Goal: Task Accomplishment & Management: Complete application form

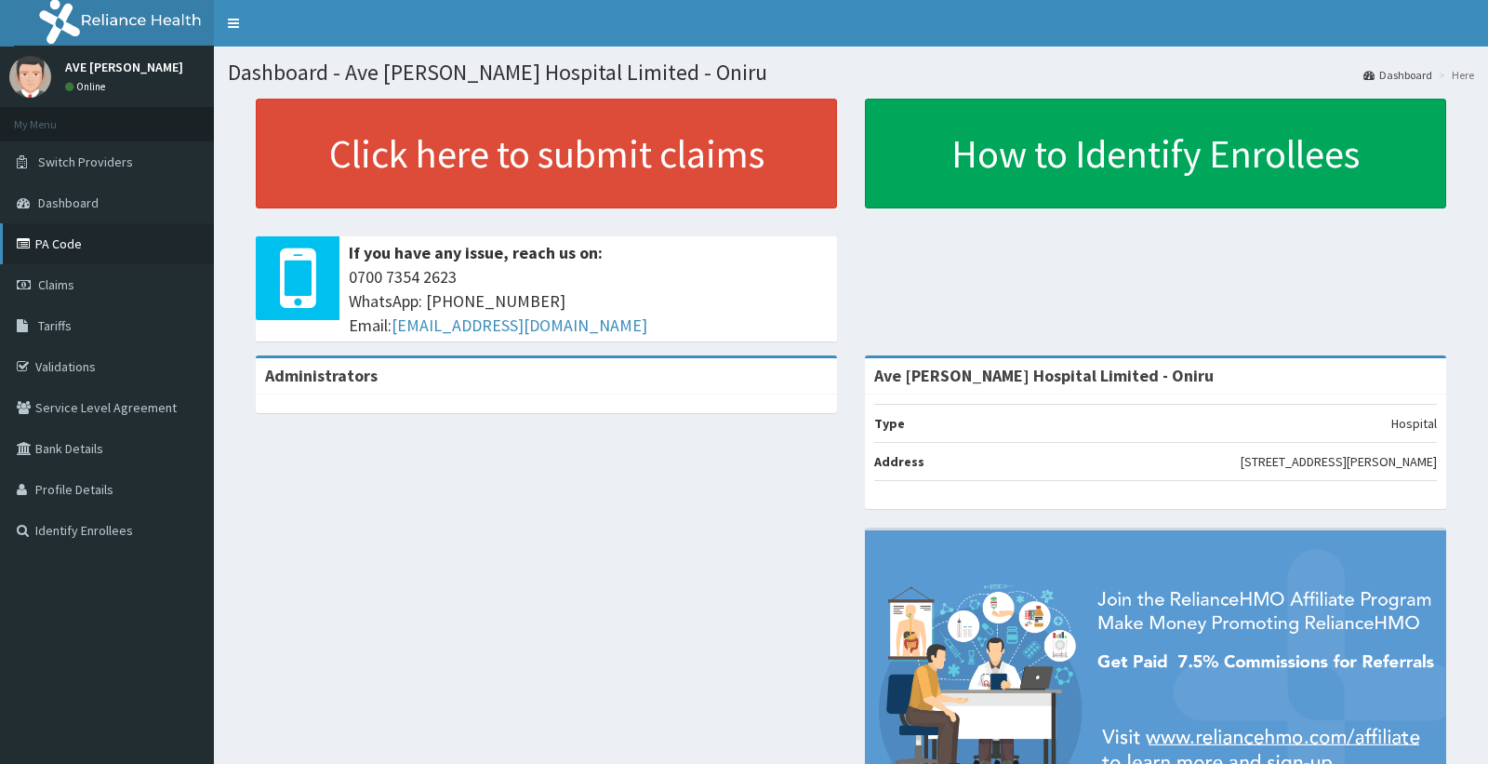
click at [61, 243] on link "PA Code" at bounding box center [107, 243] width 214 height 41
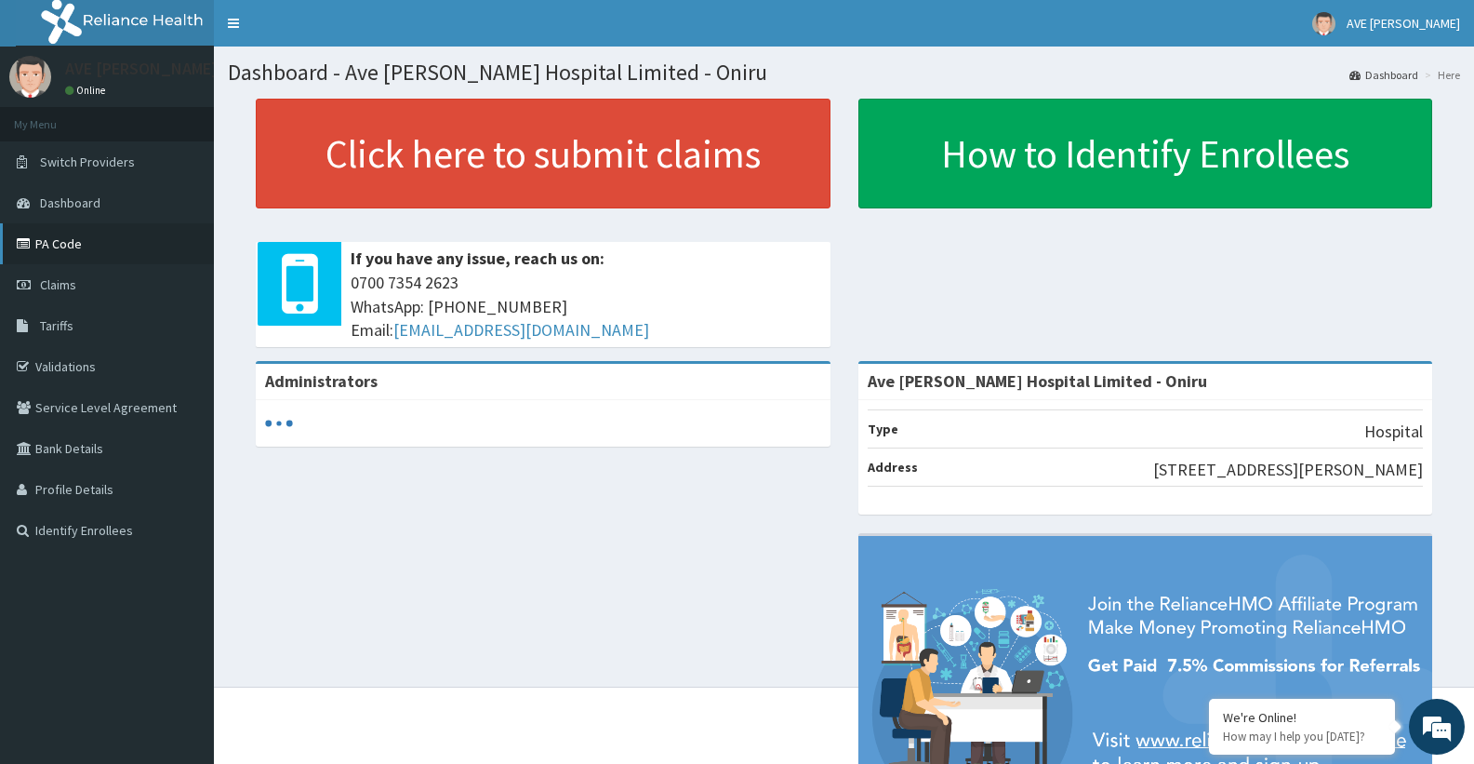
click at [68, 250] on link "PA Code" at bounding box center [107, 243] width 214 height 41
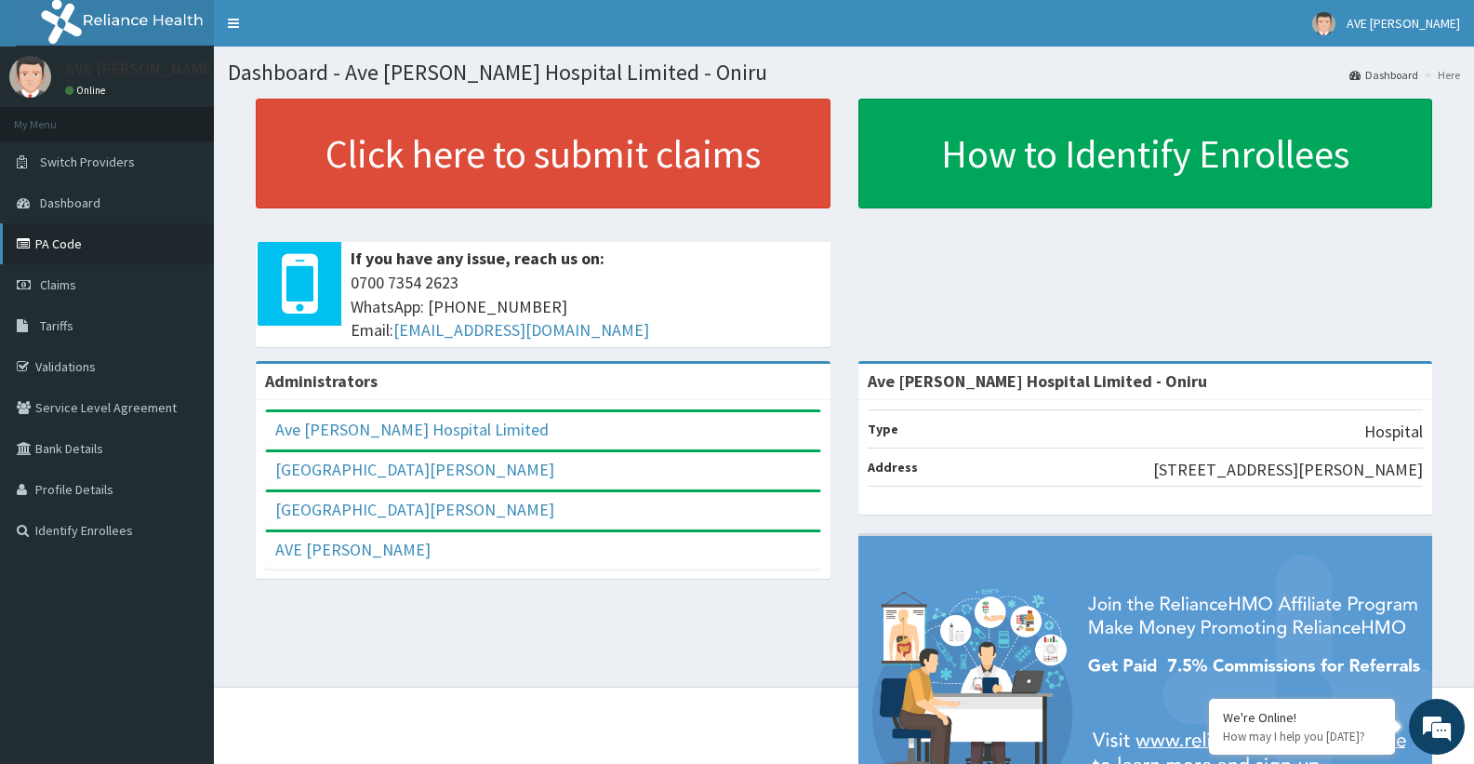
click at [59, 227] on link "PA Code" at bounding box center [107, 243] width 214 height 41
click at [62, 246] on link "PA Code" at bounding box center [107, 243] width 214 height 41
click at [82, 246] on link "PA Code" at bounding box center [107, 243] width 214 height 41
click at [58, 246] on link "PA Code" at bounding box center [107, 243] width 214 height 41
click at [68, 248] on link "PA Code" at bounding box center [107, 243] width 214 height 41
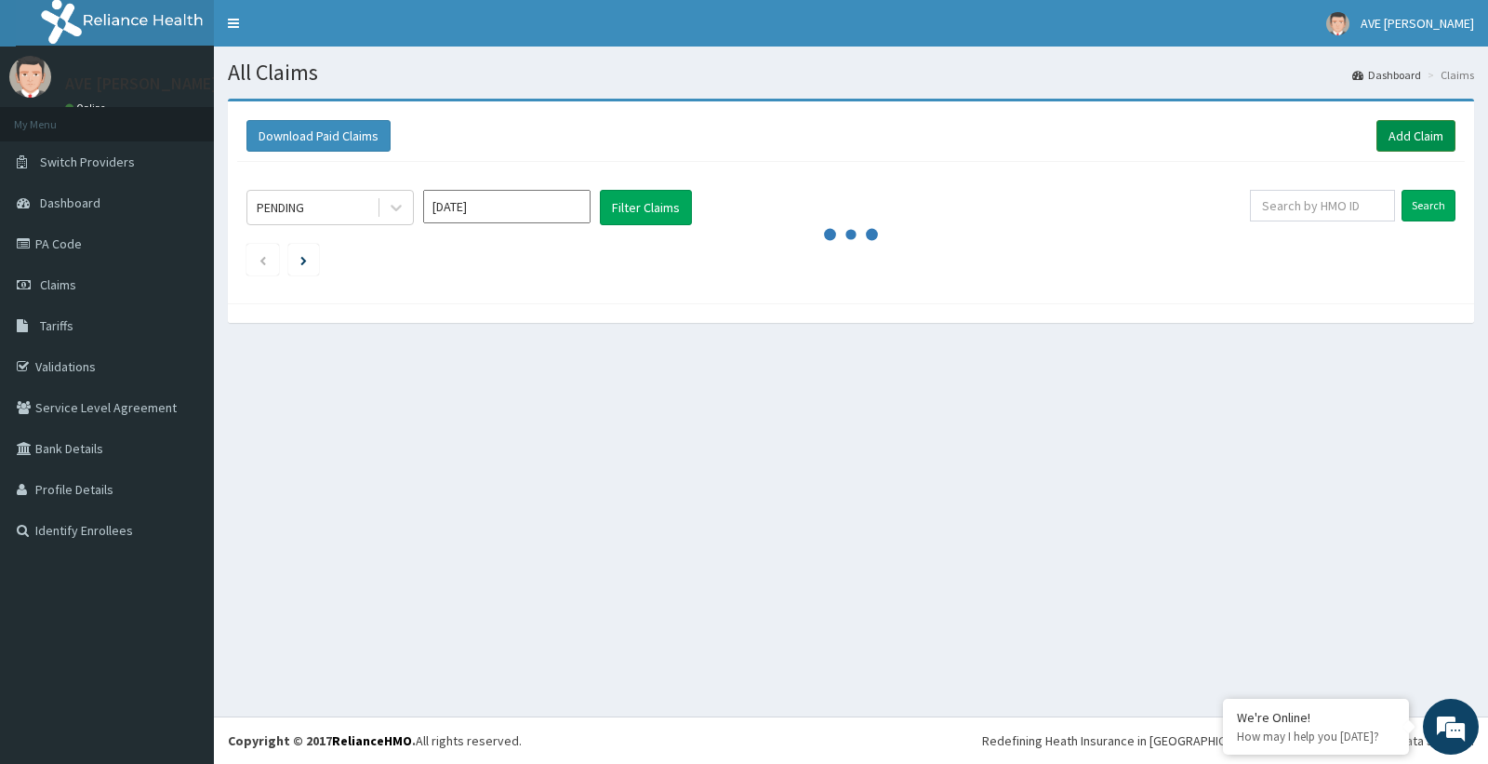
click at [1433, 143] on link "Add Claim" at bounding box center [1415, 136] width 79 height 32
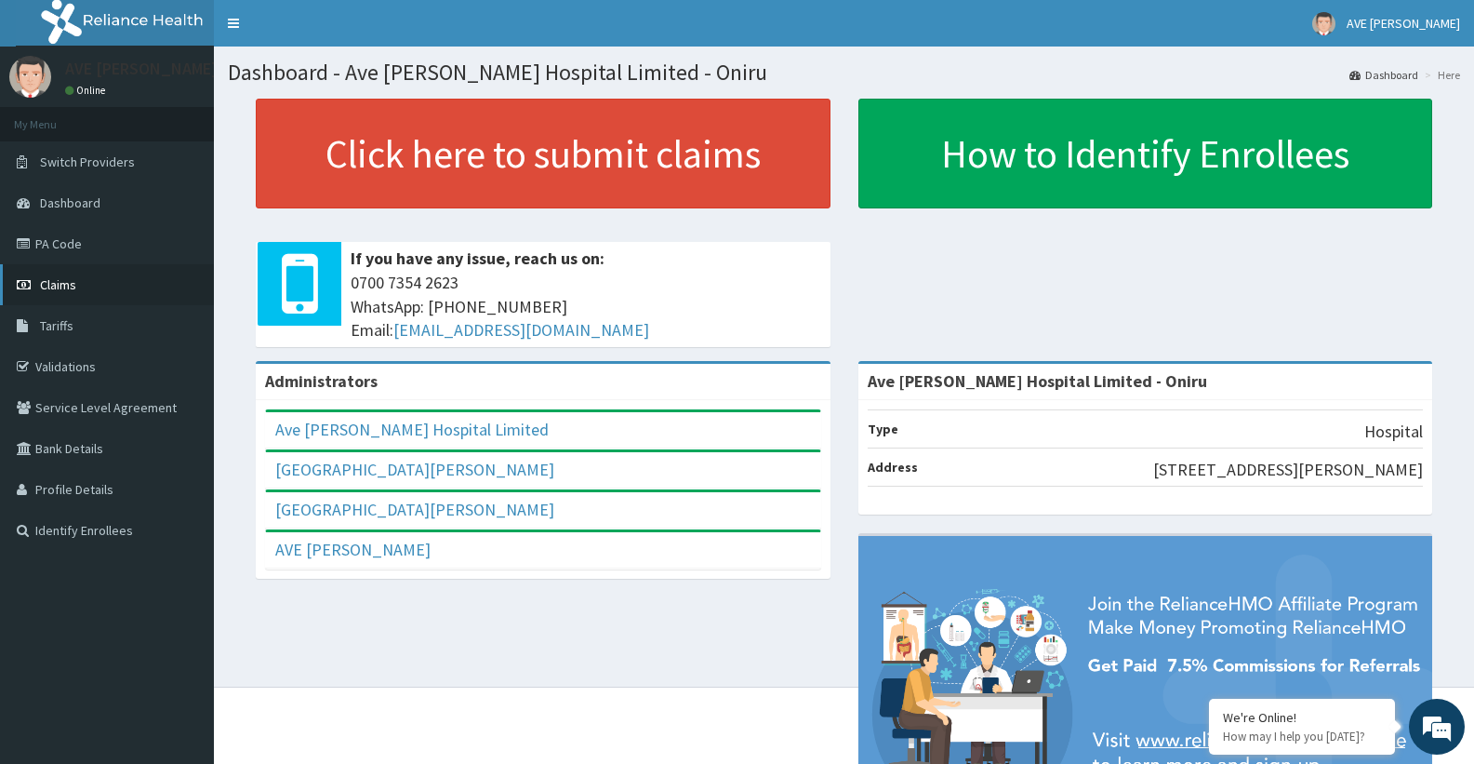
click at [80, 283] on link "Claims" at bounding box center [107, 284] width 214 height 41
click at [46, 244] on link "PA Code" at bounding box center [107, 243] width 214 height 41
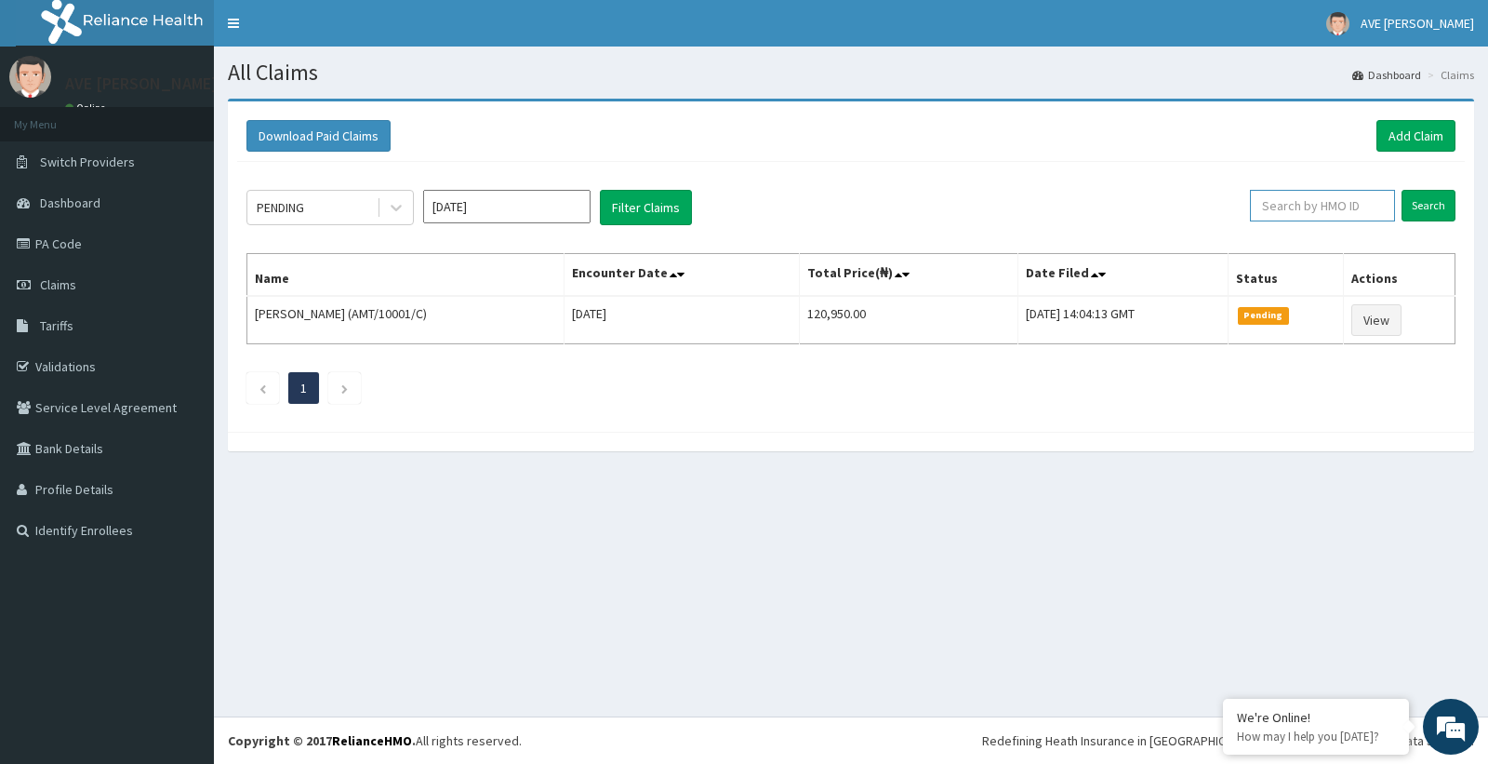
click at [1345, 211] on input "text" at bounding box center [1323, 206] width 146 height 32
type input "BEE/10013/A"
drag, startPoint x: 1440, startPoint y: 209, endPoint x: 1426, endPoint y: 210, distance: 14.0
click at [1440, 208] on input "Search" at bounding box center [1428, 206] width 54 height 32
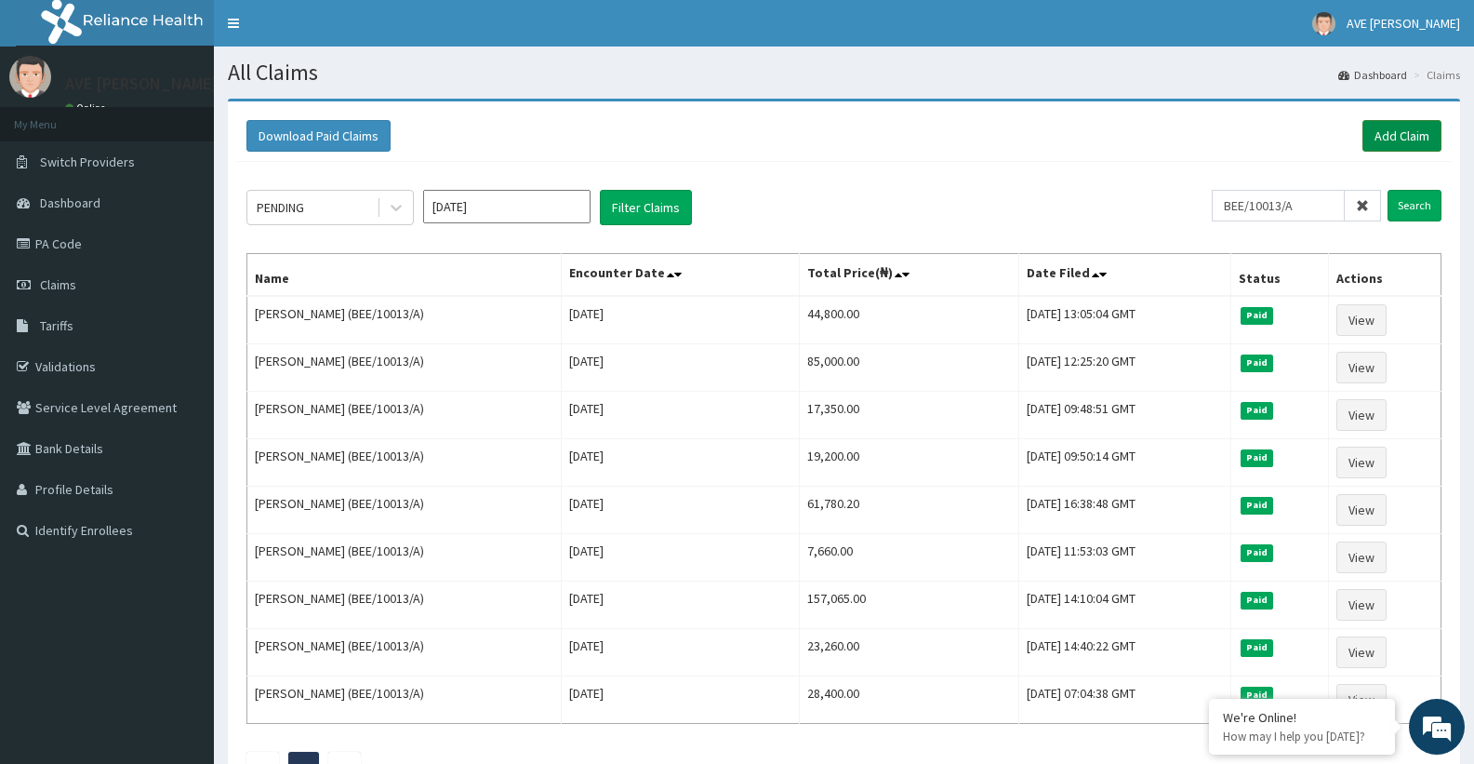
click at [1373, 140] on link "Add Claim" at bounding box center [1401, 136] width 79 height 32
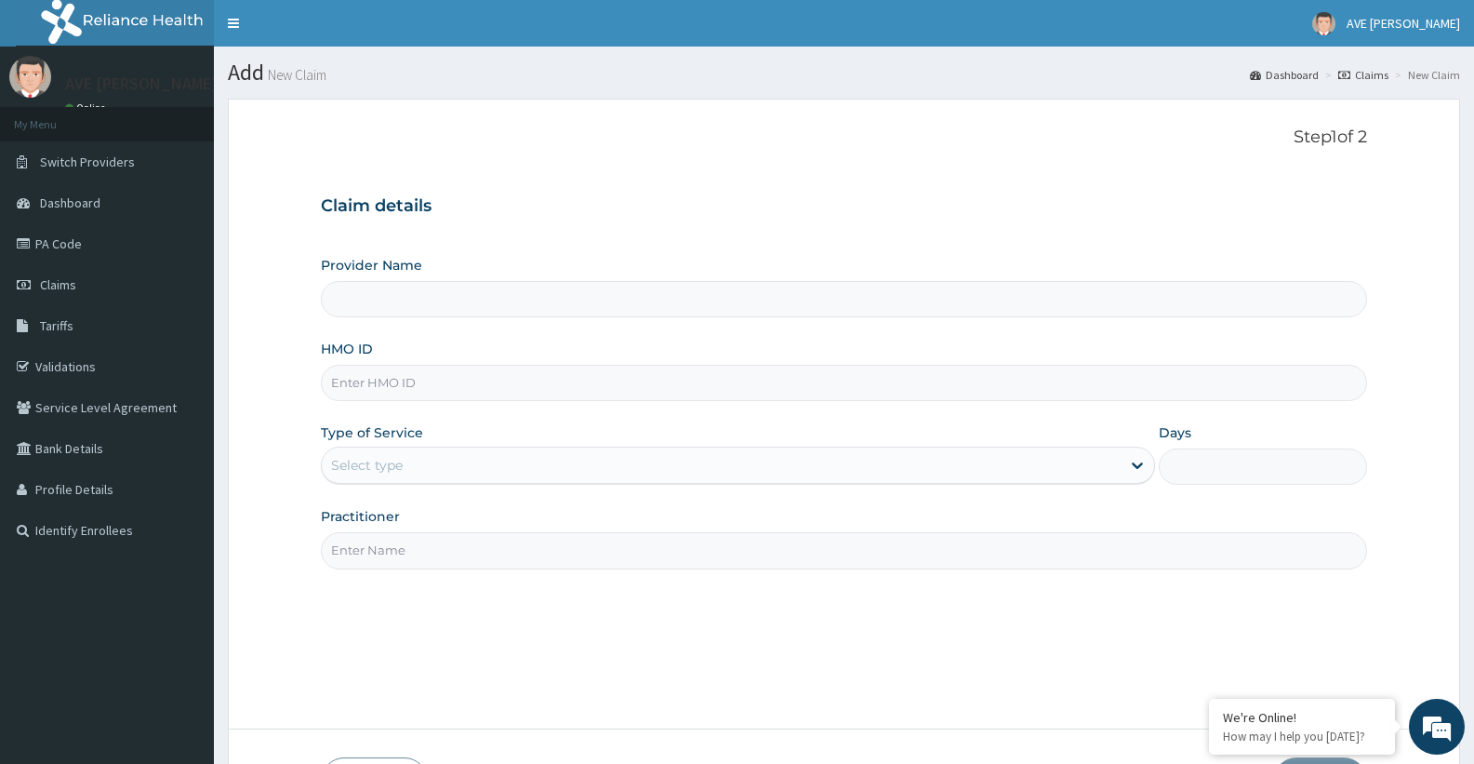
click at [403, 383] on input "HMO ID" at bounding box center [844, 383] width 1046 height 36
type input "Ave [PERSON_NAME] Hospital Limited - Oniru"
type input "BEE/10013/A"
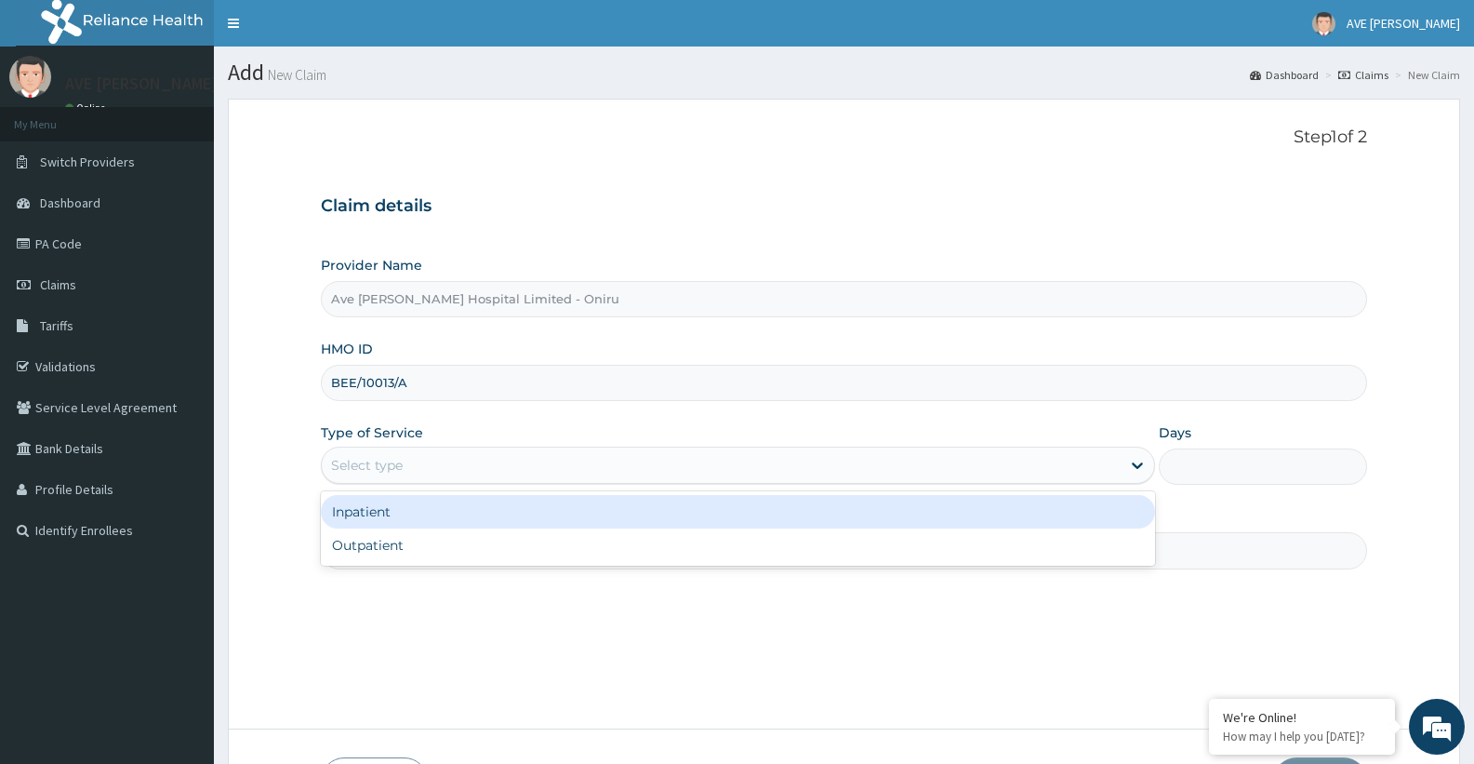
drag, startPoint x: 399, startPoint y: 458, endPoint x: 363, endPoint y: 529, distance: 79.4
click at [399, 459] on div "Select type" at bounding box center [367, 465] width 72 height 19
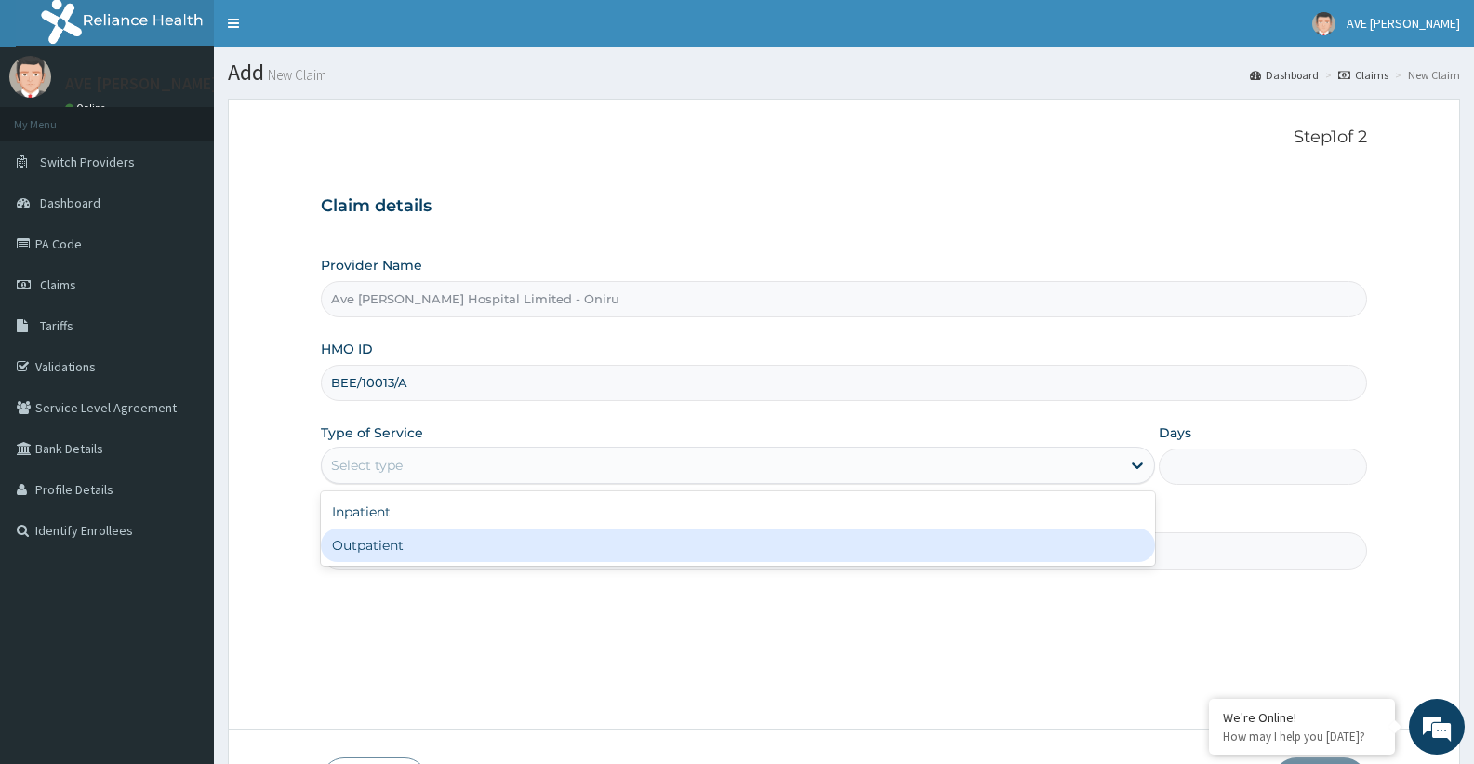
drag, startPoint x: 350, startPoint y: 549, endPoint x: 687, endPoint y: 552, distance: 337.6
click at [350, 550] on div "Outpatient" at bounding box center [737, 544] width 833 height 33
type input "1"
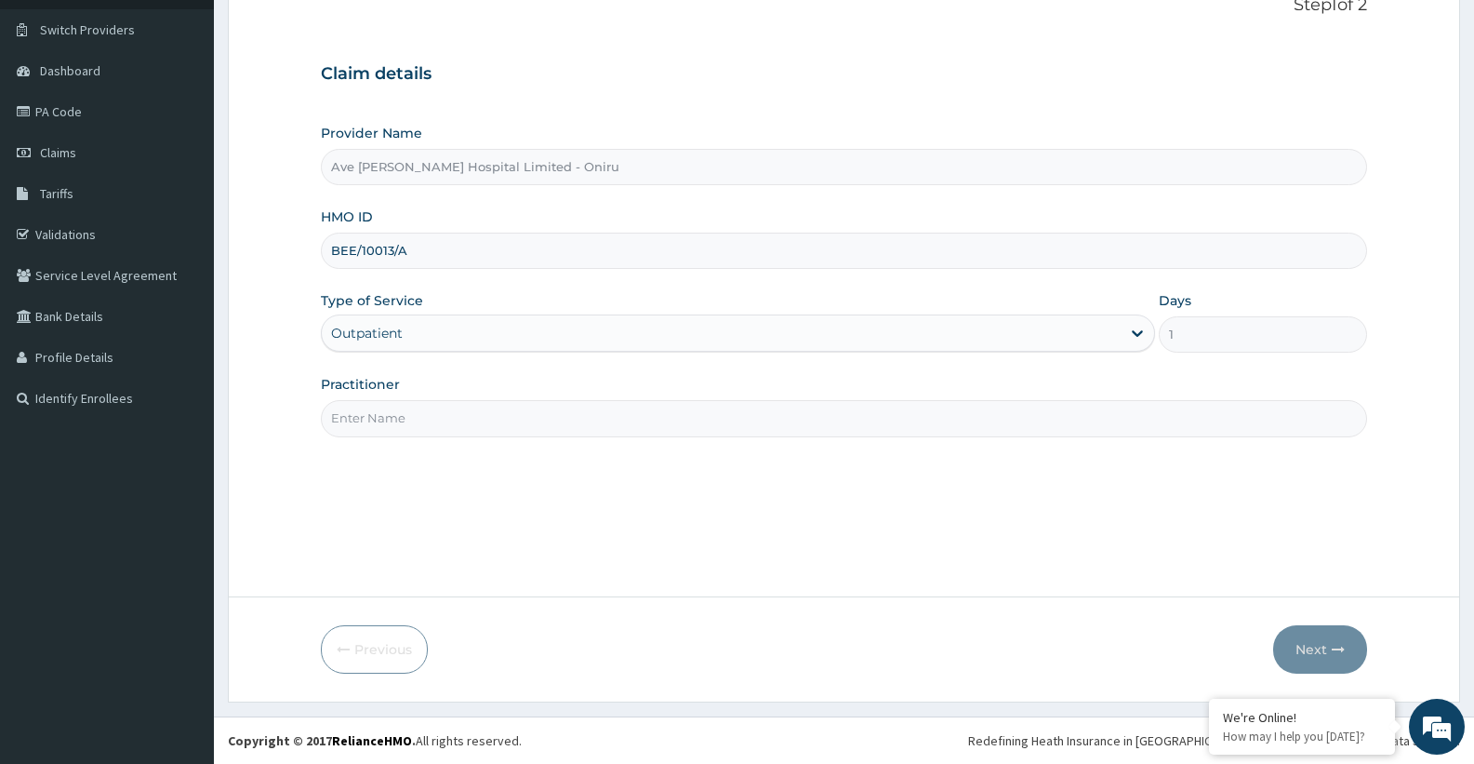
click at [1056, 422] on input "Practitioner" at bounding box center [844, 418] width 1046 height 36
type input "DR. TATIANA"
click at [1293, 644] on button "Next" at bounding box center [1320, 649] width 94 height 48
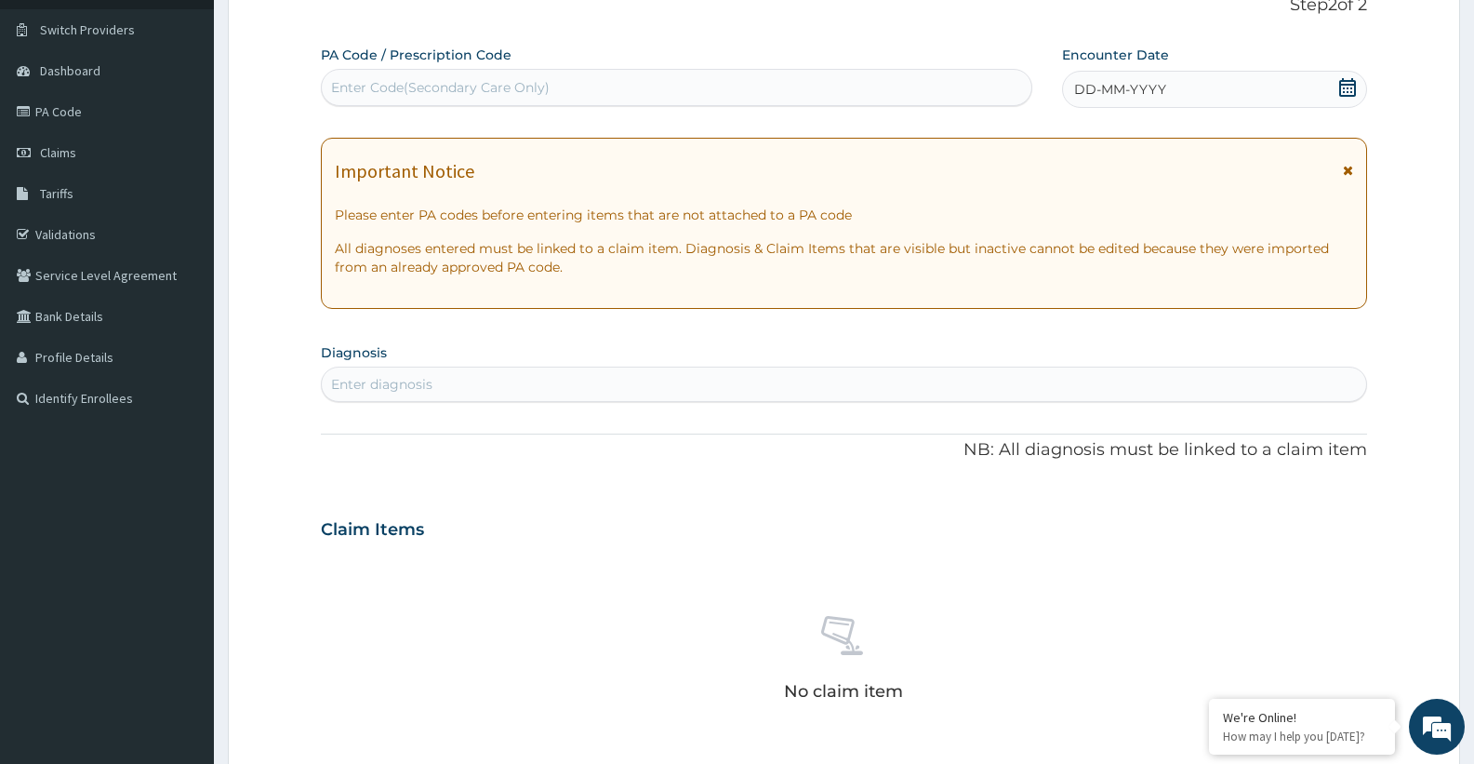
click at [500, 78] on div "Enter Code(Secondary Care Only)" at bounding box center [440, 87] width 219 height 19
click at [1340, 91] on icon at bounding box center [1347, 87] width 17 height 19
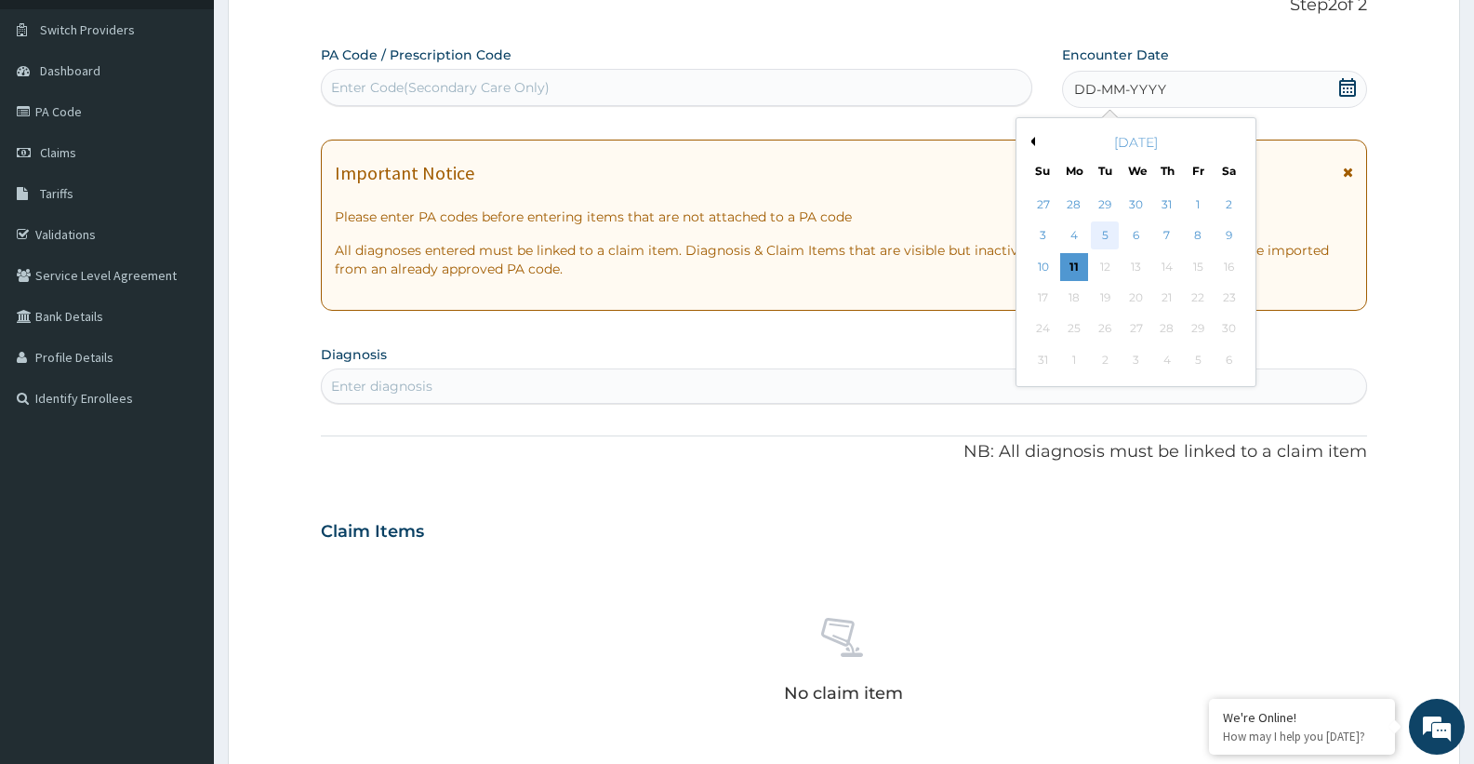
click at [1109, 237] on div "5" at bounding box center [1105, 236] width 28 height 28
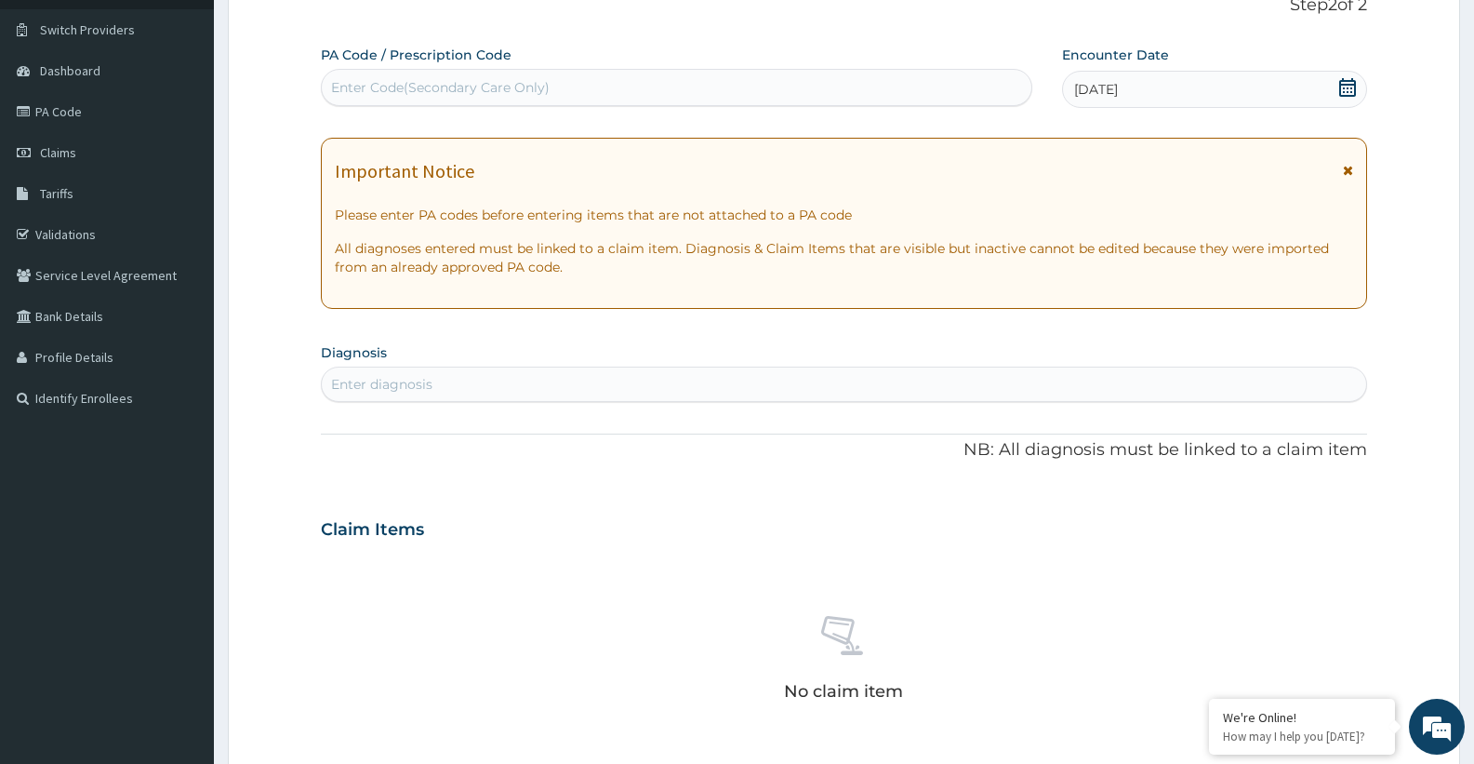
click at [474, 372] on div "Enter diagnosis" at bounding box center [844, 384] width 1044 height 30
type input "UPPER RESP"
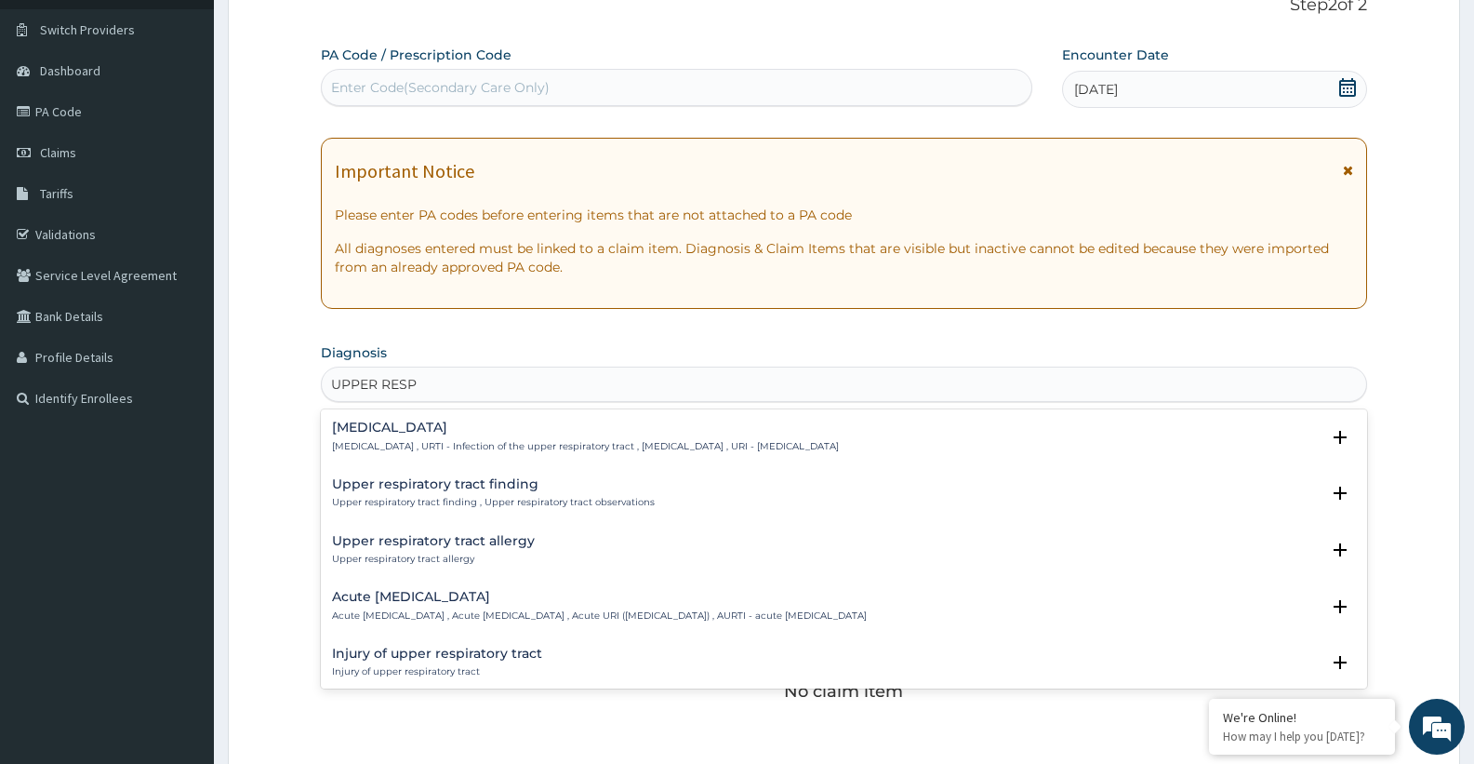
click at [428, 433] on h4 "Upper respiratory infection" at bounding box center [585, 427] width 507 height 14
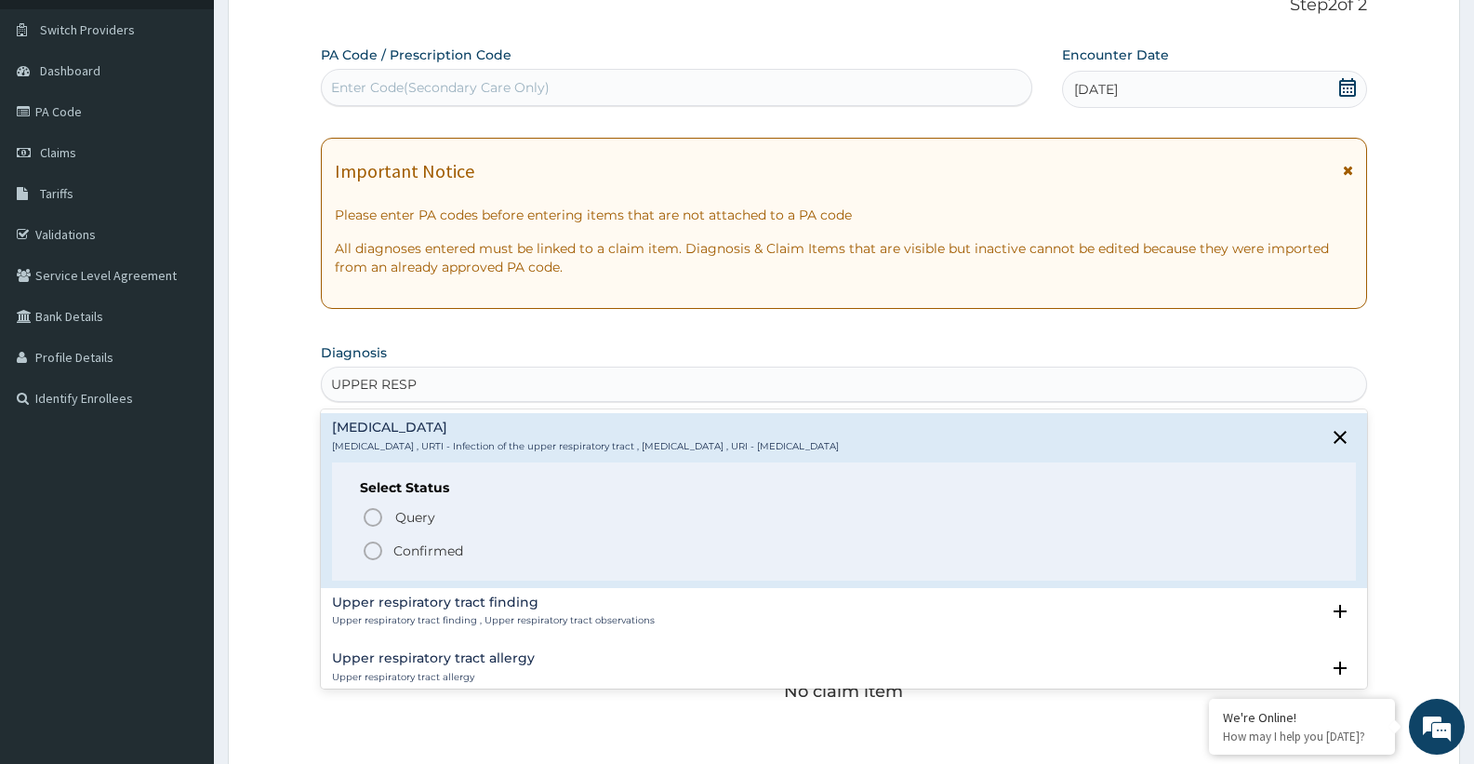
click at [365, 552] on circle "status option filled" at bounding box center [373, 550] width 17 height 17
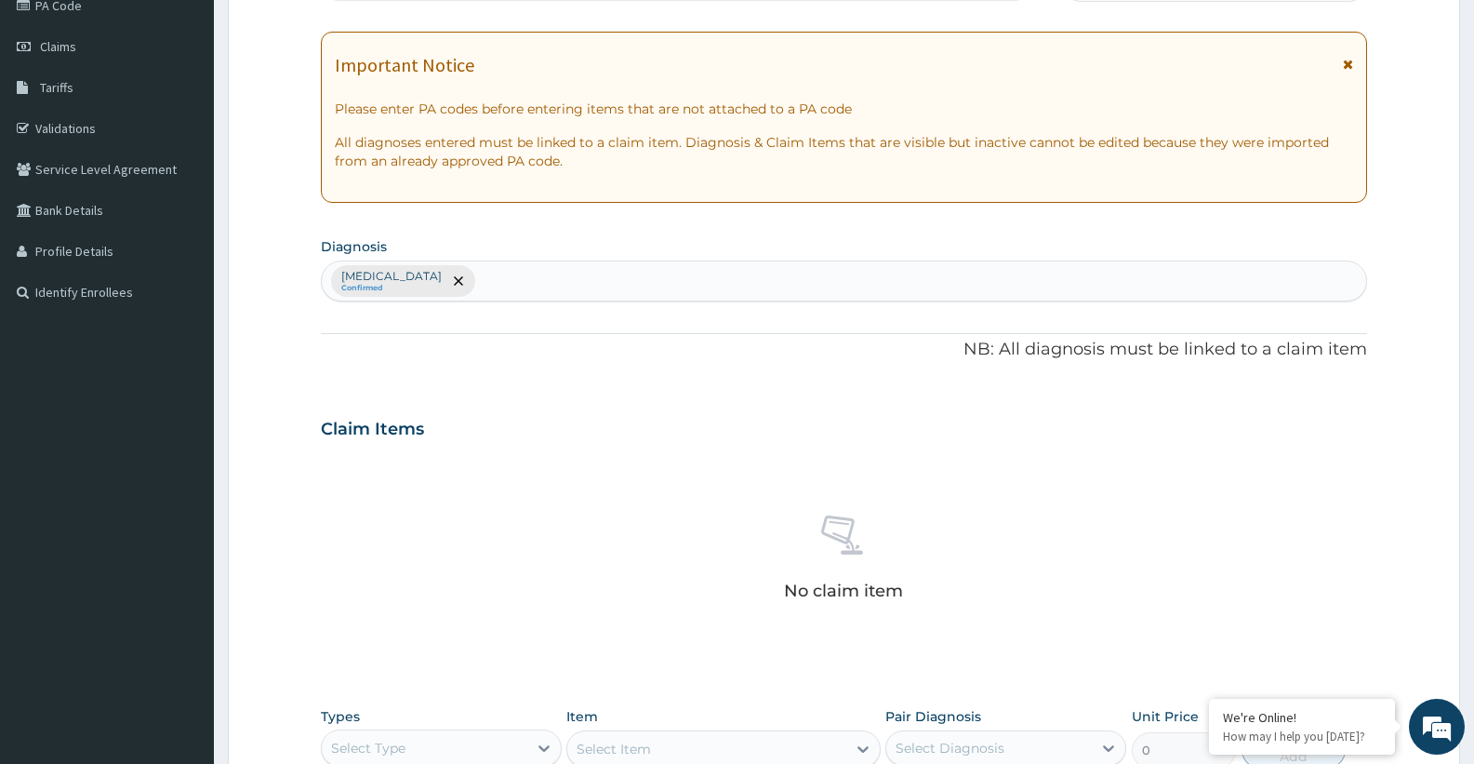
scroll to position [392, 0]
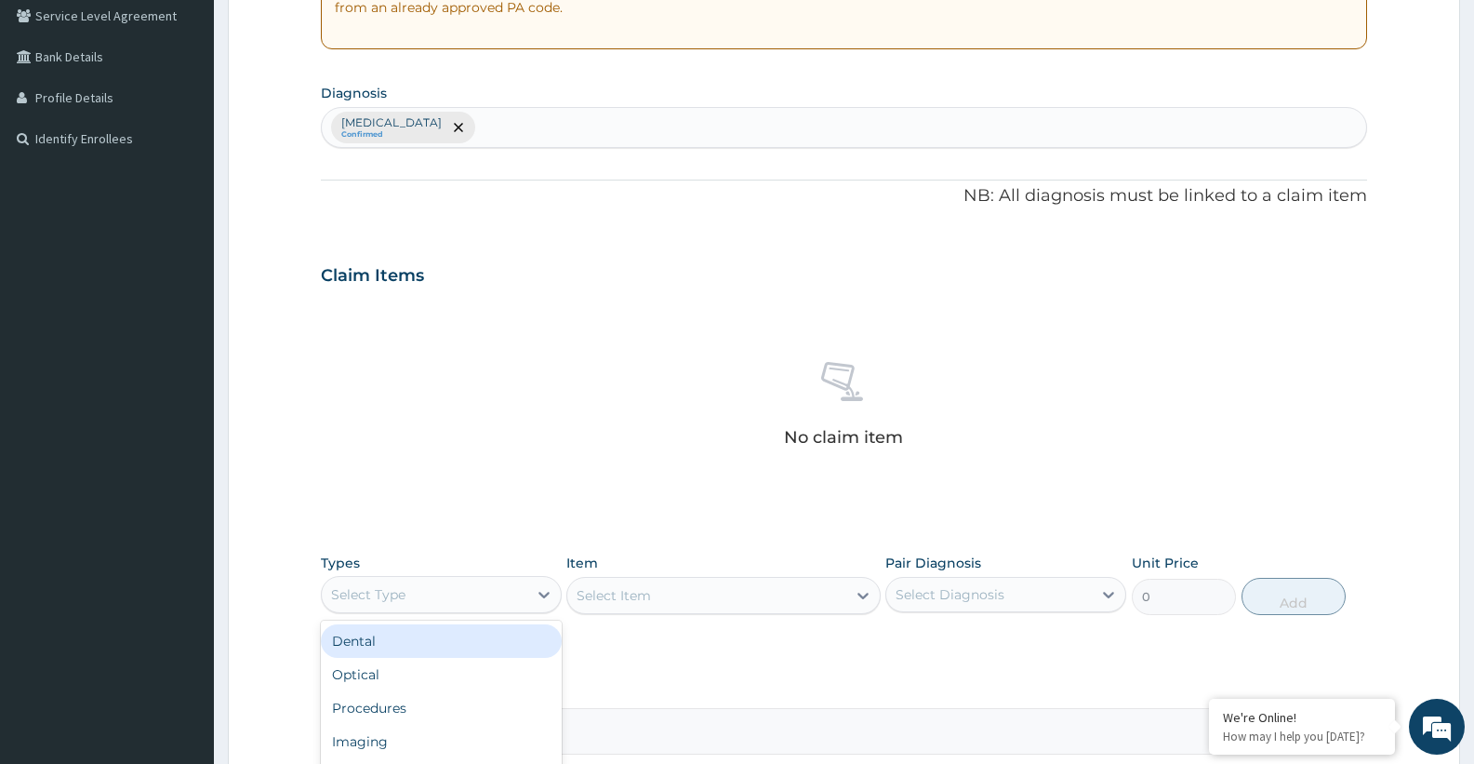
click at [504, 601] on div "Select Type" at bounding box center [425, 594] width 206 height 30
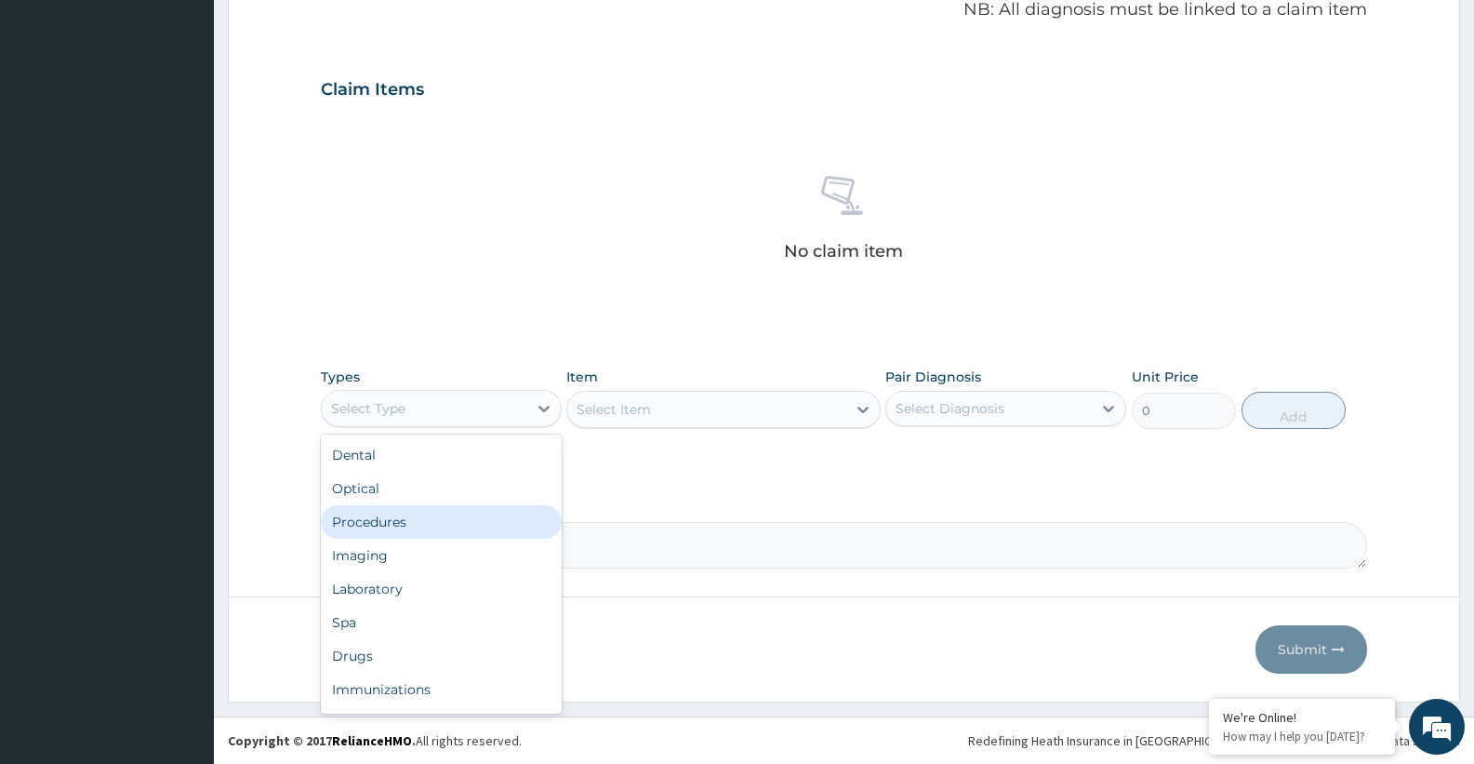
click at [365, 525] on div "Procedures" at bounding box center [441, 521] width 241 height 33
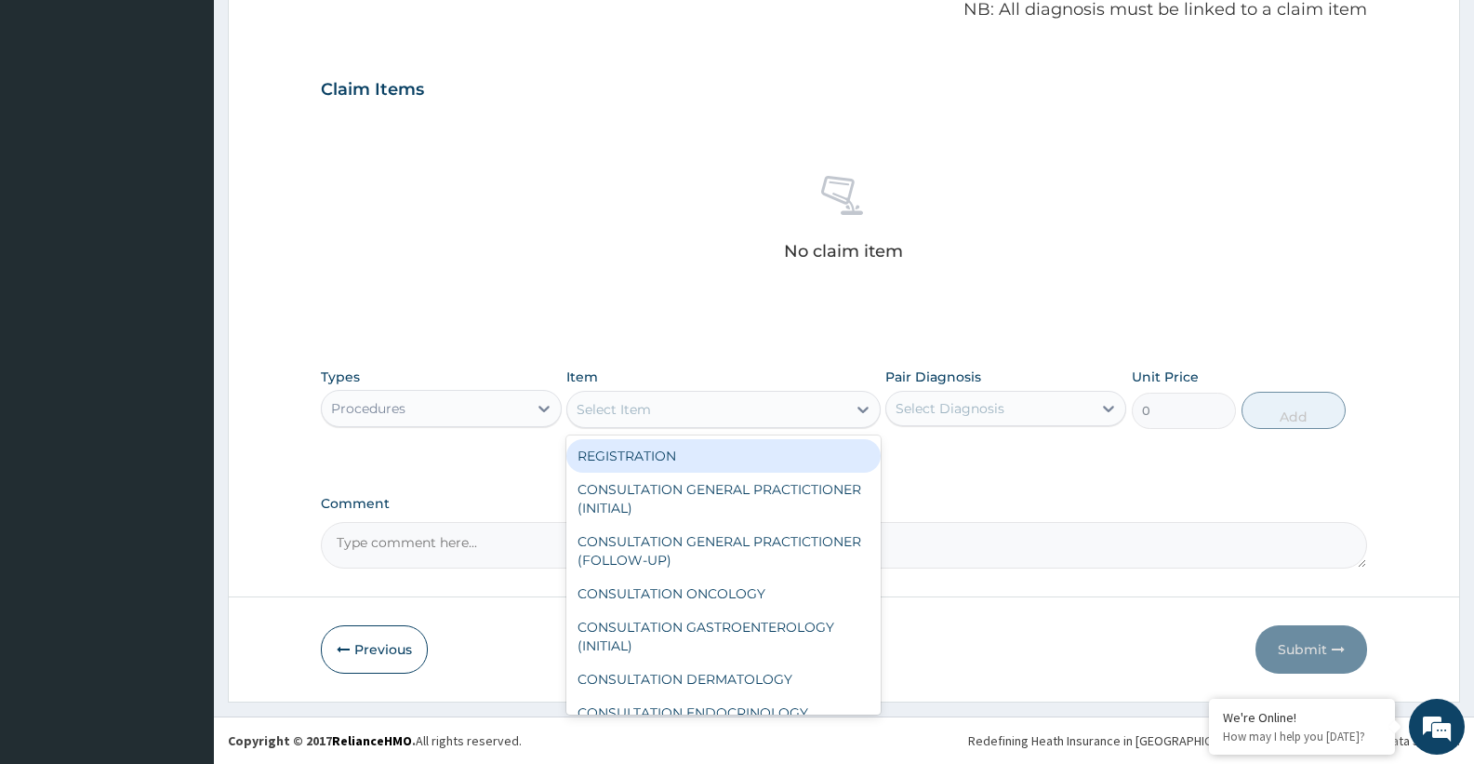
click at [657, 418] on div "Select Item" at bounding box center [706, 409] width 278 height 30
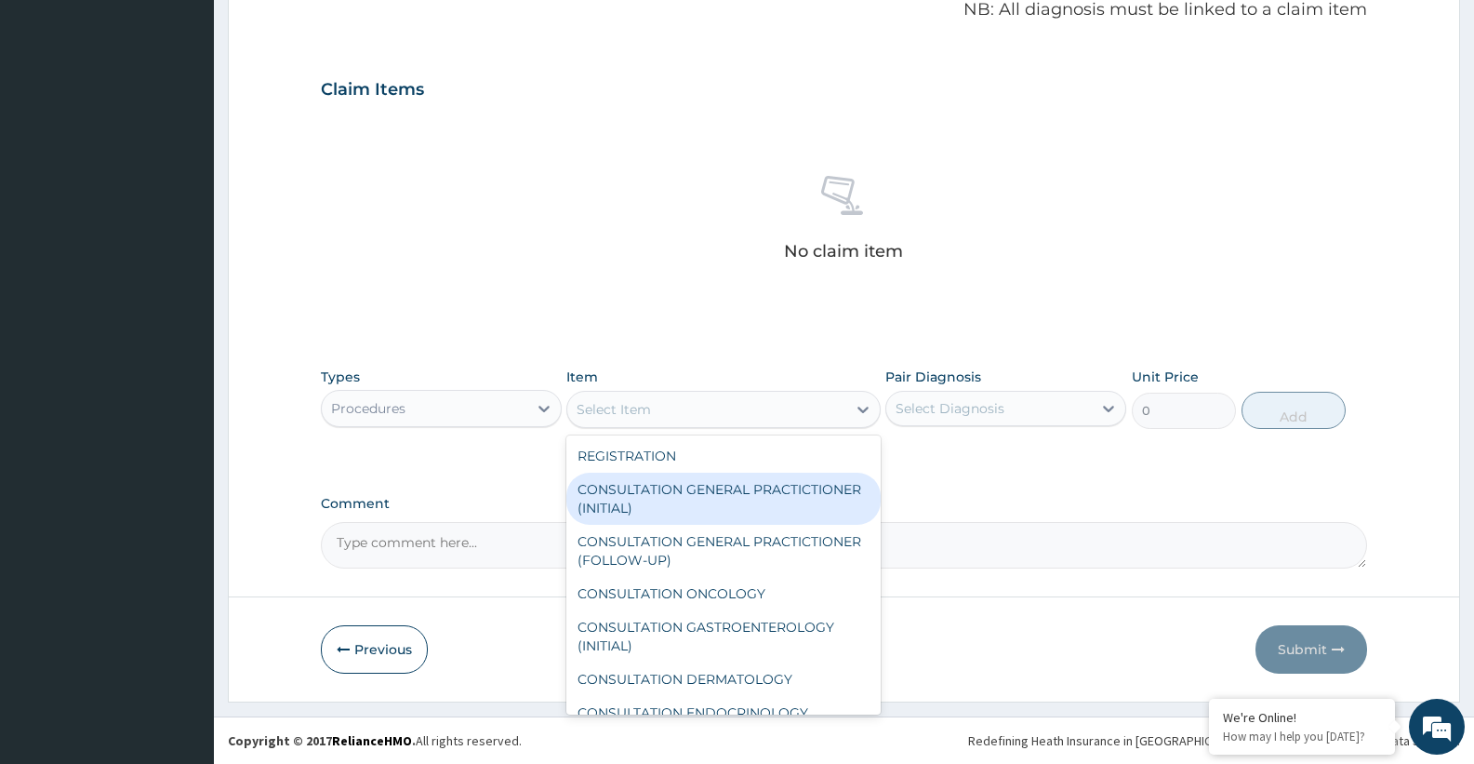
click at [645, 498] on div "CONSULTATION GENERAL PRACTICTIONER (INITIAL)" at bounding box center [722, 498] width 313 height 52
type input "15000"
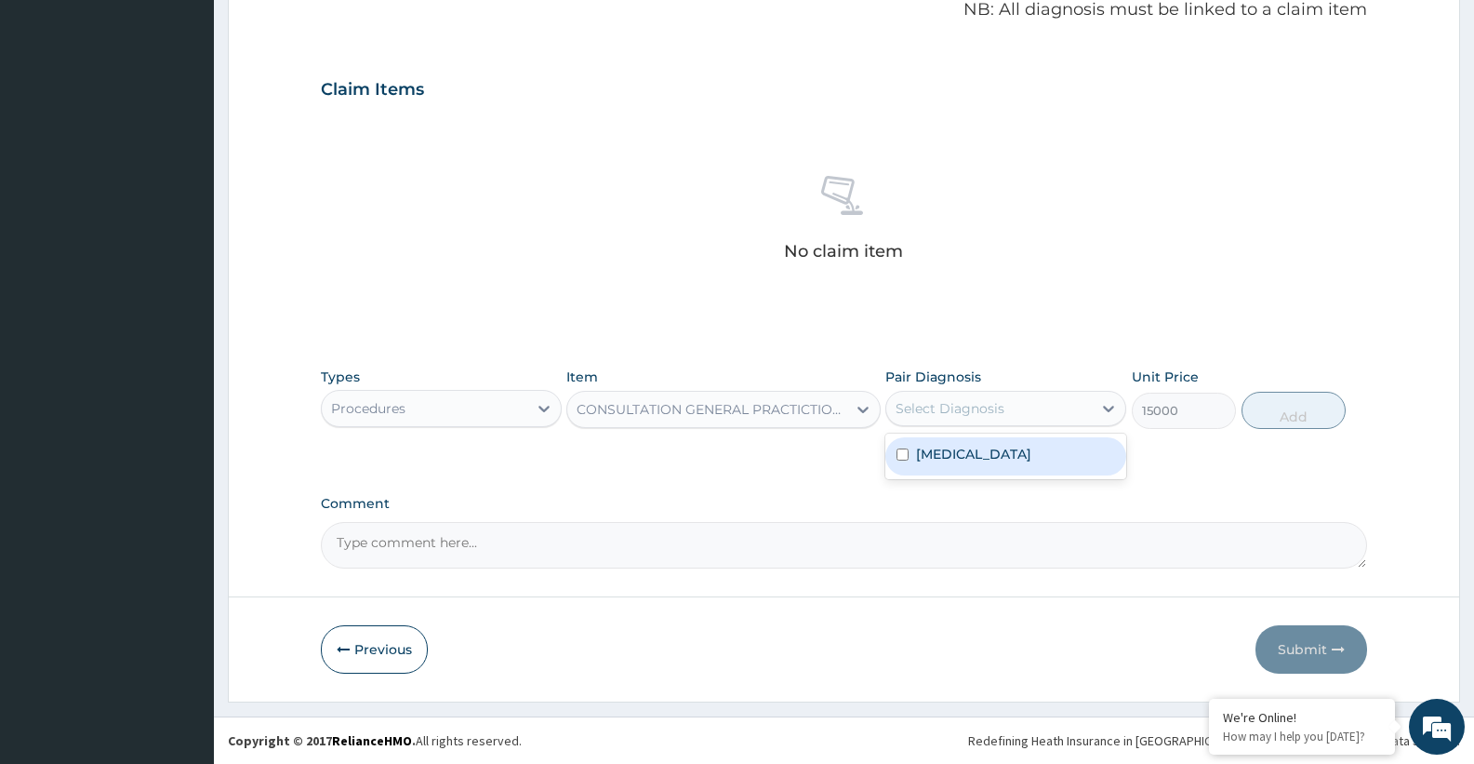
click at [981, 423] on div "Select Diagnosis" at bounding box center [1005, 408] width 241 height 35
click at [970, 472] on div "Upper respiratory infection" at bounding box center [1005, 456] width 241 height 38
checkbox input "true"
click at [1282, 423] on button "Add" at bounding box center [1294, 410] width 104 height 37
type input "0"
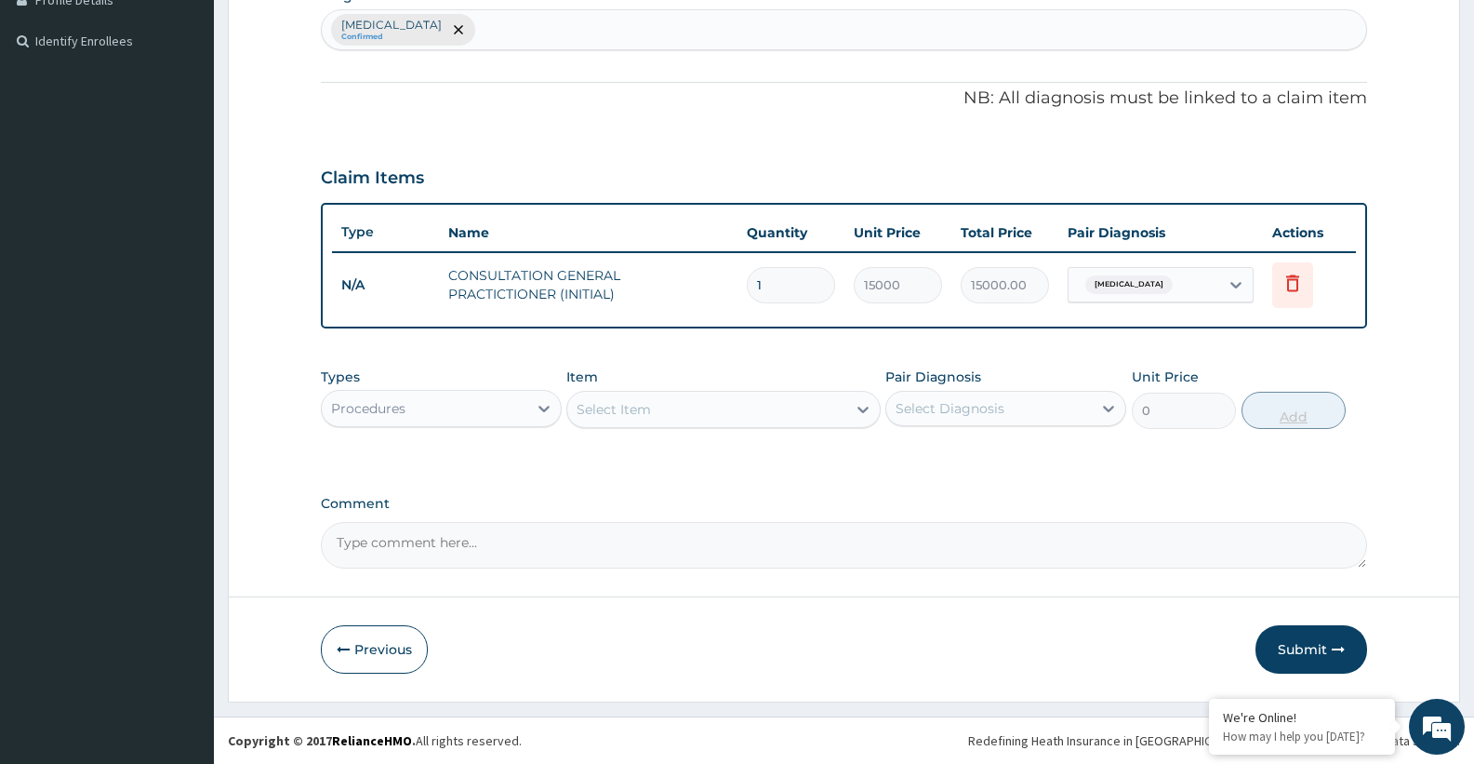
scroll to position [489, 0]
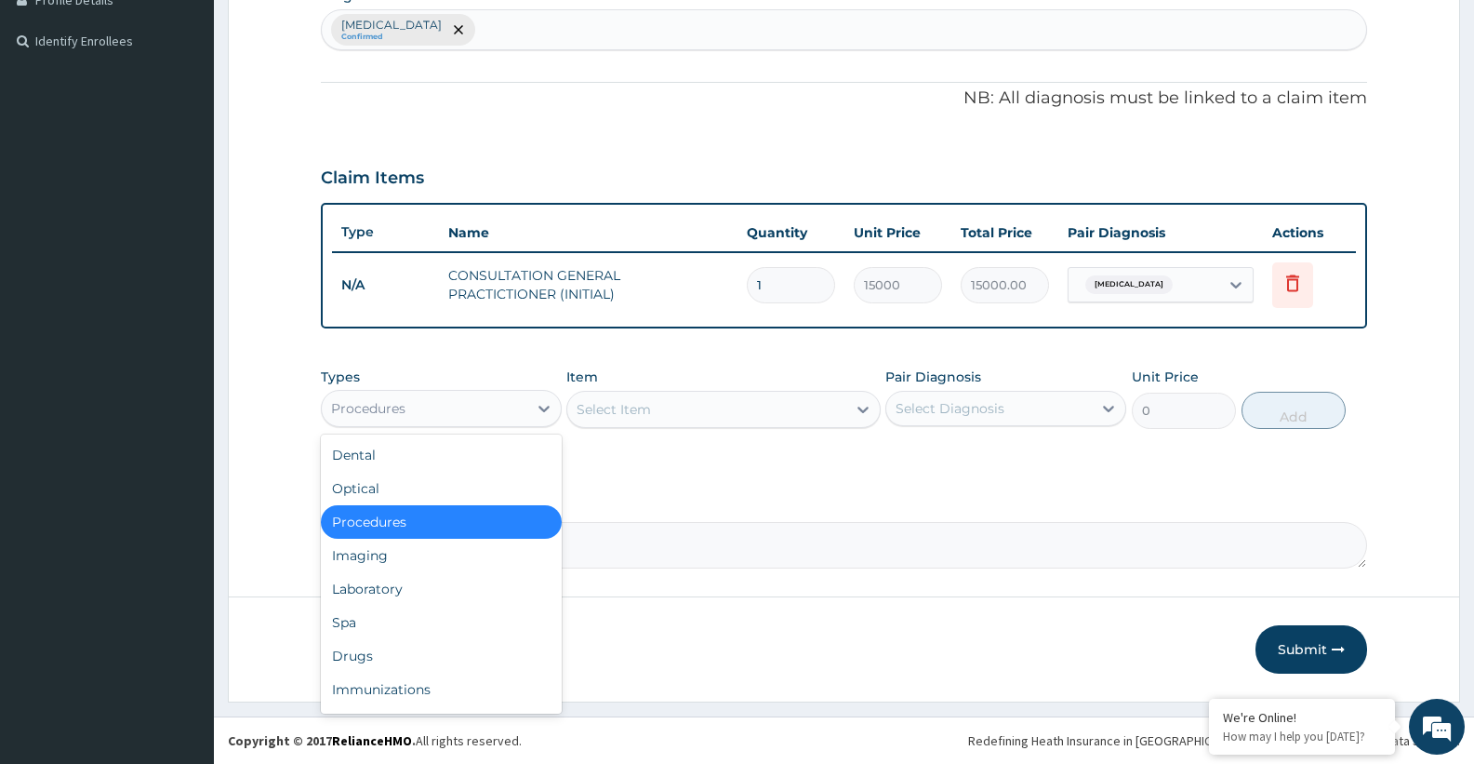
click at [485, 411] on div "Procedures" at bounding box center [425, 408] width 206 height 30
click at [343, 653] on div "Drugs" at bounding box center [441, 655] width 241 height 33
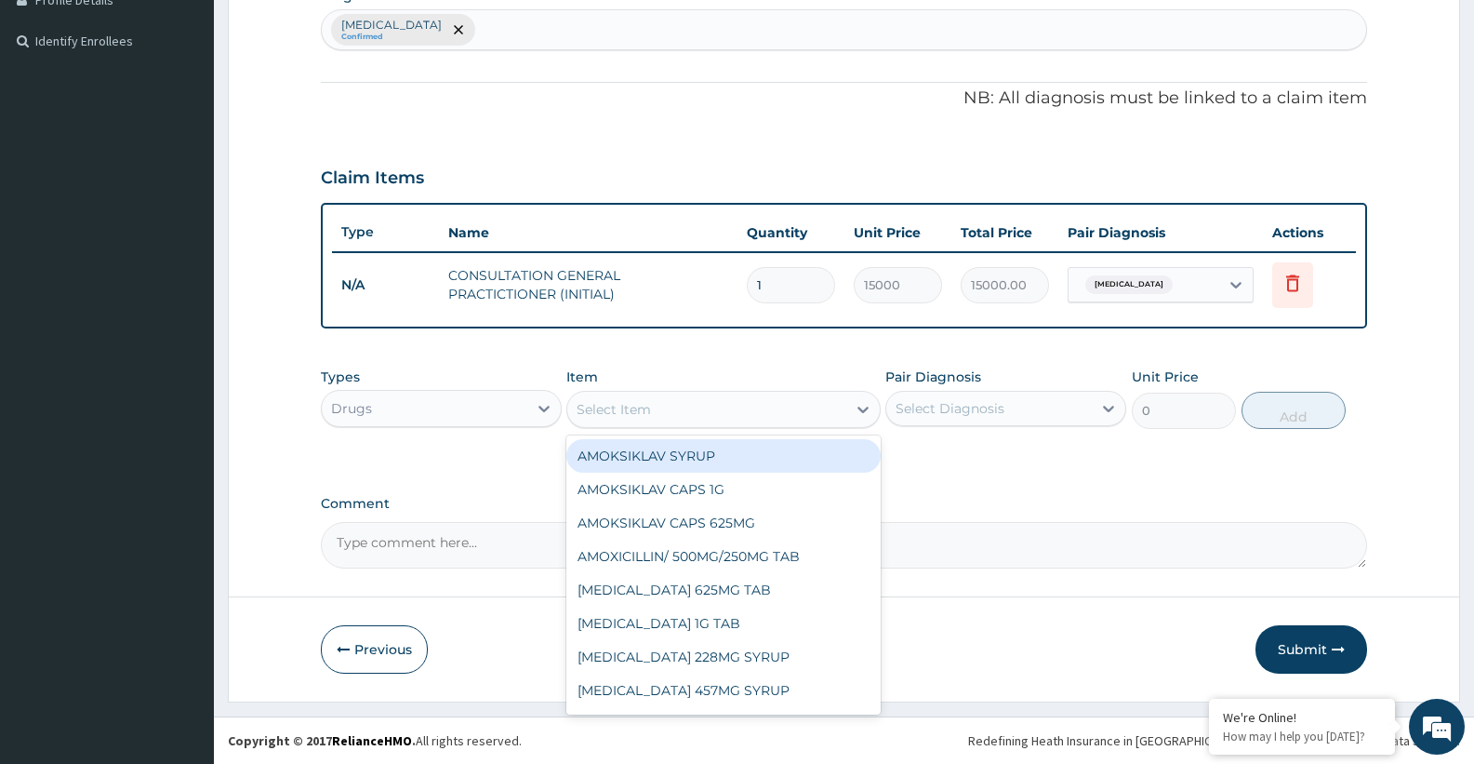
click at [600, 408] on div "Select Item" at bounding box center [614, 409] width 74 height 19
type input "ZITHROM"
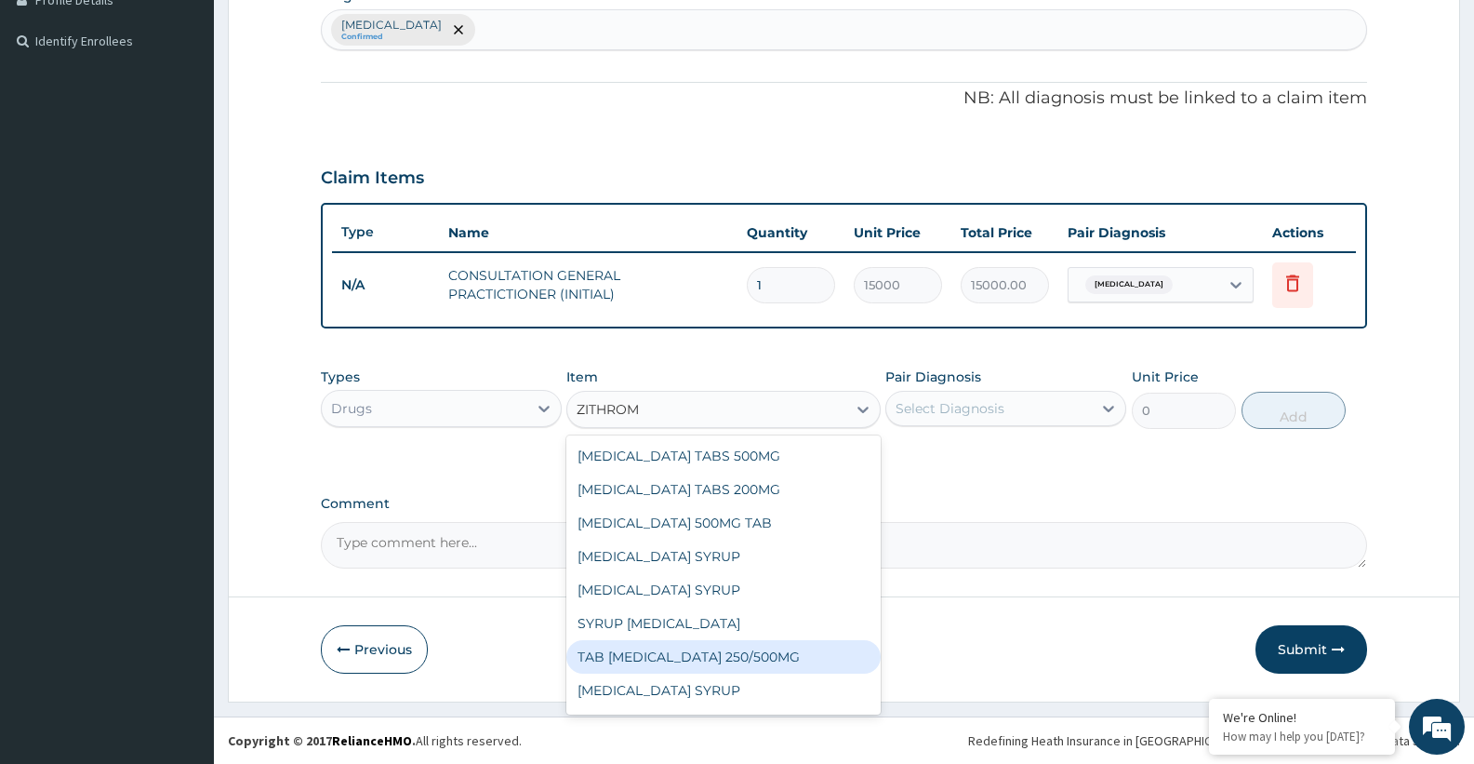
click at [682, 655] on div "TAB [MEDICAL_DATA] 250/500MG" at bounding box center [722, 656] width 313 height 33
type input "700"
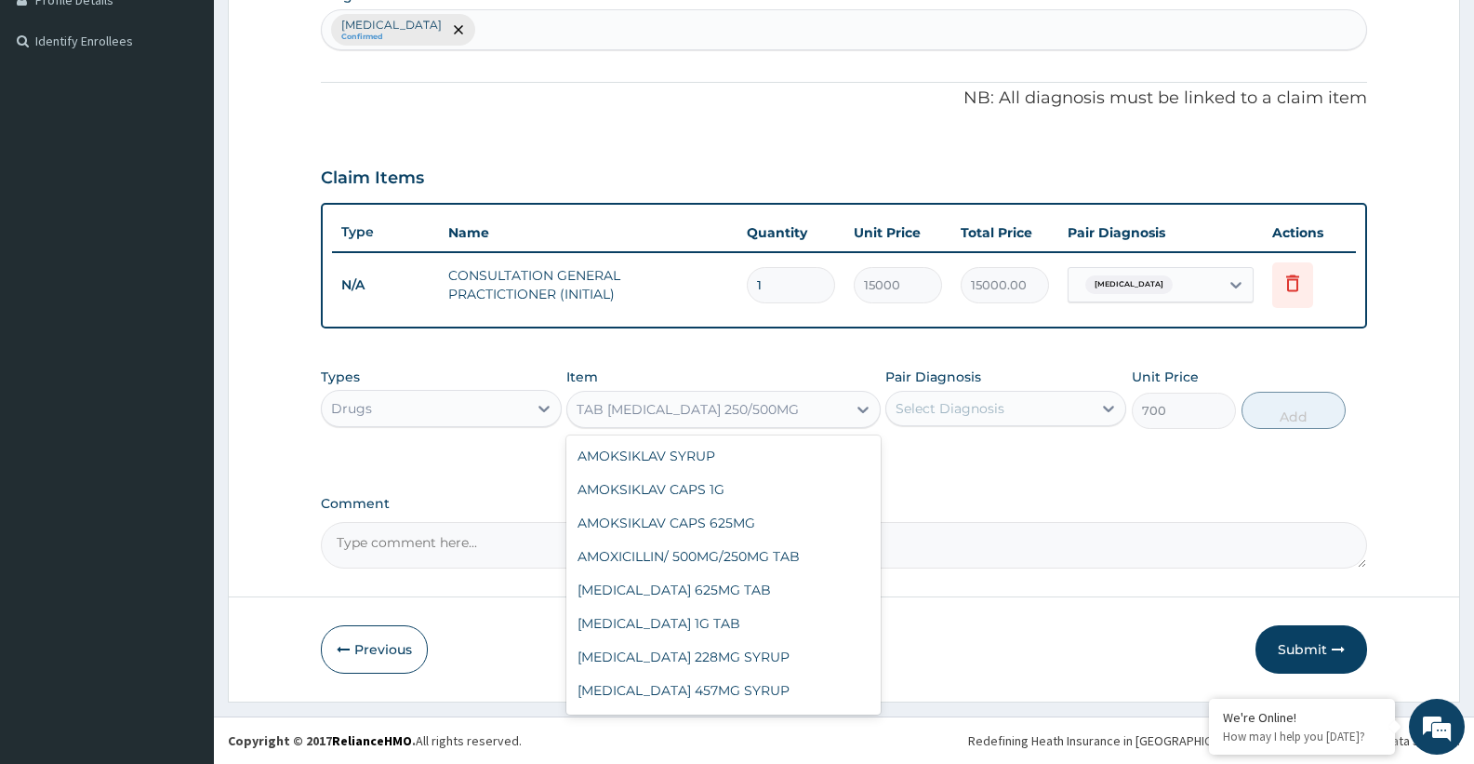
click at [803, 416] on div "TAB [MEDICAL_DATA] 250/500MG" at bounding box center [706, 409] width 278 height 30
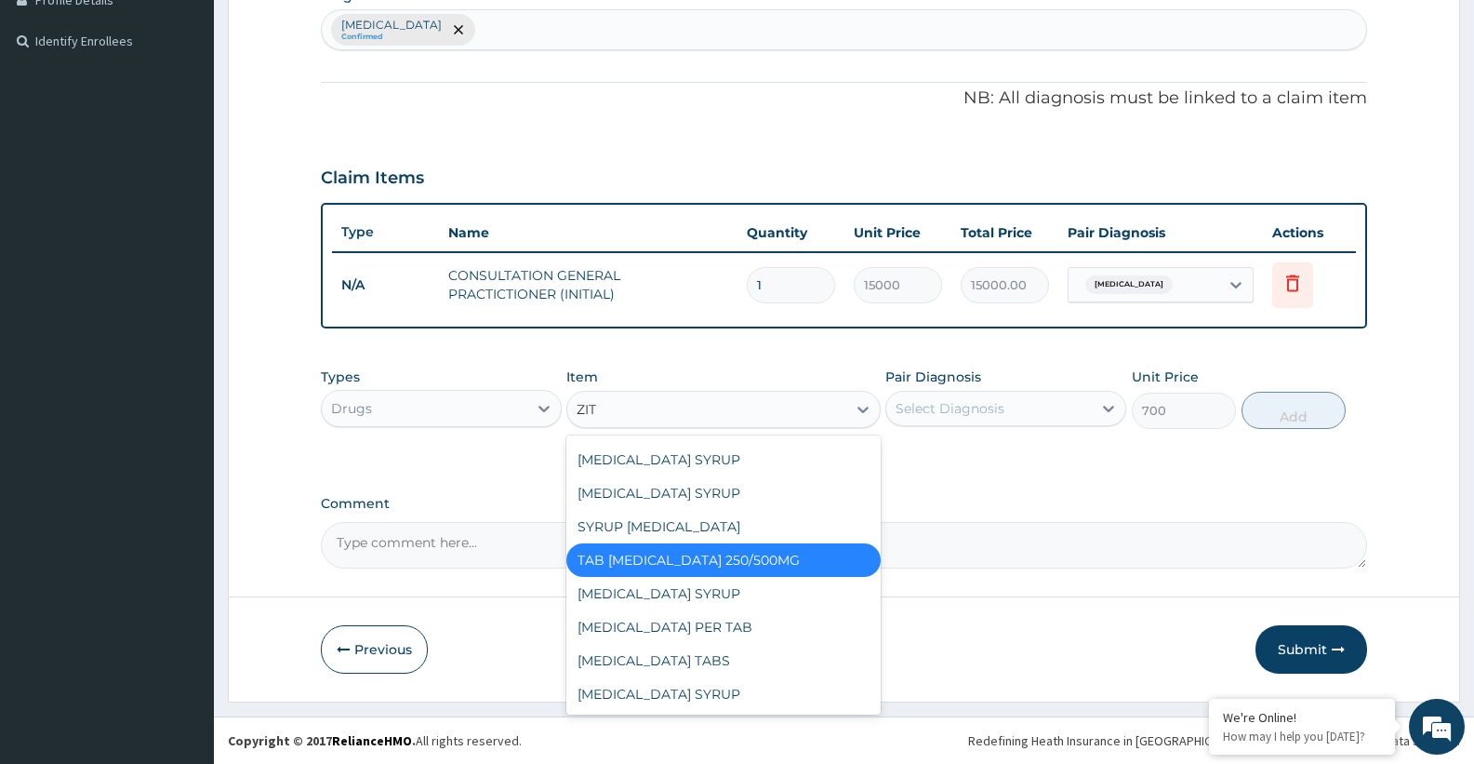
scroll to position [71, 0]
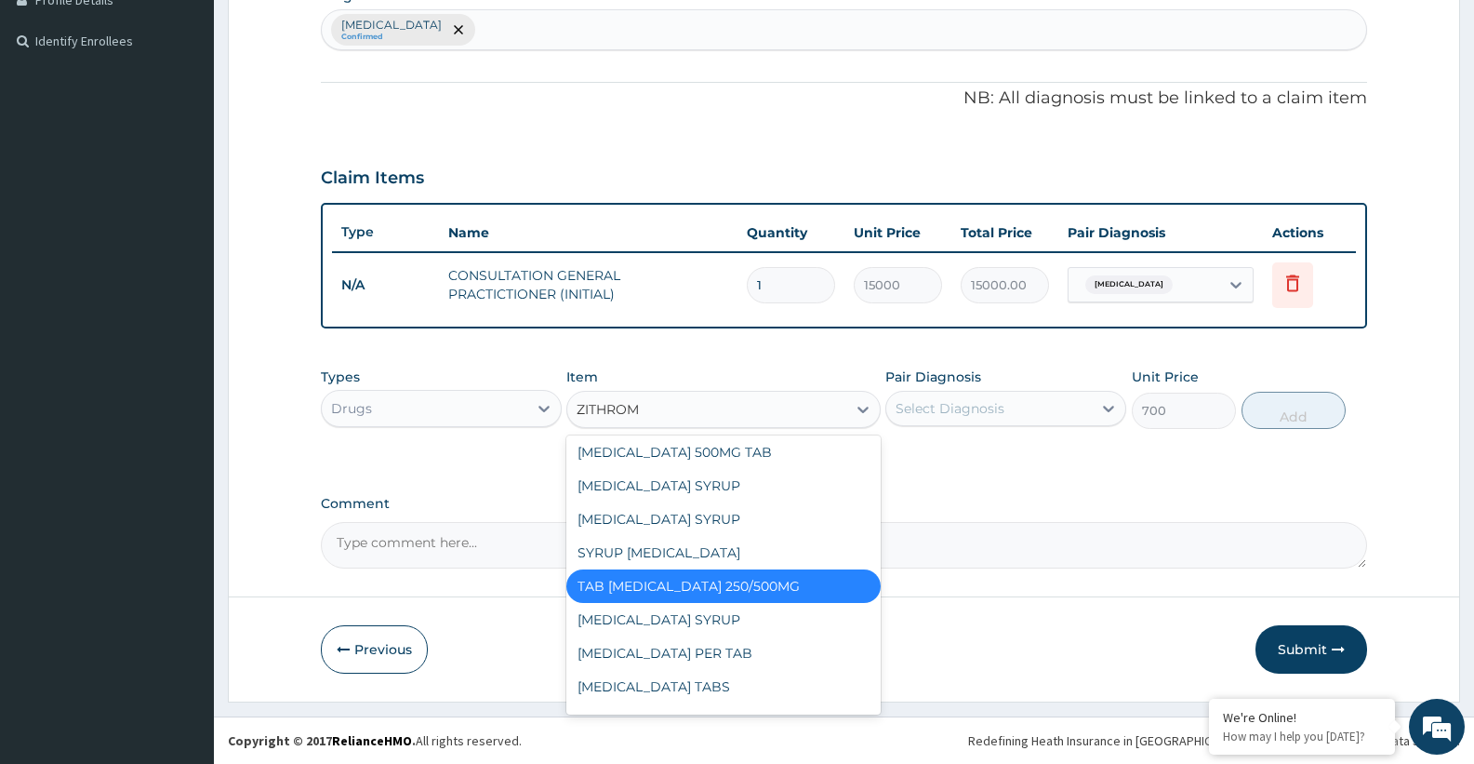
type input "ZITHROMY"
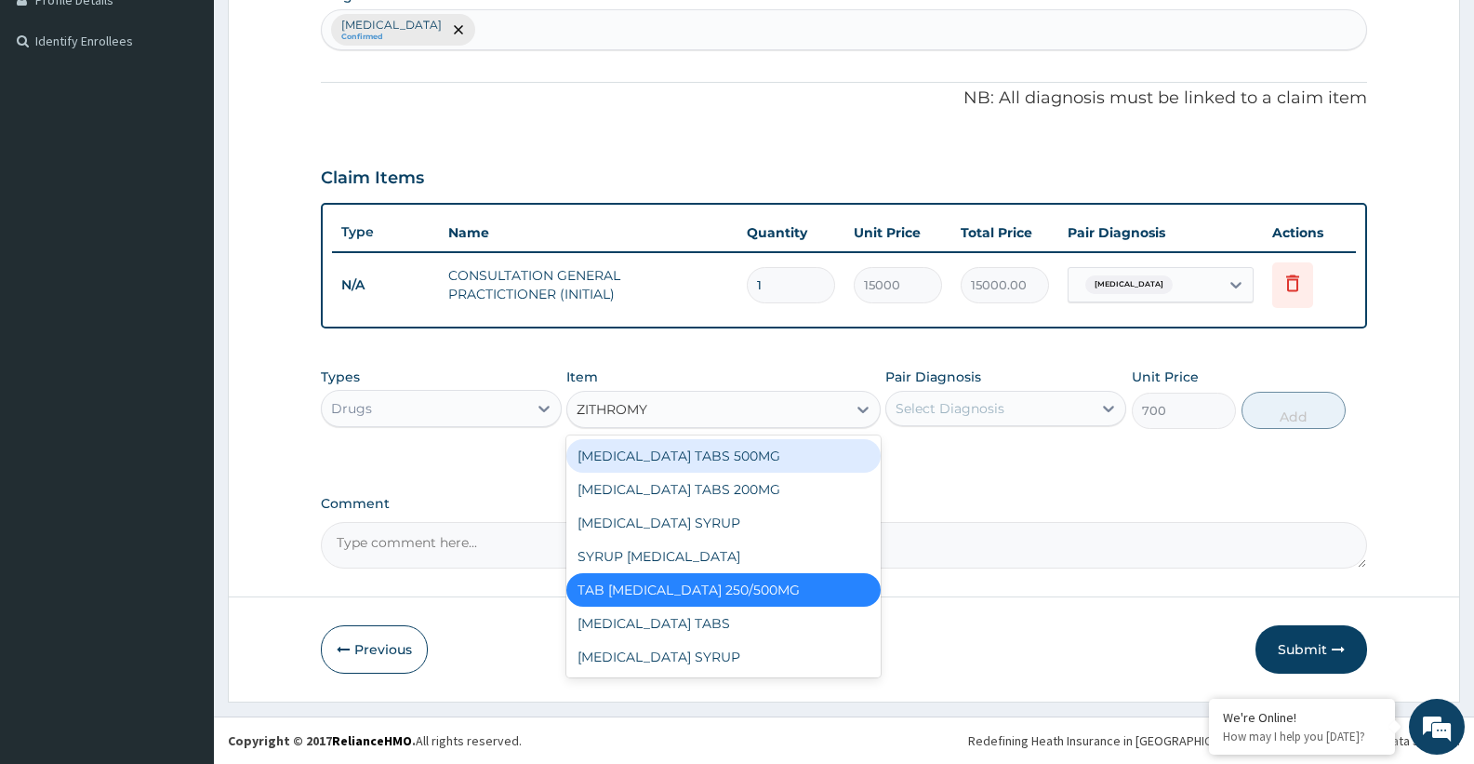
click at [784, 466] on div "[MEDICAL_DATA] TABS 500MG" at bounding box center [722, 455] width 313 height 33
type input "385"
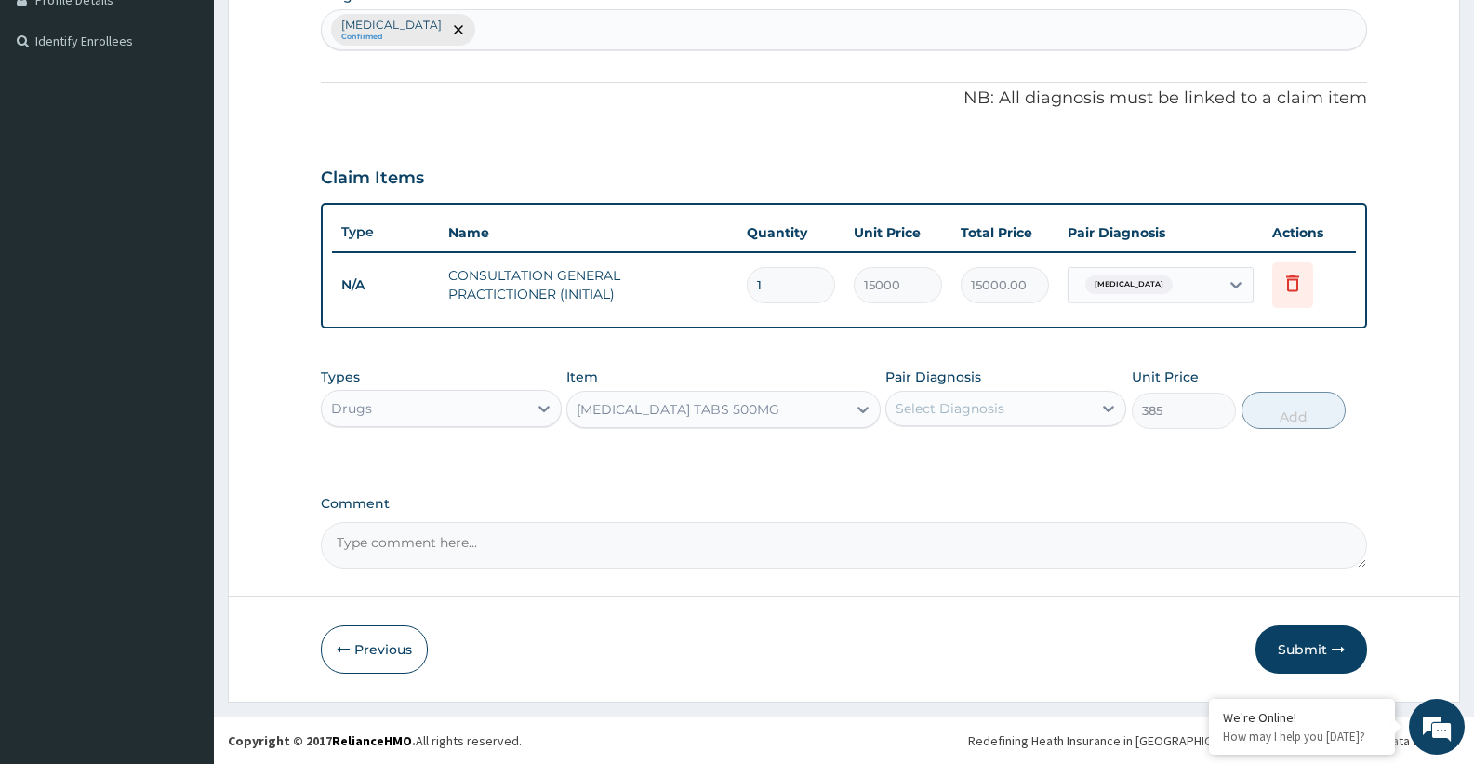
click at [727, 414] on div "[MEDICAL_DATA] TABS 500MG" at bounding box center [678, 409] width 203 height 19
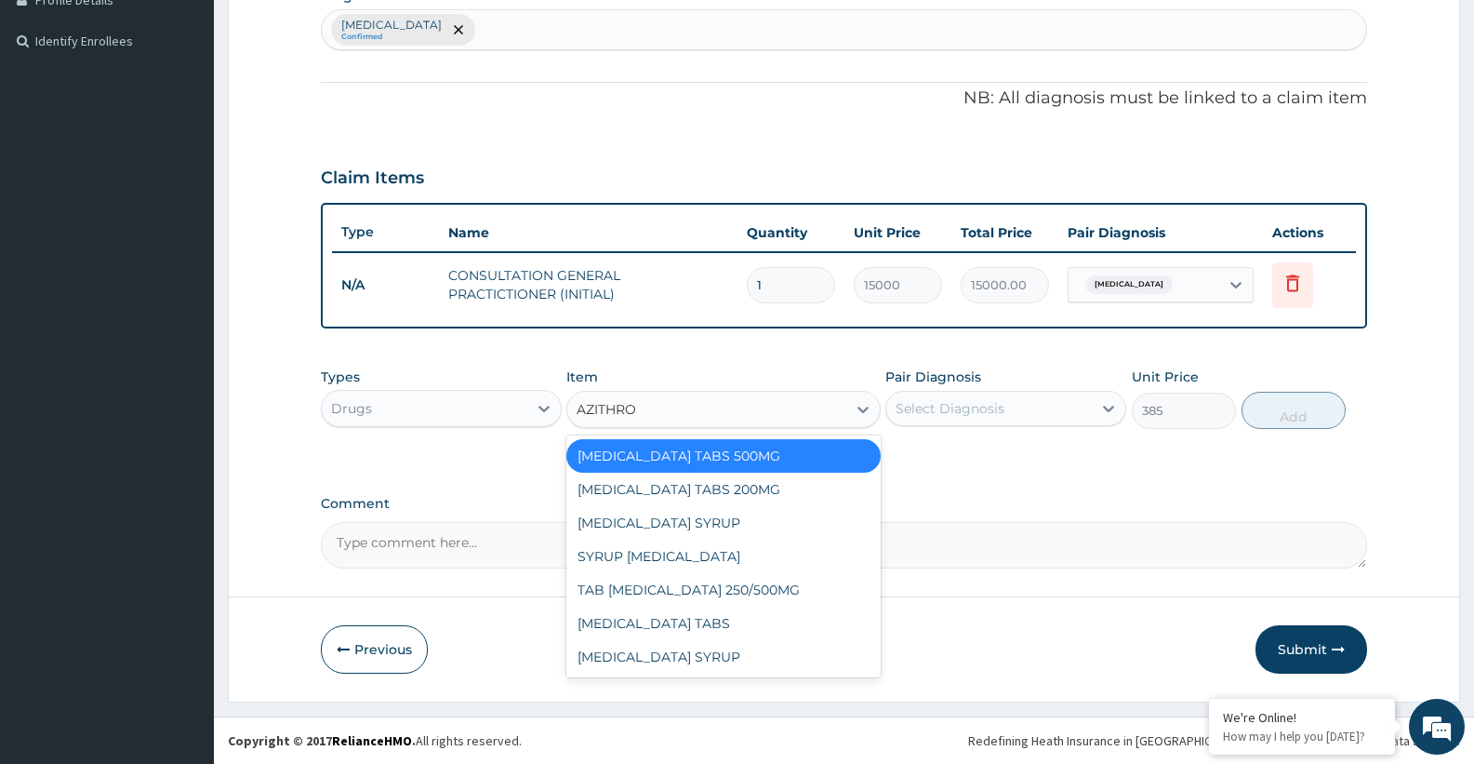
type input "AZITHROM"
click at [721, 629] on div "AZITHROMYCIN TABS" at bounding box center [722, 622] width 313 height 33
type input "3230"
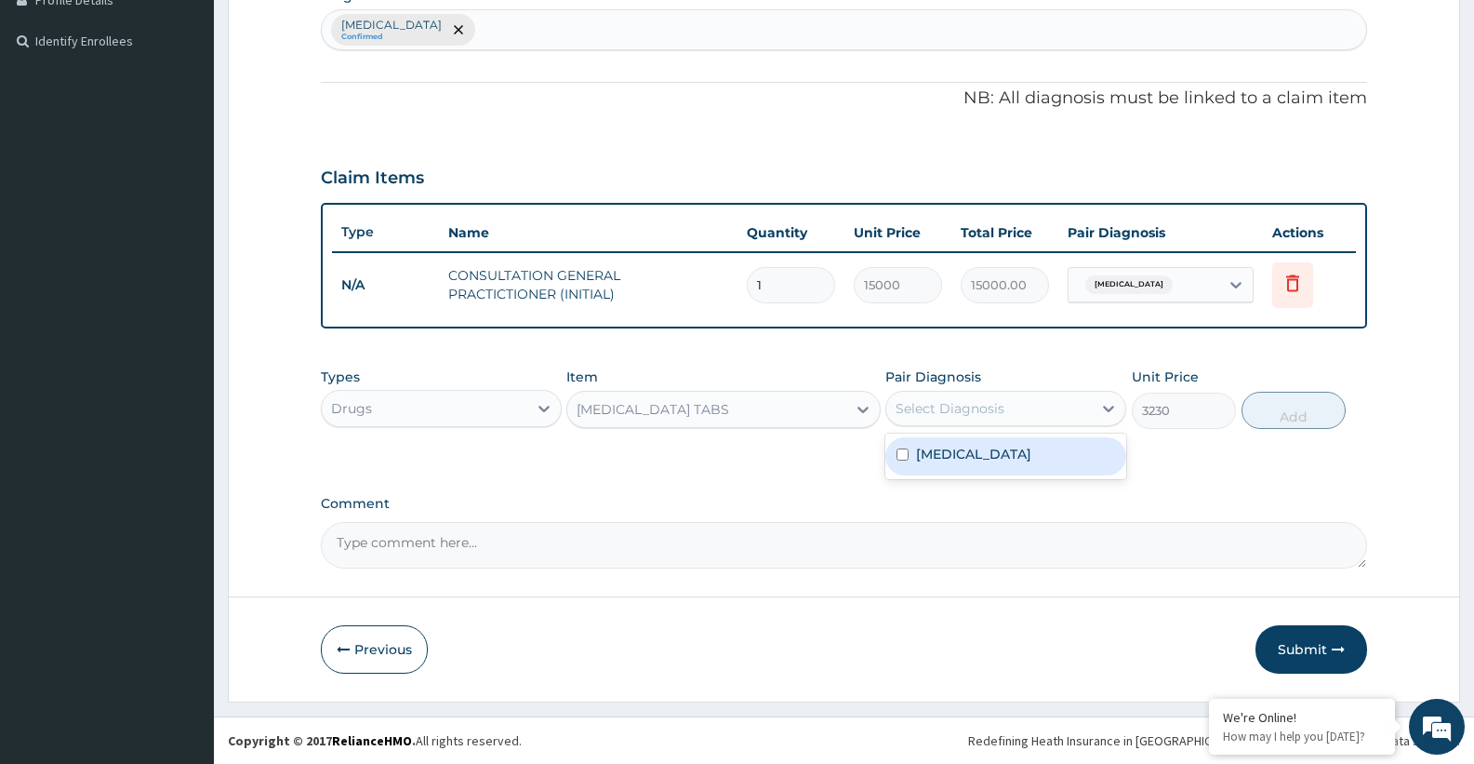
click at [965, 409] on div "Select Diagnosis" at bounding box center [950, 408] width 109 height 19
click at [958, 462] on label "Upper respiratory infection" at bounding box center [973, 454] width 115 height 19
checkbox input "true"
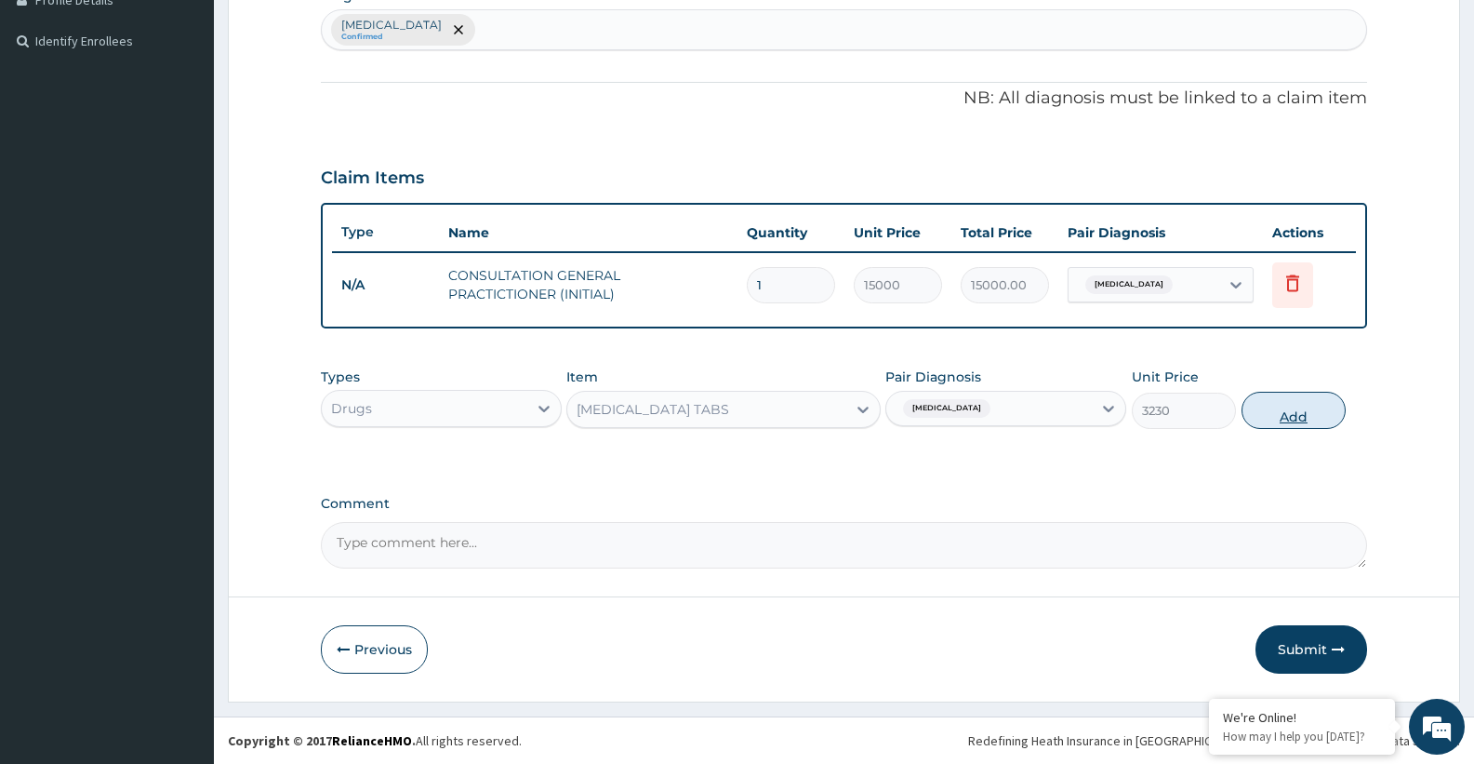
click at [1294, 424] on button "Add" at bounding box center [1294, 410] width 104 height 37
type input "0"
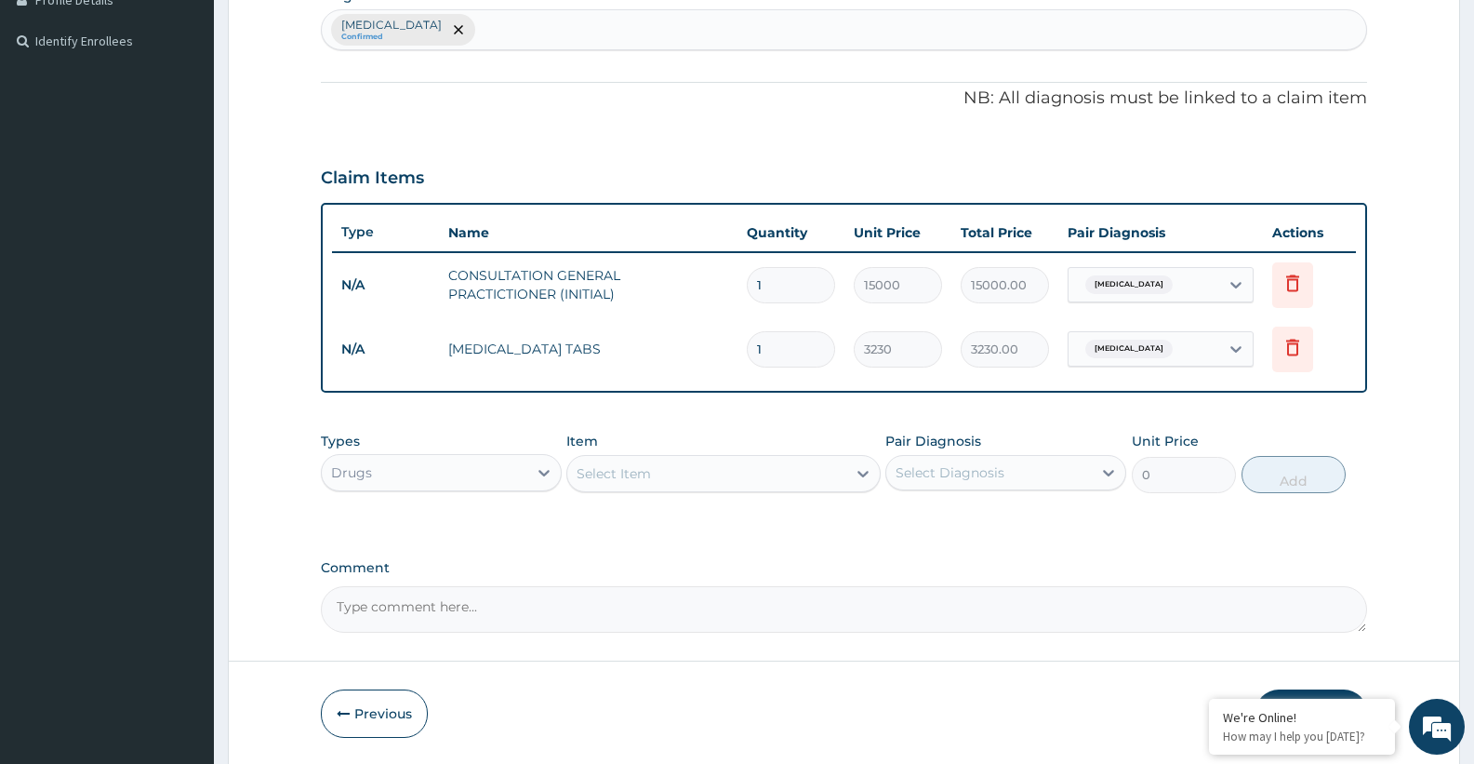
type input "0.00"
type input "3"
type input "9690.00"
type input "3"
click at [641, 472] on div "Select Item" at bounding box center [614, 473] width 74 height 19
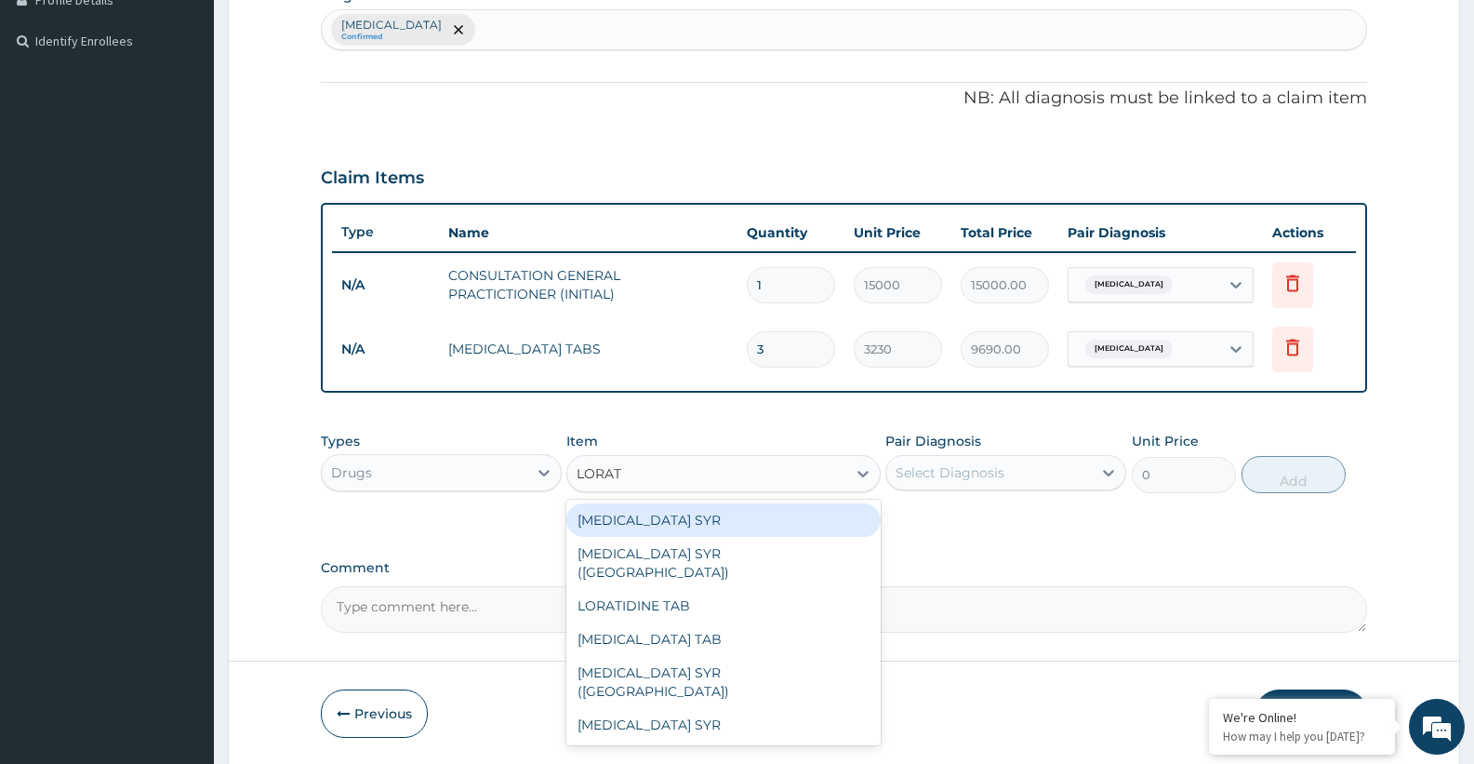
type input "LORATA"
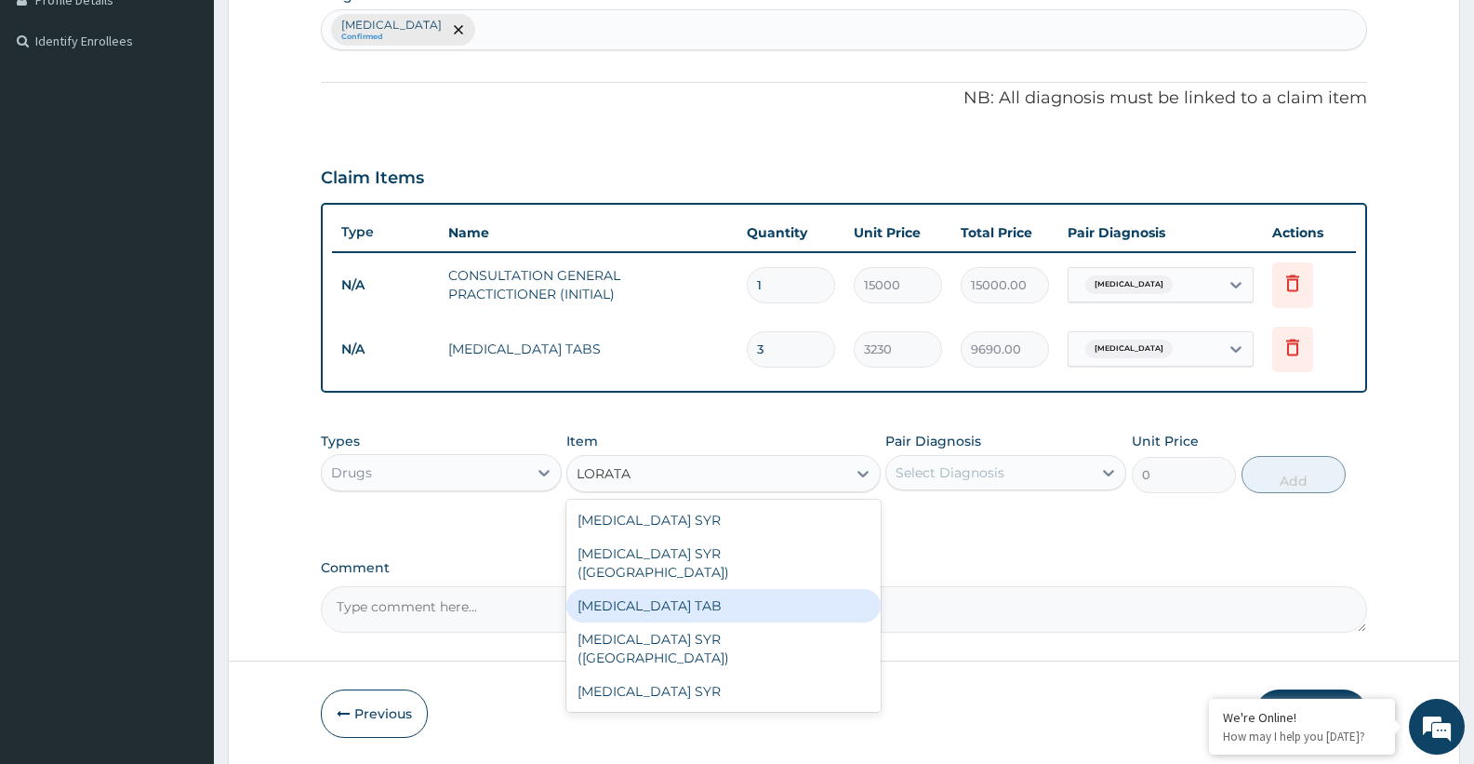
click at [645, 589] on div "LORATADINE TAB" at bounding box center [722, 605] width 313 height 33
type input "156"
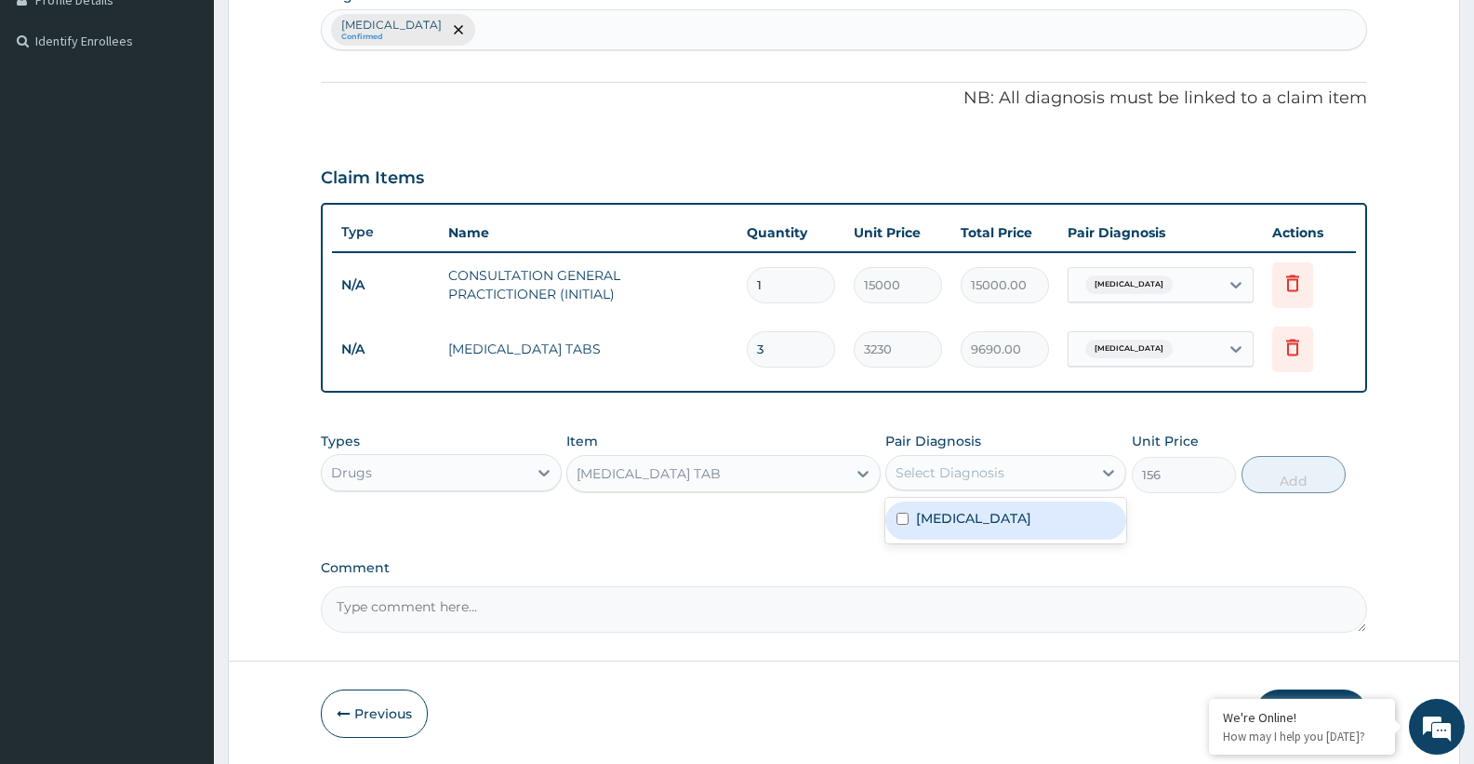
click at [1014, 468] on div "Select Diagnosis" at bounding box center [989, 473] width 206 height 30
click at [967, 528] on div "Upper respiratory infection" at bounding box center [1005, 520] width 241 height 38
checkbox input "true"
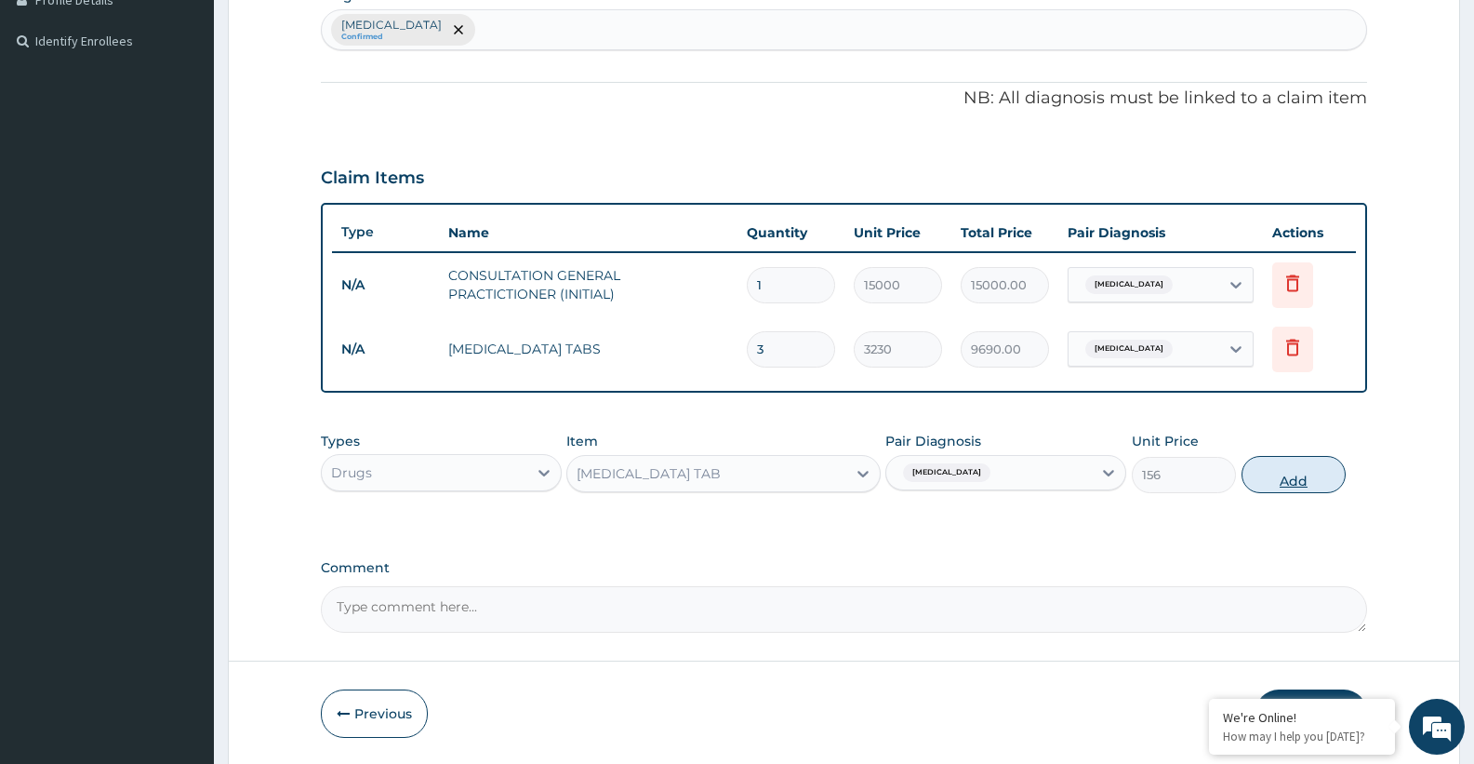
click at [1243, 478] on button "Add" at bounding box center [1294, 474] width 104 height 37
type input "0"
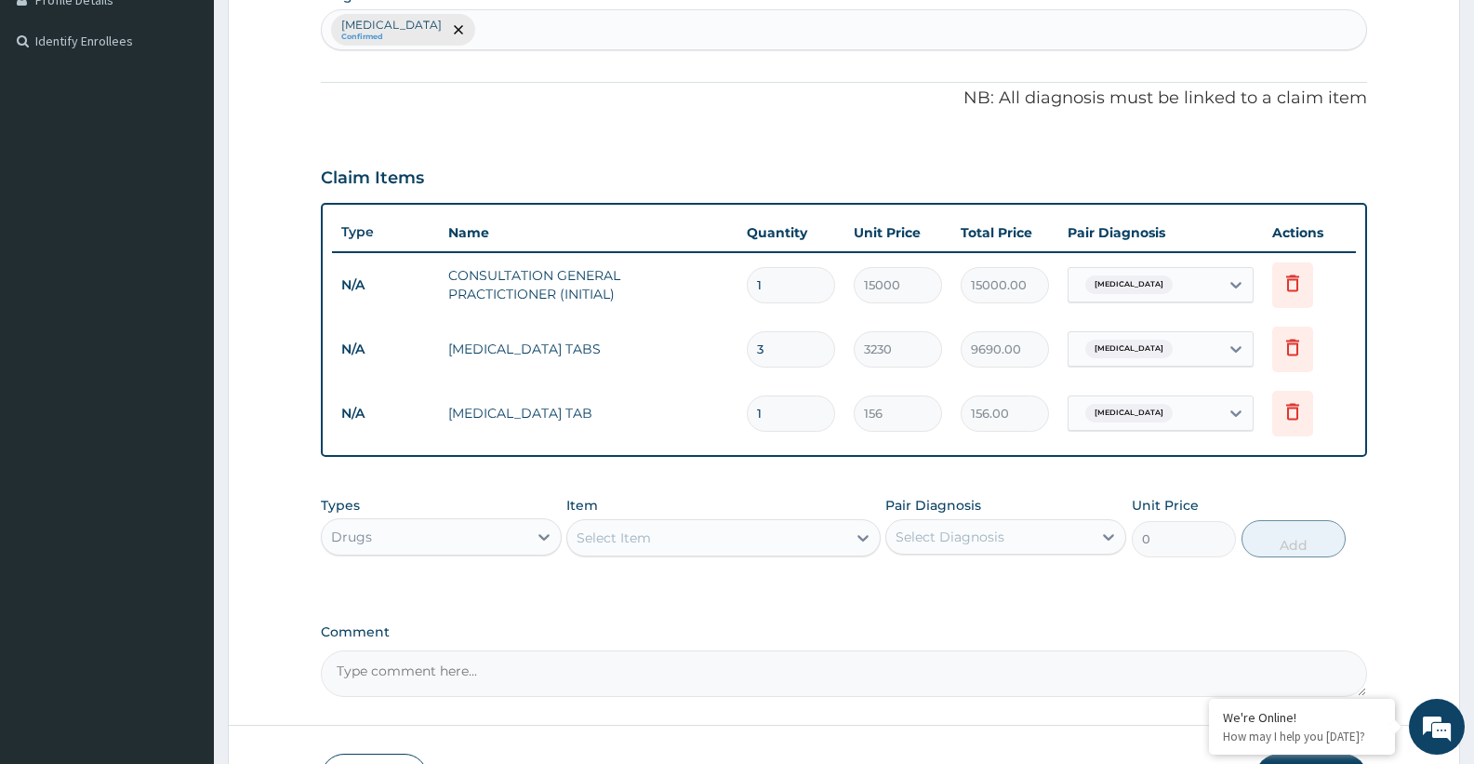
type input "10"
type input "1560.00"
type input "10"
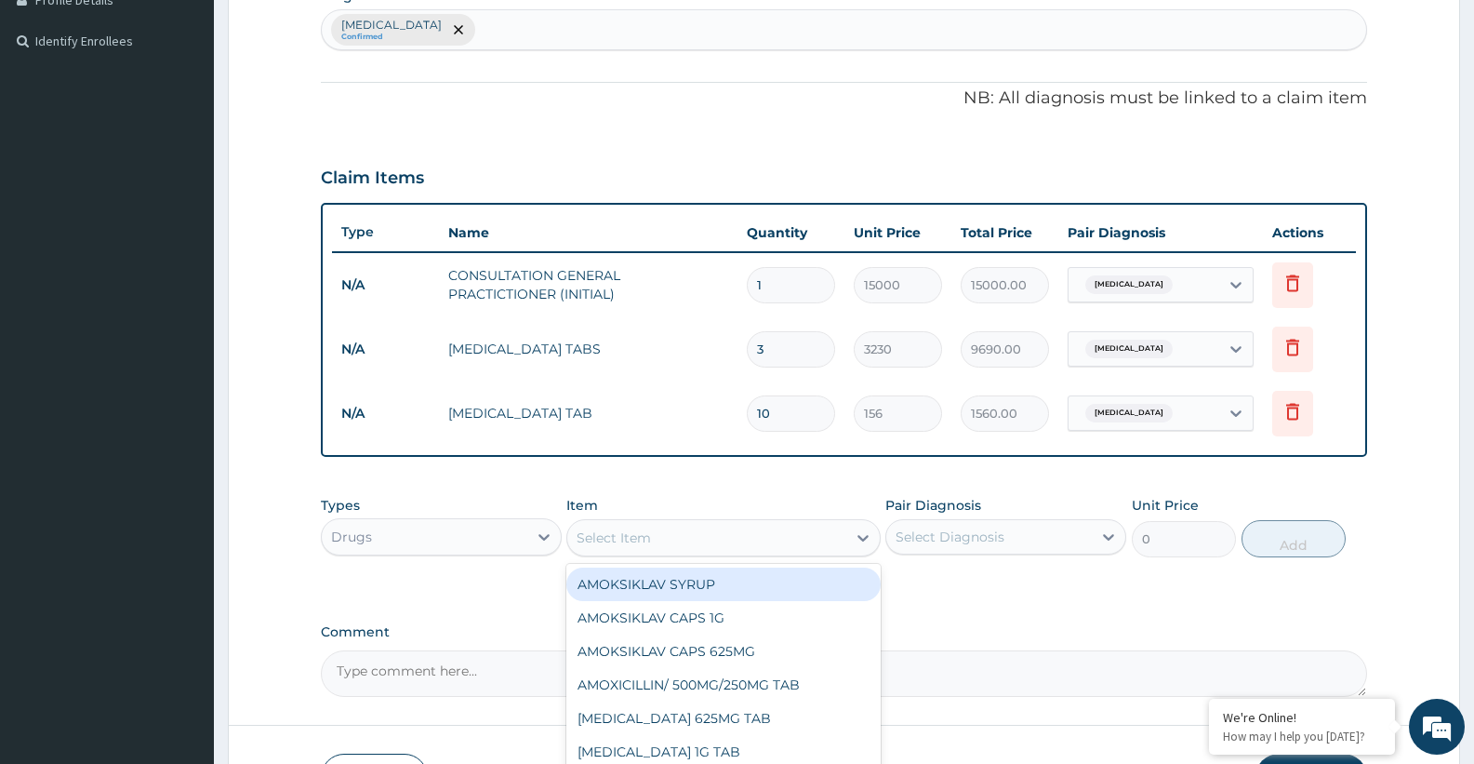
click at [686, 545] on div "Select Item" at bounding box center [706, 538] width 278 height 30
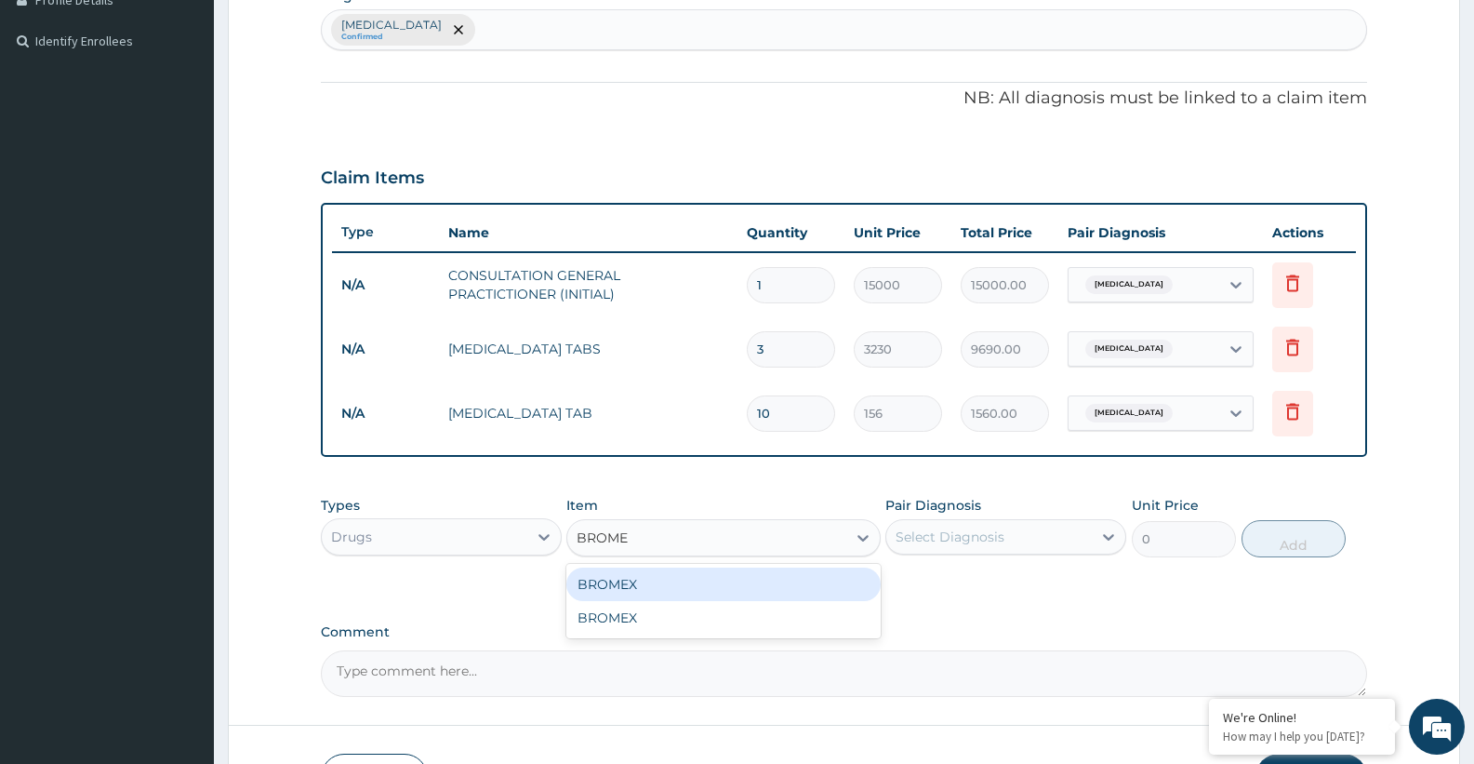
type input "BROMEX"
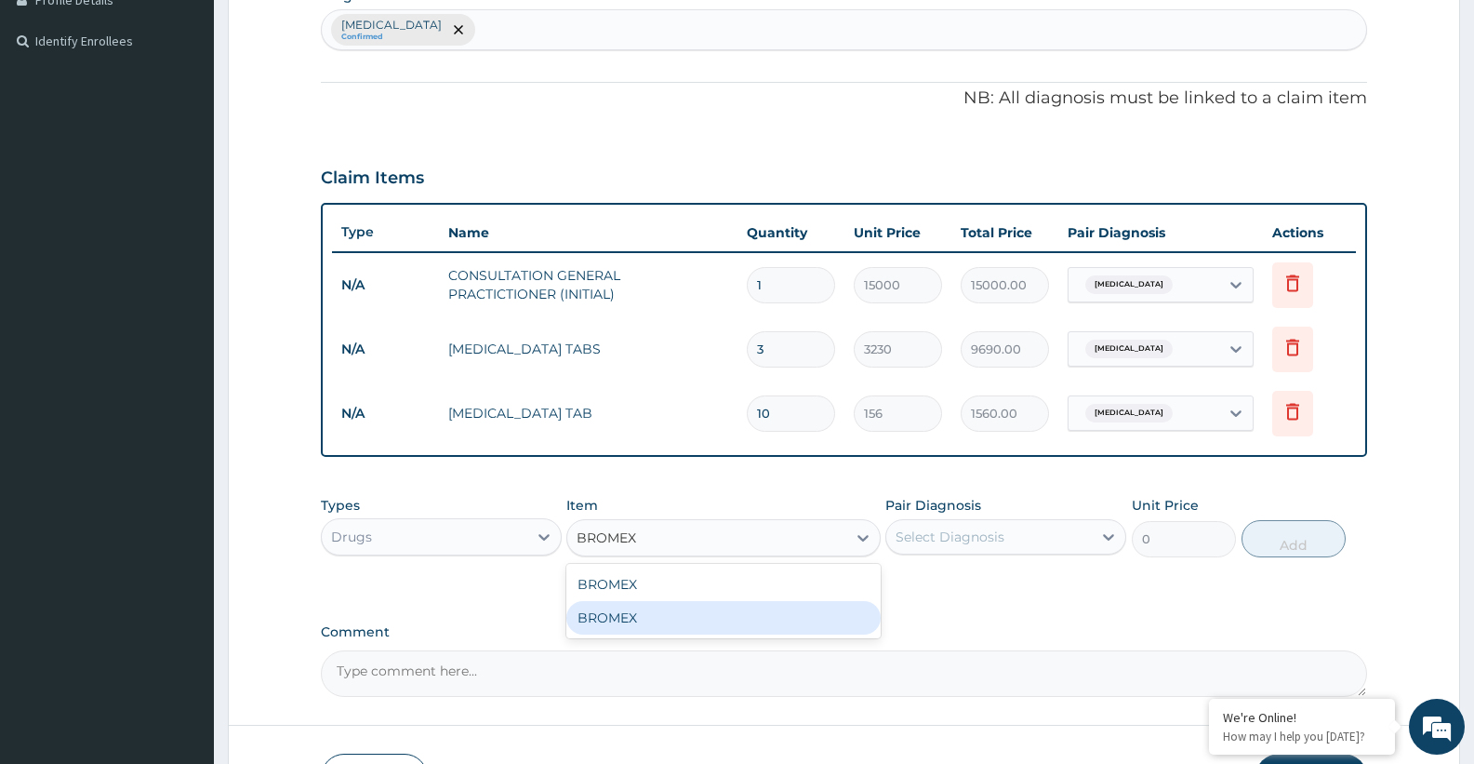
click at [666, 609] on div "BROMEX" at bounding box center [722, 617] width 313 height 33
type input "6000"
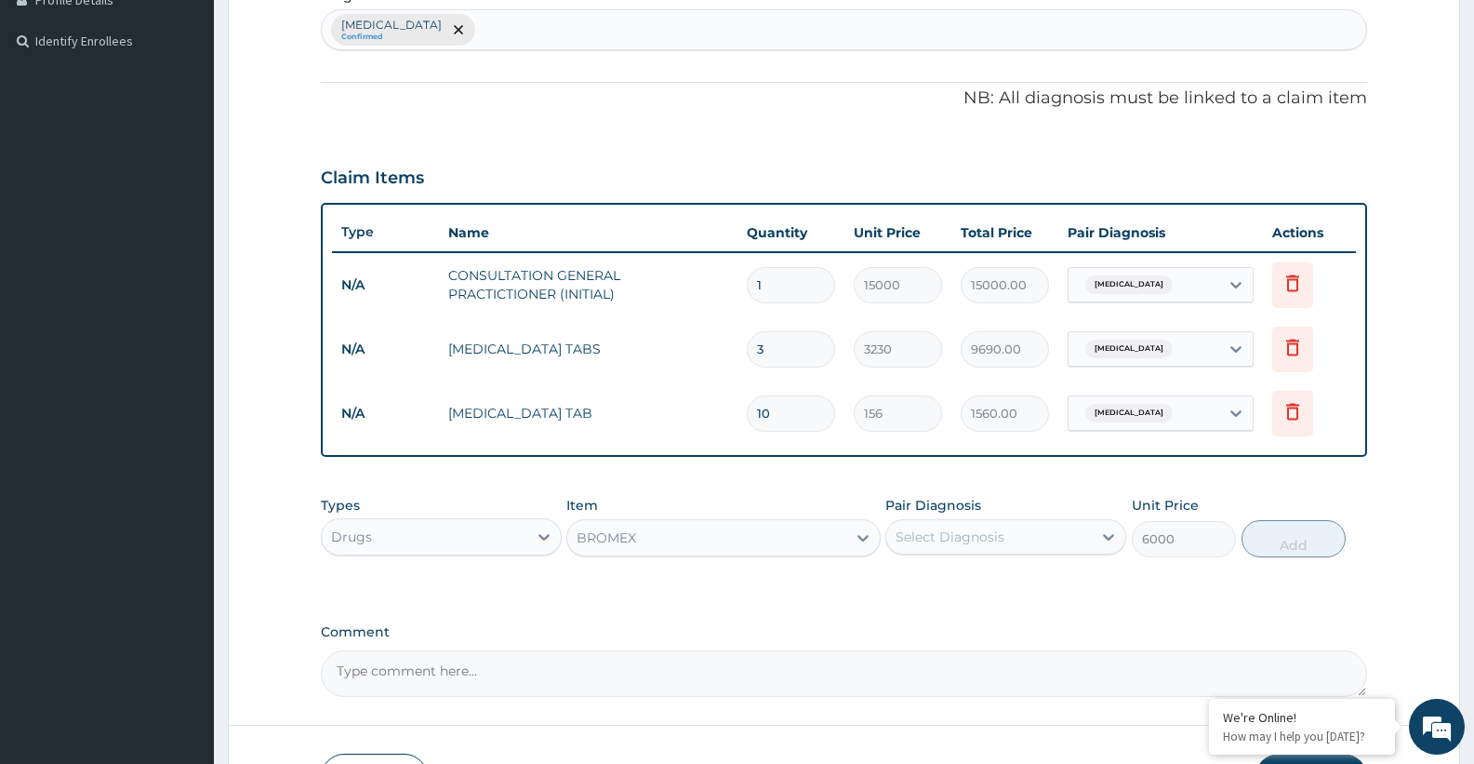
click at [956, 542] on div "Select Diagnosis" at bounding box center [950, 536] width 109 height 19
click at [964, 588] on label "[MEDICAL_DATA]" at bounding box center [973, 582] width 115 height 19
checkbox input "true"
drag, startPoint x: 1299, startPoint y: 538, endPoint x: 831, endPoint y: 547, distance: 467.9
click at [1300, 540] on button "Add" at bounding box center [1294, 538] width 104 height 37
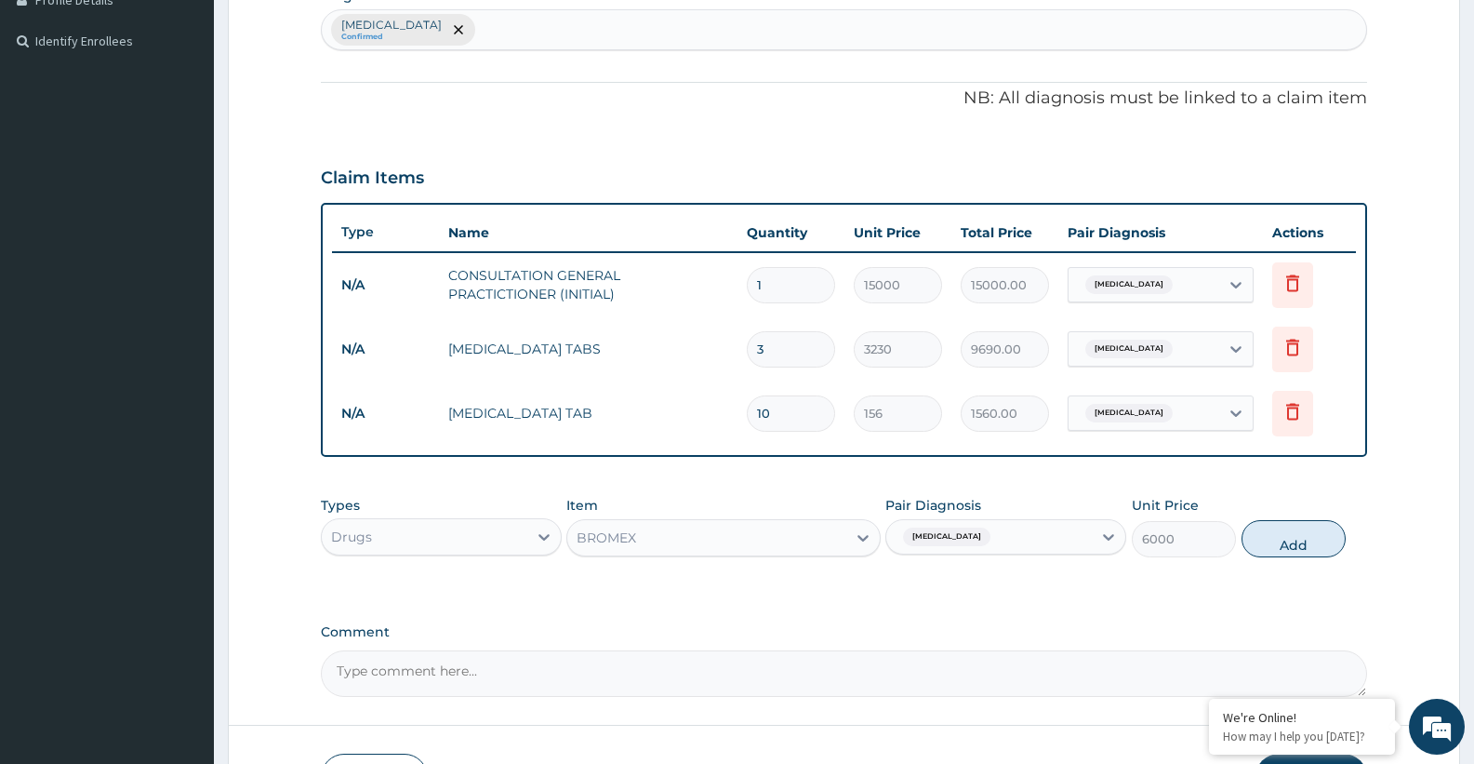
type input "0"
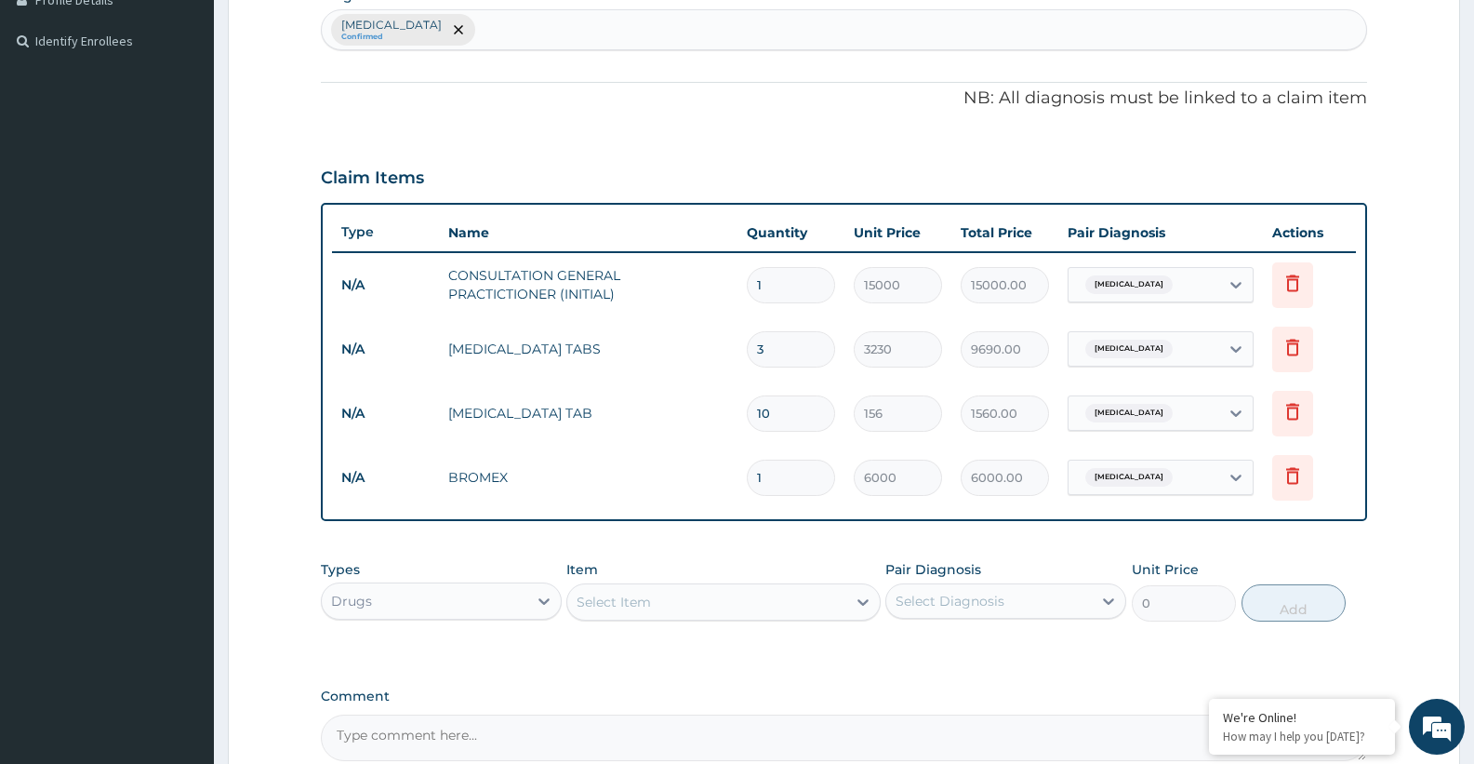
click at [645, 600] on div "Select Item" at bounding box center [614, 601] width 74 height 19
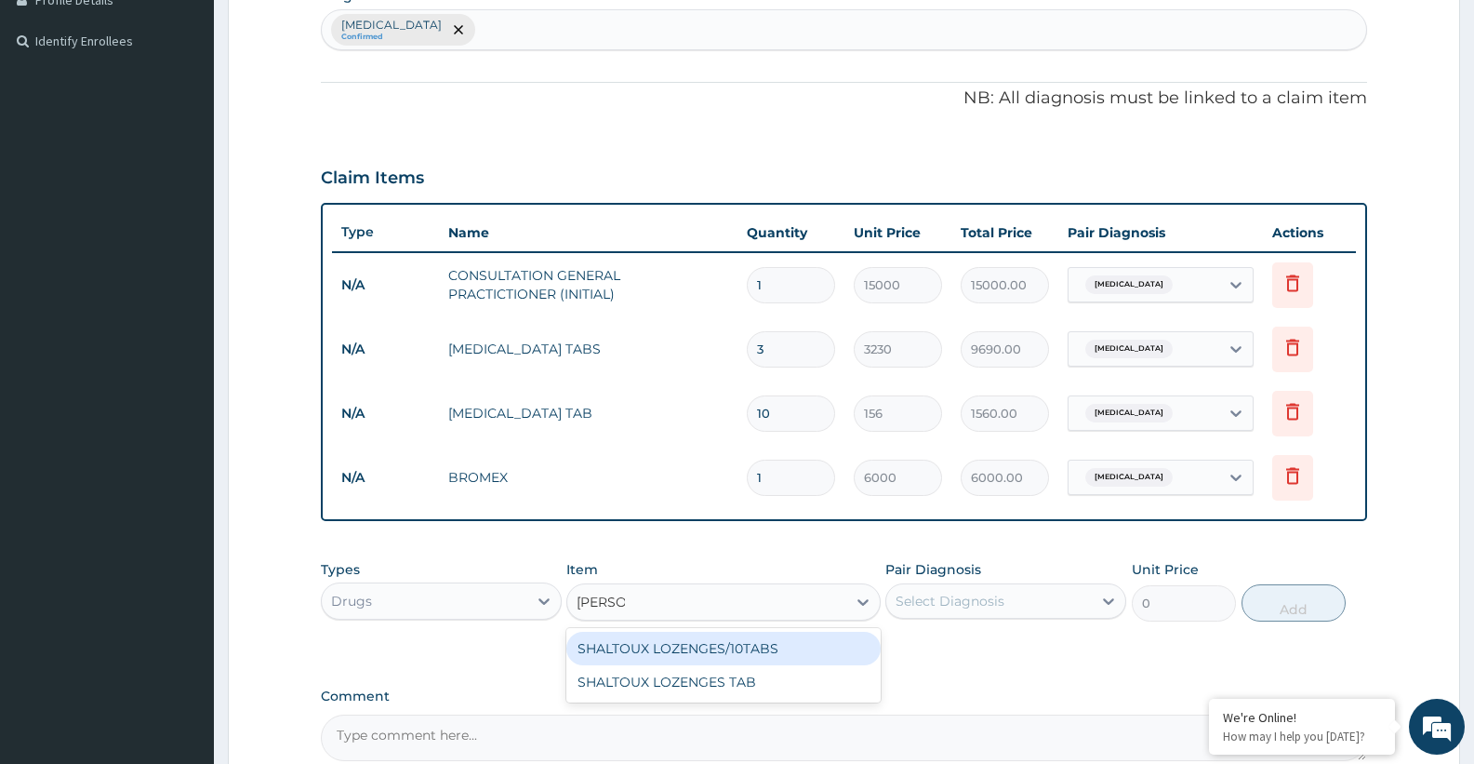
type input "LOZENG"
click at [711, 661] on div "SHALTOUX LOZENGES/10TABS" at bounding box center [722, 647] width 313 height 33
type input "3500"
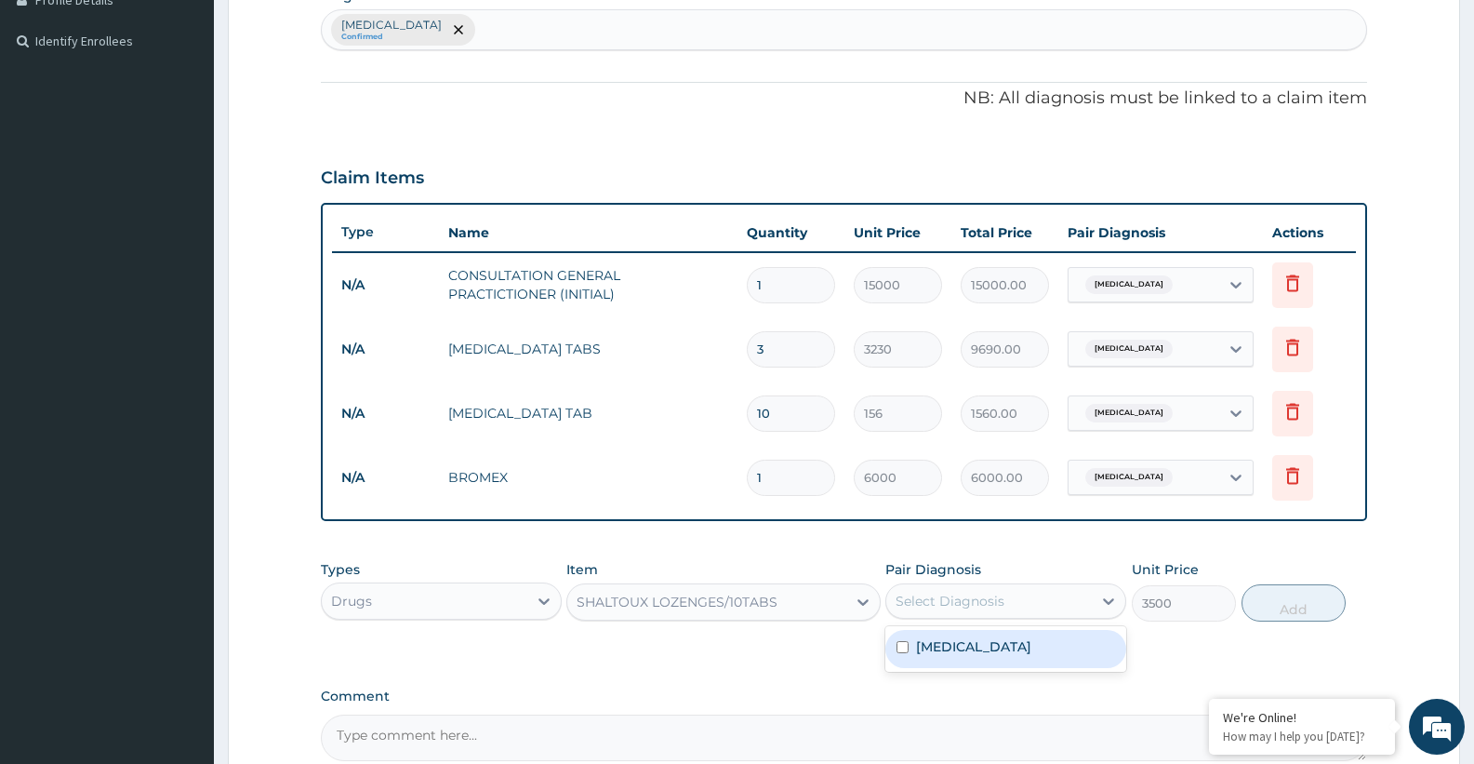
click at [1001, 607] on div "Select Diagnosis" at bounding box center [950, 600] width 109 height 19
click at [976, 656] on div "[MEDICAL_DATA]" at bounding box center [1005, 649] width 241 height 38
checkbox input "true"
click at [1321, 616] on button "Add" at bounding box center [1294, 602] width 104 height 37
type input "0"
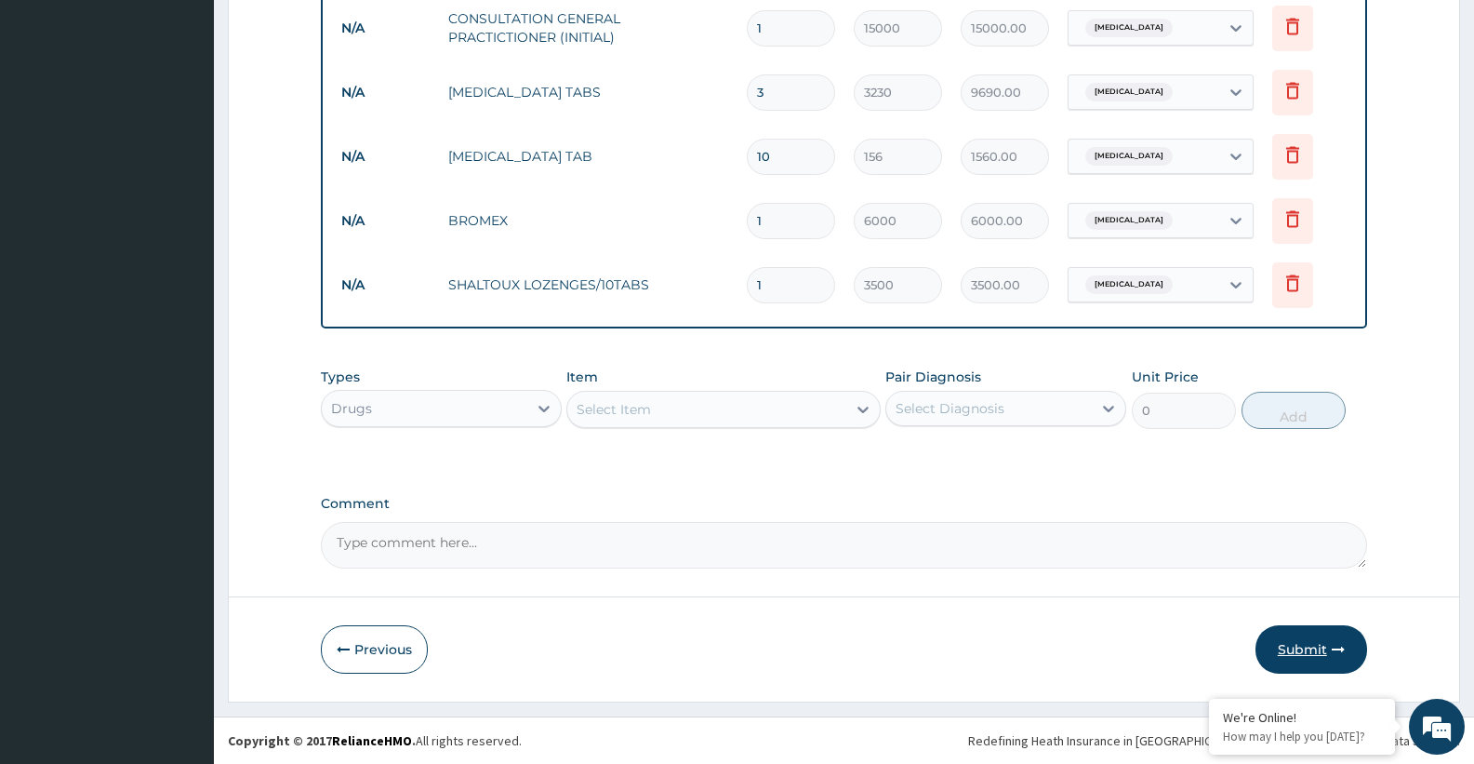
click at [1322, 652] on button "Submit" at bounding box center [1311, 649] width 112 height 48
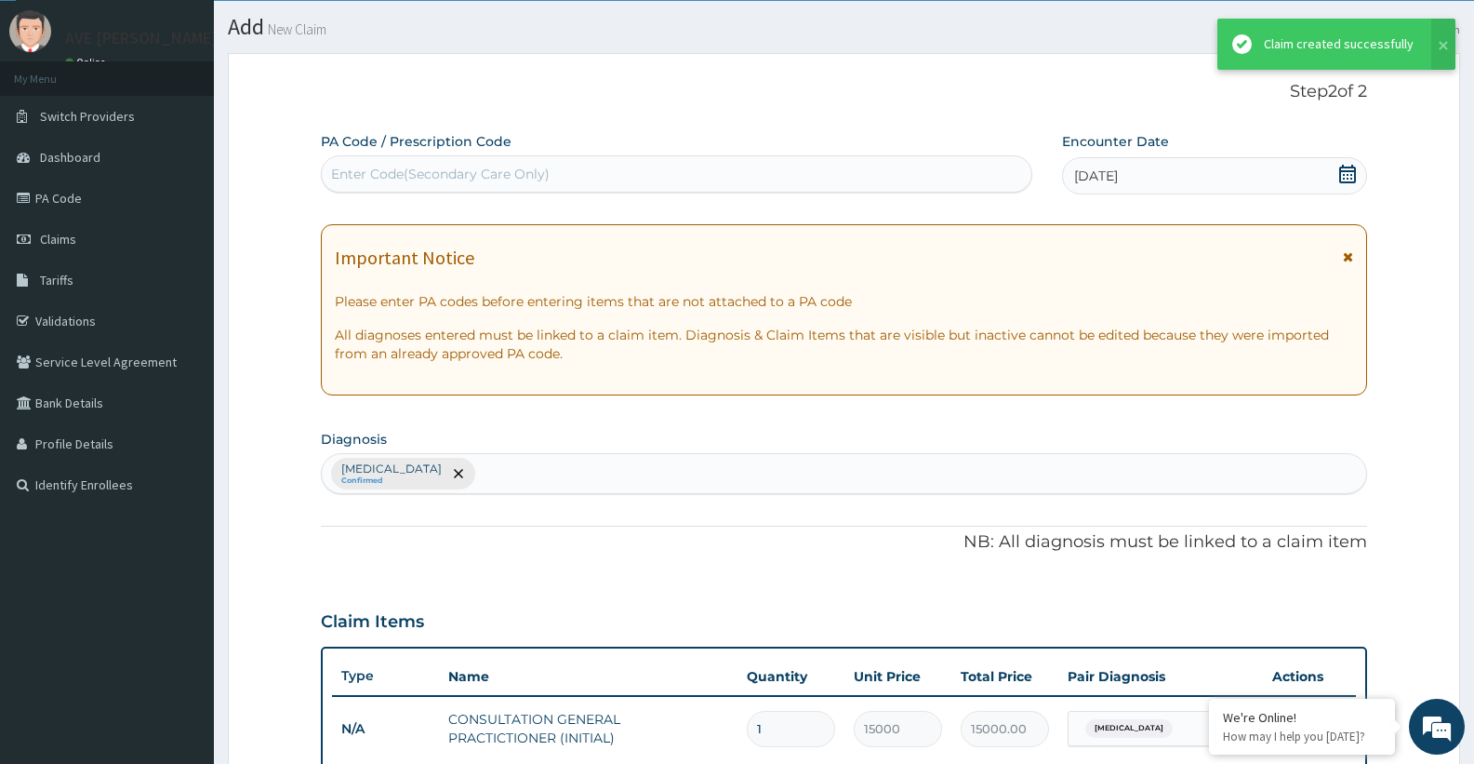
scroll to position [746, 0]
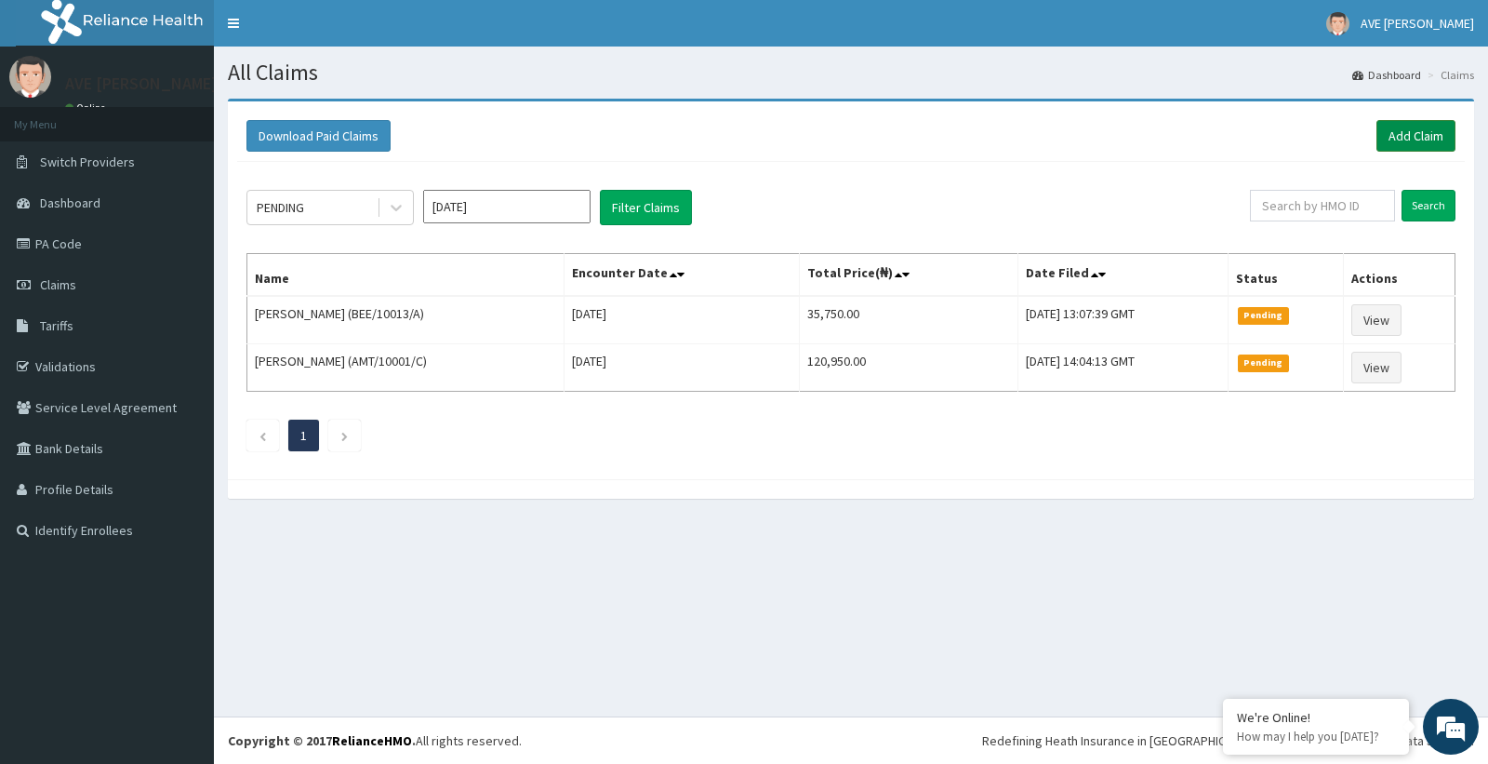
click at [1399, 135] on link "Add Claim" at bounding box center [1415, 136] width 79 height 32
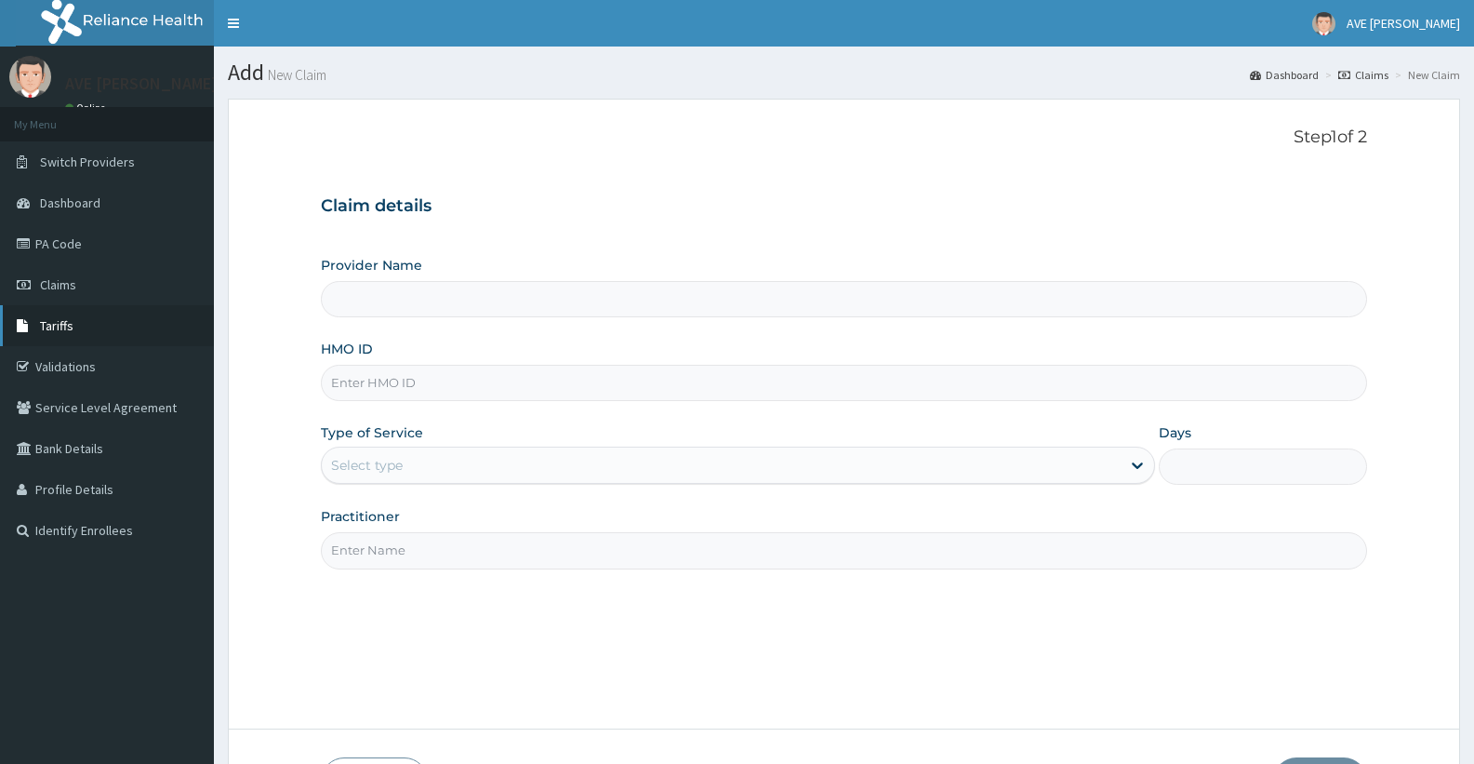
type input "Ave [PERSON_NAME] Hospital Limited - Oniru"
click at [82, 246] on link "PA Code" at bounding box center [107, 243] width 214 height 41
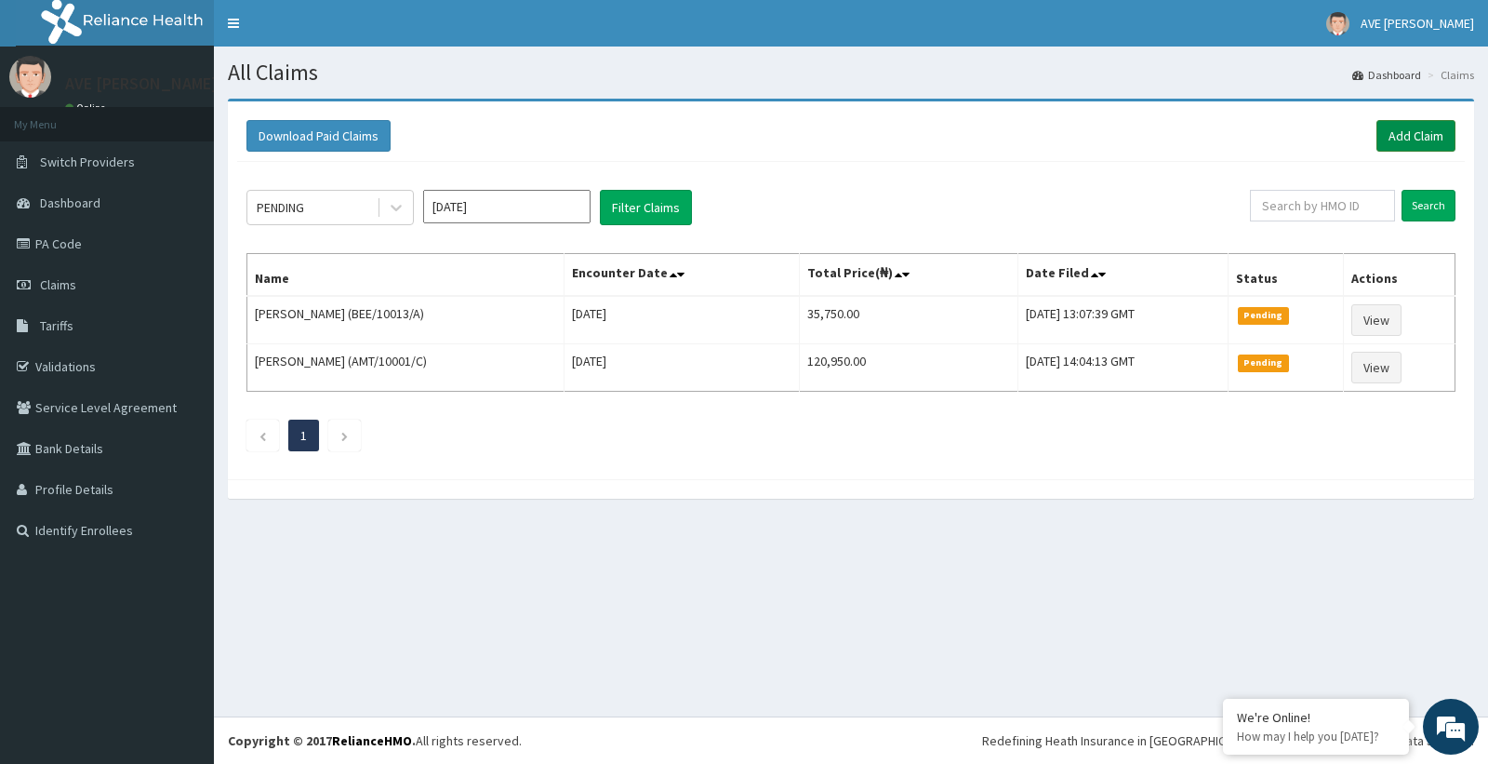
click at [1414, 139] on link "Add Claim" at bounding box center [1415, 136] width 79 height 32
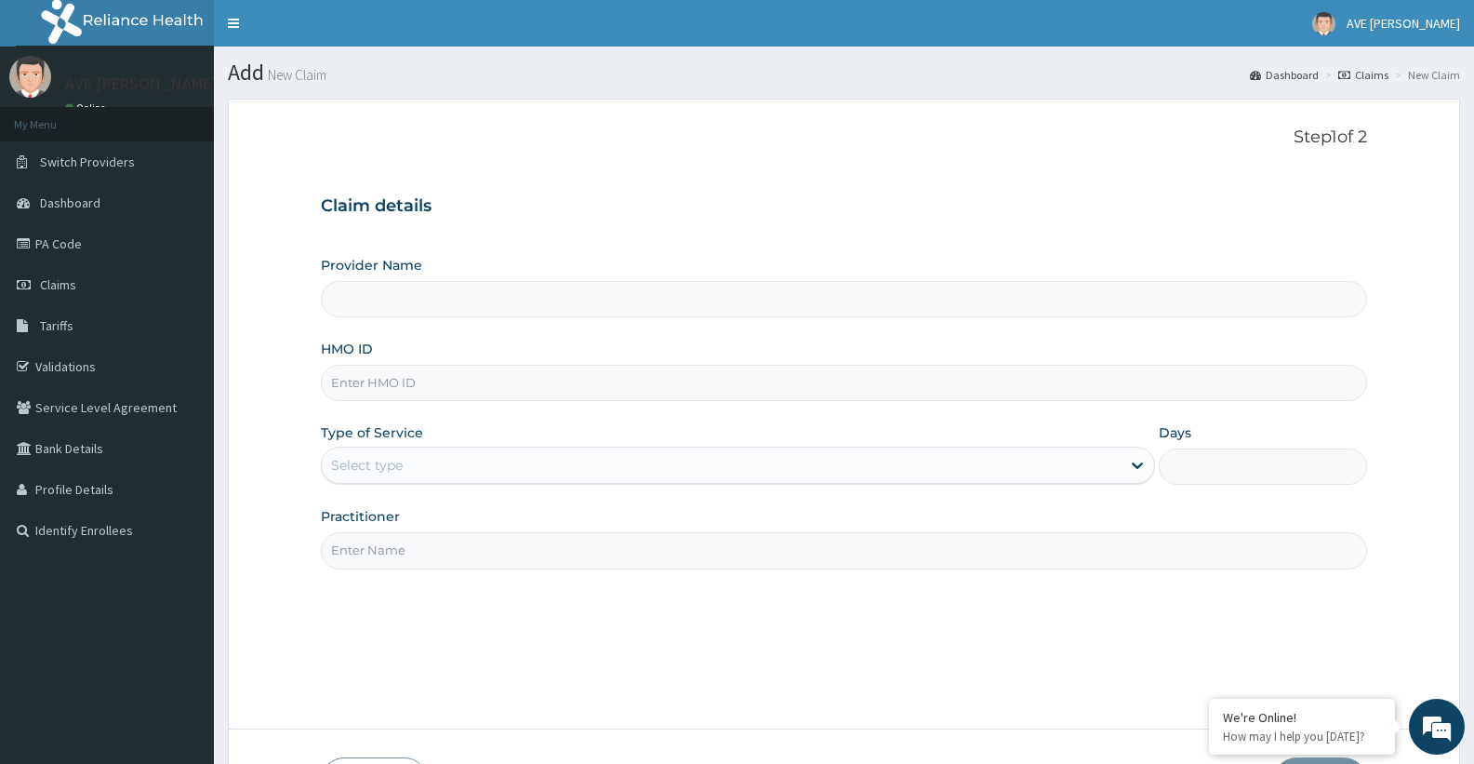
type input "Ave [PERSON_NAME] Hospital Limited - Oniru"
click at [397, 387] on input "HMO ID" at bounding box center [844, 383] width 1046 height 36
type input "BEE/10013/A"
click at [441, 473] on div "Select type" at bounding box center [721, 465] width 798 height 30
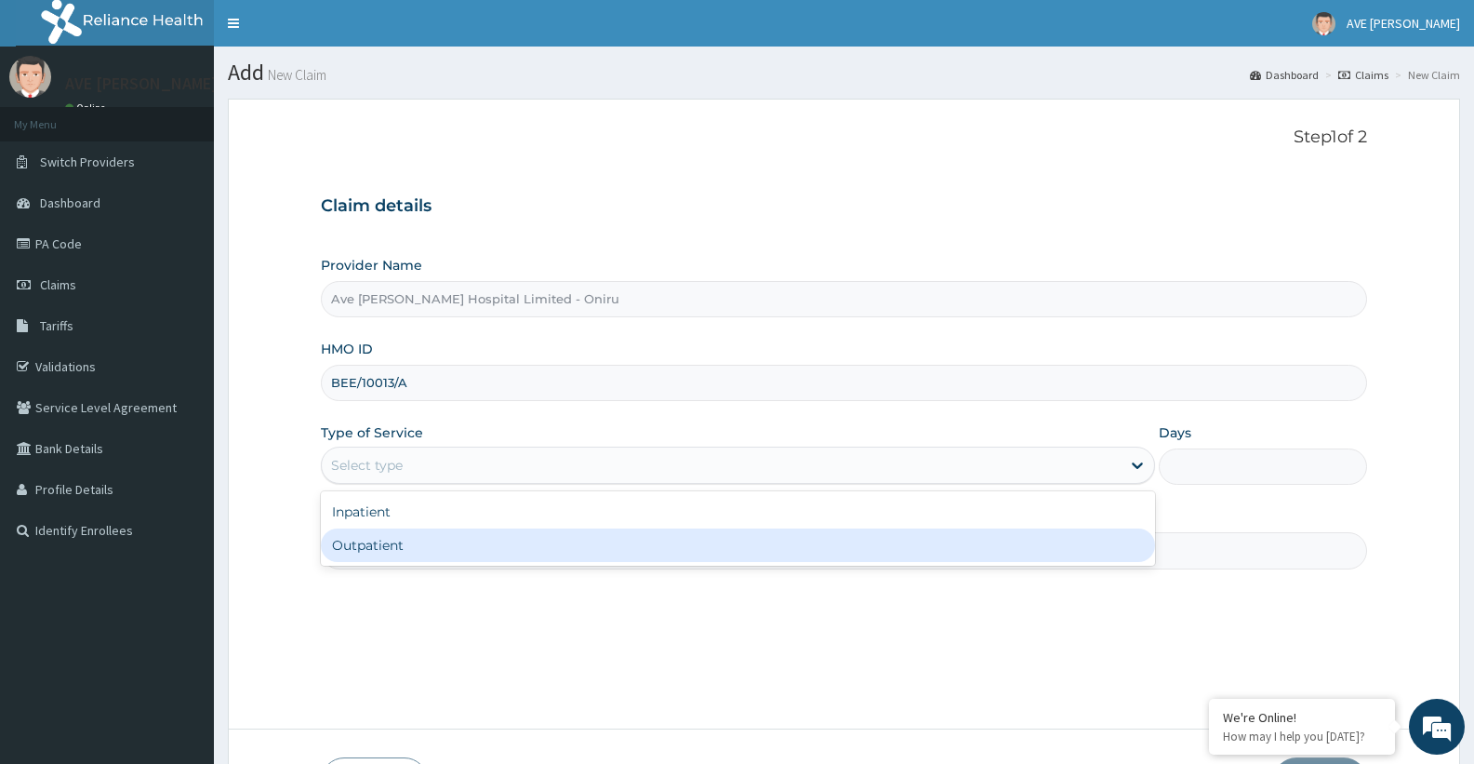
click at [404, 542] on div "Outpatient" at bounding box center [737, 544] width 833 height 33
type input "1"
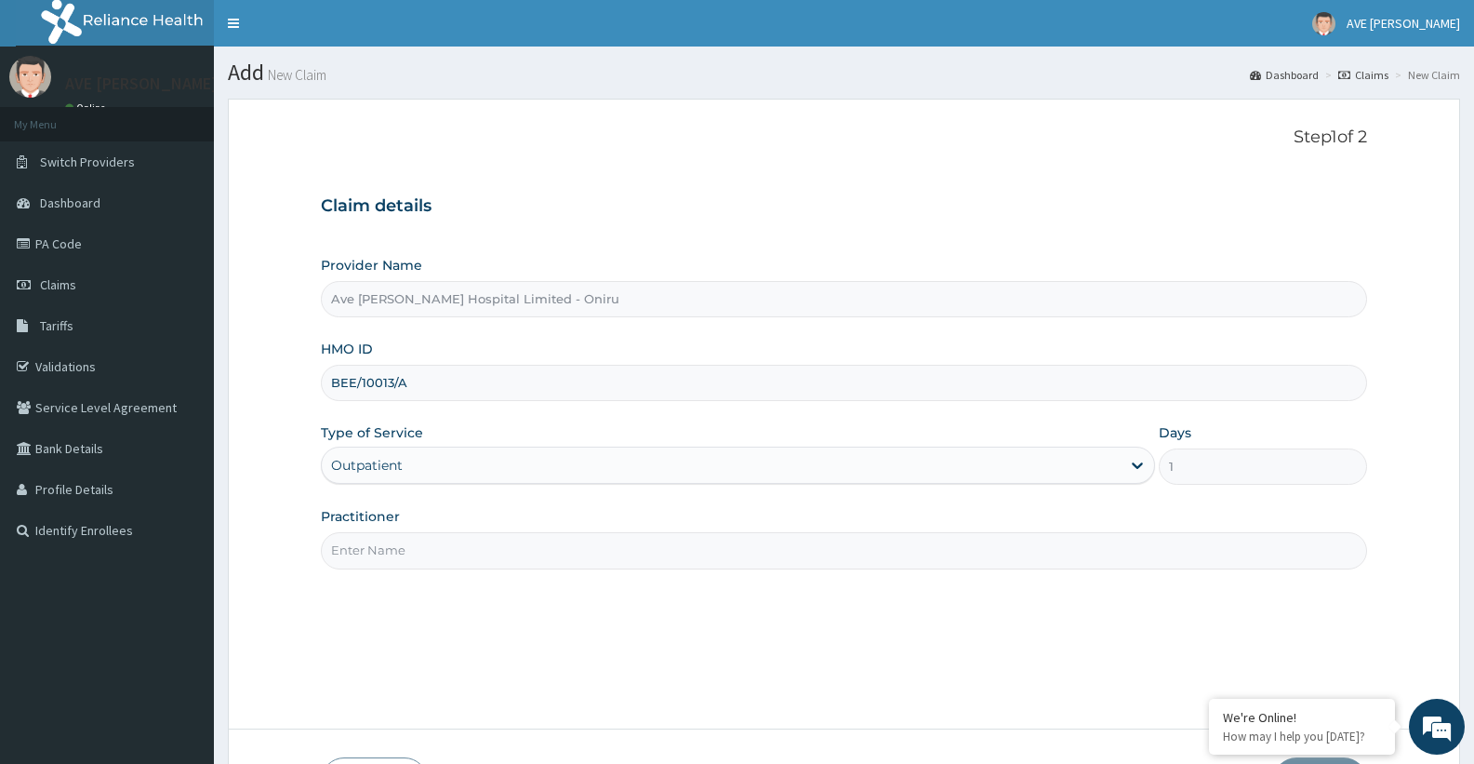
click at [409, 555] on input "Practitioner" at bounding box center [844, 550] width 1046 height 36
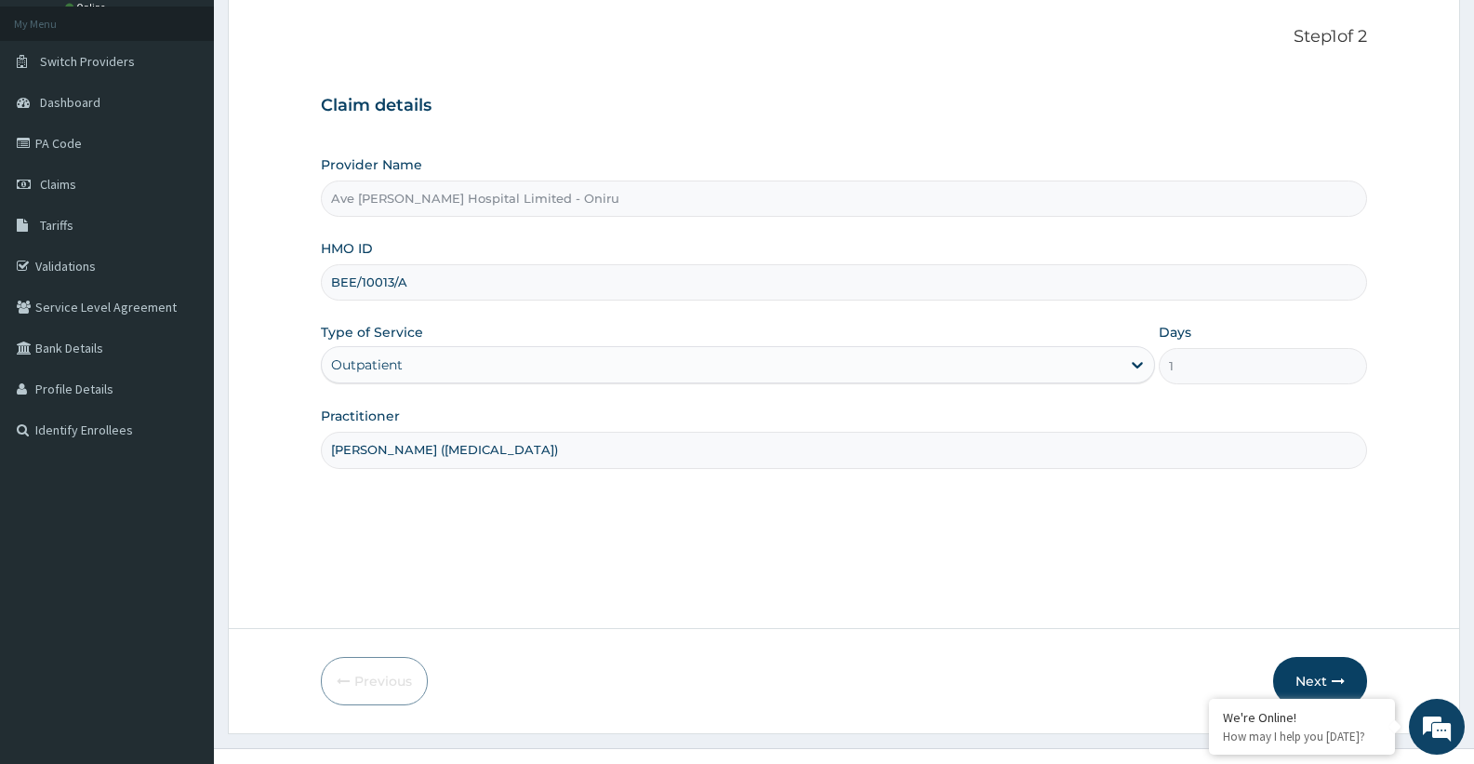
scroll to position [132, 0]
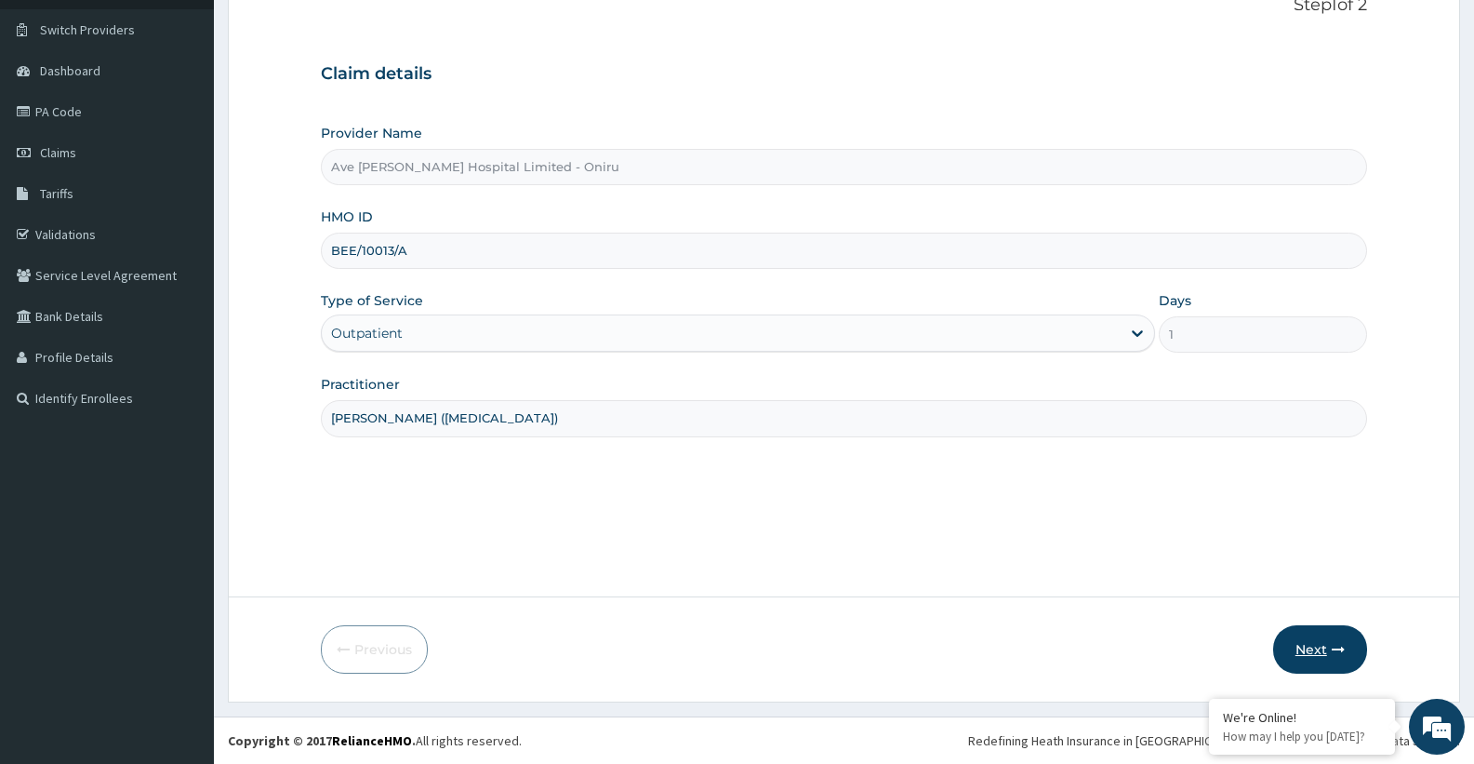
type input "DR. DANIEL (NEUROLOGIST)"
click at [1322, 649] on button "Next" at bounding box center [1320, 649] width 94 height 48
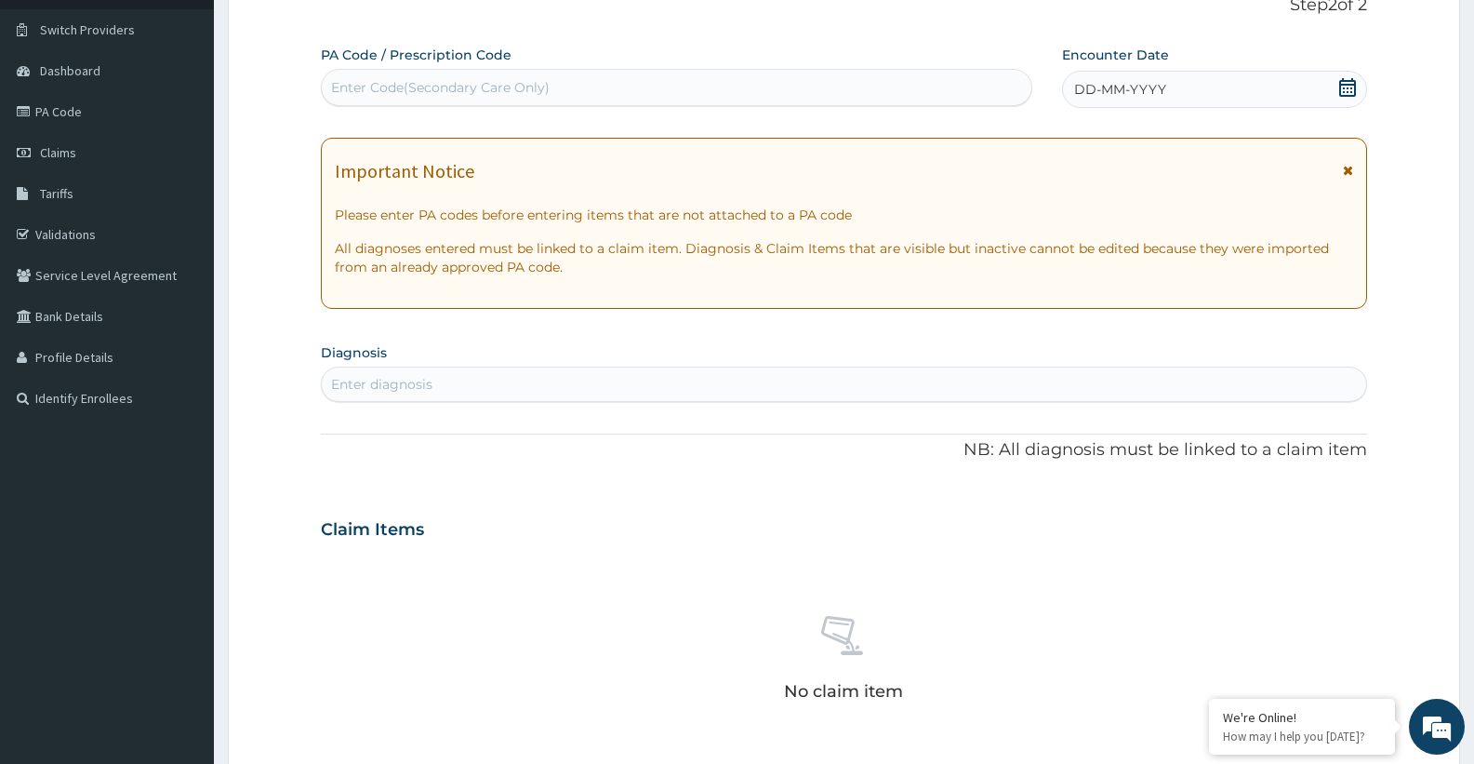
click at [422, 383] on div "Enter diagnosis" at bounding box center [381, 384] width 101 height 19
click at [430, 87] on div "Enter Code(Secondary Care Only)" at bounding box center [440, 87] width 219 height 19
paste input "PA/FCA8A5"
type input "PA/FCA8A5"
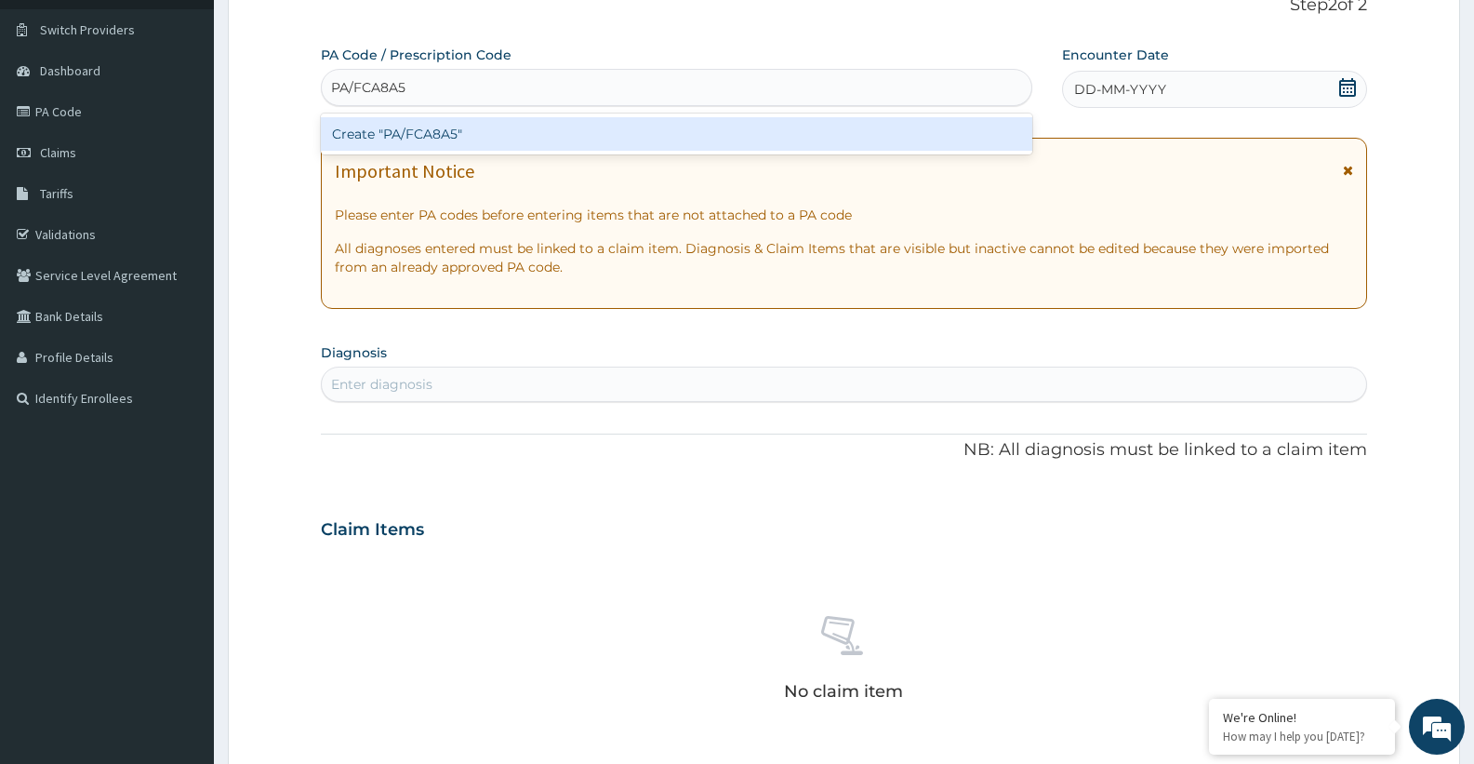
click at [442, 141] on div "Create "PA/FCA8A5"" at bounding box center [676, 133] width 711 height 33
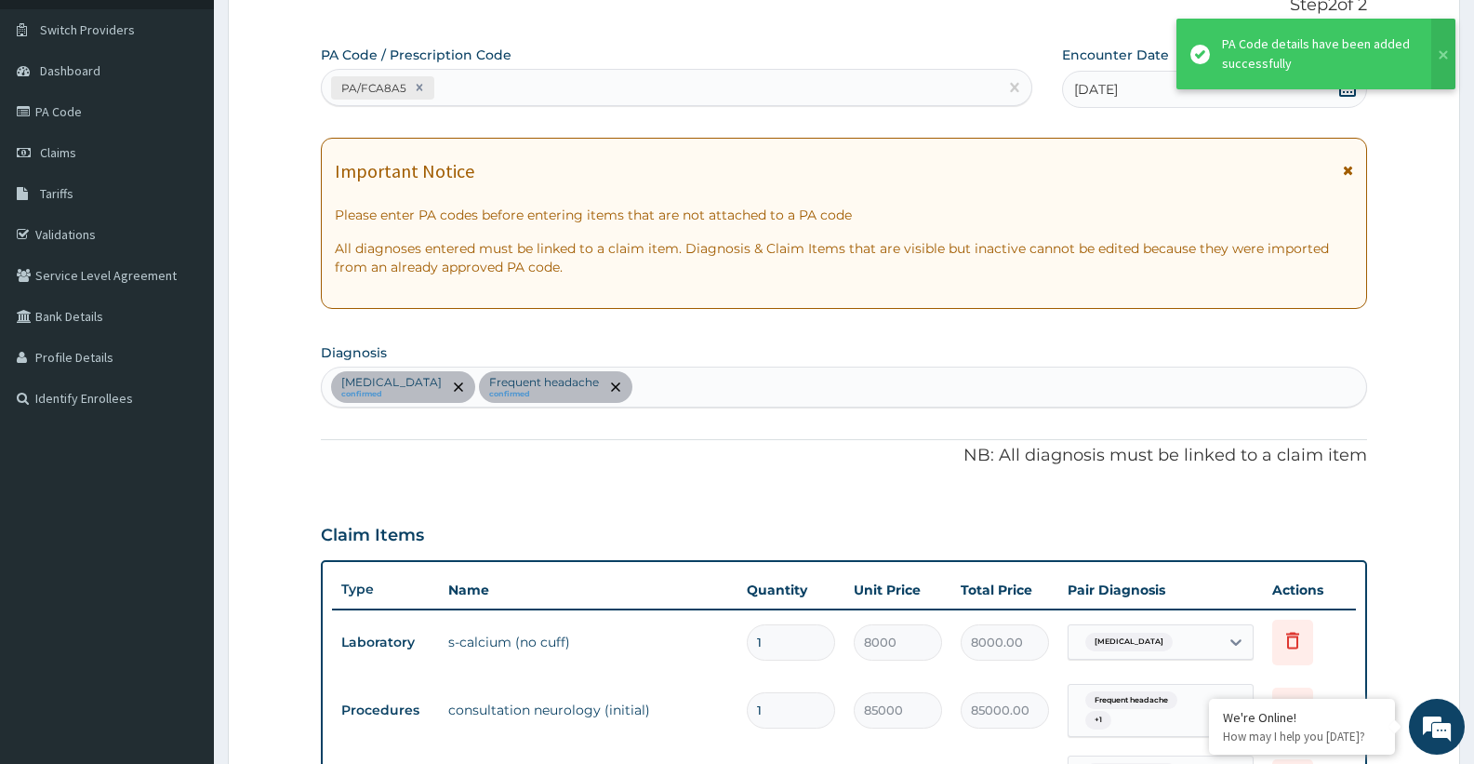
scroll to position [532, 0]
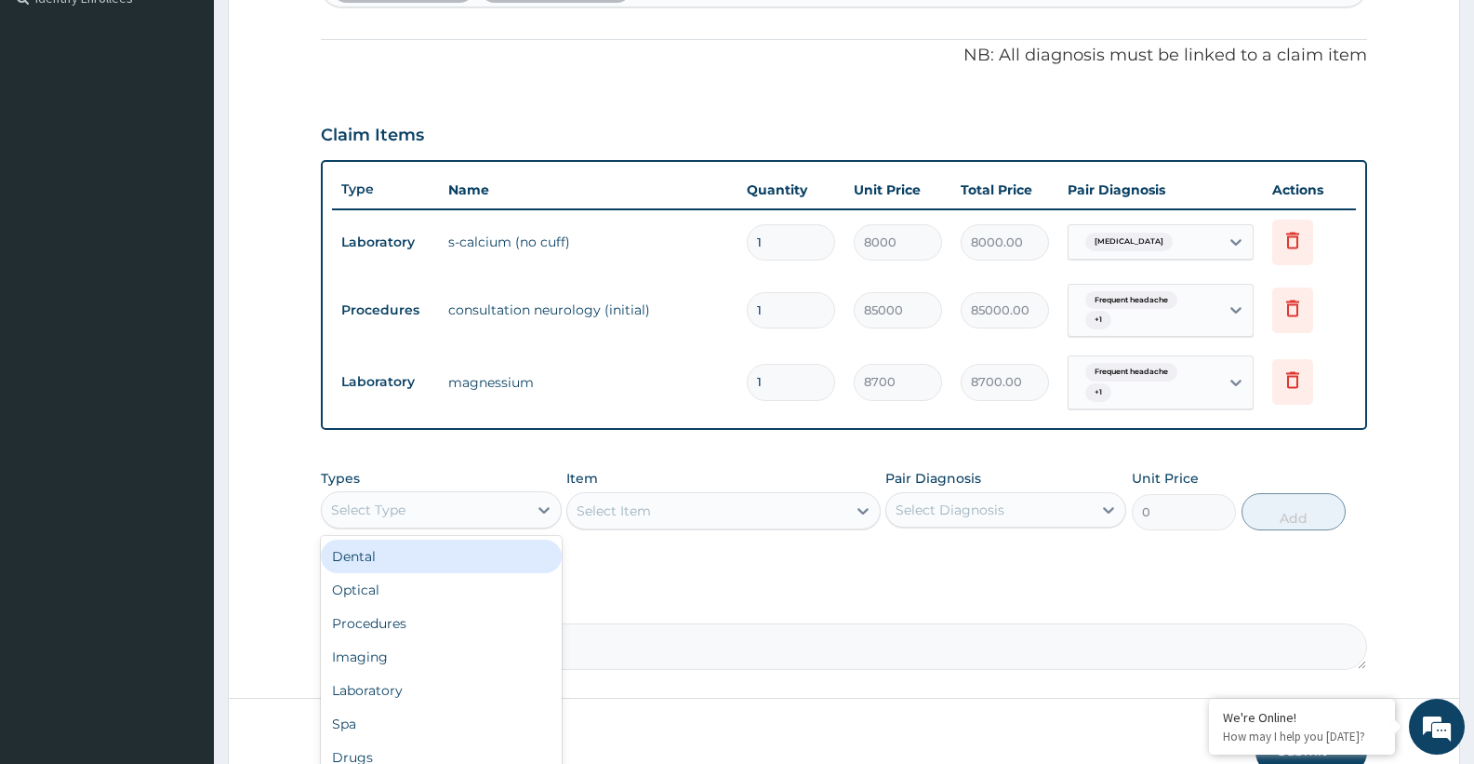
click at [456, 511] on div "Select Type" at bounding box center [425, 510] width 206 height 30
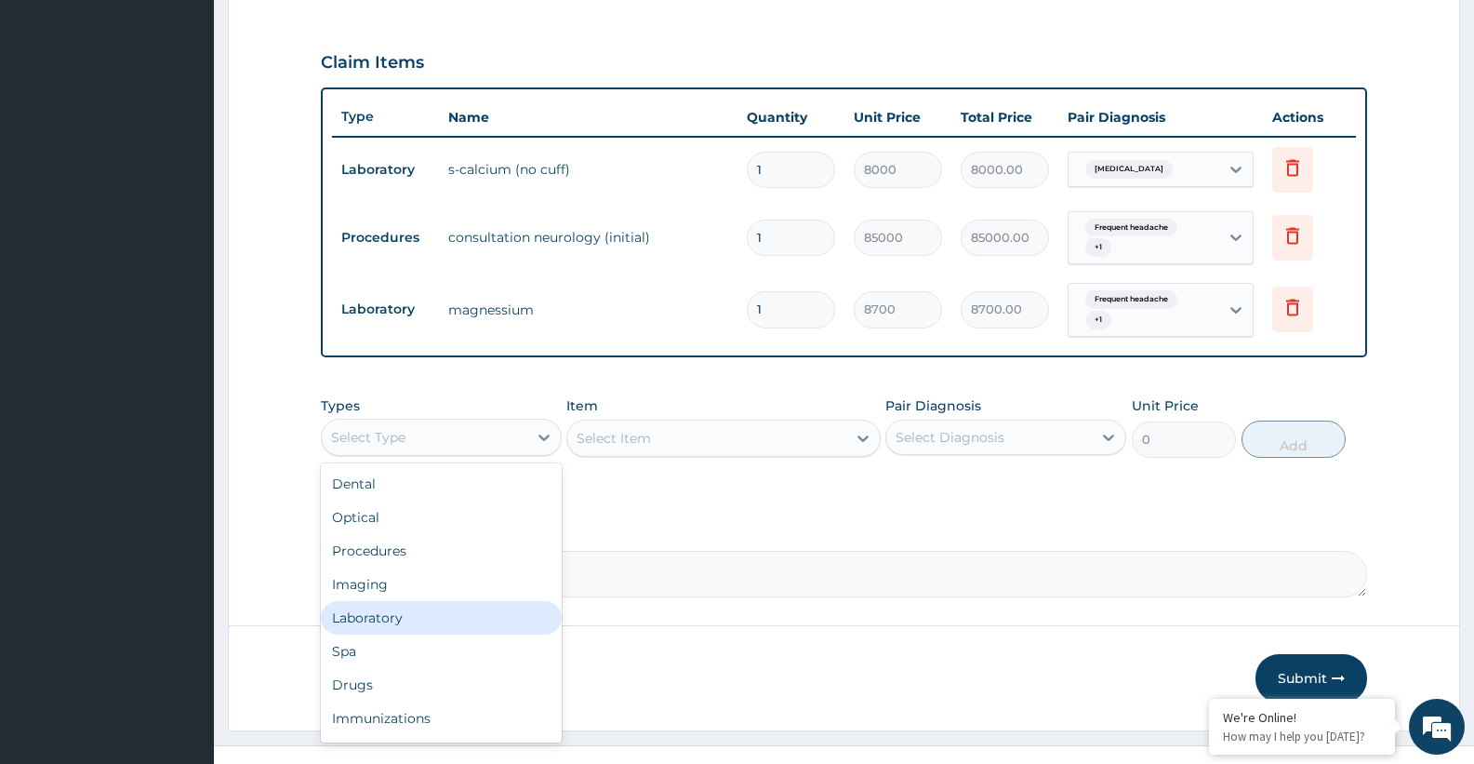
scroll to position [633, 0]
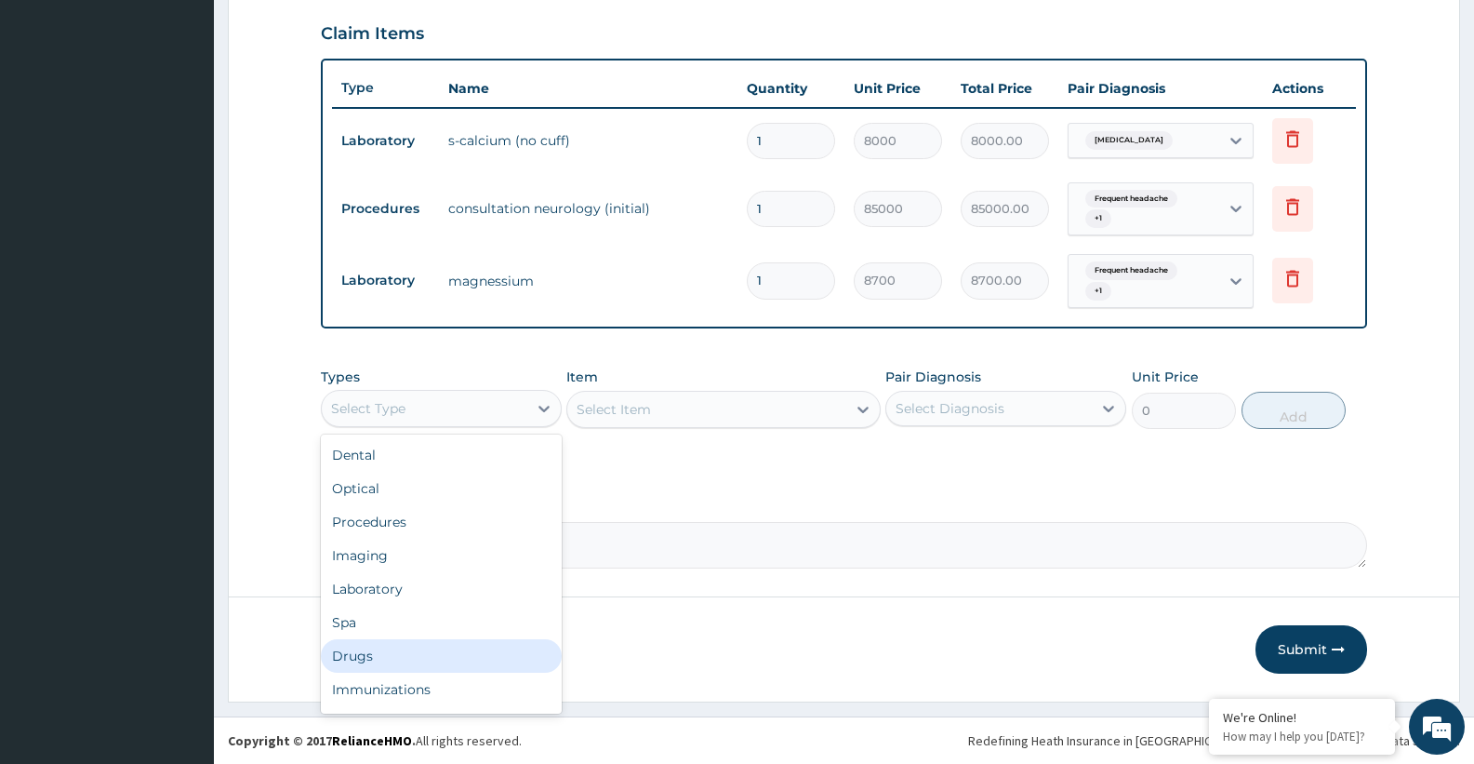
click at [347, 655] on div "Drugs" at bounding box center [441, 655] width 241 height 33
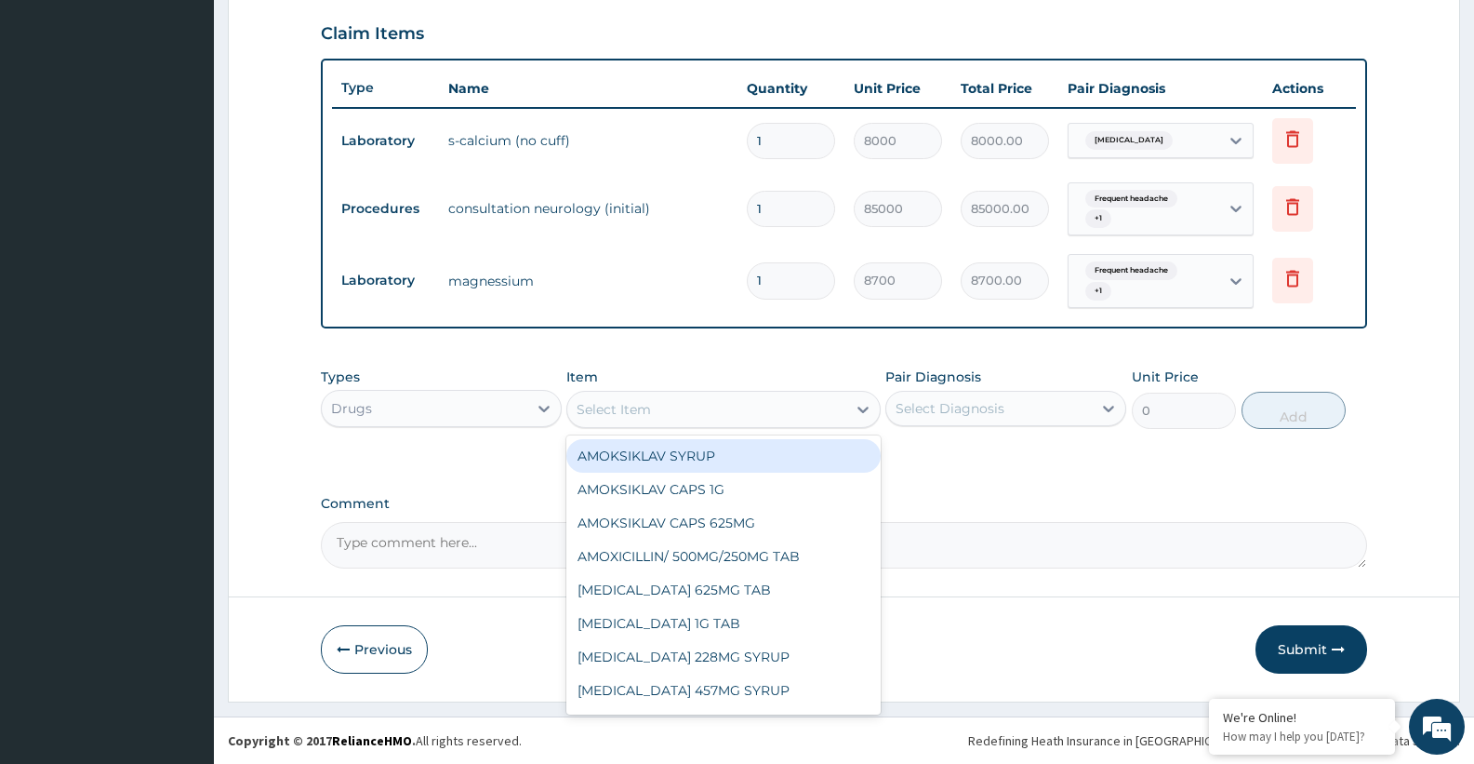
click at [684, 415] on div "Select Item" at bounding box center [706, 409] width 278 height 30
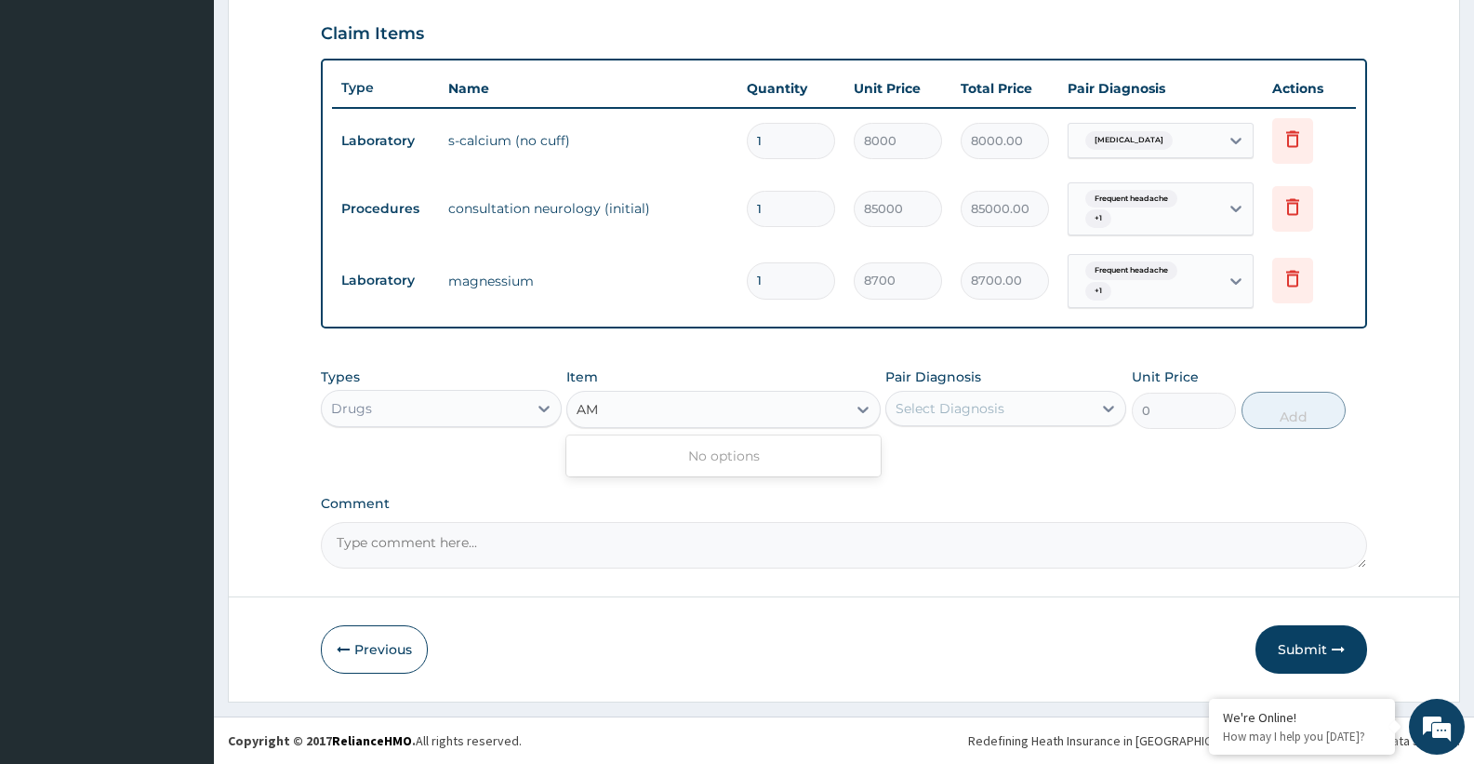
type input "A"
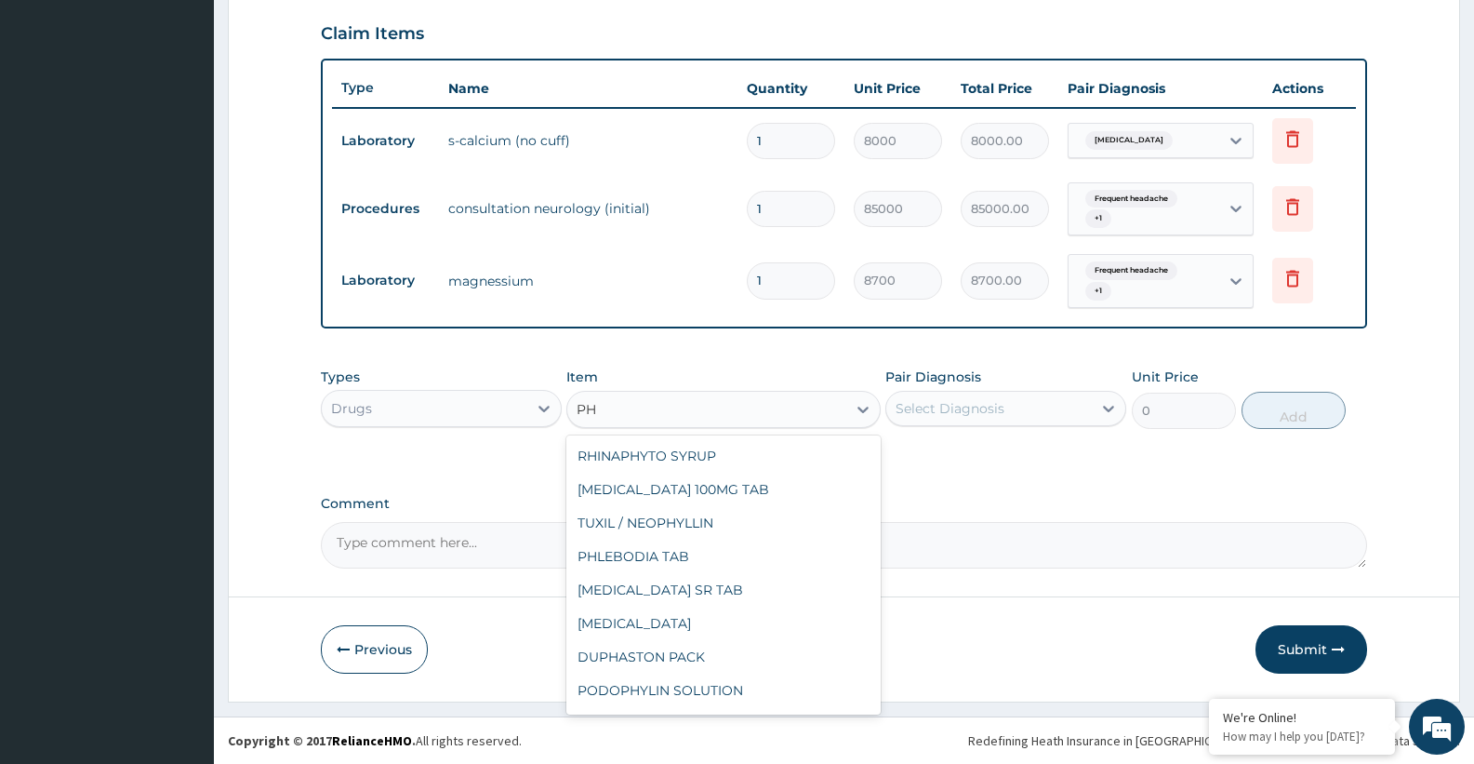
type input "P"
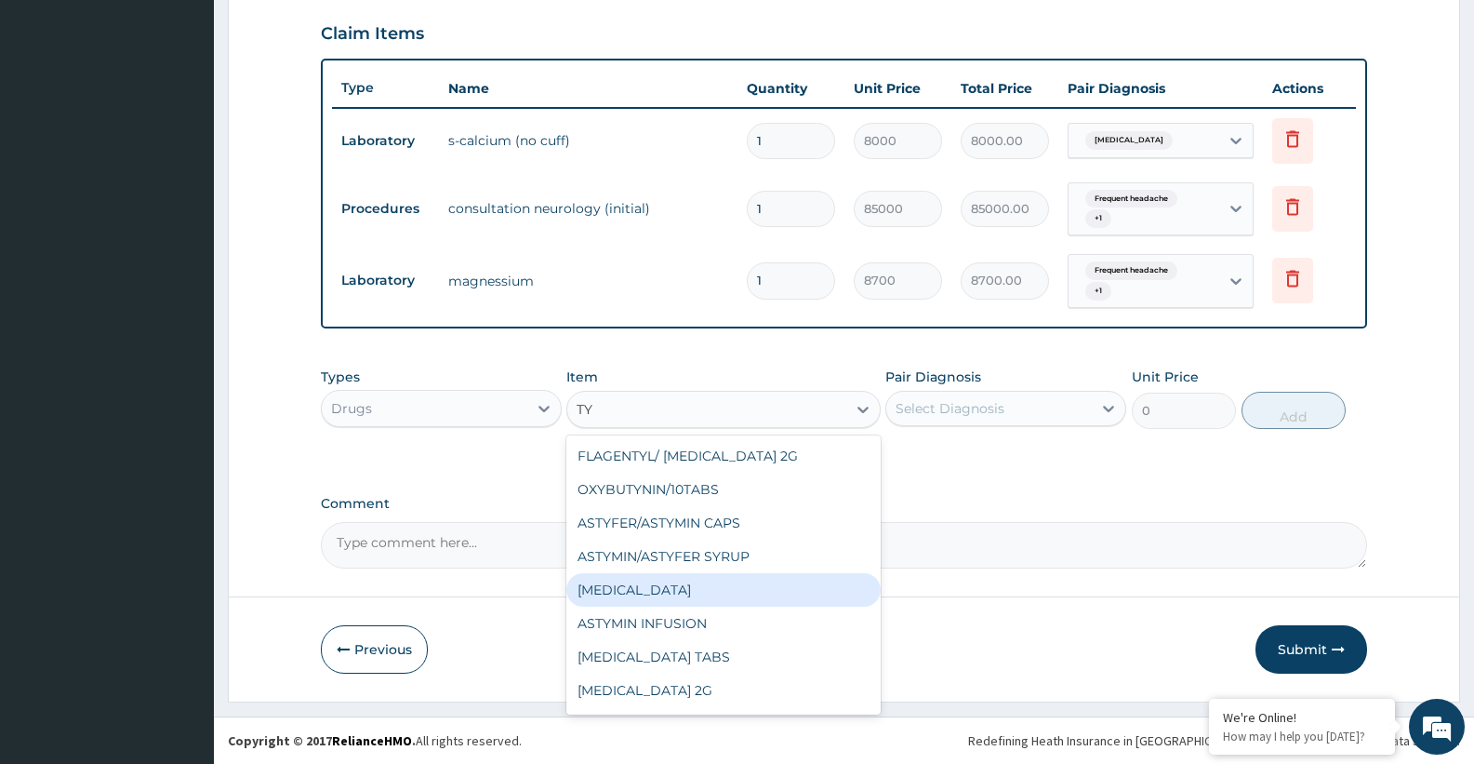
type input "T"
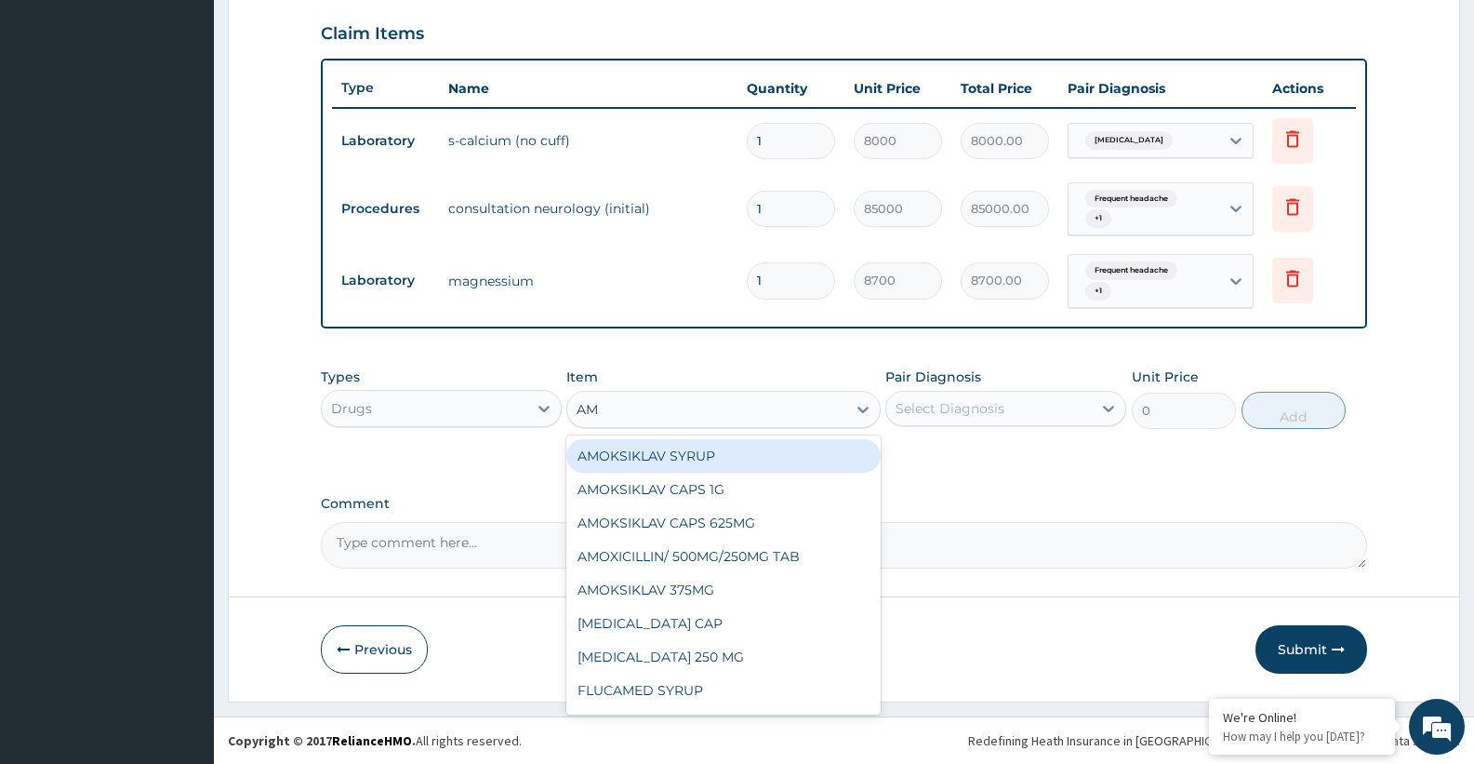
type input "AMI"
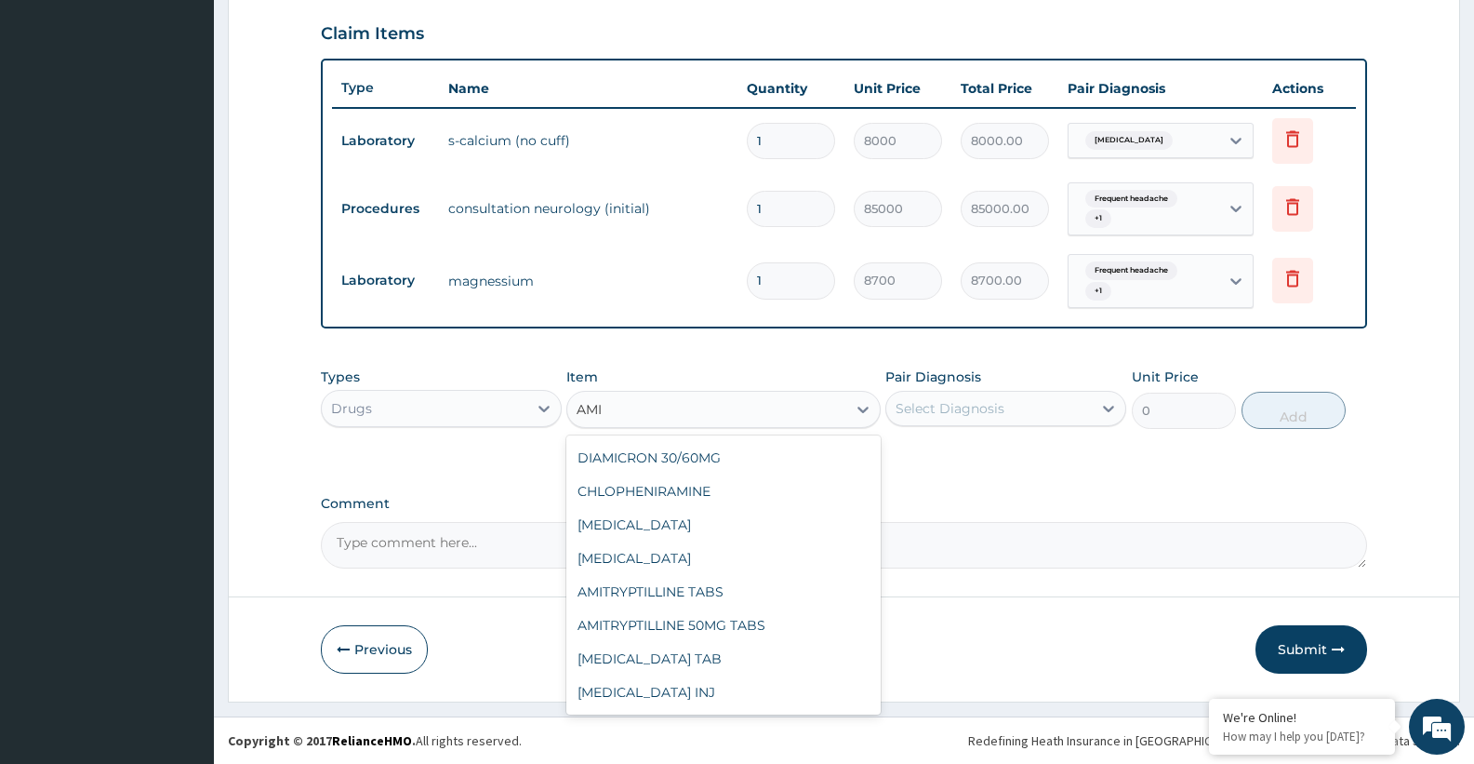
scroll to position [1362, 0]
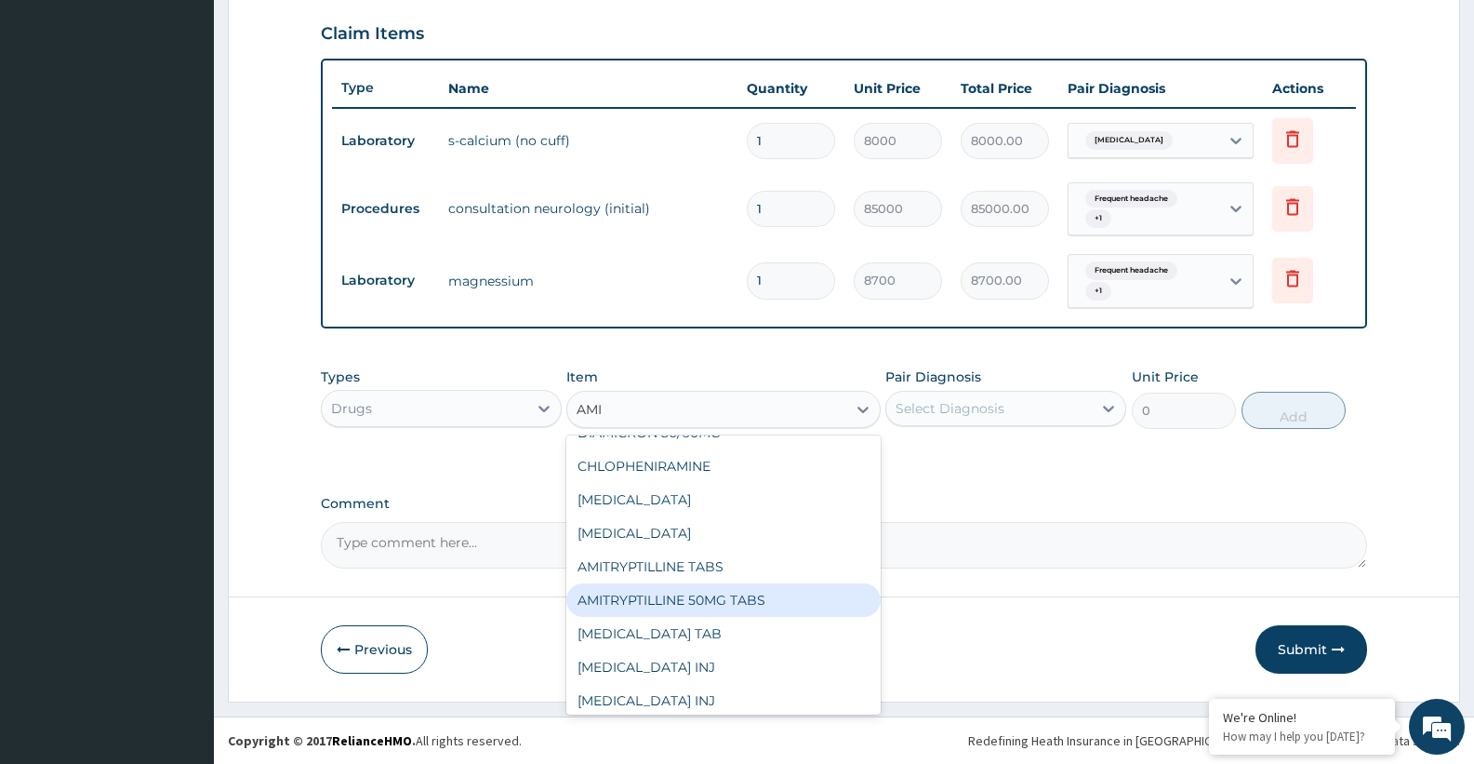
click at [696, 603] on div "AMITRYPTILLINE 50MG TABS" at bounding box center [722, 599] width 313 height 33
type input "1000"
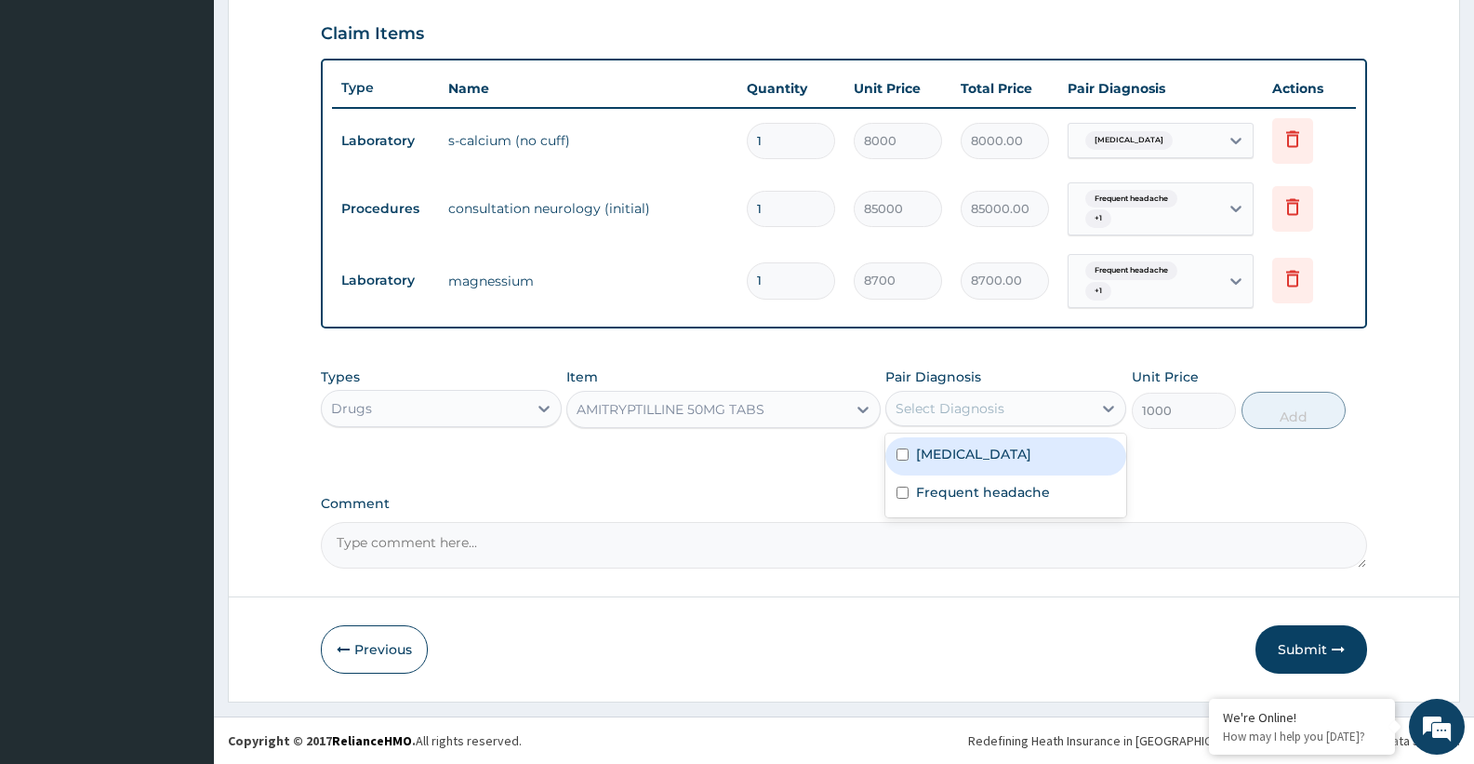
click at [967, 407] on div "Select Diagnosis" at bounding box center [950, 408] width 109 height 19
click at [962, 457] on label "Chronic fatigue syndrome" at bounding box center [973, 454] width 115 height 19
checkbox input "true"
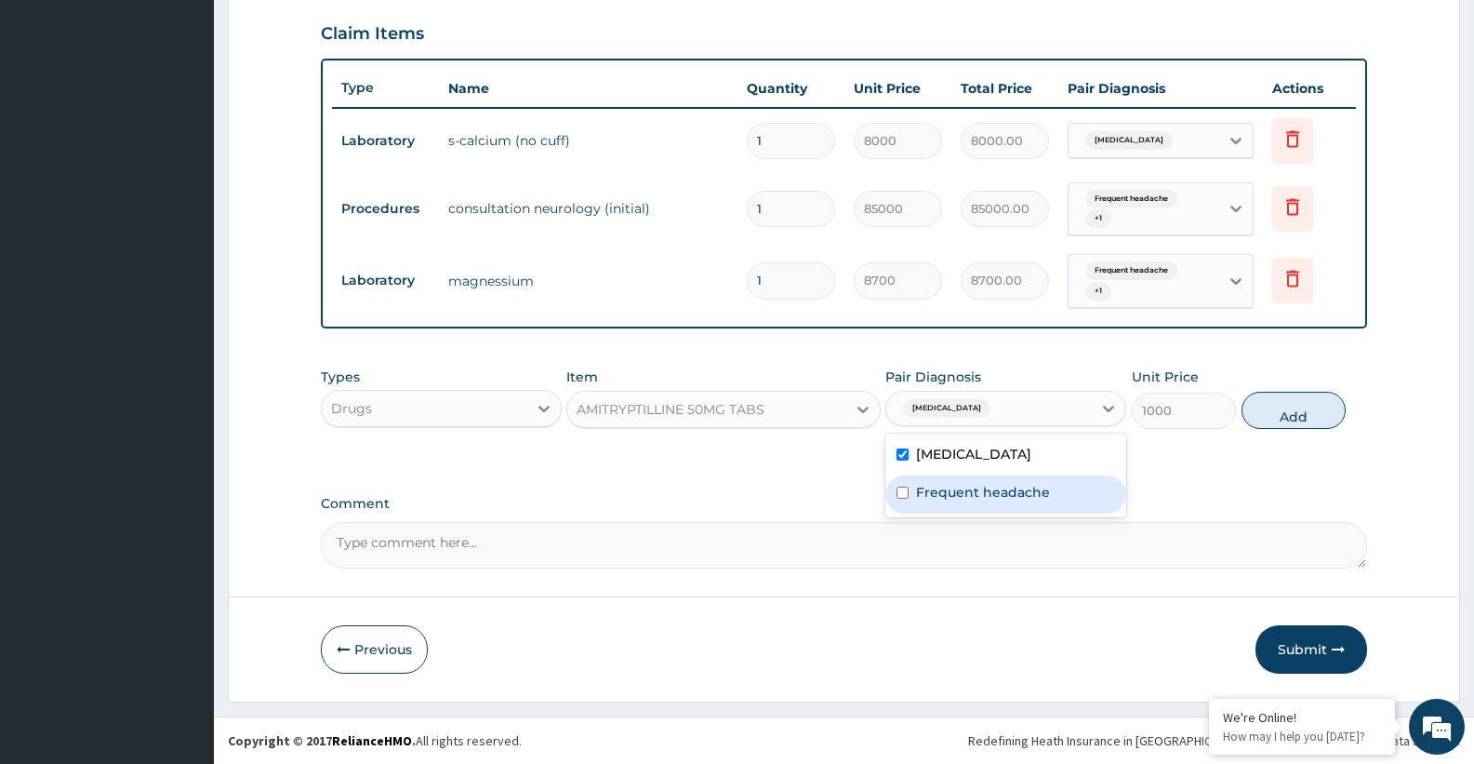
click at [959, 490] on label "Frequent headache" at bounding box center [983, 492] width 134 height 19
click at [1009, 498] on label "Frequent headache" at bounding box center [983, 492] width 134 height 19
click at [967, 491] on label "Frequent headache" at bounding box center [983, 492] width 134 height 19
checkbox input "true"
click at [1289, 413] on button "Add" at bounding box center [1294, 410] width 104 height 37
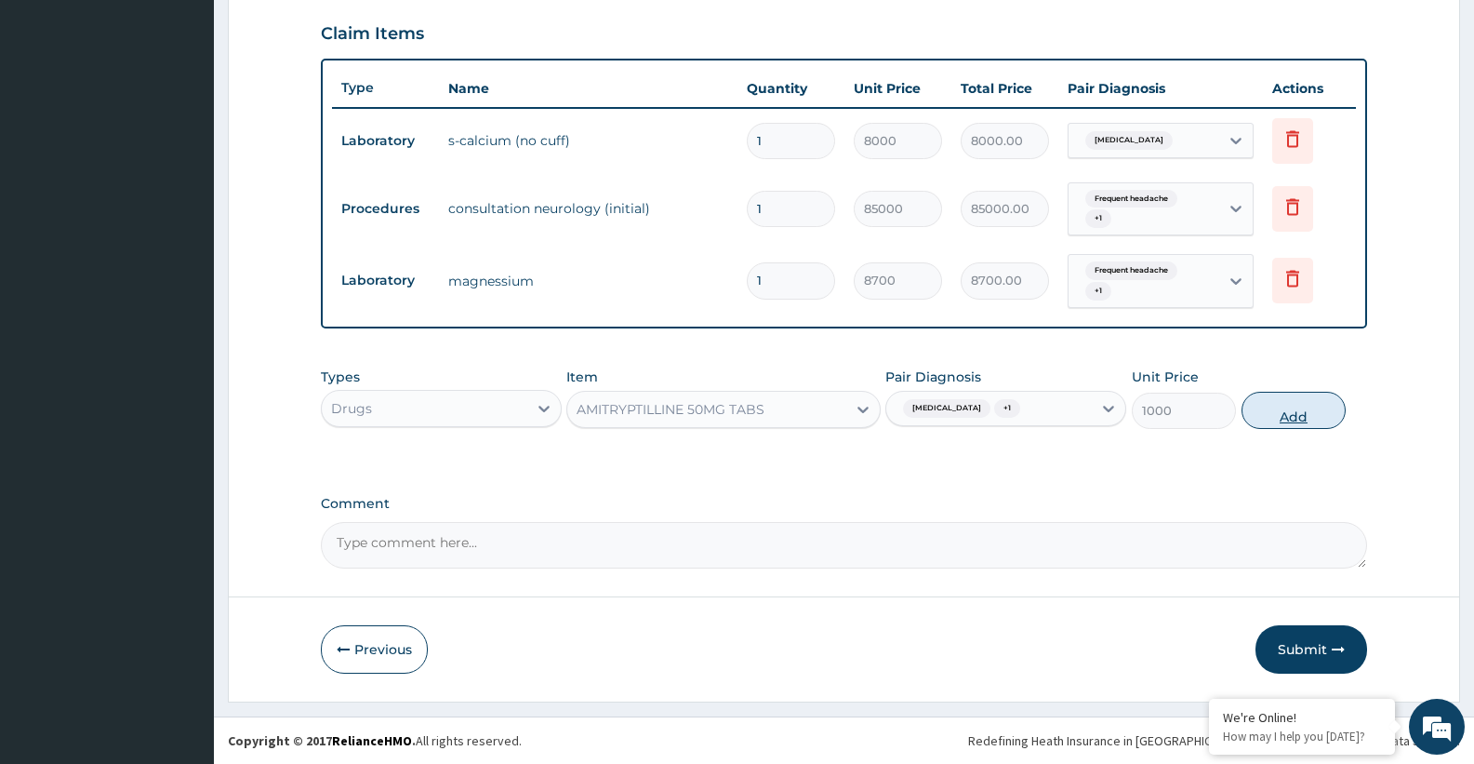
type input "0"
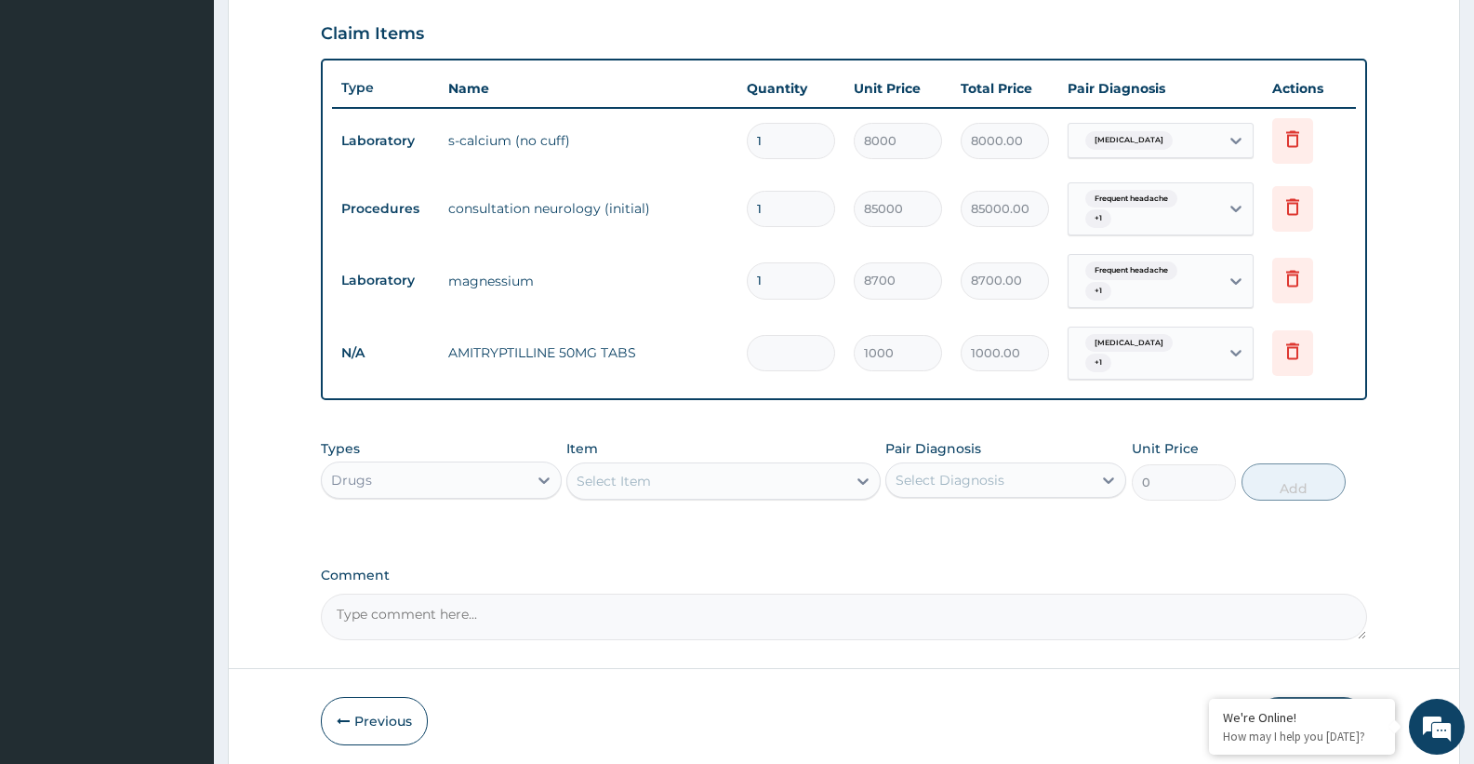
type input "0.00"
type input "3"
type input "3000.00"
type input "30"
type input "30000.00"
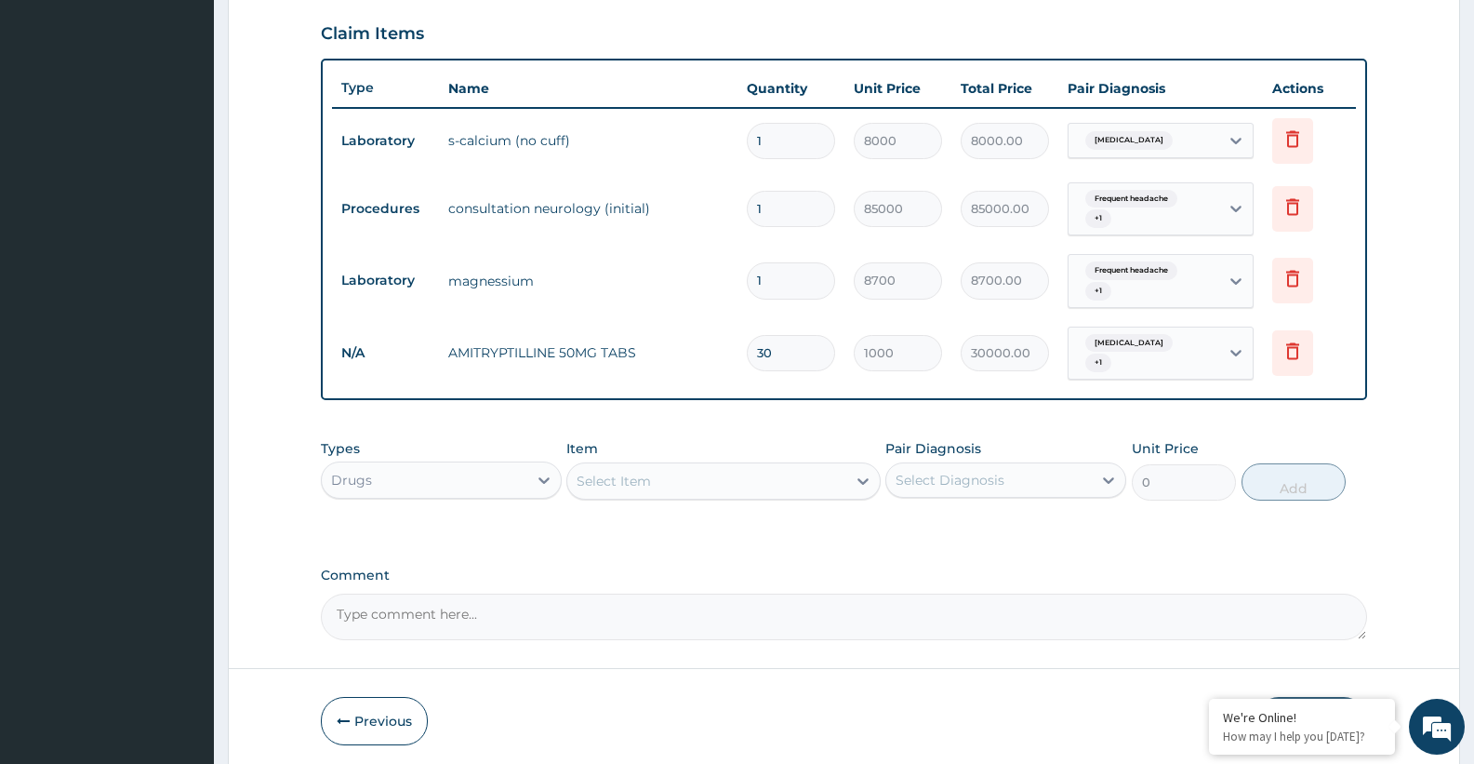
type input "3"
type input "3000.00"
type input "0.00"
type input "2"
type input "2000.00"
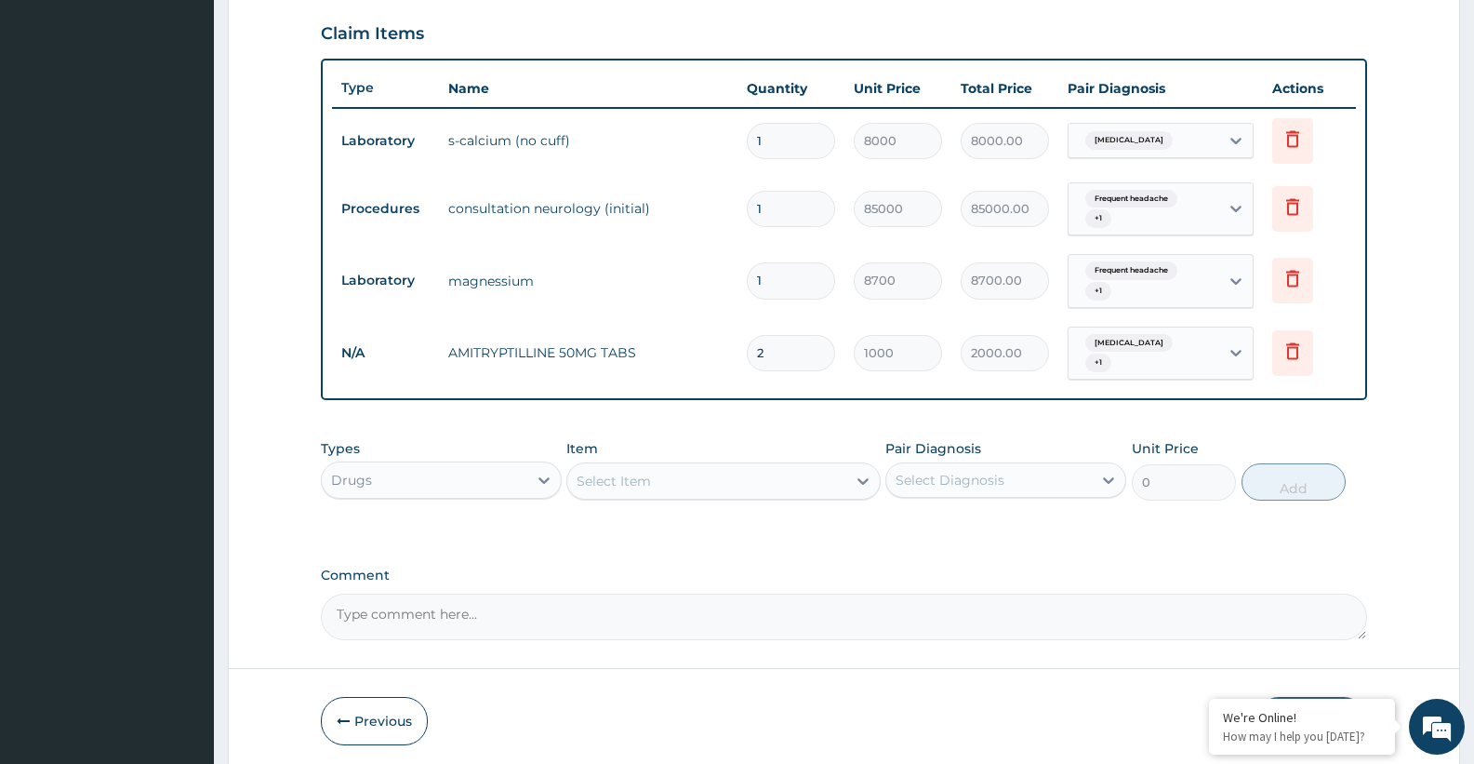
type input "21"
type input "21000.00"
type input "21"
click at [659, 476] on div "Select Item" at bounding box center [706, 481] width 278 height 30
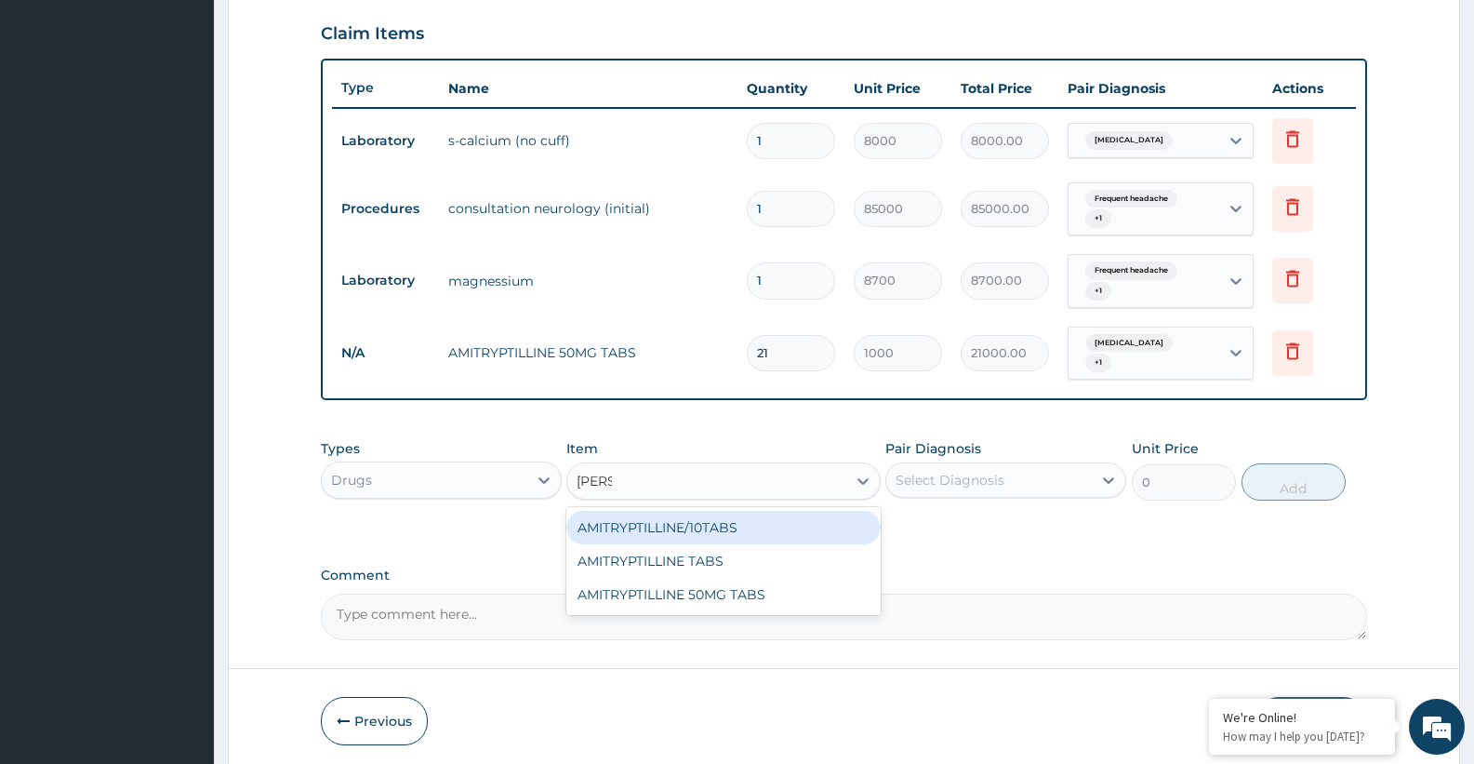
type input "AMITR"
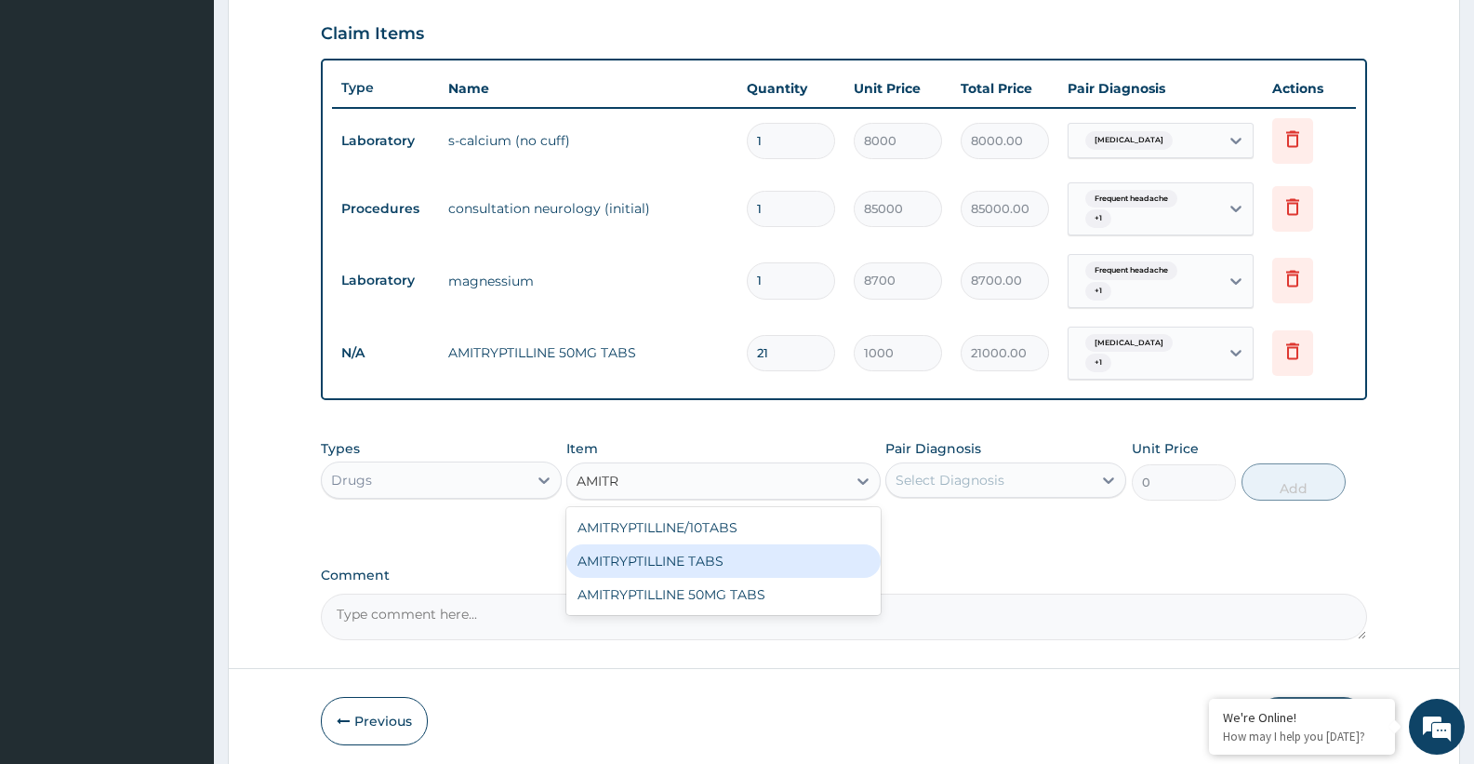
click at [686, 561] on div "AMITRYPTILLINE TABS" at bounding box center [722, 560] width 313 height 33
type input "550"
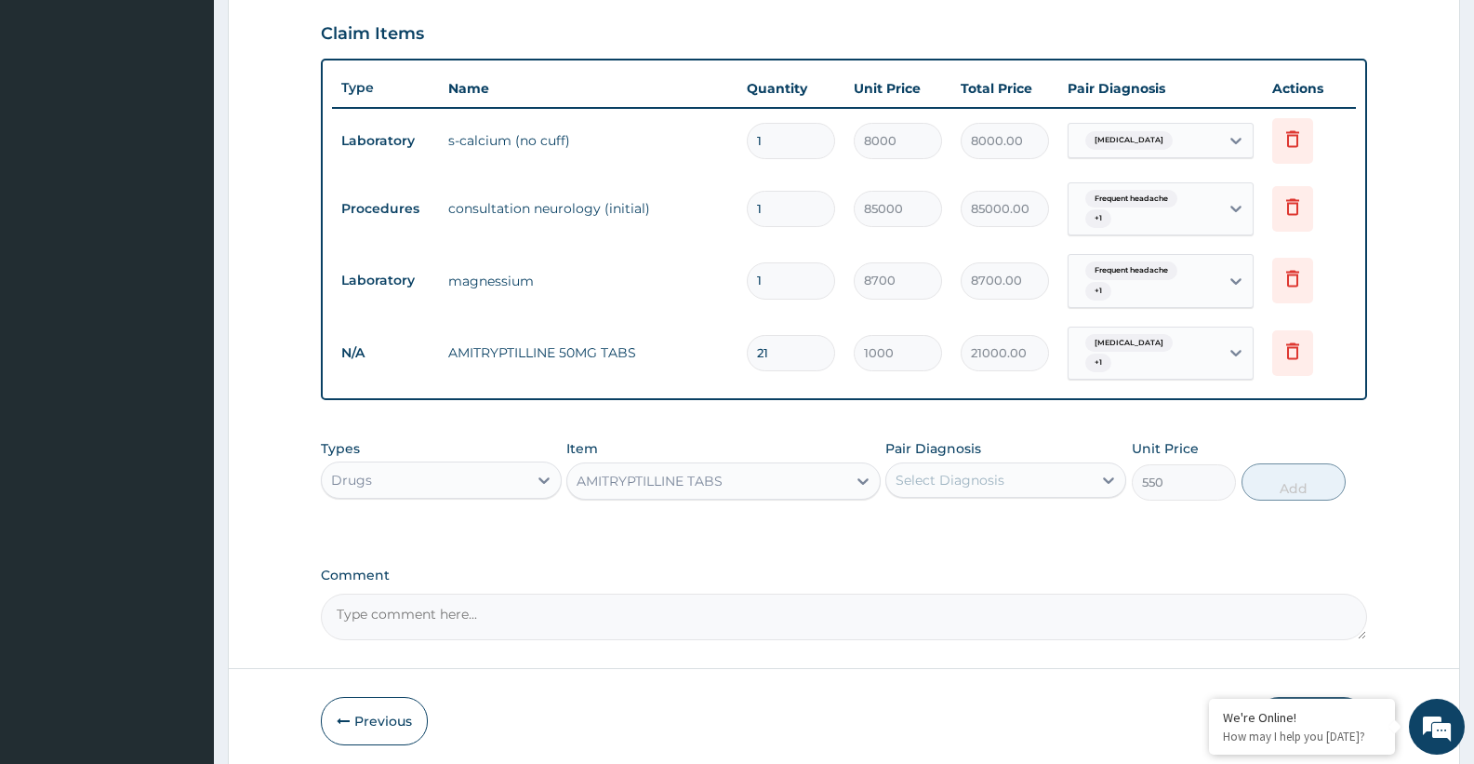
click at [749, 493] on div "AMITRYPTILLINE TABS" at bounding box center [706, 481] width 278 height 30
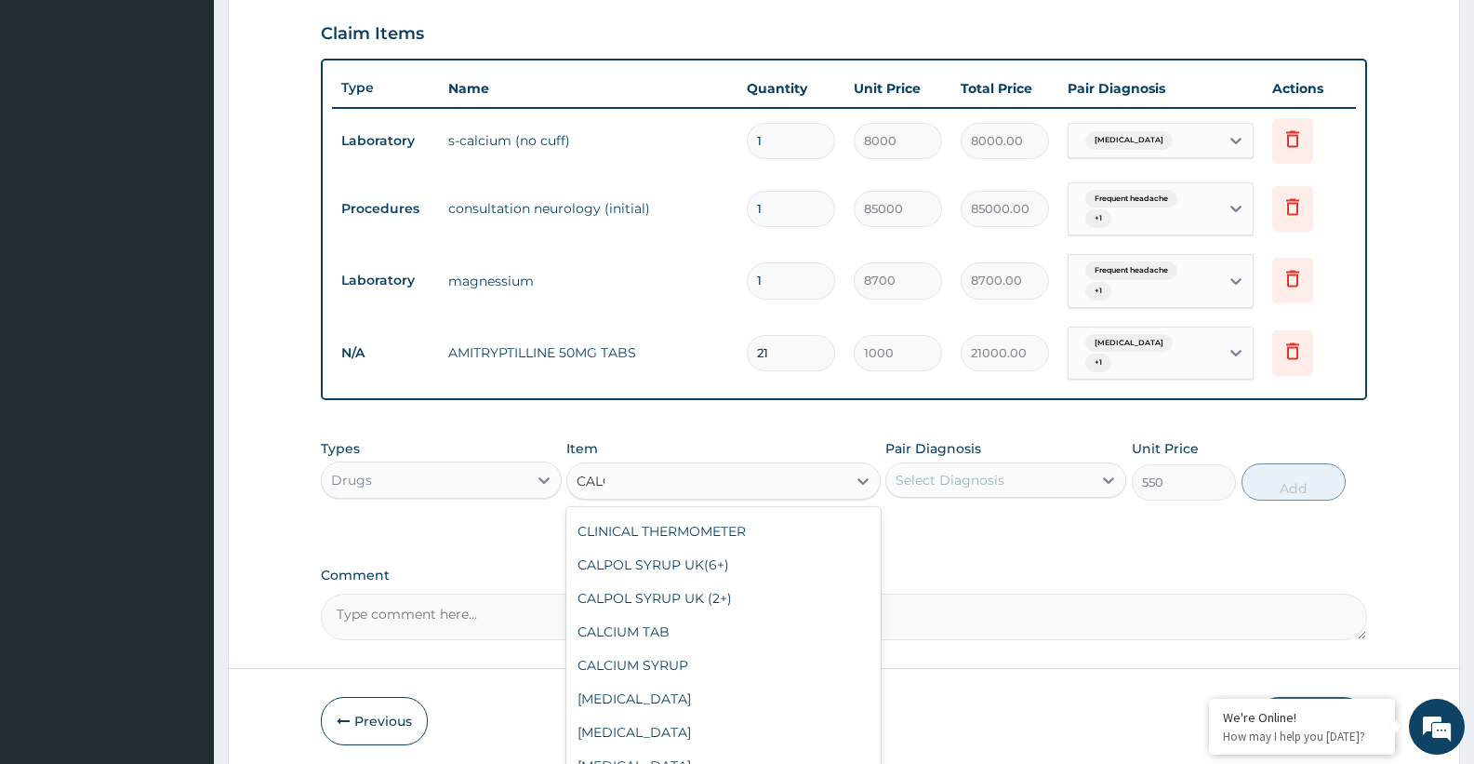
scroll to position [0, 0]
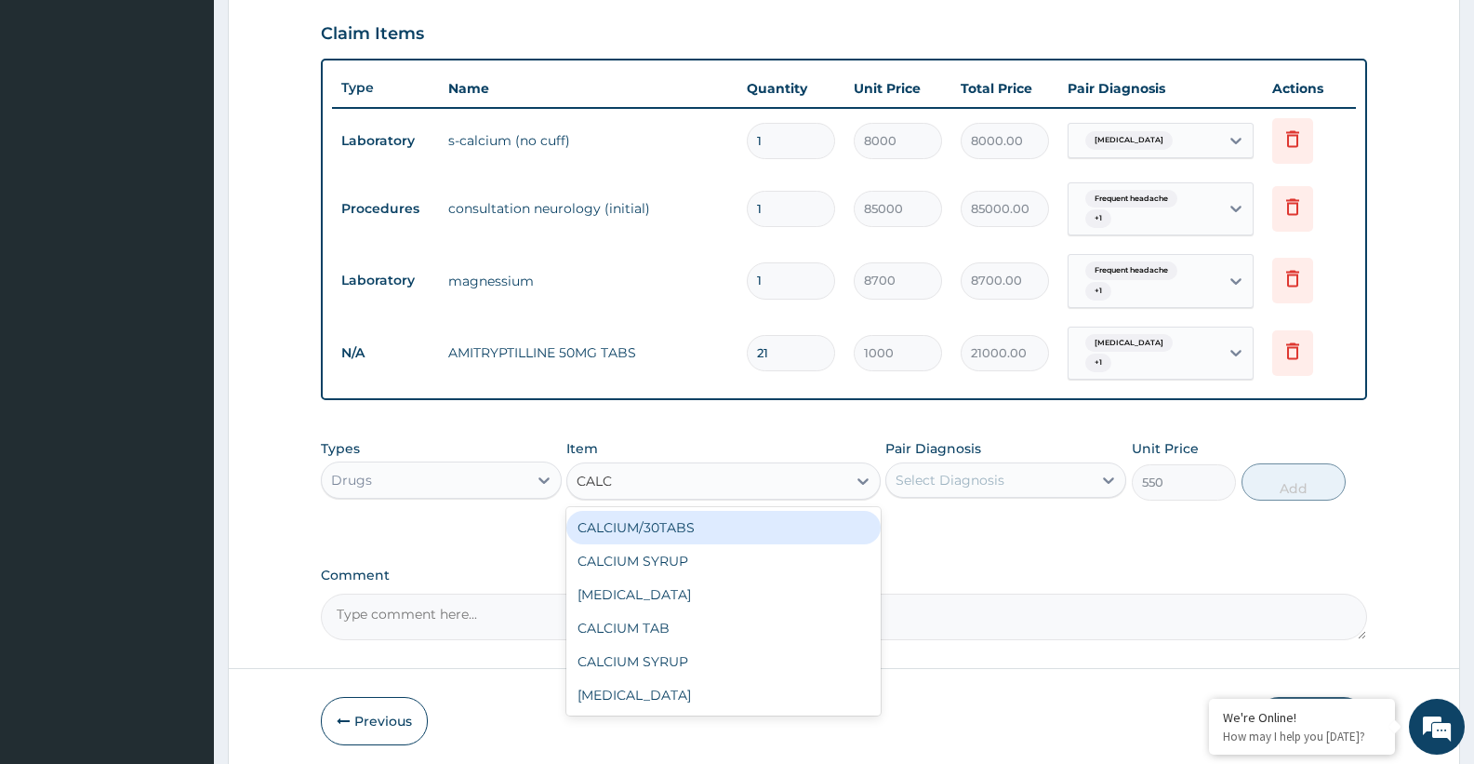
type input "CALCI"
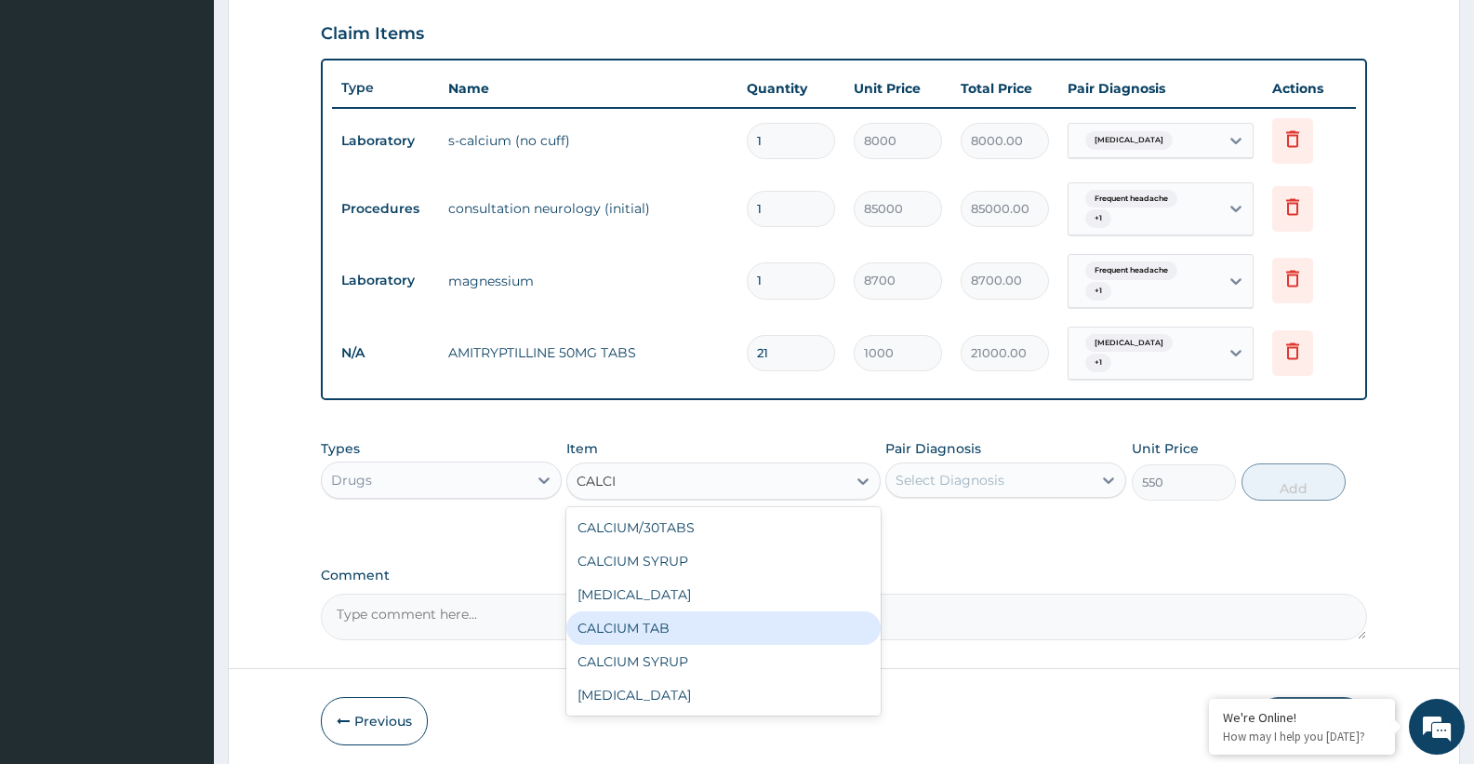
click at [651, 632] on div "CALCIUM TAB" at bounding box center [722, 627] width 313 height 33
type input "180"
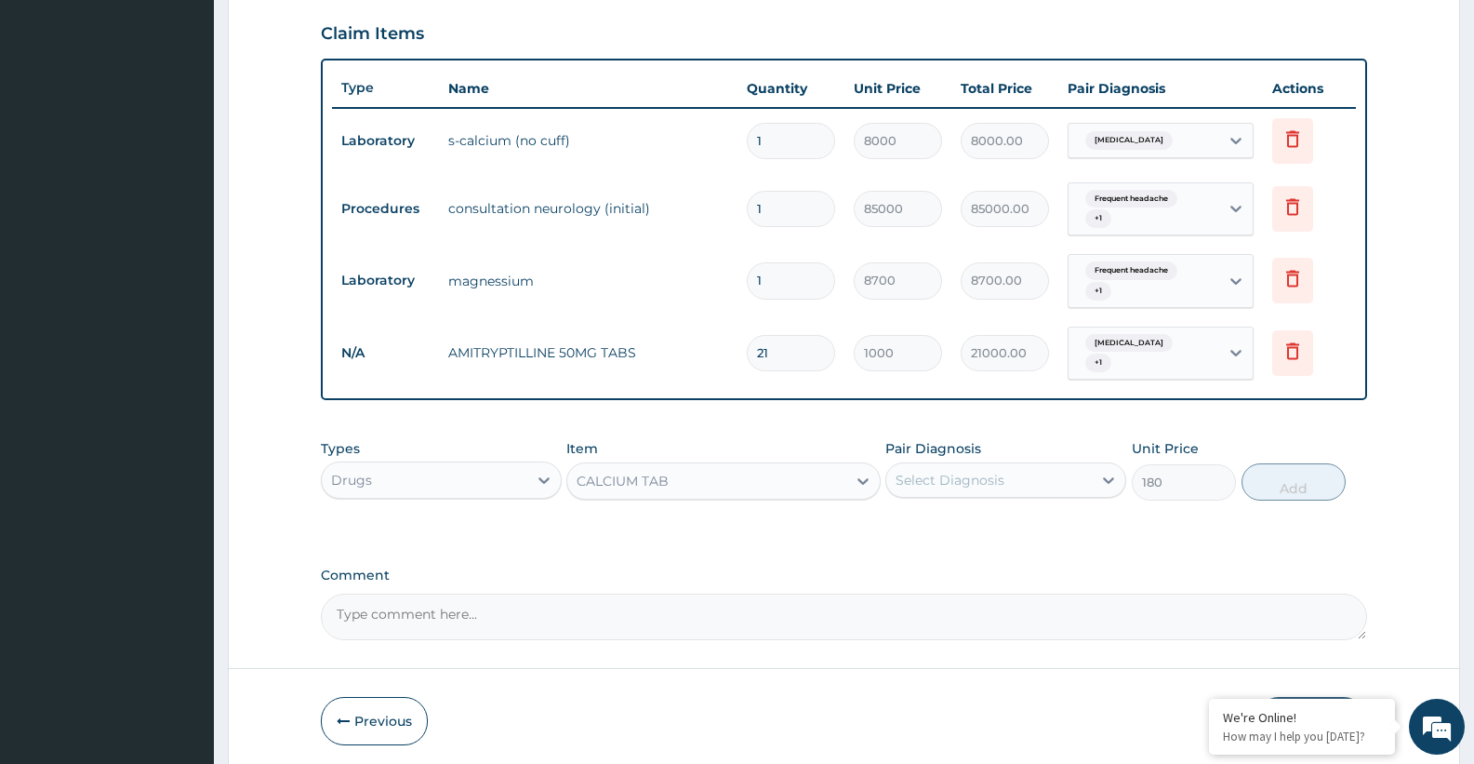
click at [923, 482] on div "Select Diagnosis" at bounding box center [950, 480] width 109 height 19
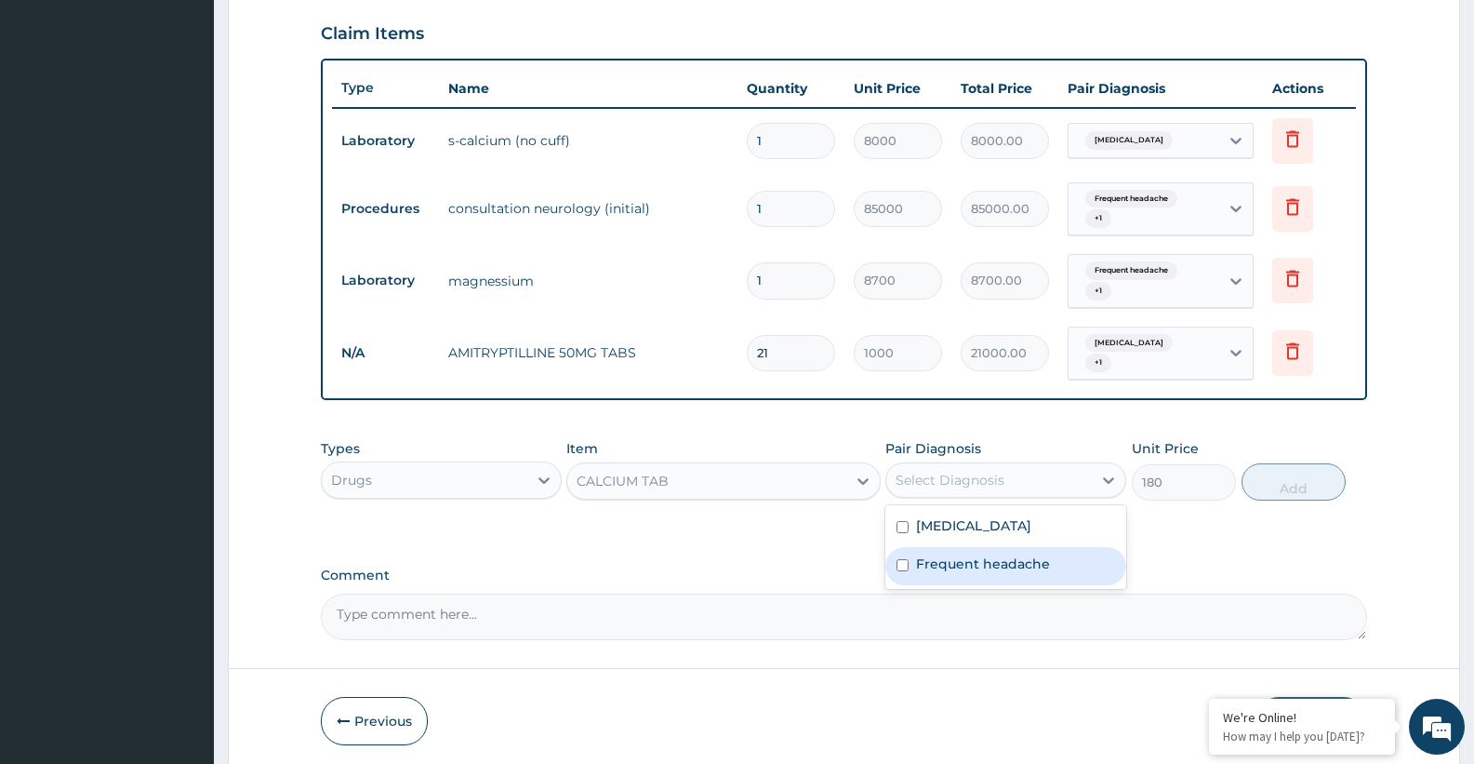
drag, startPoint x: 935, startPoint y: 565, endPoint x: 934, endPoint y: 529, distance: 35.4
click at [935, 555] on label "Frequent headache" at bounding box center [983, 563] width 134 height 19
checkbox input "true"
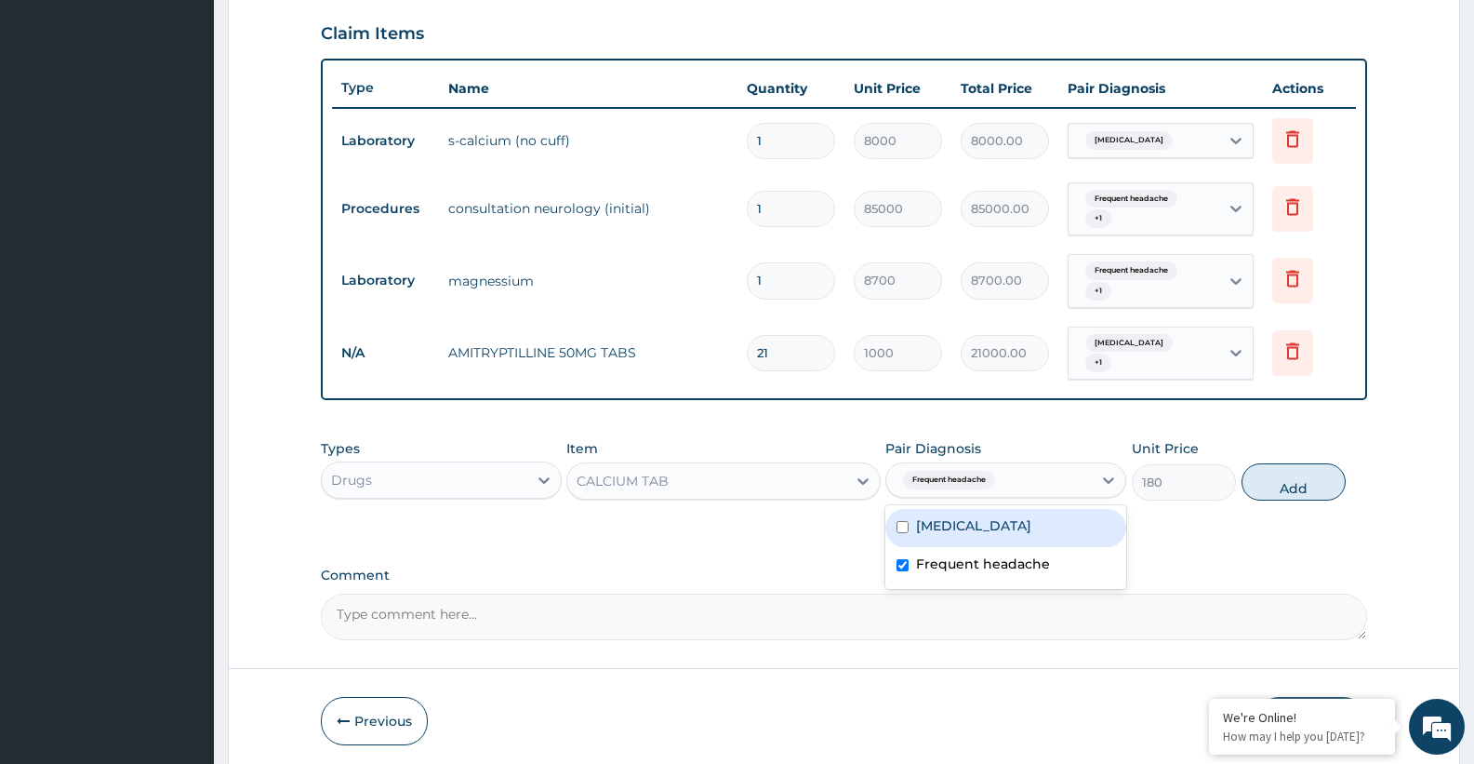
click at [934, 529] on label "Chronic fatigue syndrome" at bounding box center [973, 525] width 115 height 19
checkbox input "true"
click at [1313, 494] on button "Add" at bounding box center [1294, 481] width 104 height 37
type input "0"
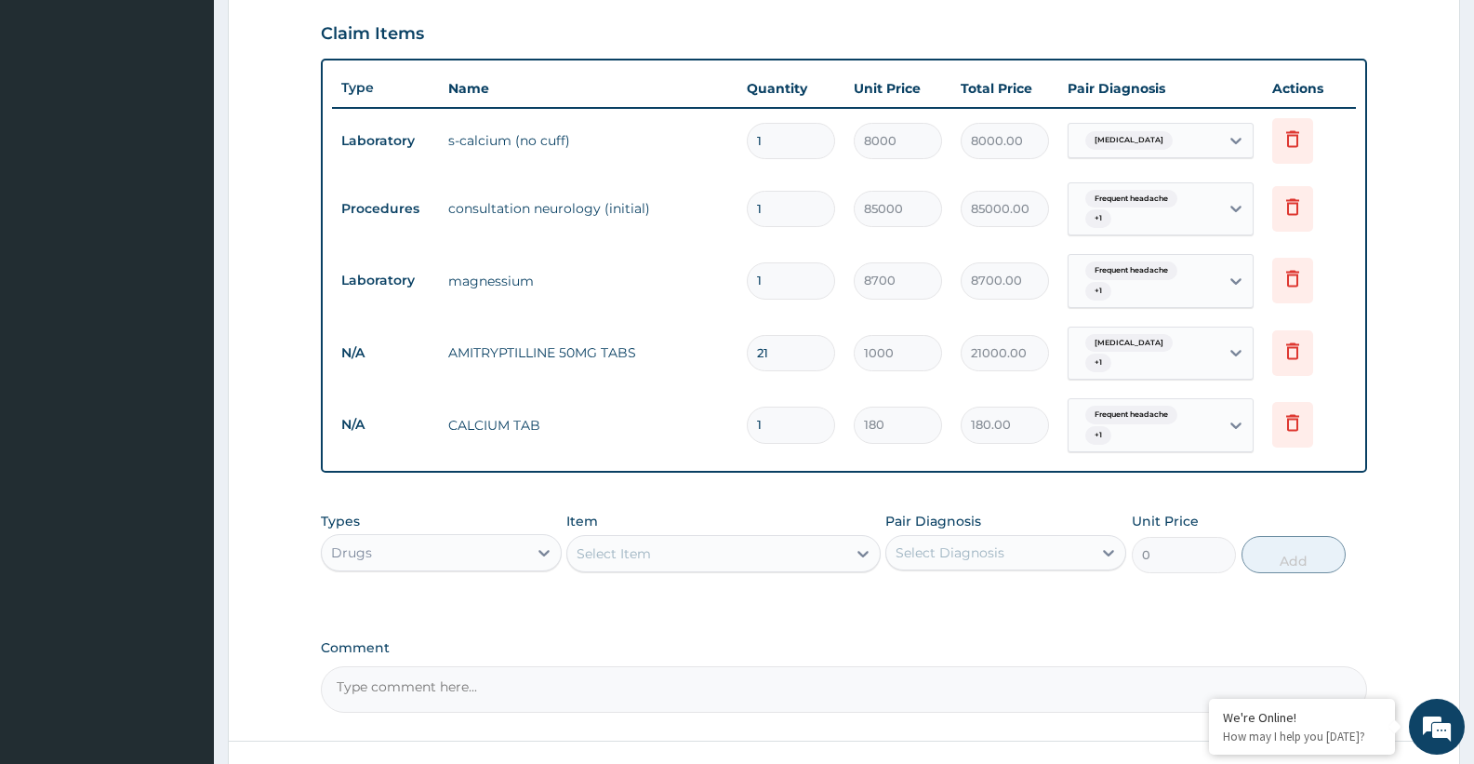
drag, startPoint x: 777, startPoint y: 422, endPoint x: 721, endPoint y: 432, distance: 57.5
click at [721, 432] on tr "N/A CALCIUM TAB 1 180 180.00 Frequent headache + 1 Delete" at bounding box center [844, 425] width 1024 height 73
type input "6"
type input "1080.00"
type input "60"
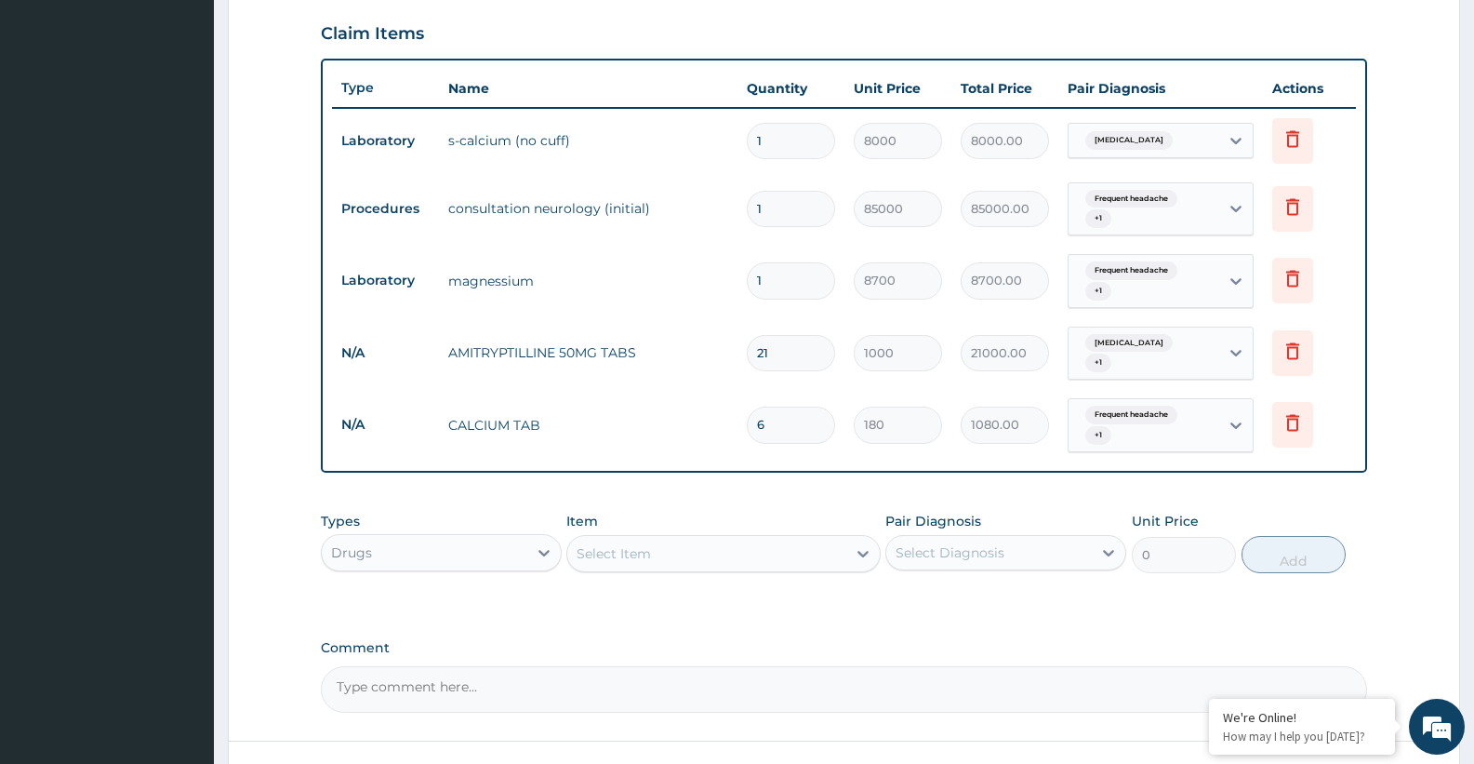
type input "10800.00"
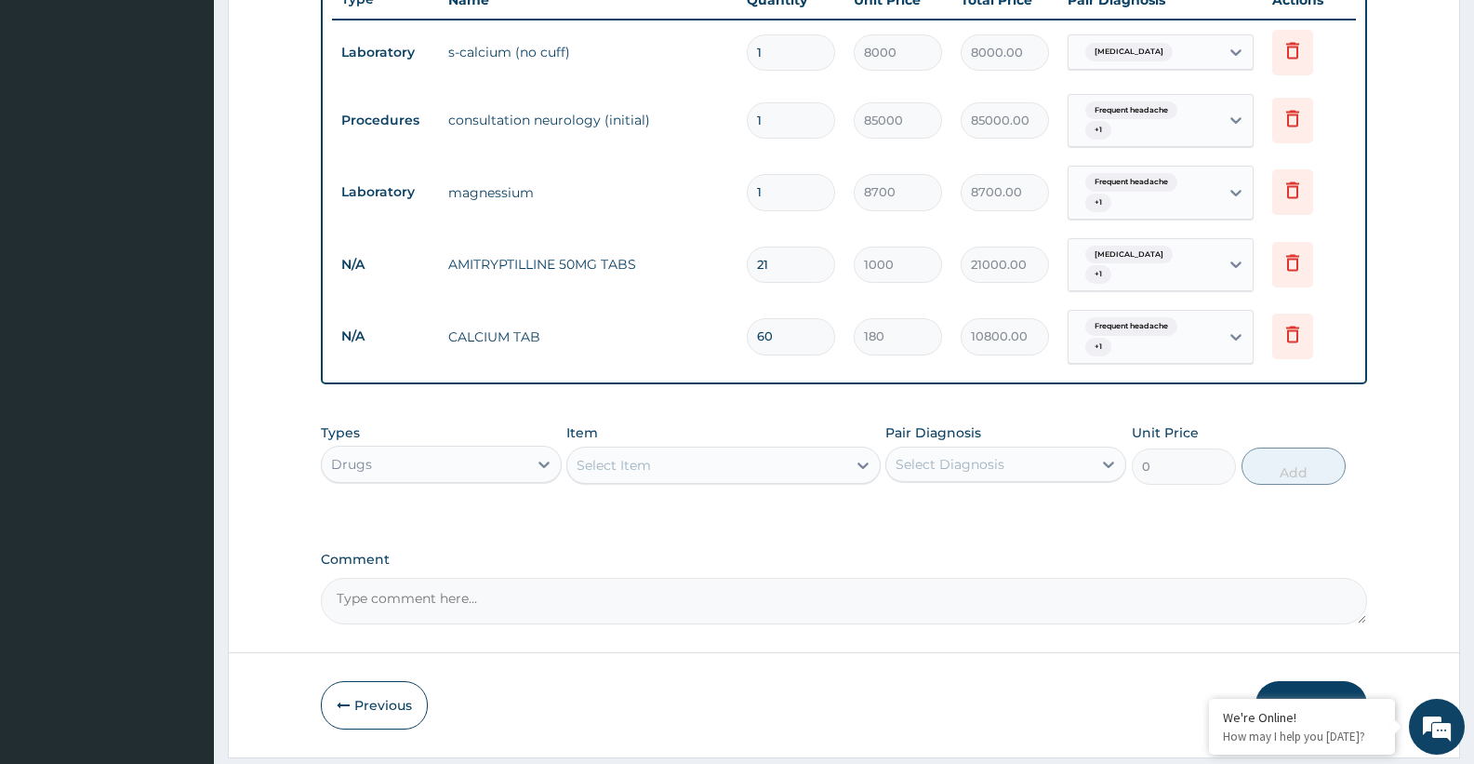
scroll to position [777, 0]
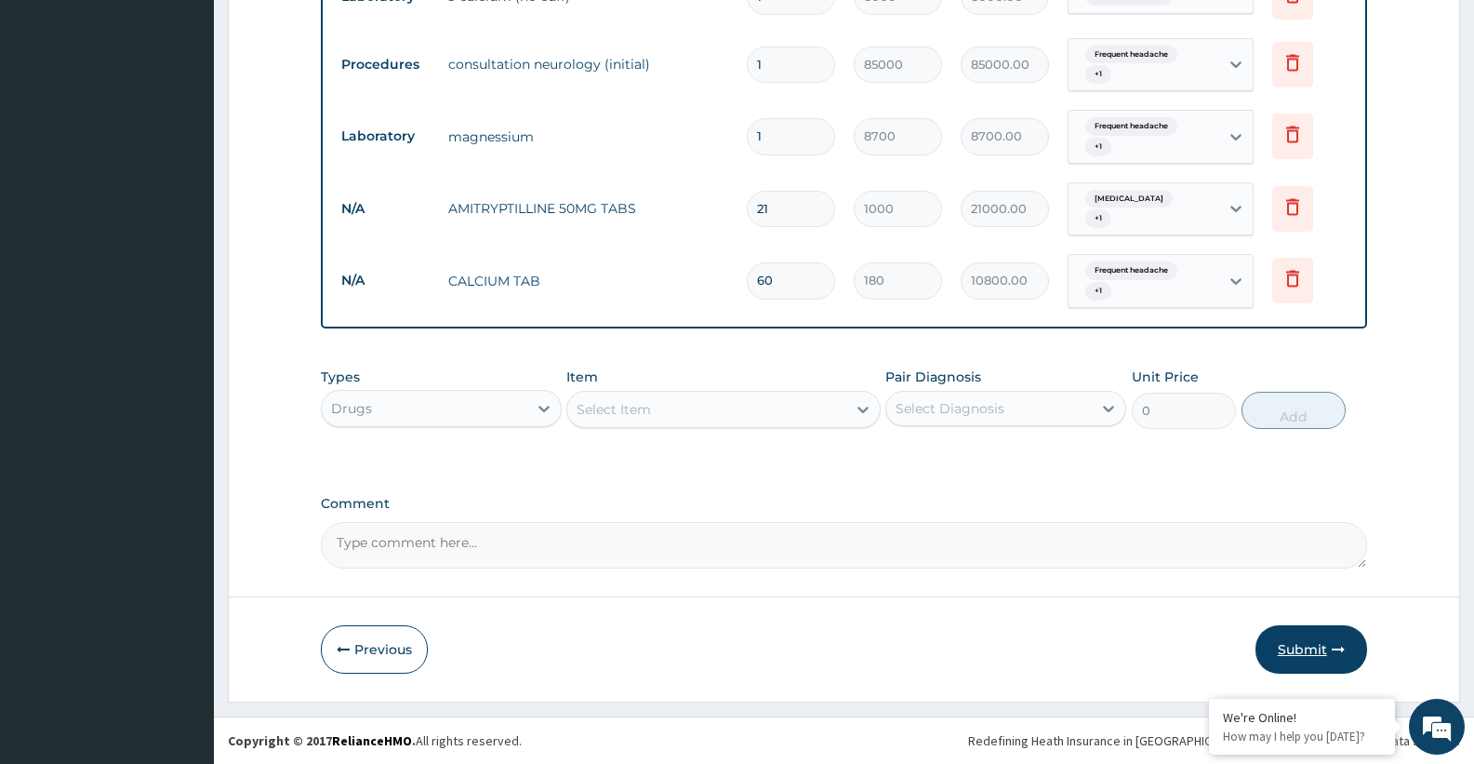
type input "60"
click at [1281, 639] on button "Submit" at bounding box center [1311, 649] width 112 height 48
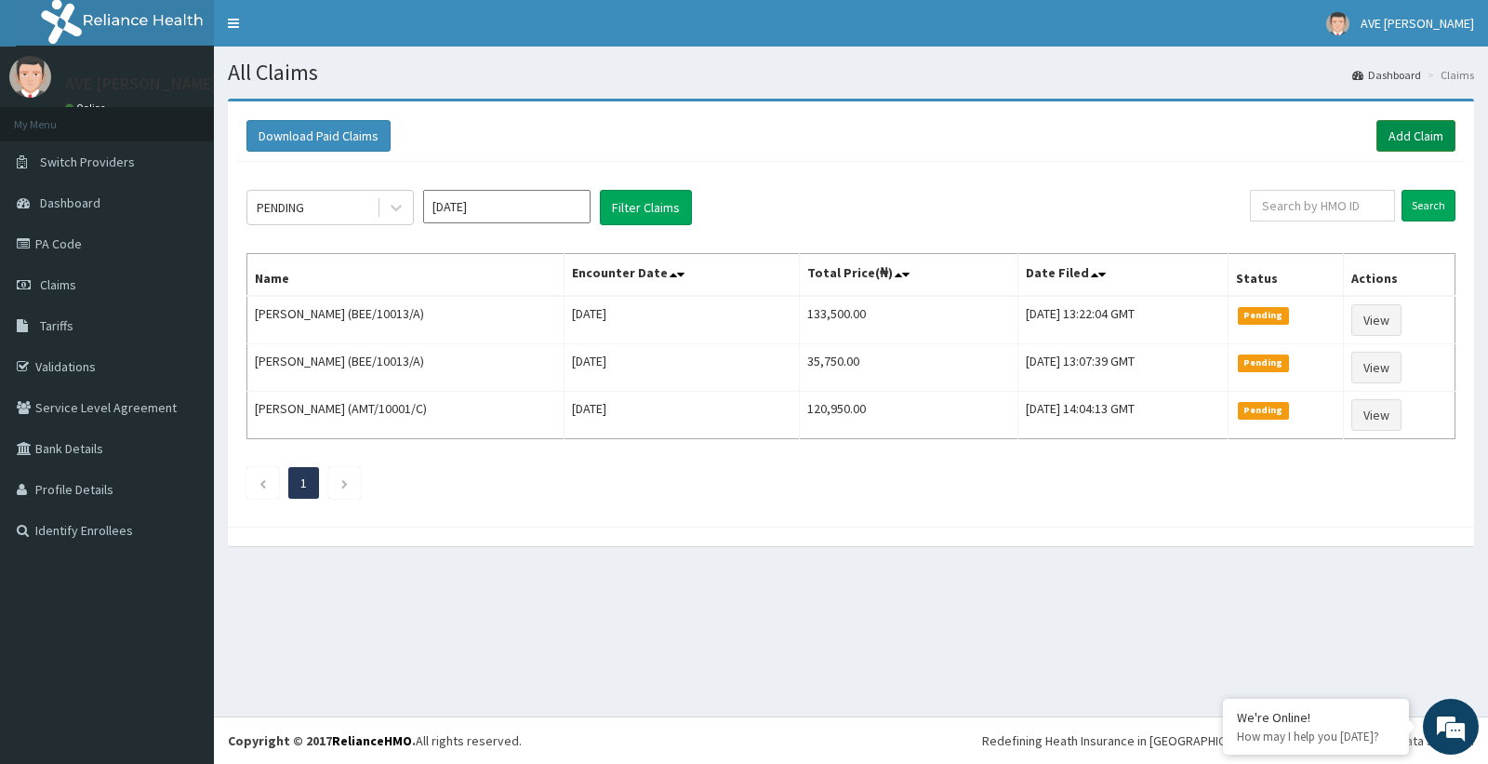
click at [1408, 143] on link "Add Claim" at bounding box center [1415, 136] width 79 height 32
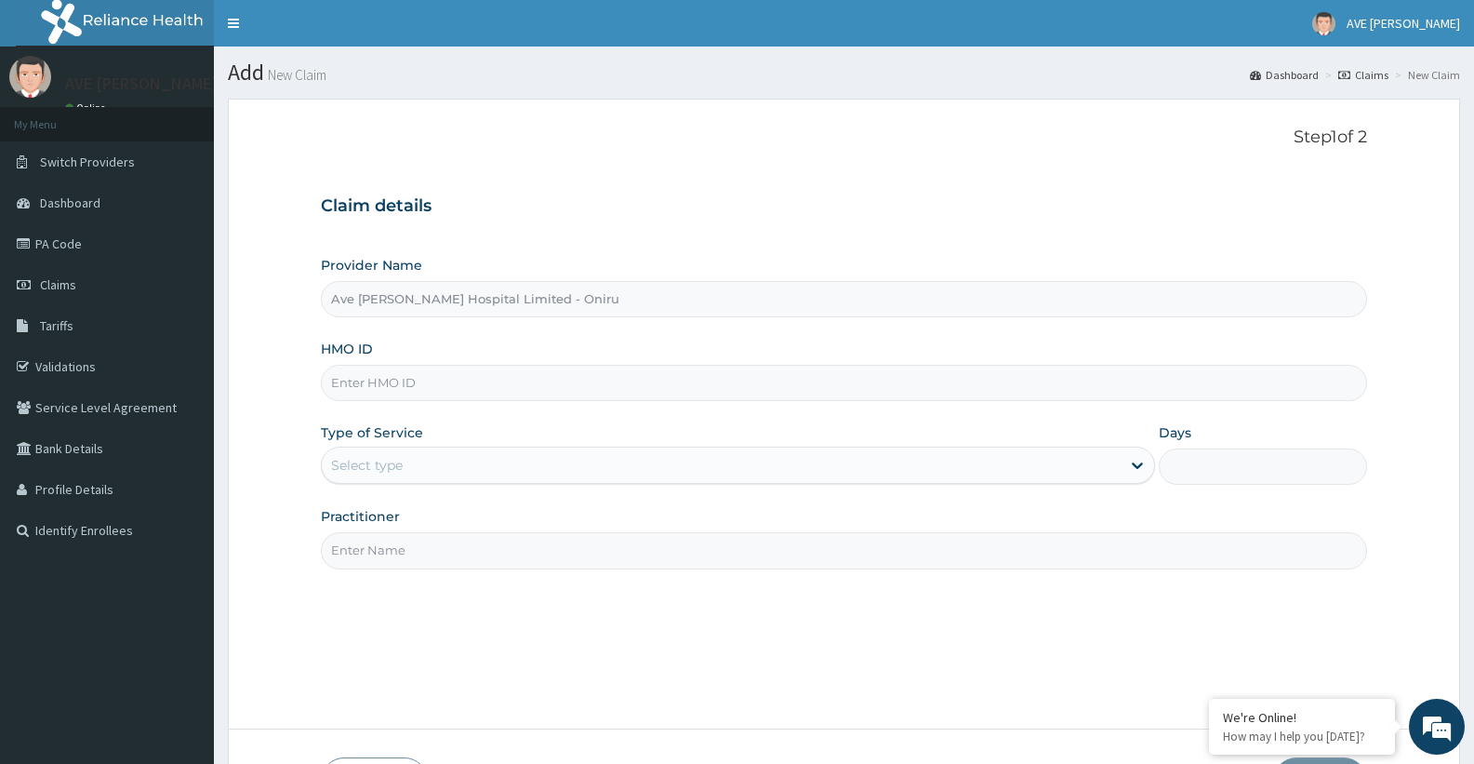
click at [383, 392] on input "HMO ID" at bounding box center [844, 383] width 1046 height 36
paste input "WMP/10003/B"
type input "WMP/10003/B"
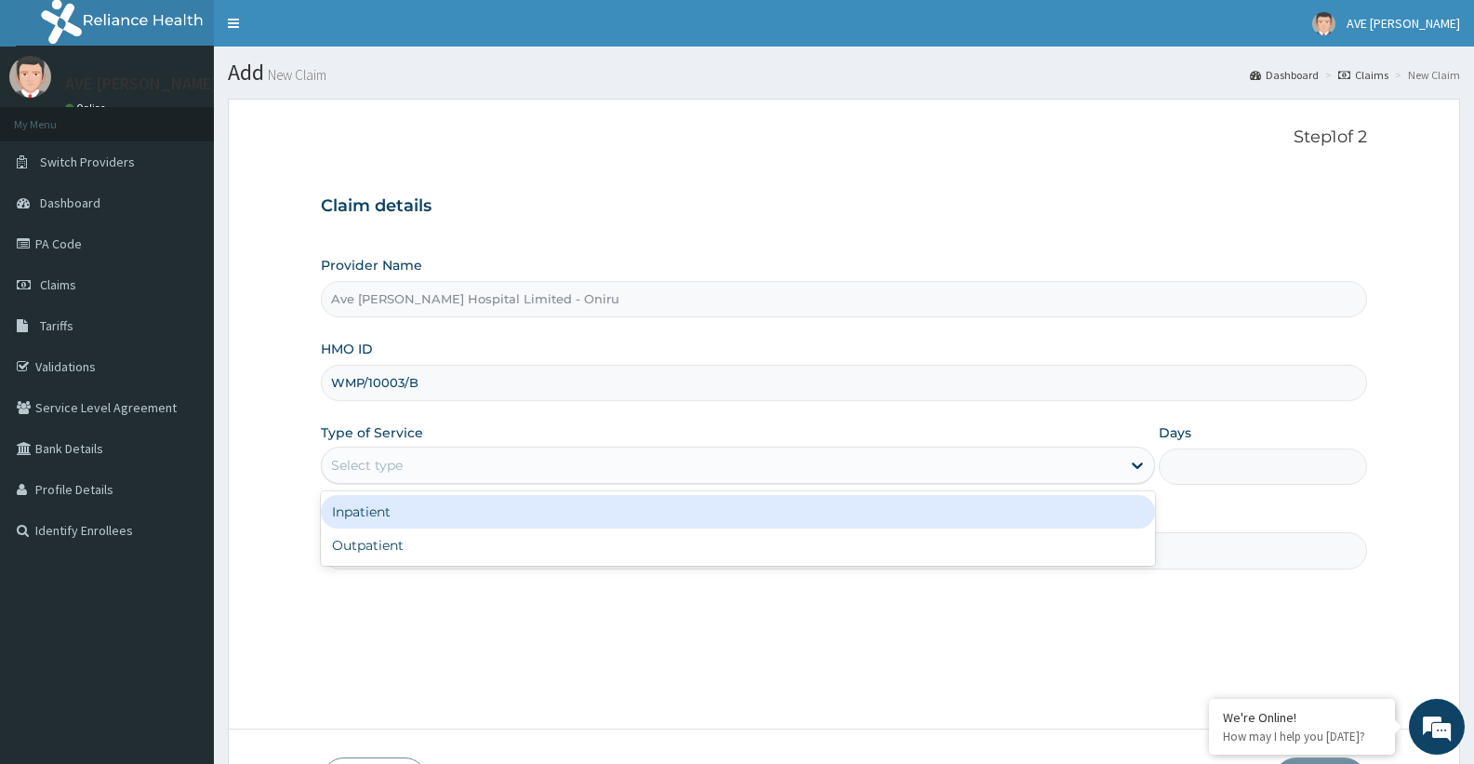
click at [380, 470] on div "Select type" at bounding box center [367, 465] width 72 height 19
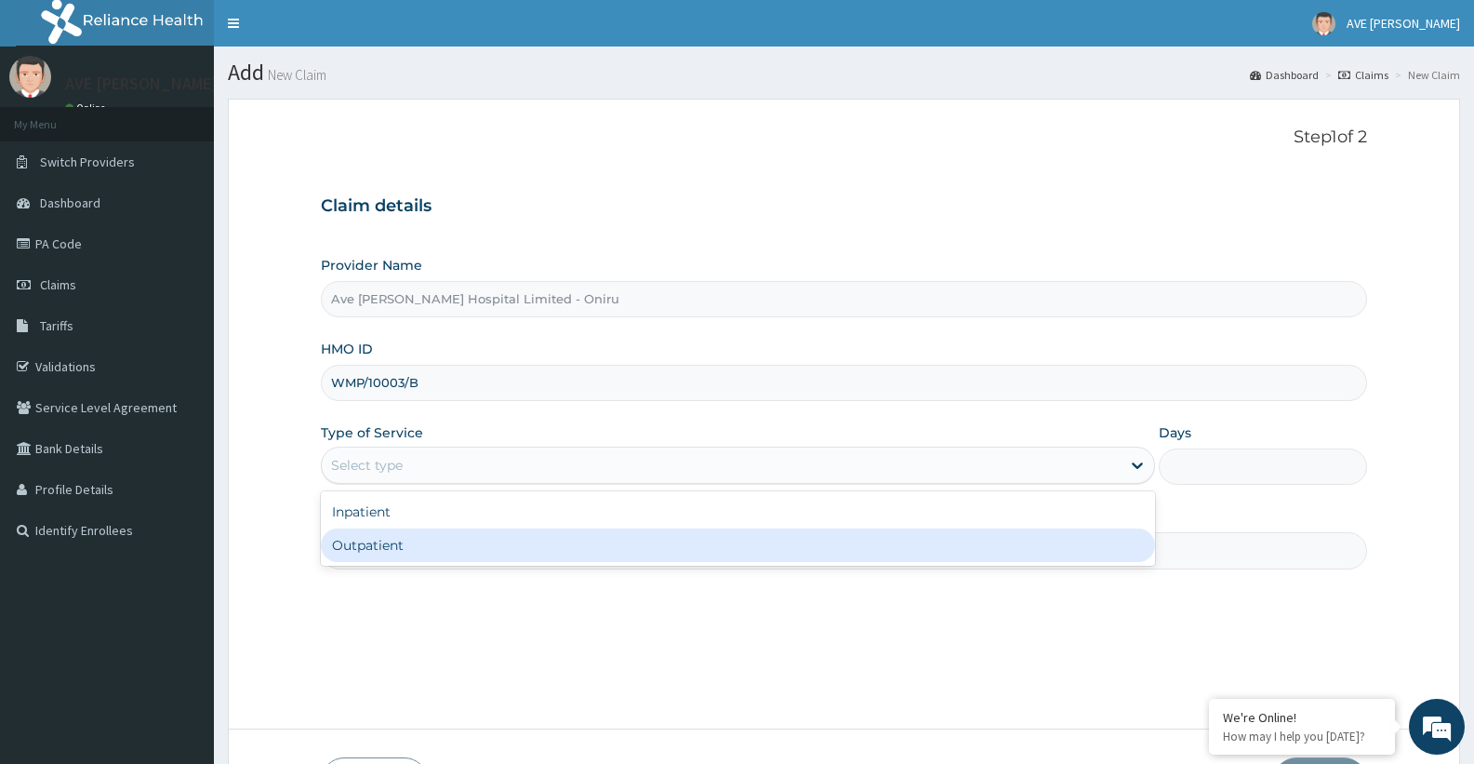
click at [371, 559] on div "Outpatient" at bounding box center [737, 544] width 833 height 33
type input "1"
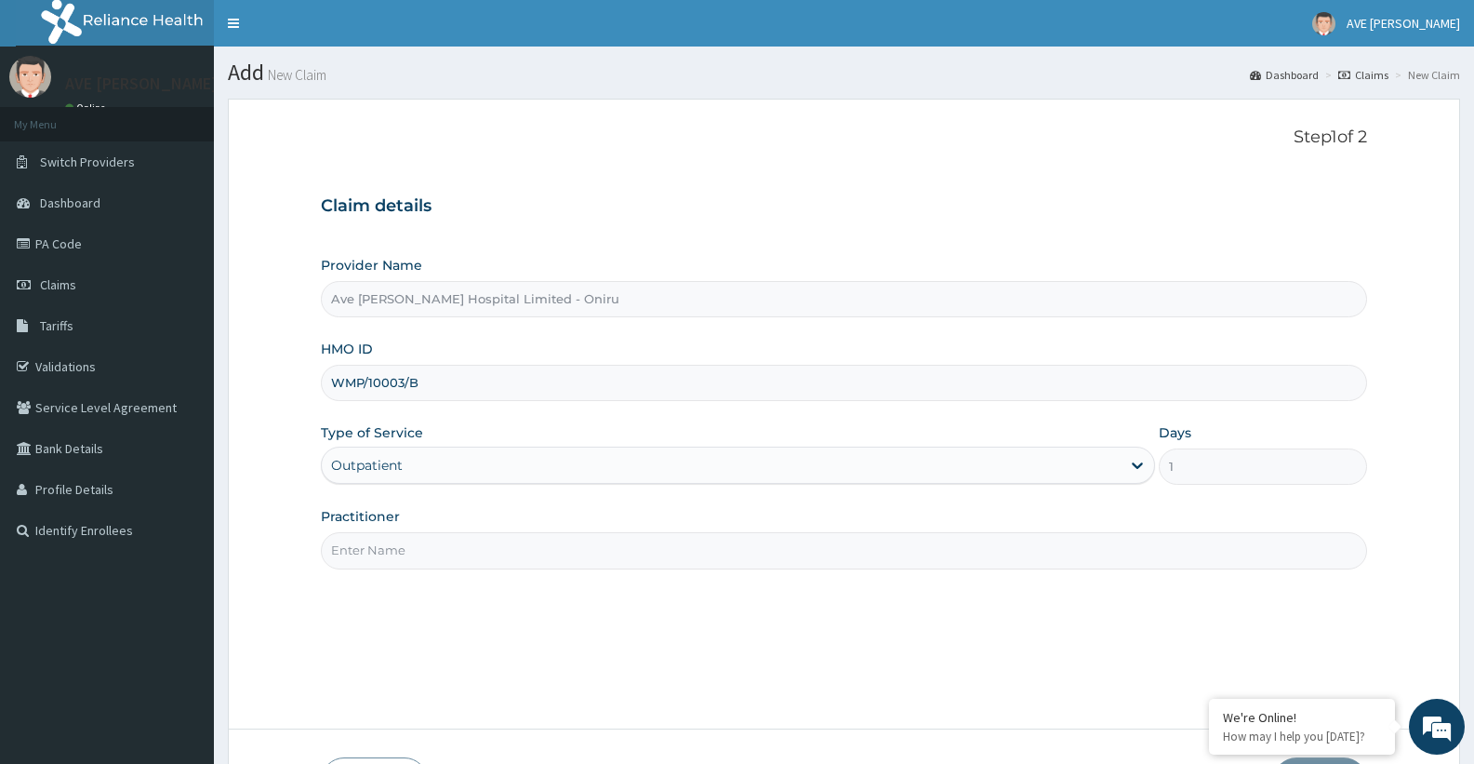
click at [439, 564] on input "Practitioner" at bounding box center [844, 550] width 1046 height 36
type input "DR. OGUNLOWO (Gynaecologist)"
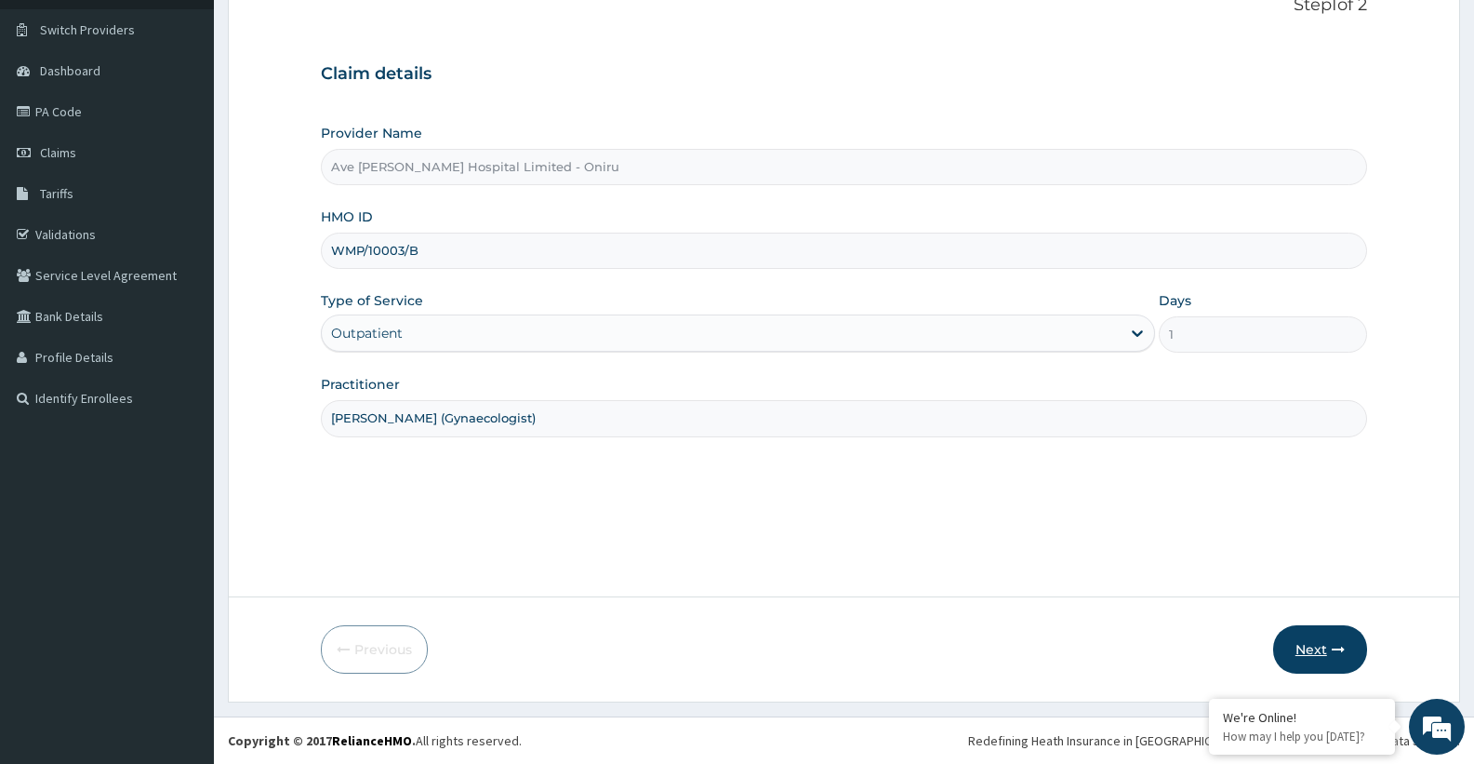
click at [1334, 644] on icon "button" at bounding box center [1338, 649] width 13 height 13
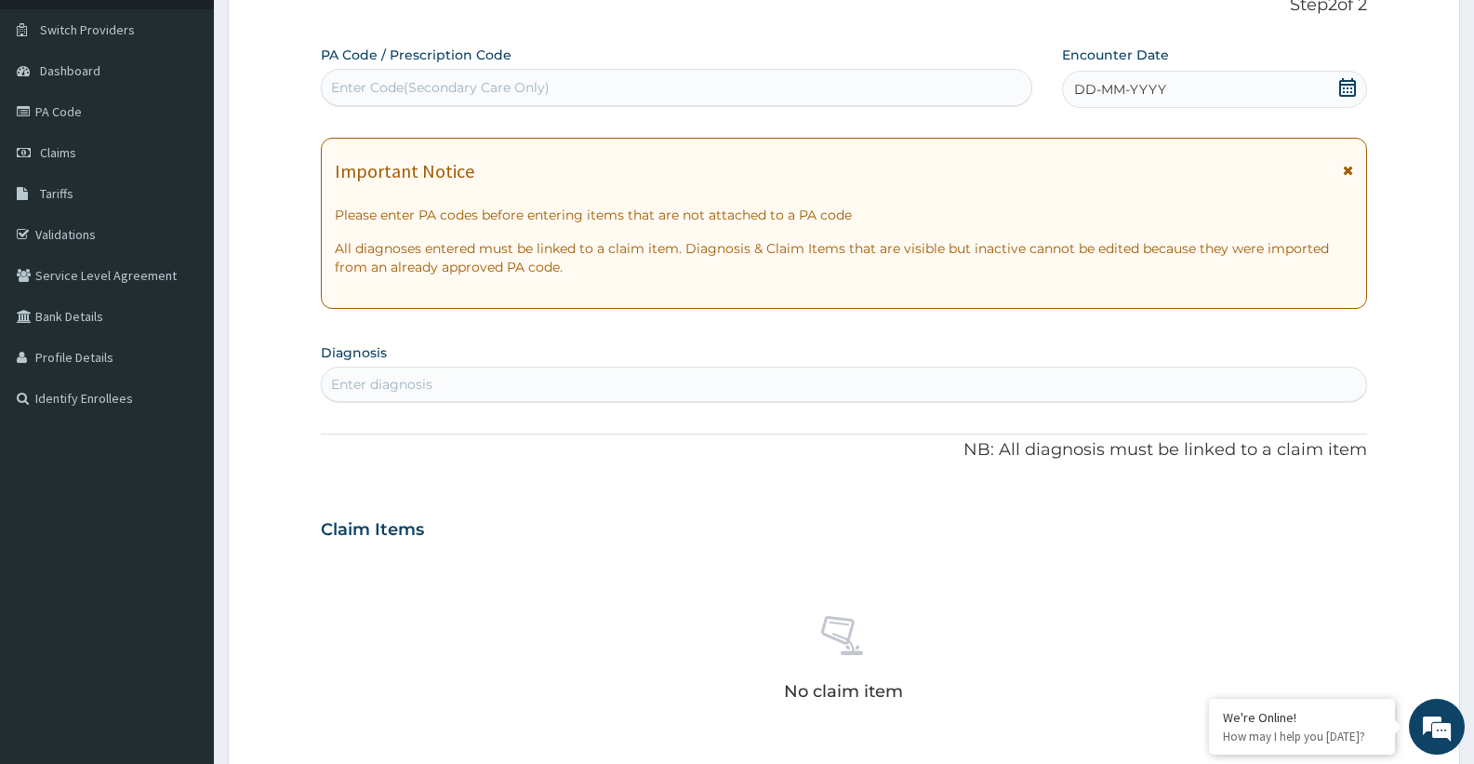
click at [518, 76] on div "Enter Code(Secondary Care Only)" at bounding box center [677, 88] width 710 height 30
paste input "PA/A4E839"
type input "PA/A4E839"
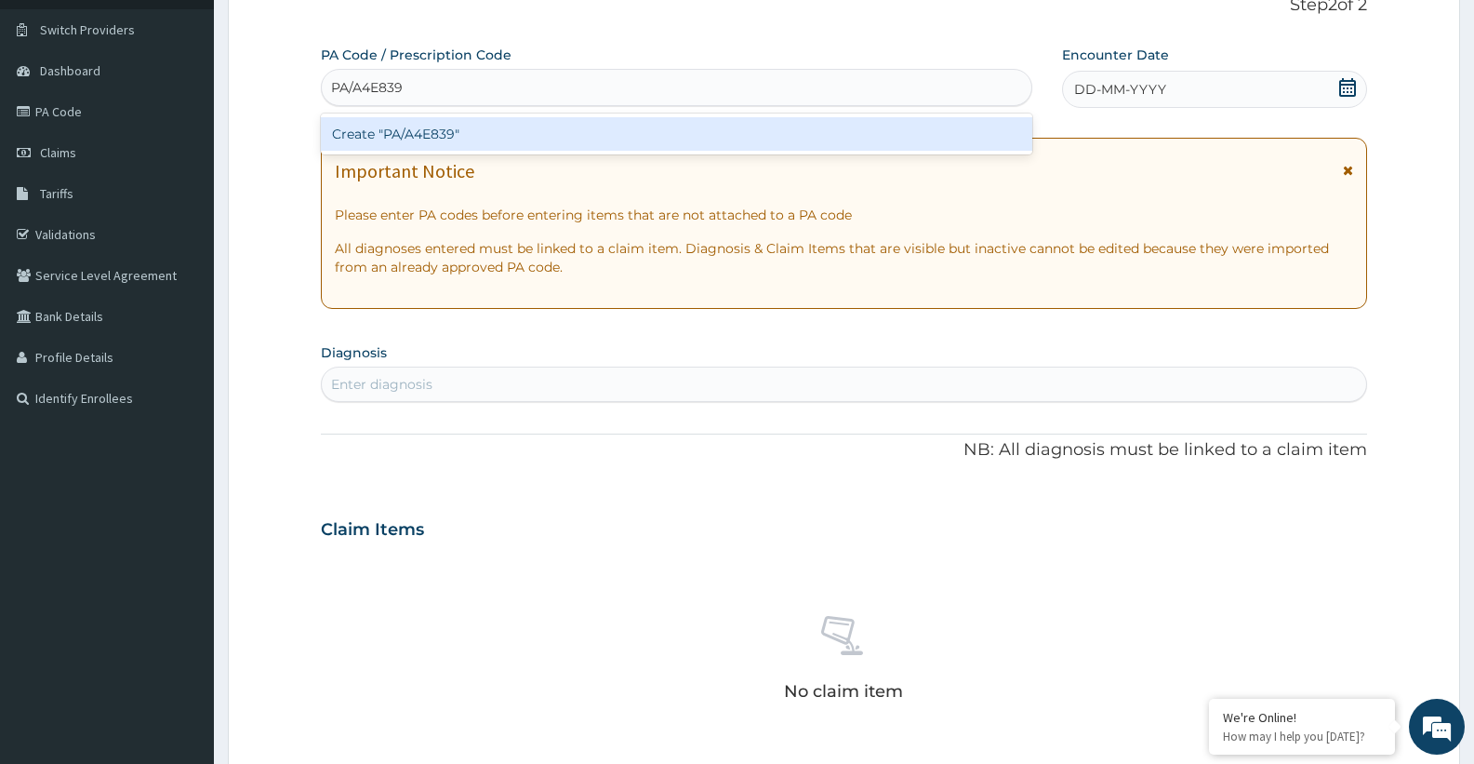
click at [489, 141] on div "Create "PA/A4E839"" at bounding box center [676, 133] width 711 height 33
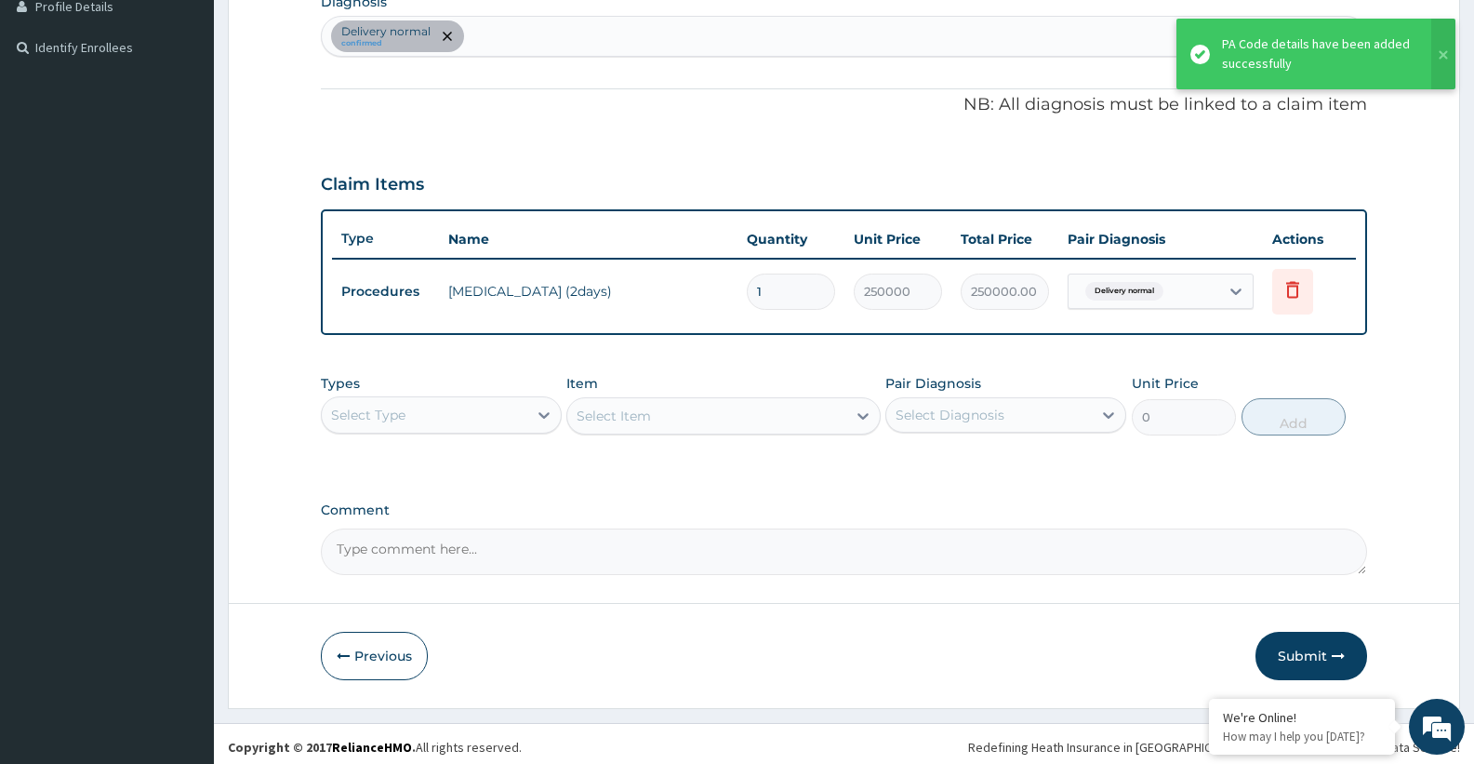
scroll to position [489, 0]
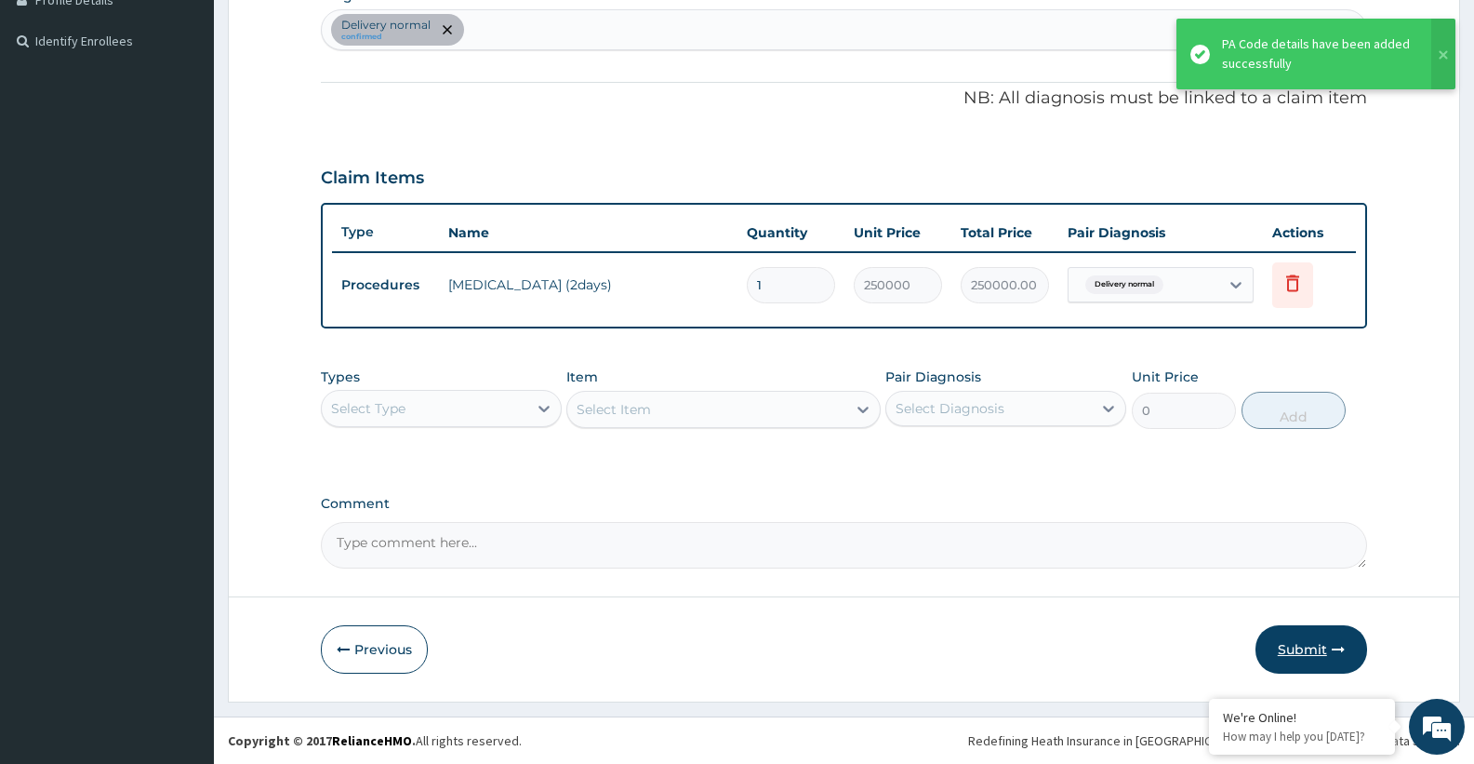
click at [1299, 644] on button "Submit" at bounding box center [1311, 649] width 112 height 48
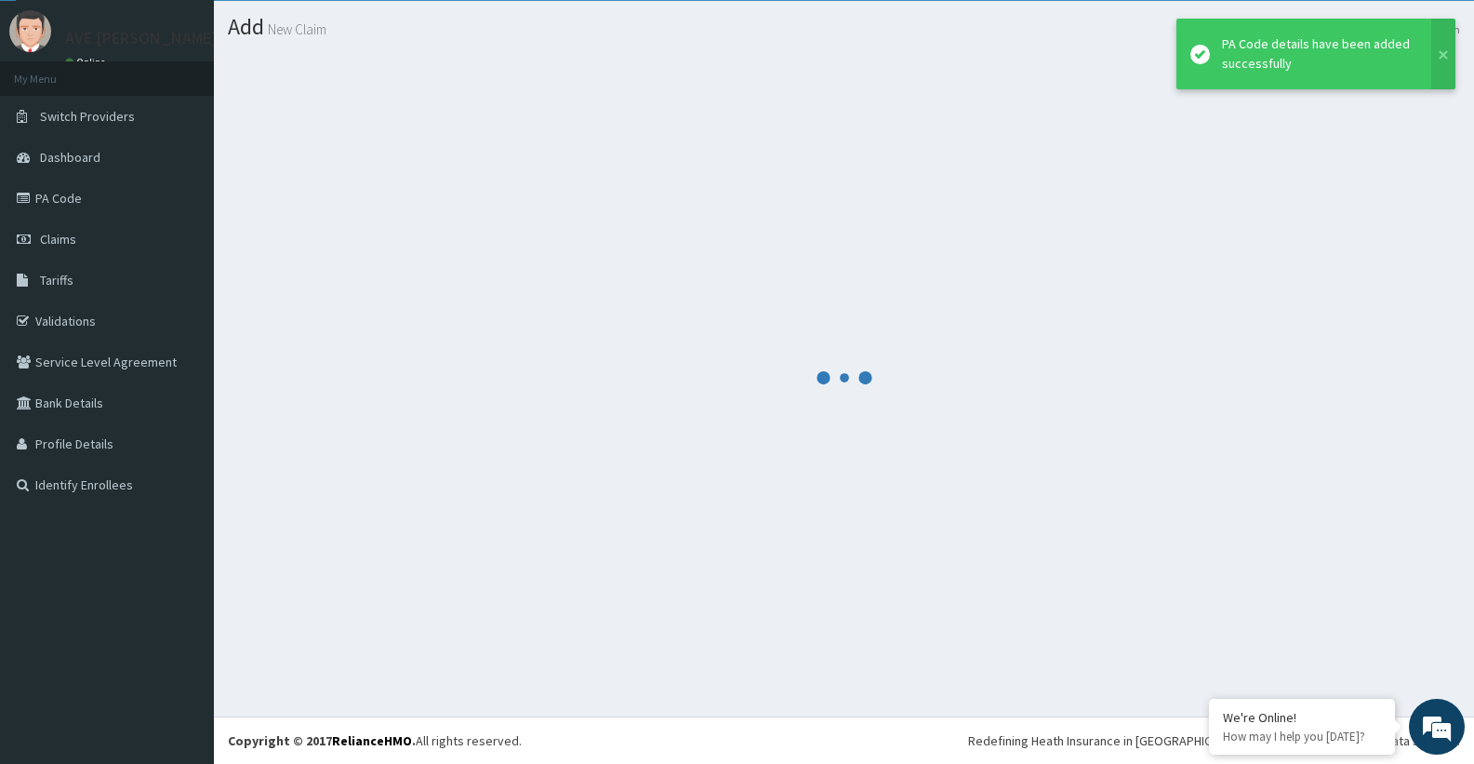
scroll to position [46, 0]
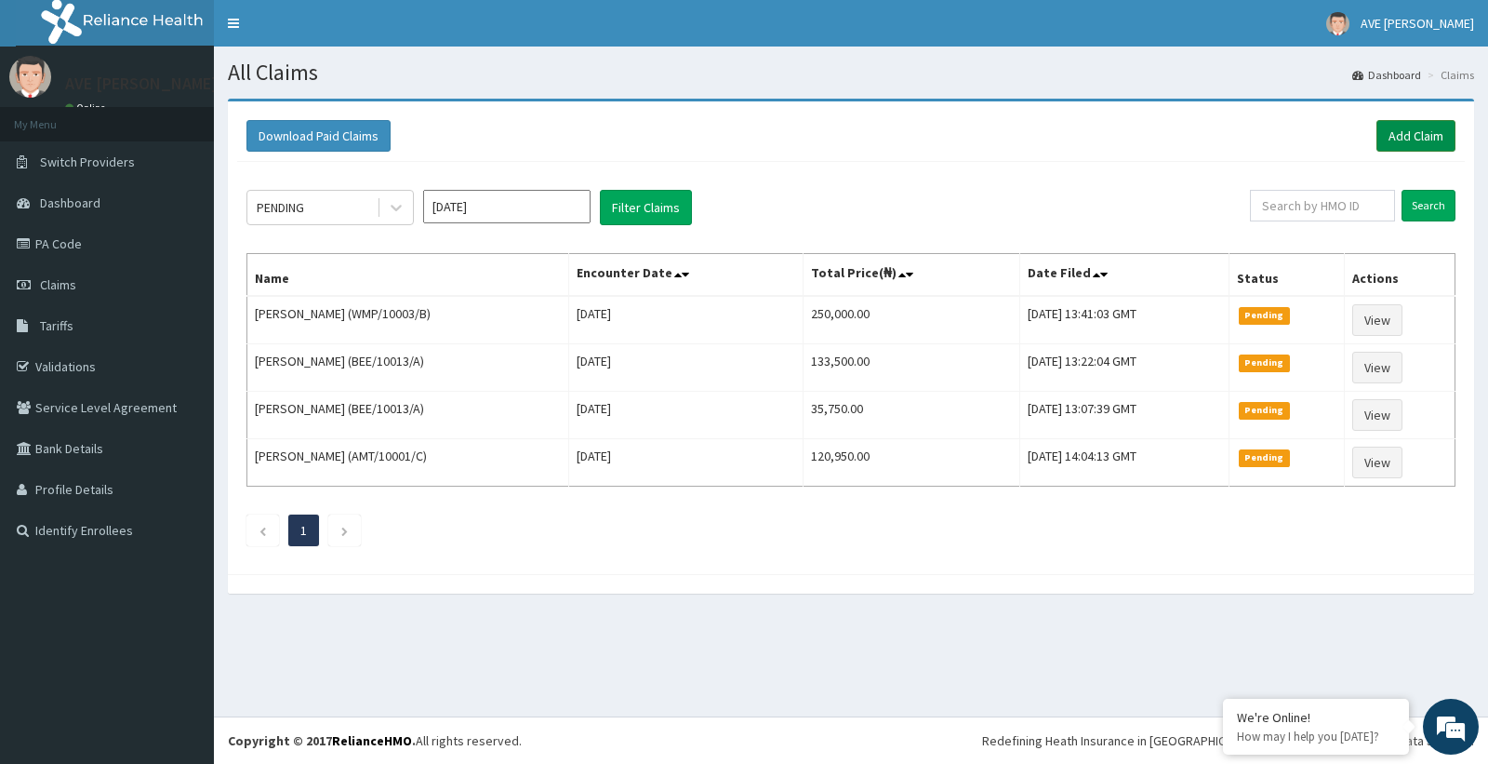
click at [1416, 140] on link "Add Claim" at bounding box center [1415, 136] width 79 height 32
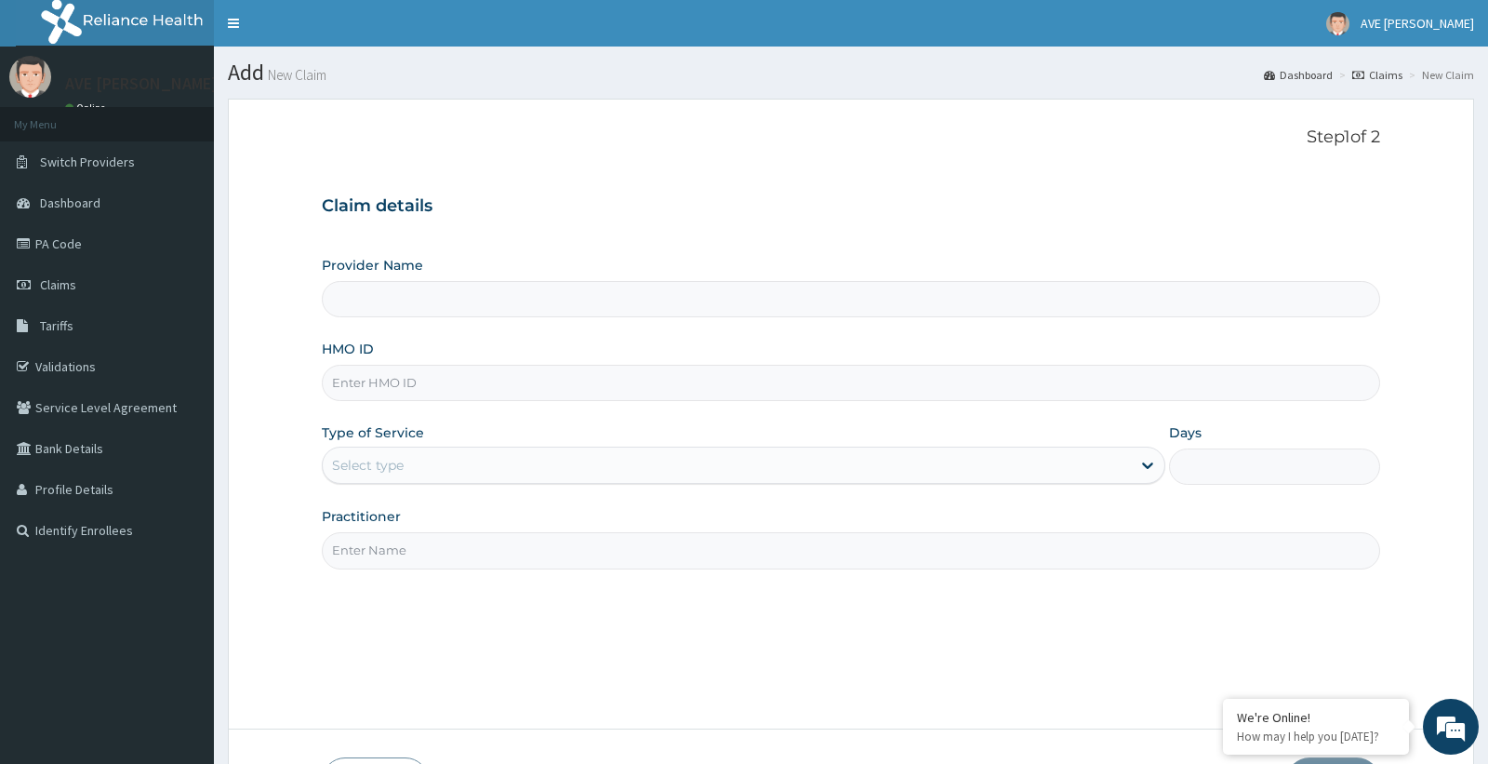
type input "Ave [PERSON_NAME] Hospital Limited - Oniru"
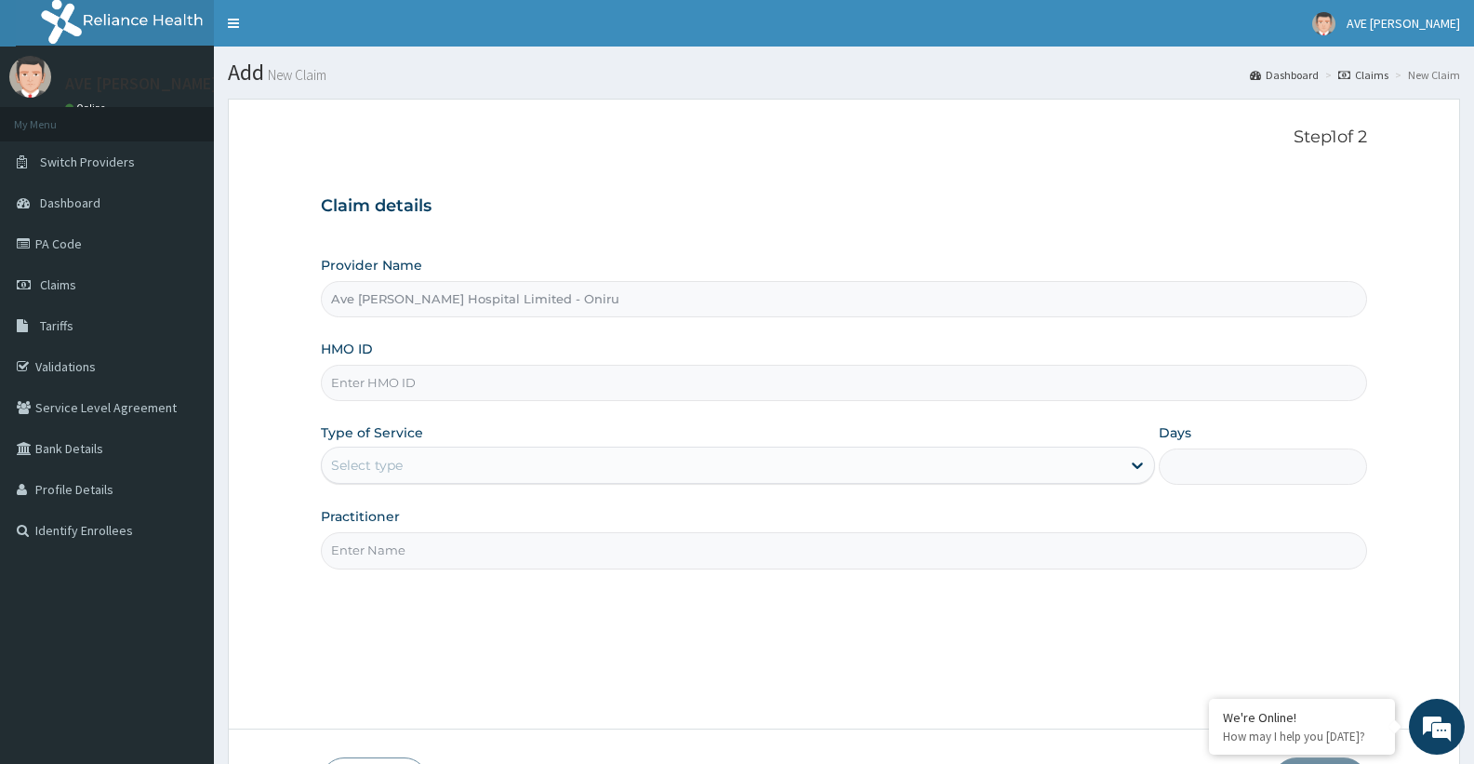
click at [457, 383] on input "HMO ID" at bounding box center [844, 383] width 1046 height 36
paste input "WOS/10024/E"
type input "WOS/10024/E"
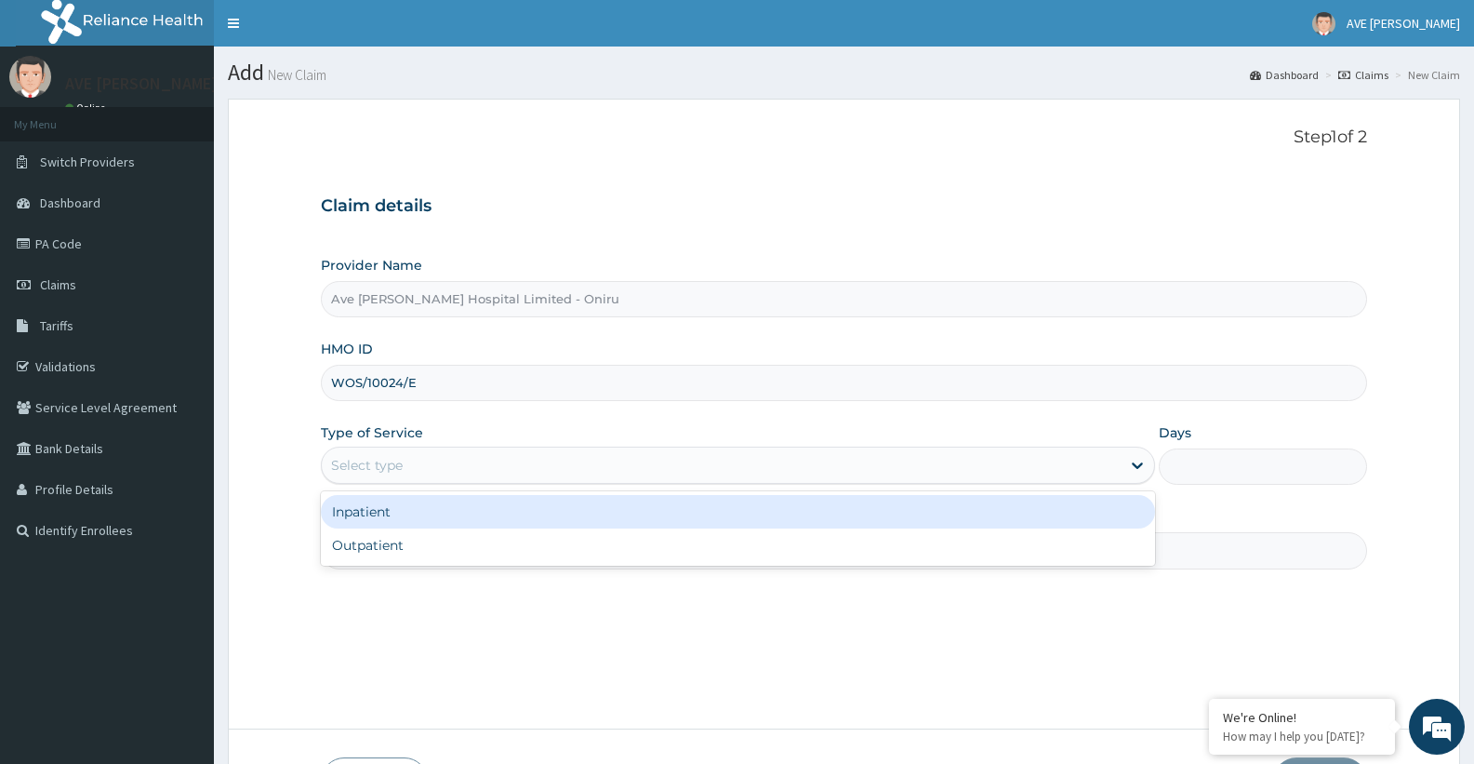
click at [457, 454] on div "Select type" at bounding box center [721, 465] width 798 height 30
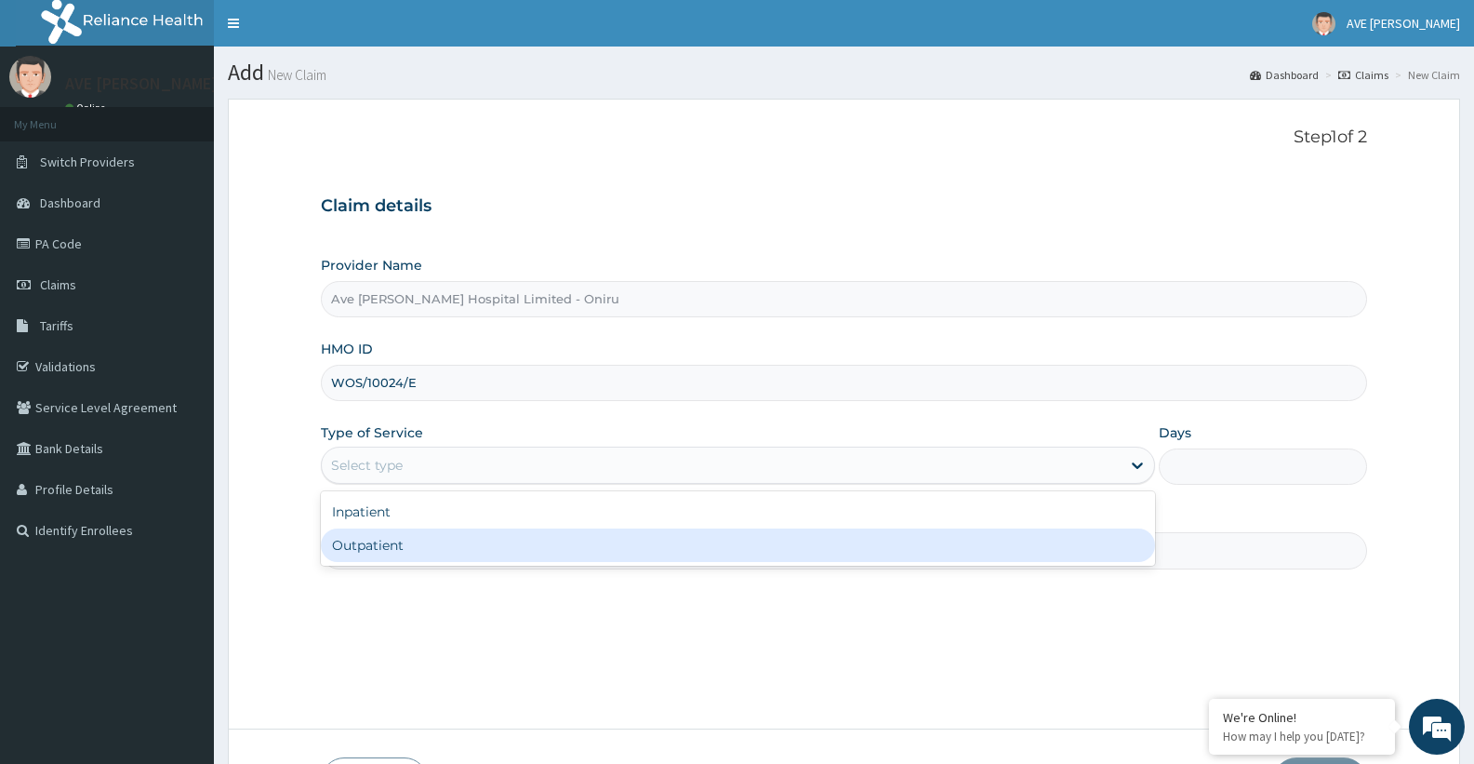
click at [400, 537] on div "Outpatient" at bounding box center [737, 544] width 833 height 33
type input "1"
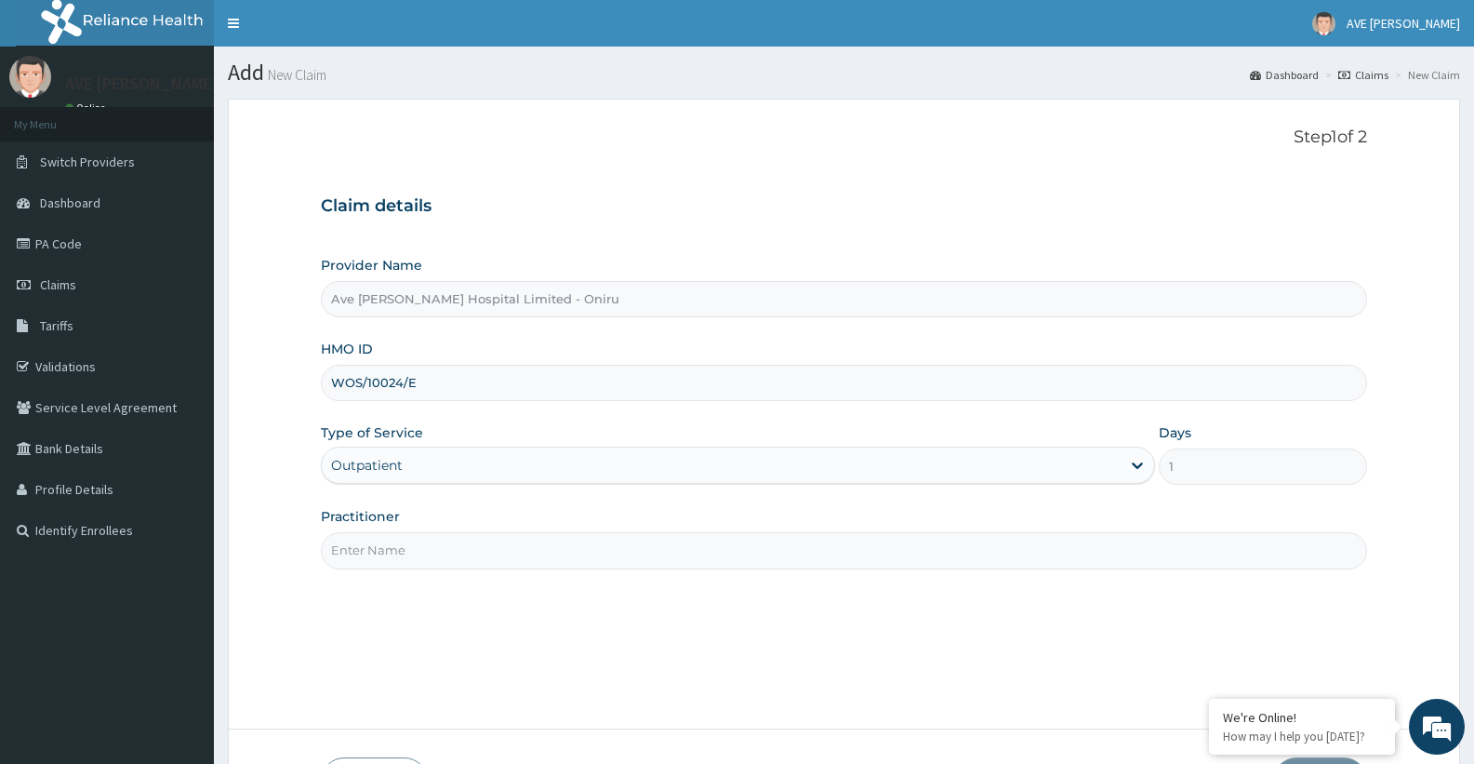
click at [497, 551] on input "Practitioner" at bounding box center [844, 550] width 1046 height 36
type input "a"
click at [462, 635] on div "Step 1 of 2 Claim details Provider Name Ave [PERSON_NAME] Hospital Limited - On…" at bounding box center [844, 413] width 1046 height 573
click at [472, 559] on input "a" at bounding box center [844, 550] width 1046 height 36
drag, startPoint x: 464, startPoint y: 641, endPoint x: 441, endPoint y: 579, distance: 65.6
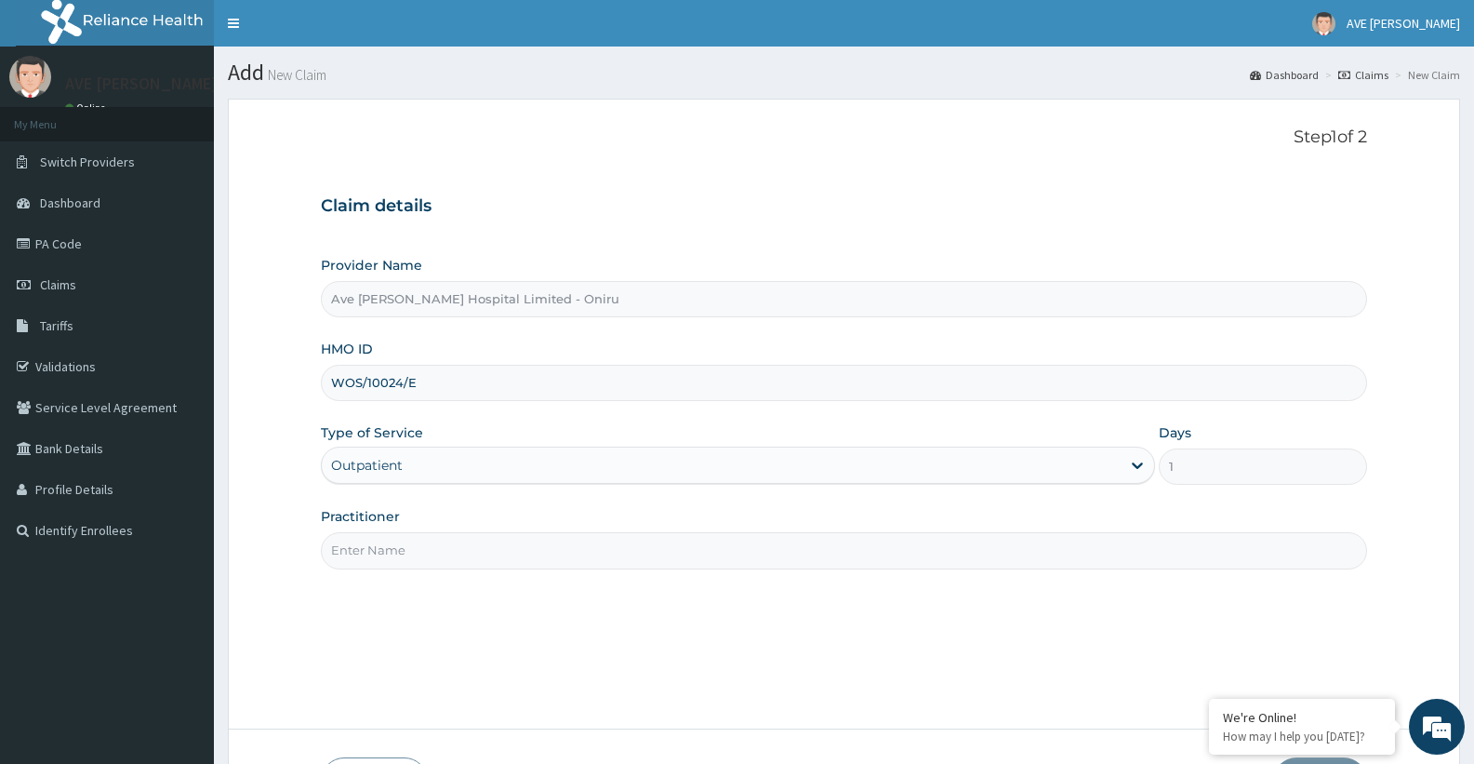
click at [461, 638] on div "Step 1 of 2 Claim details Provider Name Ave [PERSON_NAME] Hospital Limited - On…" at bounding box center [844, 413] width 1046 height 573
click at [429, 544] on input "Practitioner" at bounding box center [844, 550] width 1046 height 36
type input "DR. Samuel"
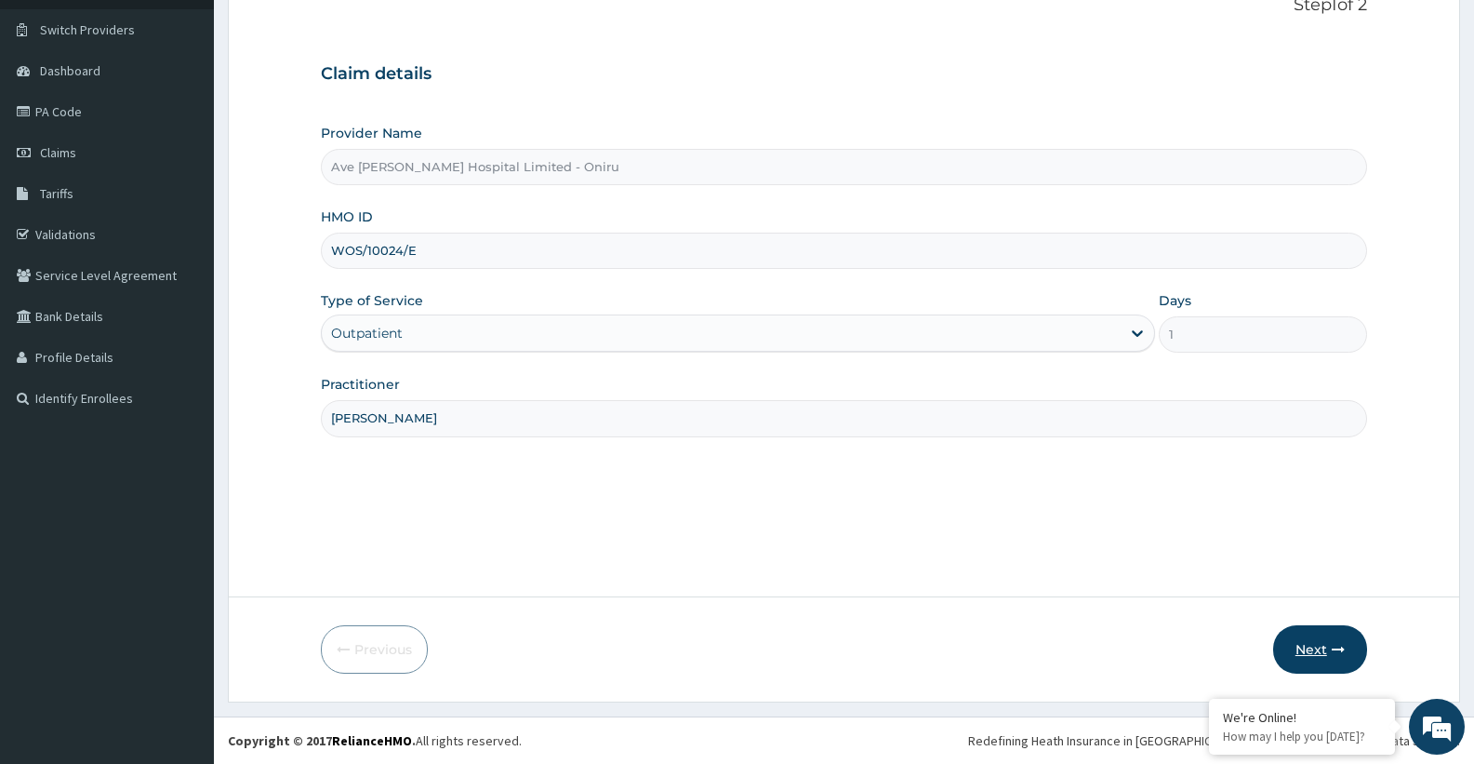
click at [1316, 658] on button "Next" at bounding box center [1320, 649] width 94 height 48
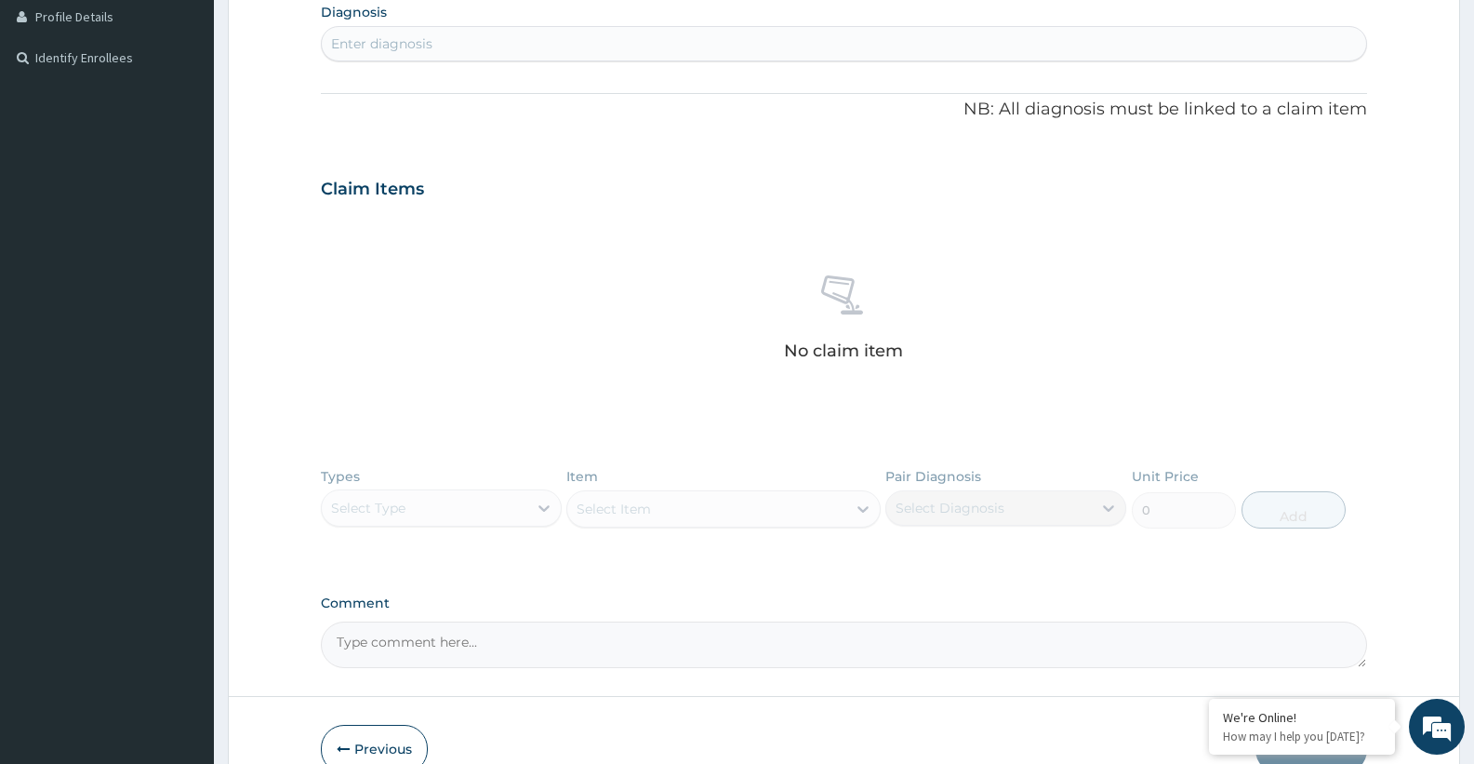
scroll to position [489, 0]
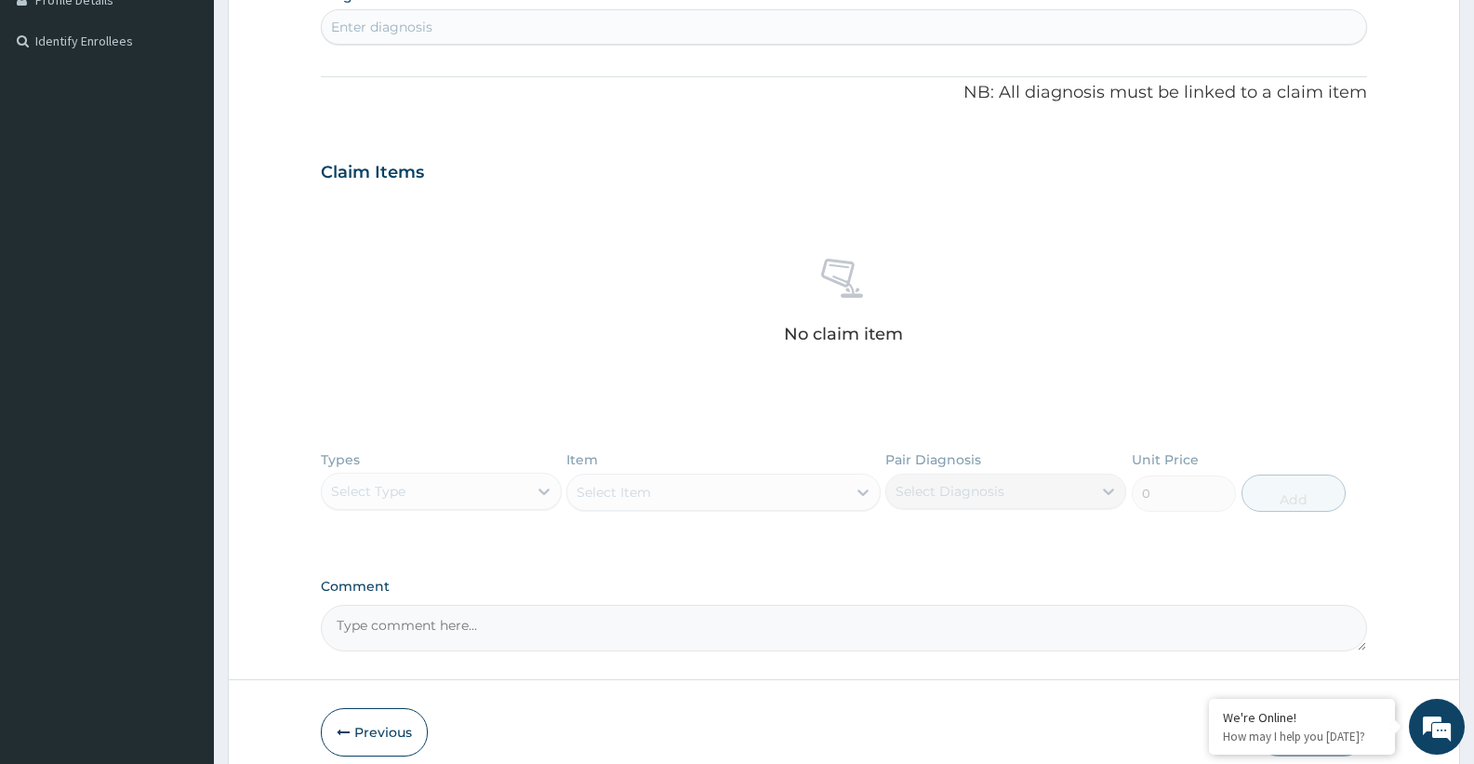
click at [402, 623] on textarea "Comment" at bounding box center [844, 627] width 1046 height 46
paste textarea "Please note 2 bottles were dispensed (12.mls) daily due to body weight and dail…"
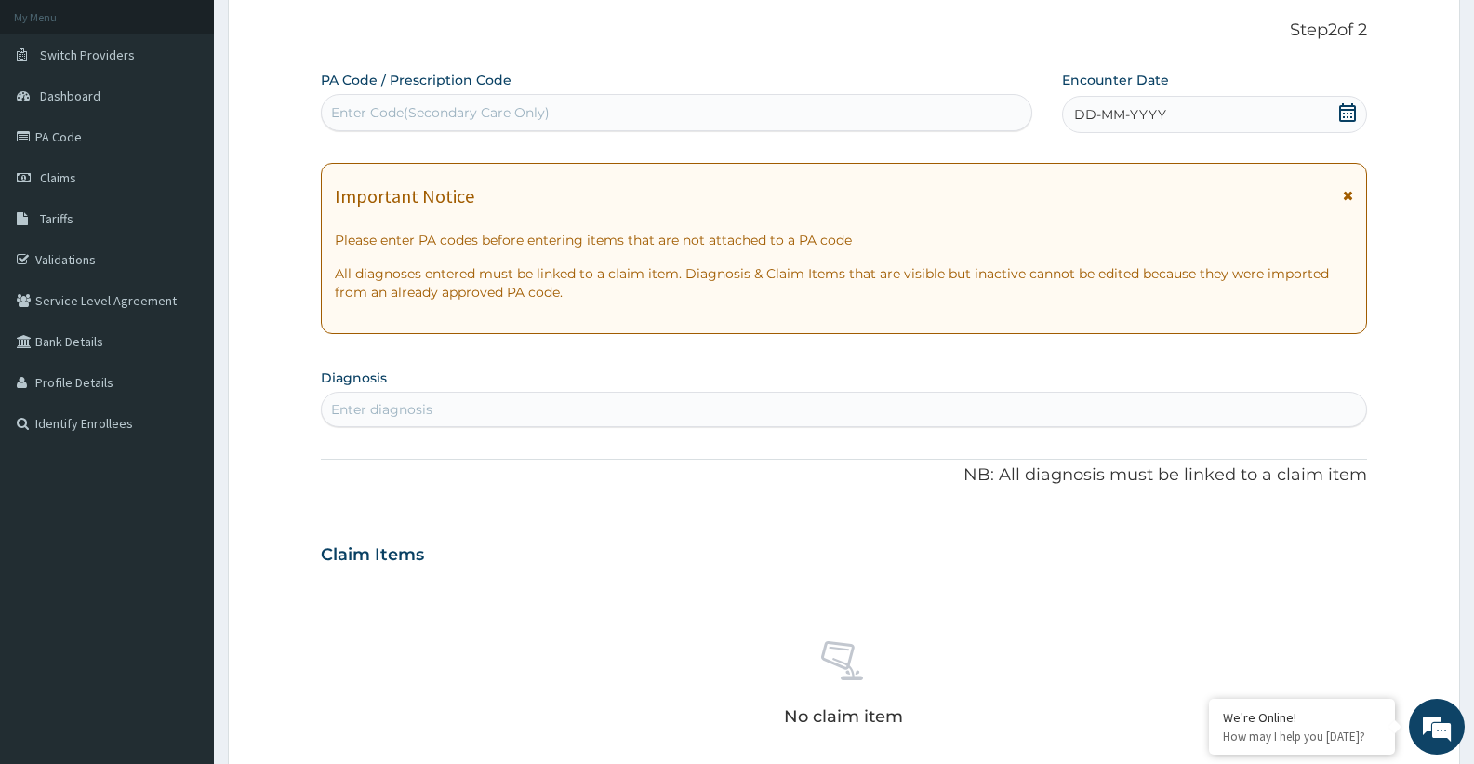
scroll to position [87, 0]
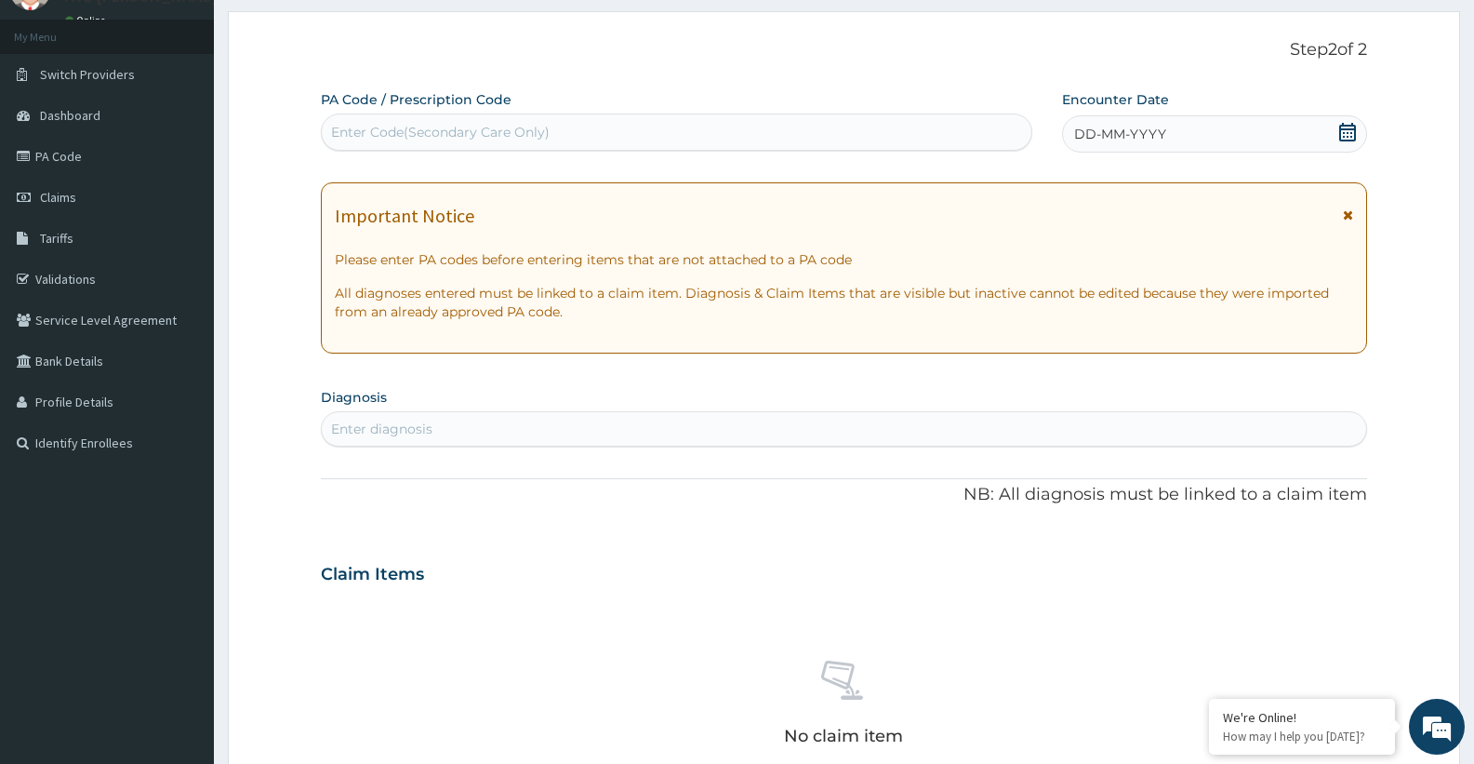
type textarea "Please note 2 bottles were dispensed (12.mls) daily due to body weight and dail…"
click at [538, 132] on div "Enter Code(Secondary Care Only)" at bounding box center [440, 132] width 219 height 19
paste input "PA/242EB3"
type input "PA/242EB3"
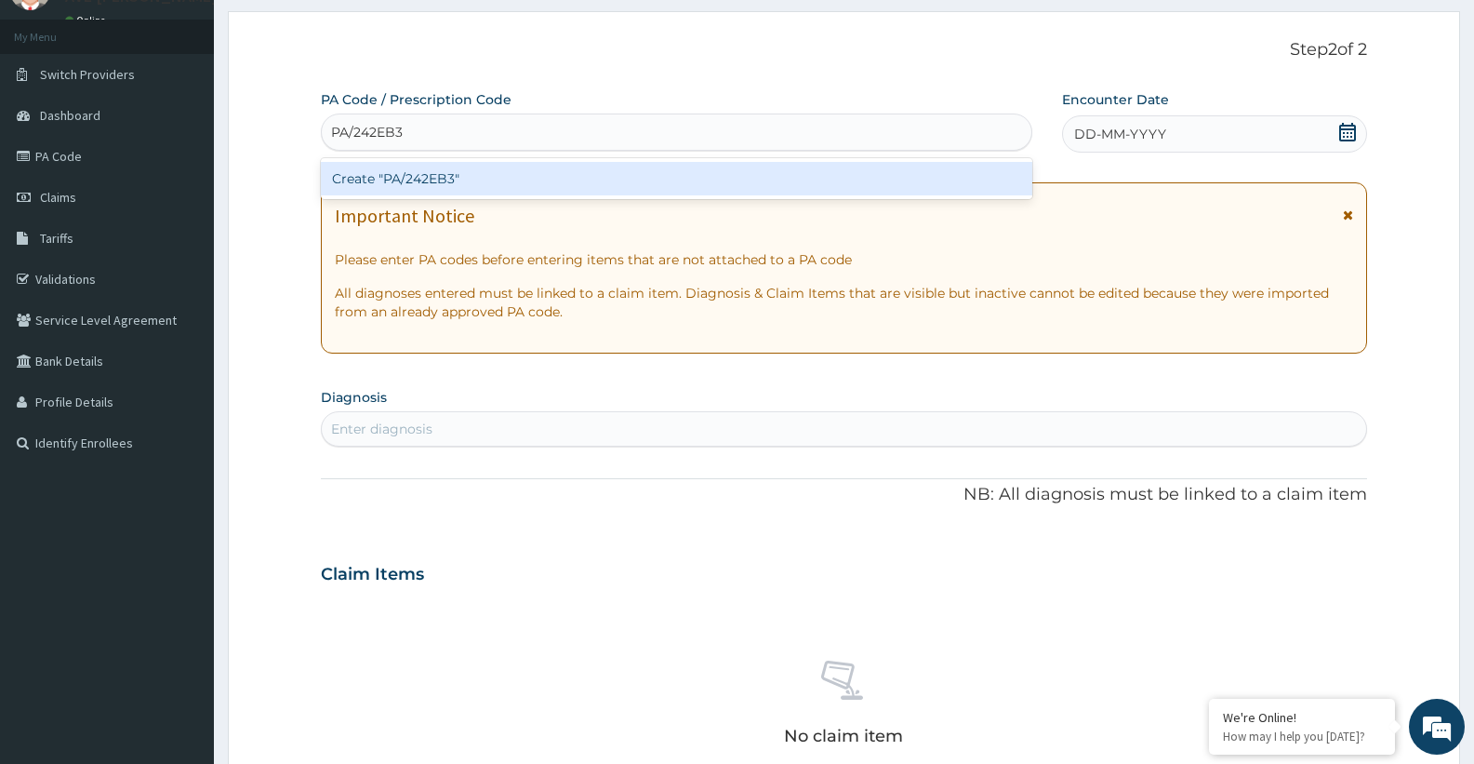
click at [565, 177] on div "Create "PA/242EB3"" at bounding box center [676, 178] width 711 height 33
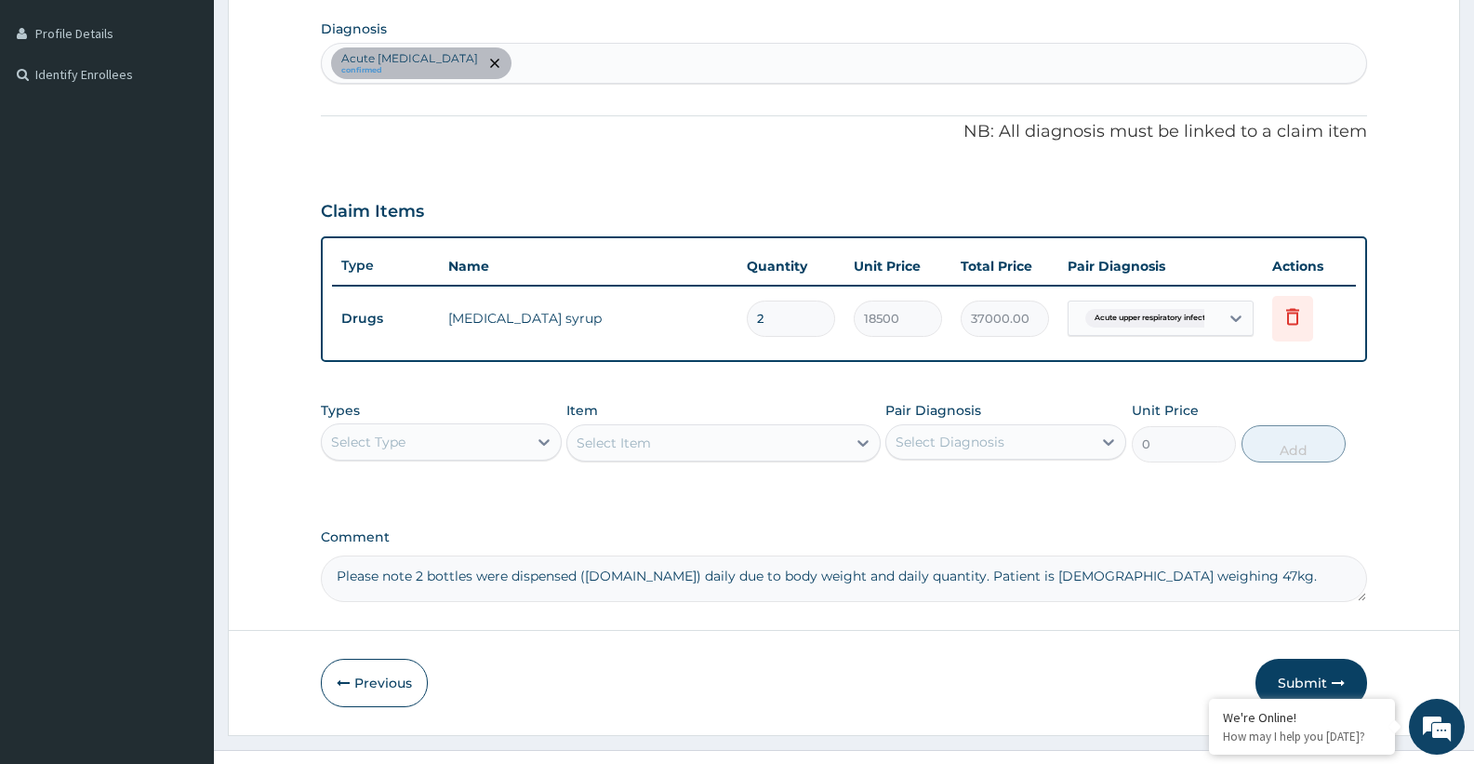
scroll to position [460, 0]
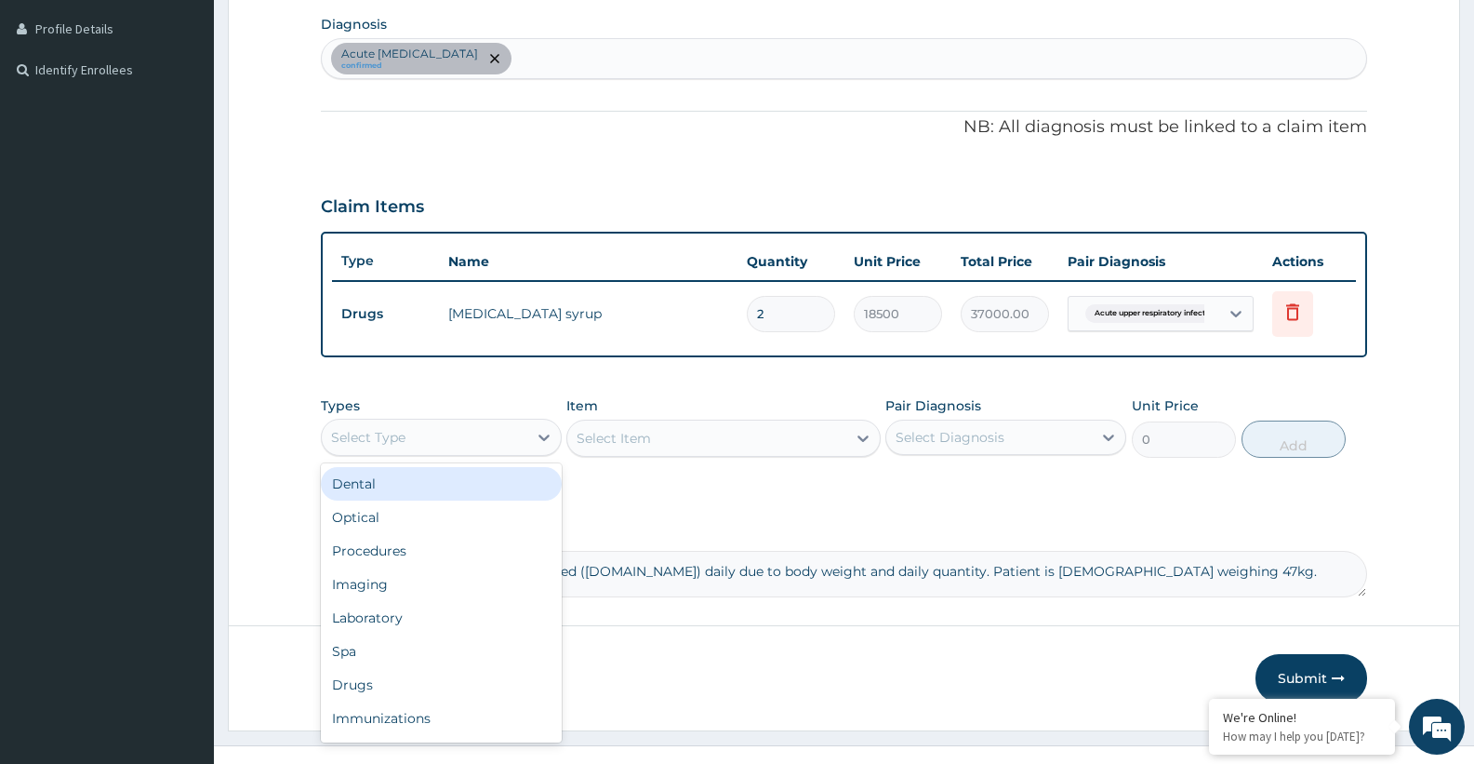
click at [452, 453] on div "Select Type" at bounding box center [441, 436] width 241 height 37
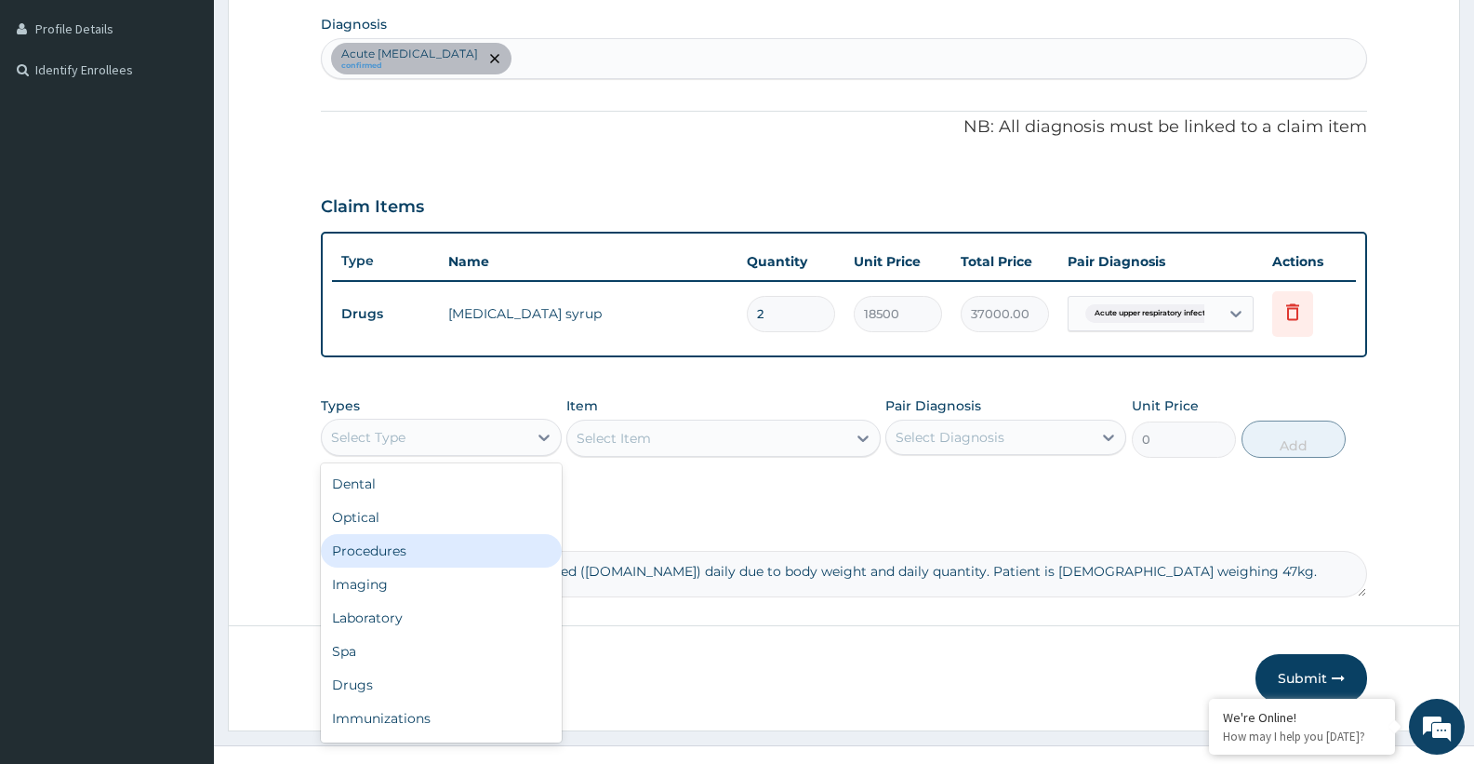
click at [376, 541] on div "Procedures" at bounding box center [441, 550] width 241 height 33
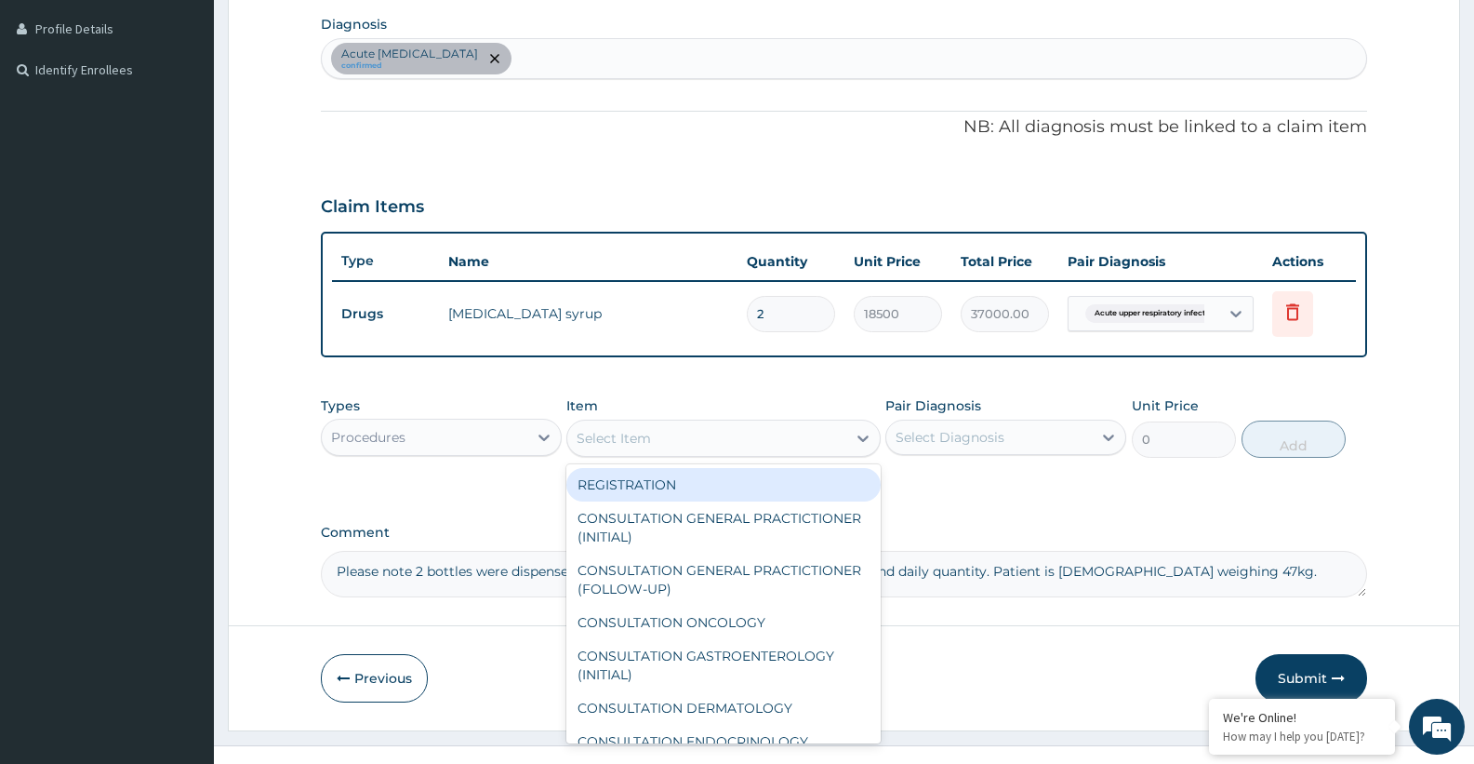
click at [596, 444] on div "Select Item" at bounding box center [614, 438] width 74 height 19
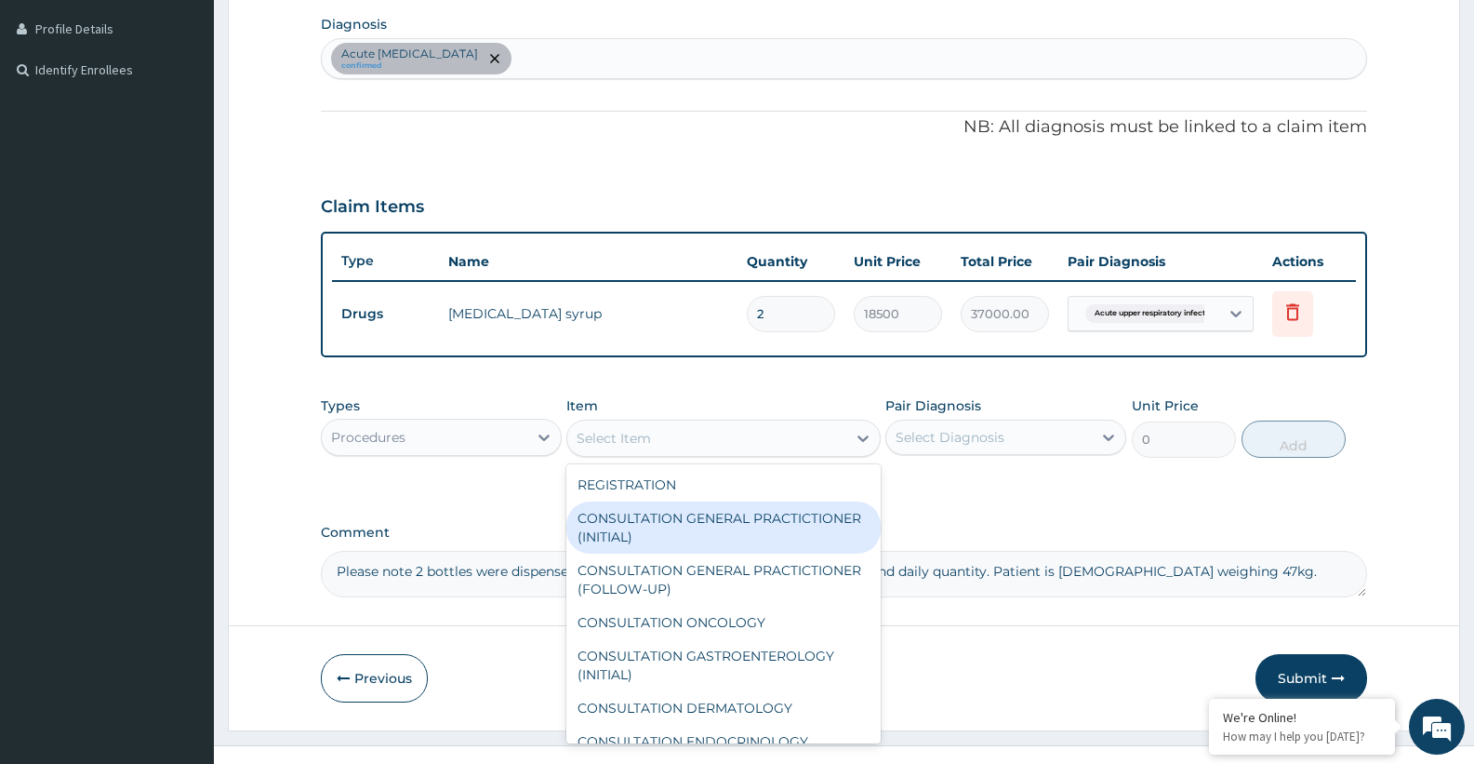
click at [616, 520] on div "CONSULTATION GENERAL PRACTICTIONER (INITIAL)" at bounding box center [722, 527] width 313 height 52
type input "15000"
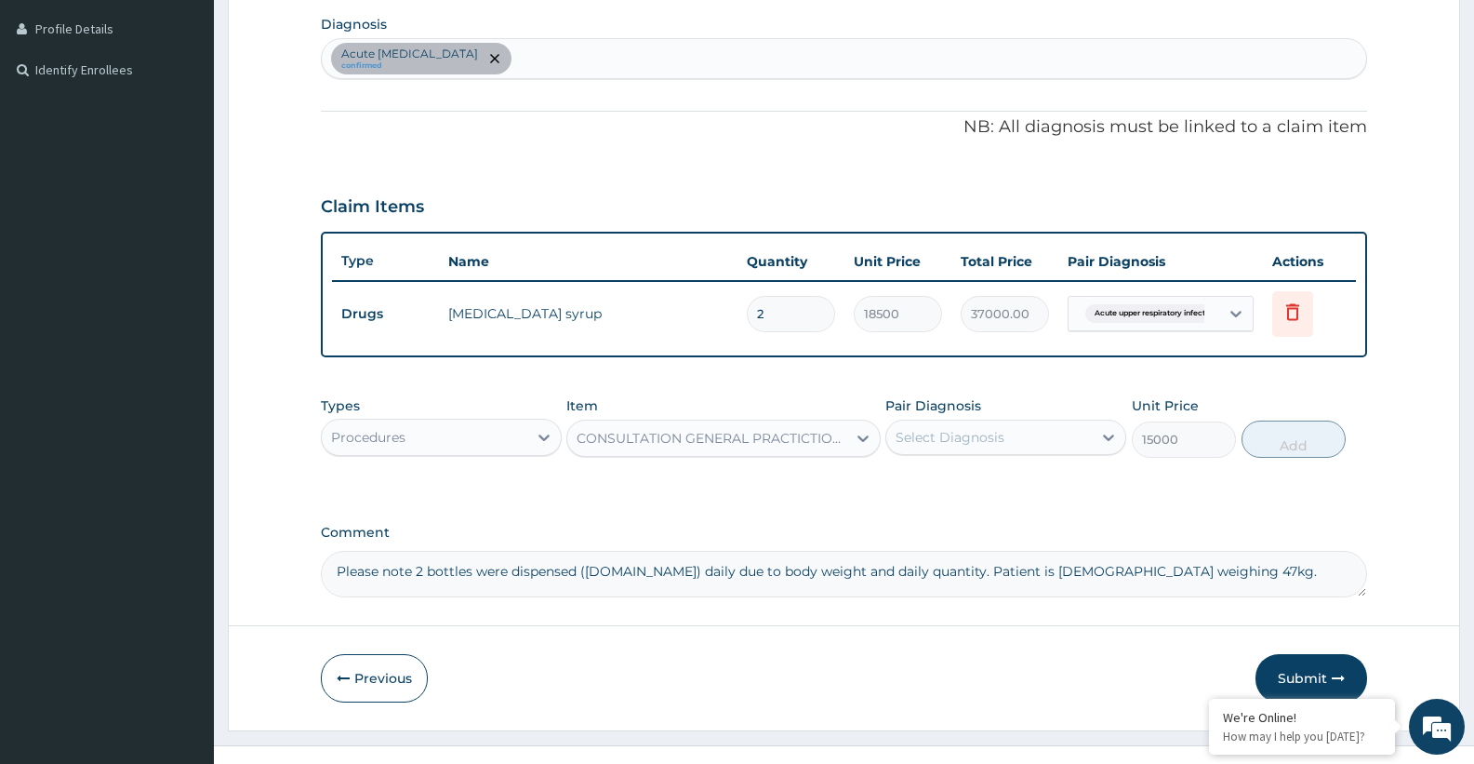
click at [998, 432] on div "Select Diagnosis" at bounding box center [950, 437] width 109 height 19
click at [990, 489] on label "Acute [MEDICAL_DATA]" at bounding box center [995, 482] width 158 height 19
checkbox input "true"
click at [1308, 454] on button "Add" at bounding box center [1294, 438] width 104 height 37
type input "0"
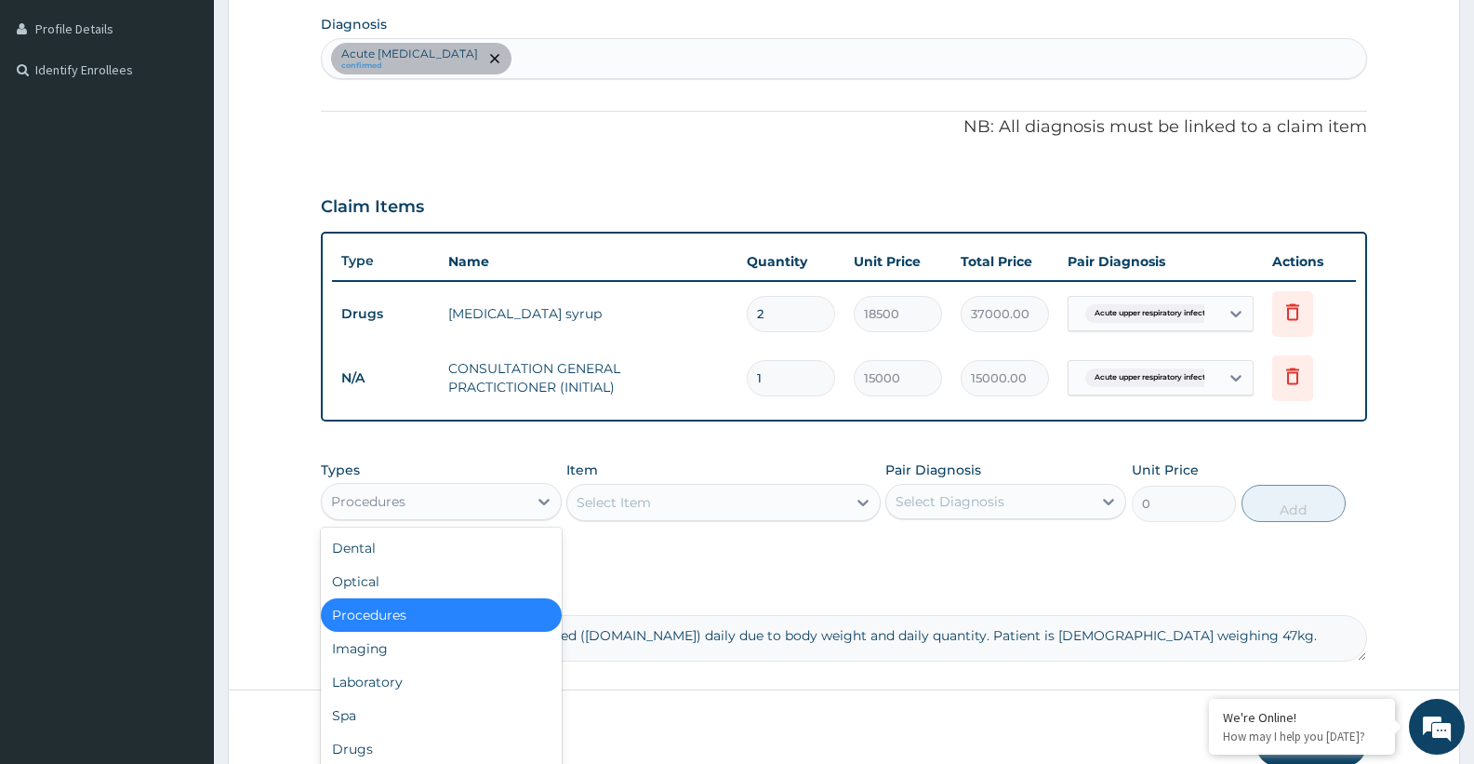
click at [478, 500] on div "Procedures" at bounding box center [425, 501] width 206 height 30
click at [379, 683] on div "Laboratory" at bounding box center [441, 681] width 241 height 33
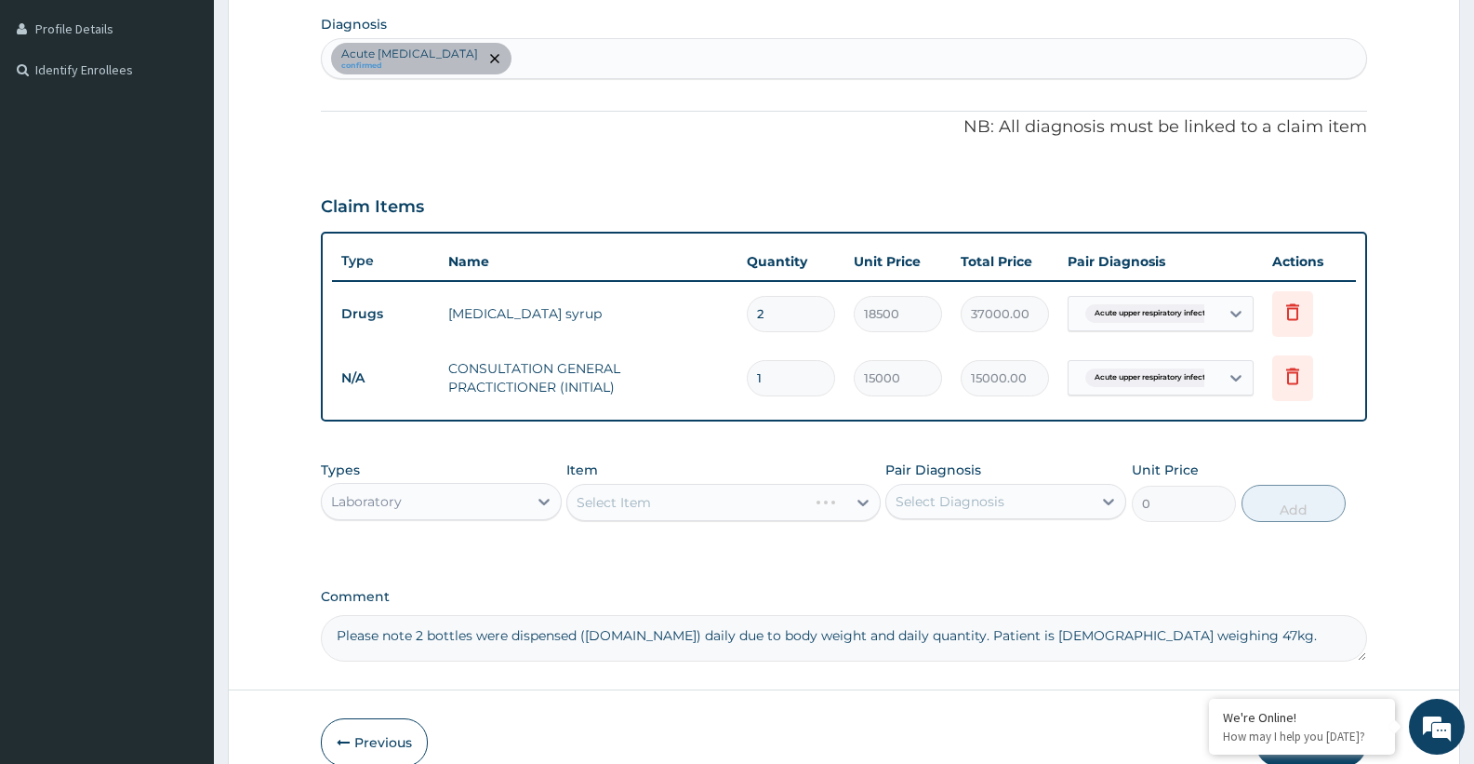
click at [689, 63] on div "Acute upper respiratory infection confirmed" at bounding box center [844, 58] width 1044 height 39
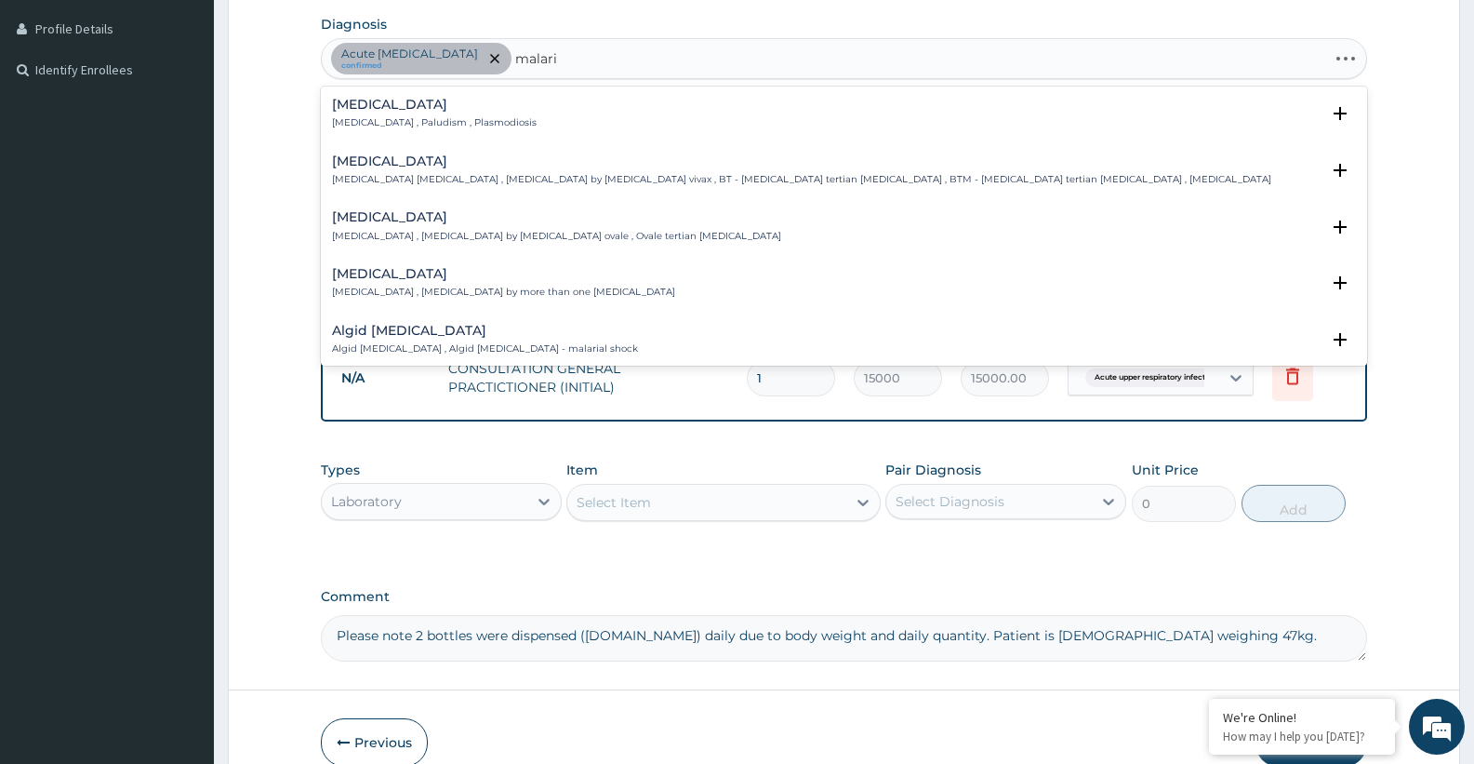
type input "malaria"
click at [362, 106] on h4 "Malaria" at bounding box center [434, 105] width 205 height 14
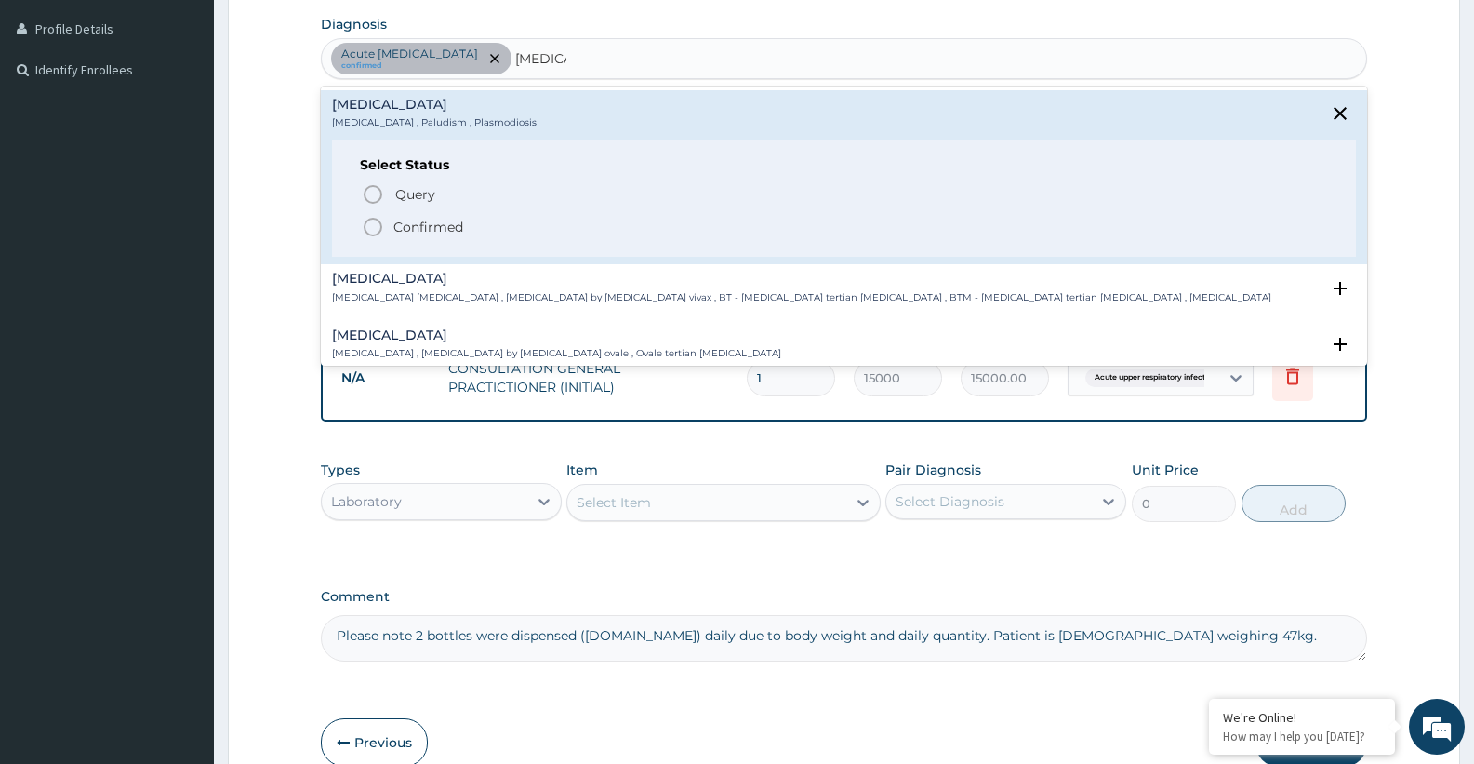
click at [391, 228] on span "Confirmed" at bounding box center [845, 227] width 966 height 22
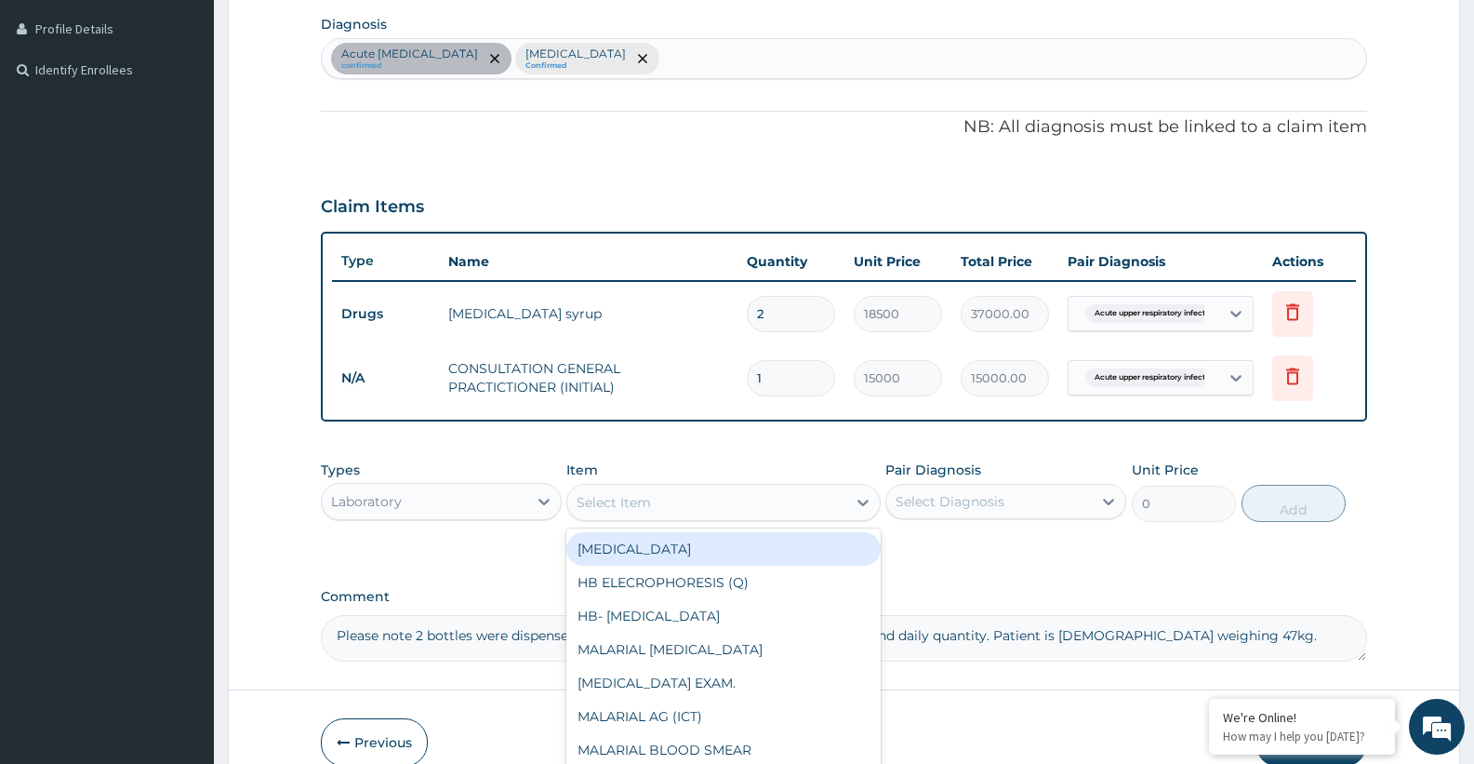
click at [644, 513] on div "Select Item" at bounding box center [706, 502] width 278 height 30
type input "cb"
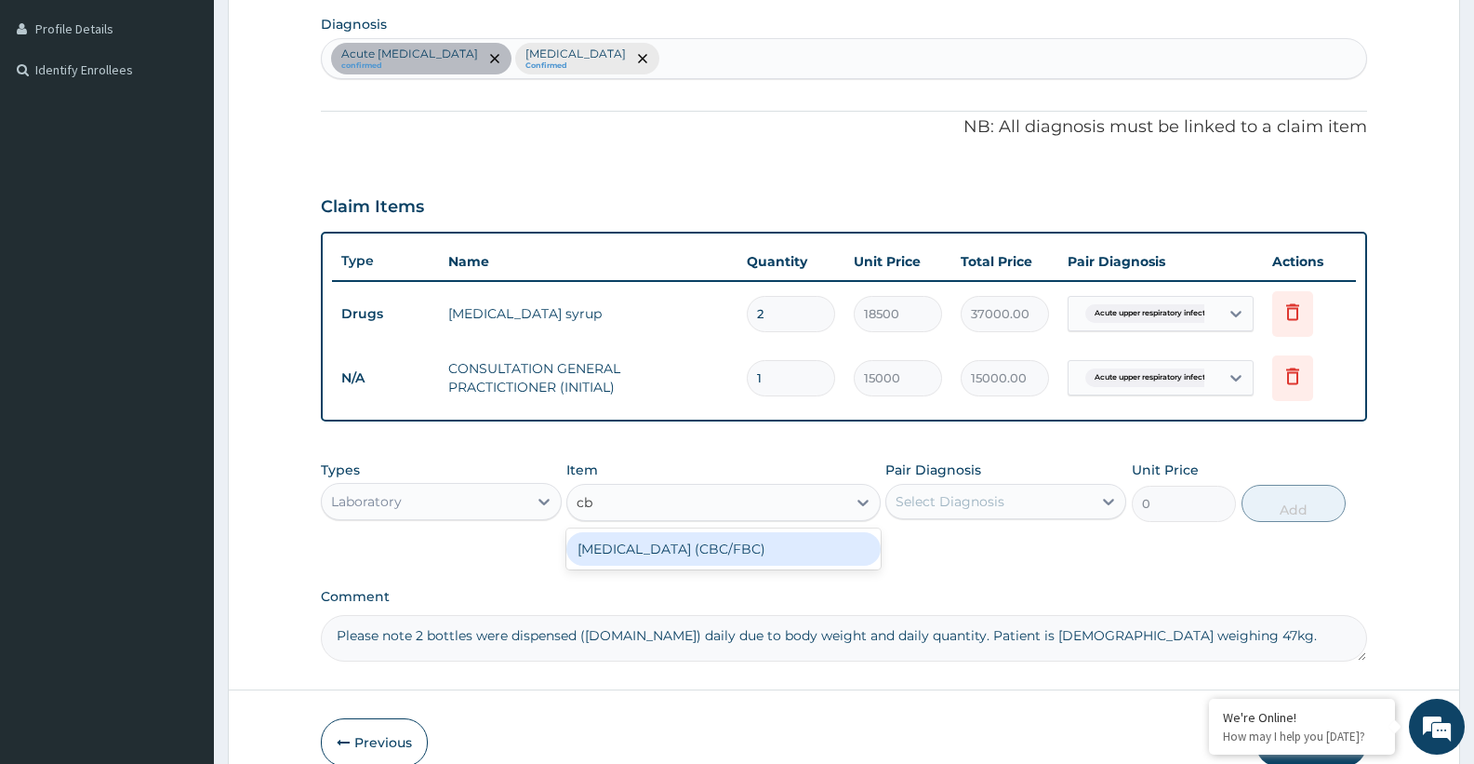
click at [656, 546] on div "[MEDICAL_DATA] (CBC/FBC)" at bounding box center [722, 548] width 313 height 33
type input "15000"
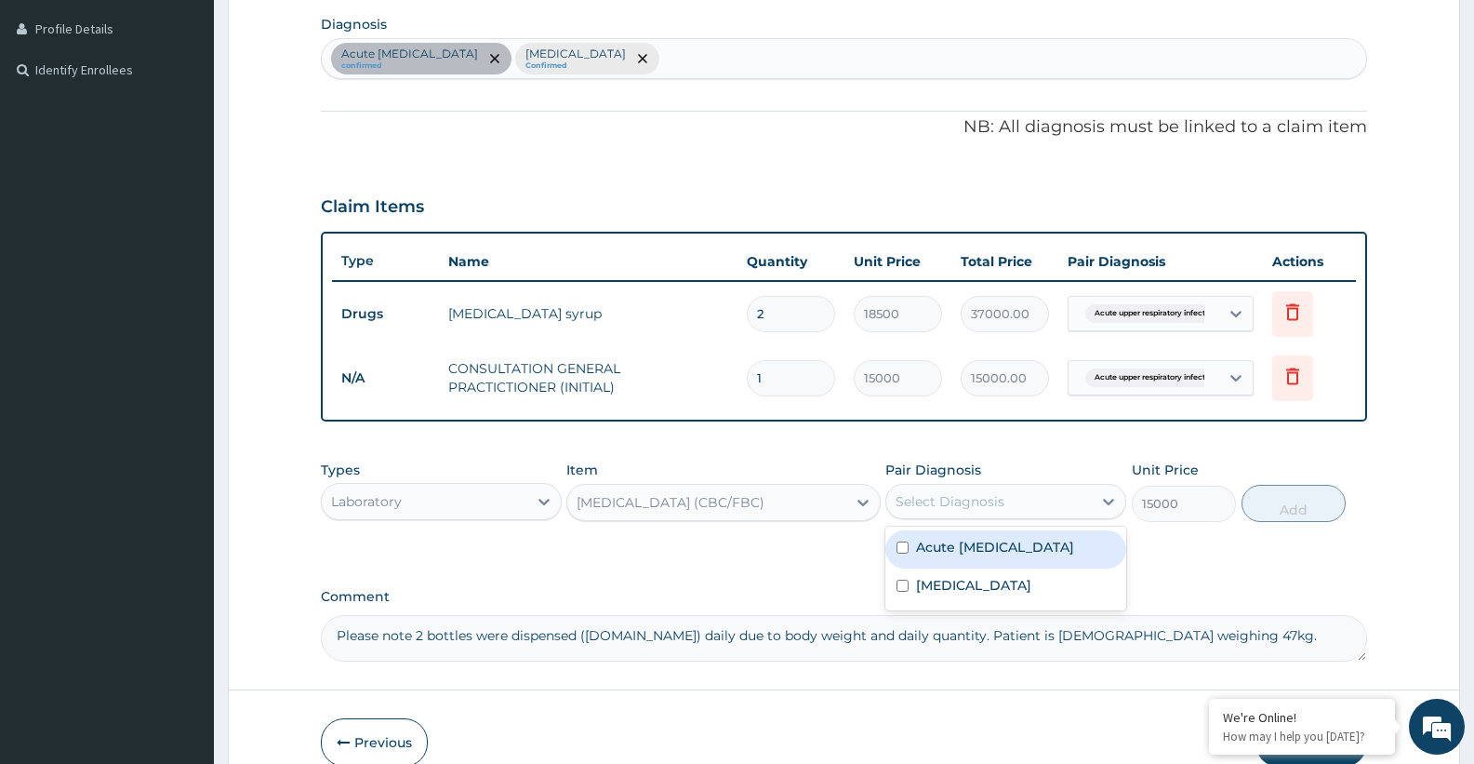
click at [916, 505] on div "Select Diagnosis" at bounding box center [950, 501] width 109 height 19
click at [943, 556] on label "Acute [MEDICAL_DATA]" at bounding box center [995, 547] width 158 height 19
checkbox input "true"
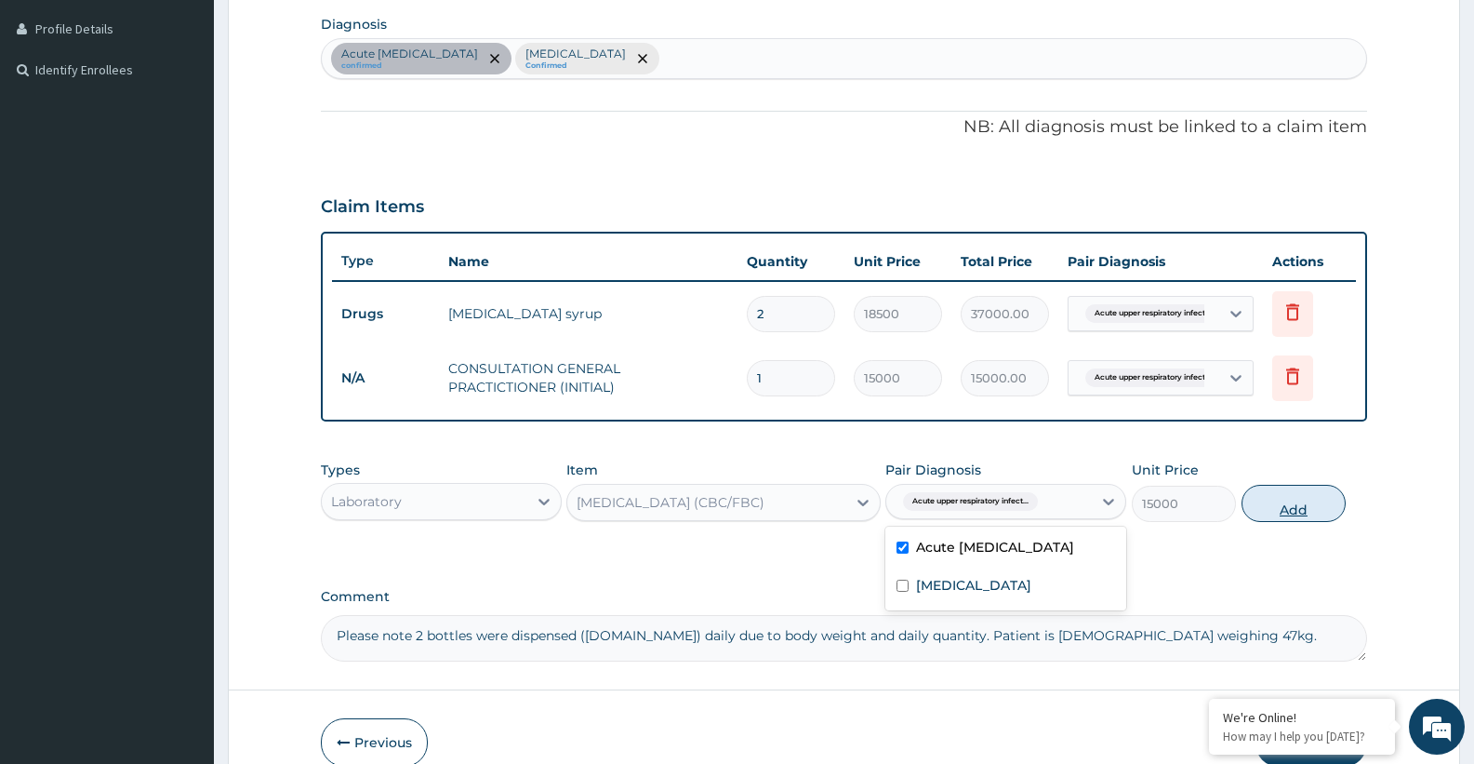
click at [1307, 507] on button "Add" at bounding box center [1294, 503] width 104 height 37
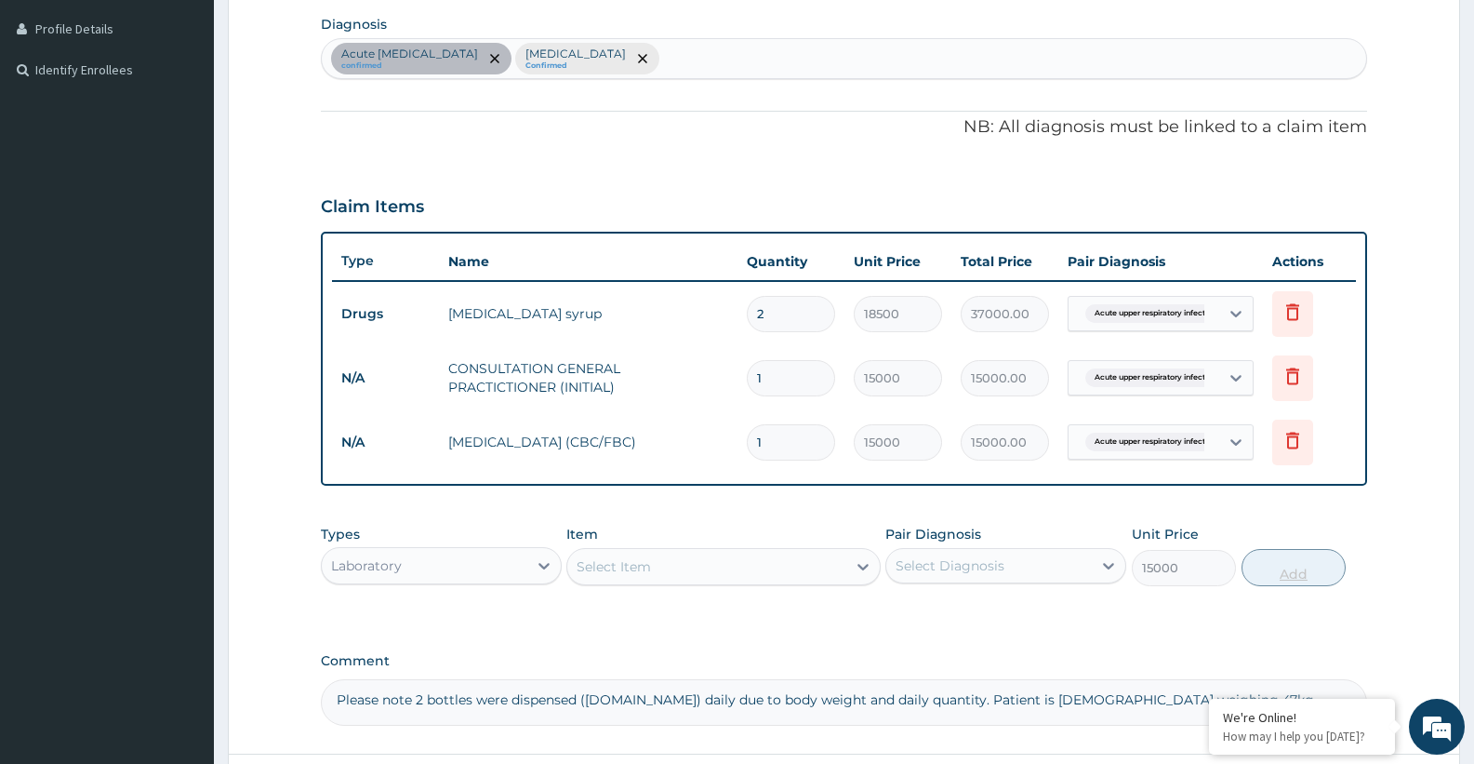
type input "0"
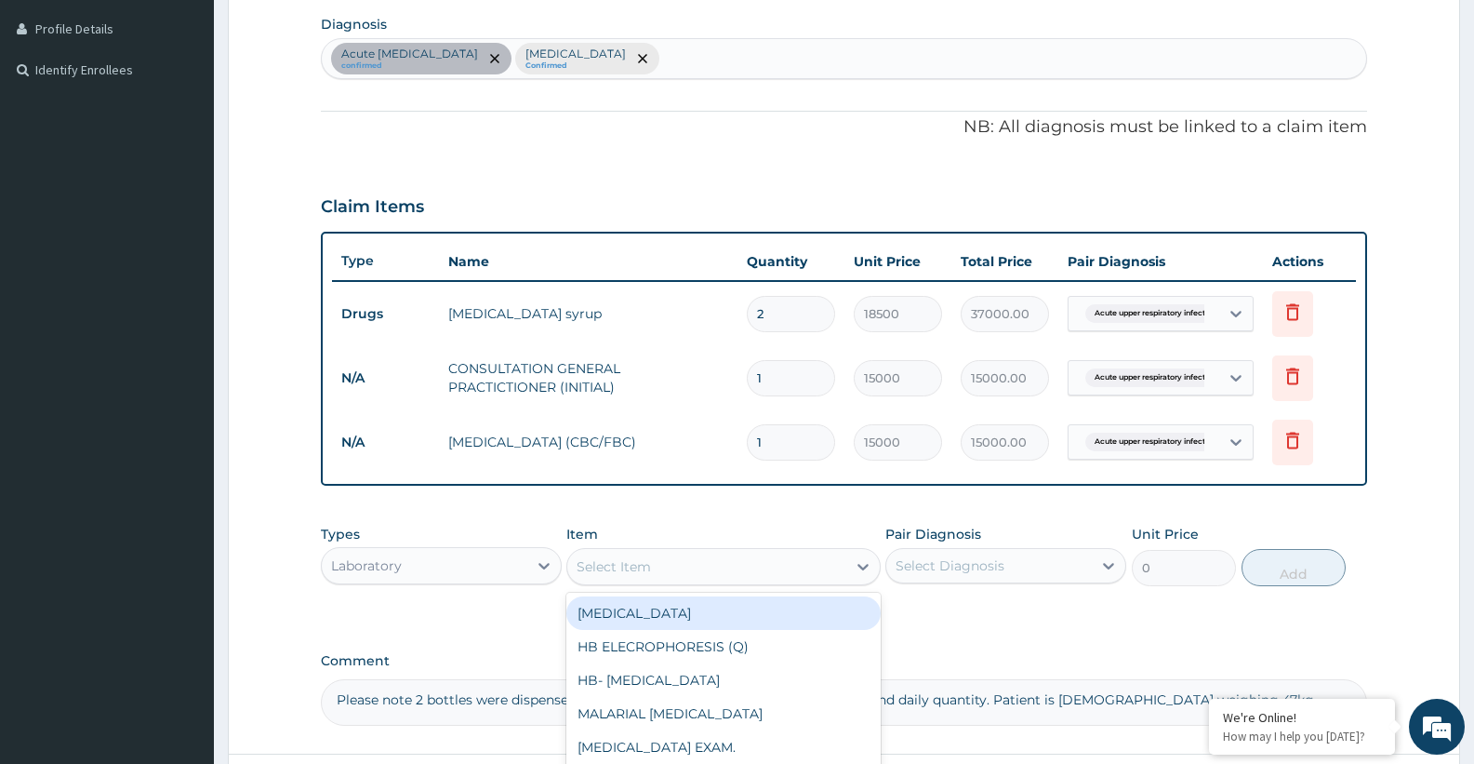
click at [711, 575] on div "Select Item" at bounding box center [706, 566] width 278 height 30
type input "malari"
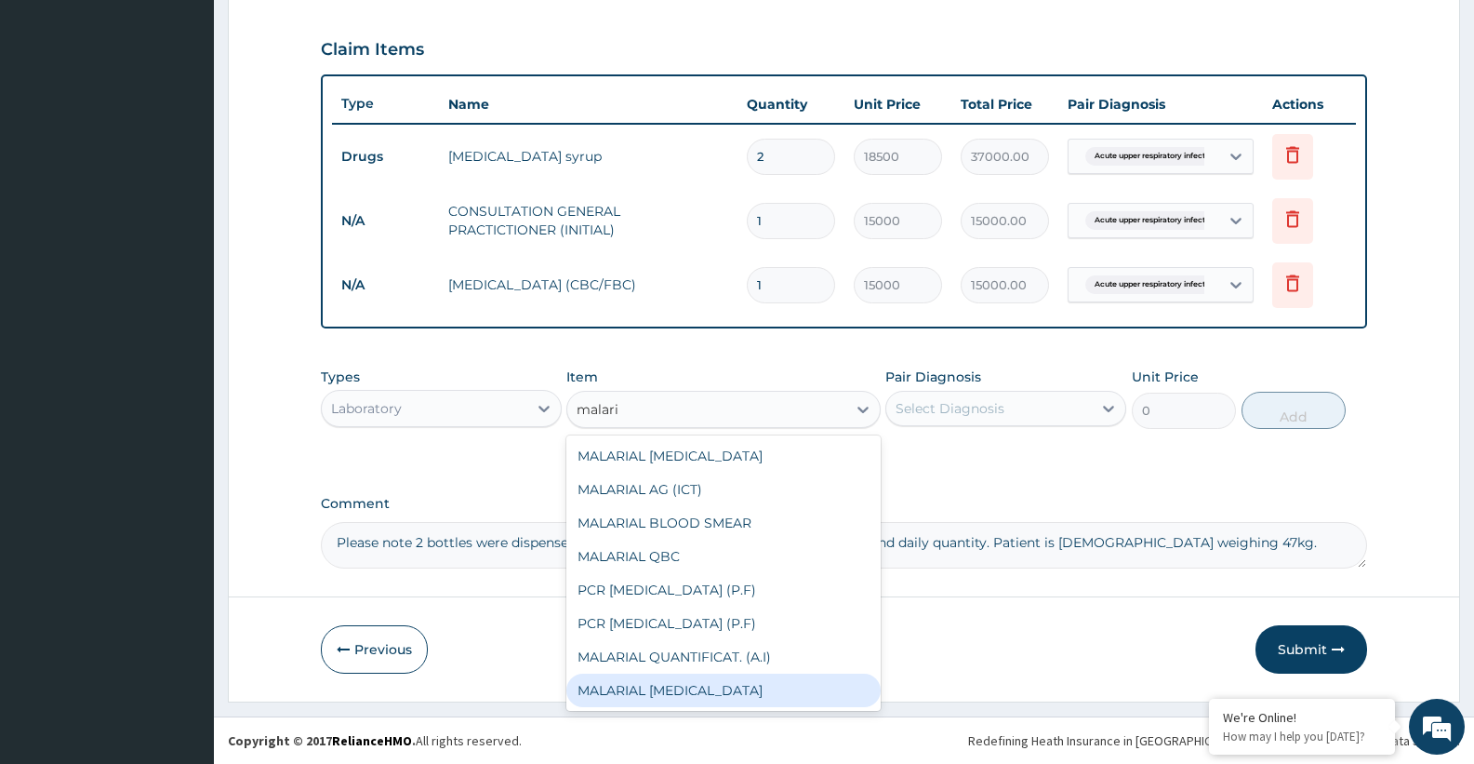
click at [618, 693] on div "MALARIAL [MEDICAL_DATA]" at bounding box center [722, 689] width 313 height 33
type input "7000"
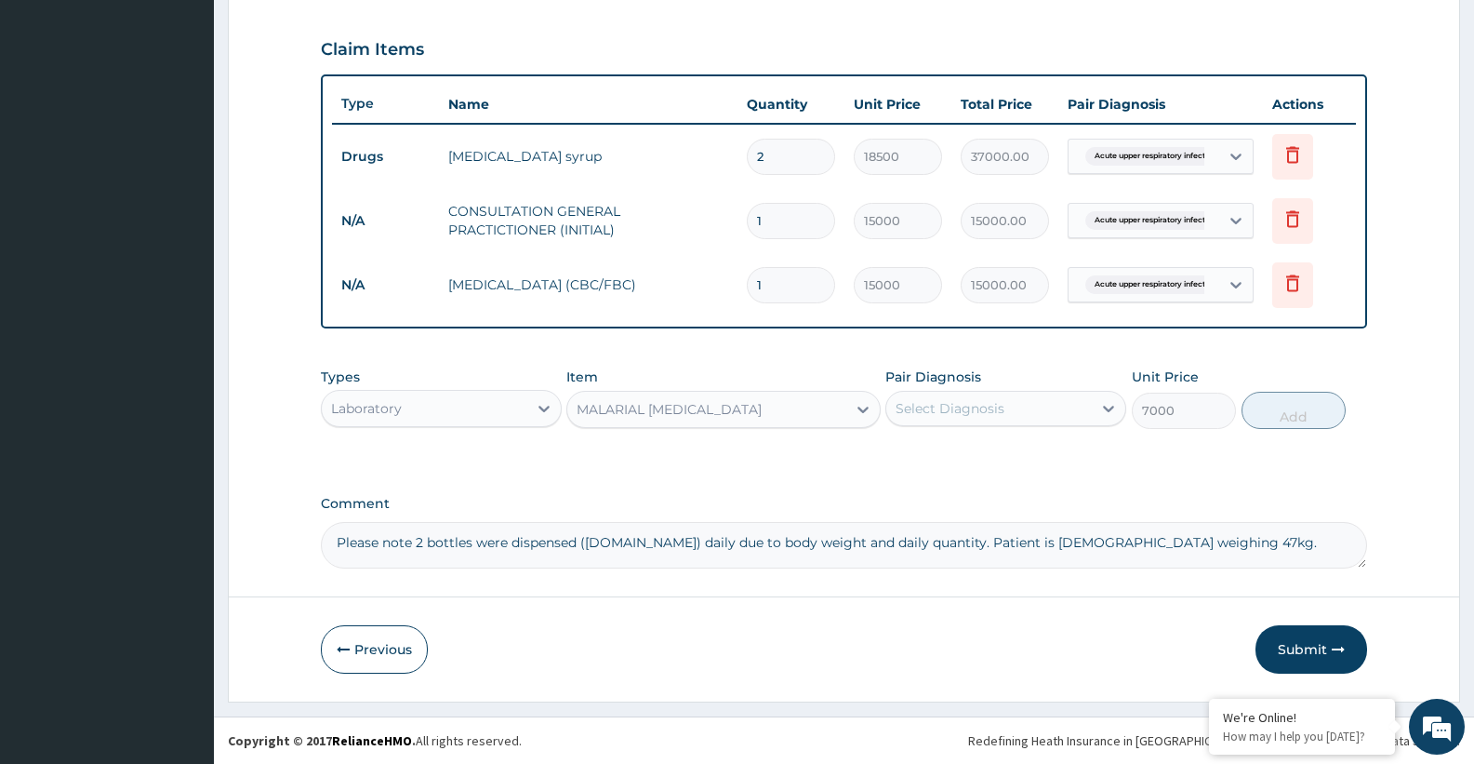
click at [955, 418] on div "Select Diagnosis" at bounding box center [989, 408] width 206 height 30
click at [951, 501] on label "Malaria" at bounding box center [973, 492] width 115 height 19
checkbox input "true"
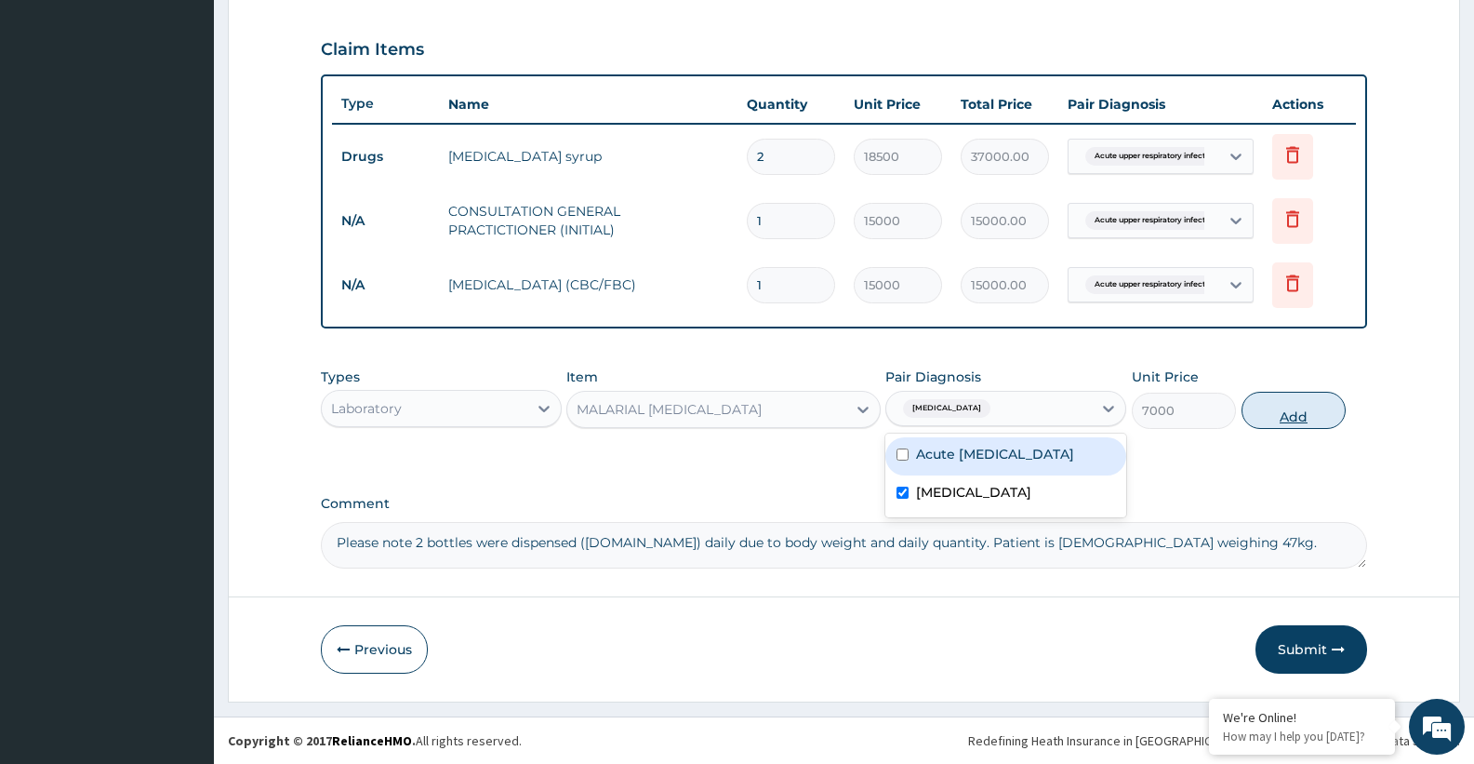
click at [1281, 411] on button "Add" at bounding box center [1294, 410] width 104 height 37
type input "0"
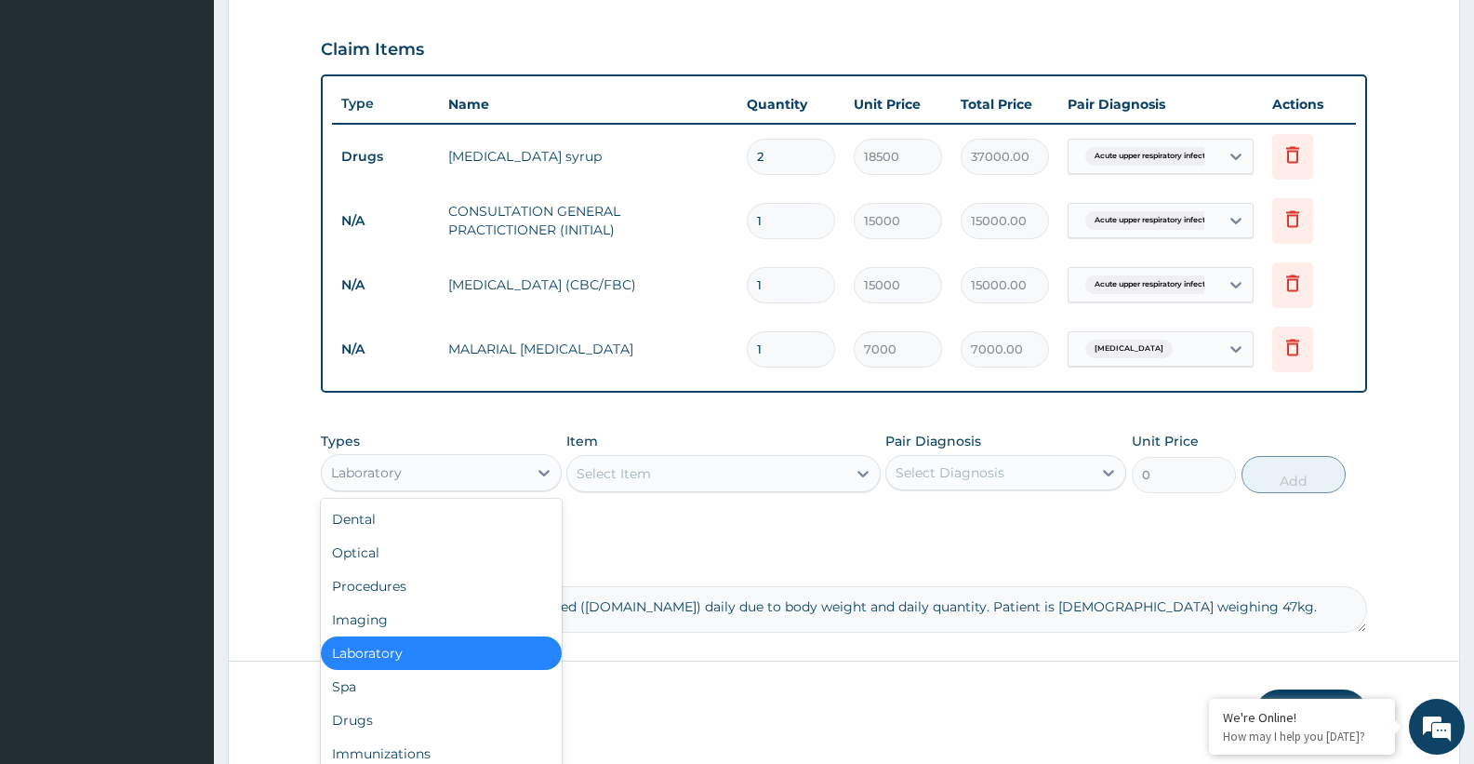
drag, startPoint x: 461, startPoint y: 463, endPoint x: 433, endPoint y: 533, distance: 75.1
click at [460, 463] on div "Laboratory" at bounding box center [425, 473] width 206 height 30
click at [355, 723] on div "Drugs" at bounding box center [441, 719] width 241 height 33
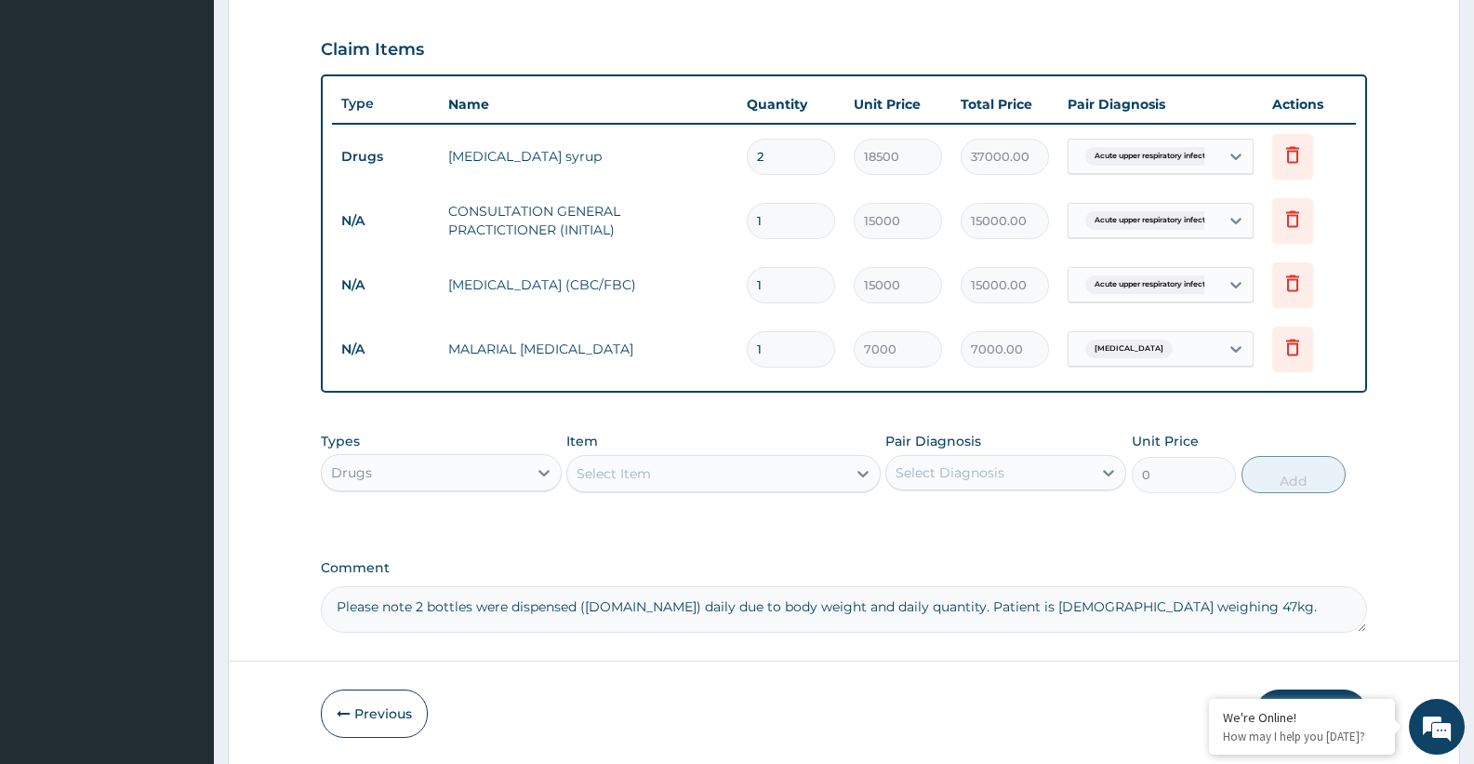
click at [644, 478] on div "Select Item" at bounding box center [614, 473] width 74 height 19
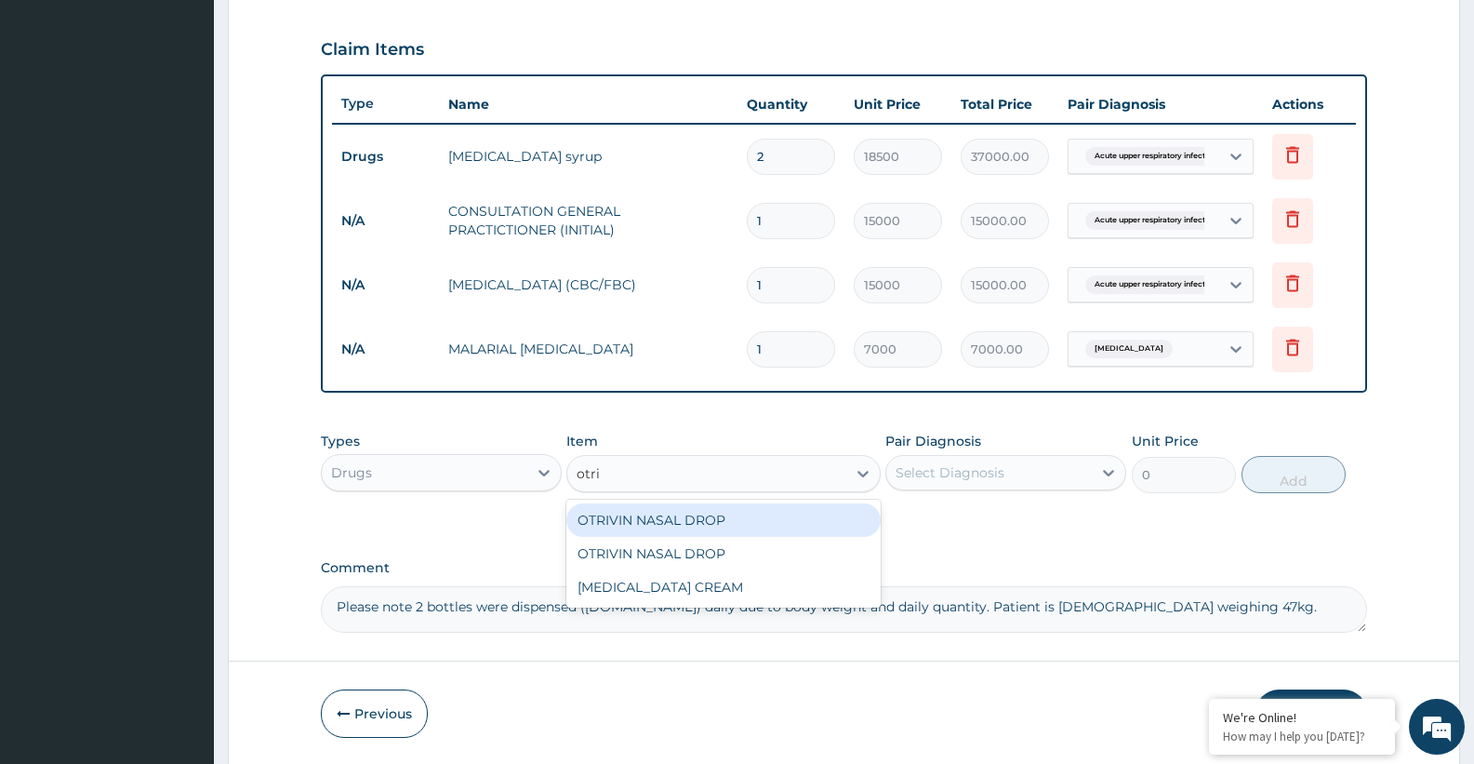
type input "otriv"
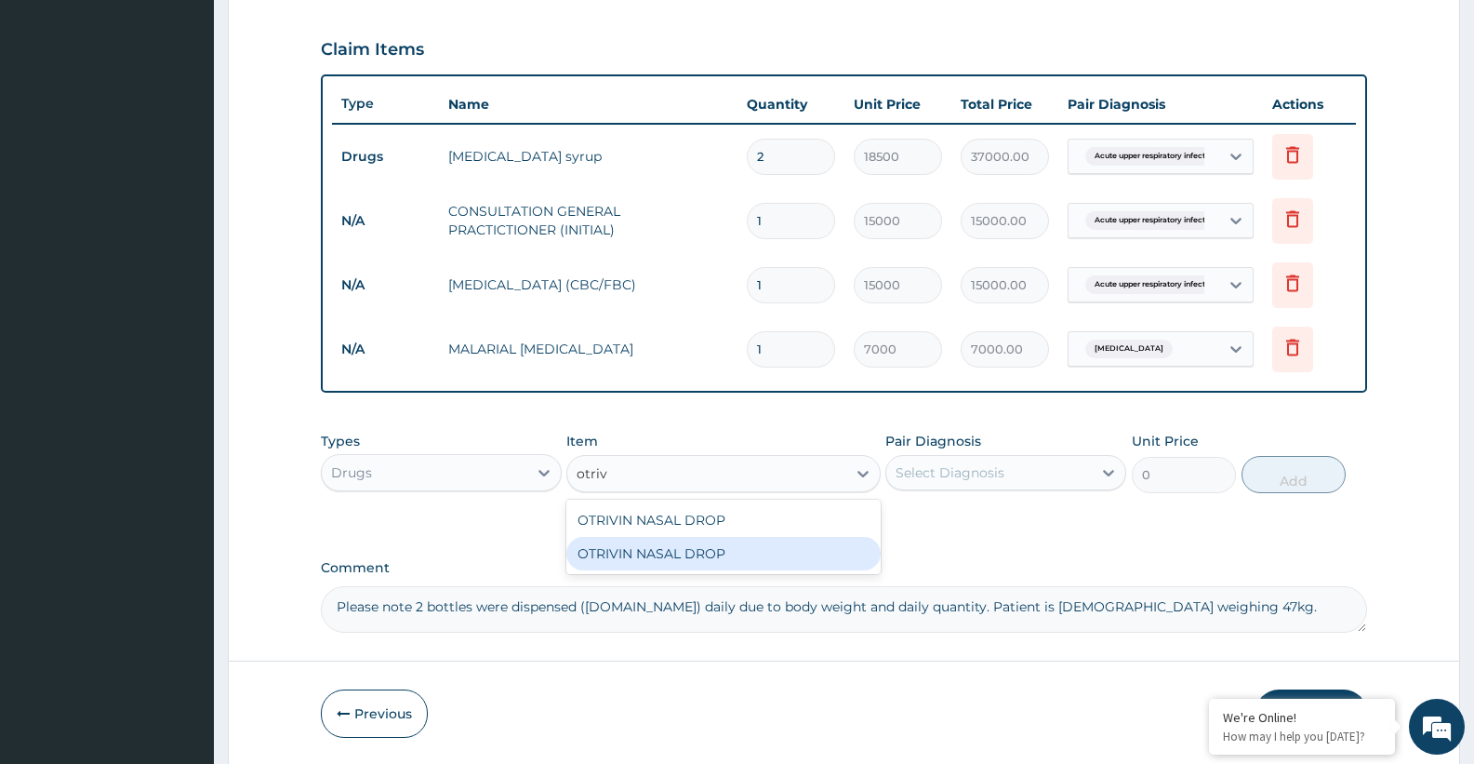
click at [635, 551] on div "OTRIVIN NASAL DROP" at bounding box center [722, 553] width 313 height 33
type input "12000"
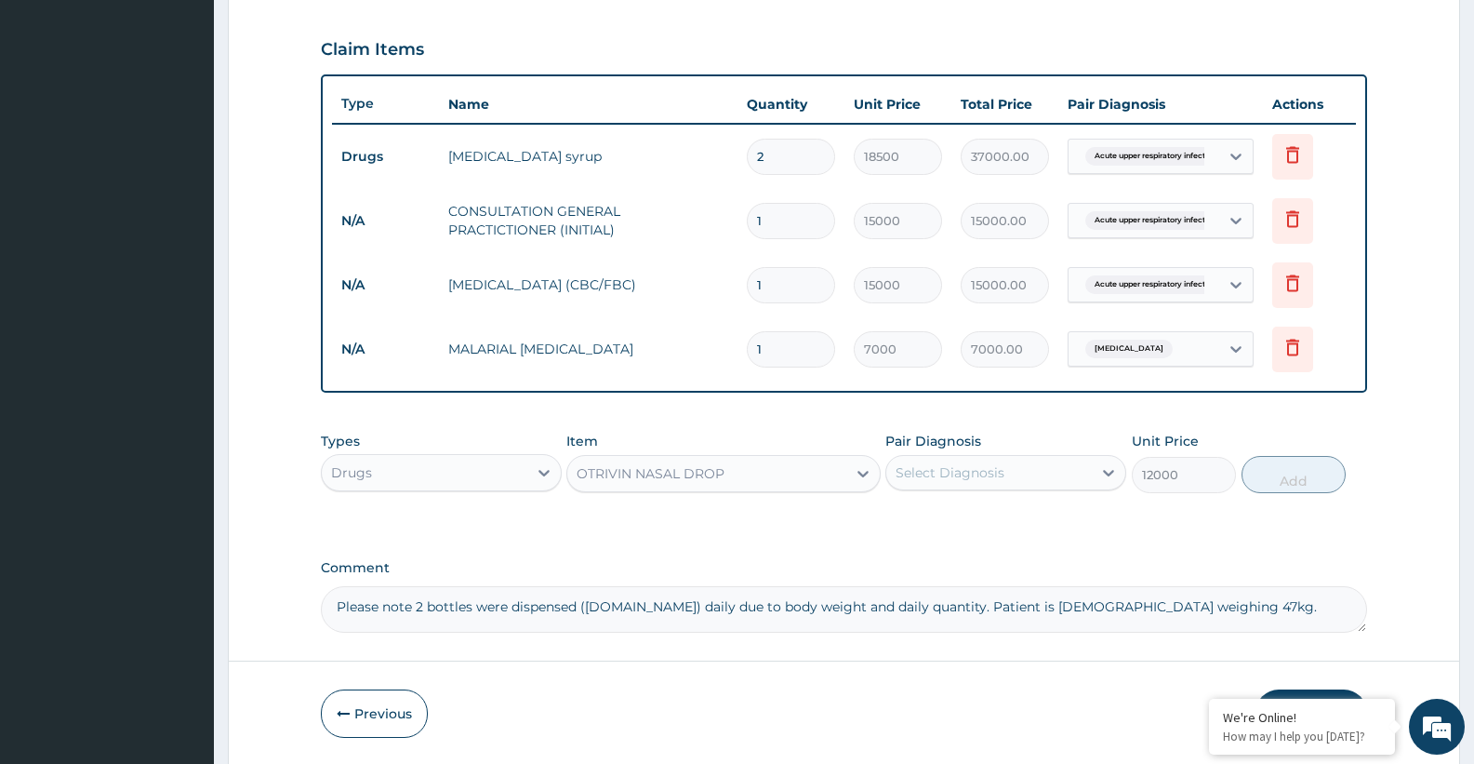
click at [978, 465] on div "Select Diagnosis" at bounding box center [950, 472] width 109 height 19
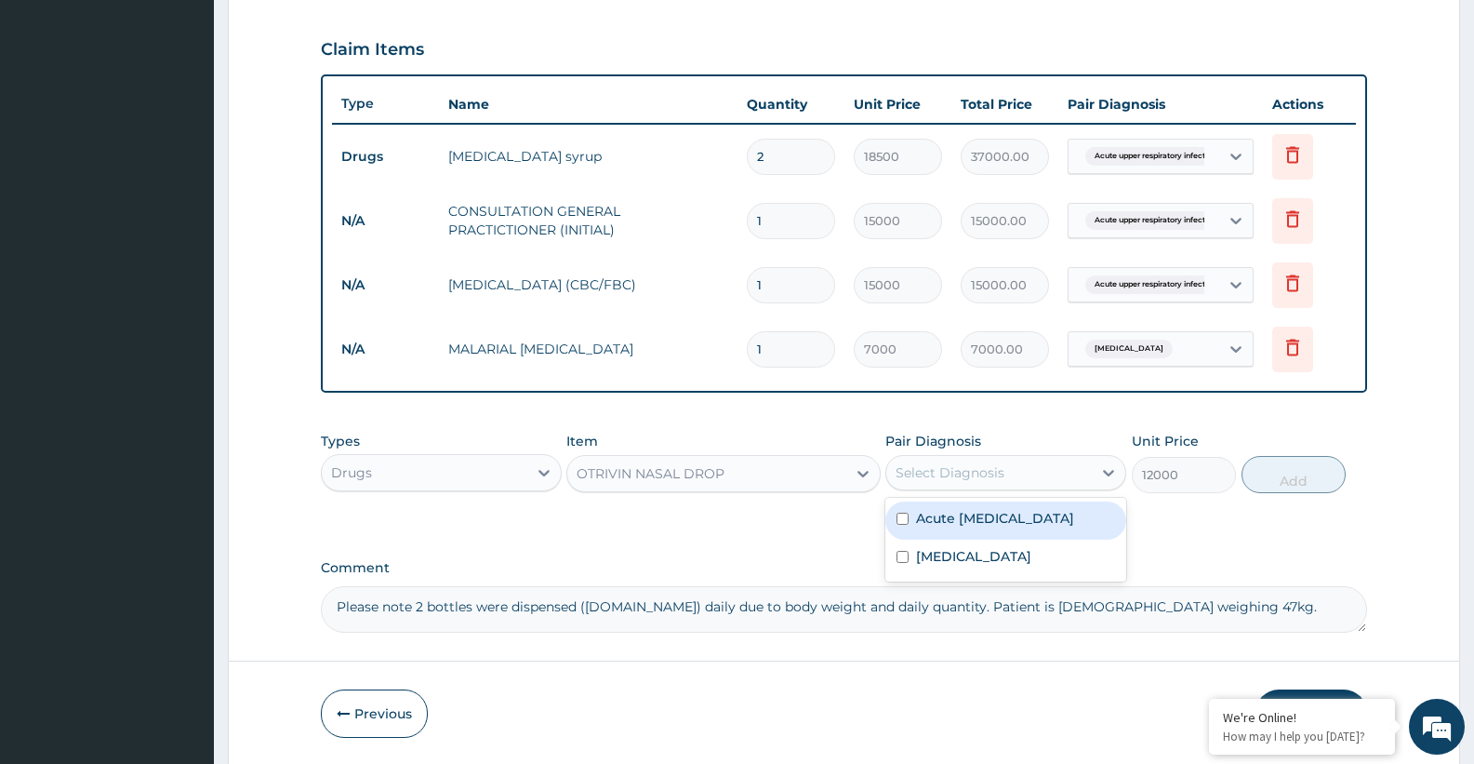
click at [945, 527] on label "Acute upper respiratory infection" at bounding box center [995, 518] width 158 height 19
checkbox input "true"
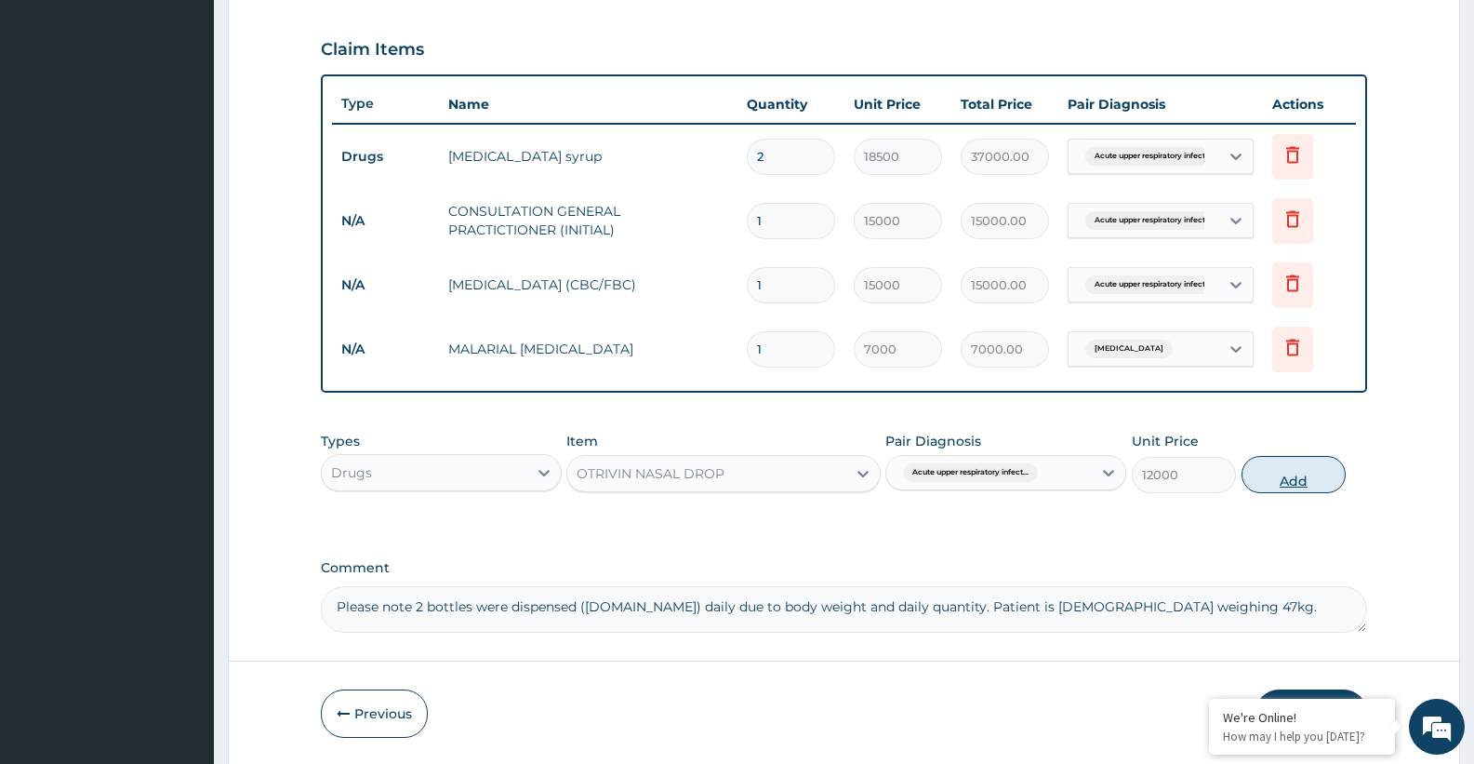
click at [1304, 466] on button "Add" at bounding box center [1294, 474] width 104 height 37
type input "0"
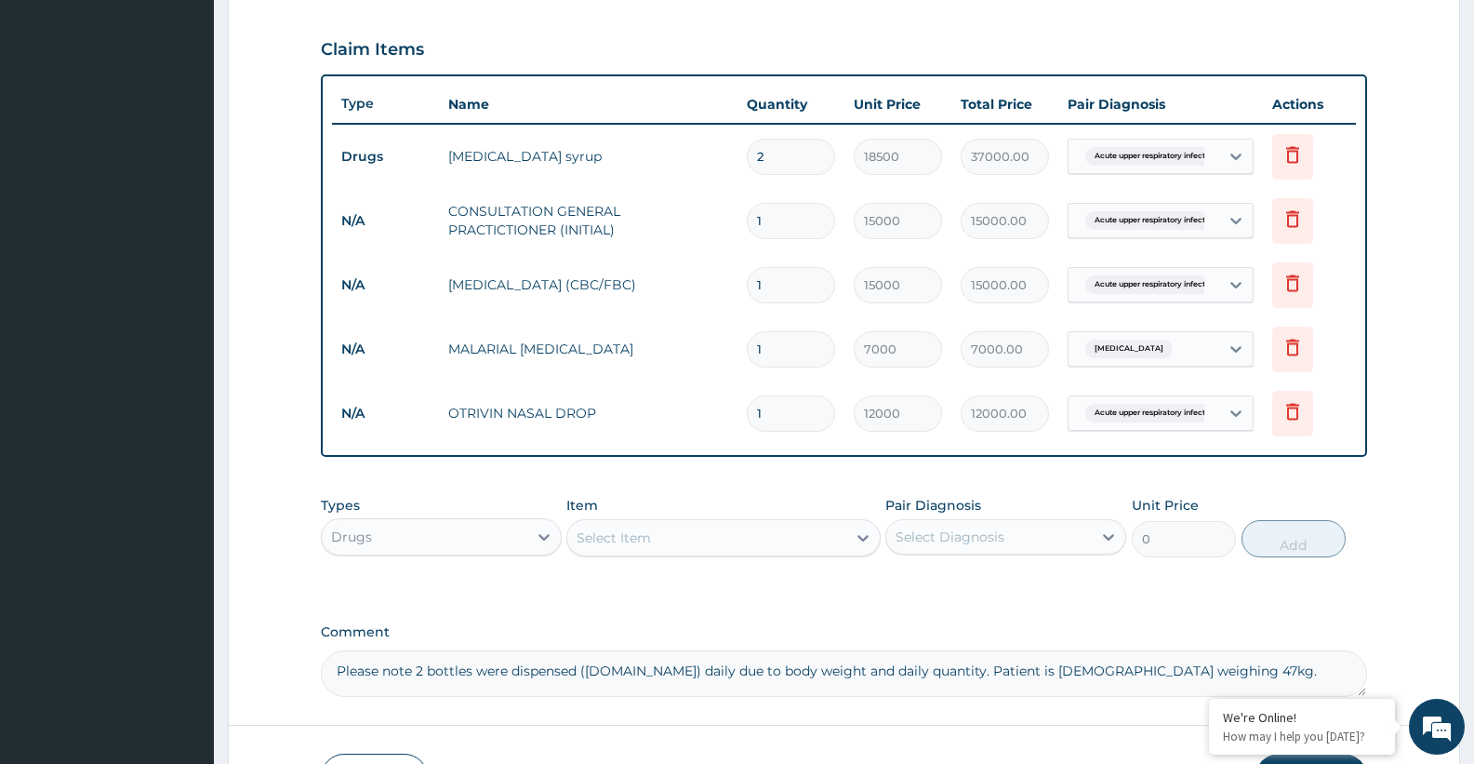
click at [672, 544] on div "Select Item" at bounding box center [706, 538] width 278 height 30
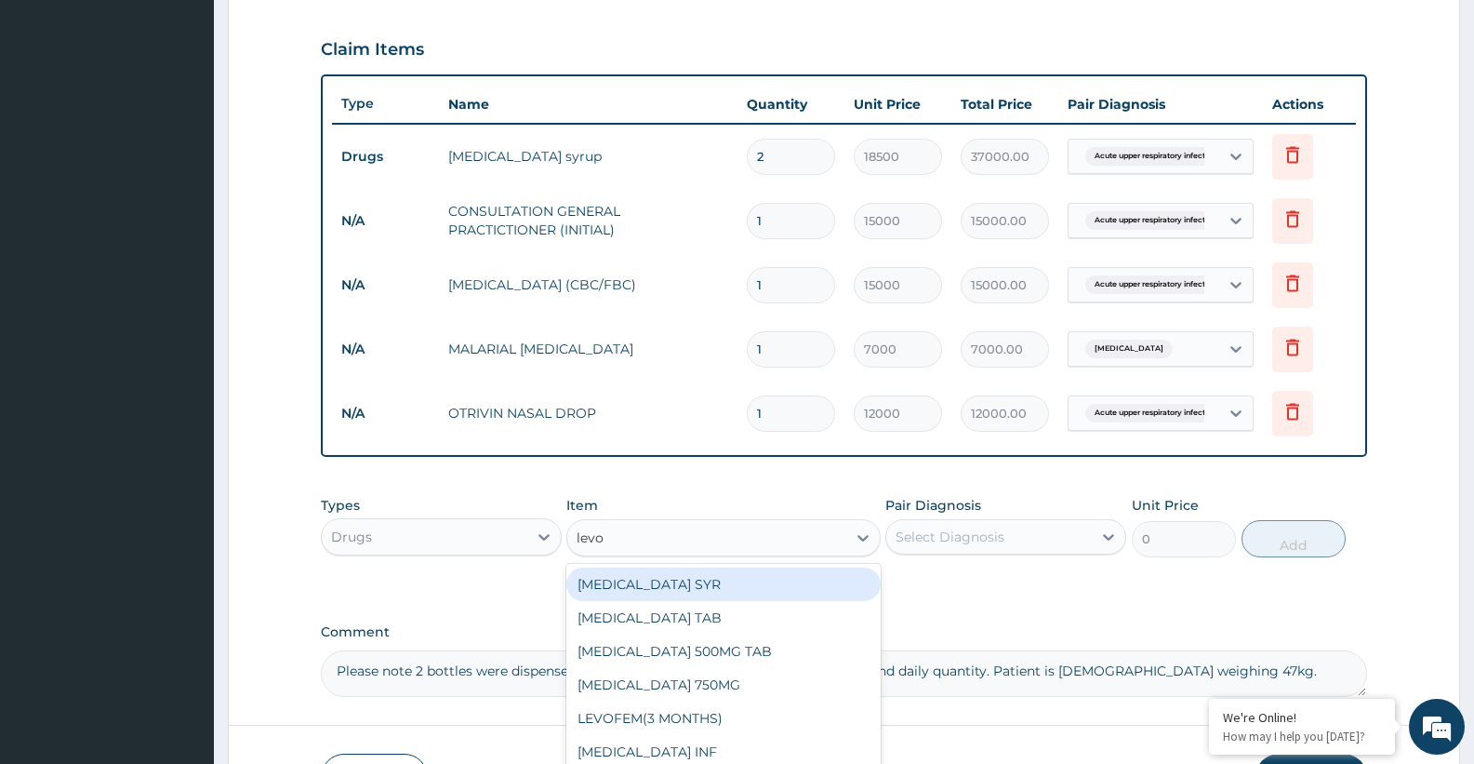
type input "levom"
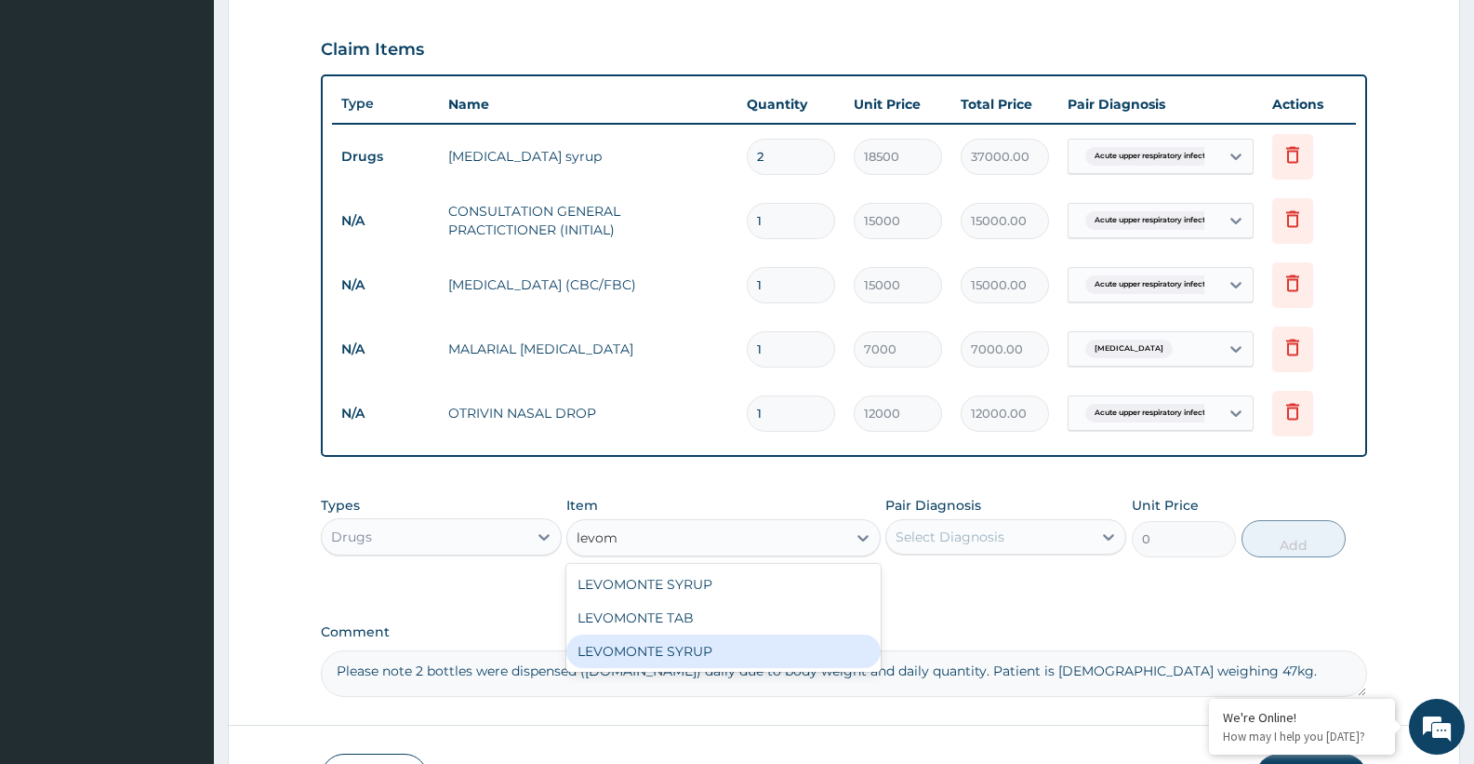
click at [684, 656] on div "LEVOMONTE SYRUP" at bounding box center [722, 650] width 313 height 33
type input "8000"
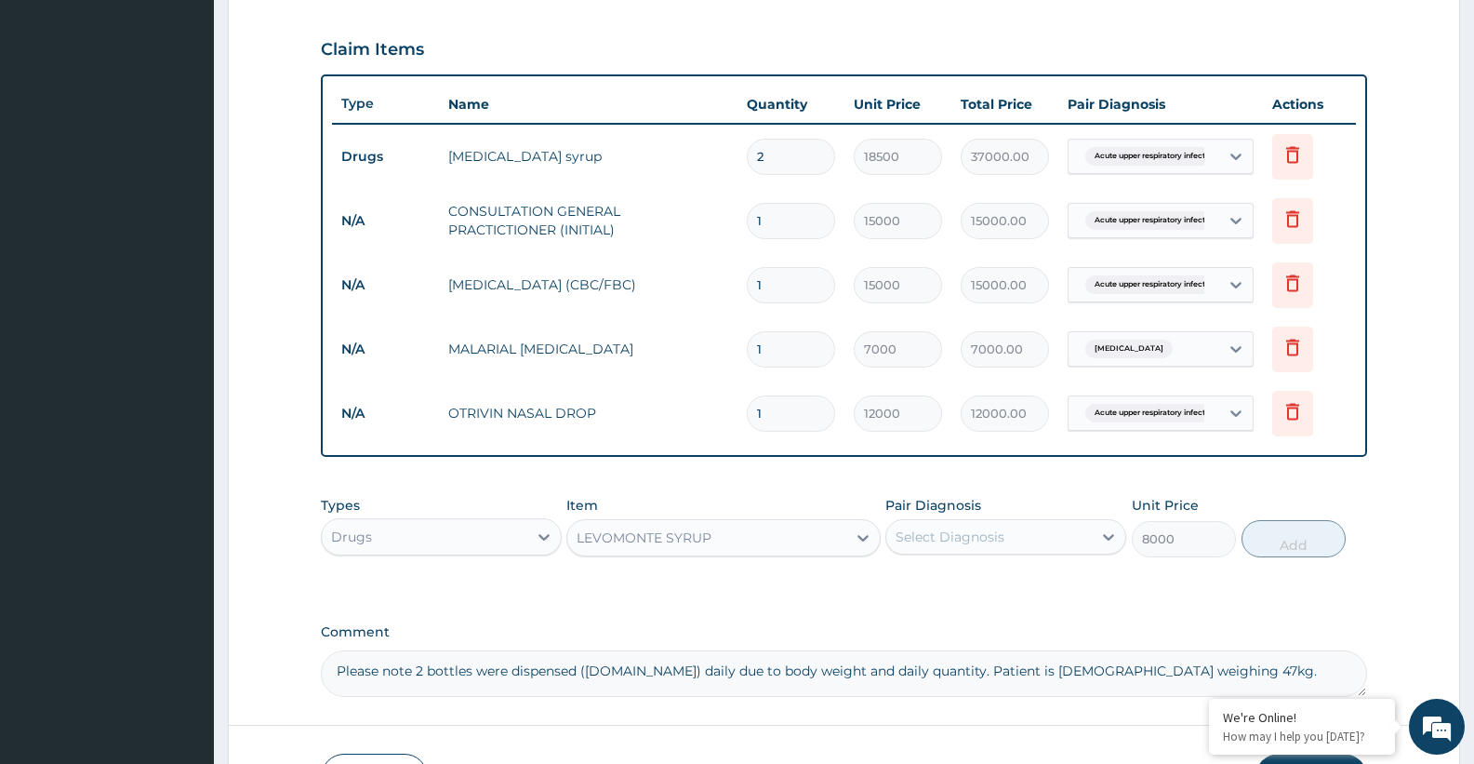
click at [998, 538] on div "Select Diagnosis" at bounding box center [950, 536] width 109 height 19
click at [963, 591] on label "Acute upper respiratory infection" at bounding box center [995, 582] width 158 height 19
checkbox input "true"
click at [1288, 533] on button "Add" at bounding box center [1294, 538] width 104 height 37
type input "0"
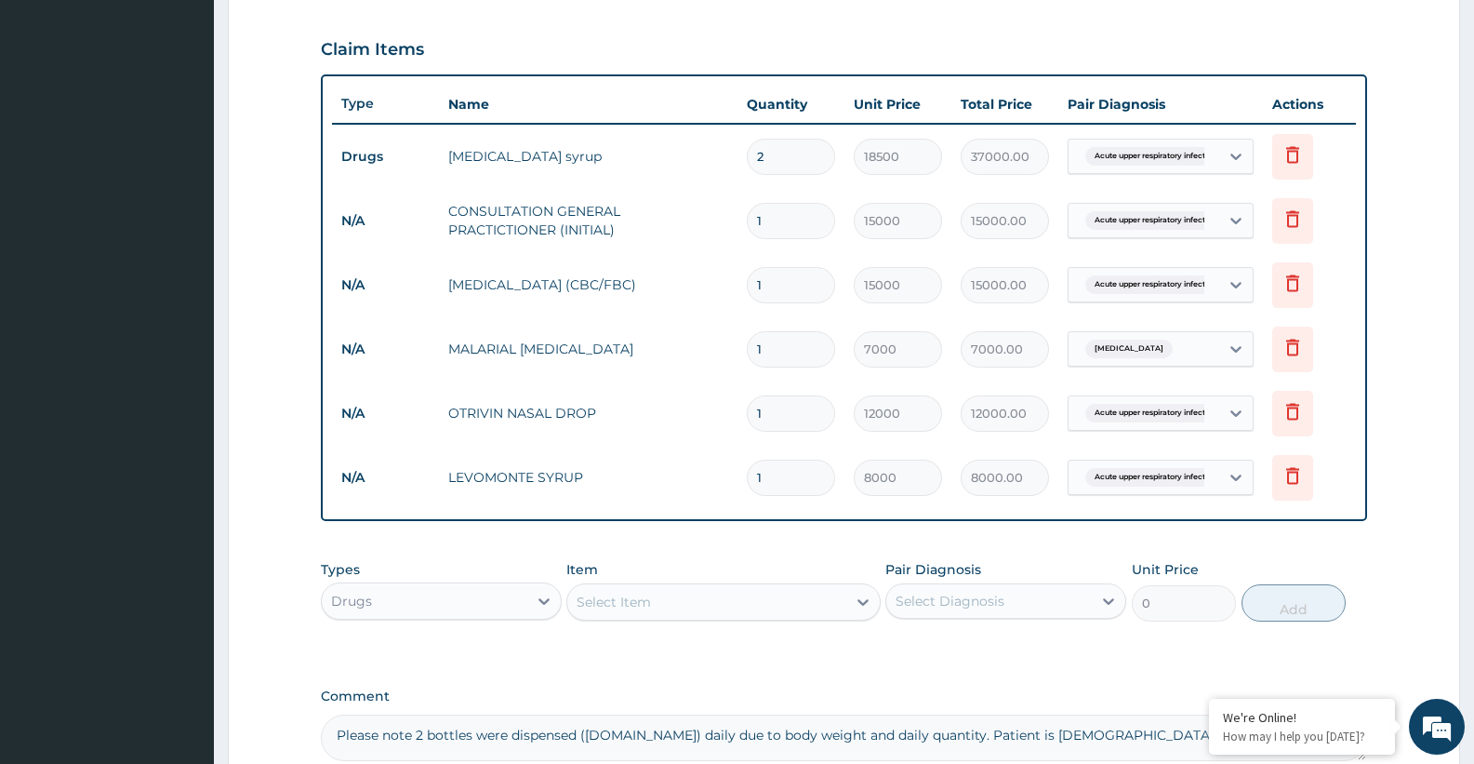
click at [619, 602] on div "Select Item" at bounding box center [614, 601] width 74 height 19
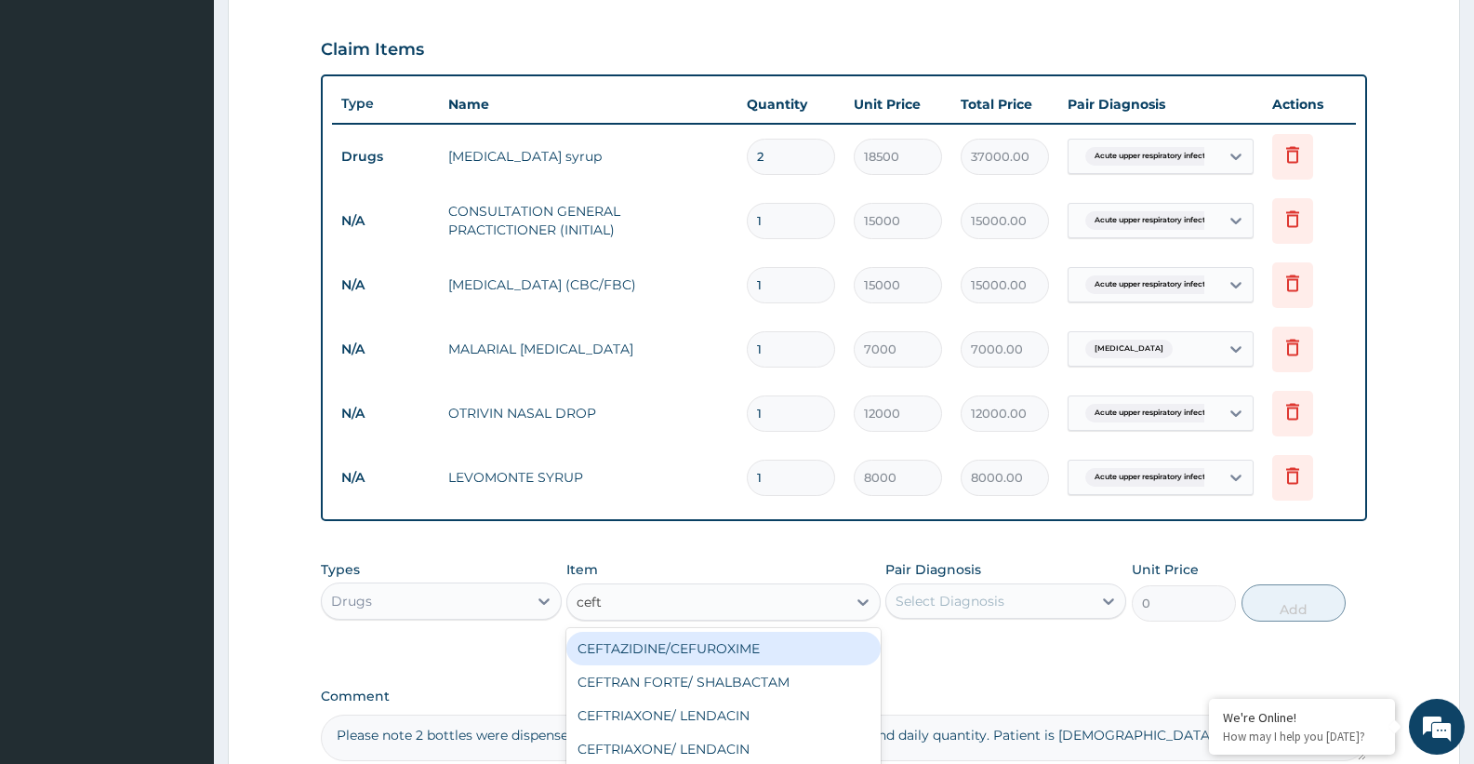
type input "ceftr"
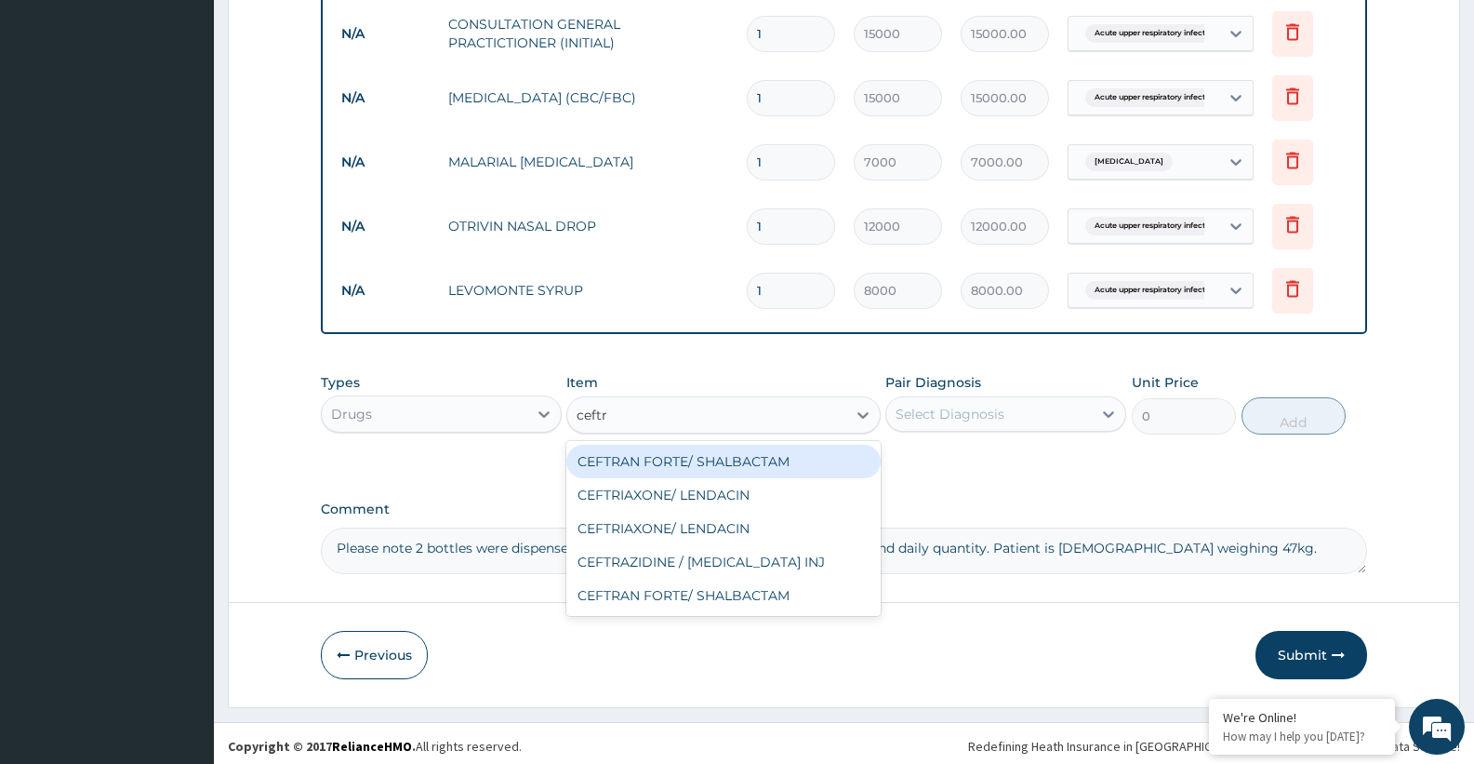
scroll to position [810, 0]
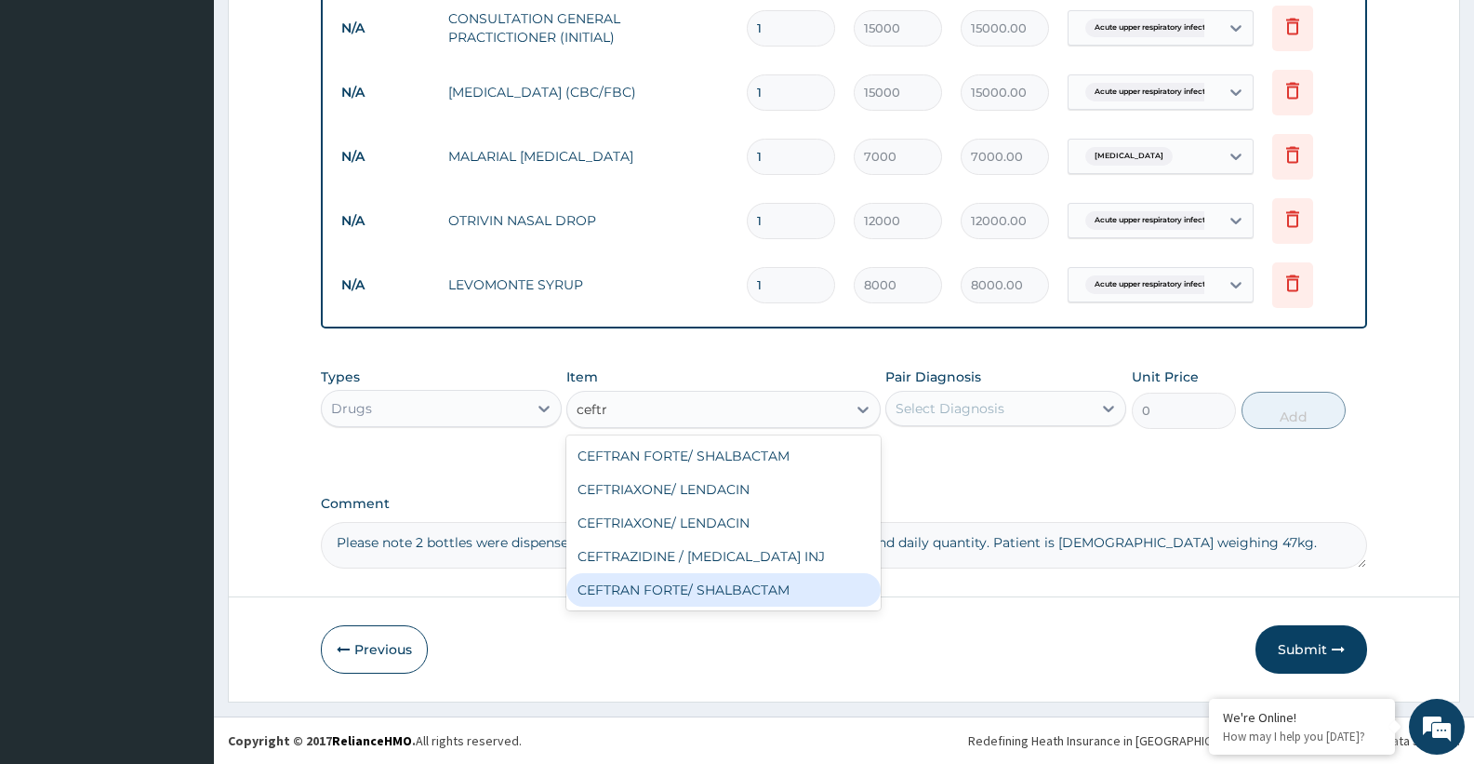
click at [675, 589] on div "CEFTRAN FORTE/ SHALBACTAM" at bounding box center [722, 589] width 313 height 33
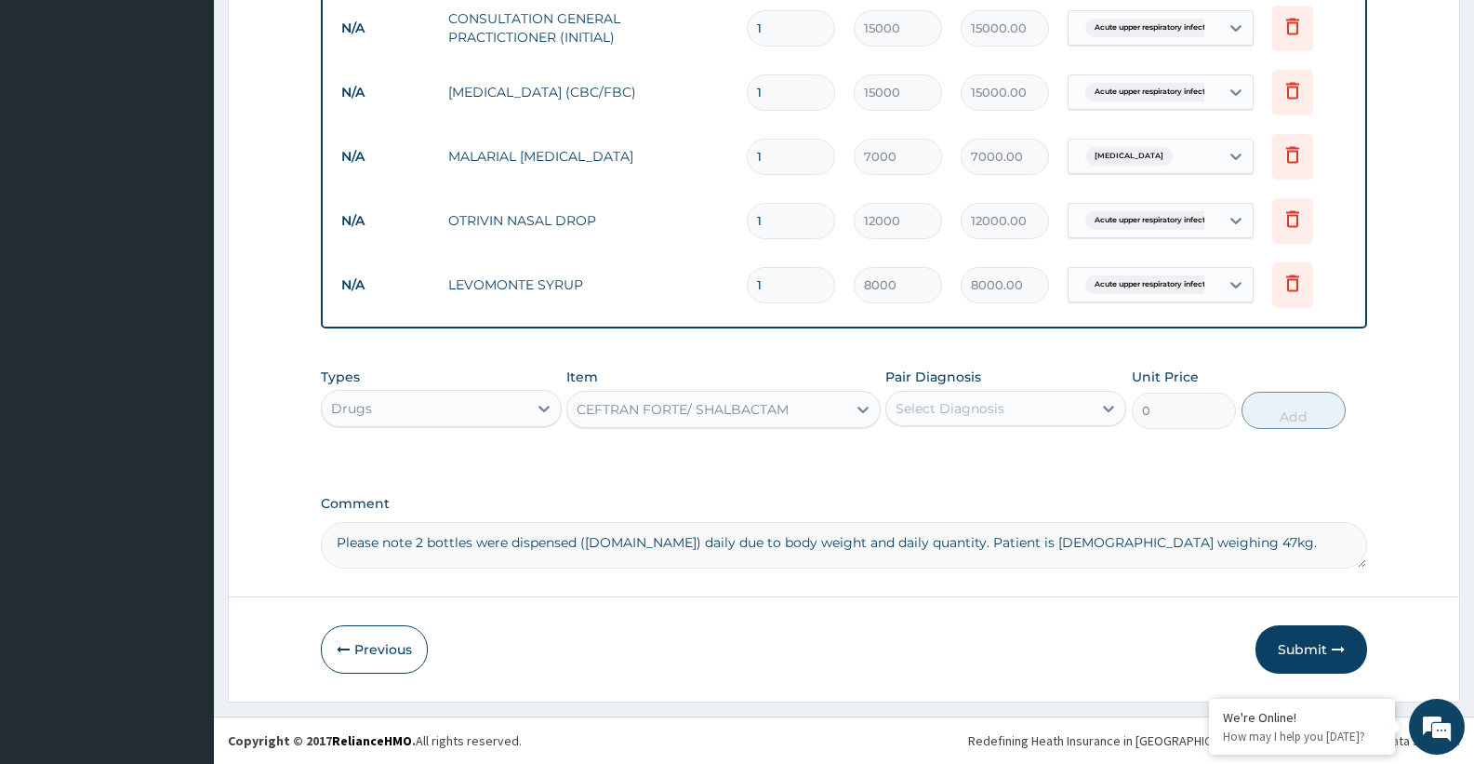
type input "12000"
click at [967, 418] on div "Select Diagnosis" at bounding box center [989, 408] width 206 height 30
click at [928, 463] on label "Acute upper respiratory infection" at bounding box center [995, 454] width 158 height 19
checkbox input "true"
drag, startPoint x: 1299, startPoint y: 418, endPoint x: 1286, endPoint y: 422, distance: 13.5
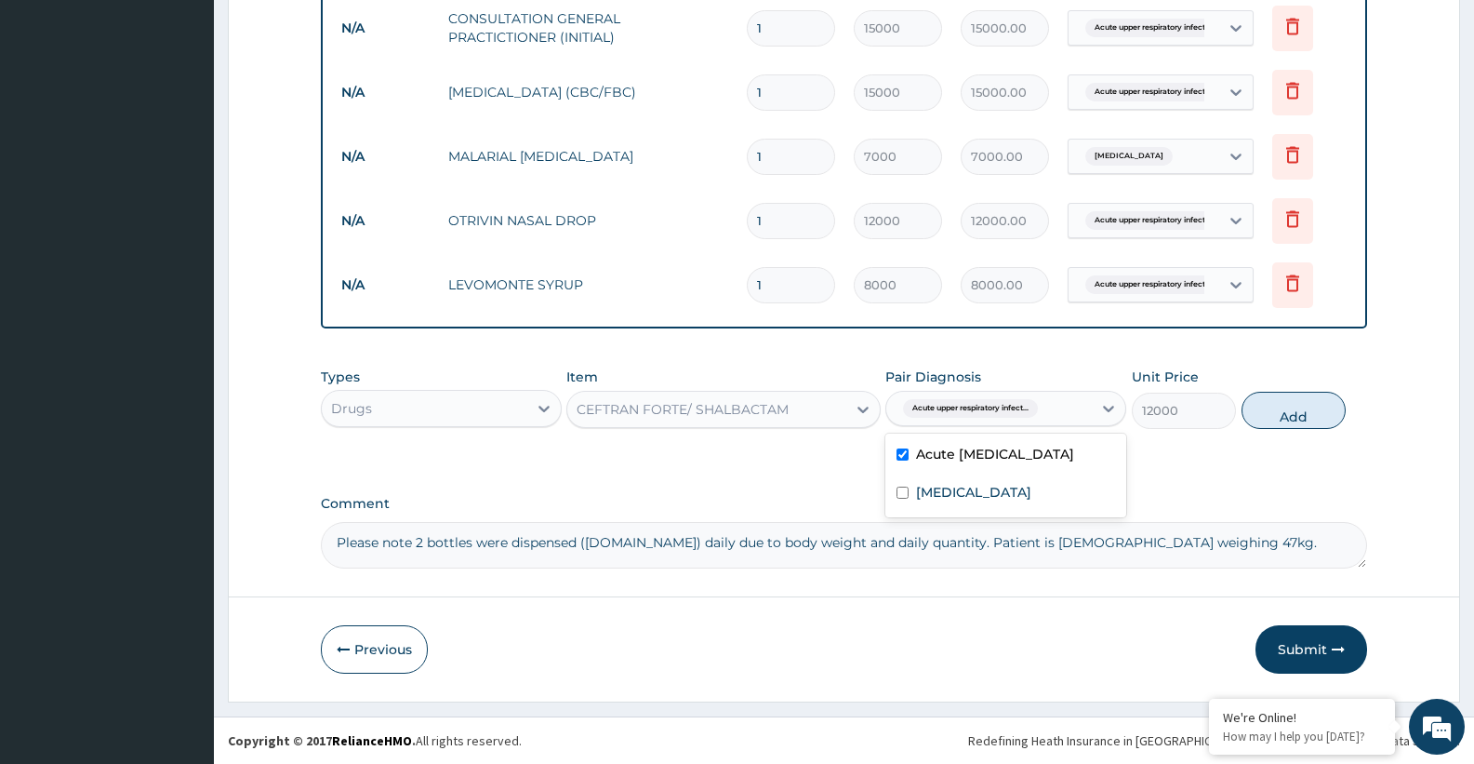
click at [1300, 418] on button "Add" at bounding box center [1294, 410] width 104 height 37
type input "0"
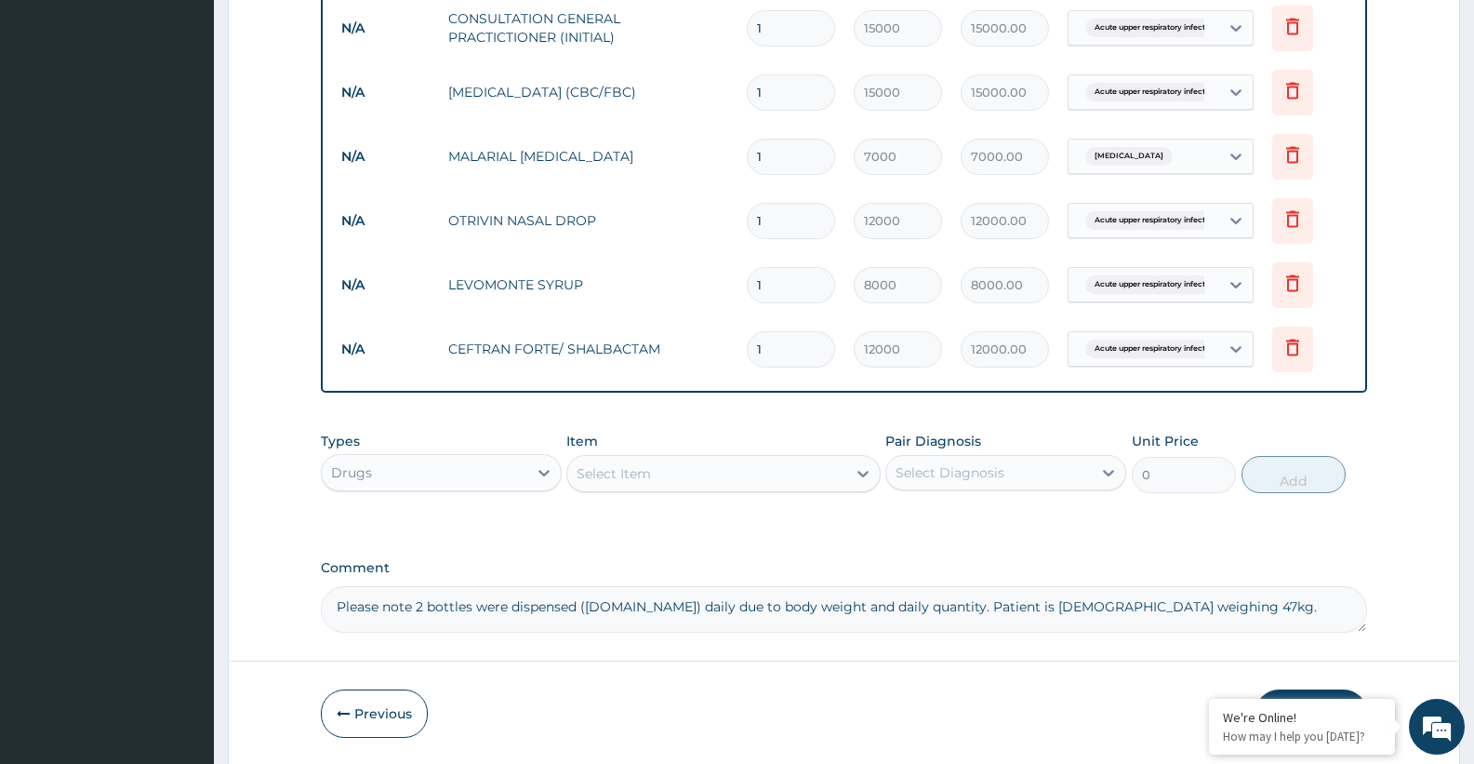
drag, startPoint x: 769, startPoint y: 349, endPoint x: 711, endPoint y: 354, distance: 57.9
click at [711, 354] on tr "N/A CEFTRAN FORTE/ SHALBACTAM 1 12000 12000.00 Acute upper respiratory infect..…" at bounding box center [844, 349] width 1024 height 64
type input "3"
type input "36000.00"
type input "3"
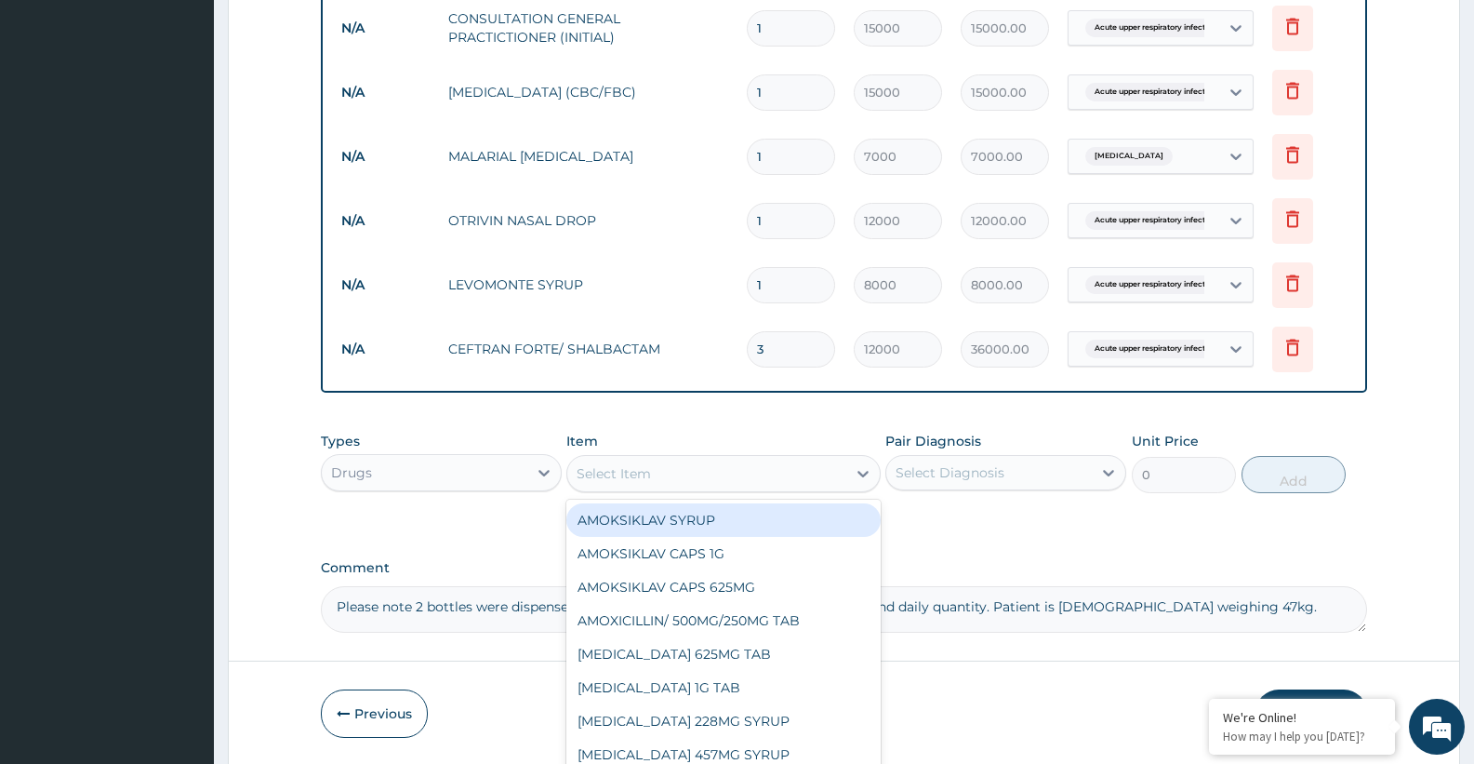
click at [666, 473] on div "Select Item" at bounding box center [706, 473] width 278 height 30
type input "cetiri"
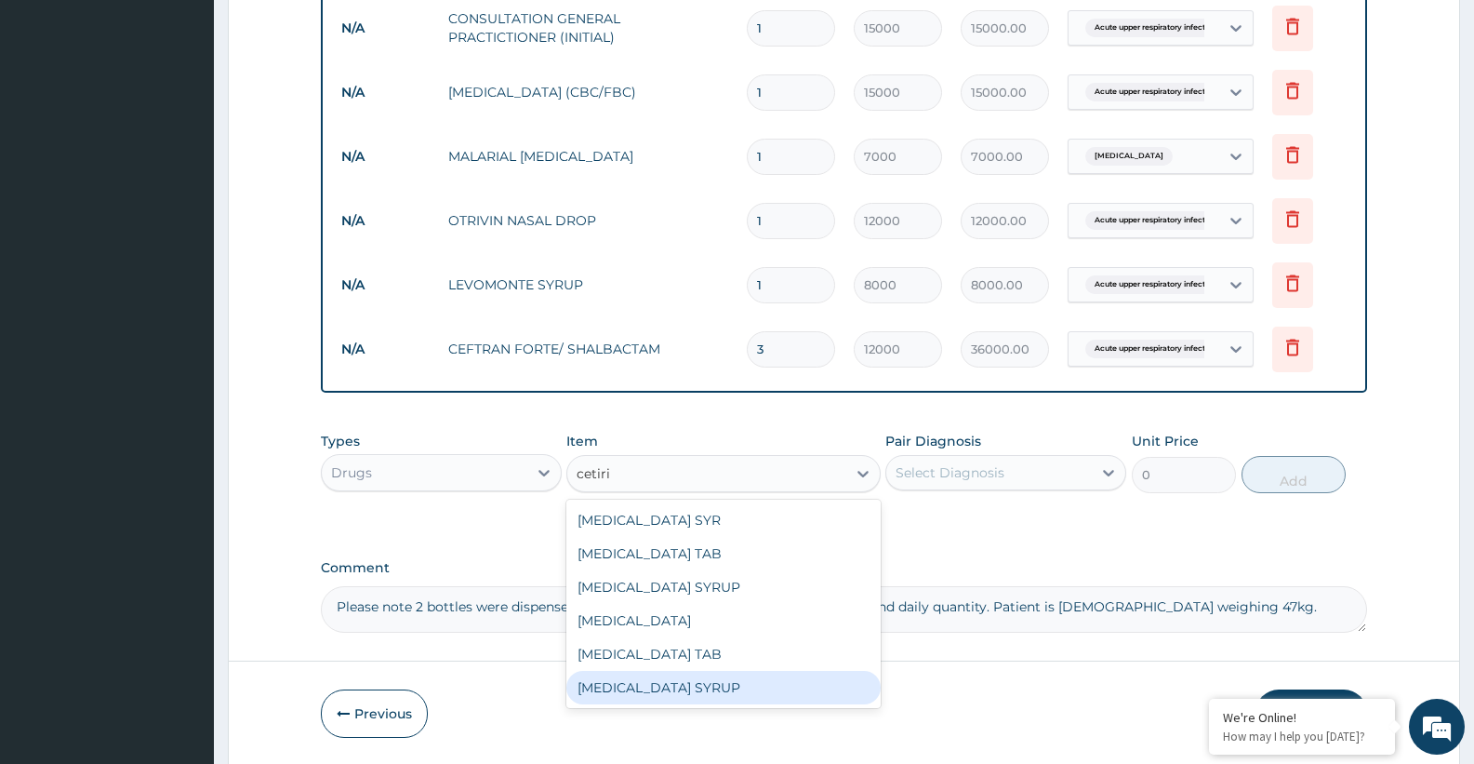
click at [658, 693] on div "CETIRIZINE SYRUP" at bounding box center [722, 687] width 313 height 33
type input "8500"
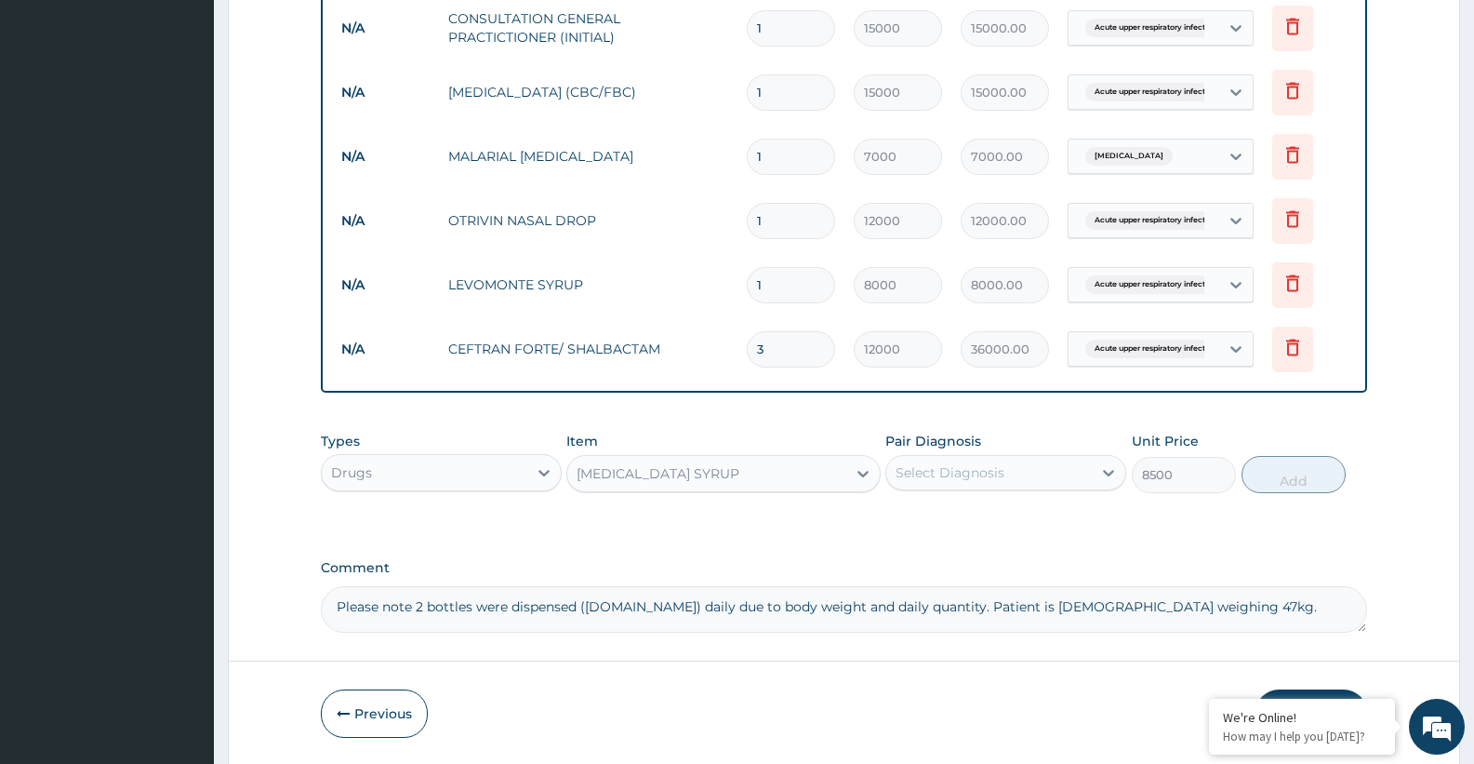
click at [958, 466] on div "Select Diagnosis" at bounding box center [950, 472] width 109 height 19
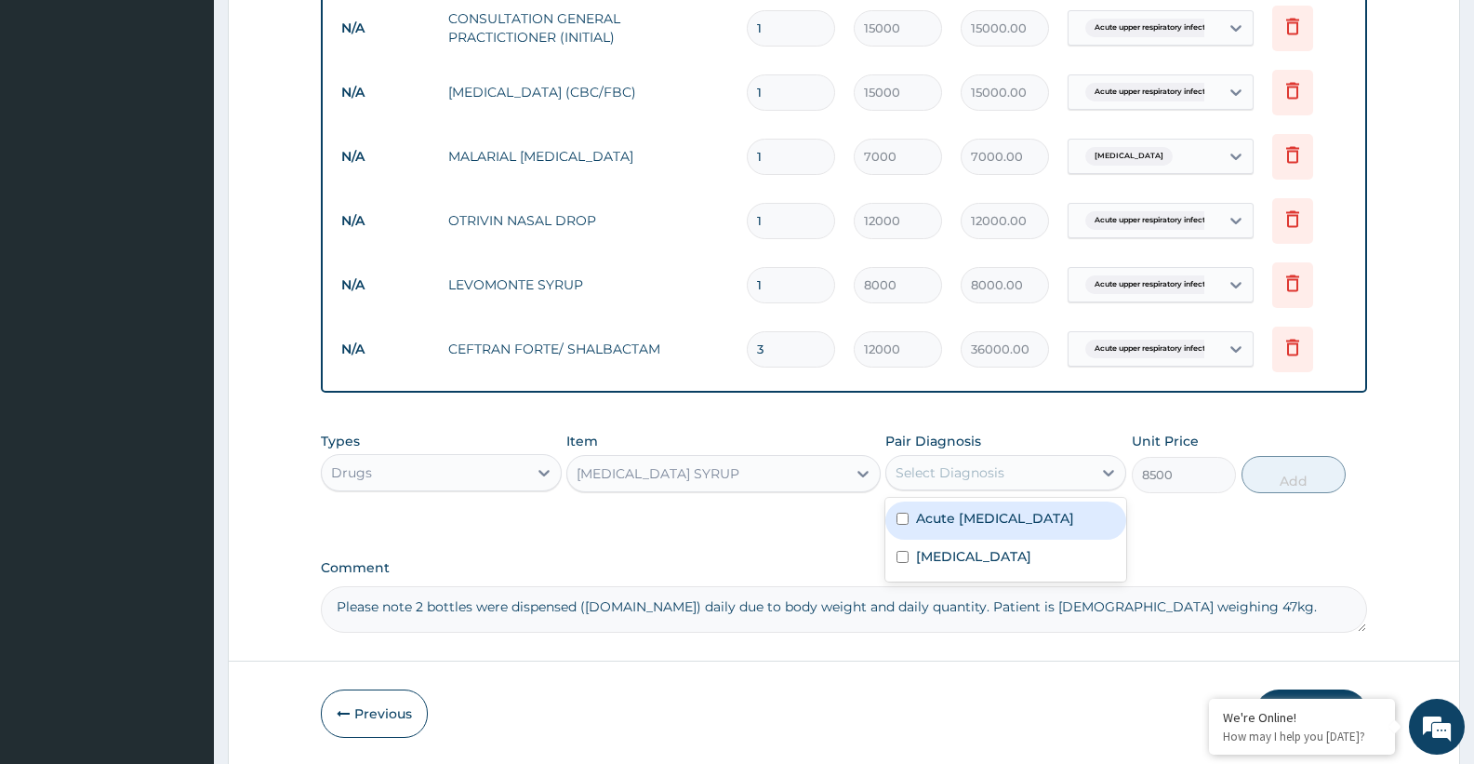
drag, startPoint x: 945, startPoint y: 527, endPoint x: 963, endPoint y: 525, distance: 17.8
click at [945, 526] on label "Acute upper respiratory infection" at bounding box center [995, 518] width 158 height 19
checkbox input "true"
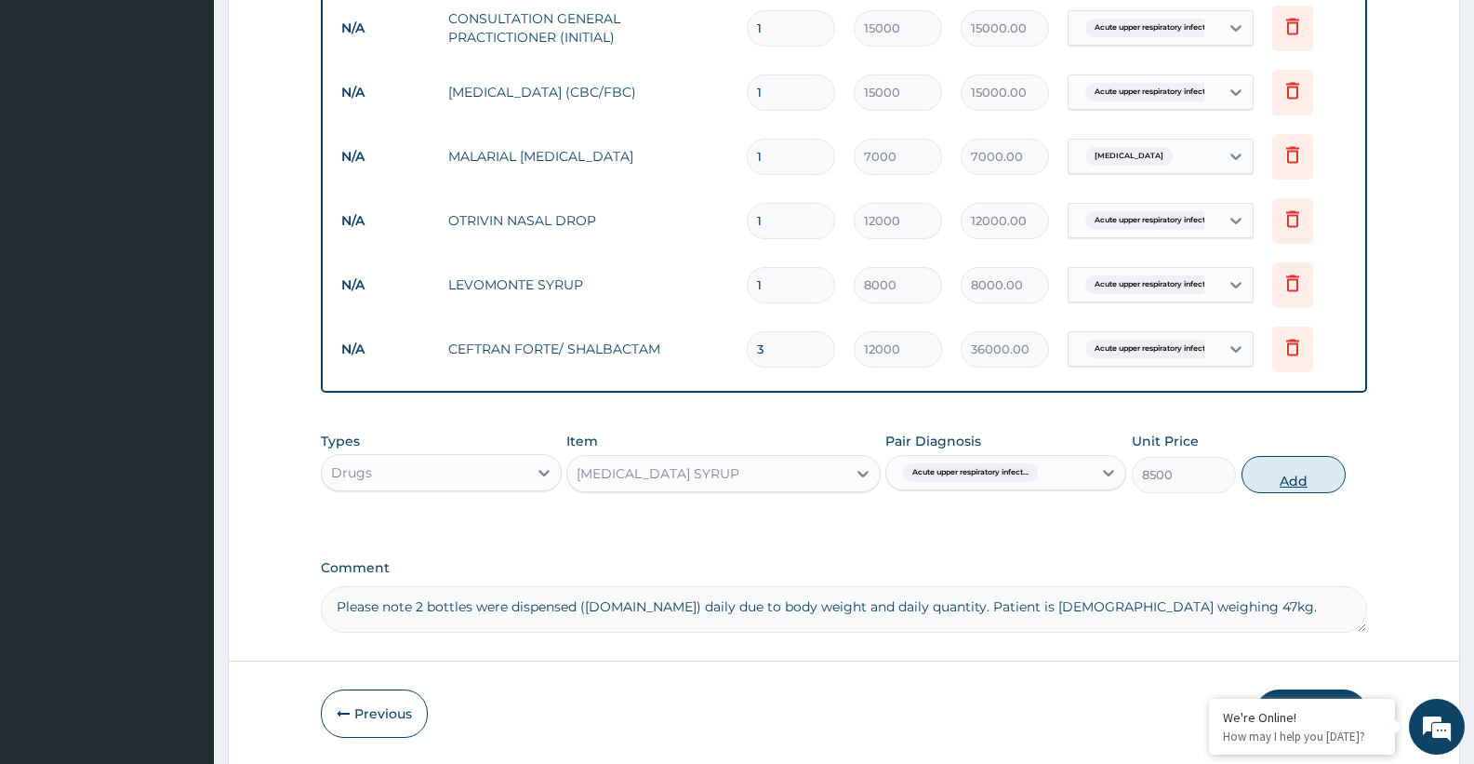
click at [1282, 486] on button "Add" at bounding box center [1294, 474] width 104 height 37
type input "0"
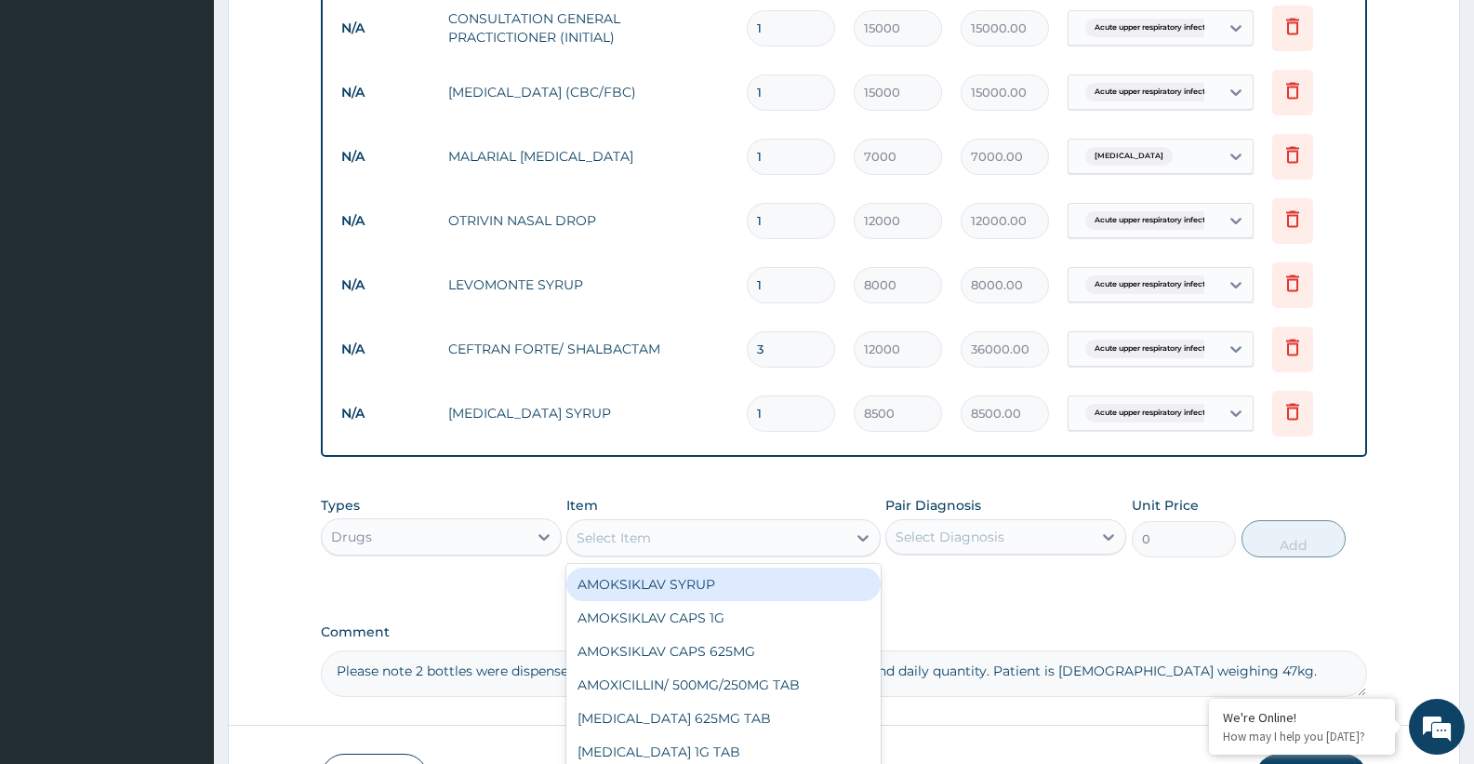
click at [644, 541] on div "Select Item" at bounding box center [614, 537] width 74 height 19
type input "dexa"
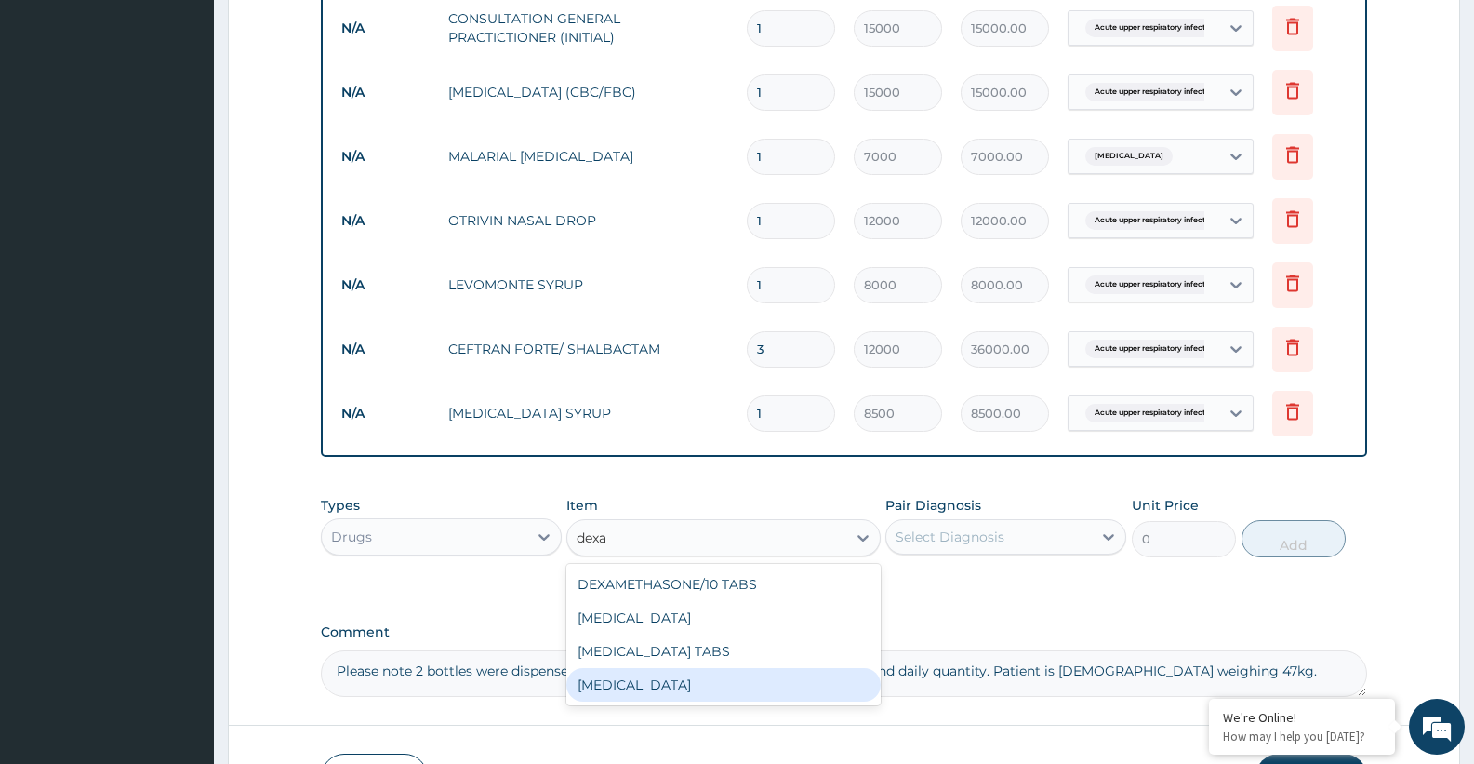
click at [668, 679] on div "[MEDICAL_DATA]" at bounding box center [722, 684] width 313 height 33
type input "3500"
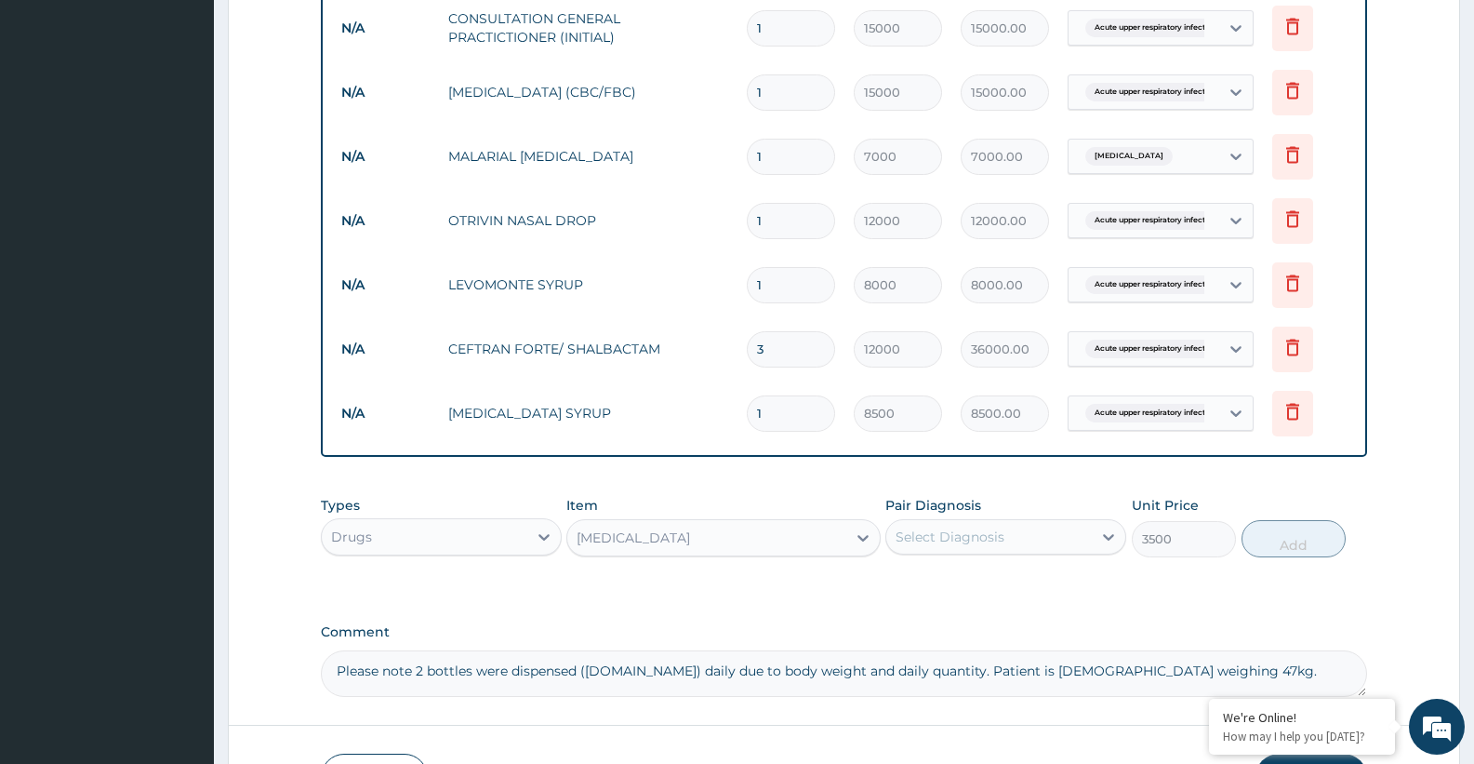
click at [985, 530] on div "Select Diagnosis" at bounding box center [950, 536] width 109 height 19
click at [943, 589] on label "Acute upper respiratory infection" at bounding box center [995, 582] width 158 height 19
checkbox input "true"
click at [1295, 546] on button "Add" at bounding box center [1294, 538] width 104 height 37
type input "0"
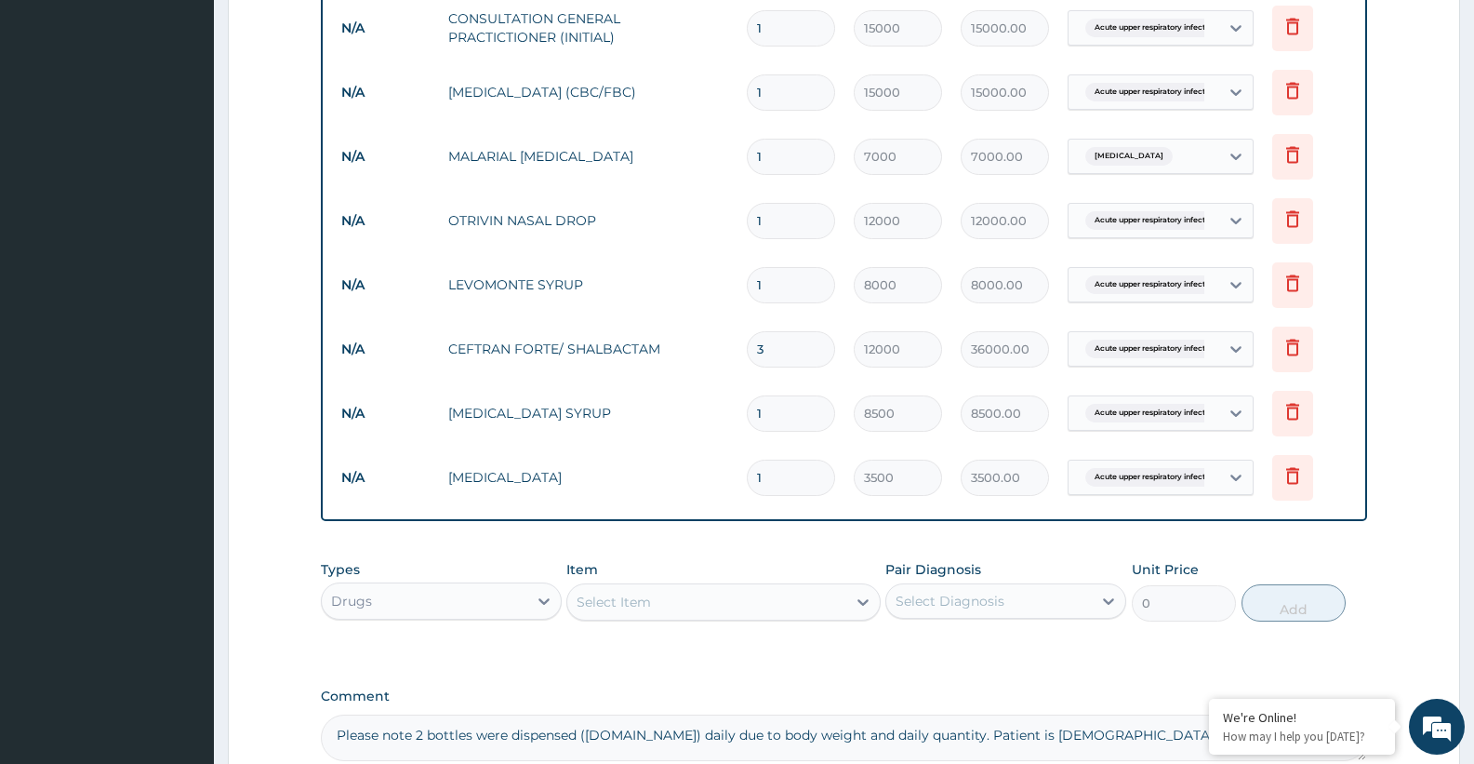
type input "0.00"
type input "3"
type input "10500.00"
type input "3"
click at [724, 600] on div "Select Item" at bounding box center [706, 602] width 278 height 30
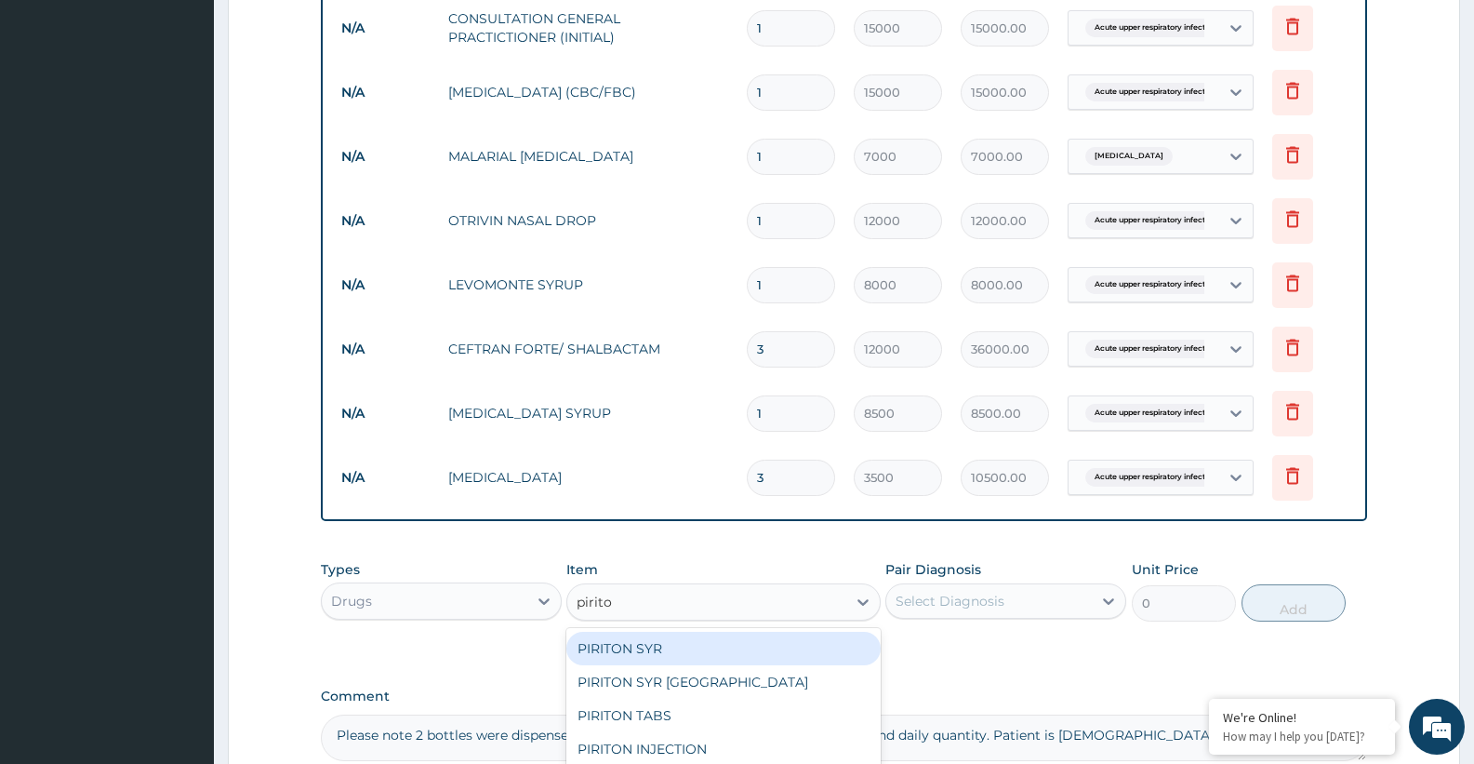
type input "piriton"
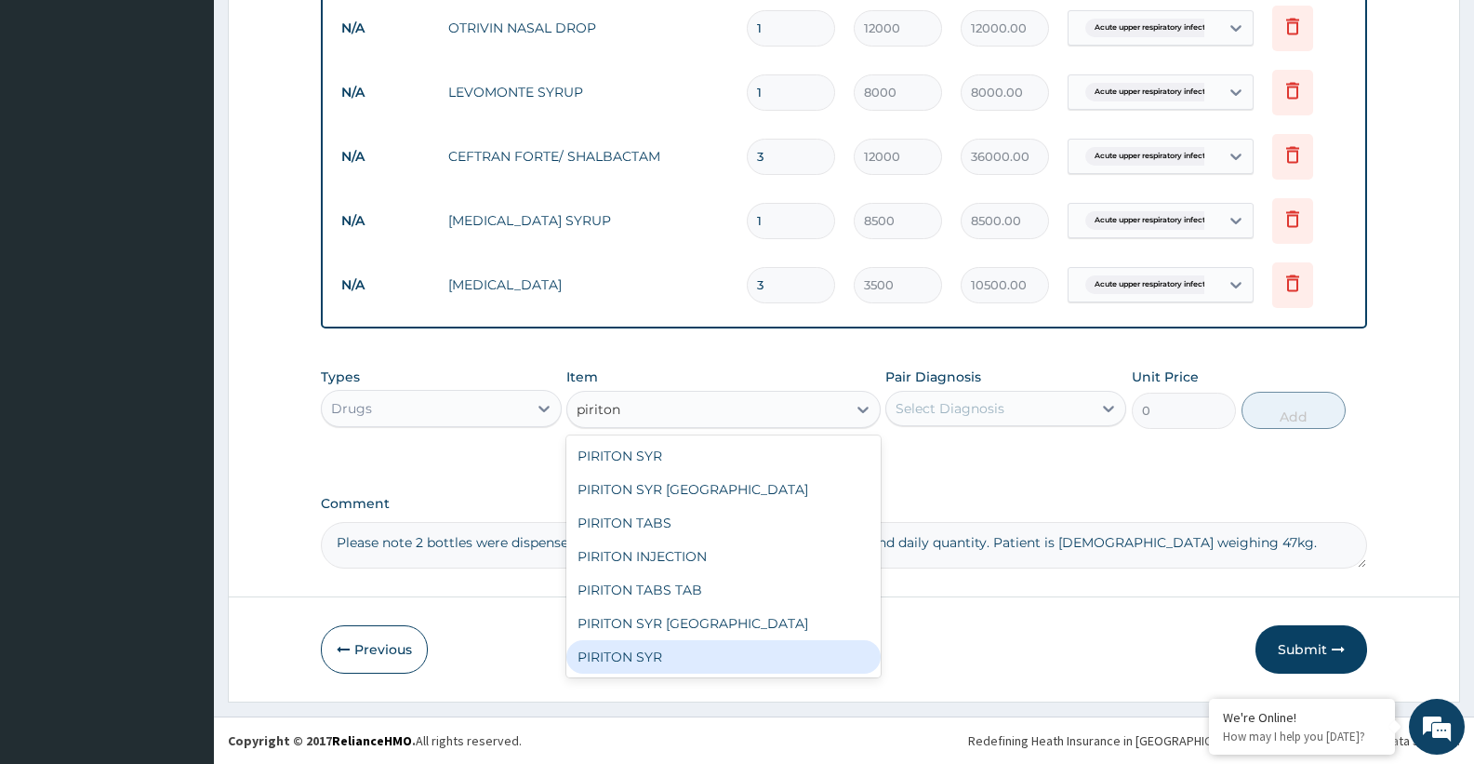
click at [636, 655] on div "PIRITON SYR" at bounding box center [722, 656] width 313 height 33
type input "4500"
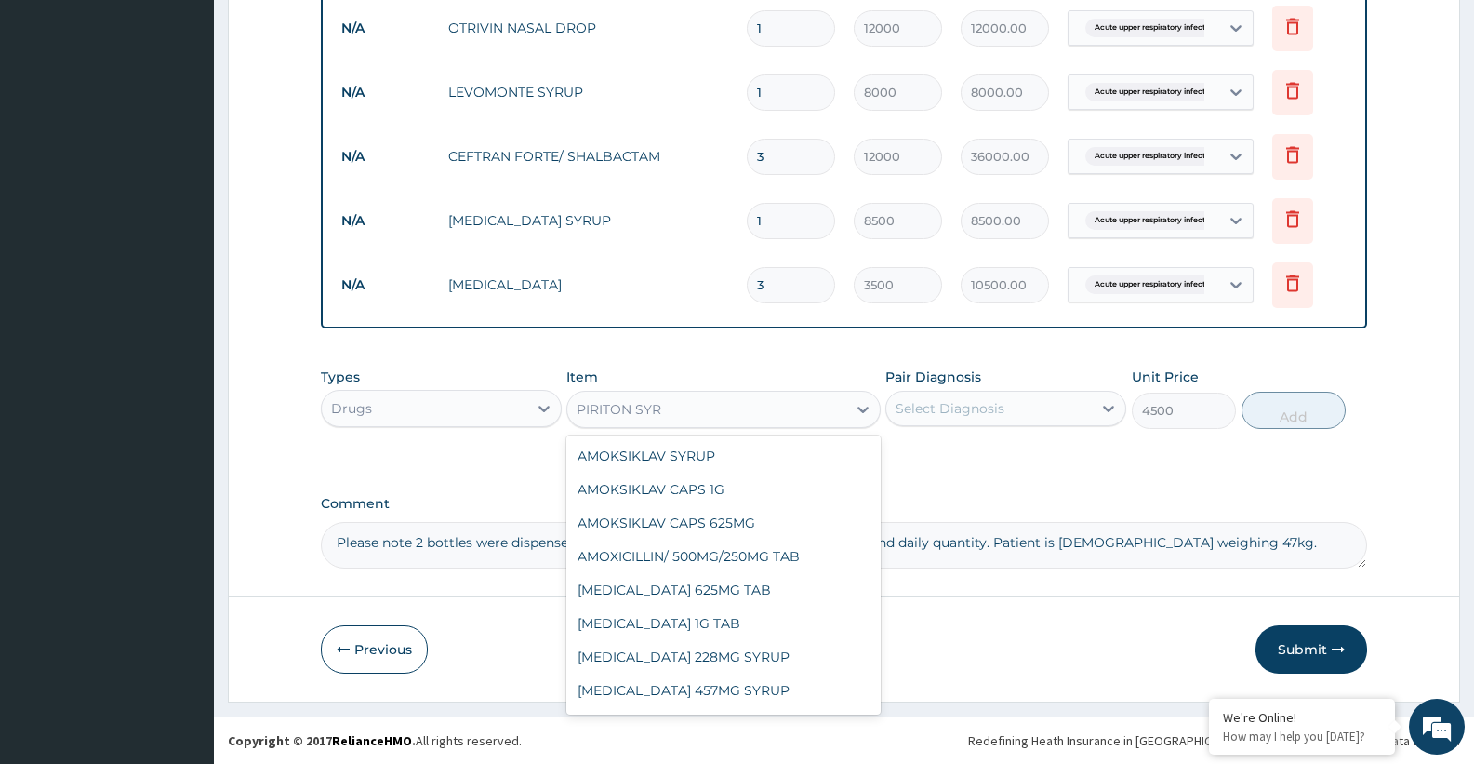
click at [750, 405] on div "PIRITON SYR" at bounding box center [706, 409] width 278 height 30
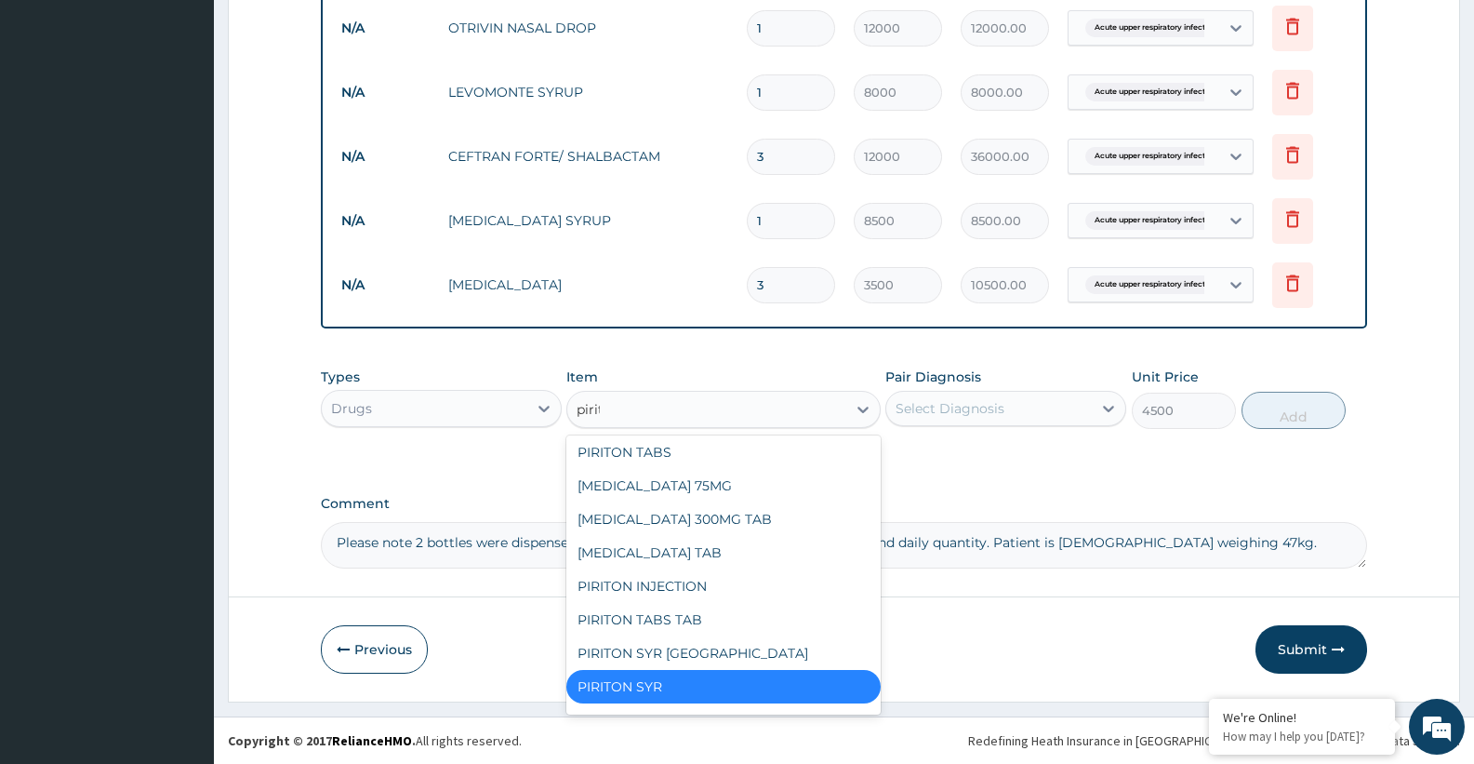
scroll to position [0, 0]
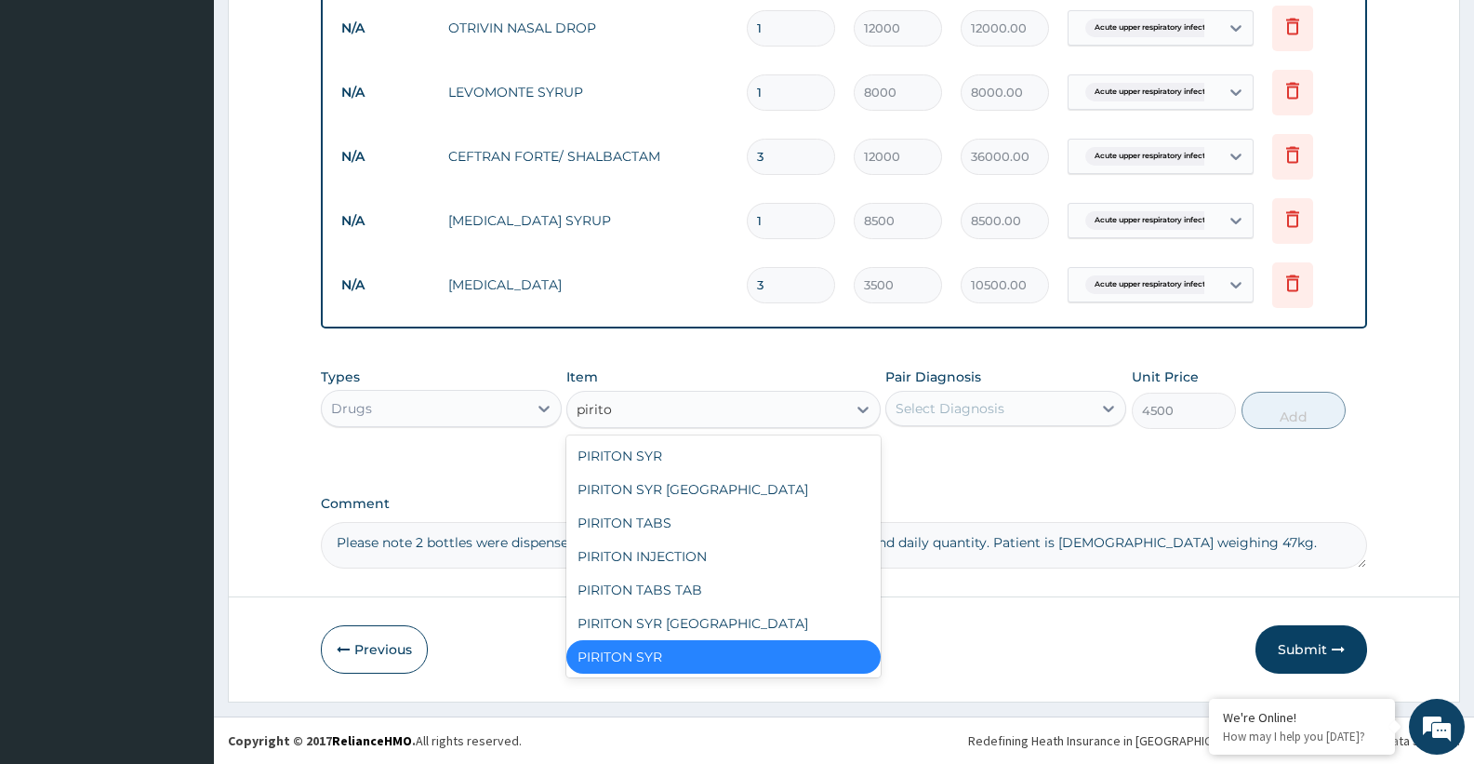
type input "piriton"
click at [680, 624] on div "PIRITON SYR UK" at bounding box center [722, 622] width 313 height 33
type input "17500"
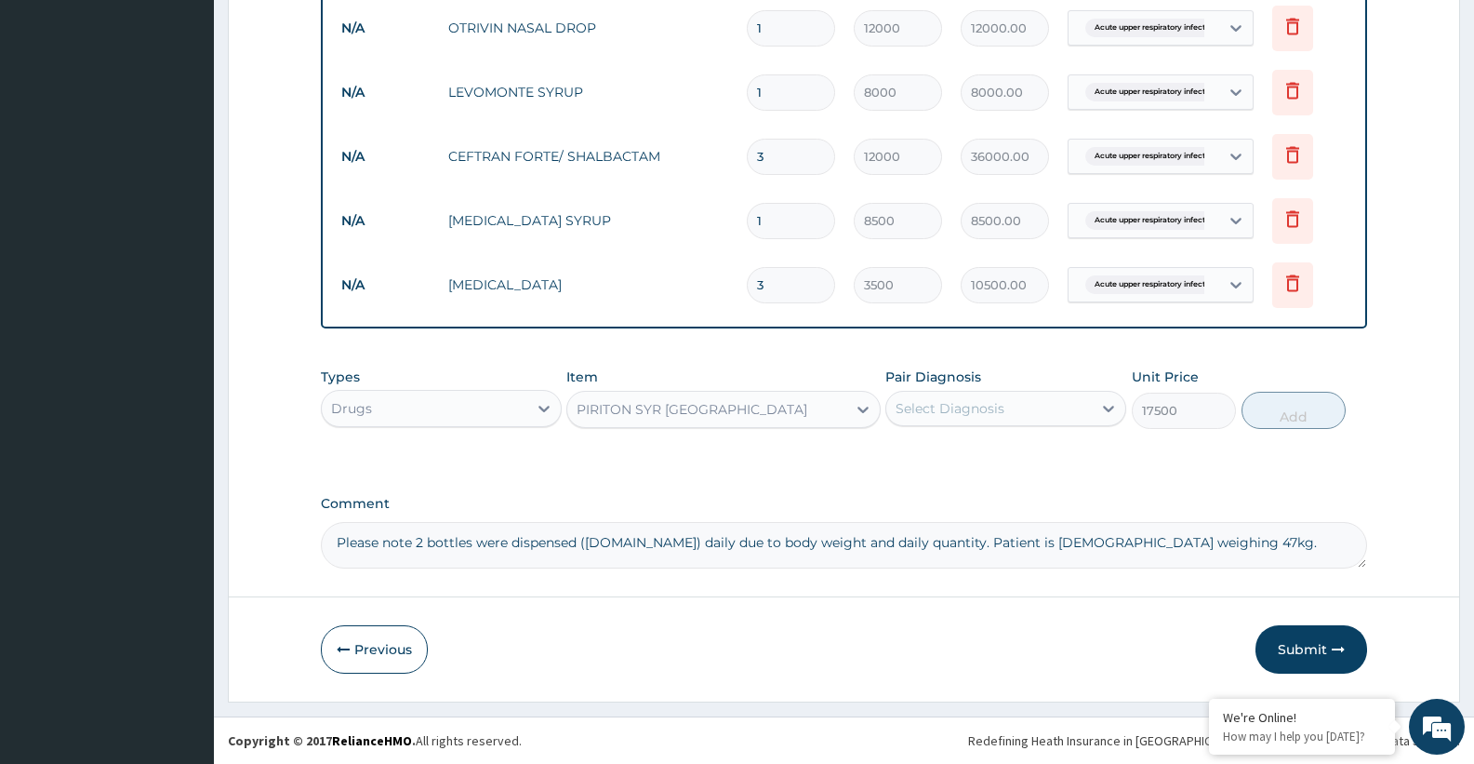
click at [940, 412] on div "Select Diagnosis" at bounding box center [950, 408] width 109 height 19
click at [944, 475] on div "Acute upper respiratory infection" at bounding box center [1005, 456] width 241 height 38
checkbox input "true"
click at [1294, 422] on button "Add" at bounding box center [1294, 410] width 104 height 37
type input "0"
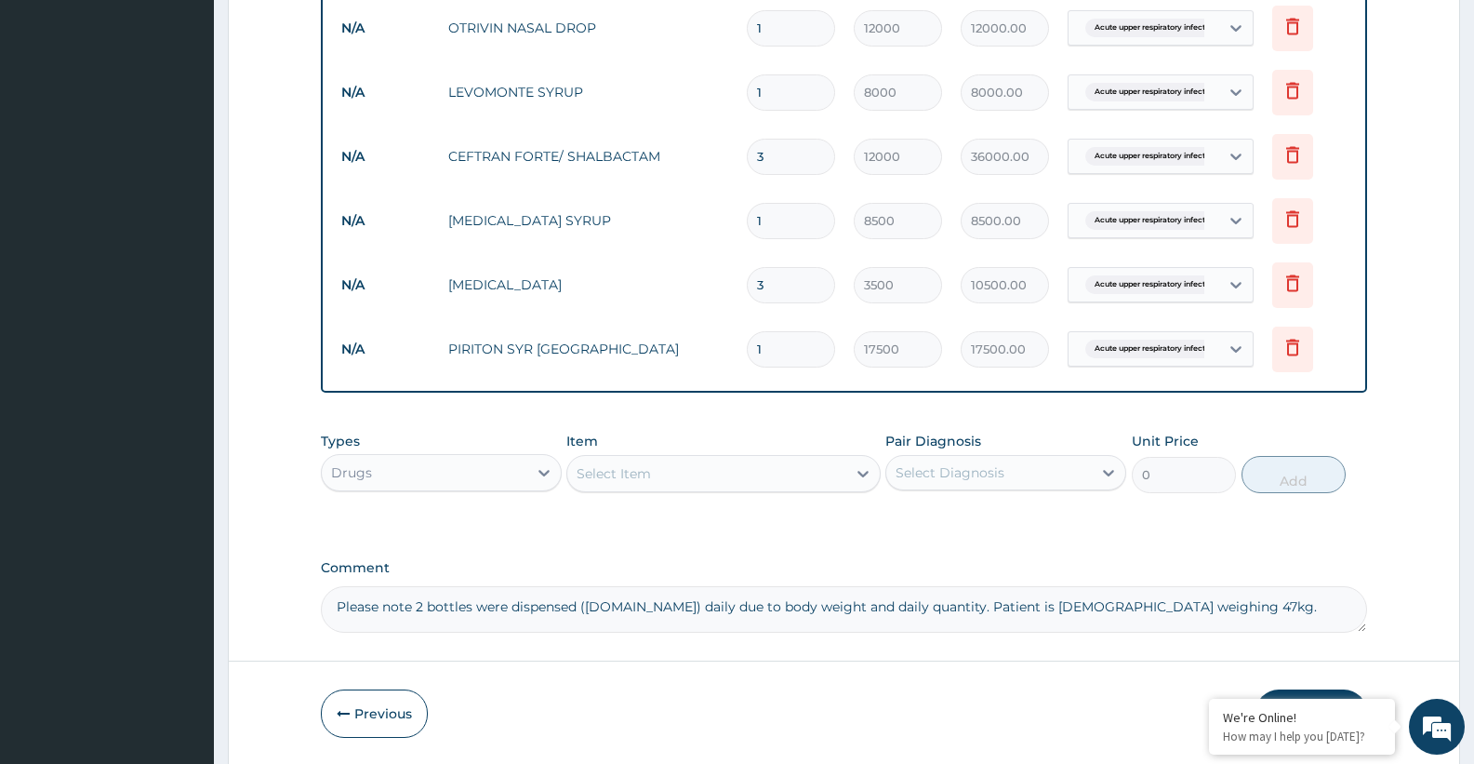
click at [645, 476] on div "Select Item" at bounding box center [614, 473] width 74 height 19
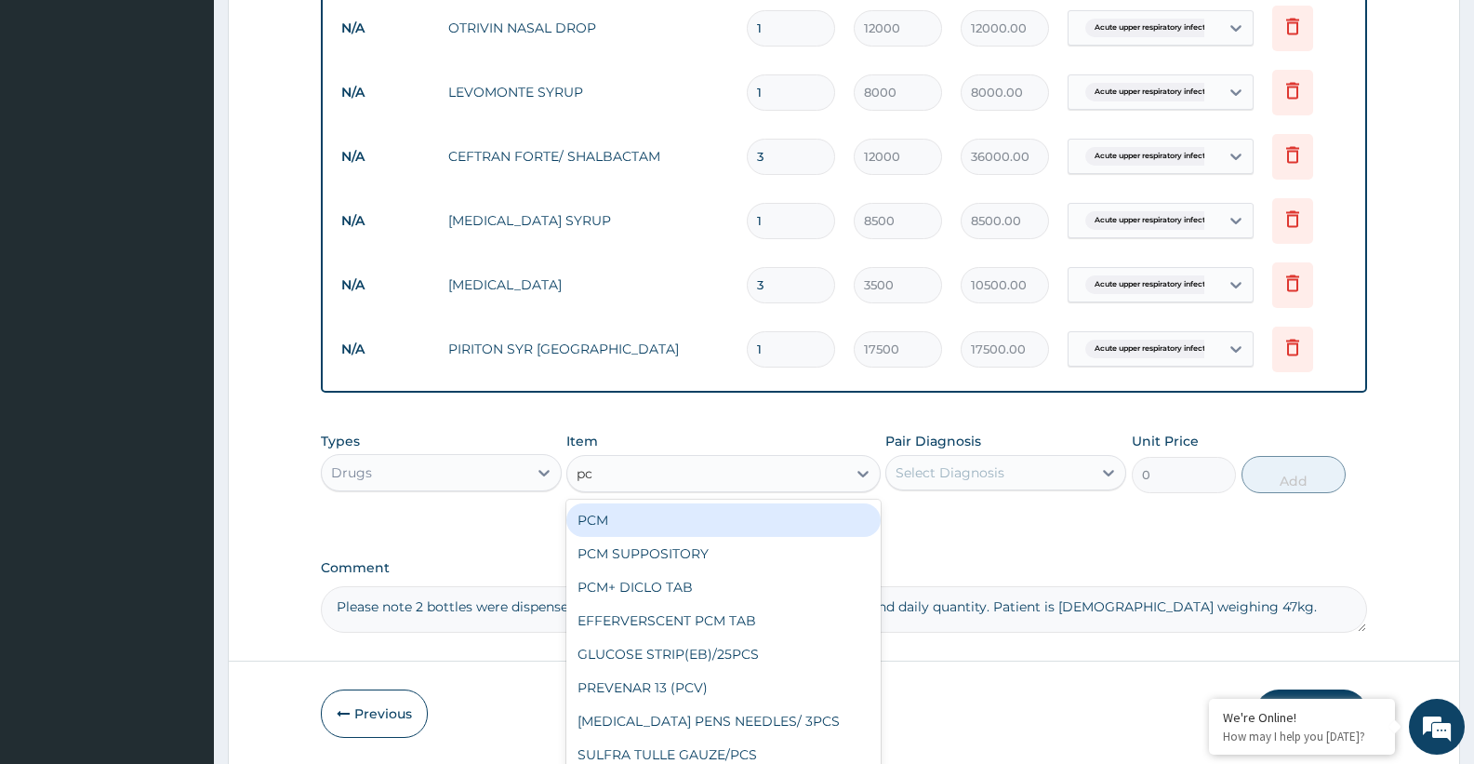
type input "pcm"
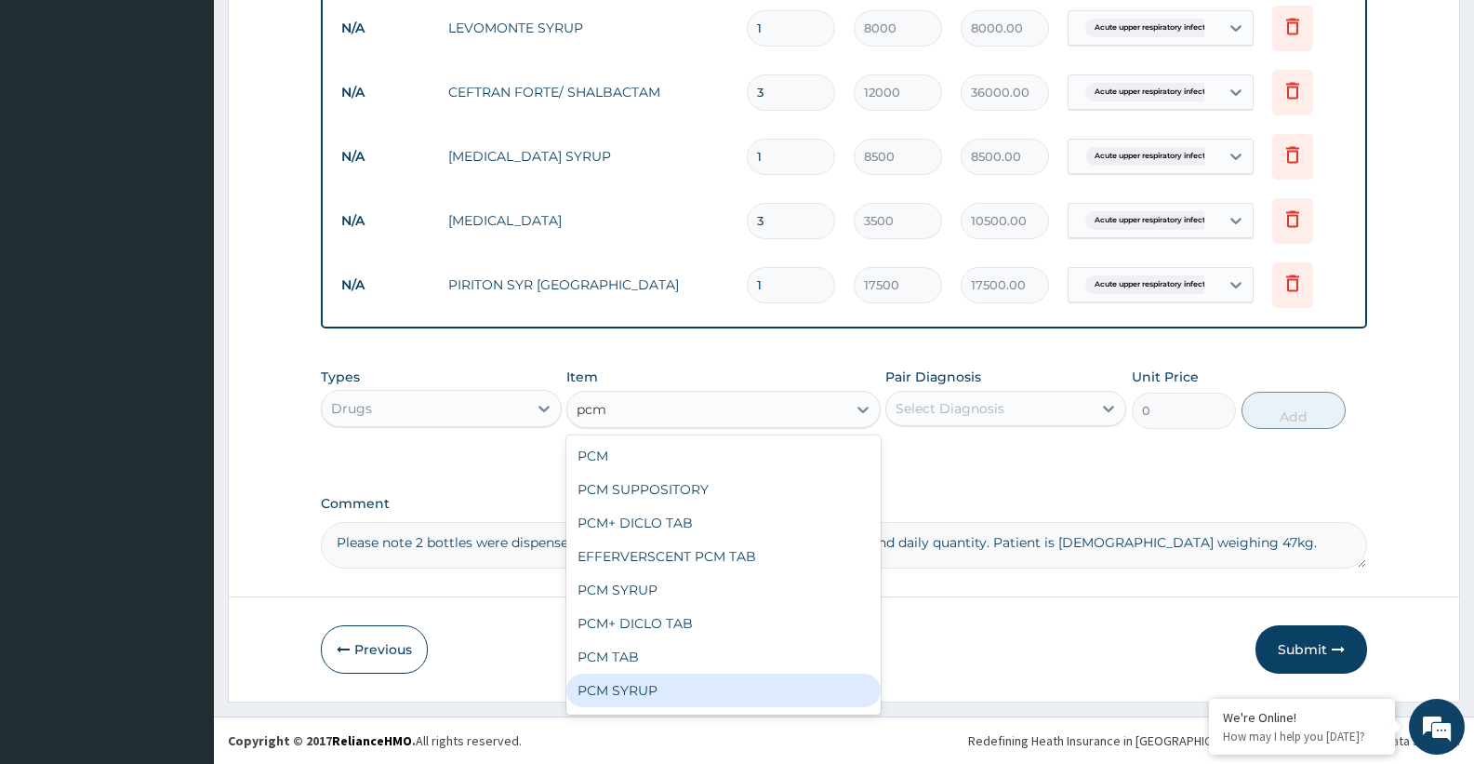
click at [653, 681] on div "PCM SYRUP" at bounding box center [722, 689] width 313 height 33
type input "5500"
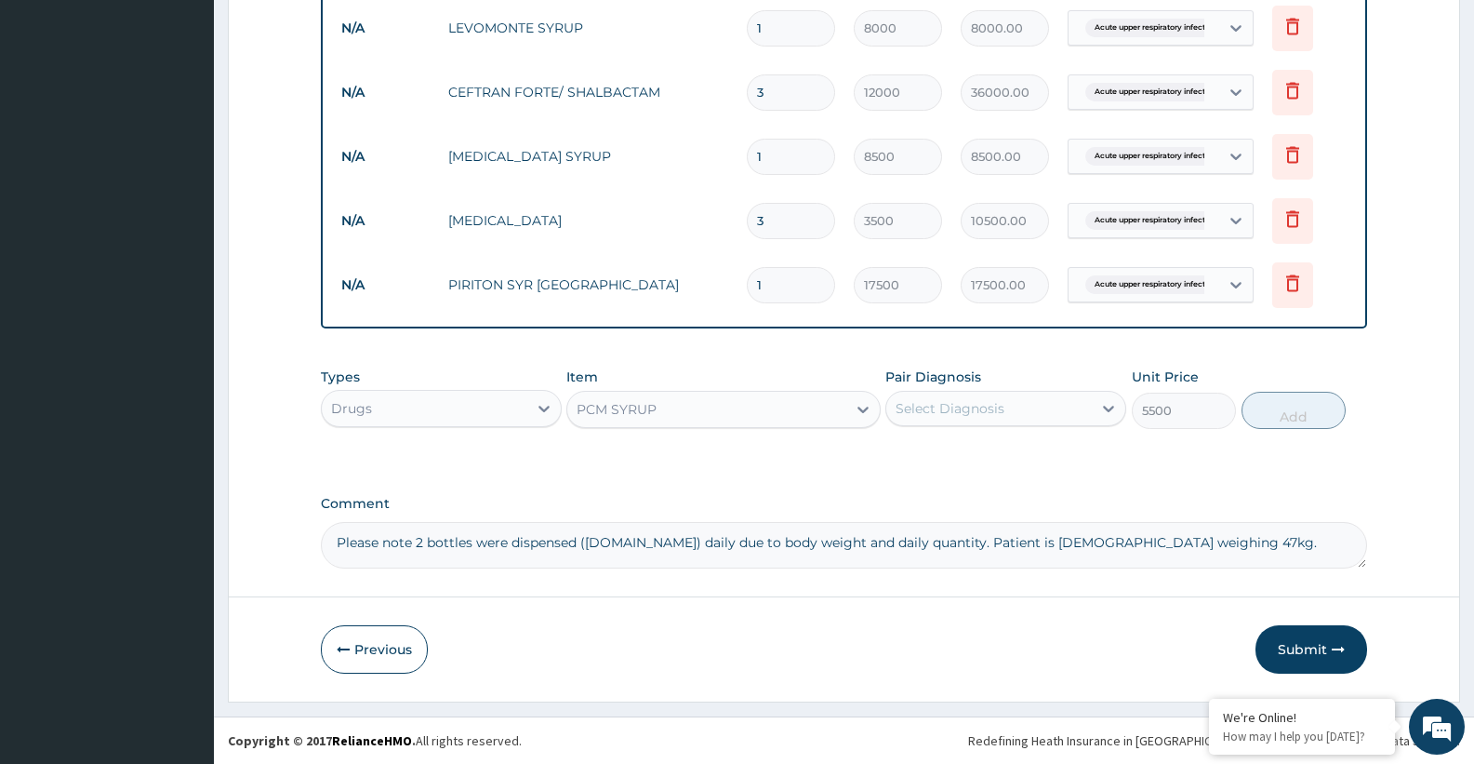
click at [983, 400] on div "Select Diagnosis" at bounding box center [950, 408] width 109 height 19
click at [943, 458] on label "Acute upper respiratory infection" at bounding box center [995, 454] width 158 height 19
checkbox input "true"
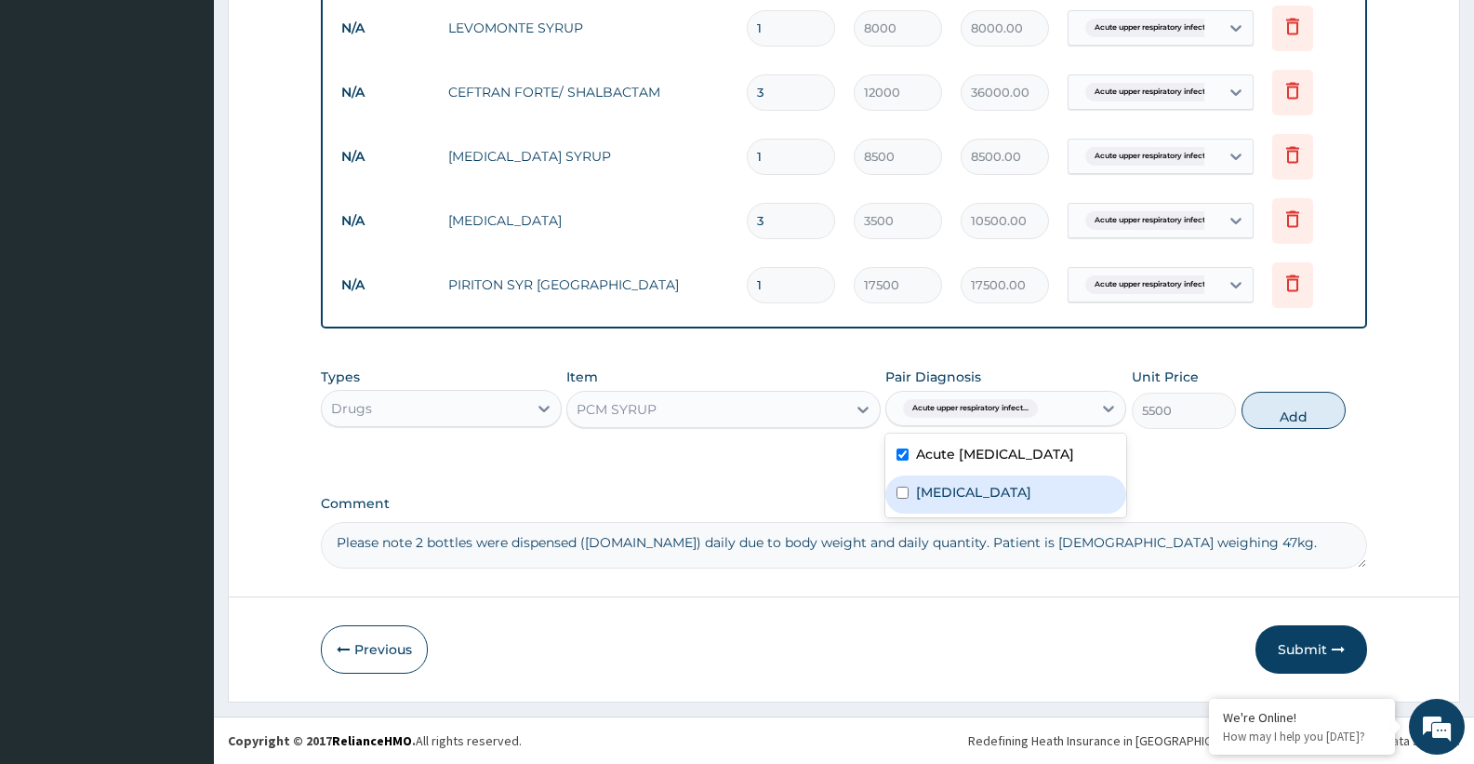
click at [926, 513] on div "Malaria" at bounding box center [1005, 494] width 241 height 38
checkbox input "true"
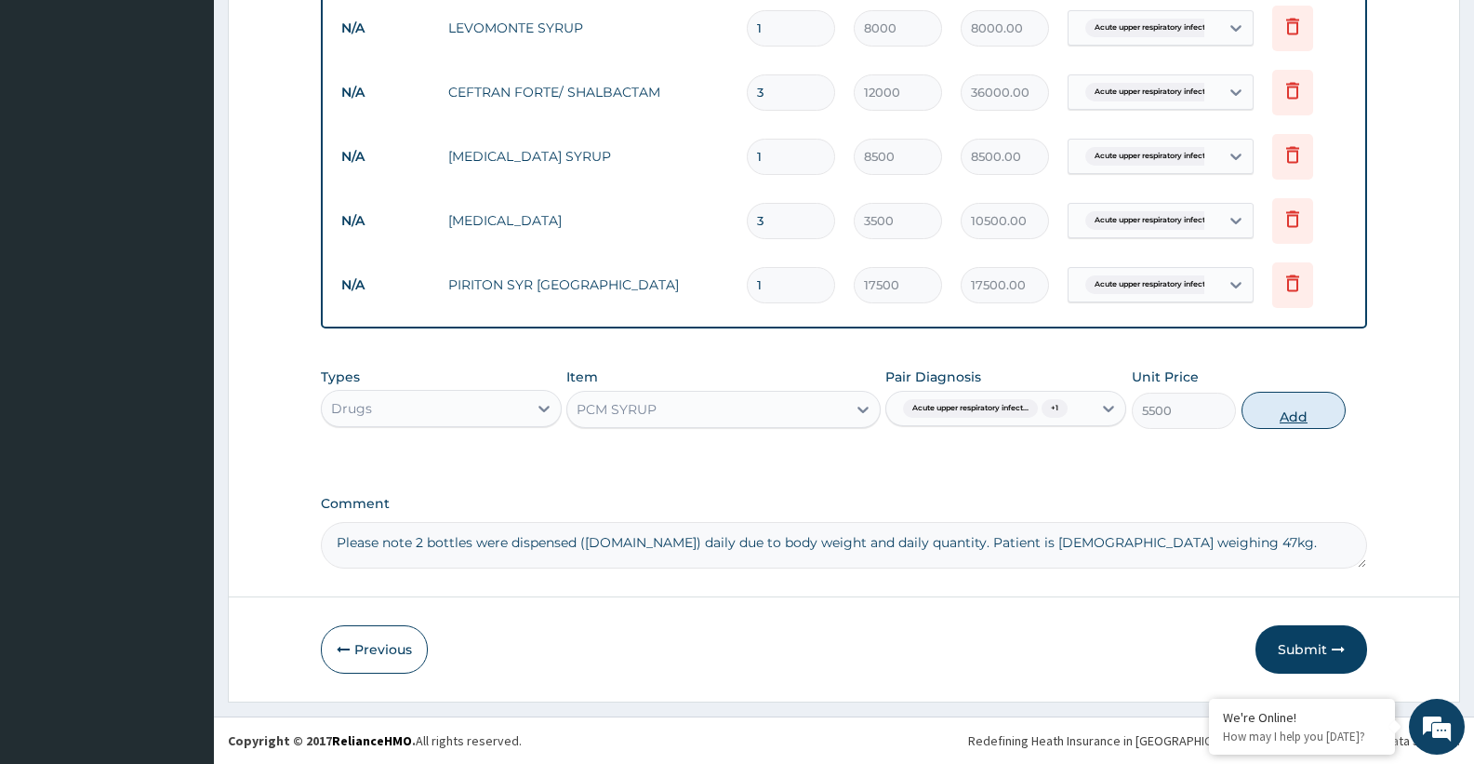
click at [1288, 415] on button "Add" at bounding box center [1294, 410] width 104 height 37
type input "0"
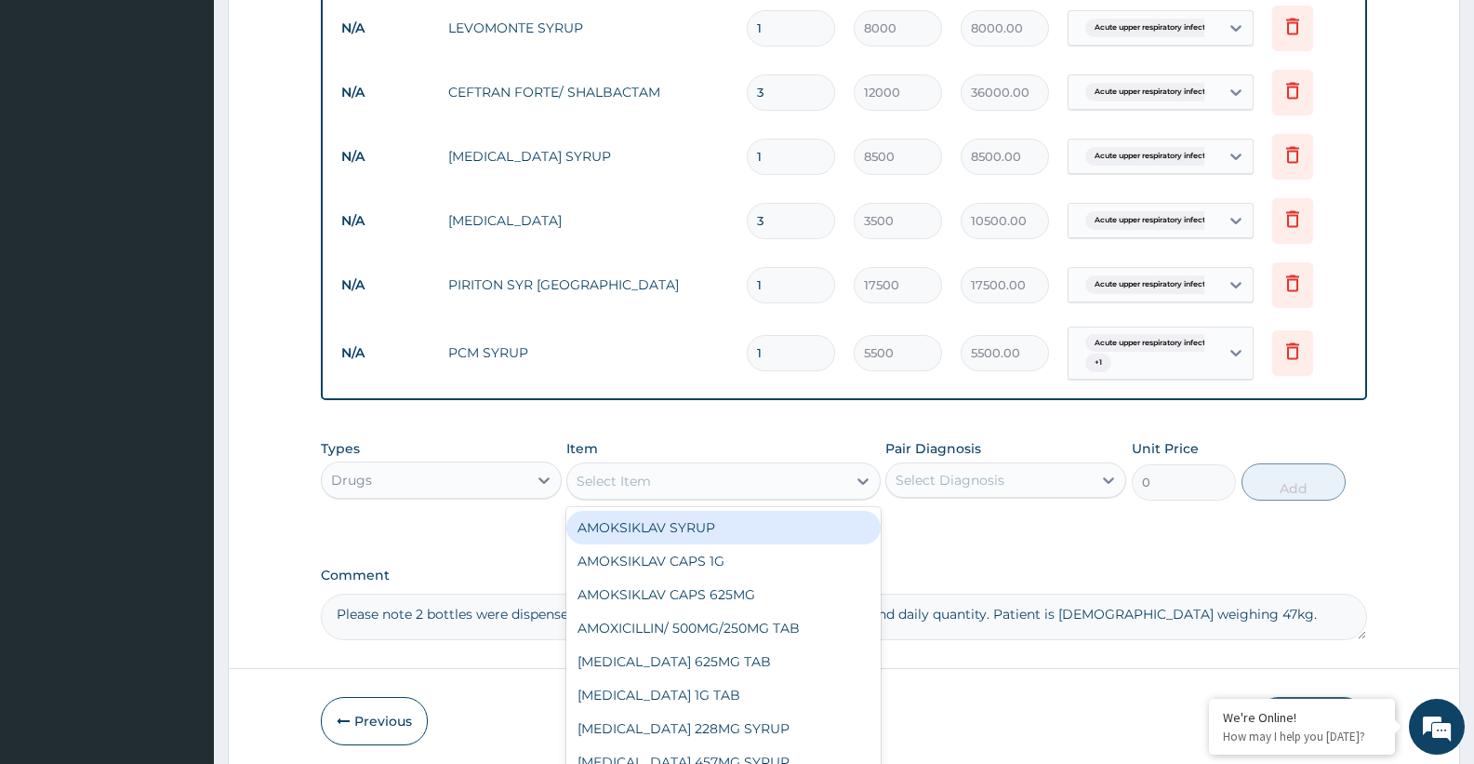
click at [684, 473] on div "Select Item" at bounding box center [706, 481] width 278 height 30
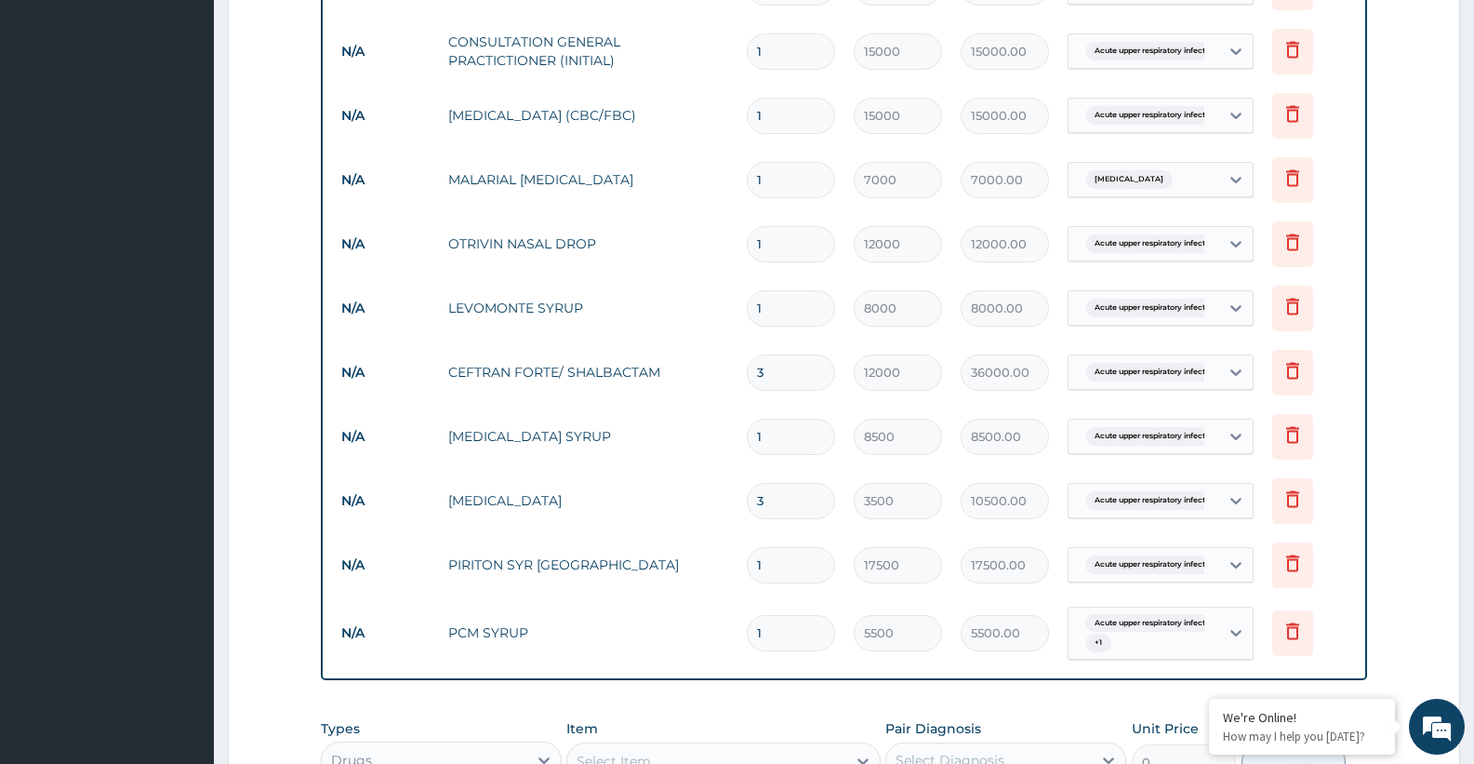
scroll to position [1138, 0]
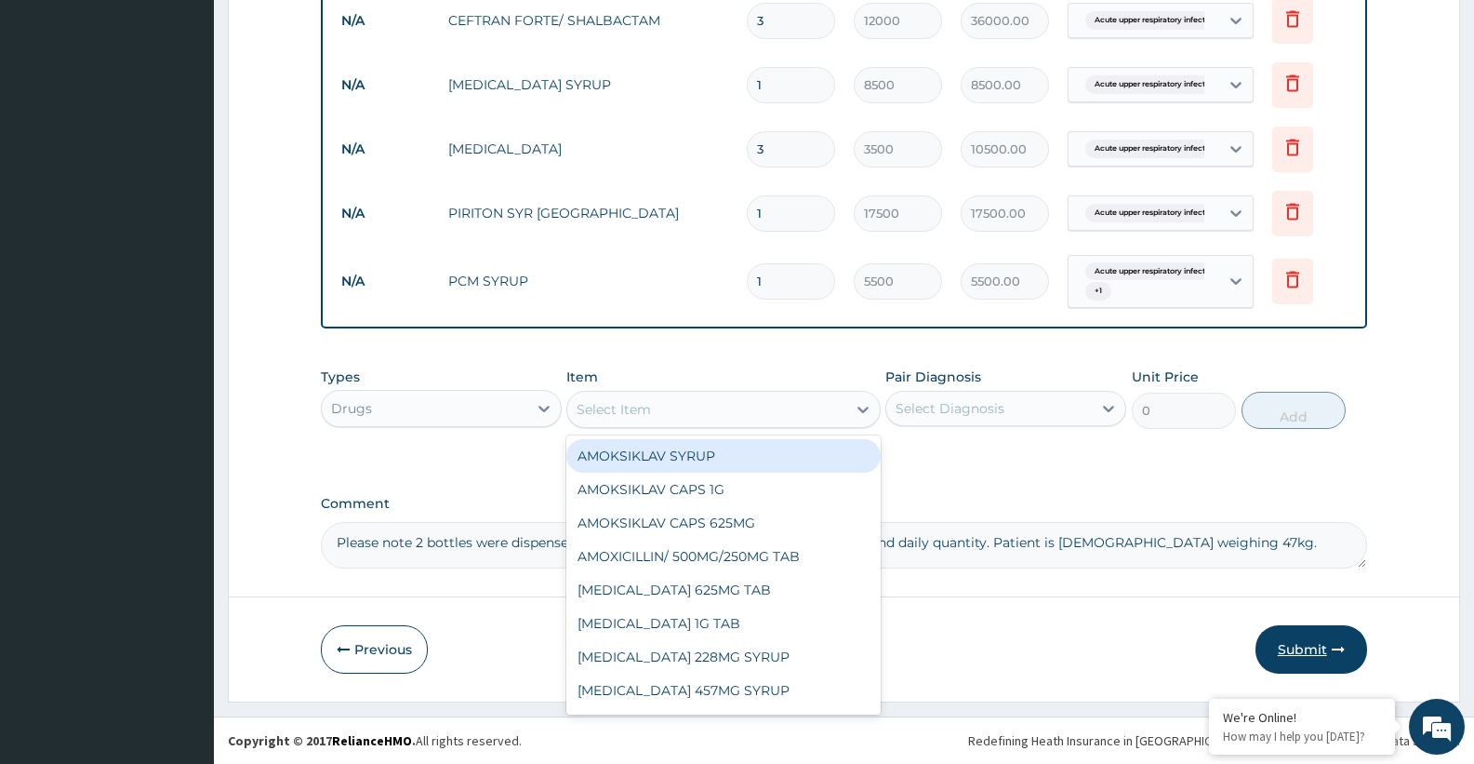
click at [1295, 642] on button "Submit" at bounding box center [1311, 649] width 112 height 48
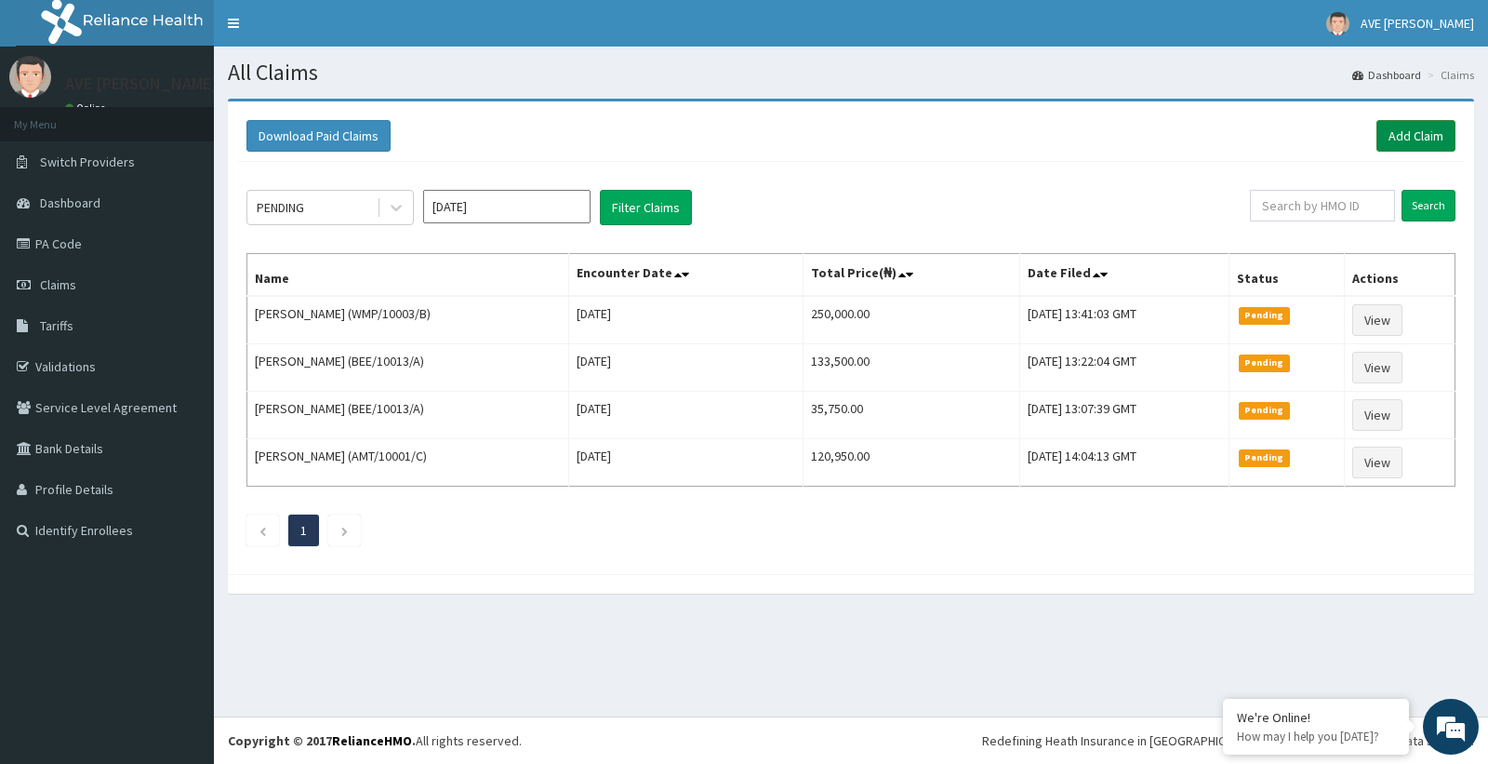
click at [1398, 138] on link "Add Claim" at bounding box center [1415, 136] width 79 height 32
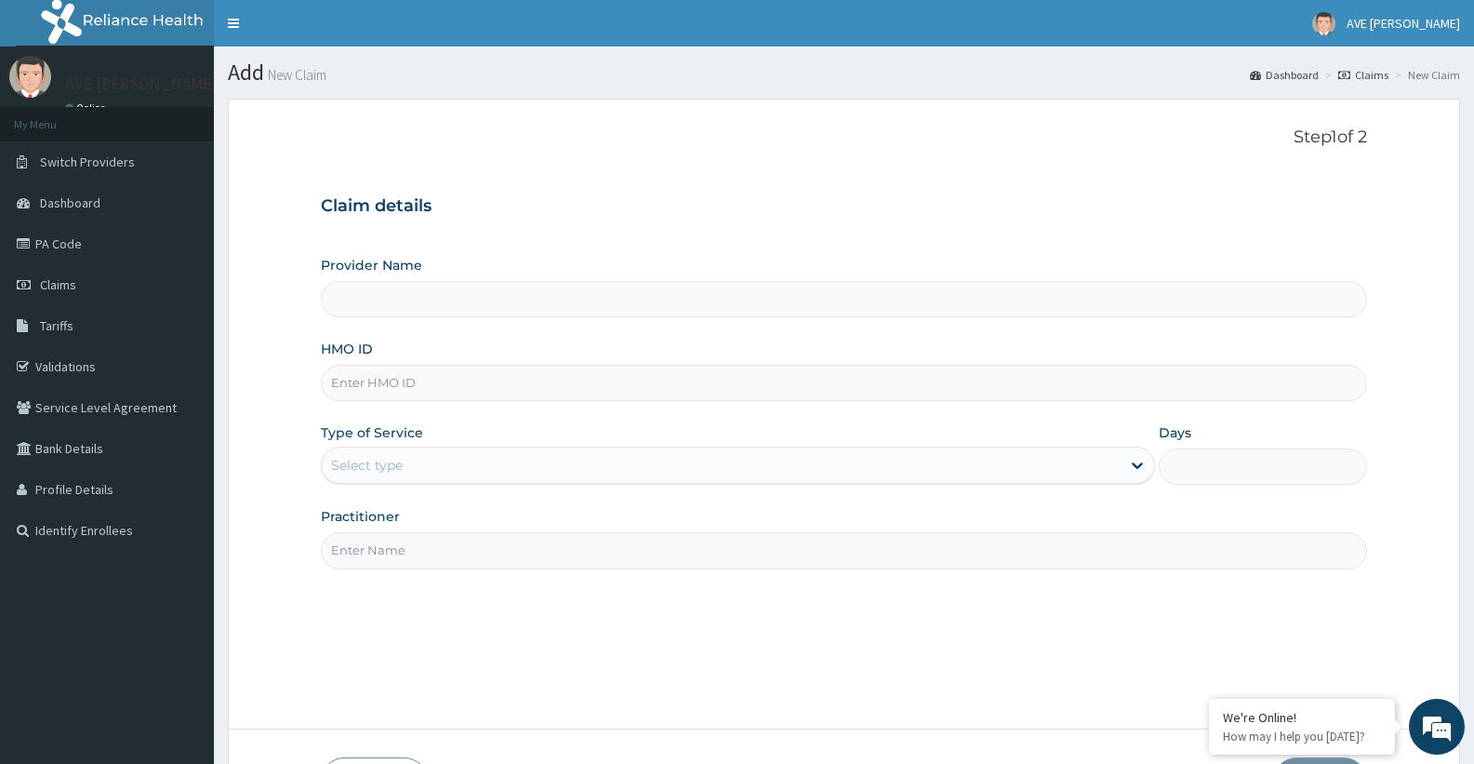
type input "Ave [PERSON_NAME] Hospital Limited - Oniru"
click at [412, 383] on input "HMO ID" at bounding box center [844, 383] width 1046 height 36
paste input "TLR/10056/B"
type input "TLR/10056/B"
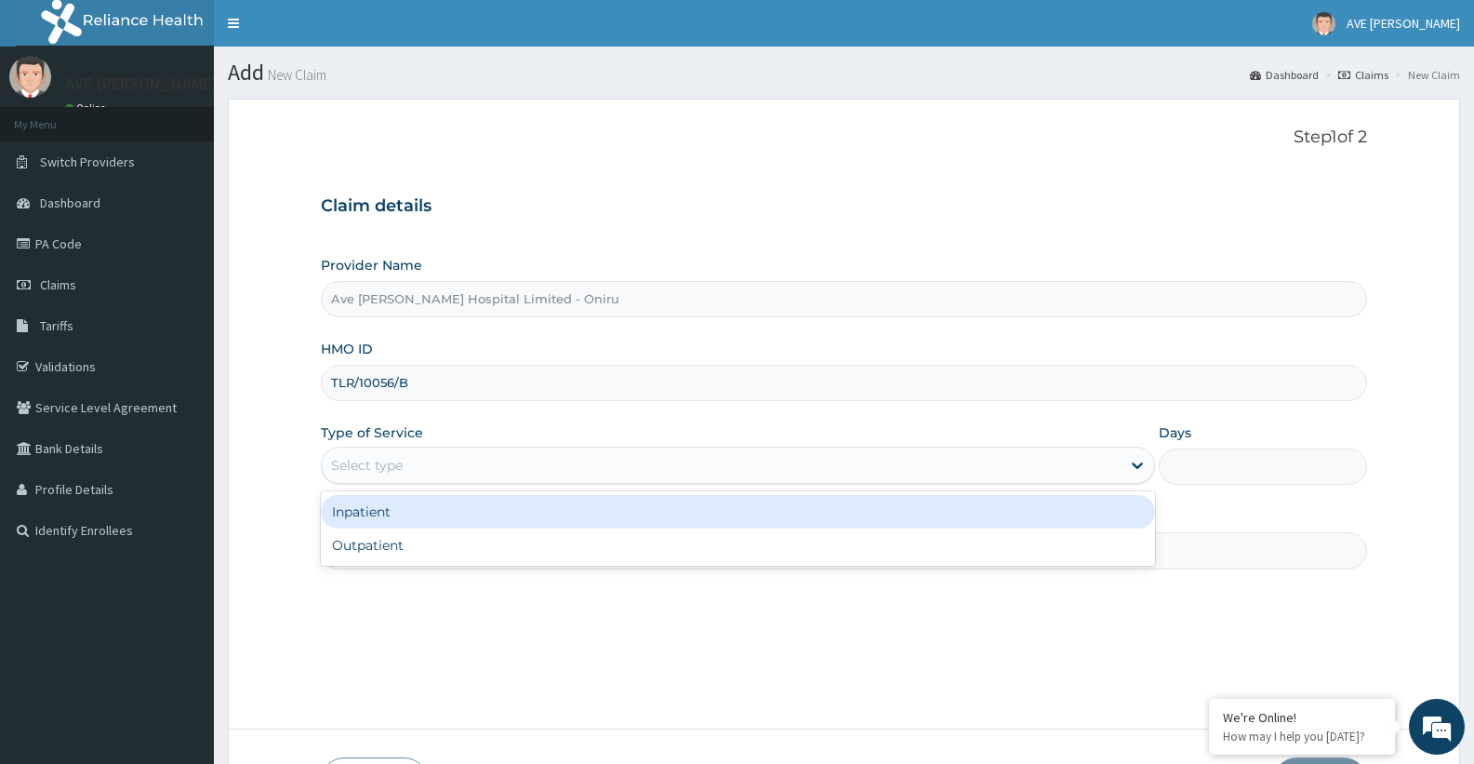
click at [412, 458] on div "Select type" at bounding box center [721, 465] width 798 height 30
click at [384, 515] on div "Inpatient" at bounding box center [737, 511] width 833 height 33
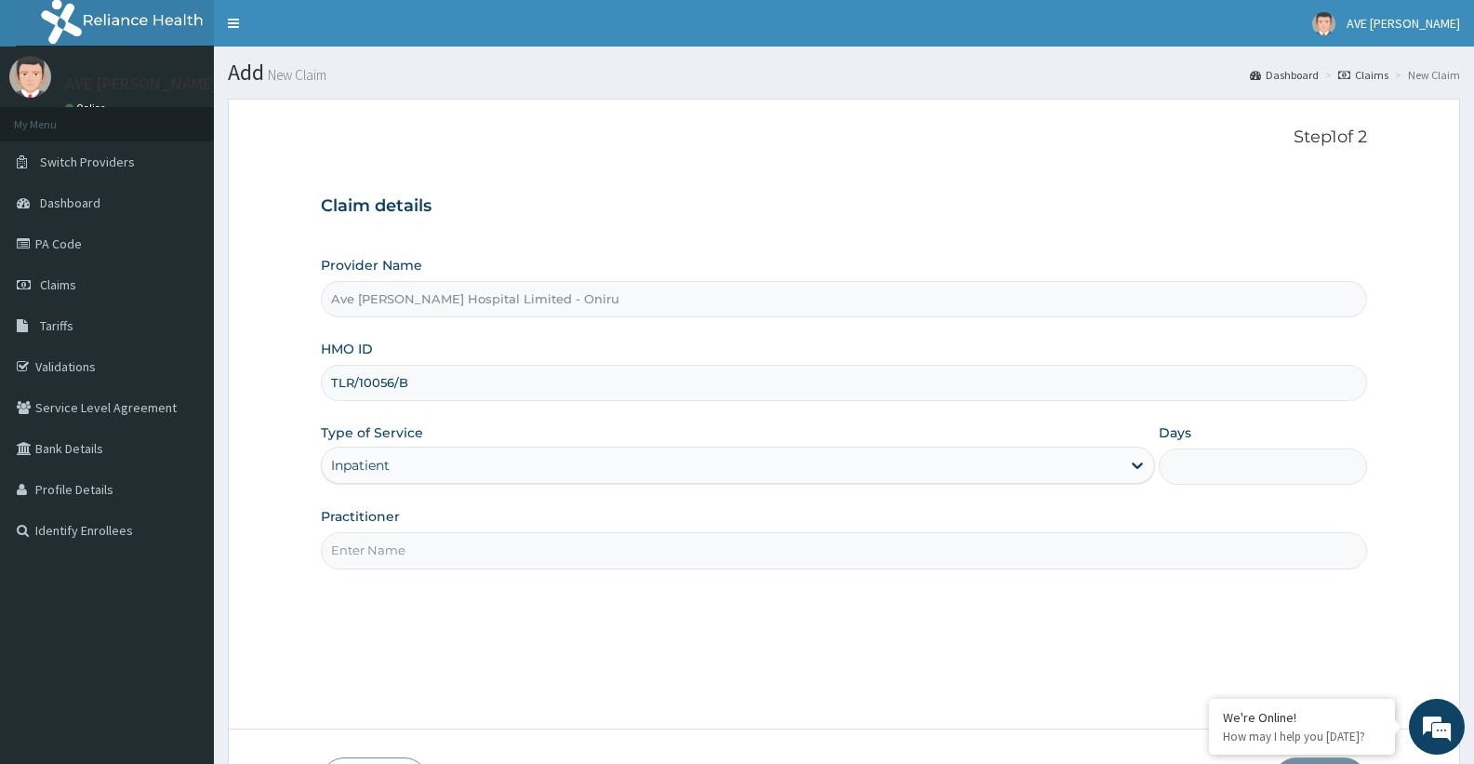
click at [413, 468] on div "Inpatient" at bounding box center [721, 465] width 798 height 30
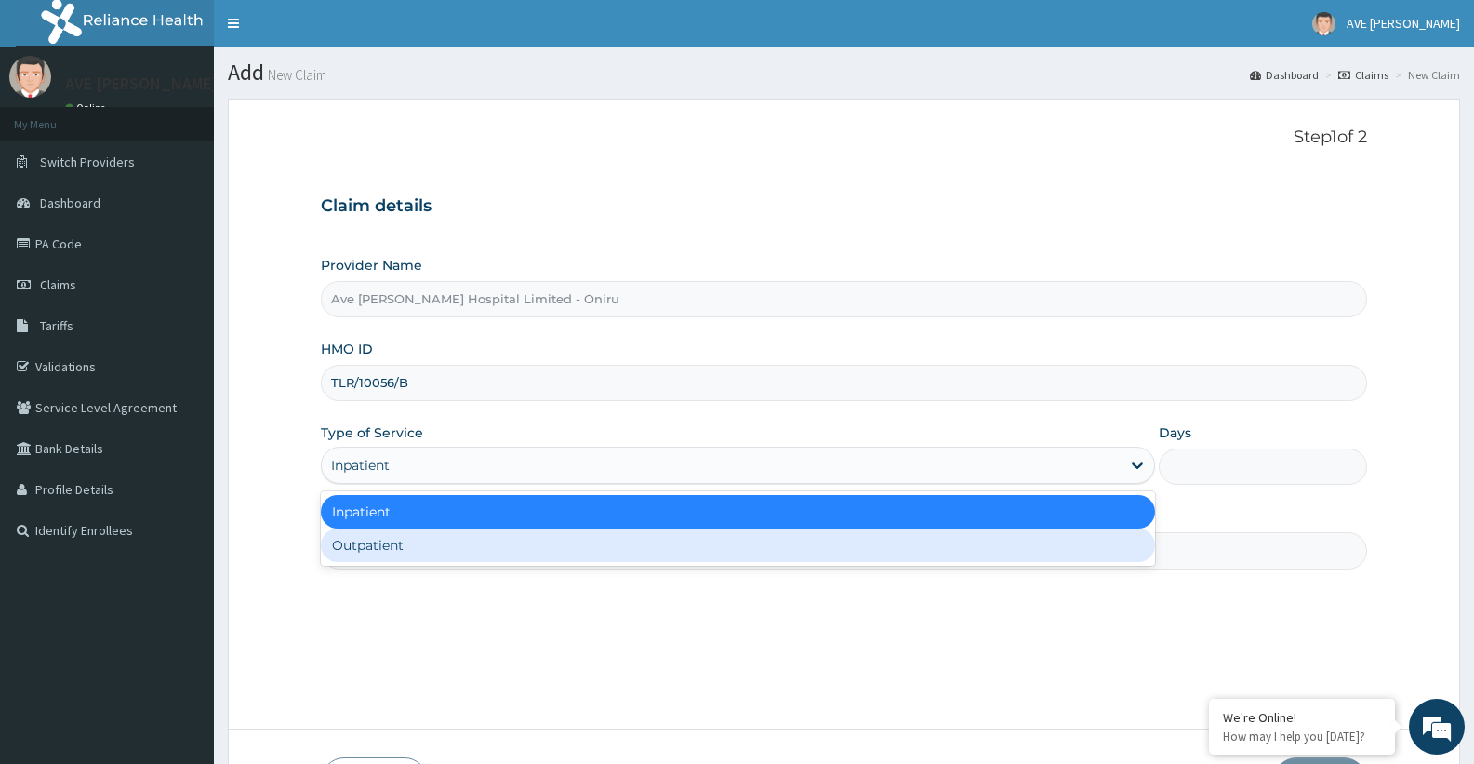
click at [379, 551] on div "Outpatient" at bounding box center [737, 544] width 833 height 33
type input "1"
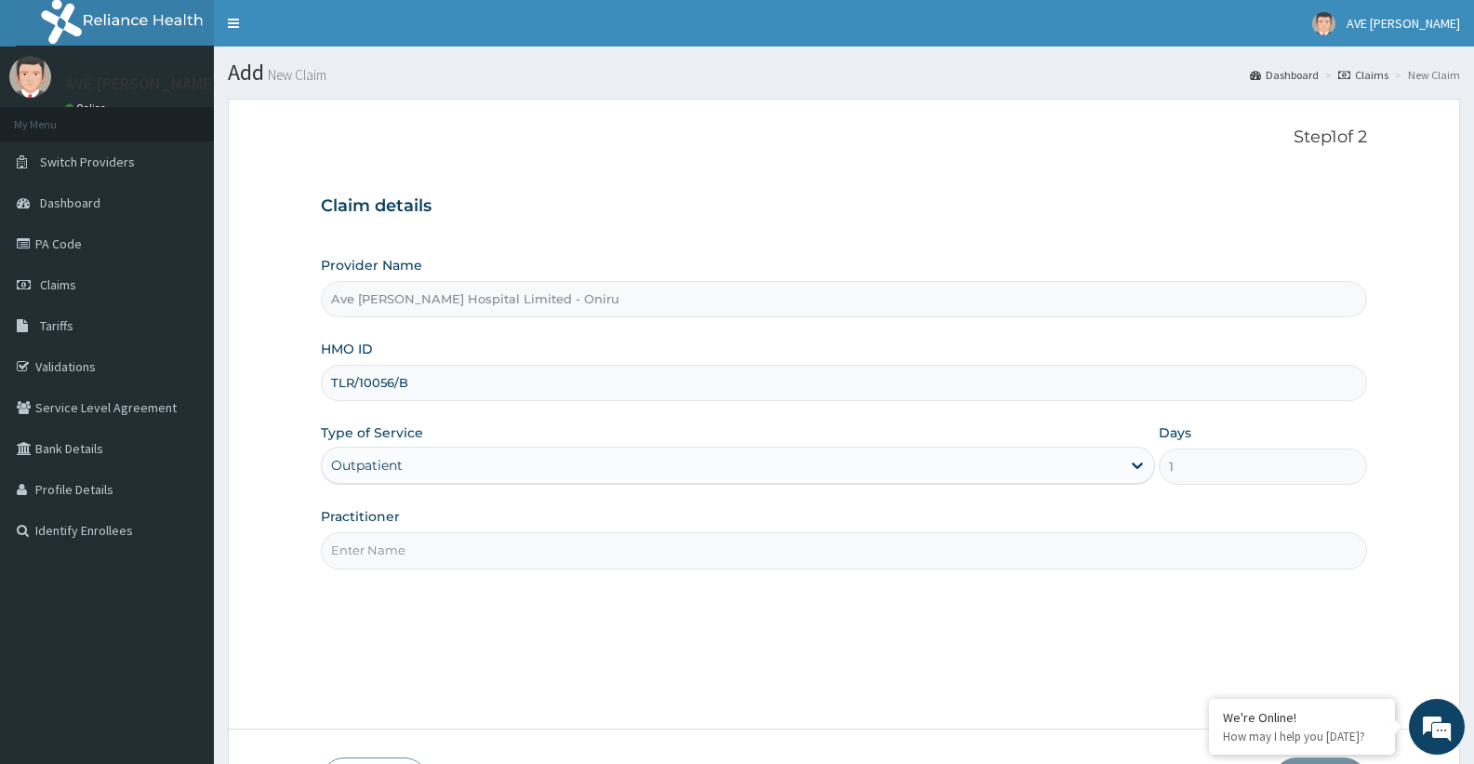
click at [389, 559] on input "Practitioner" at bounding box center [844, 550] width 1046 height 36
type input "[PERSON_NAME] (Gynaecologist)"
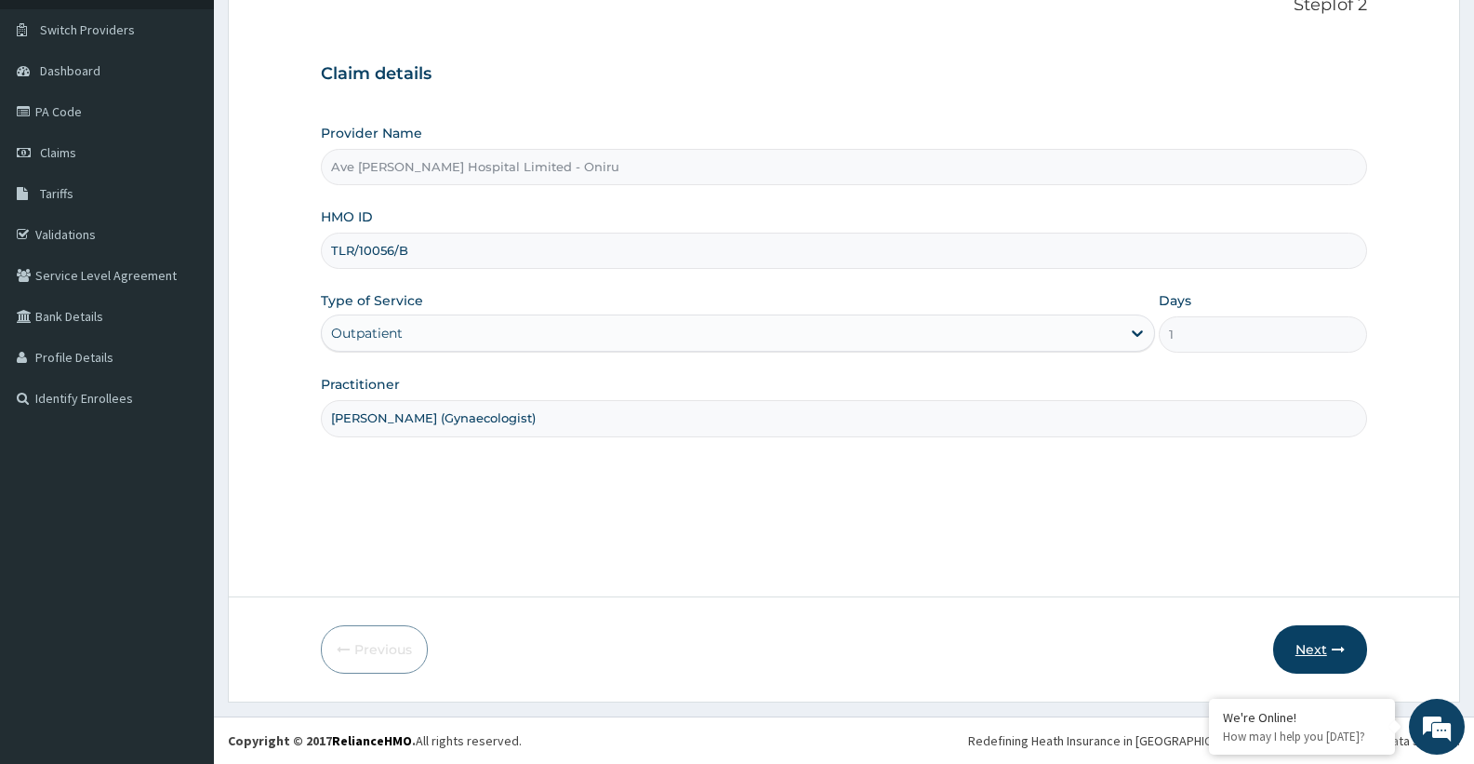
click at [1327, 641] on button "Next" at bounding box center [1320, 649] width 94 height 48
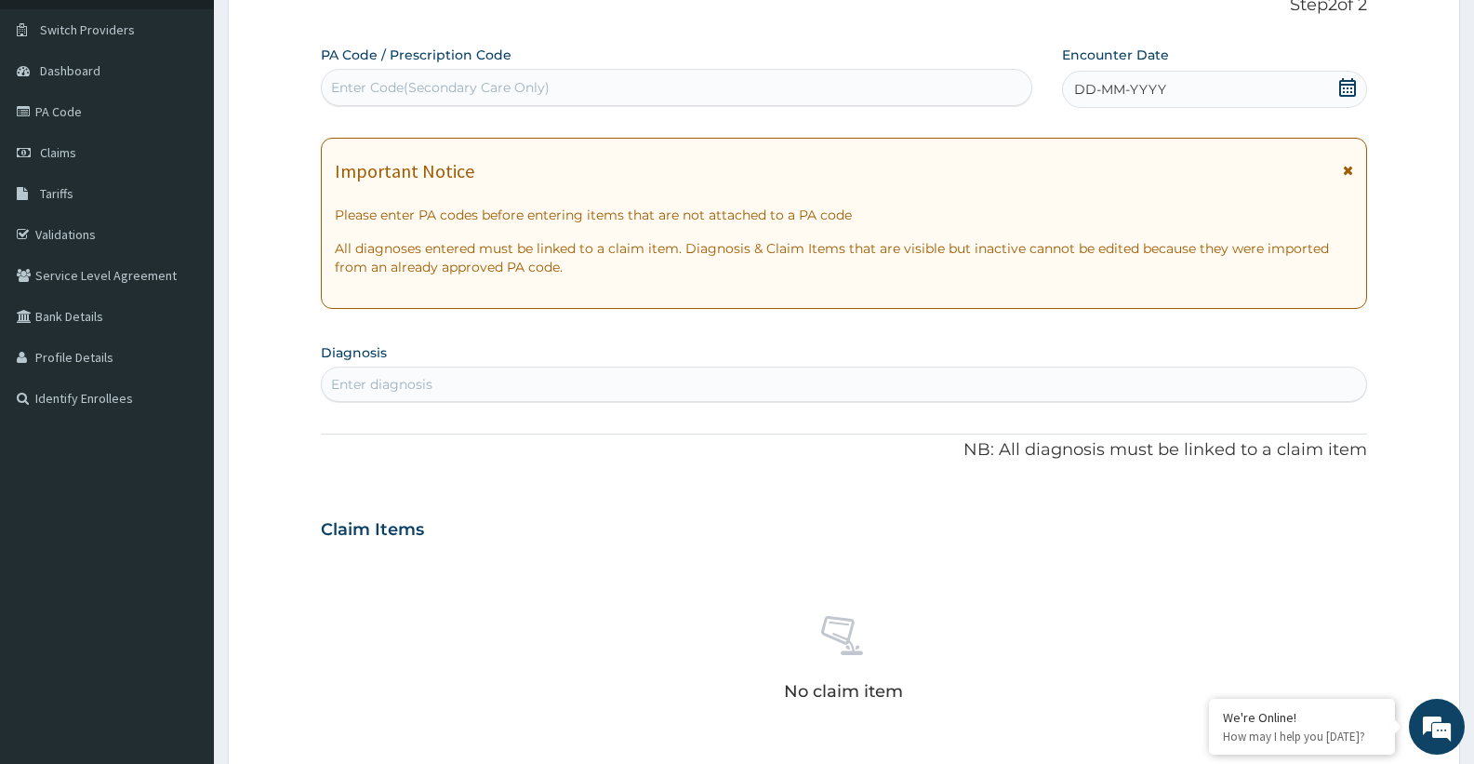
click at [494, 97] on div "Enter Code(Secondary Care Only)" at bounding box center [440, 87] width 219 height 19
paste input "PA/14FF4D"
type input "PA/14FF4D"
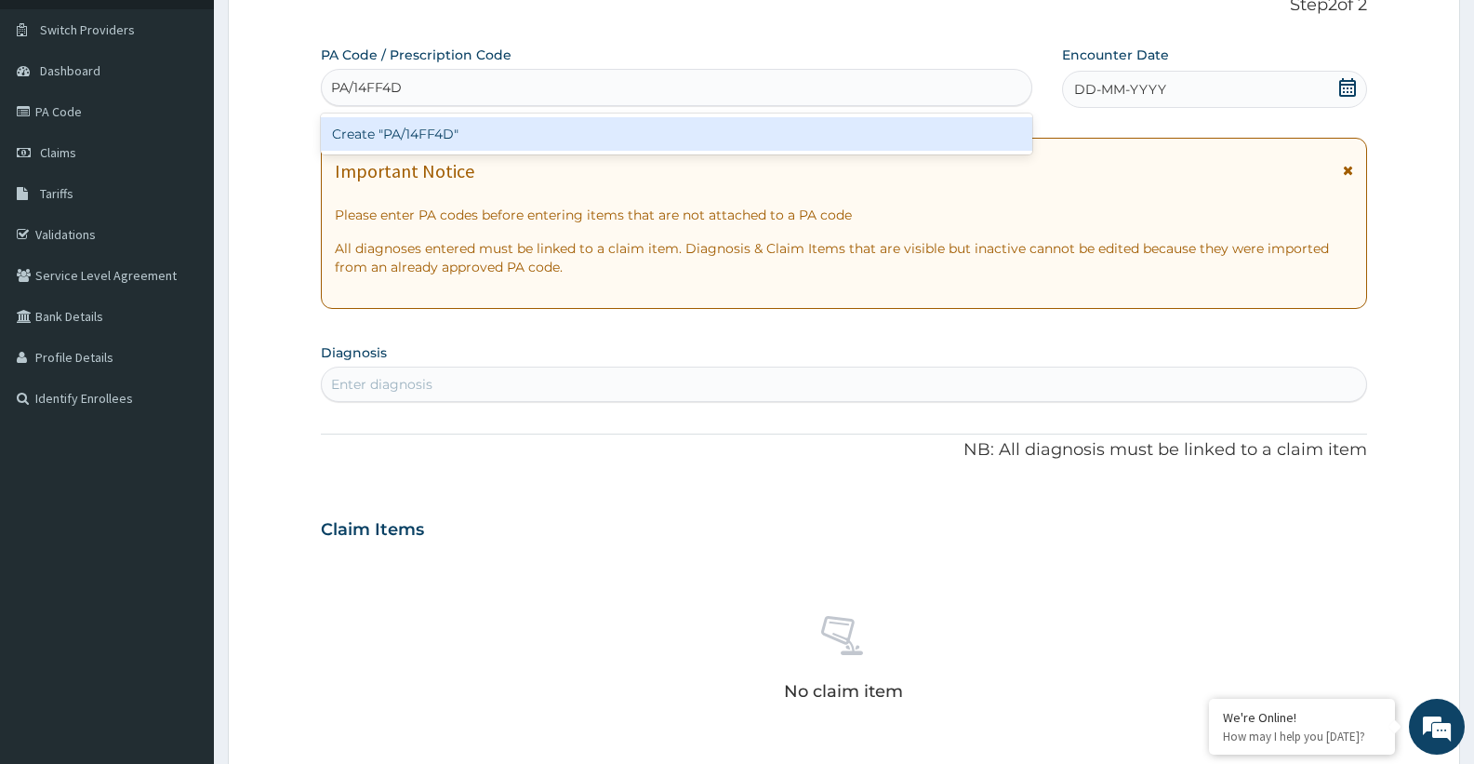
click at [507, 143] on div "Create "PA/14FF4D"" at bounding box center [676, 133] width 711 height 33
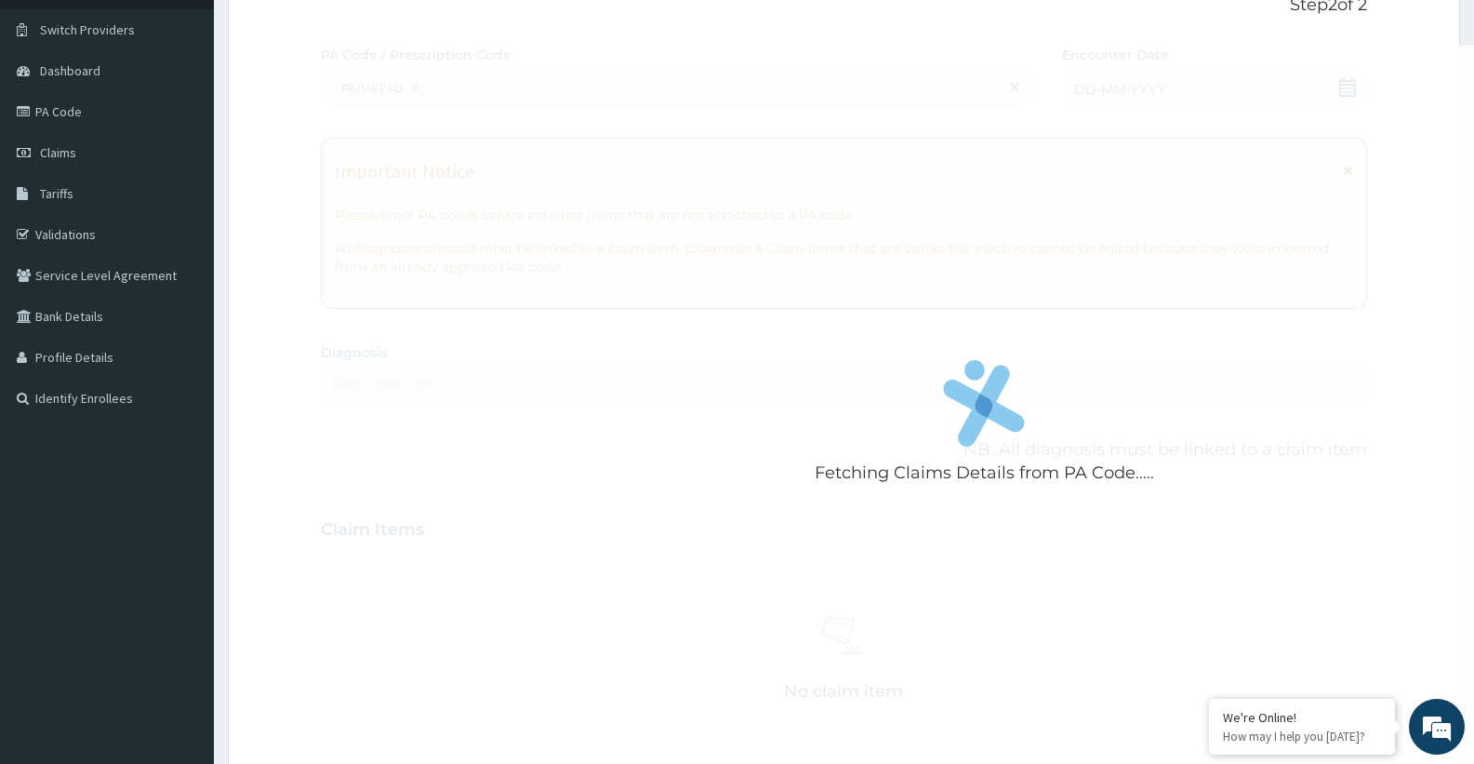
scroll to position [585, 0]
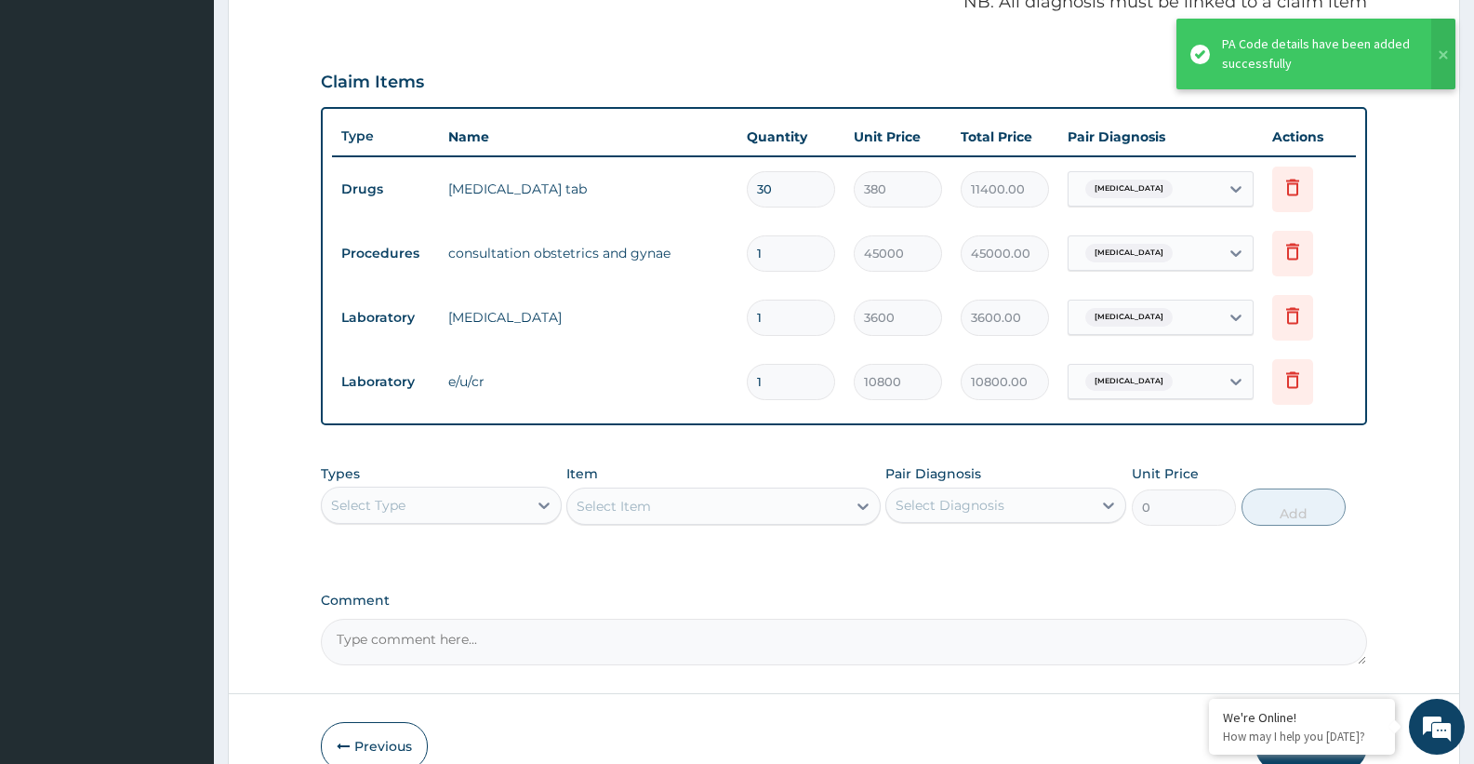
click at [431, 501] on div "Select Type" at bounding box center [425, 505] width 206 height 30
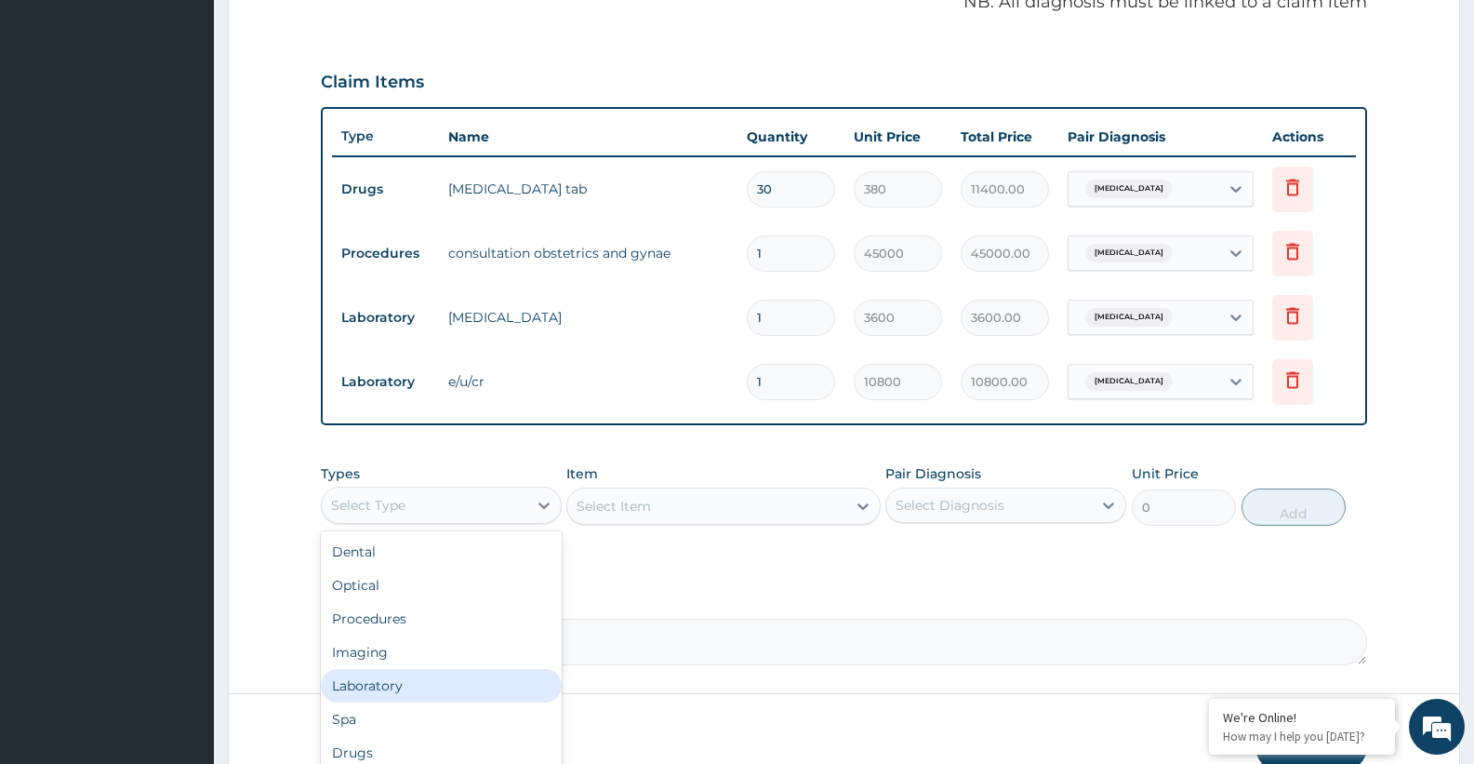
click at [391, 694] on div "Laboratory" at bounding box center [441, 685] width 241 height 33
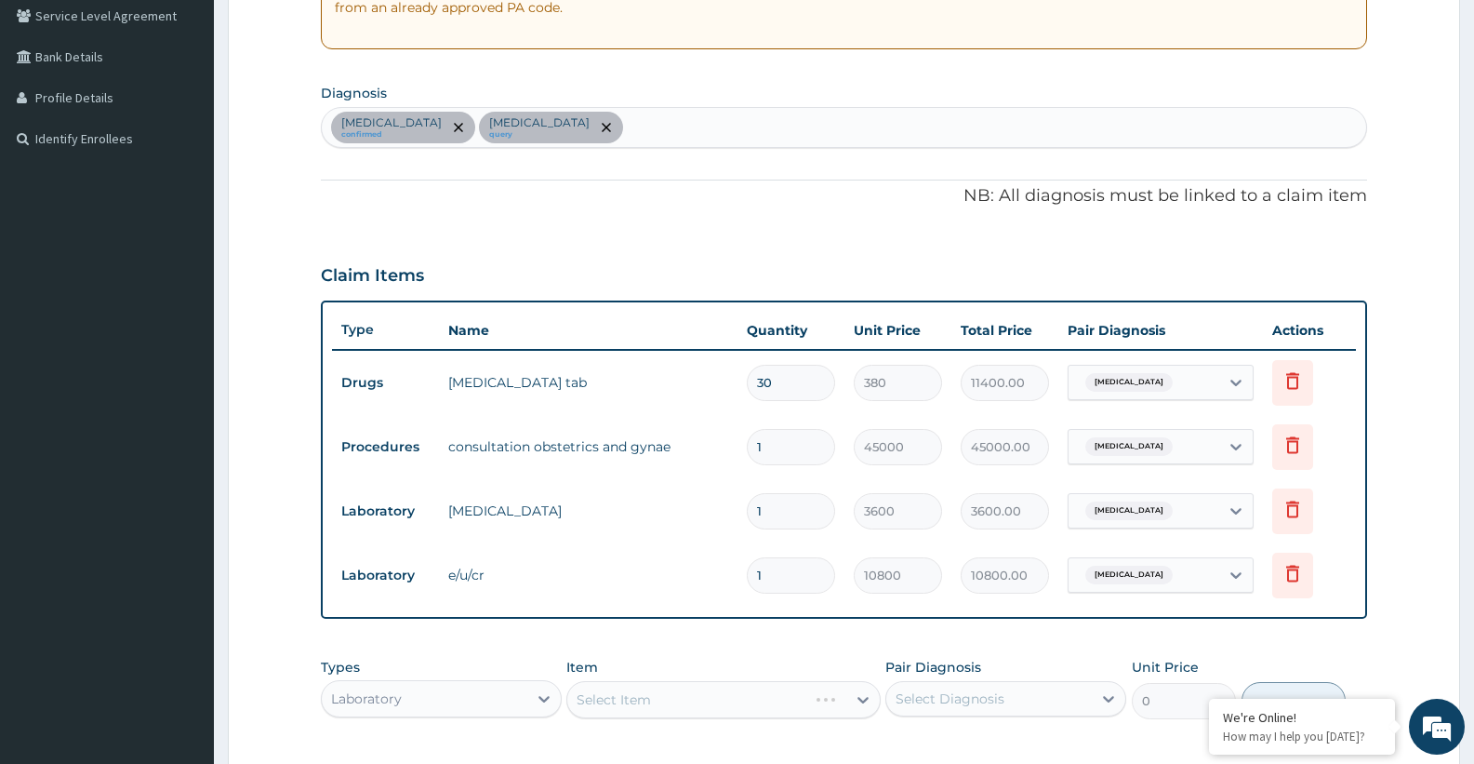
scroll to position [324, 0]
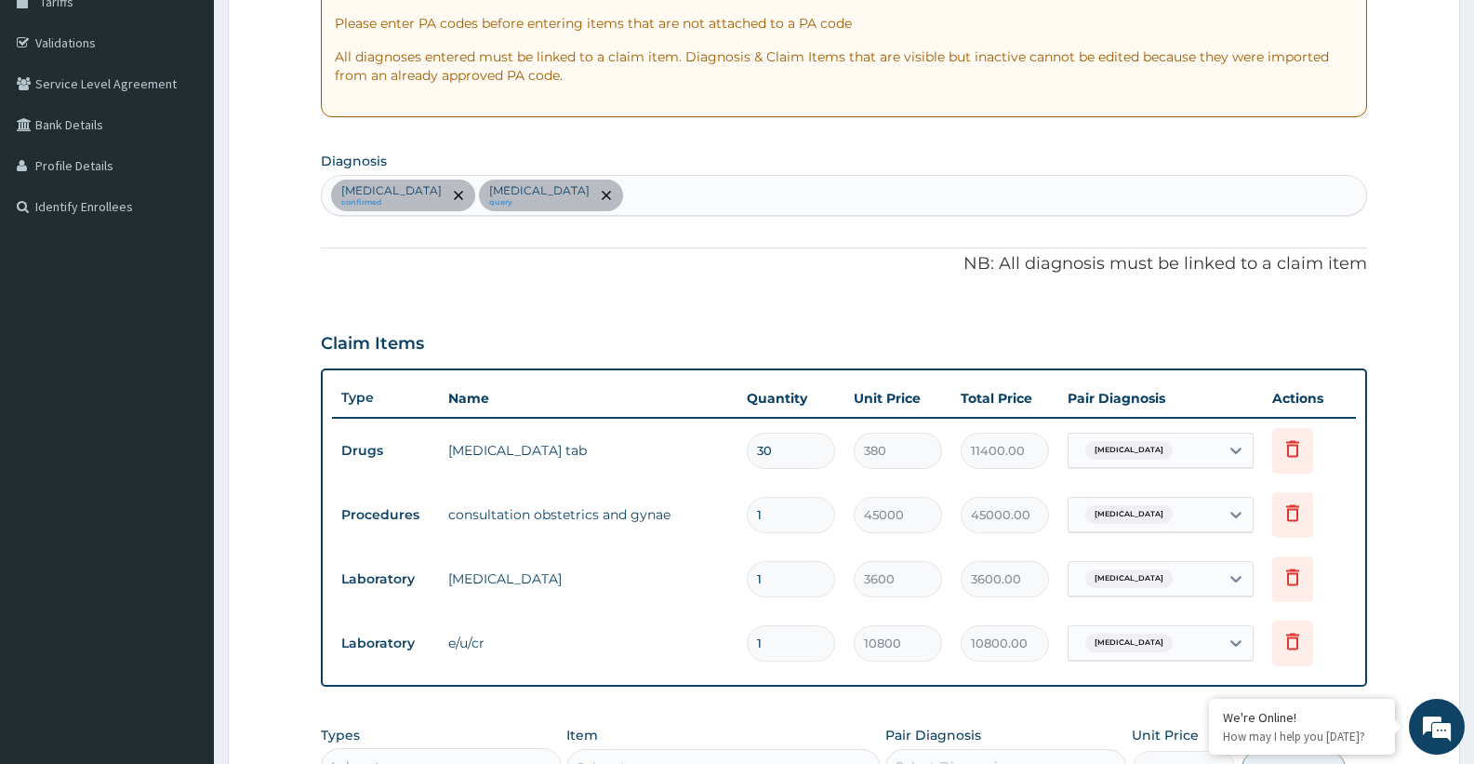
click at [854, 193] on div "Pregnancy-induced hypertension confirmed Gestational diabetes mellitus query" at bounding box center [844, 195] width 1044 height 39
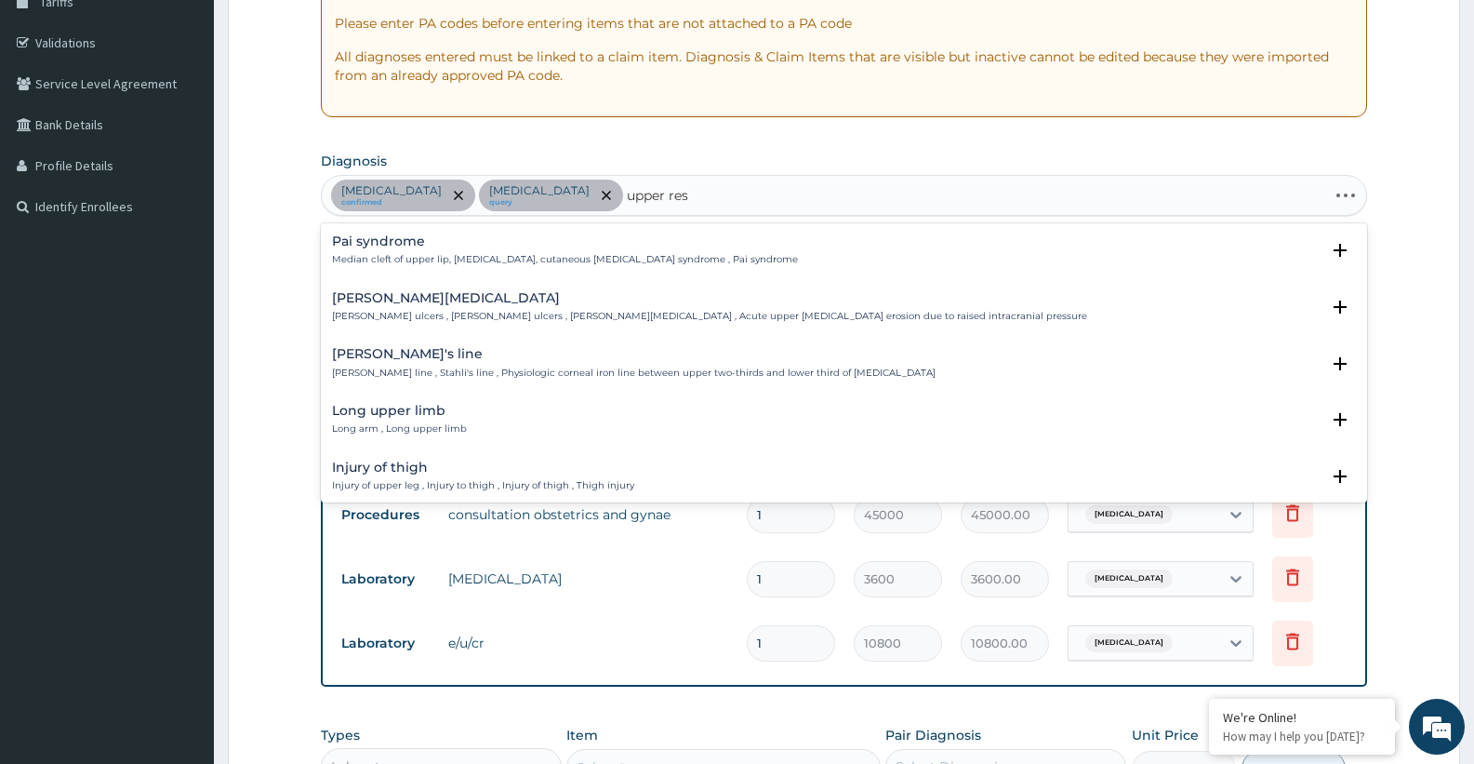
type input "upper resp"
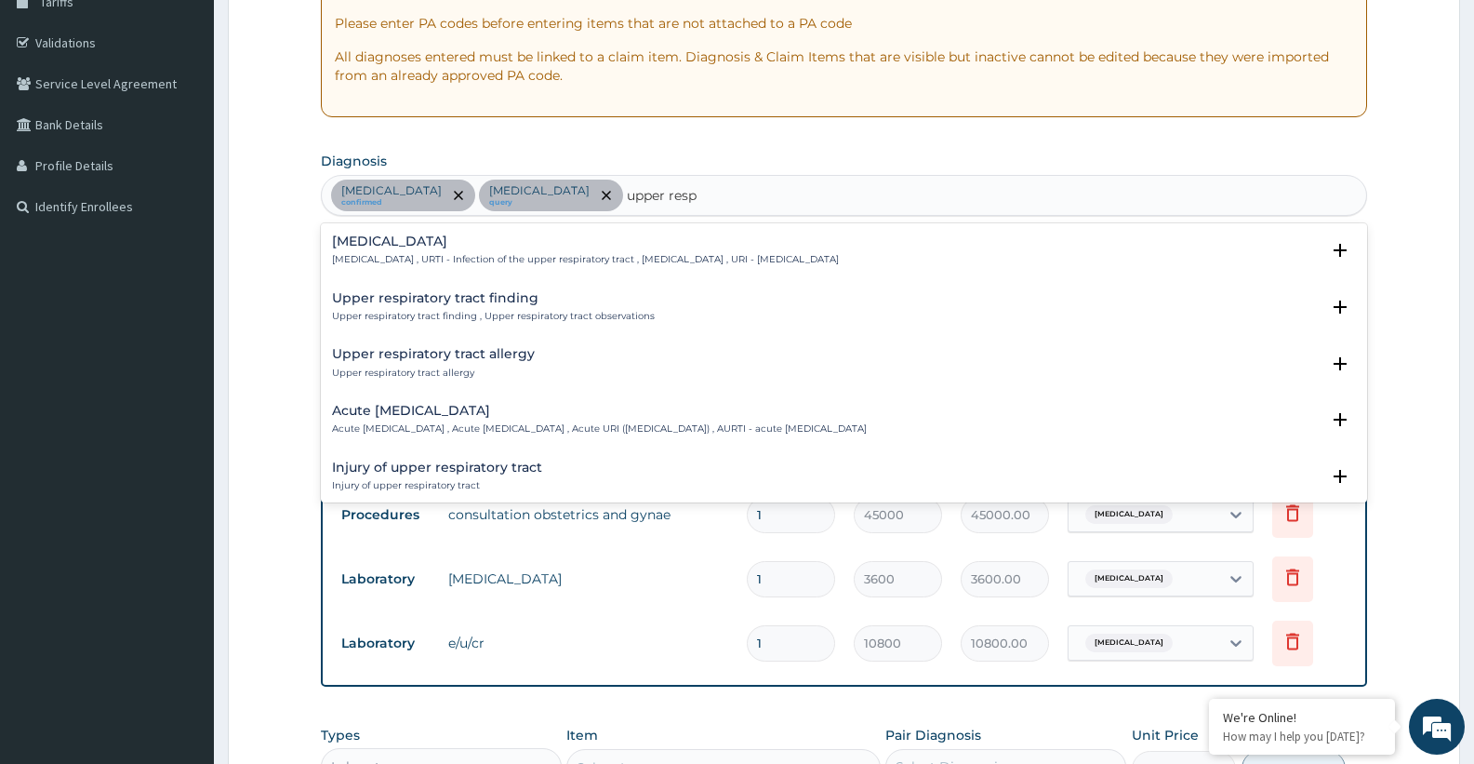
click at [485, 245] on h4 "Upper respiratory infection" at bounding box center [585, 241] width 507 height 14
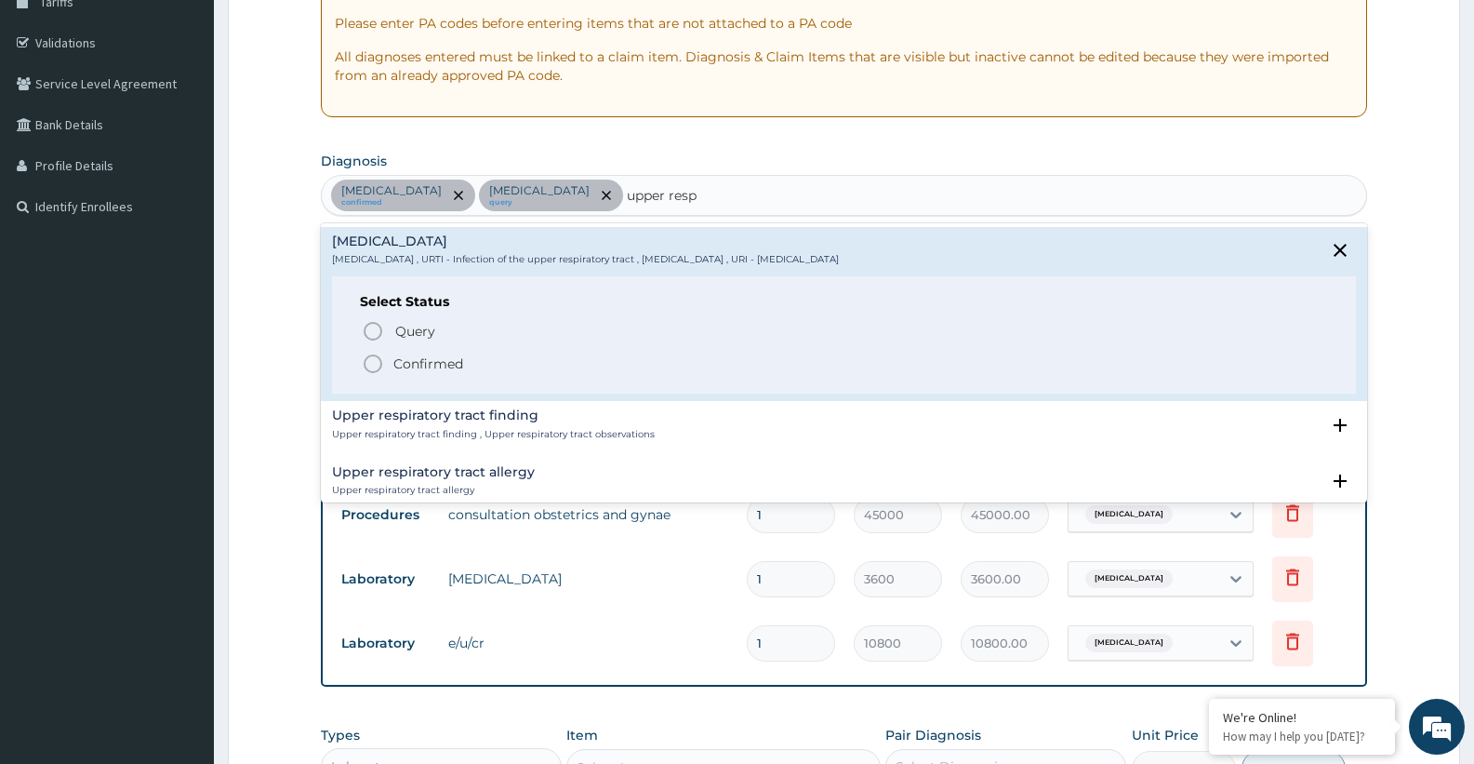
click at [412, 362] on p "Confirmed" at bounding box center [428, 363] width 70 height 19
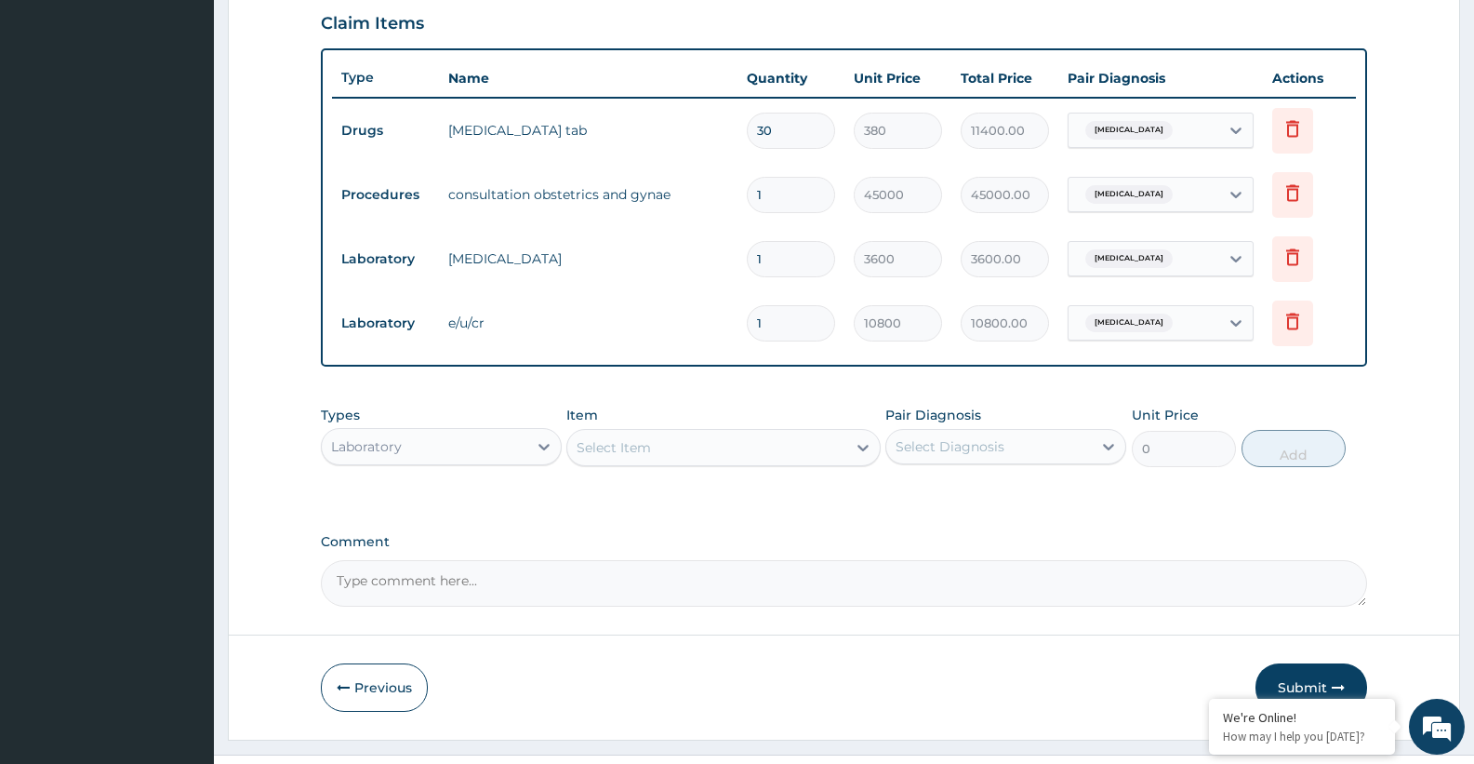
scroll to position [682, 0]
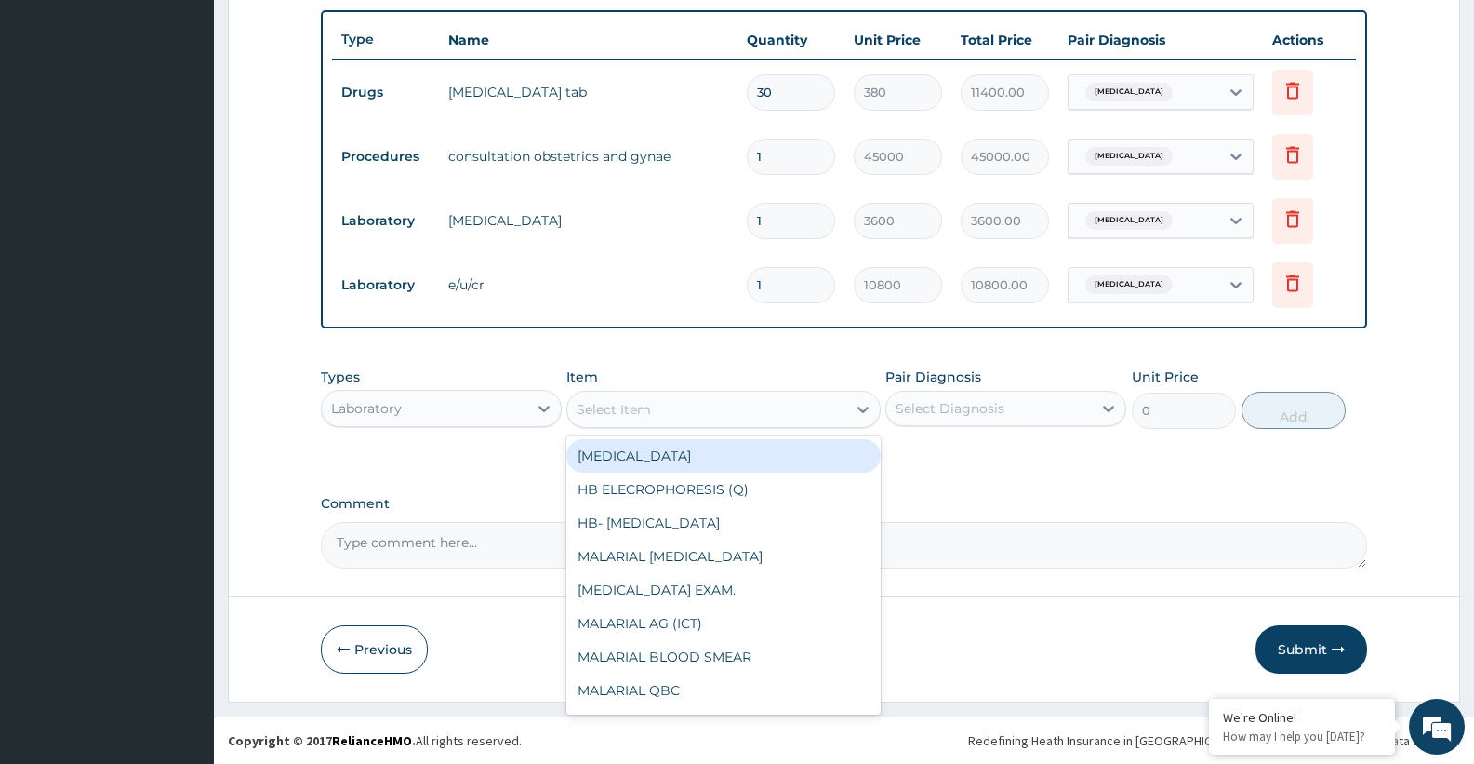
click at [596, 409] on div "Select Item" at bounding box center [614, 409] width 74 height 19
type input "cb"
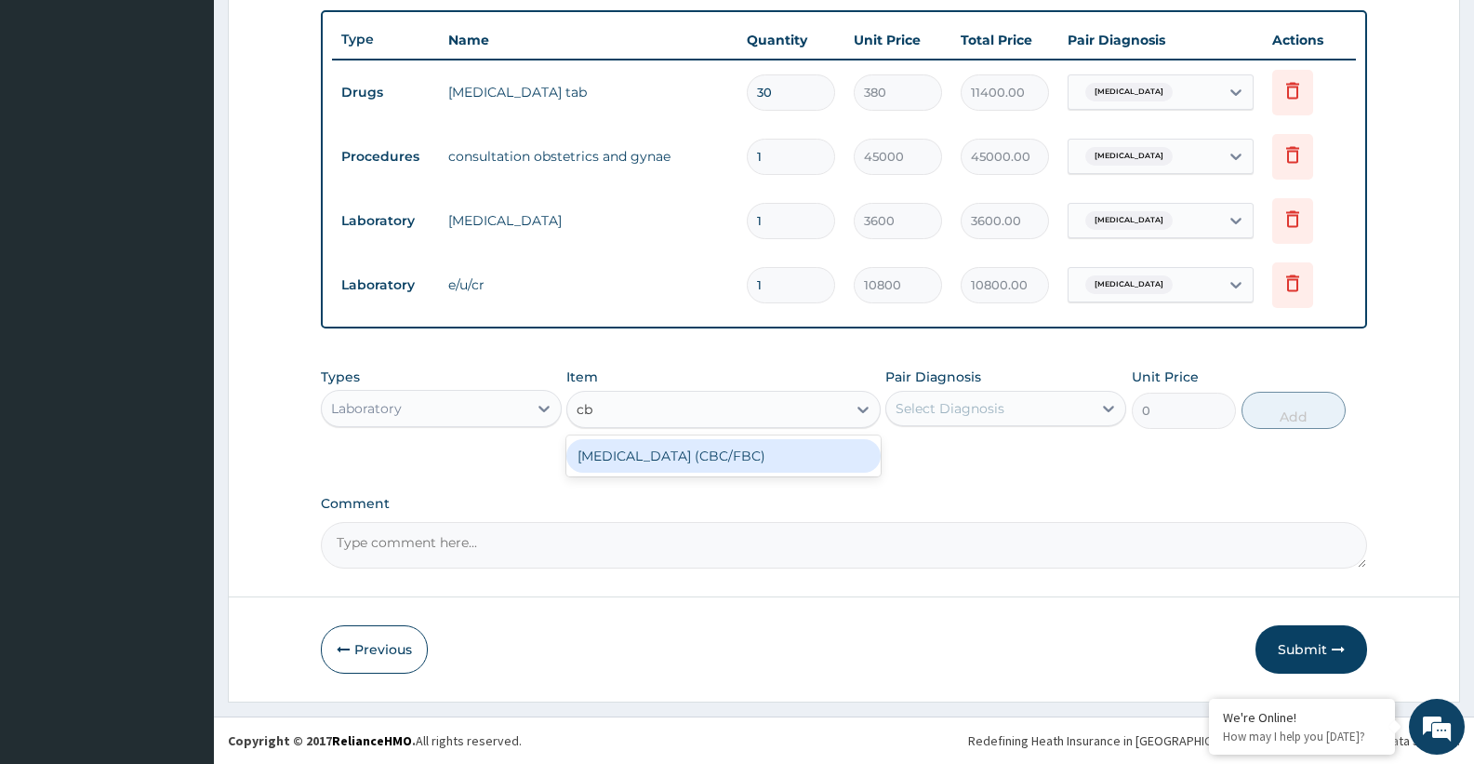
click at [639, 461] on div "COMPLETE BLOOD COUNT (CBC/FBC)" at bounding box center [722, 455] width 313 height 33
type input "15000"
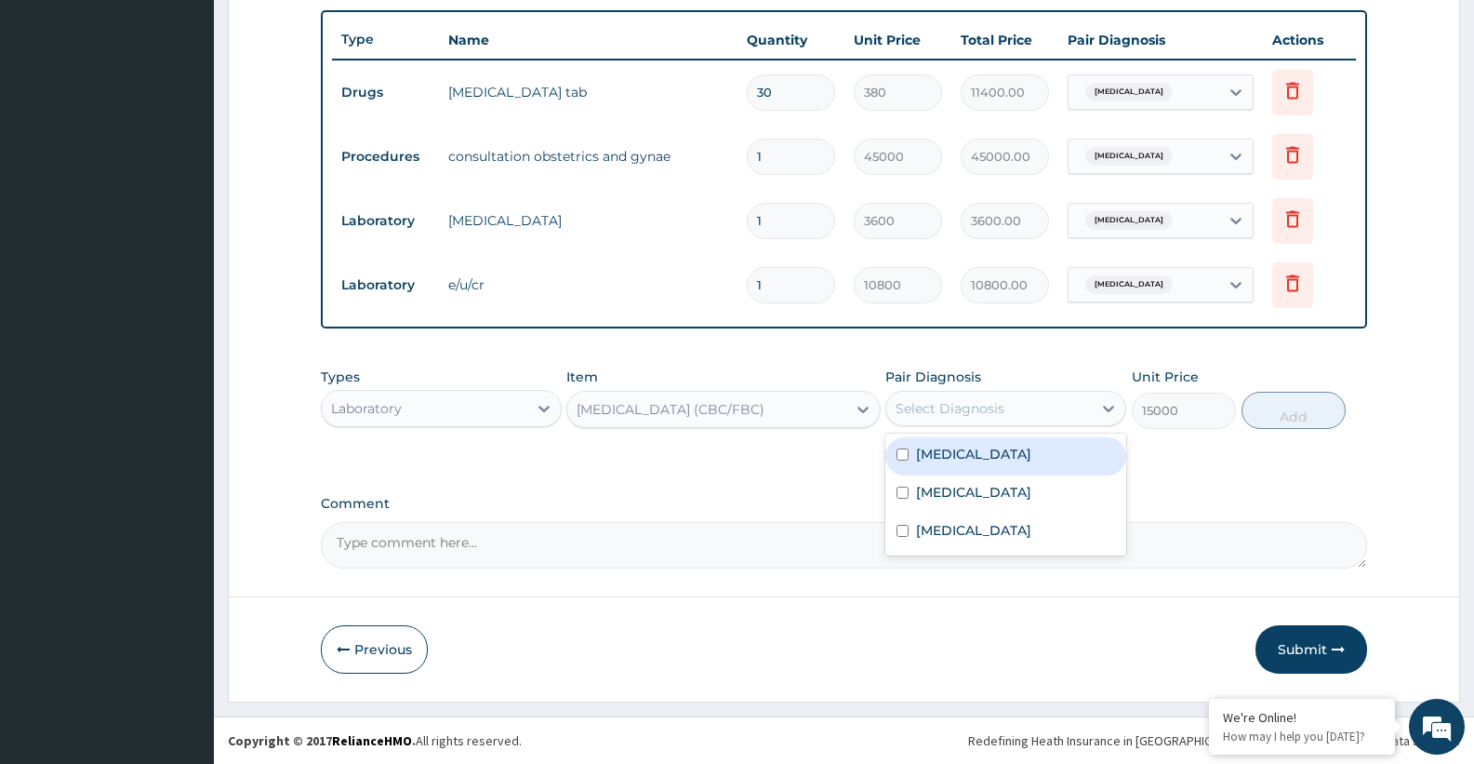
click at [986, 405] on div "Select Diagnosis" at bounding box center [950, 408] width 109 height 19
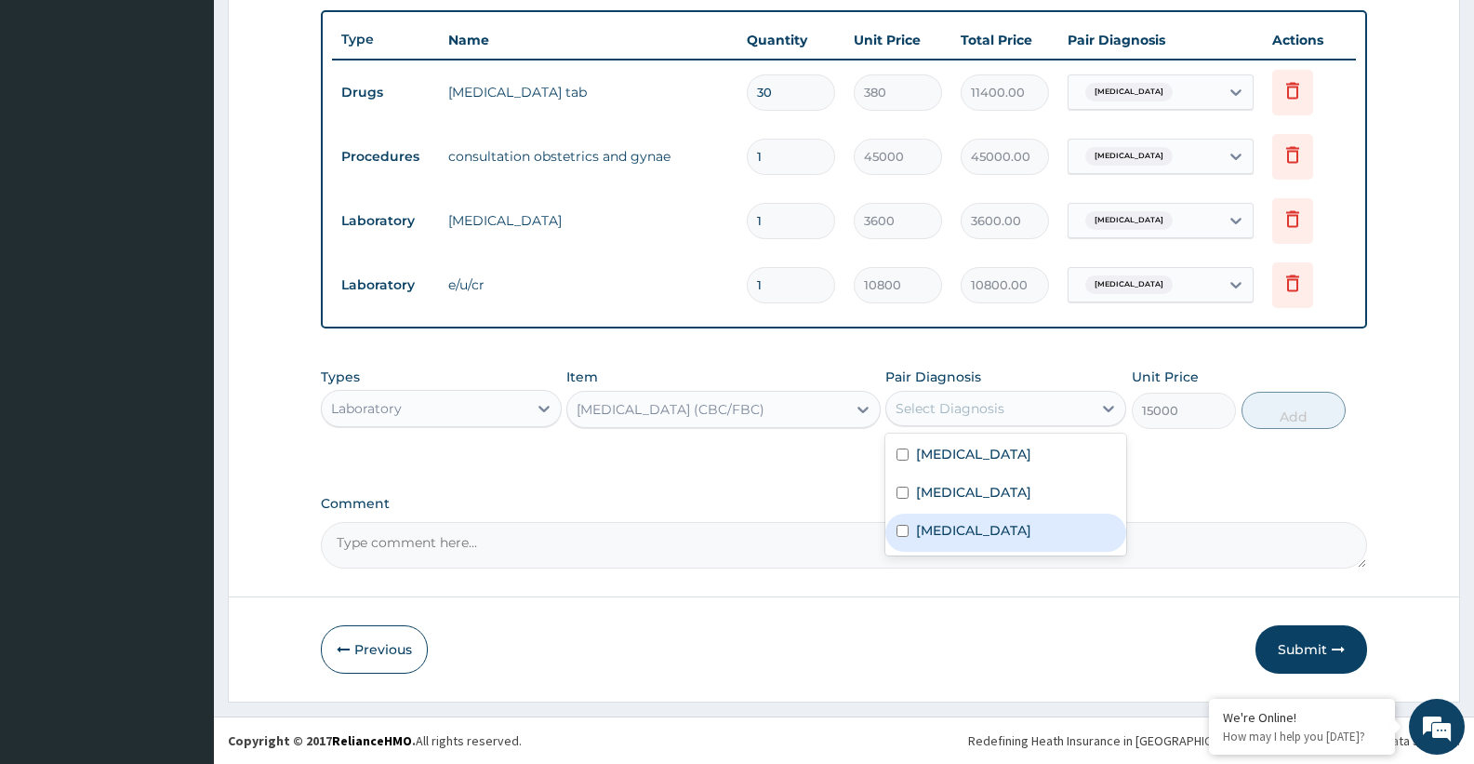
click at [960, 539] on label "Upper respiratory infection" at bounding box center [973, 530] width 115 height 19
checkbox input "true"
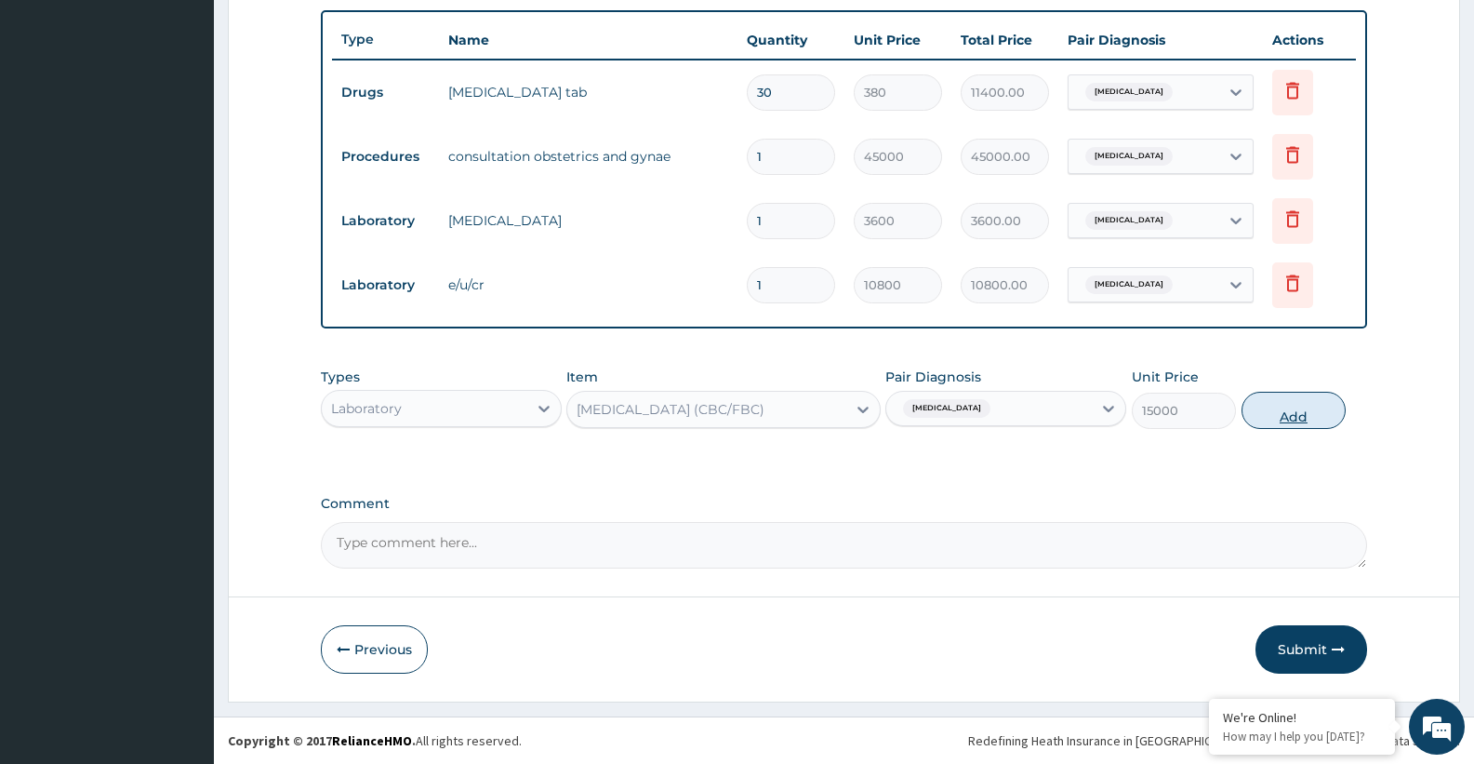
click at [1296, 414] on button "Add" at bounding box center [1294, 410] width 104 height 37
type input "0"
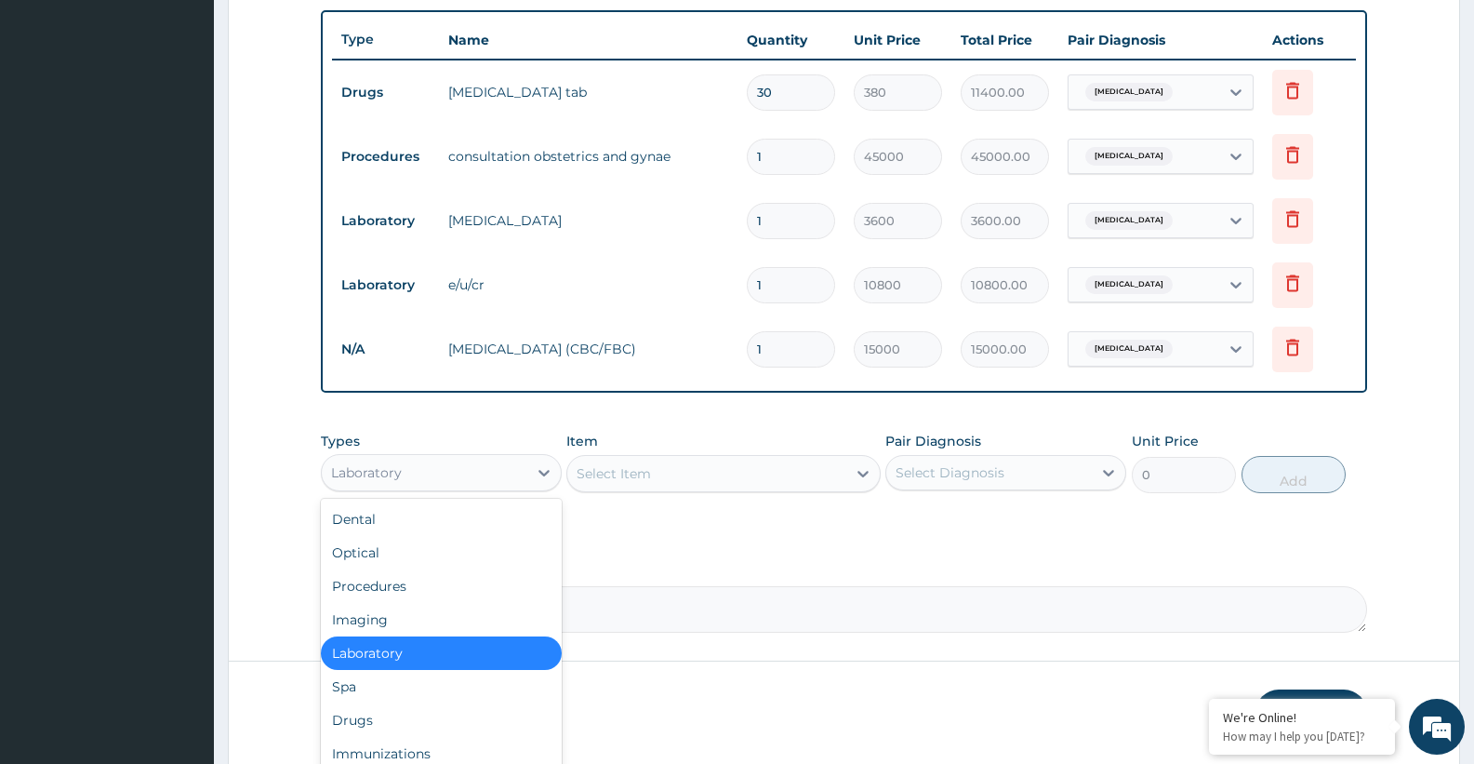
click at [477, 476] on div "Laboratory" at bounding box center [425, 473] width 206 height 30
click at [357, 714] on div "Drugs" at bounding box center [441, 719] width 241 height 33
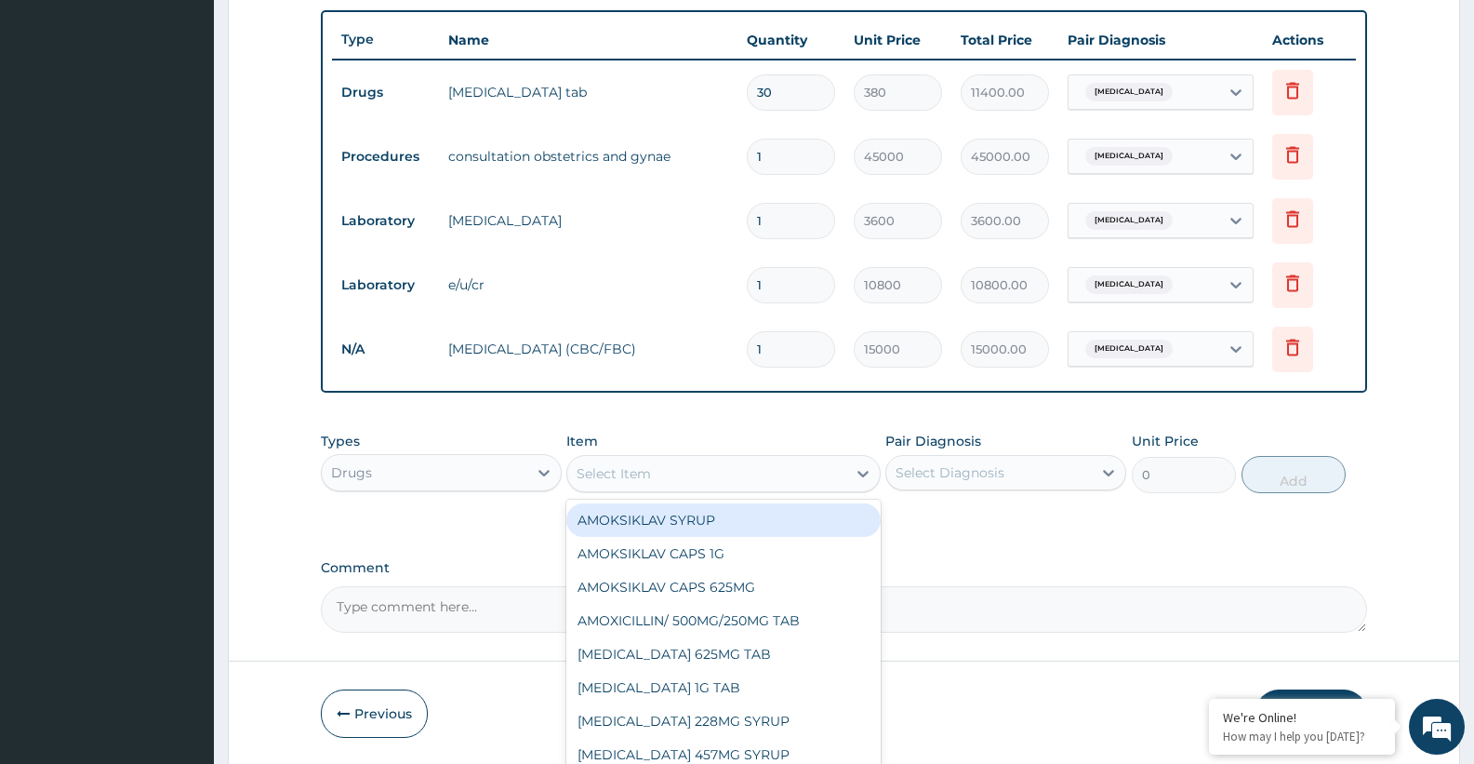
click at [631, 475] on div "Select Item" at bounding box center [614, 473] width 74 height 19
type input "preg"
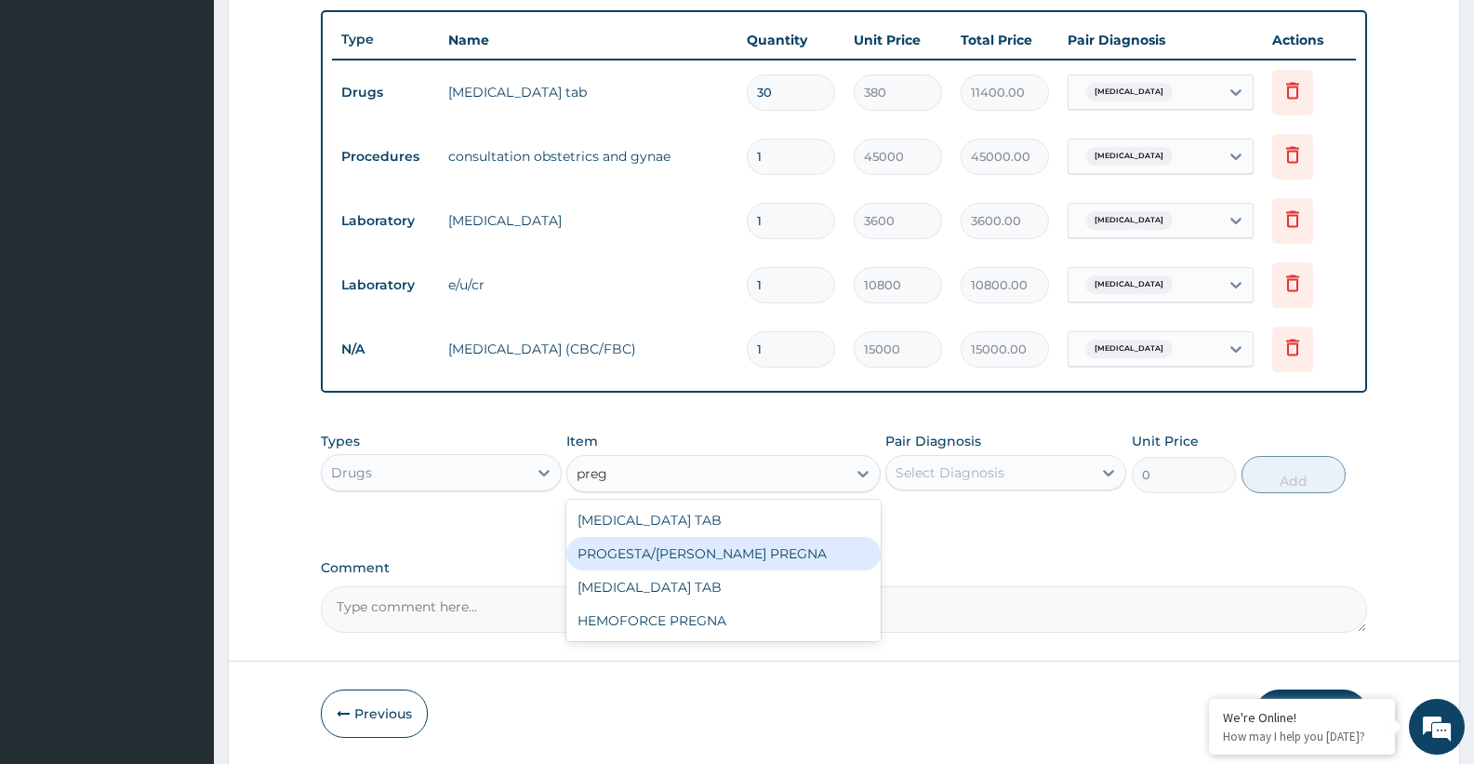
click at [682, 557] on div "PROGESTA/[PERSON_NAME] PREGNA" at bounding box center [722, 553] width 313 height 33
type input "750"
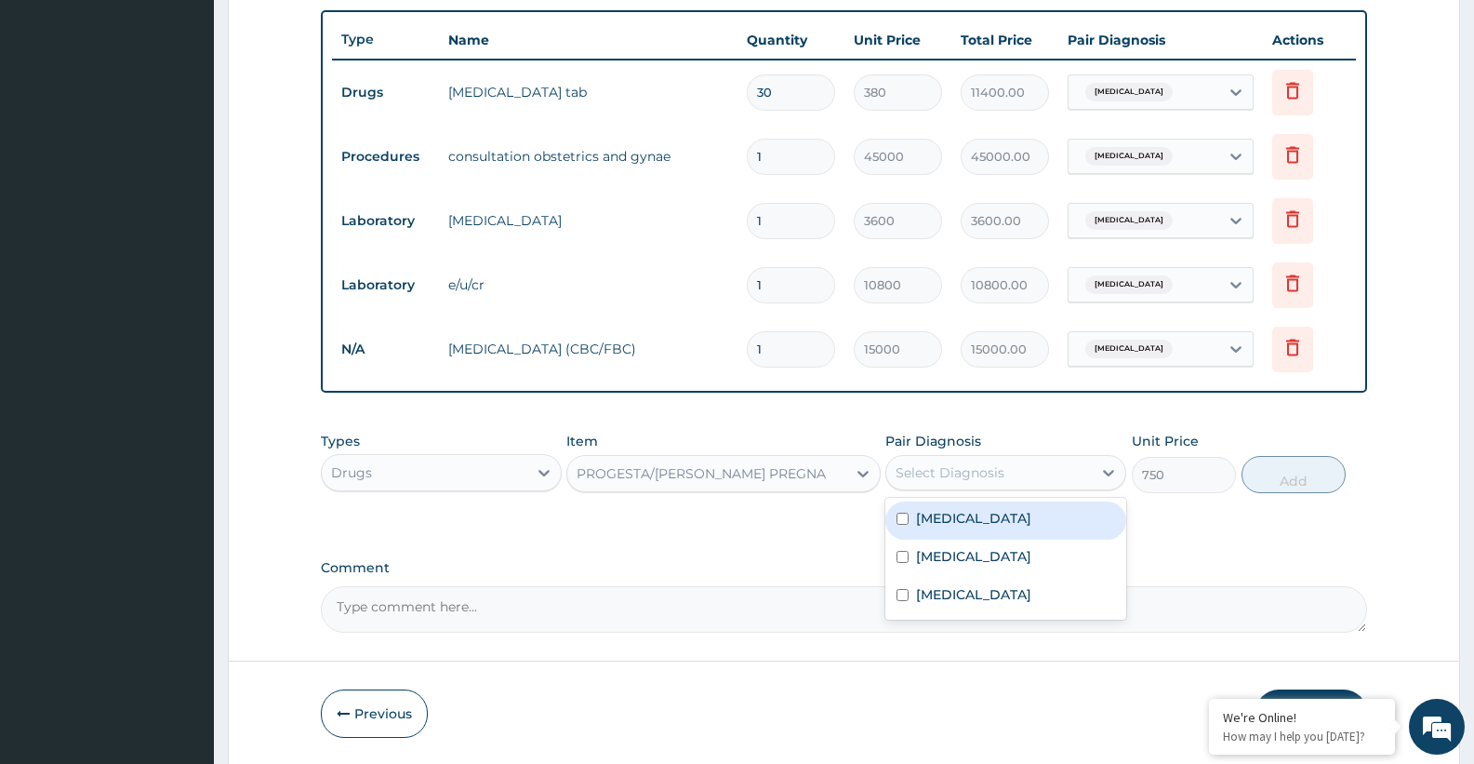
click at [933, 468] on div "Select Diagnosis" at bounding box center [950, 472] width 109 height 19
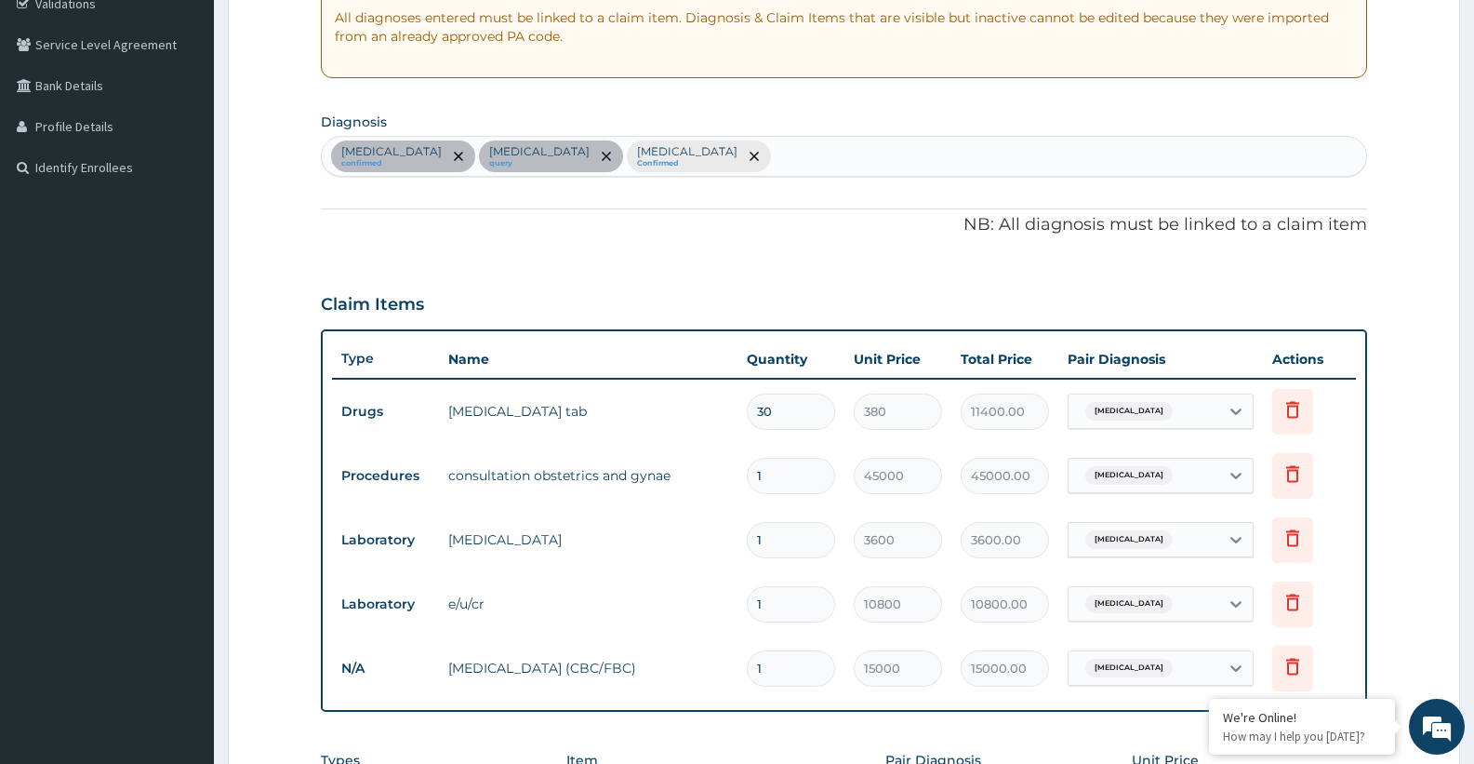
scroll to position [347, 0]
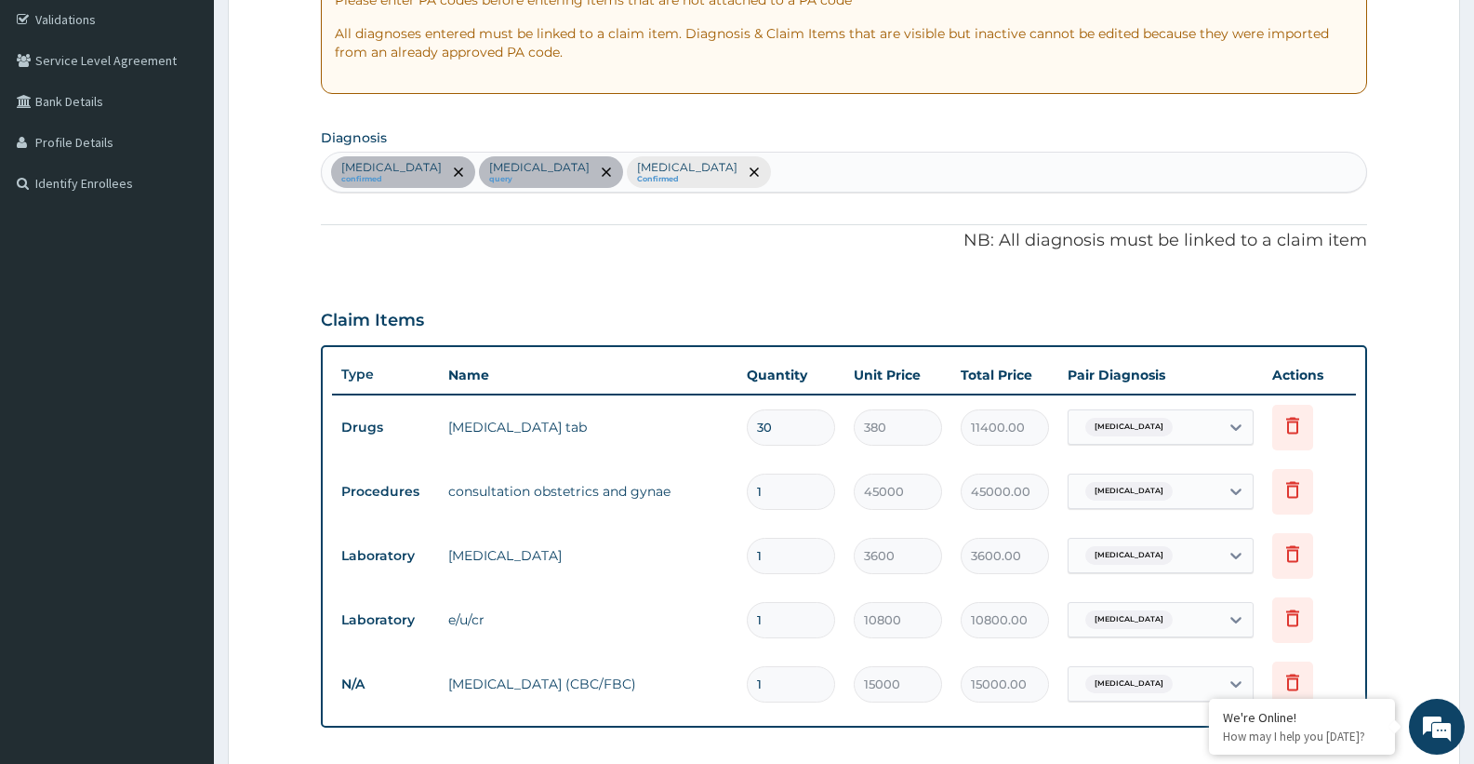
click at [1036, 180] on div "Pregnancy-induced hypertension confirmed Gestational diabetes mellitus query Up…" at bounding box center [844, 172] width 1044 height 39
type input "preg"
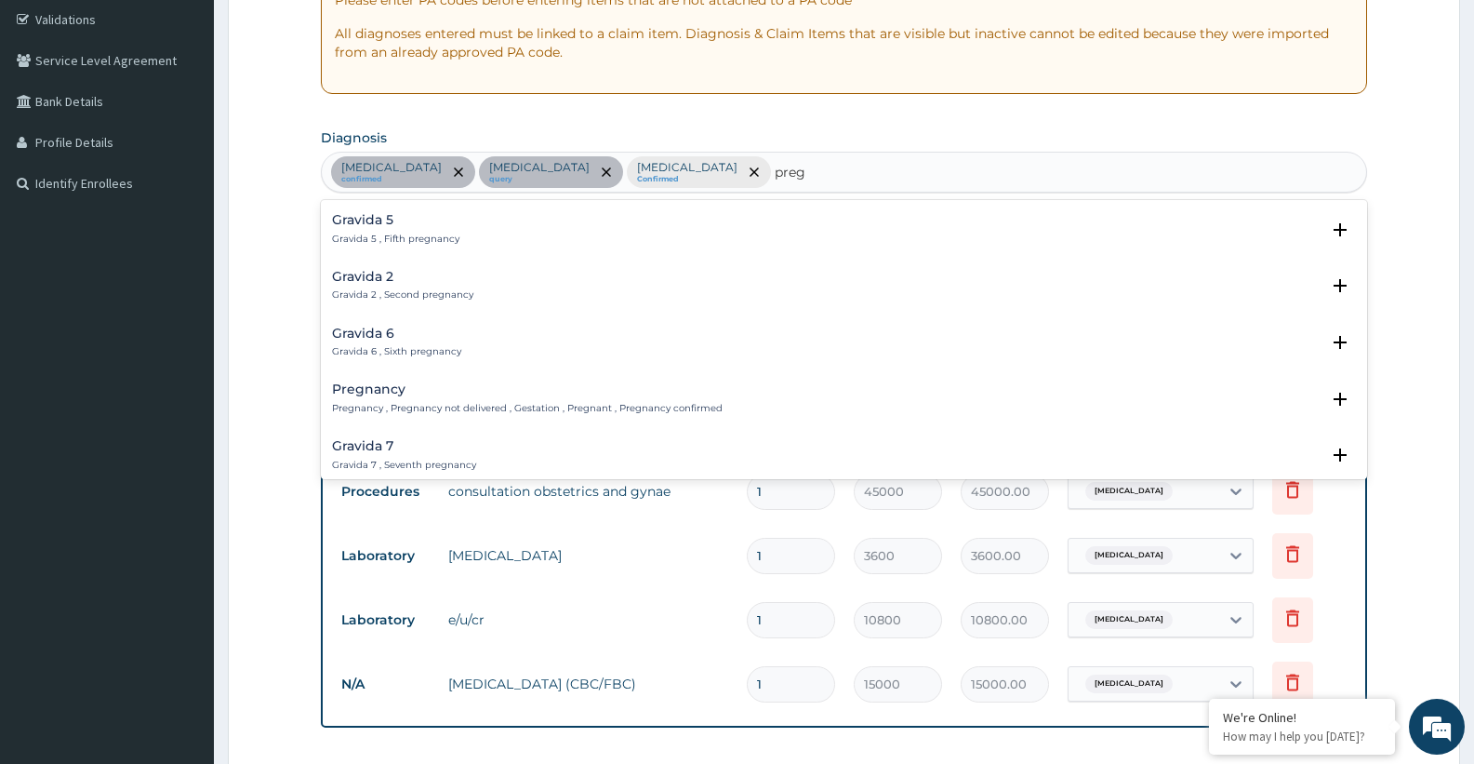
scroll to position [149, 0]
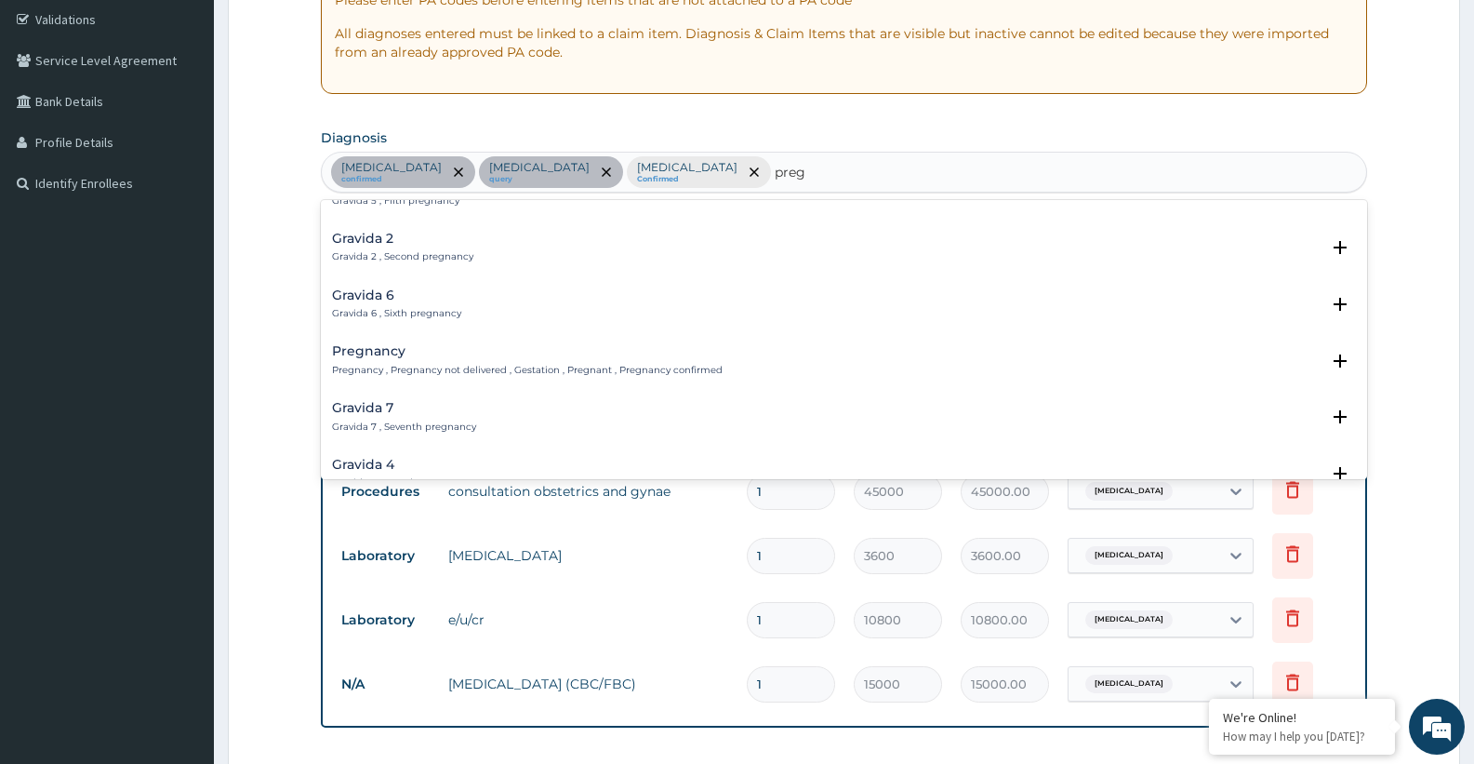
click at [405, 358] on h4 "Pregnancy" at bounding box center [527, 351] width 391 height 14
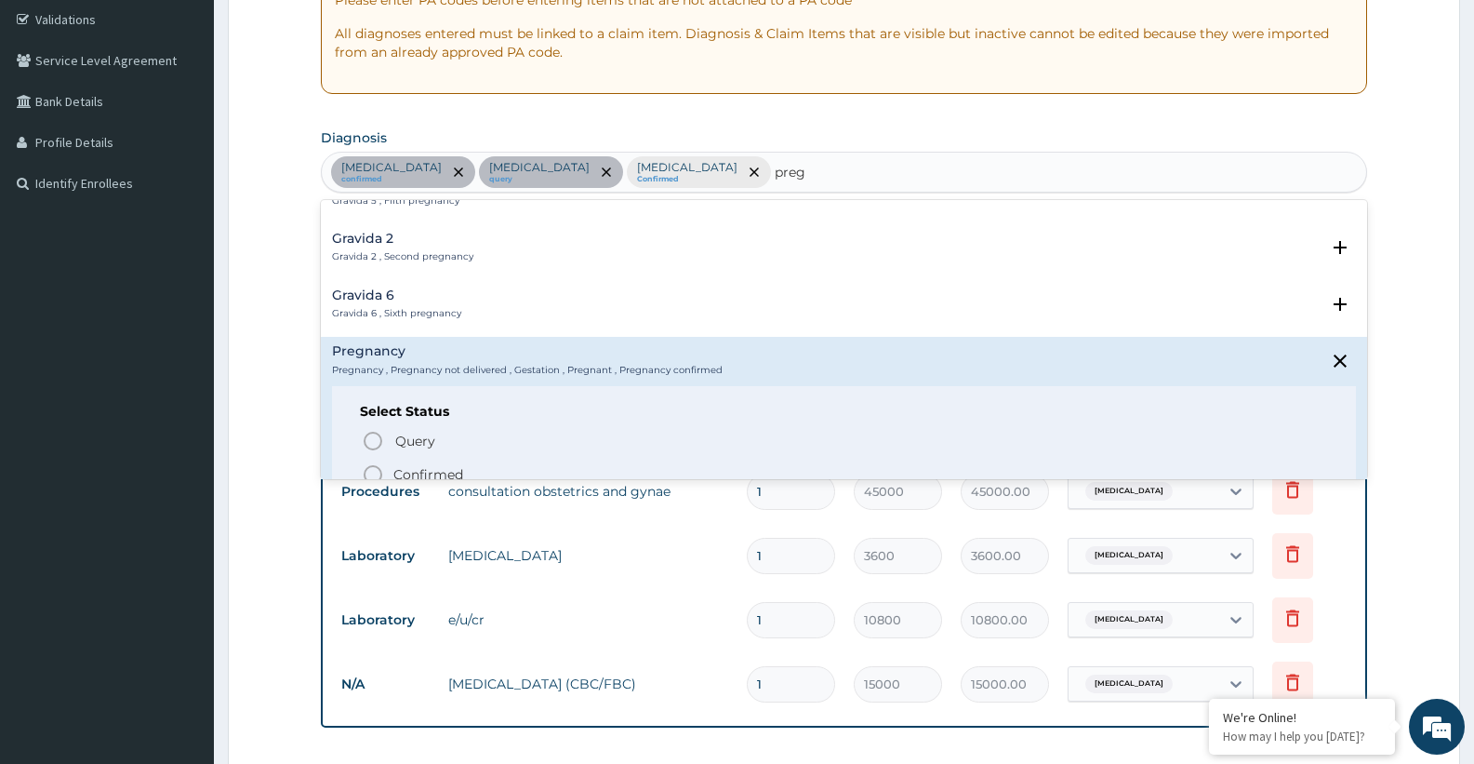
click at [376, 471] on icon "status option filled" at bounding box center [373, 474] width 22 height 22
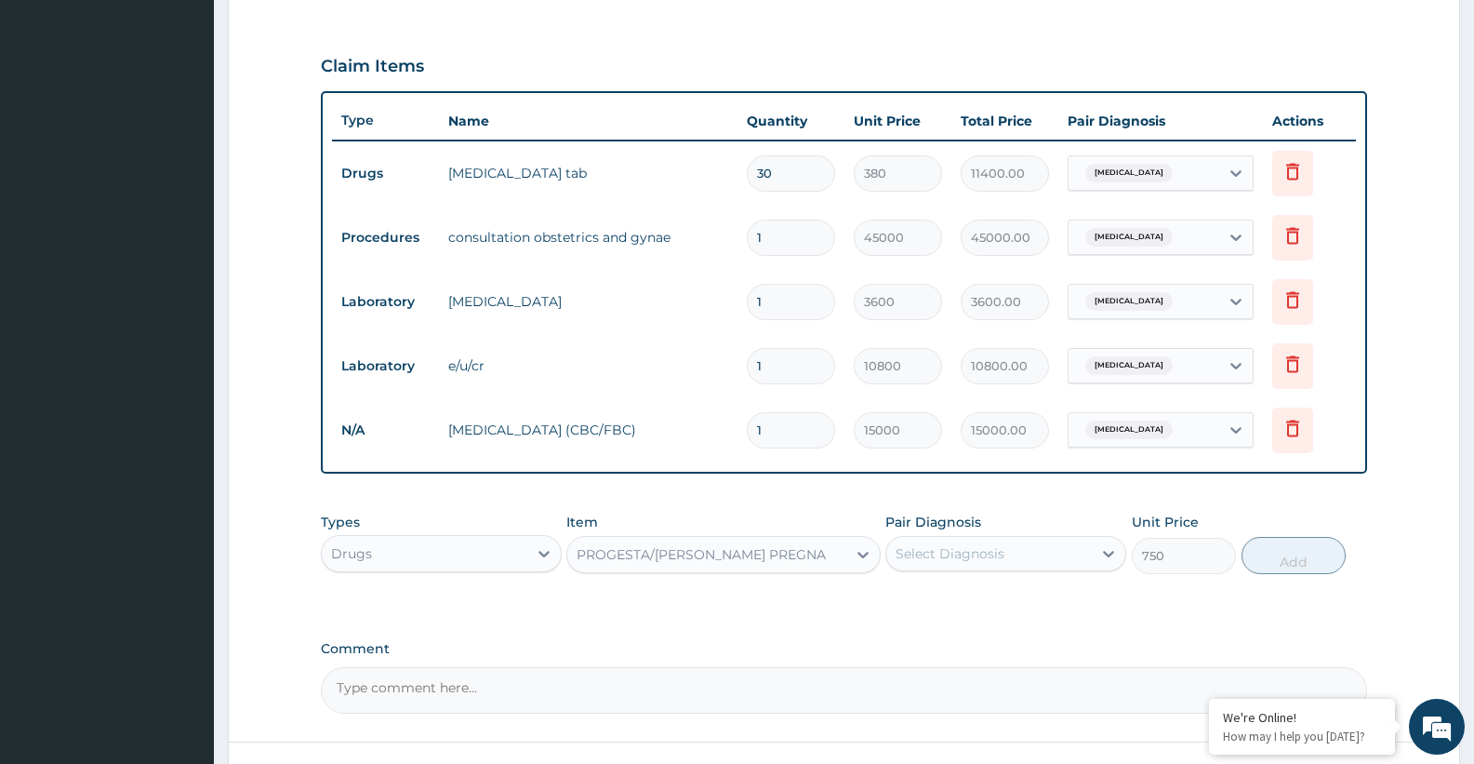
scroll to position [736, 0]
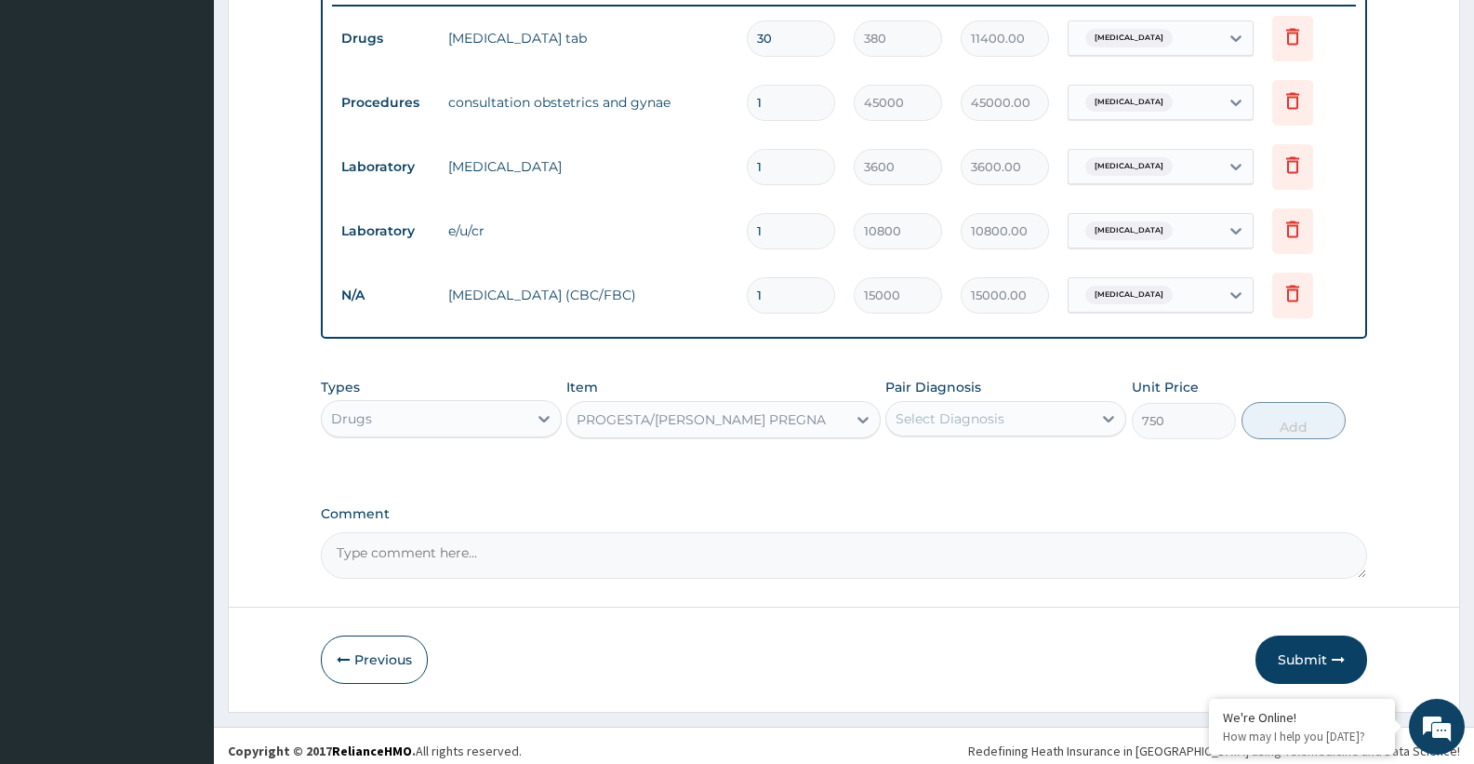
click at [999, 426] on div "Select Diagnosis" at bounding box center [950, 418] width 109 height 19
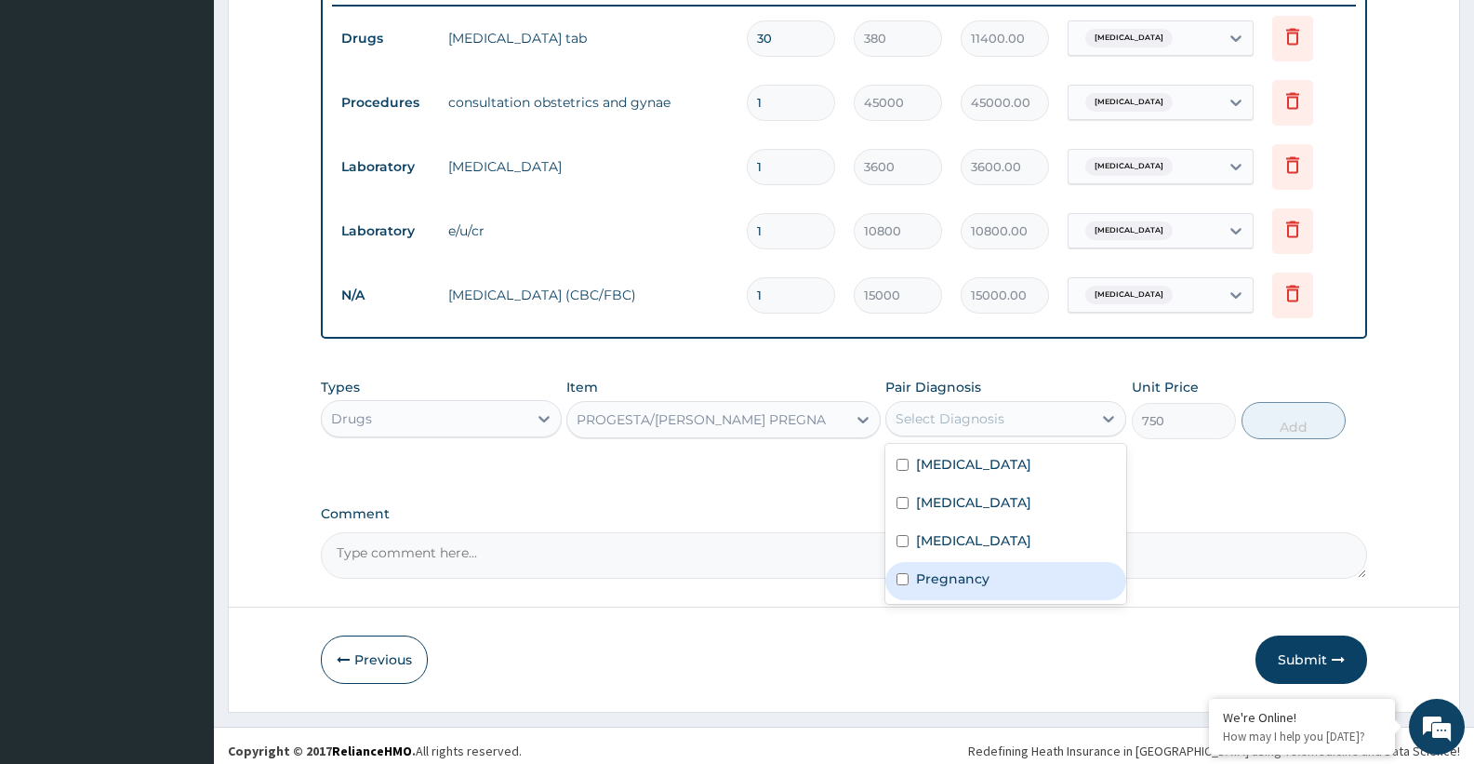
drag, startPoint x: 970, startPoint y: 604, endPoint x: 1223, endPoint y: 519, distance: 266.7
click at [972, 587] on label "Pregnancy" at bounding box center [952, 578] width 73 height 19
checkbox input "true"
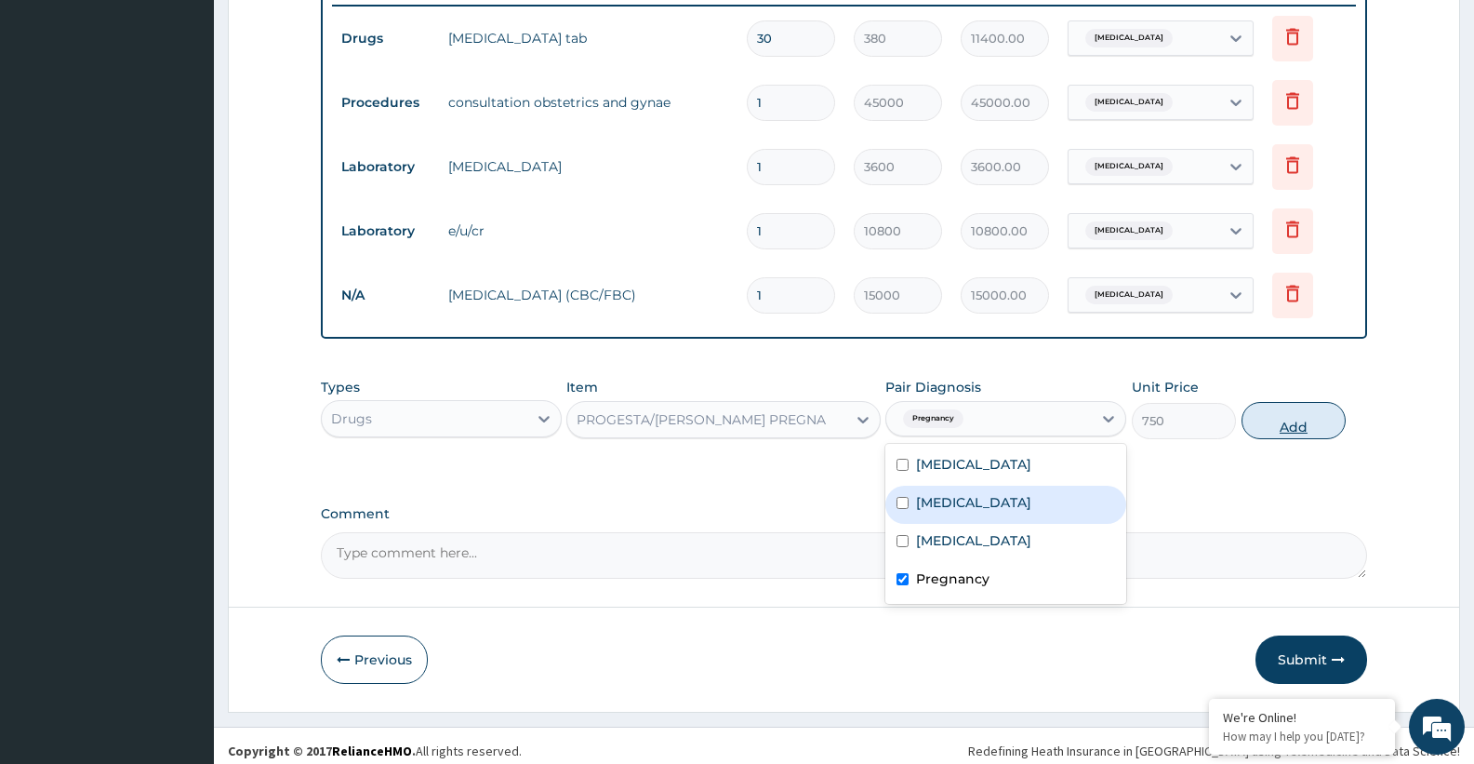
click at [1303, 430] on button "Add" at bounding box center [1294, 420] width 104 height 37
type input "0"
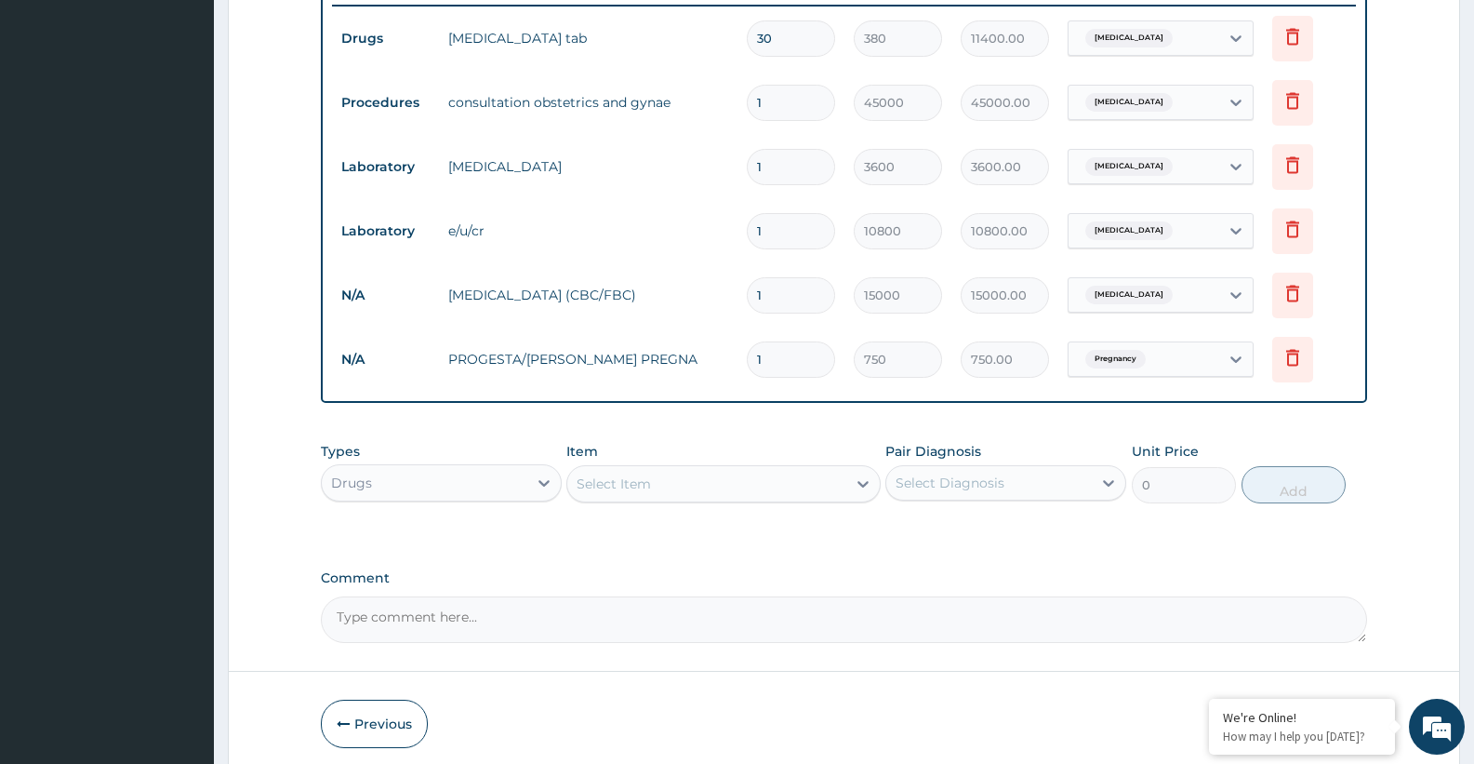
type input "0.00"
type input "3"
type input "2250.00"
type input "30"
type input "22500.00"
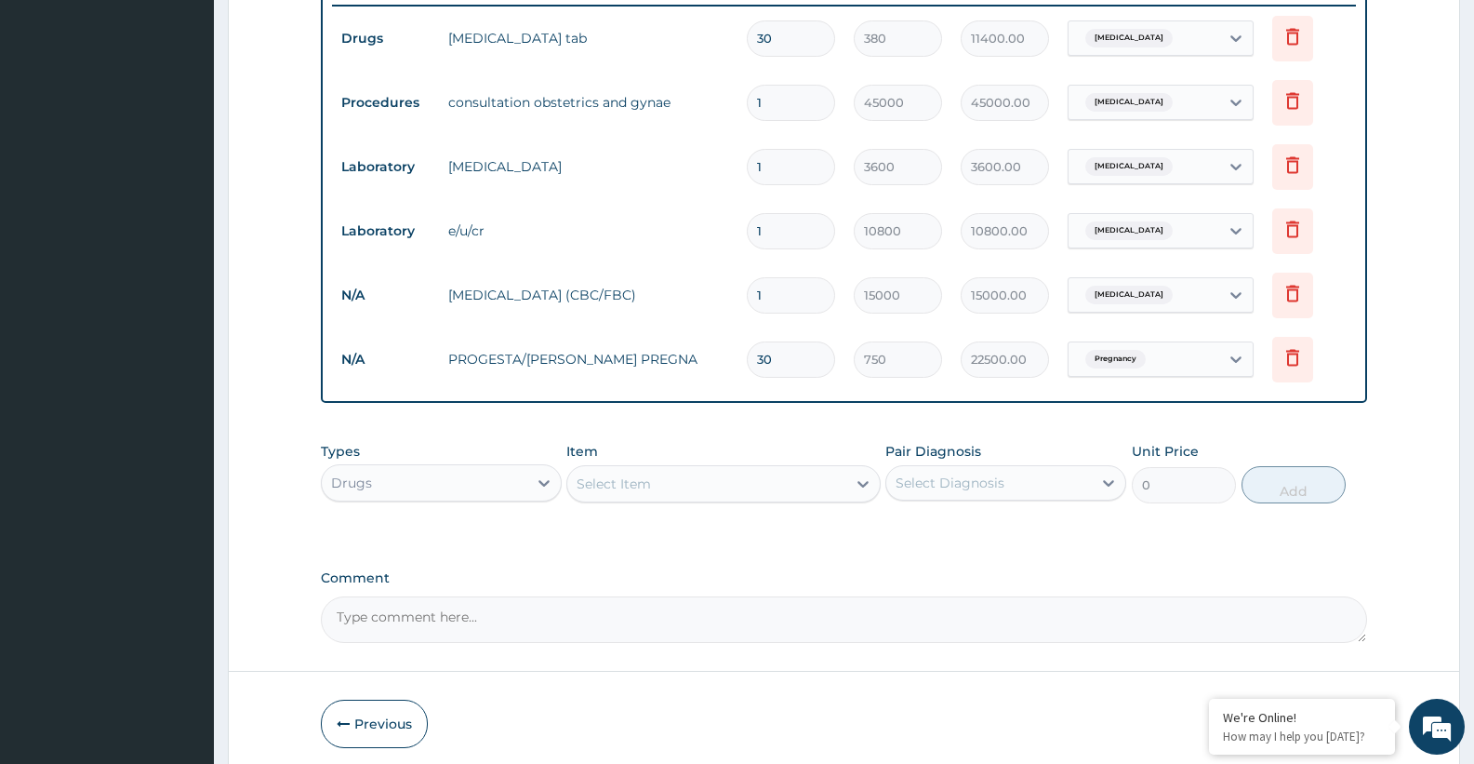
scroll to position [810, 0]
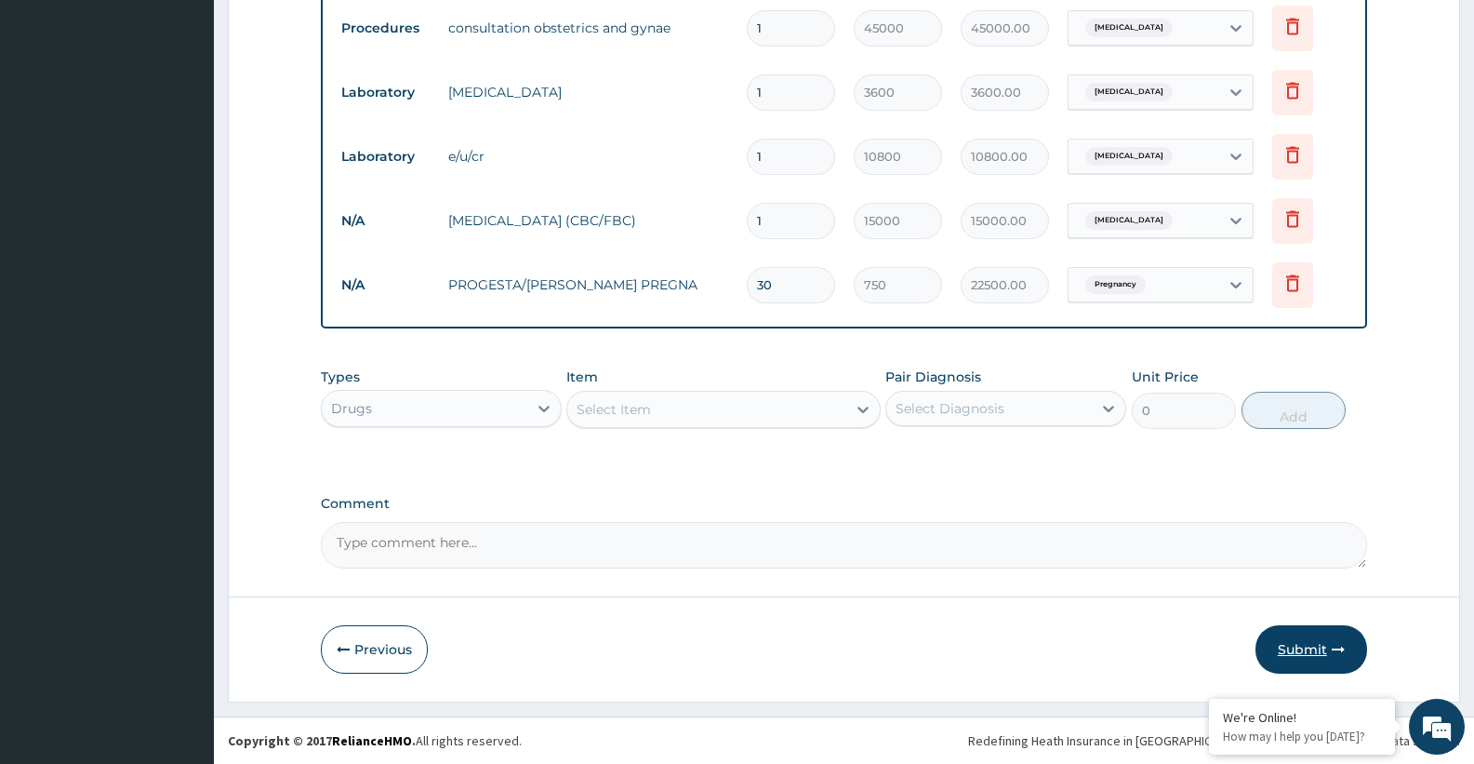
type input "30"
click at [1302, 648] on button "Submit" at bounding box center [1311, 649] width 112 height 48
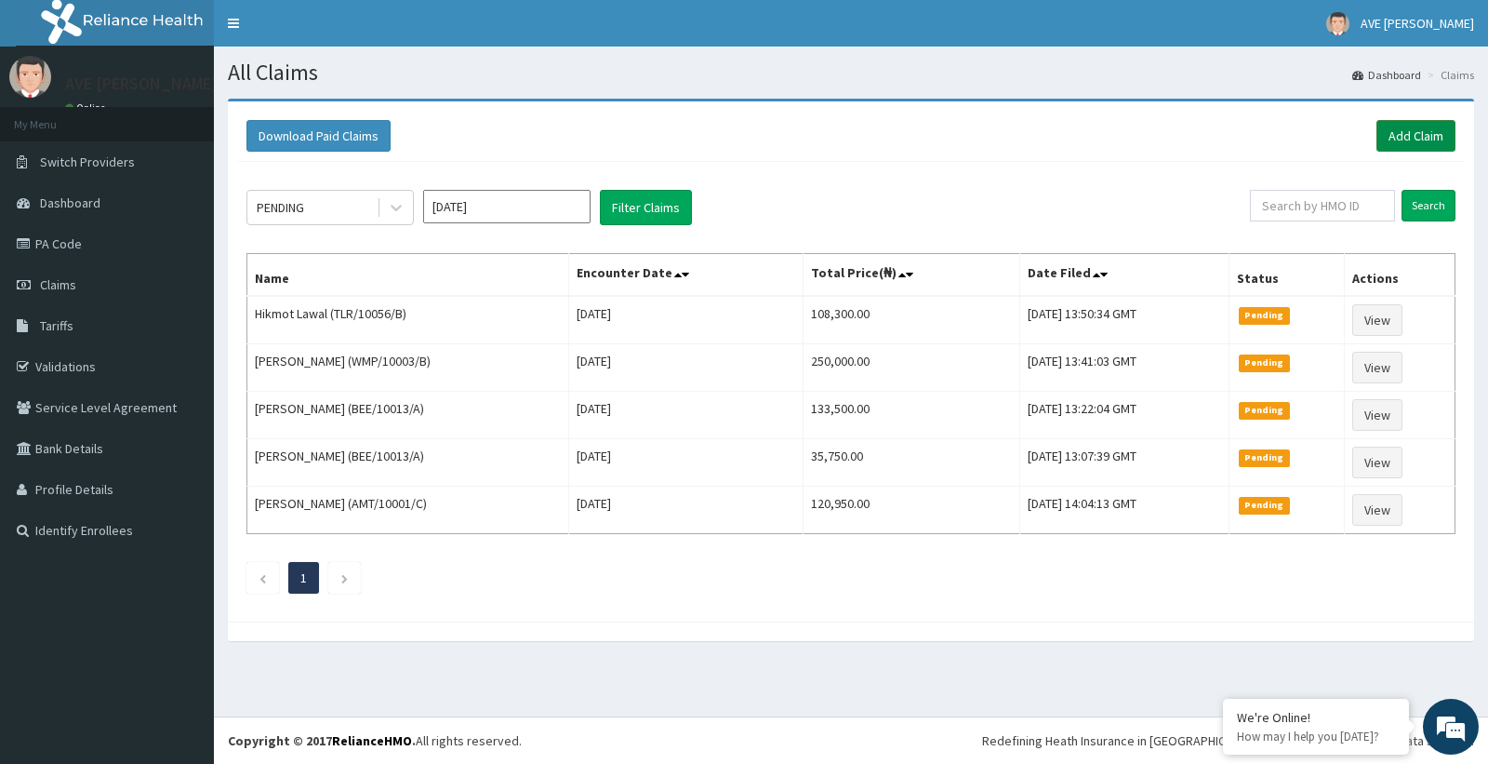
click at [1412, 130] on link "Add Claim" at bounding box center [1415, 136] width 79 height 32
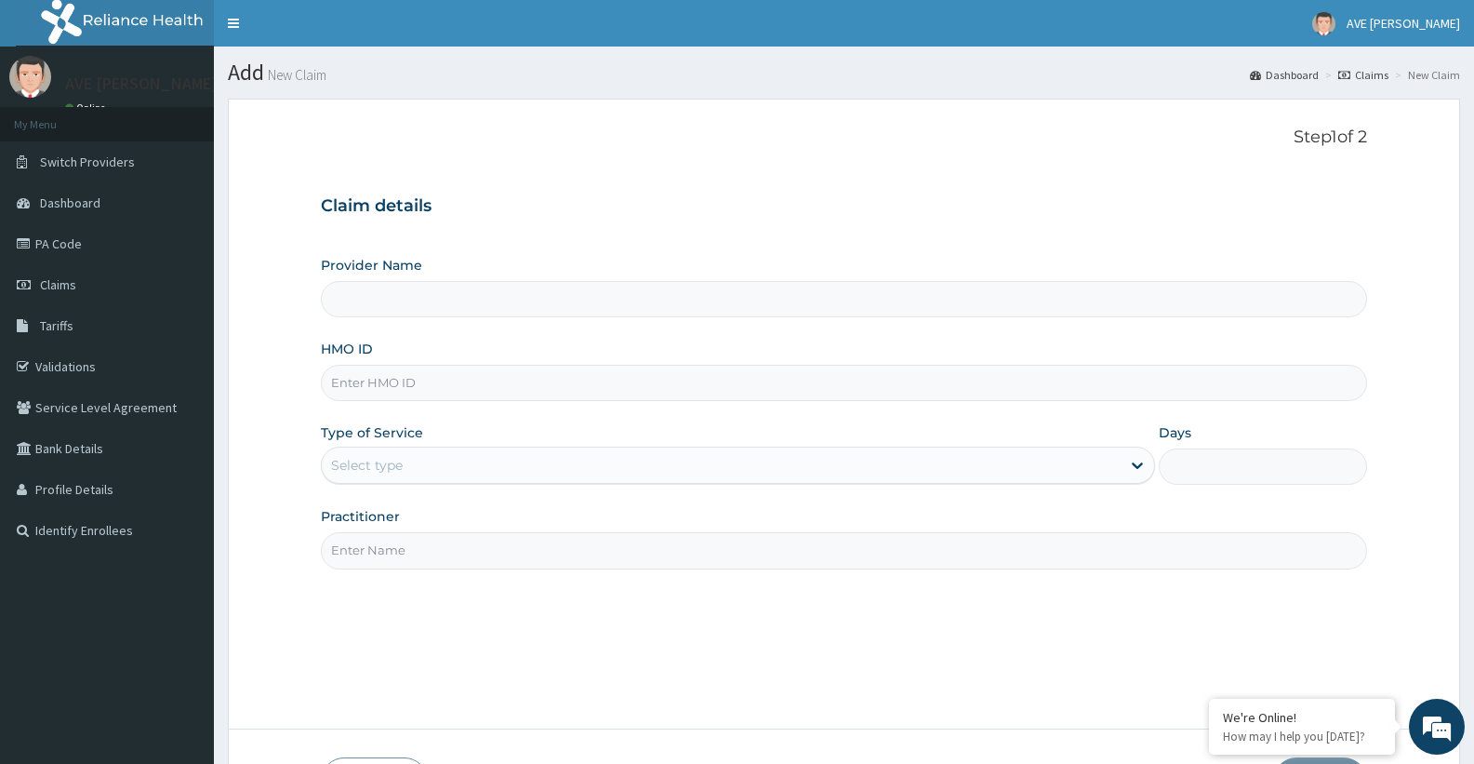
type input "Ave [PERSON_NAME] Hospital Limited - Oniru"
click at [374, 389] on input "HMO ID" at bounding box center [844, 383] width 1046 height 36
paste input "BEE/10013/A"
type input "BEE/10013/A"
drag, startPoint x: 408, startPoint y: 472, endPoint x: 405, endPoint y: 483, distance: 10.9
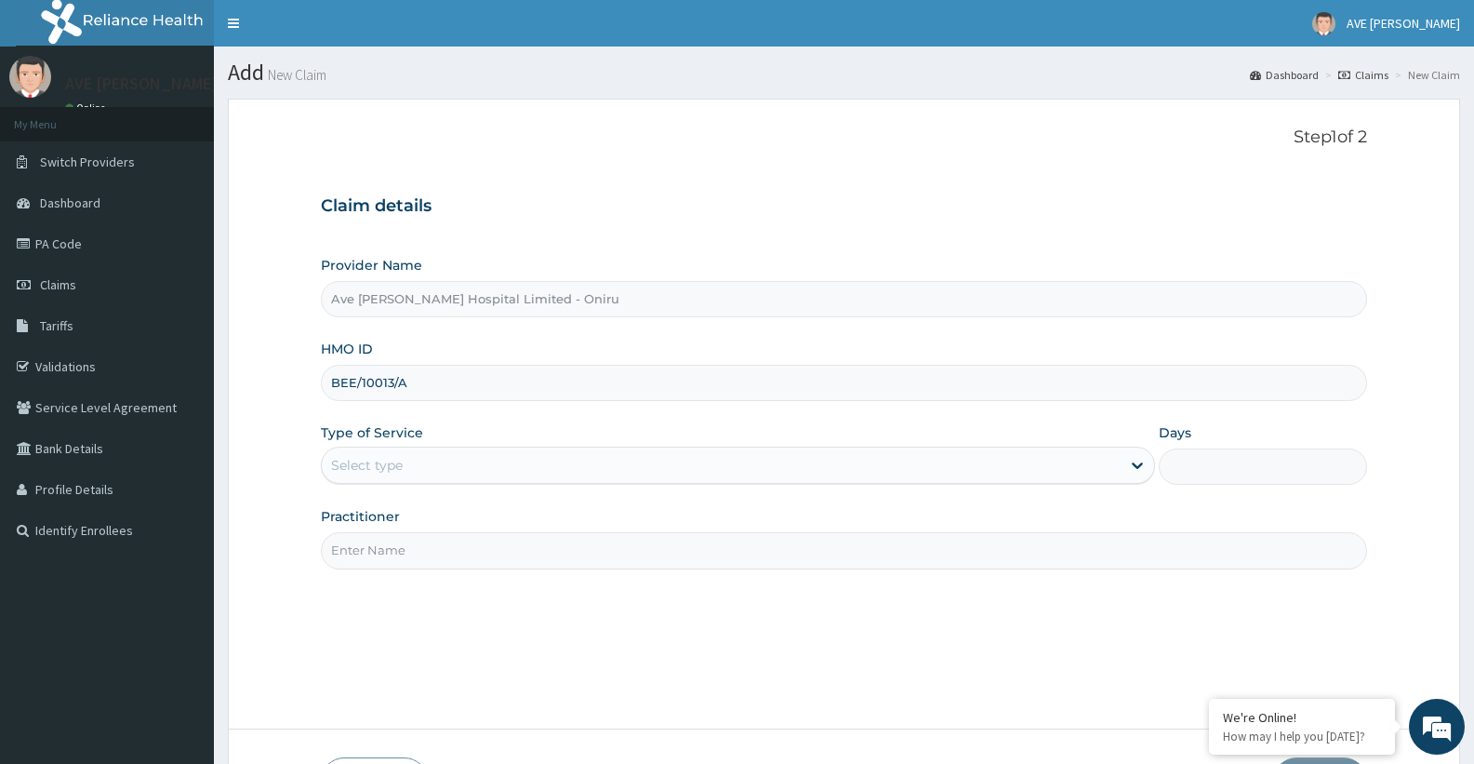
click at [406, 472] on div "Select type" at bounding box center [721, 465] width 798 height 30
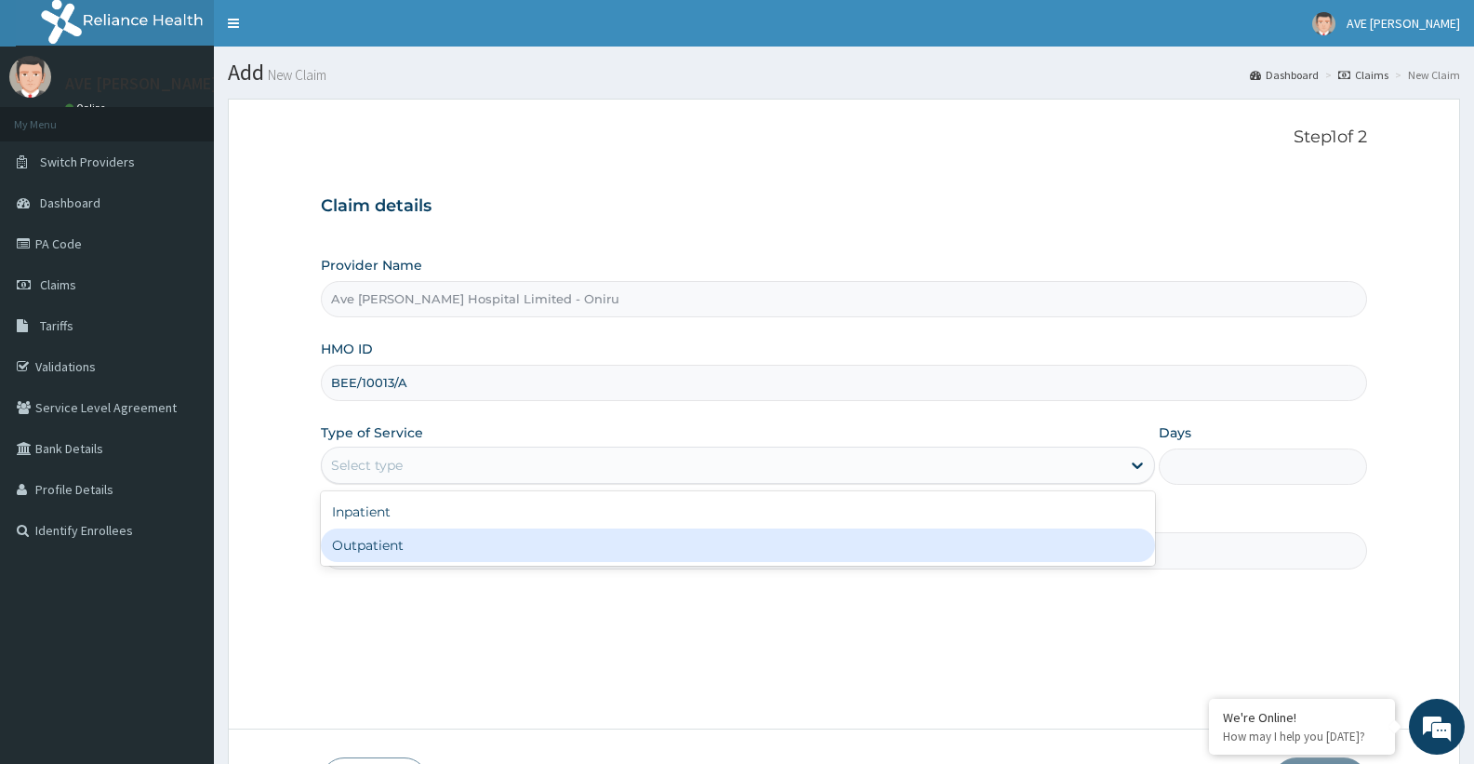
click at [396, 542] on div "Outpatient" at bounding box center [737, 544] width 833 height 33
type input "1"
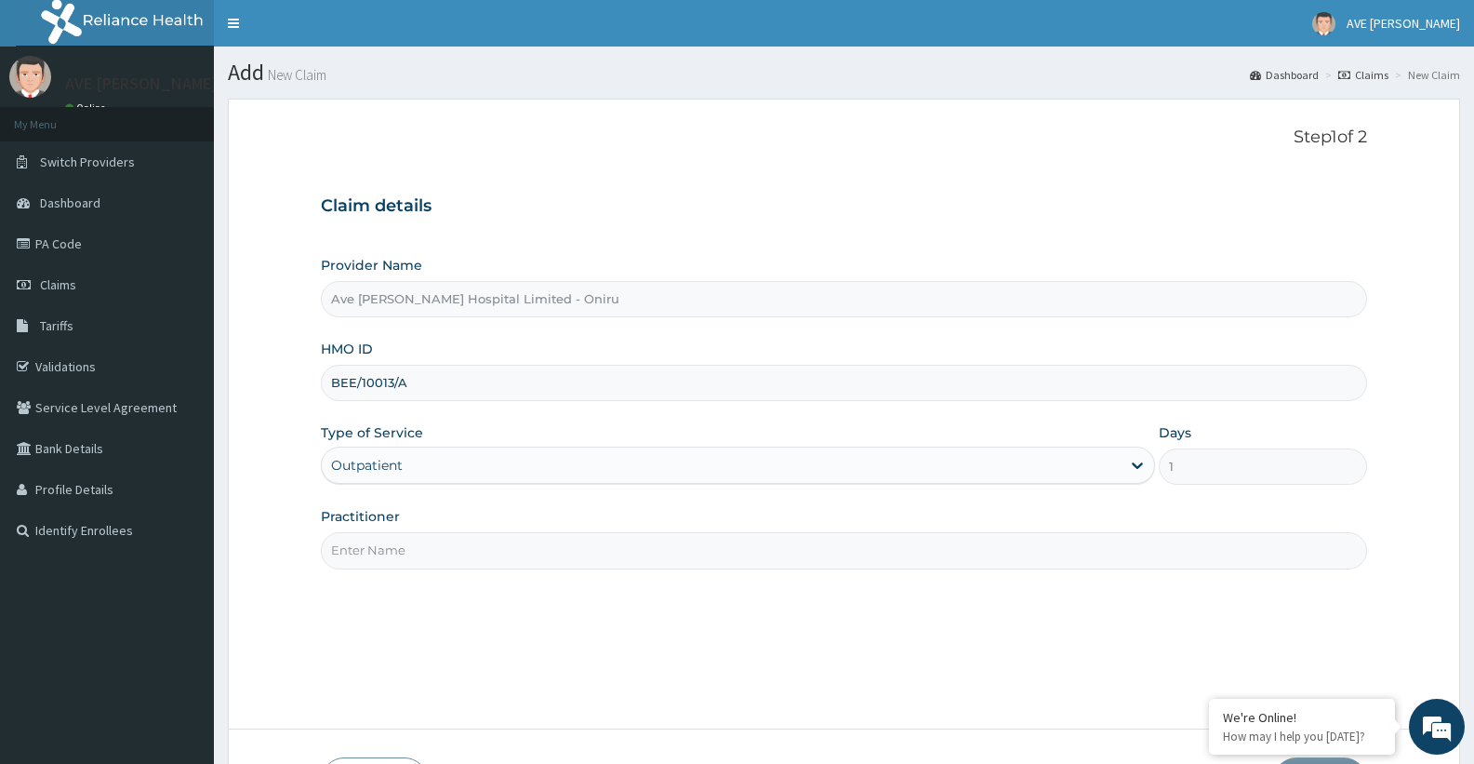
scroll to position [132, 0]
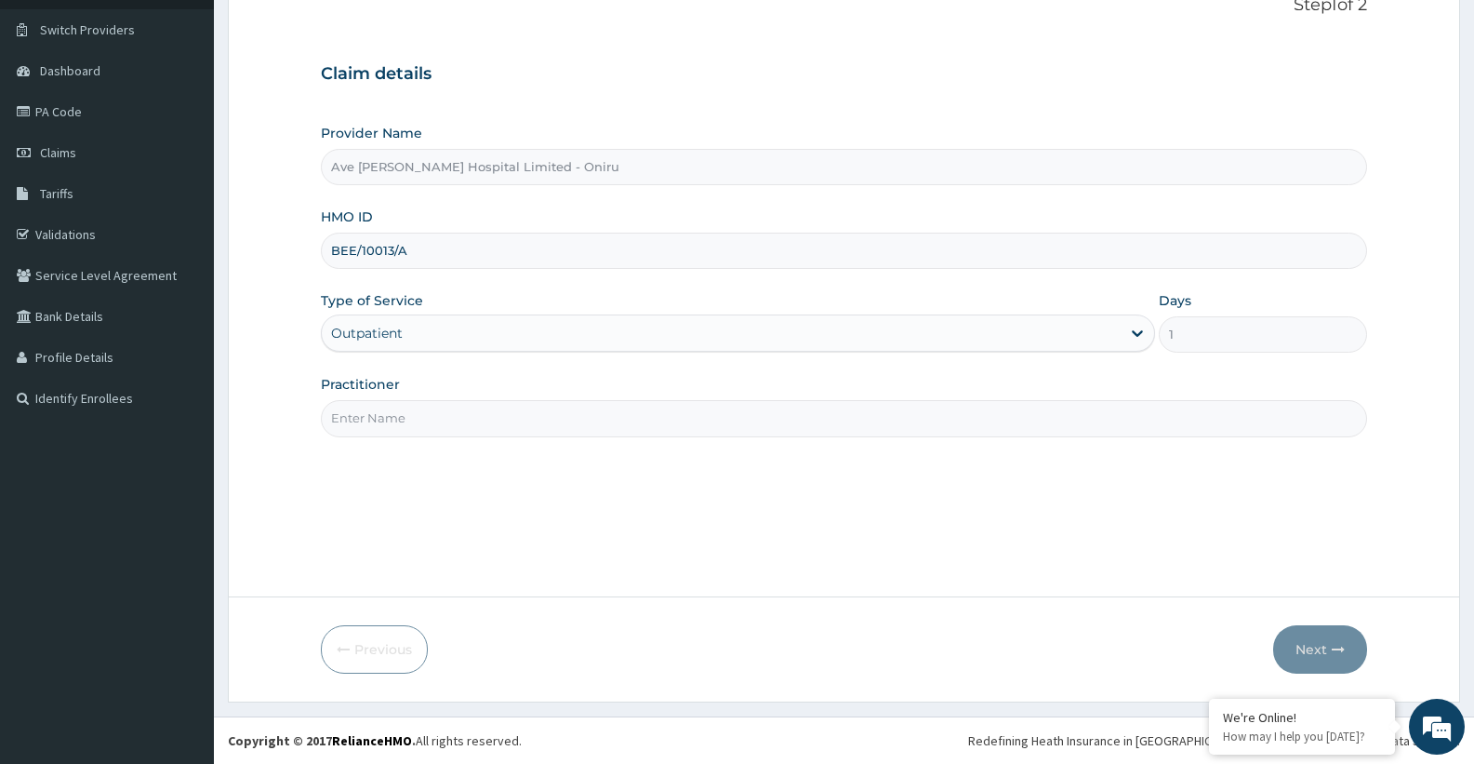
click at [622, 430] on input "Practitioner" at bounding box center [844, 418] width 1046 height 36
type input "d"
type input "DR. [PERSON_NAME]"
click at [1313, 647] on button "Next" at bounding box center [1320, 649] width 94 height 48
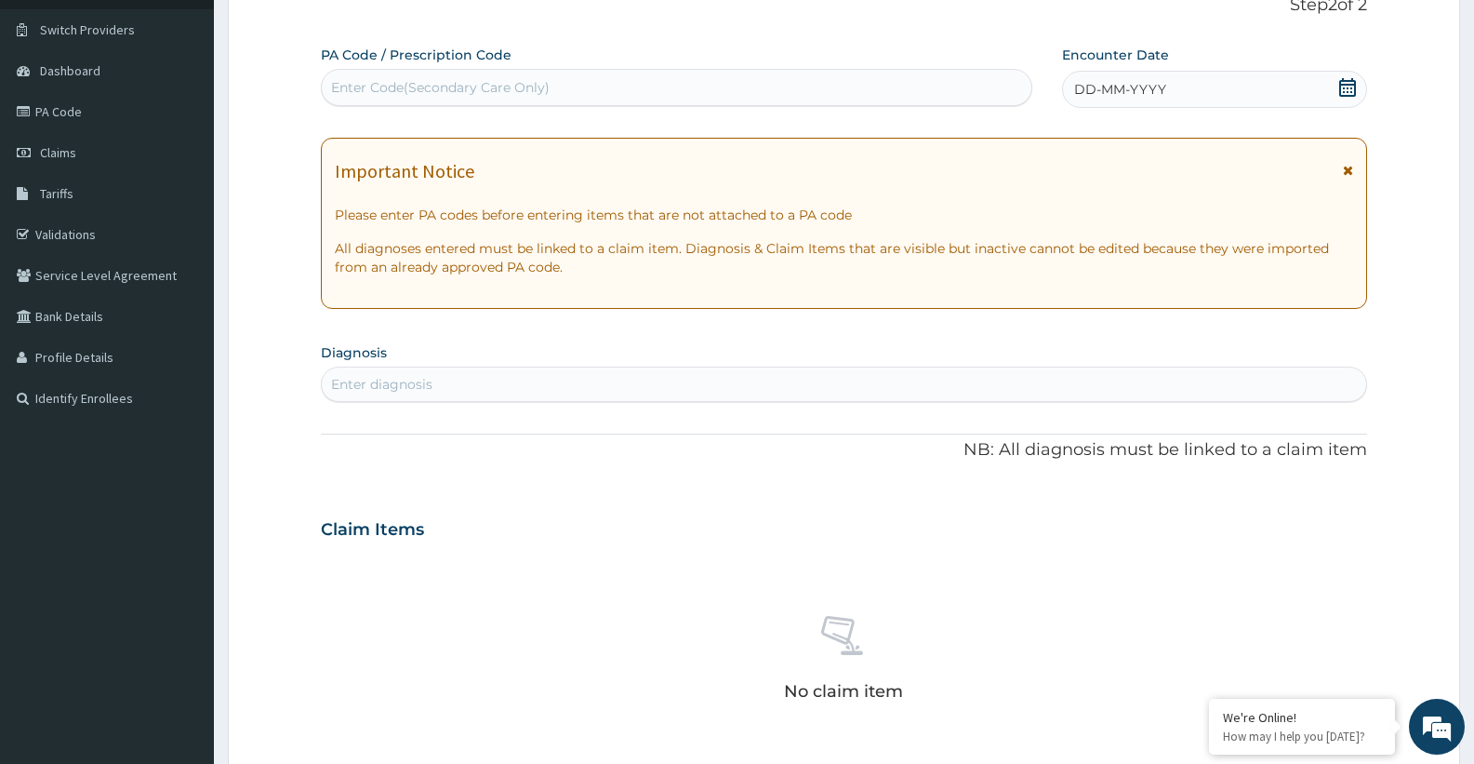
click at [1341, 93] on icon at bounding box center [1347, 87] width 19 height 19
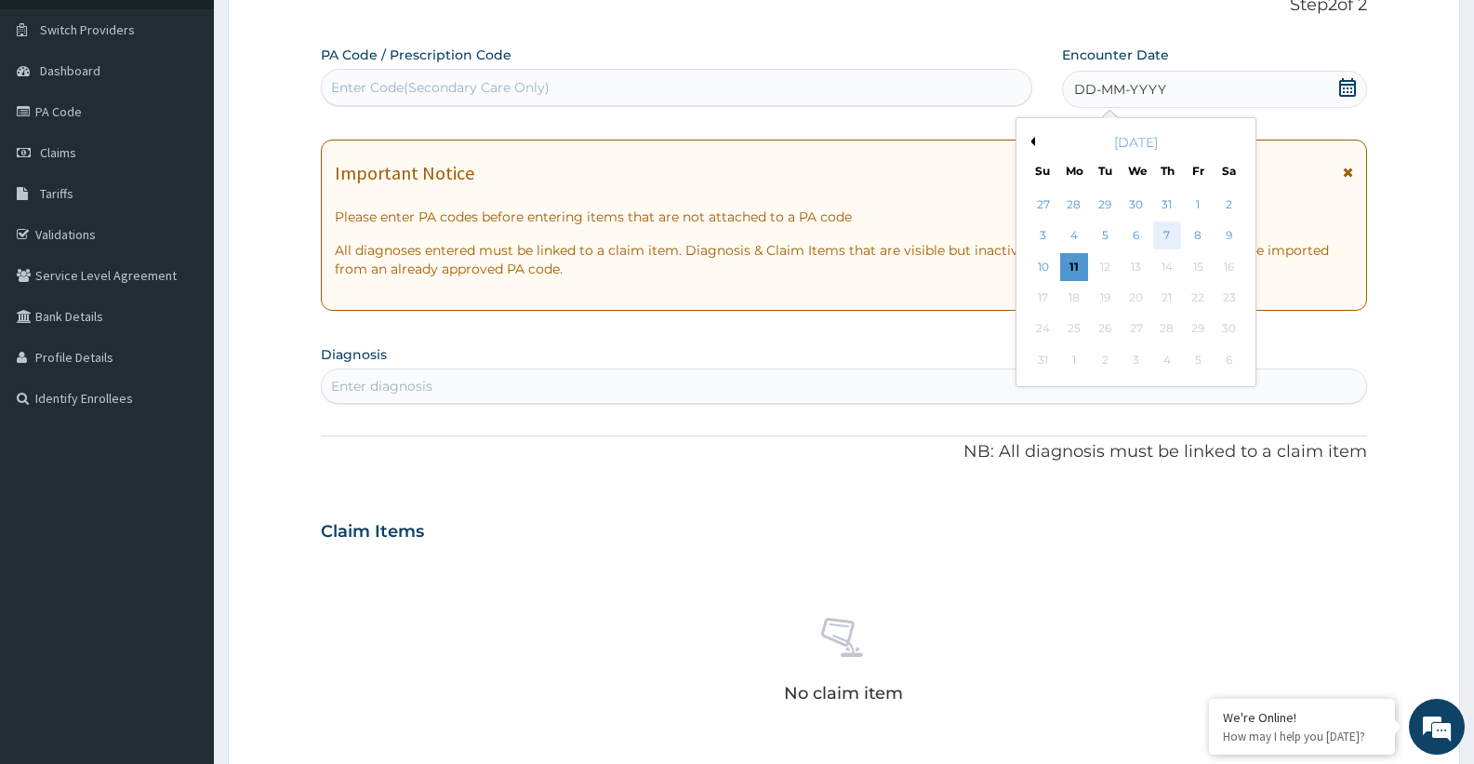
click at [1163, 233] on div "7" at bounding box center [1167, 236] width 28 height 28
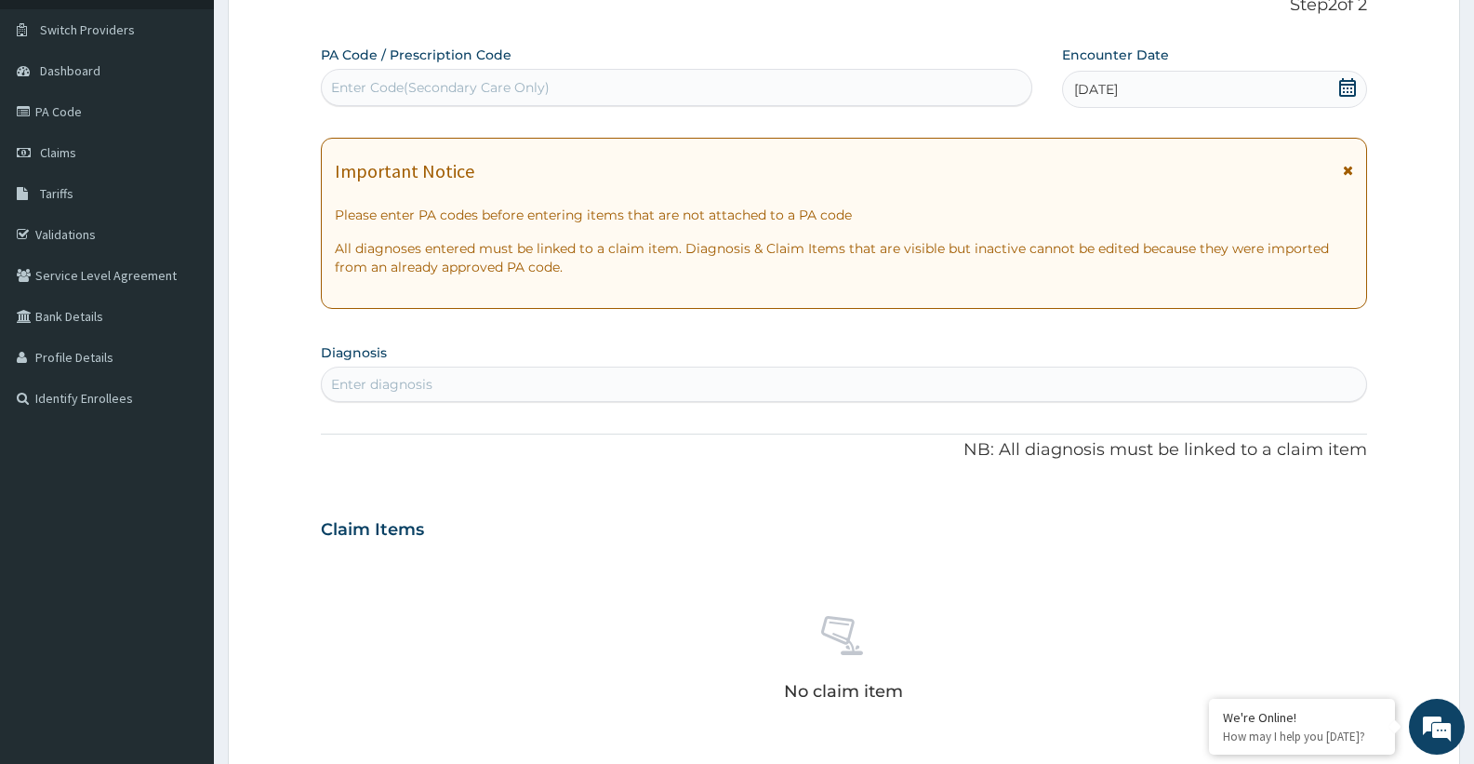
click at [481, 81] on div "Enter Code(Secondary Care Only)" at bounding box center [440, 87] width 219 height 19
paste input "PA/D507CA"
type input "PA/D507CA"
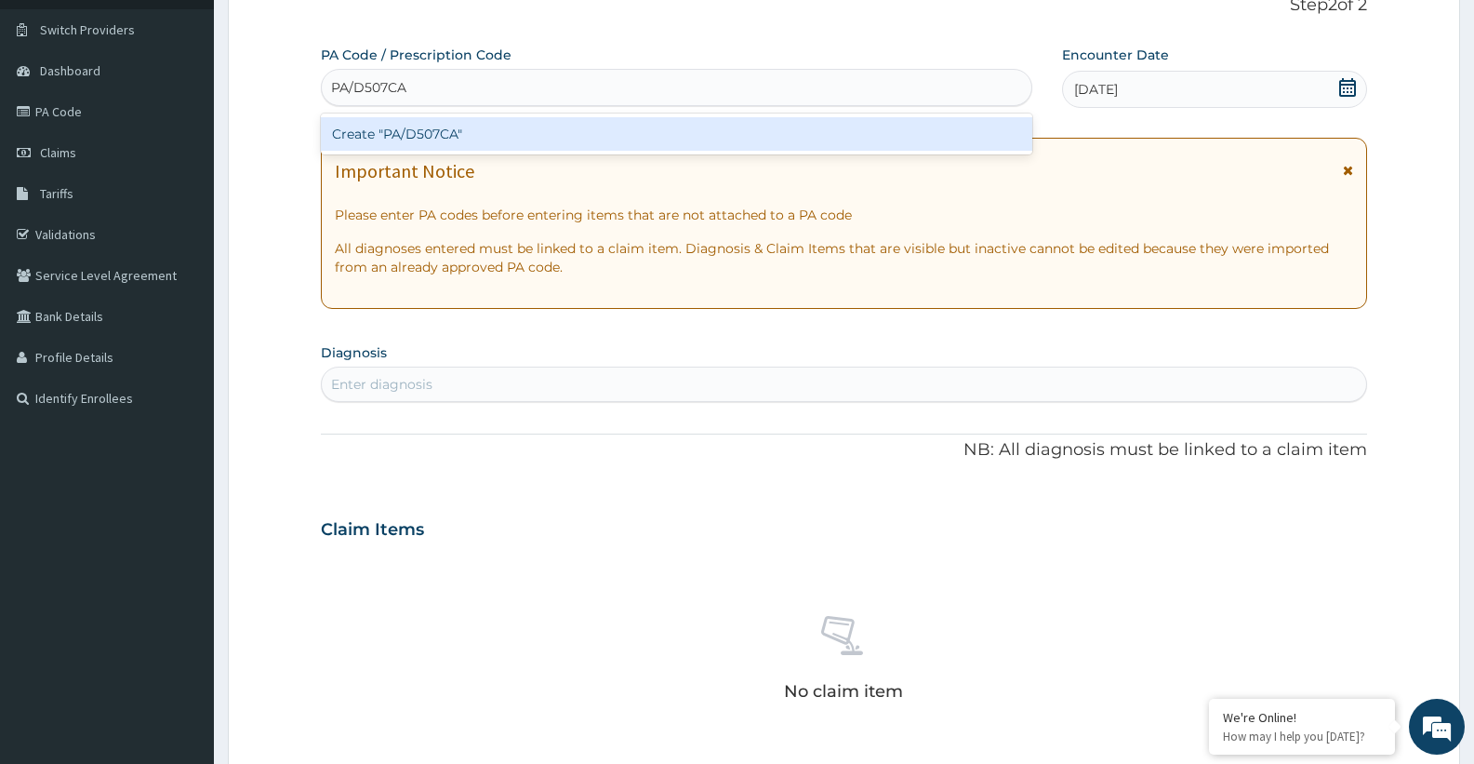
click at [418, 128] on div "Create "PA/D507CA"" at bounding box center [676, 133] width 711 height 33
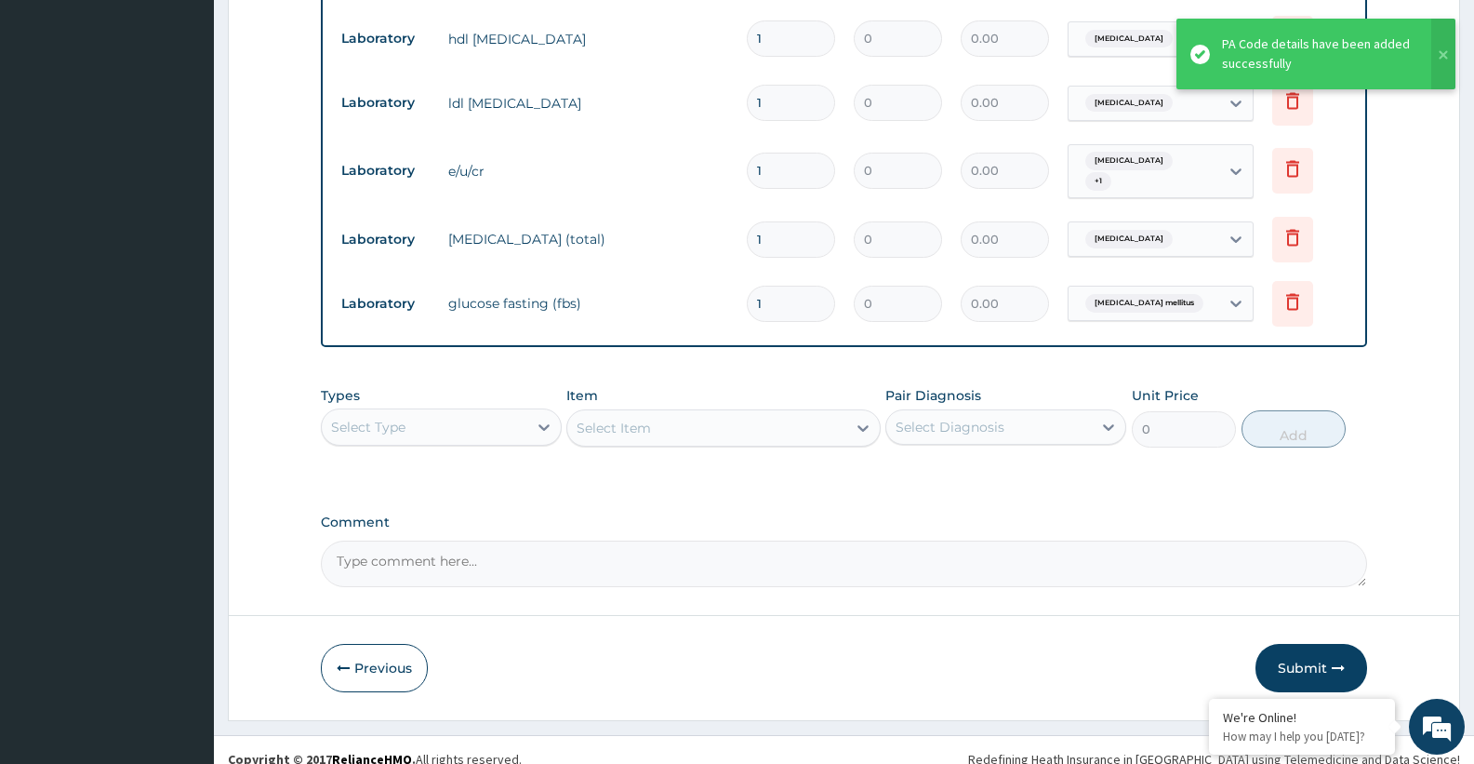
scroll to position [958, 0]
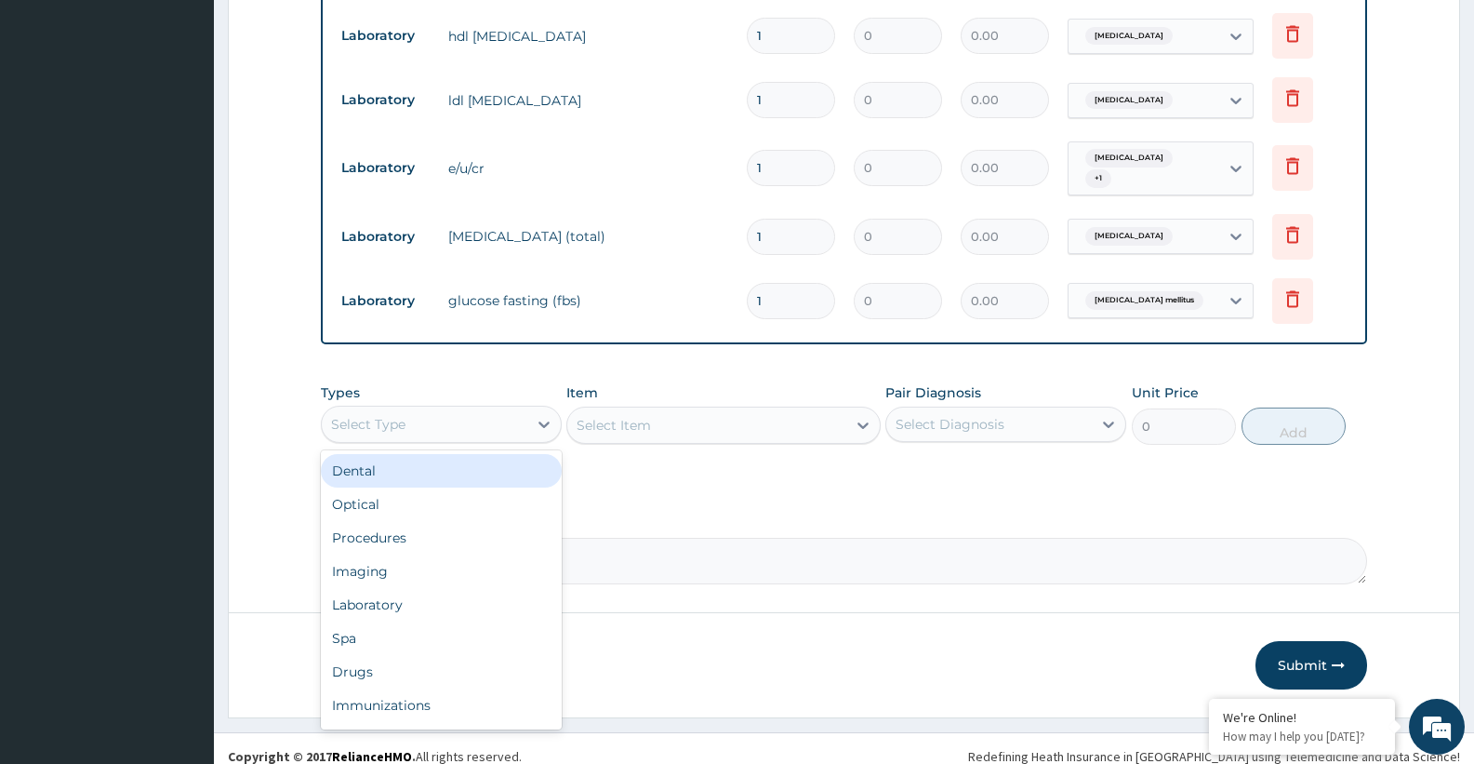
click at [417, 409] on div "Select Type" at bounding box center [425, 424] width 206 height 30
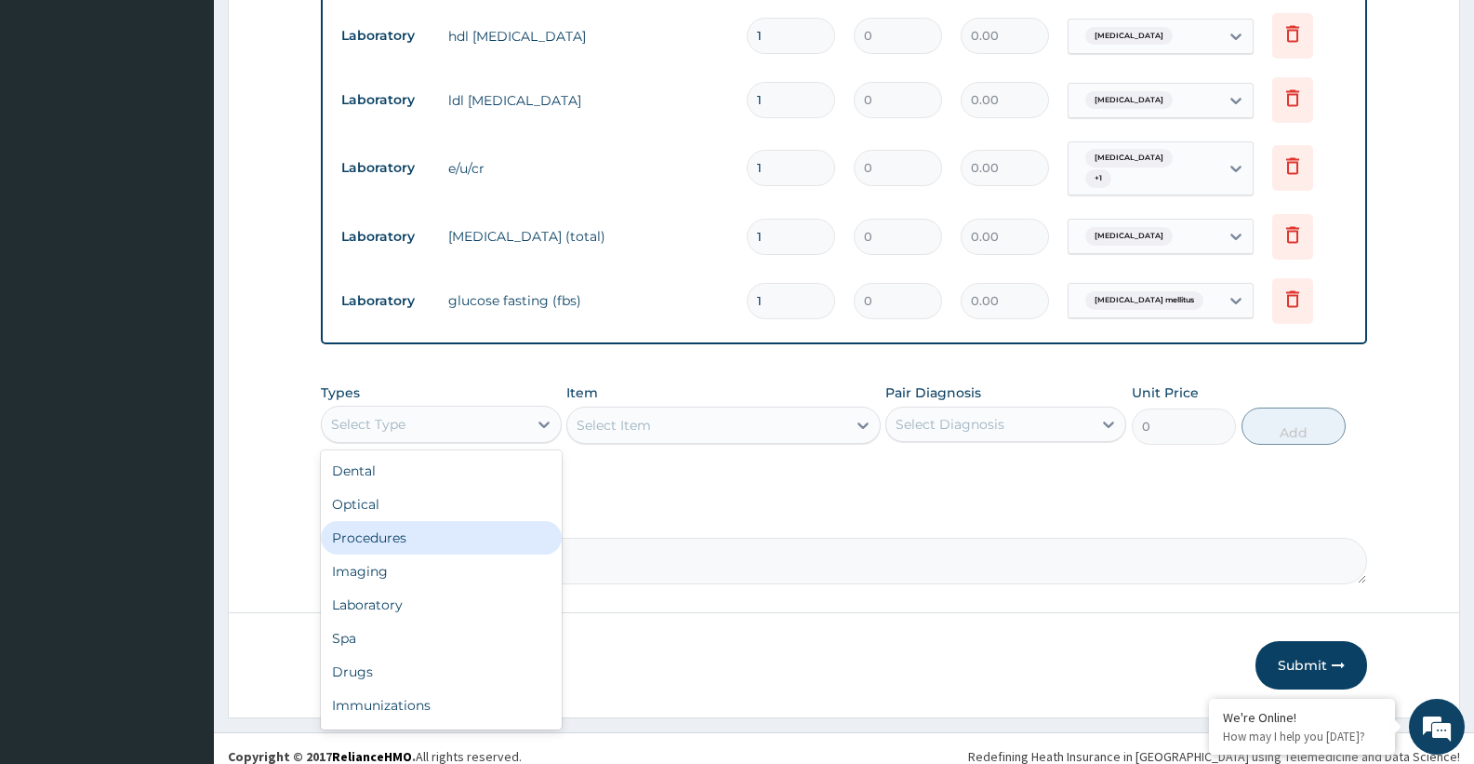
click at [380, 521] on div "Procedures" at bounding box center [441, 537] width 241 height 33
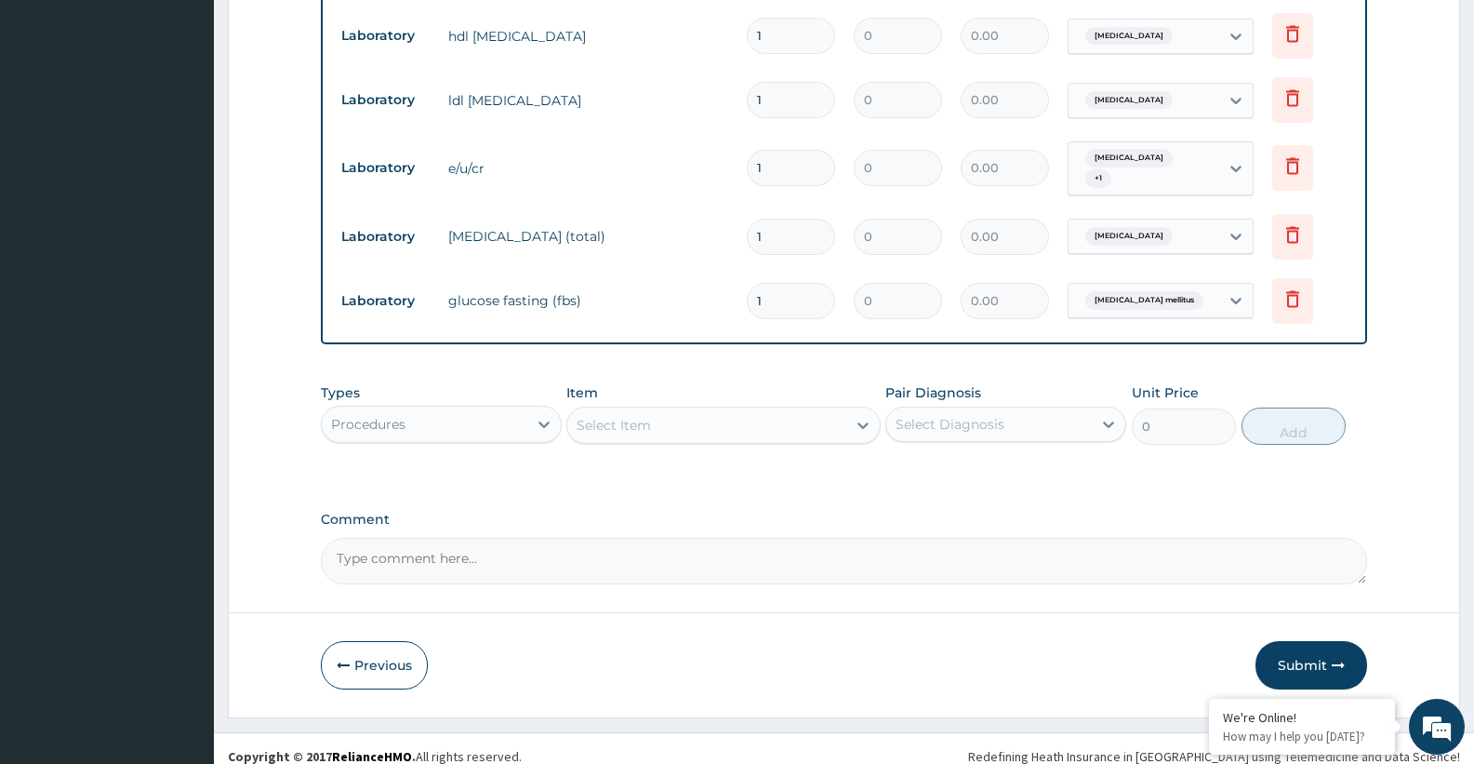
click at [678, 413] on div "Select Item" at bounding box center [706, 425] width 278 height 30
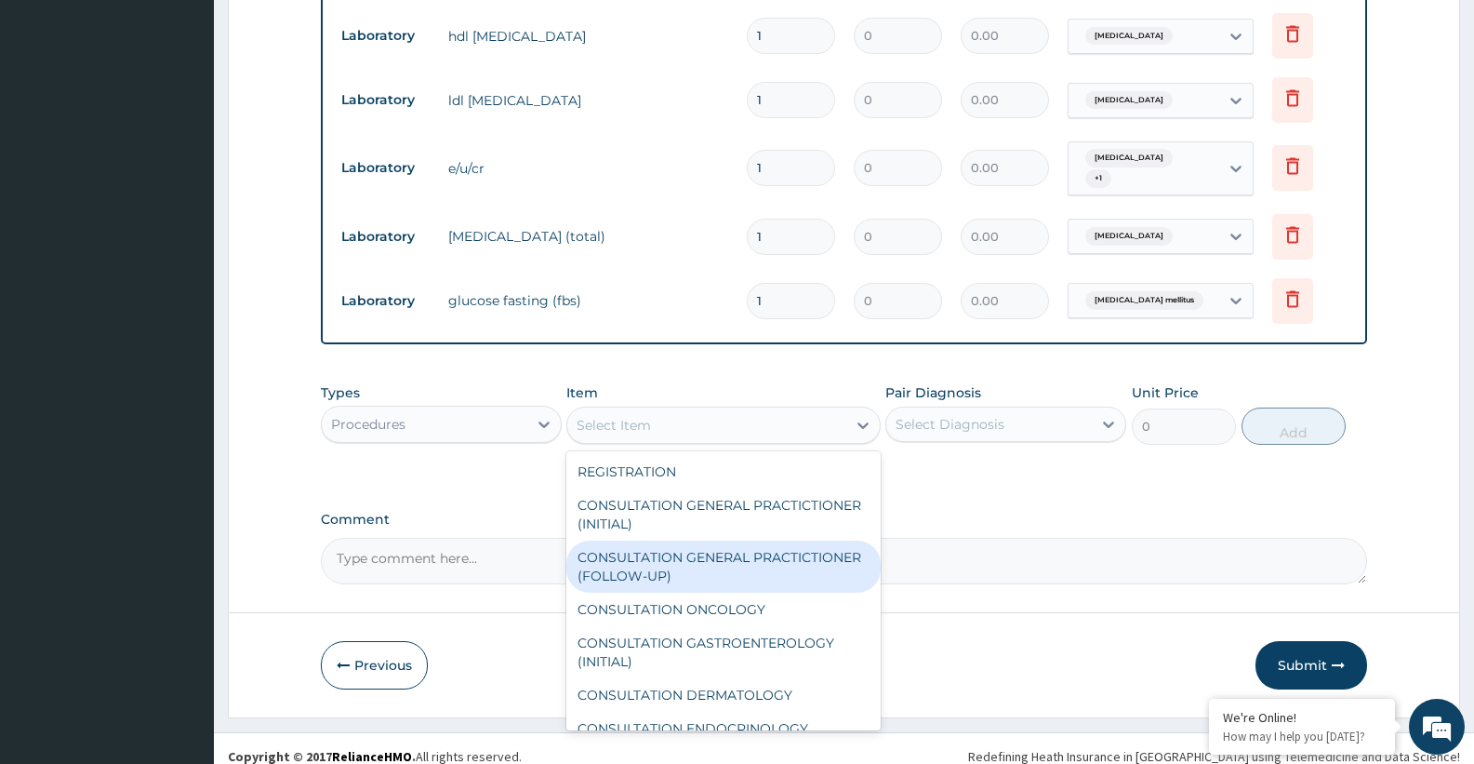
drag, startPoint x: 691, startPoint y: 554, endPoint x: 741, endPoint y: 543, distance: 51.4
click at [691, 556] on div "CONSULTATION GENERAL PRACTICTIONER (FOLLOW-UP)" at bounding box center [722, 566] width 313 height 52
type input "7500"
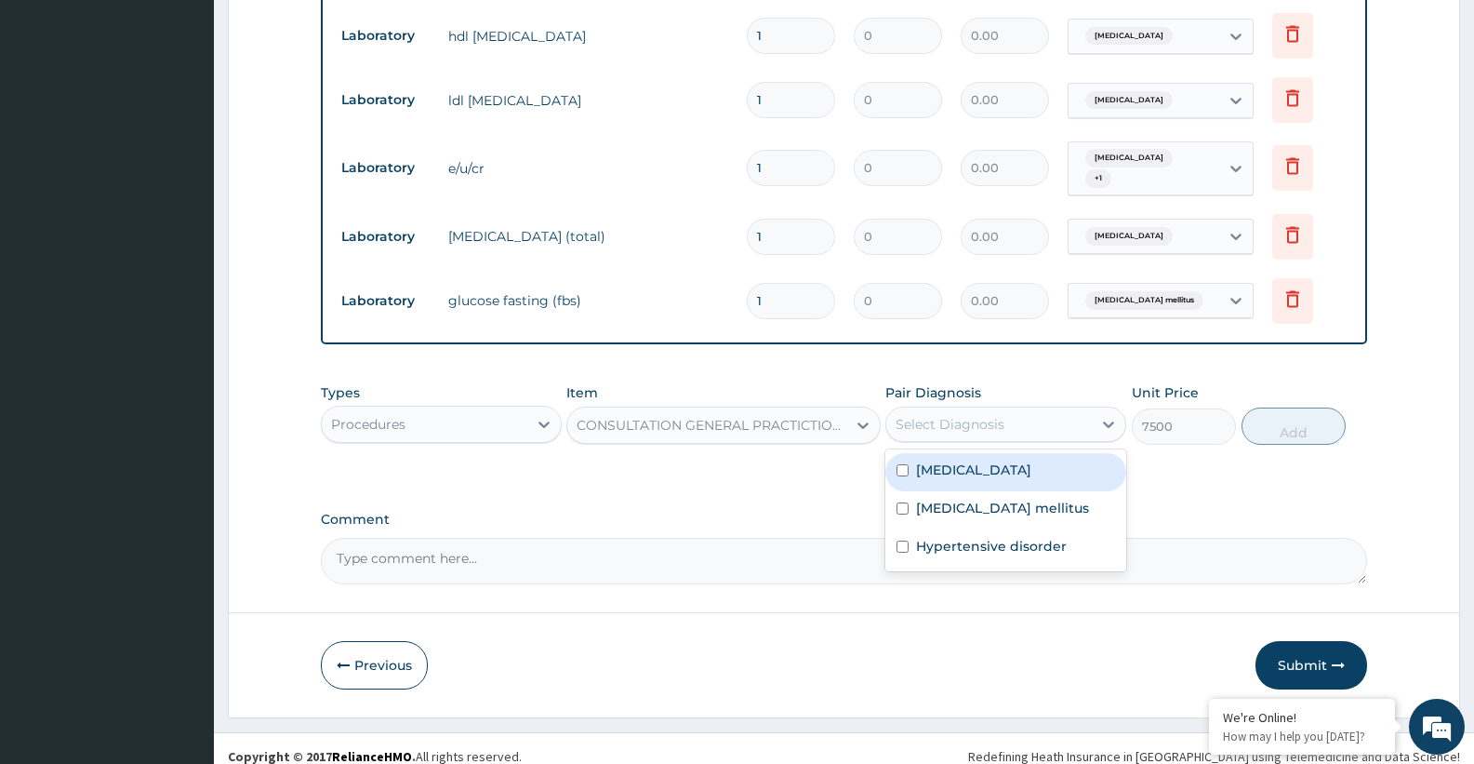
click at [990, 415] on div "Select Diagnosis" at bounding box center [950, 424] width 109 height 19
click at [912, 453] on div "Dyslipidemia" at bounding box center [1005, 472] width 241 height 38
checkbox input "true"
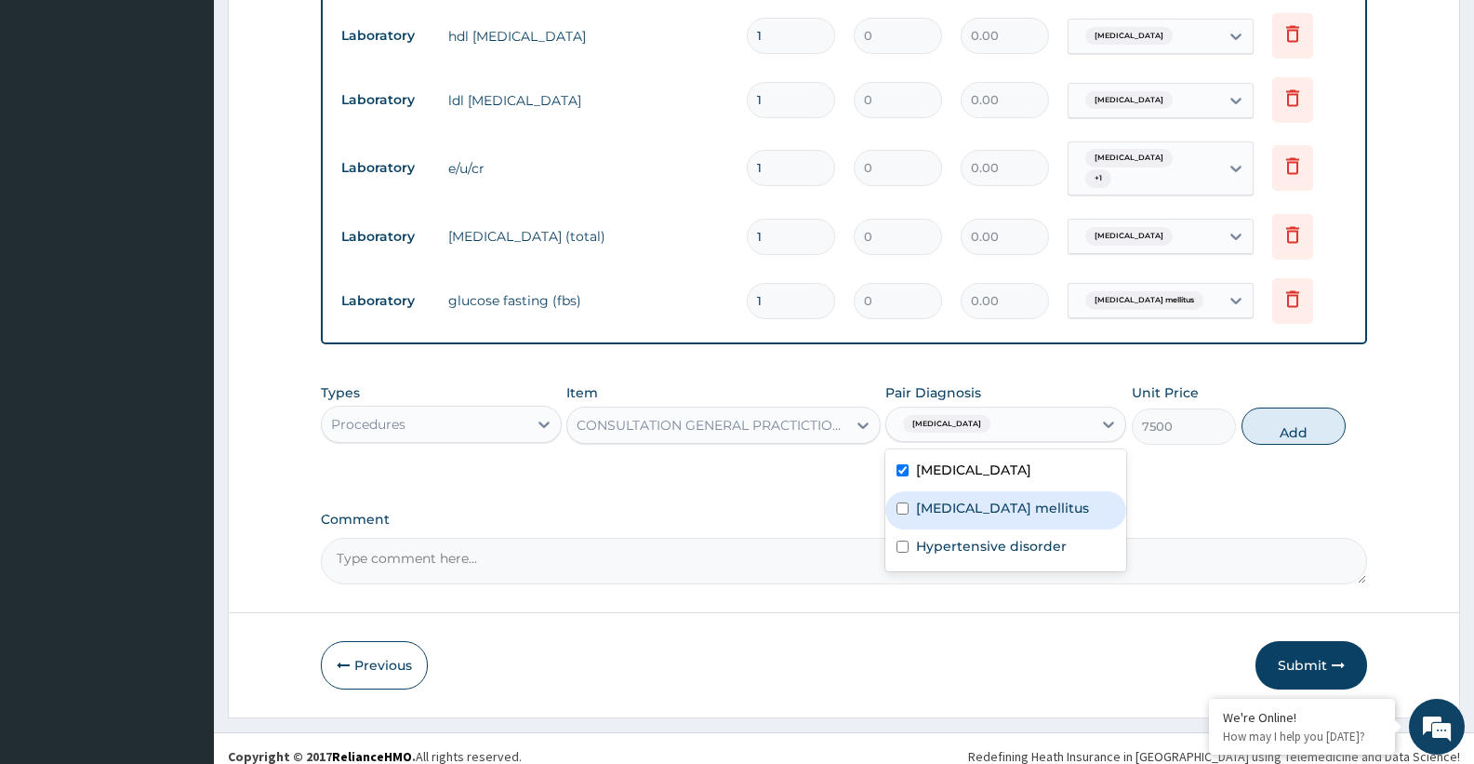
click at [916, 498] on label "Diabetes mellitus" at bounding box center [1002, 507] width 173 height 19
checkbox input "true"
click at [925, 537] on label "Hypertensive disorder" at bounding box center [991, 546] width 151 height 19
checkbox input "true"
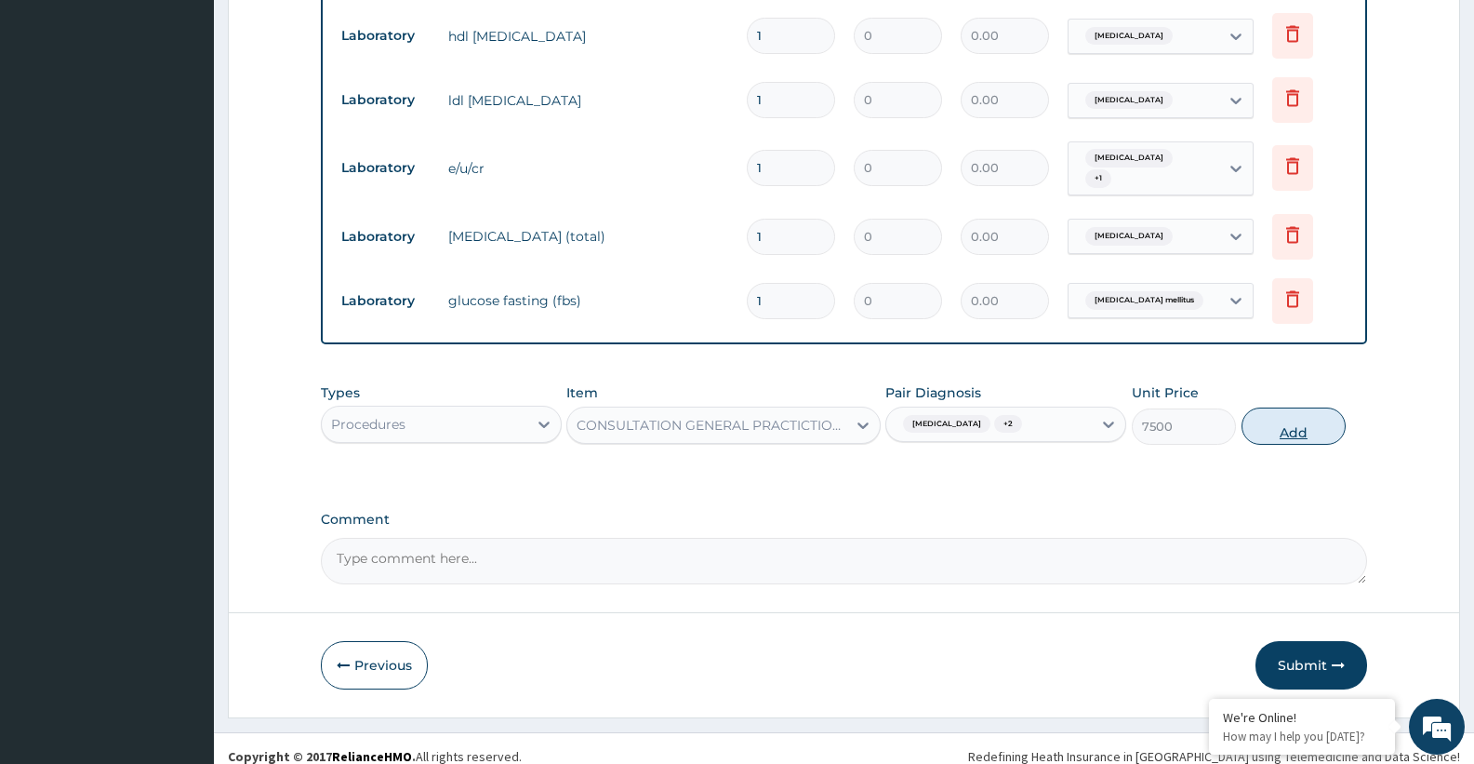
click at [1278, 418] on button "Add" at bounding box center [1294, 425] width 104 height 37
type input "0"
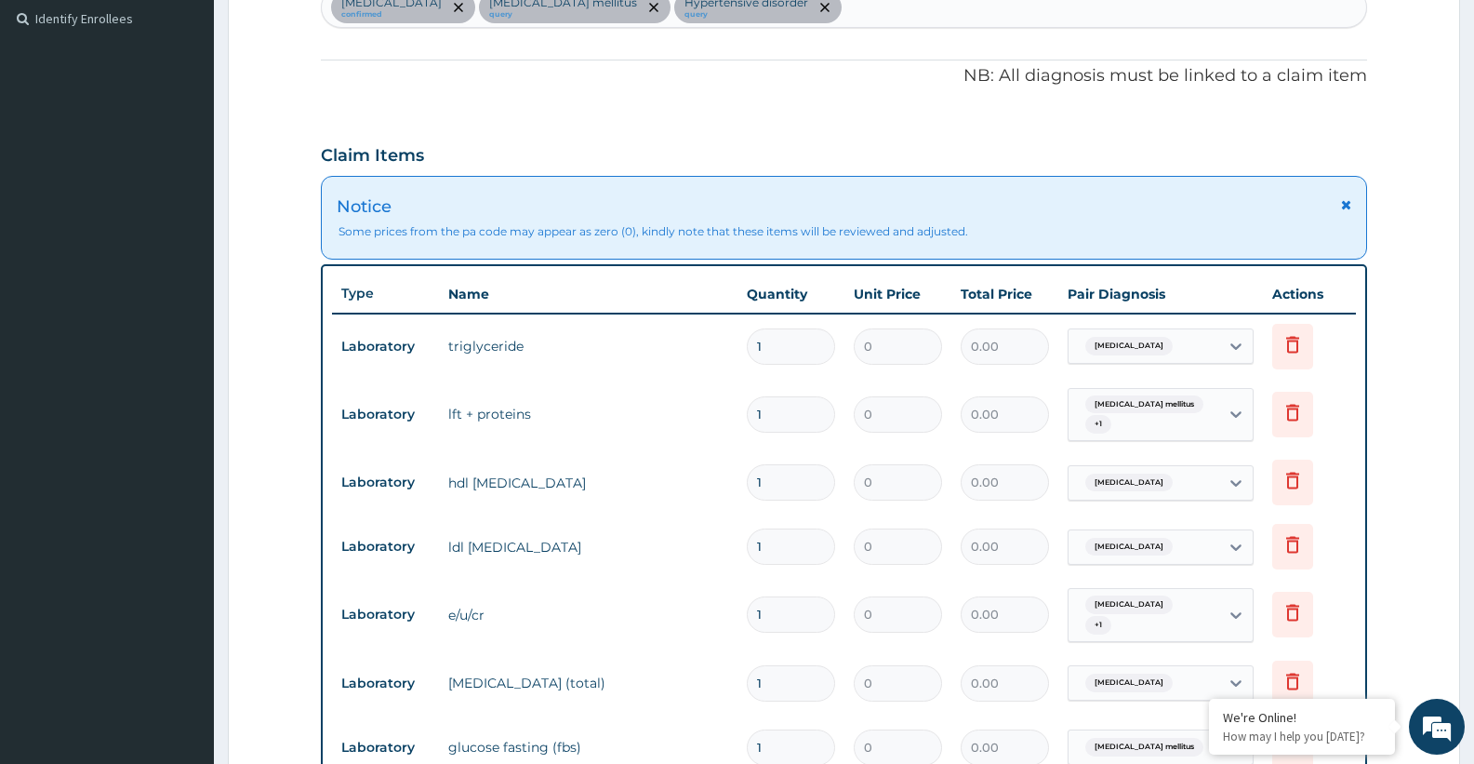
scroll to position [510, 0]
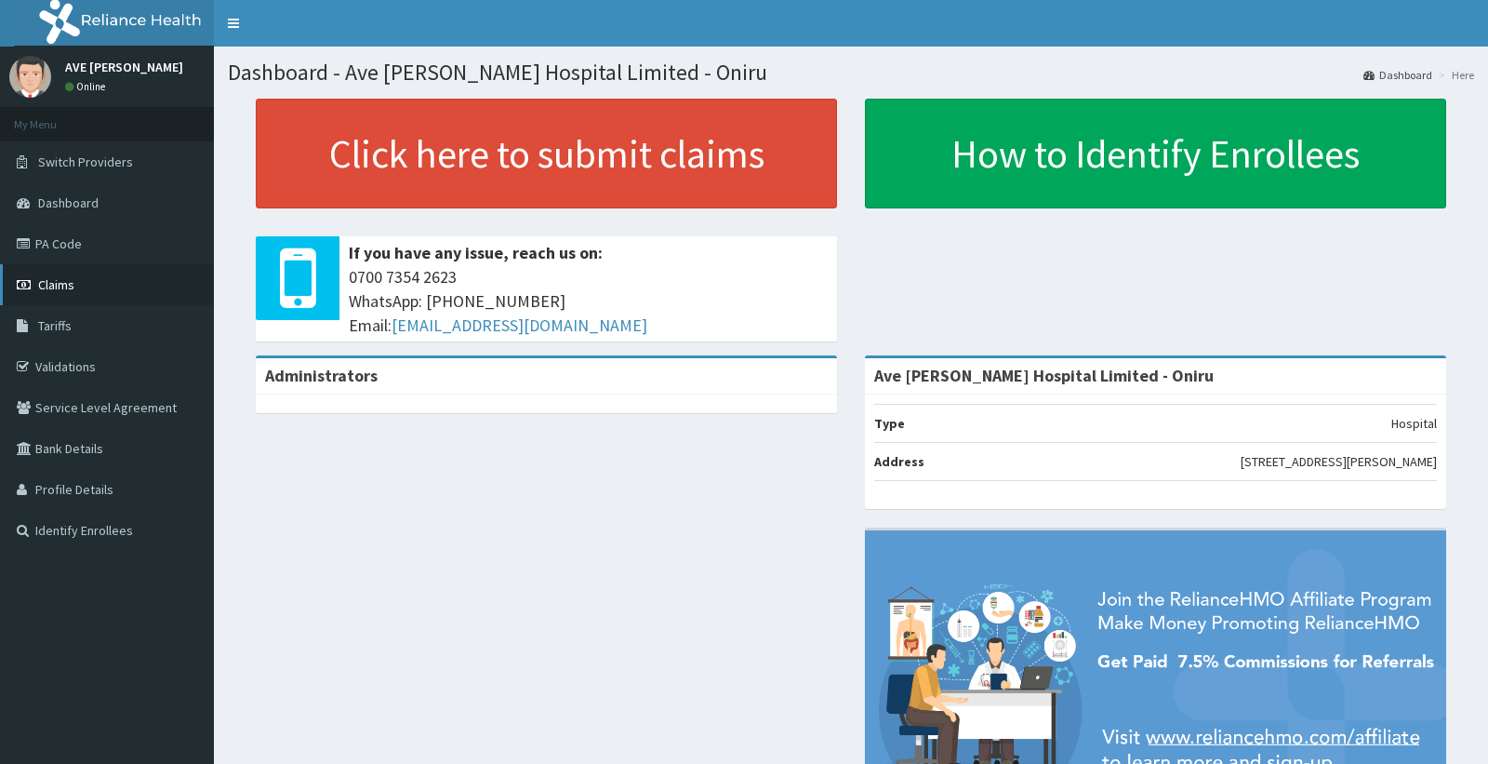
click at [86, 288] on link "Claims" at bounding box center [107, 284] width 214 height 41
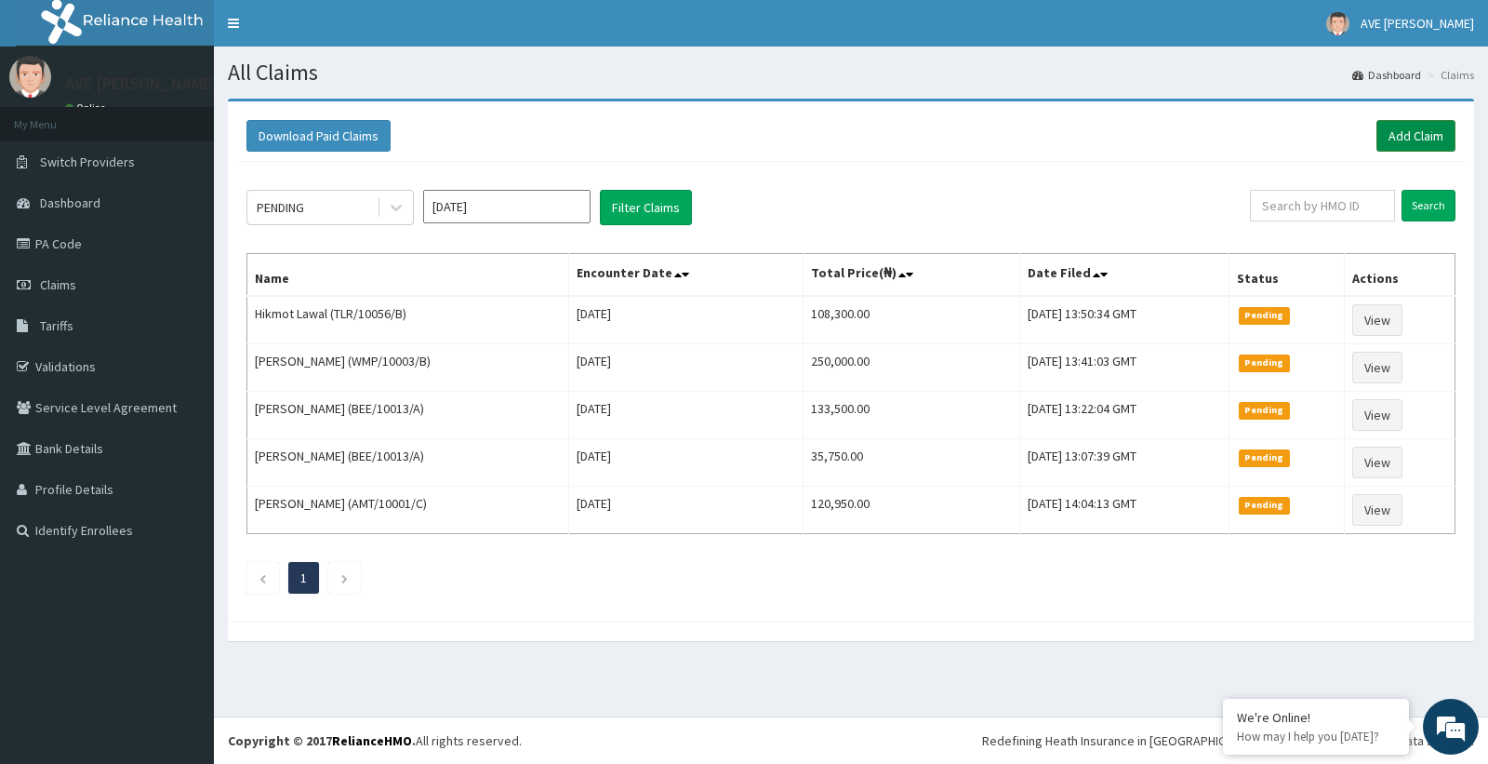
click at [1421, 135] on link "Add Claim" at bounding box center [1415, 136] width 79 height 32
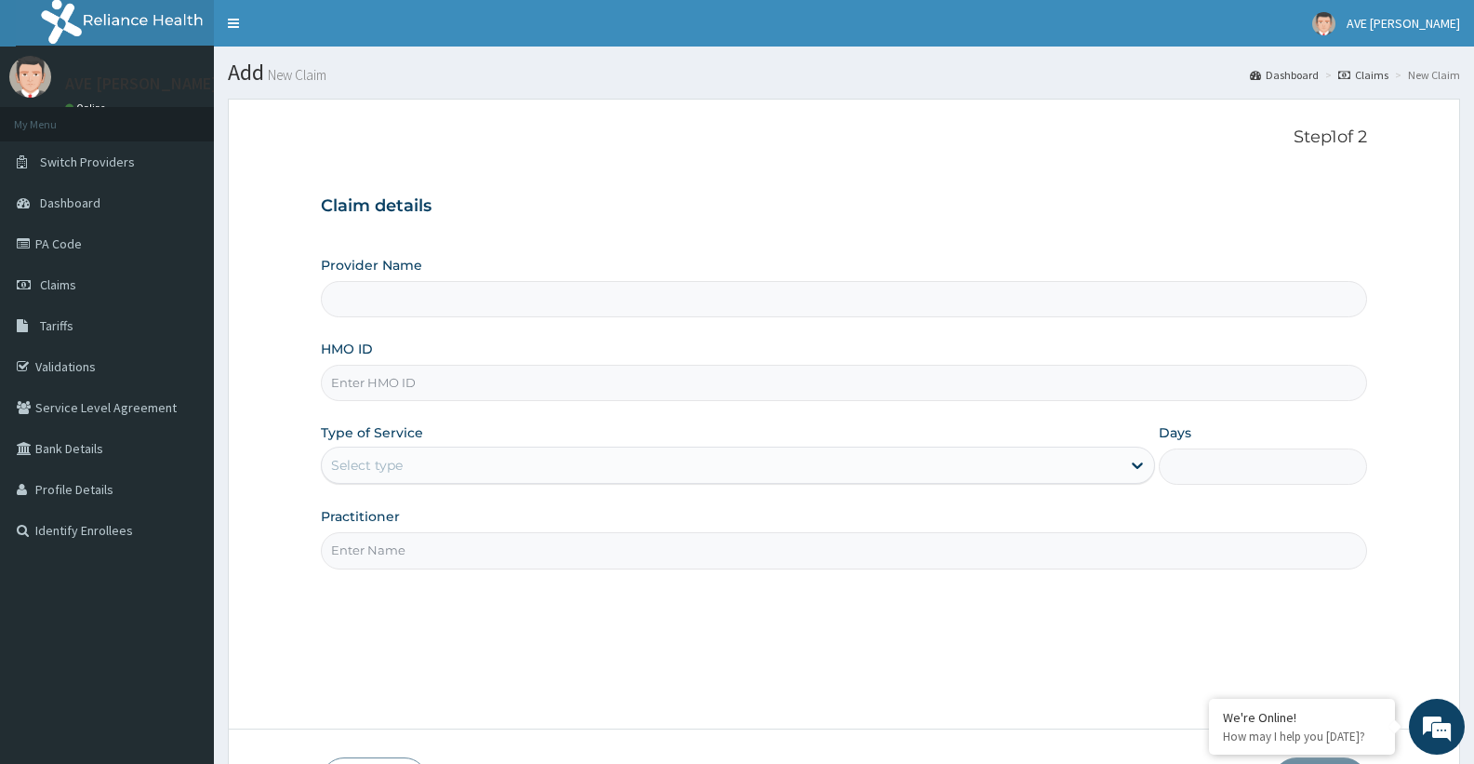
type input "Ave [PERSON_NAME] Hospital Limited - Oniru"
click at [480, 390] on input "HMO ID" at bounding box center [844, 383] width 1046 height 36
paste input "TLR/10010/C"
type input "TLR/10010/C"
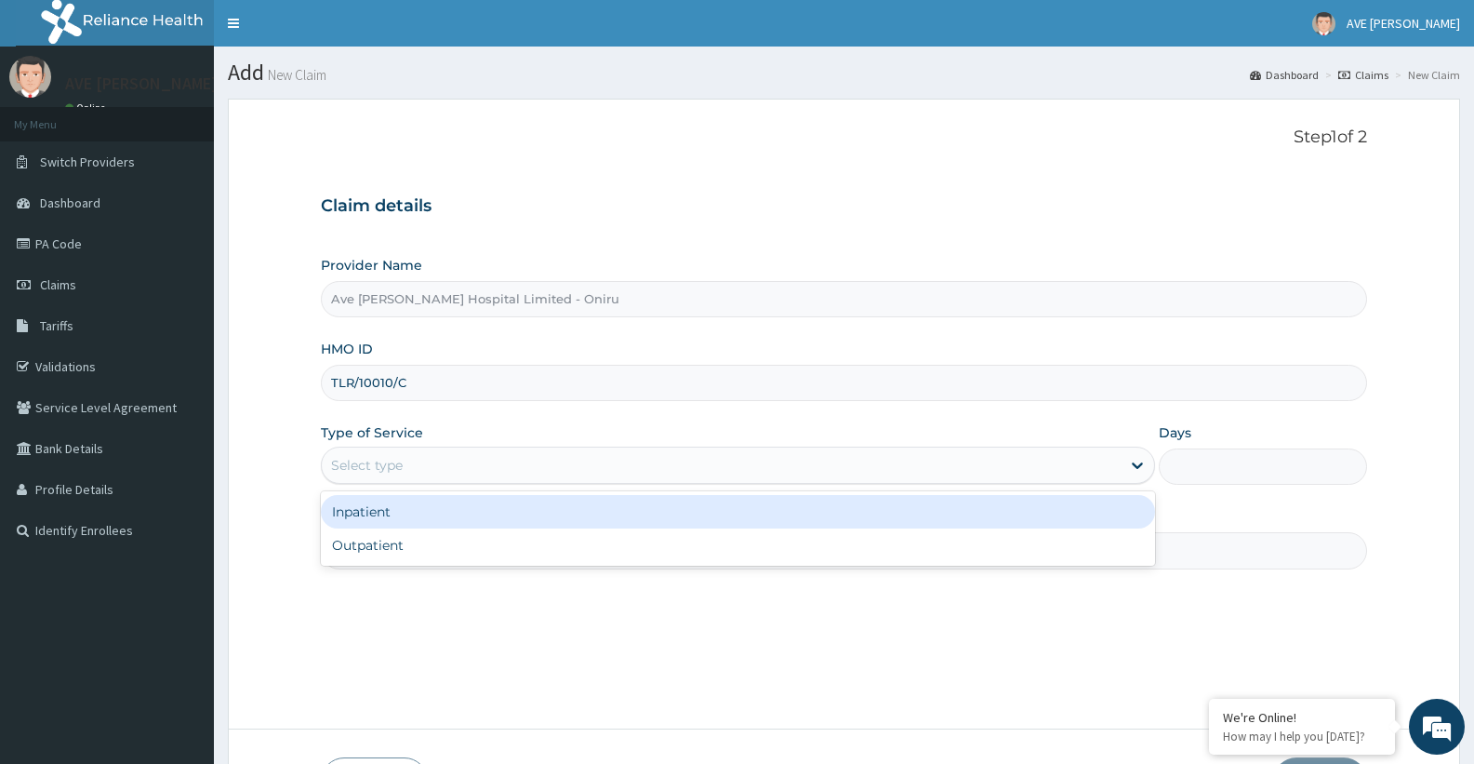
click at [422, 472] on div "Select type" at bounding box center [721, 465] width 798 height 30
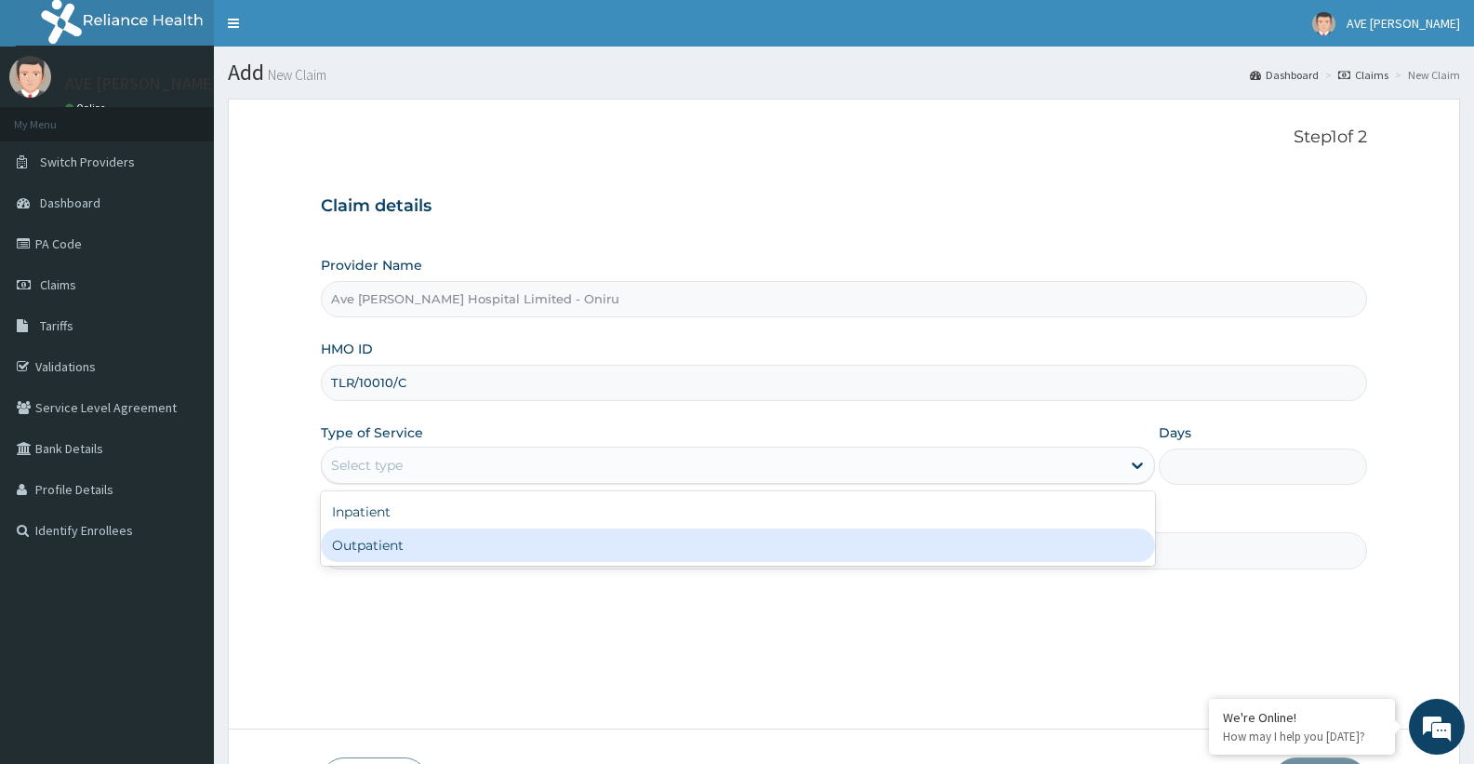
click at [397, 557] on div "Outpatient" at bounding box center [737, 544] width 833 height 33
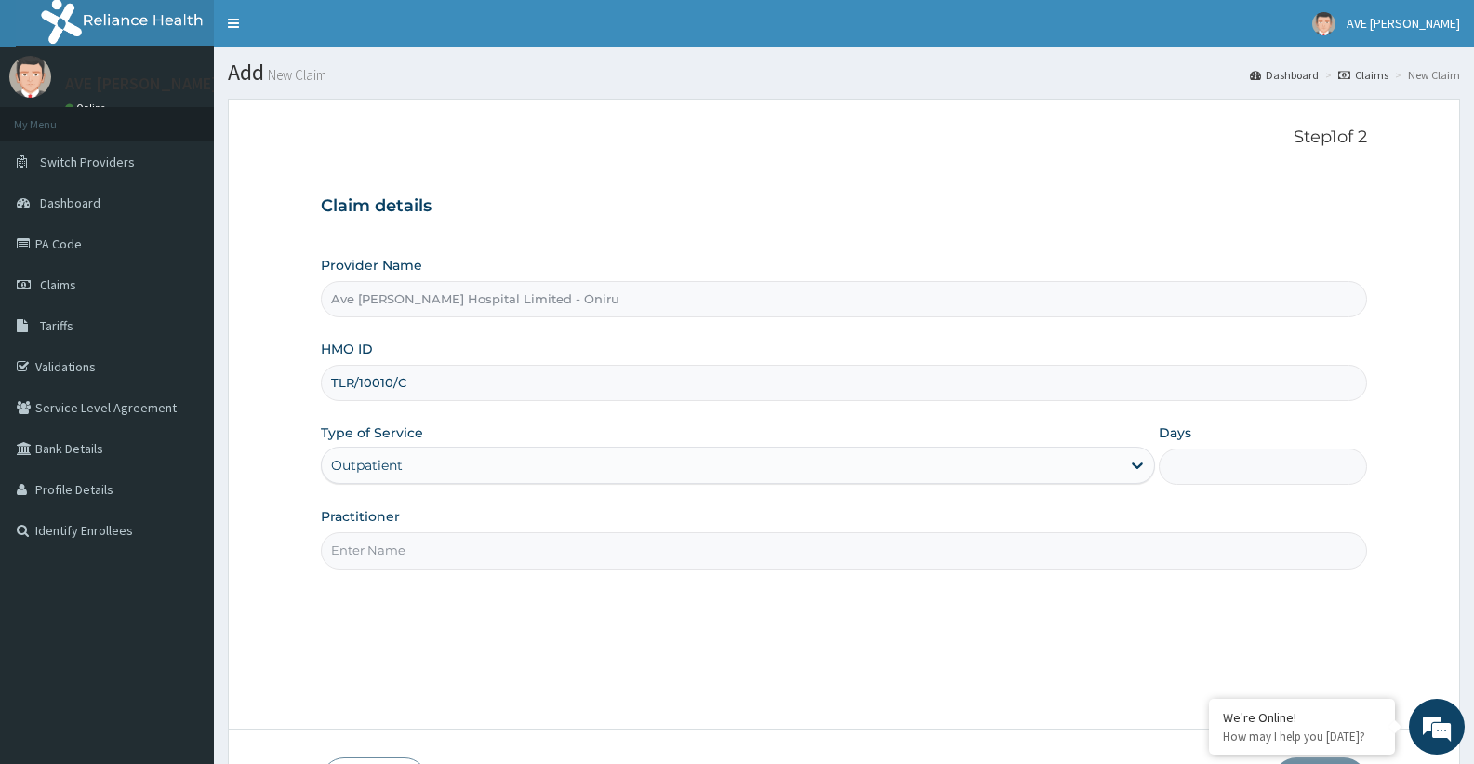
type input "1"
click at [527, 561] on input "Practitioner" at bounding box center [844, 550] width 1046 height 36
type input "AGBOOLA"
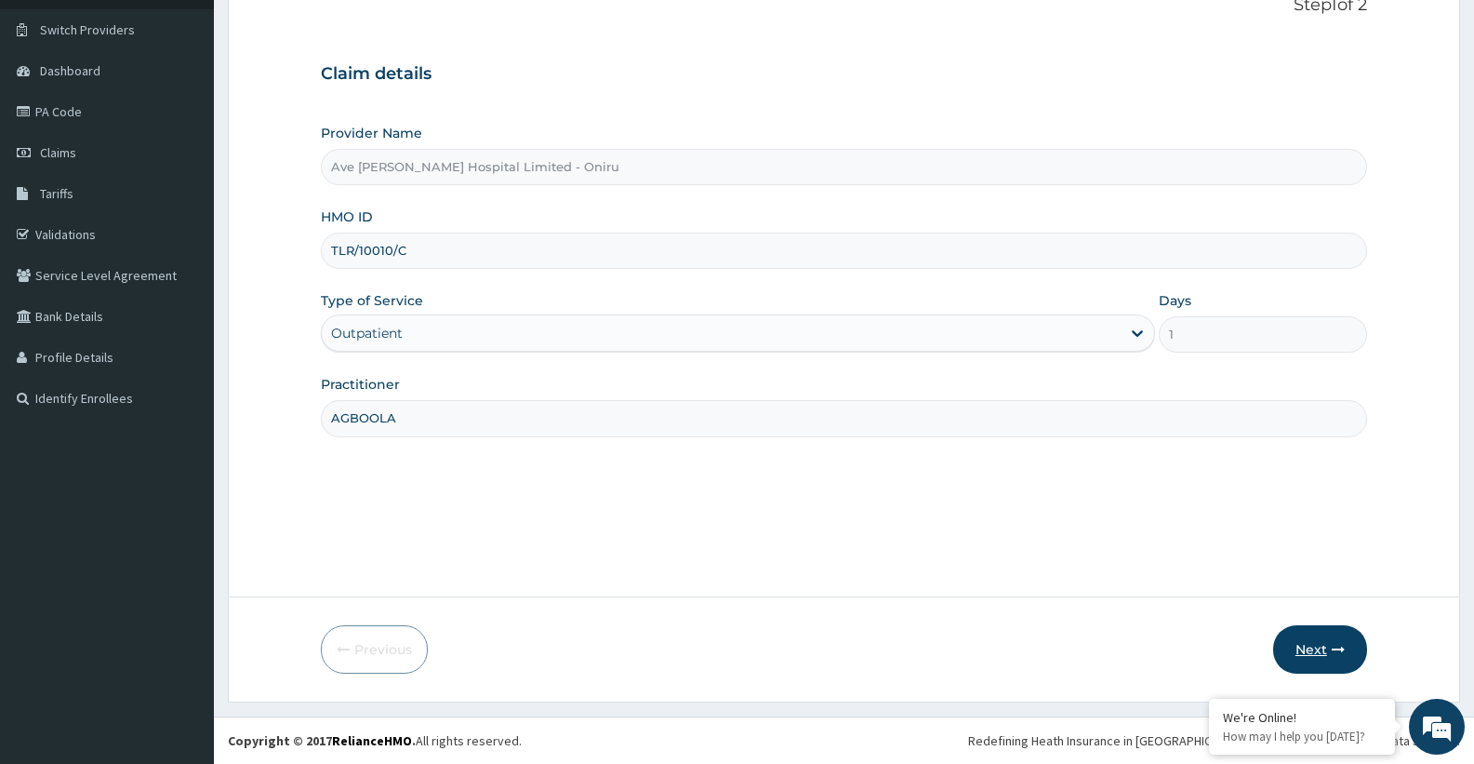
click at [1320, 649] on button "Next" at bounding box center [1320, 649] width 94 height 48
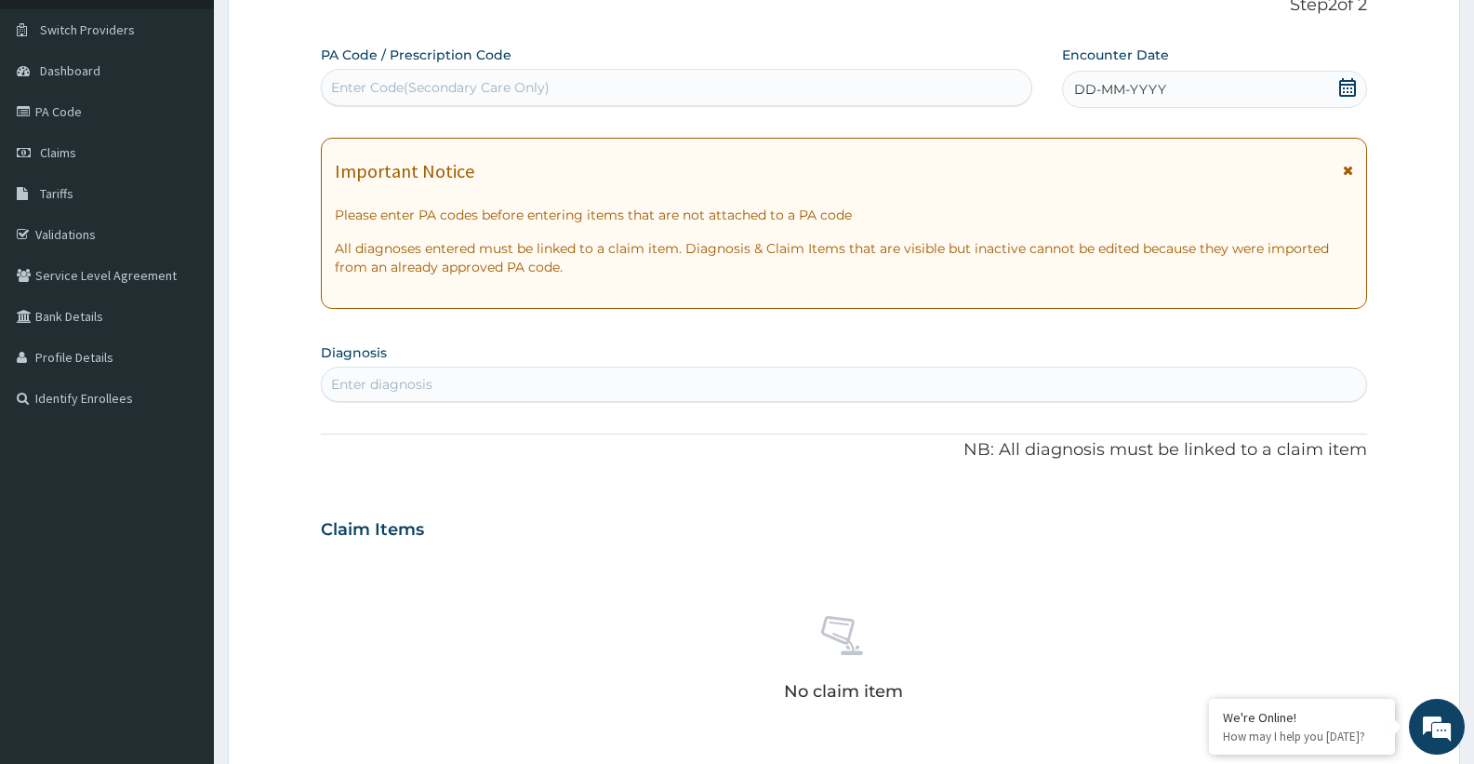
click at [449, 91] on div "Enter Code(Secondary Care Only)" at bounding box center [440, 87] width 219 height 19
paste input "PA/FBB727"
type input "PA/FBB727"
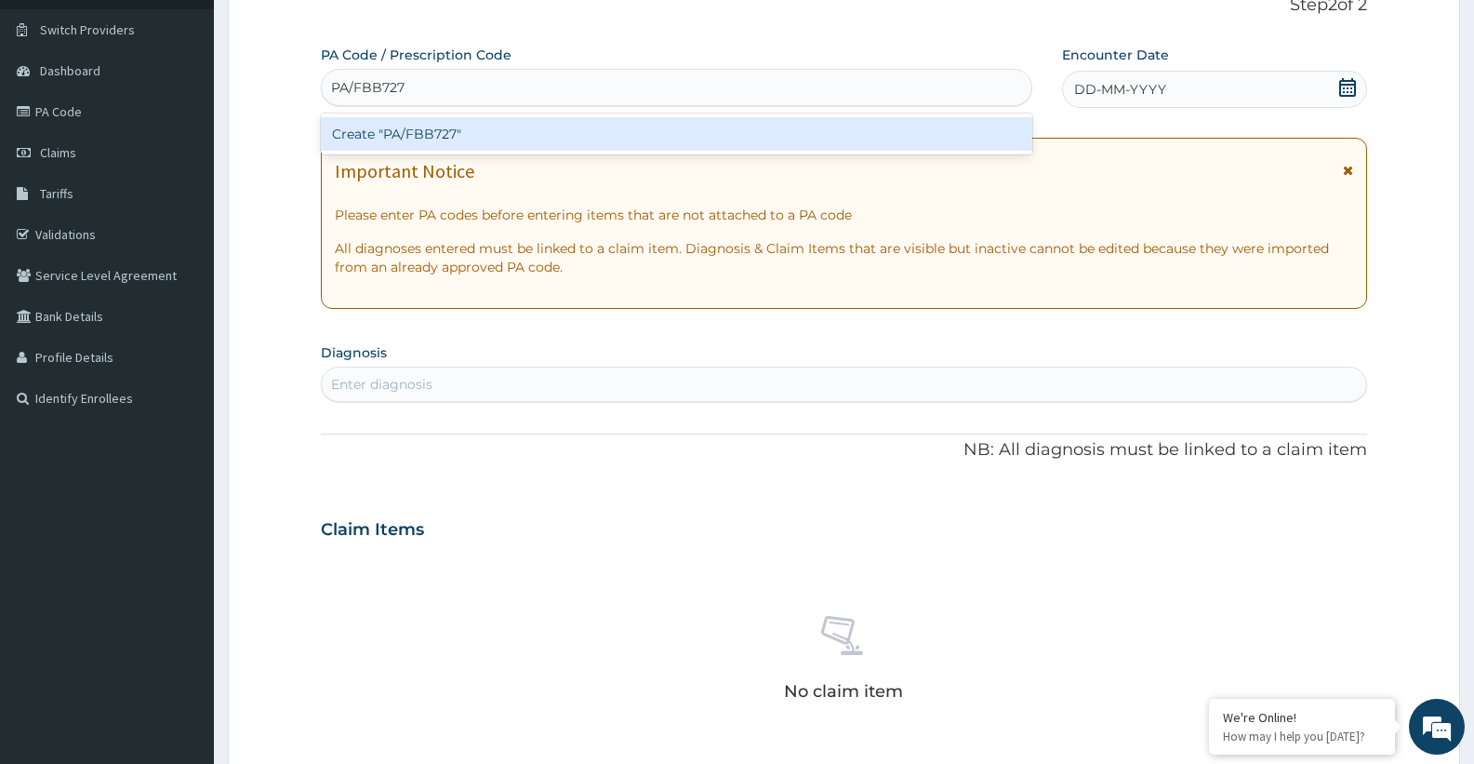
click at [434, 129] on div "Create "PA/FBB727"" at bounding box center [676, 133] width 711 height 33
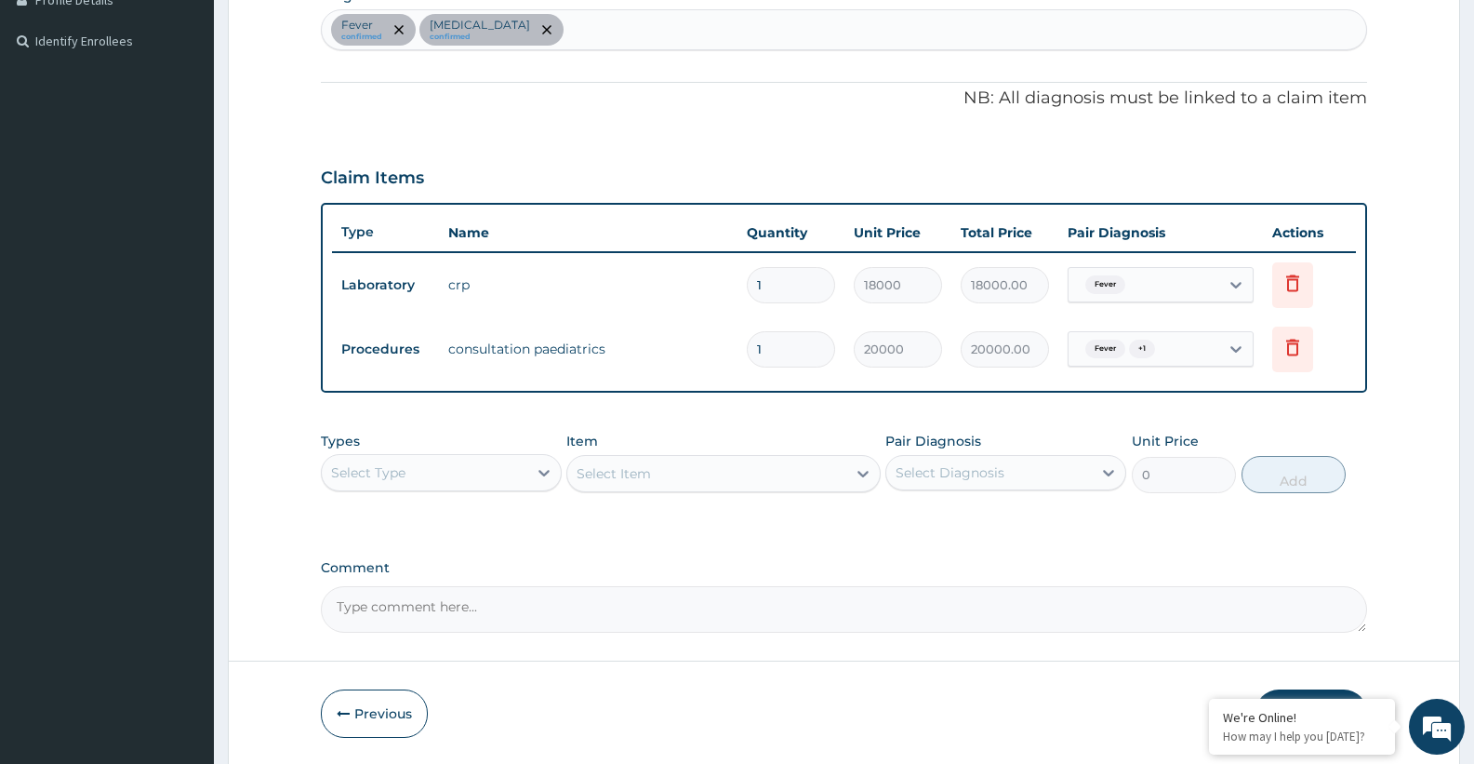
scroll to position [424, 0]
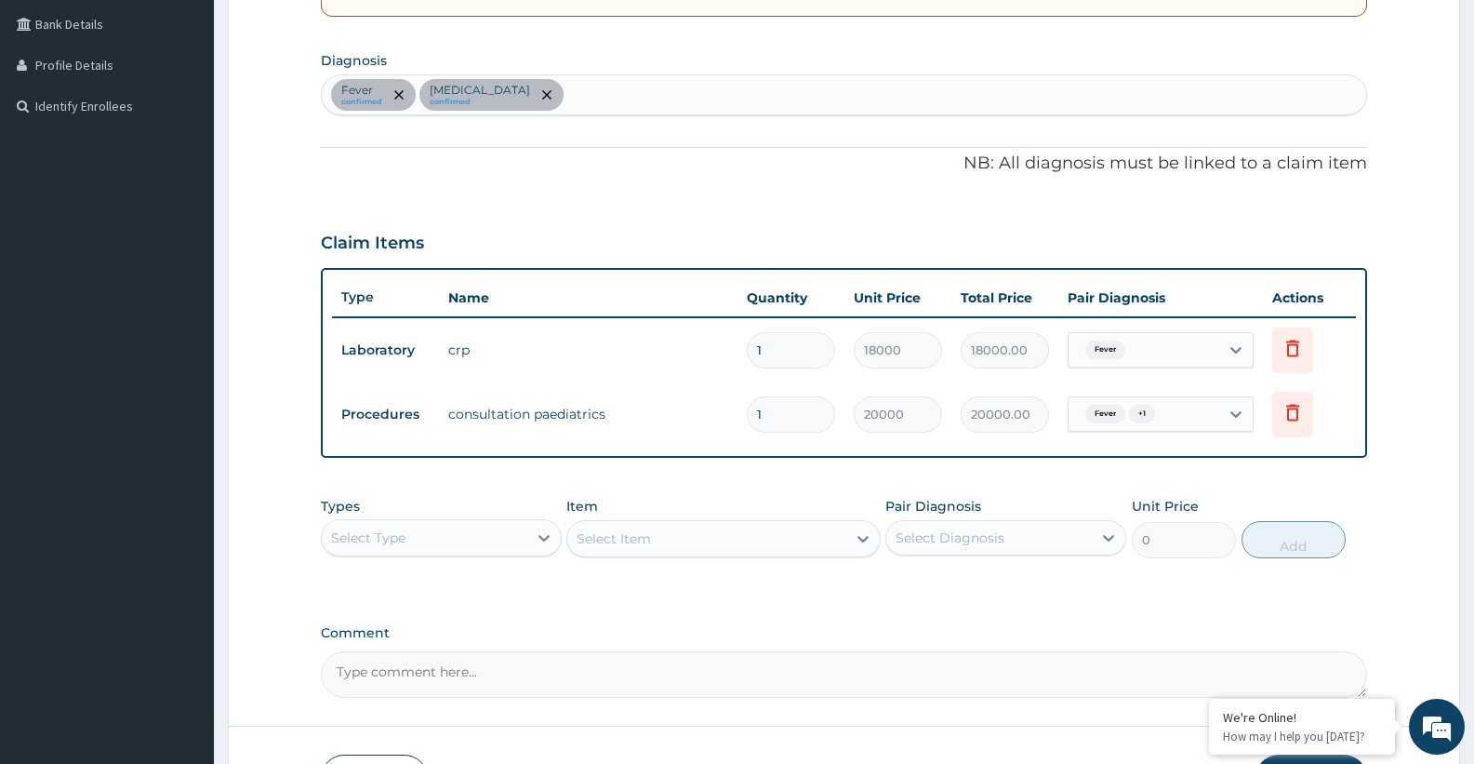
click at [661, 97] on div "Fever confirmed [MEDICAL_DATA] confirmed" at bounding box center [844, 94] width 1044 height 39
type input "MALARIA"
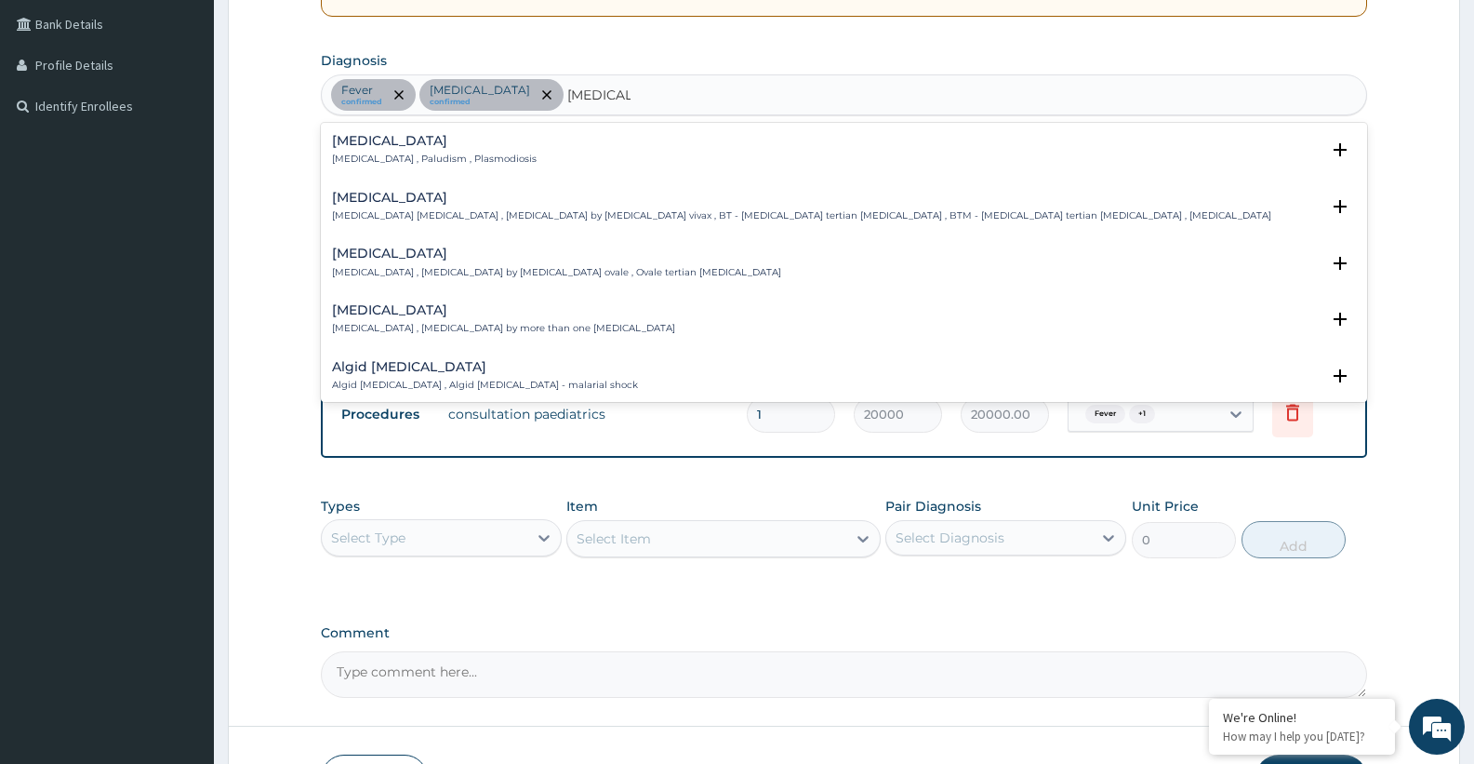
click at [406, 147] on h4 "Malaria" at bounding box center [434, 141] width 205 height 14
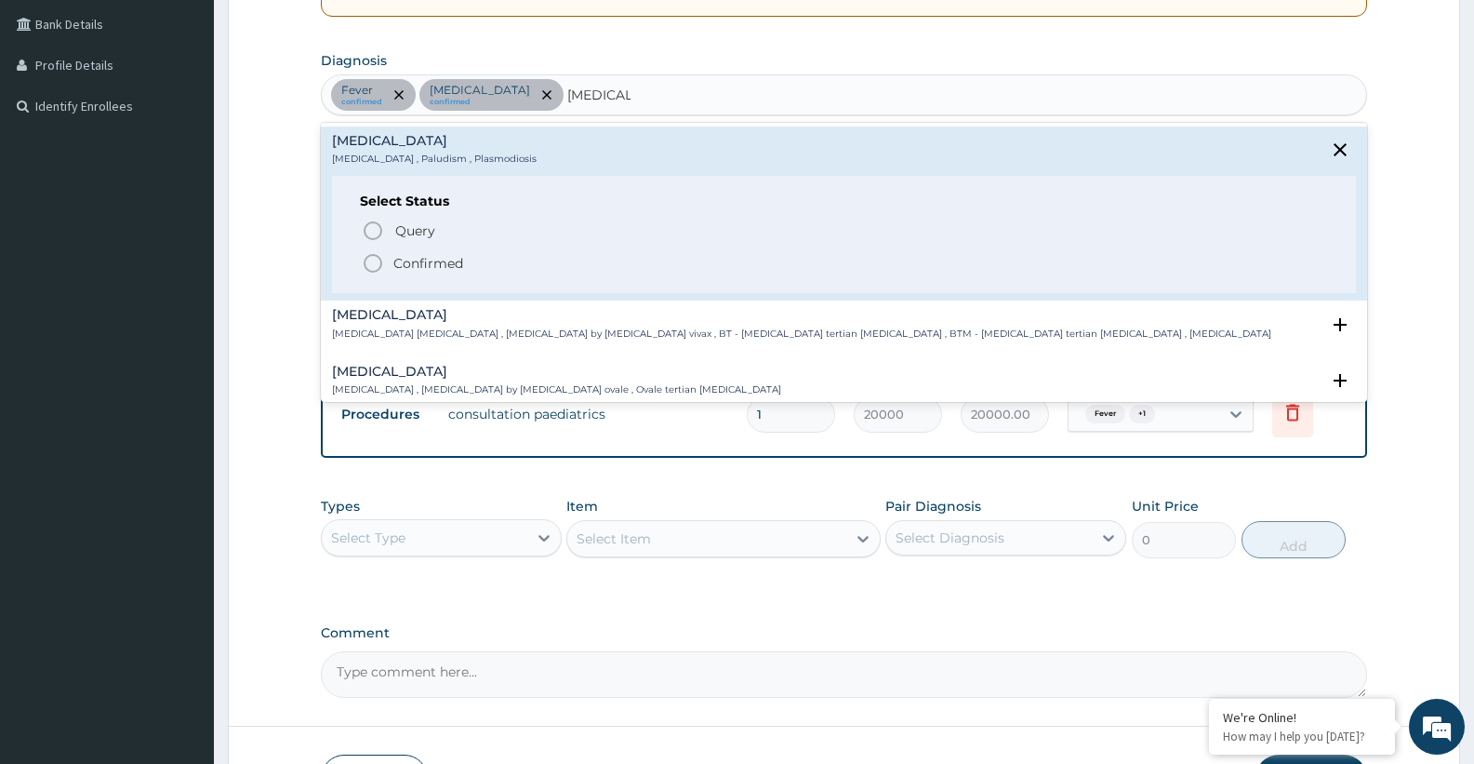
click at [394, 260] on p "Confirmed" at bounding box center [428, 263] width 70 height 19
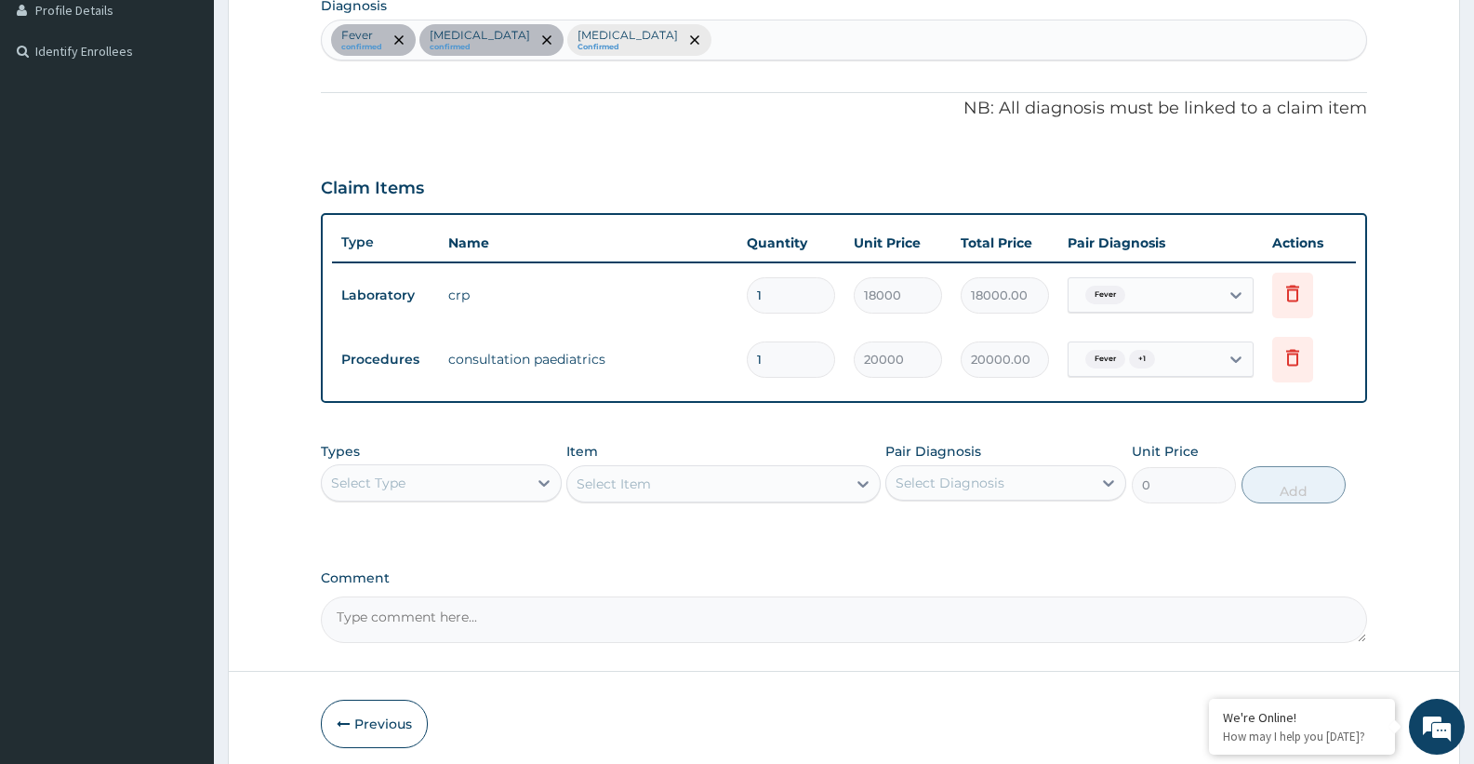
scroll to position [553, 0]
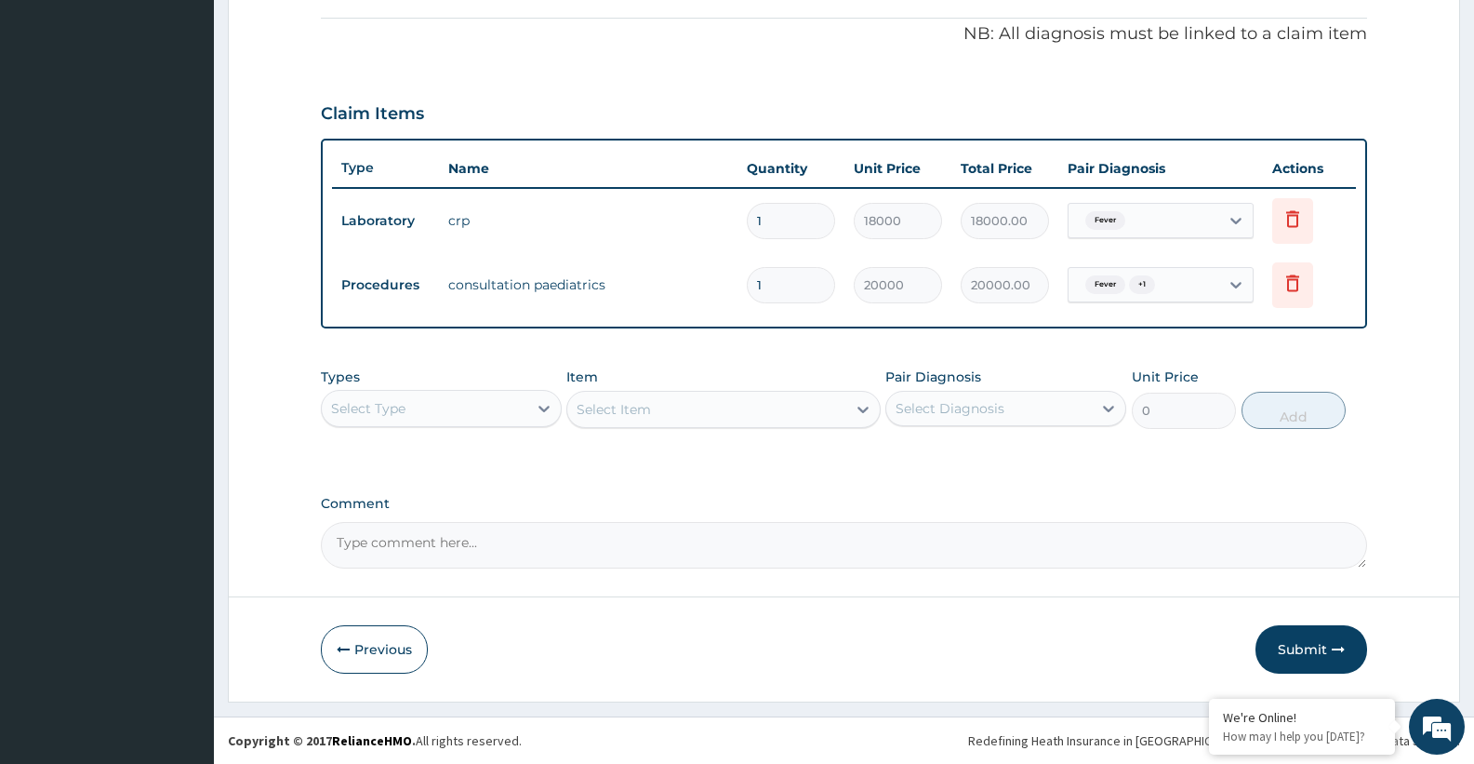
click at [432, 407] on div "Select Type" at bounding box center [425, 408] width 206 height 30
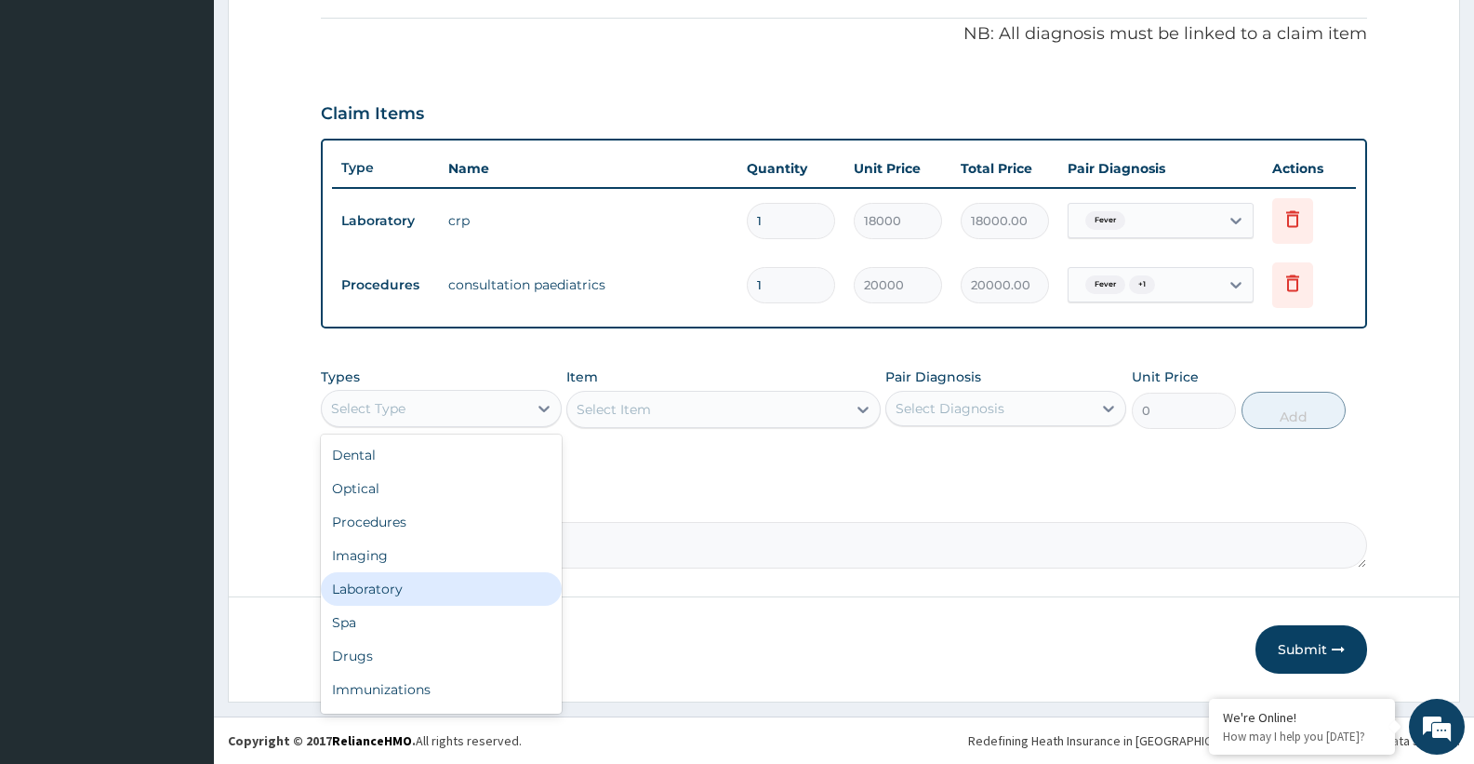
click at [368, 579] on div "Laboratory" at bounding box center [441, 588] width 241 height 33
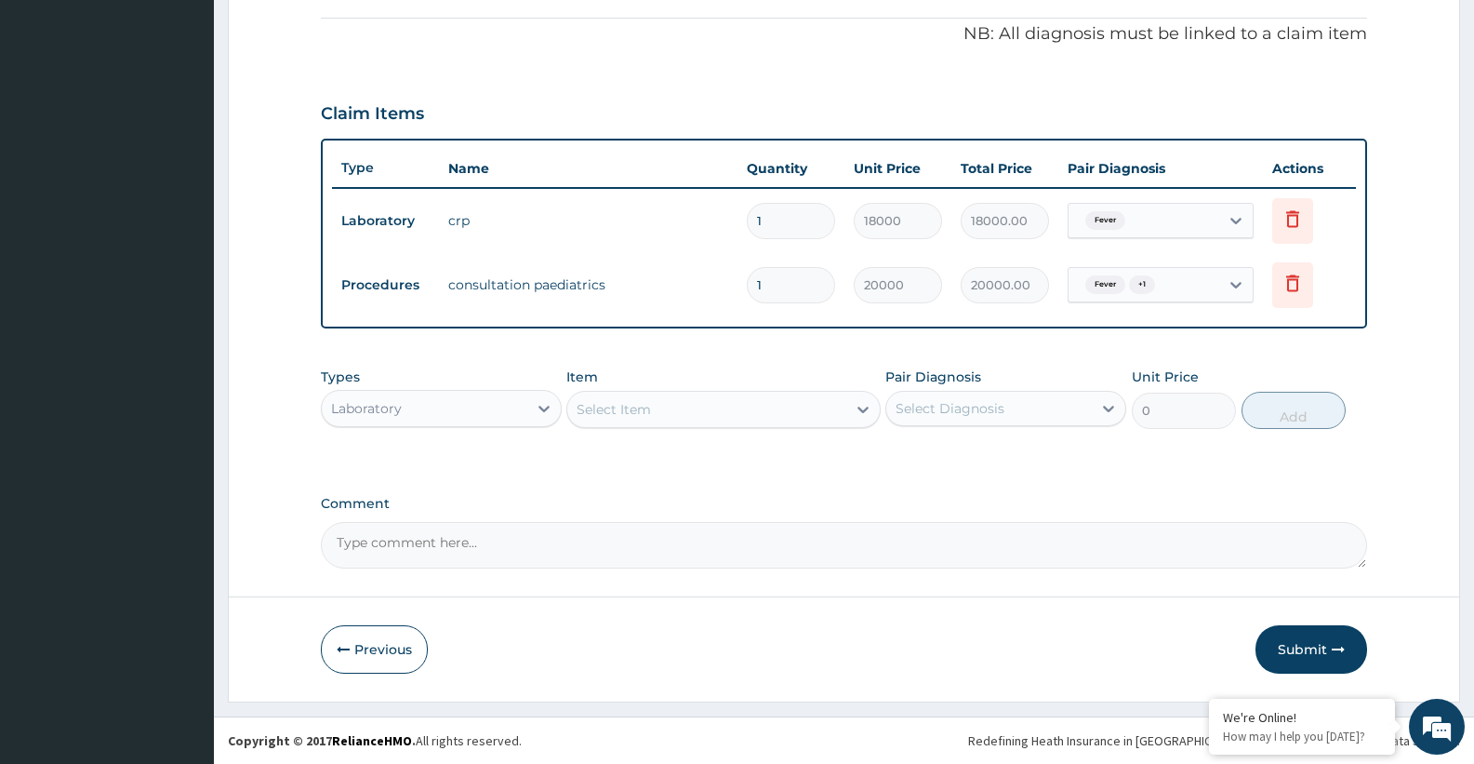
click at [670, 418] on div "Select Item" at bounding box center [706, 409] width 278 height 30
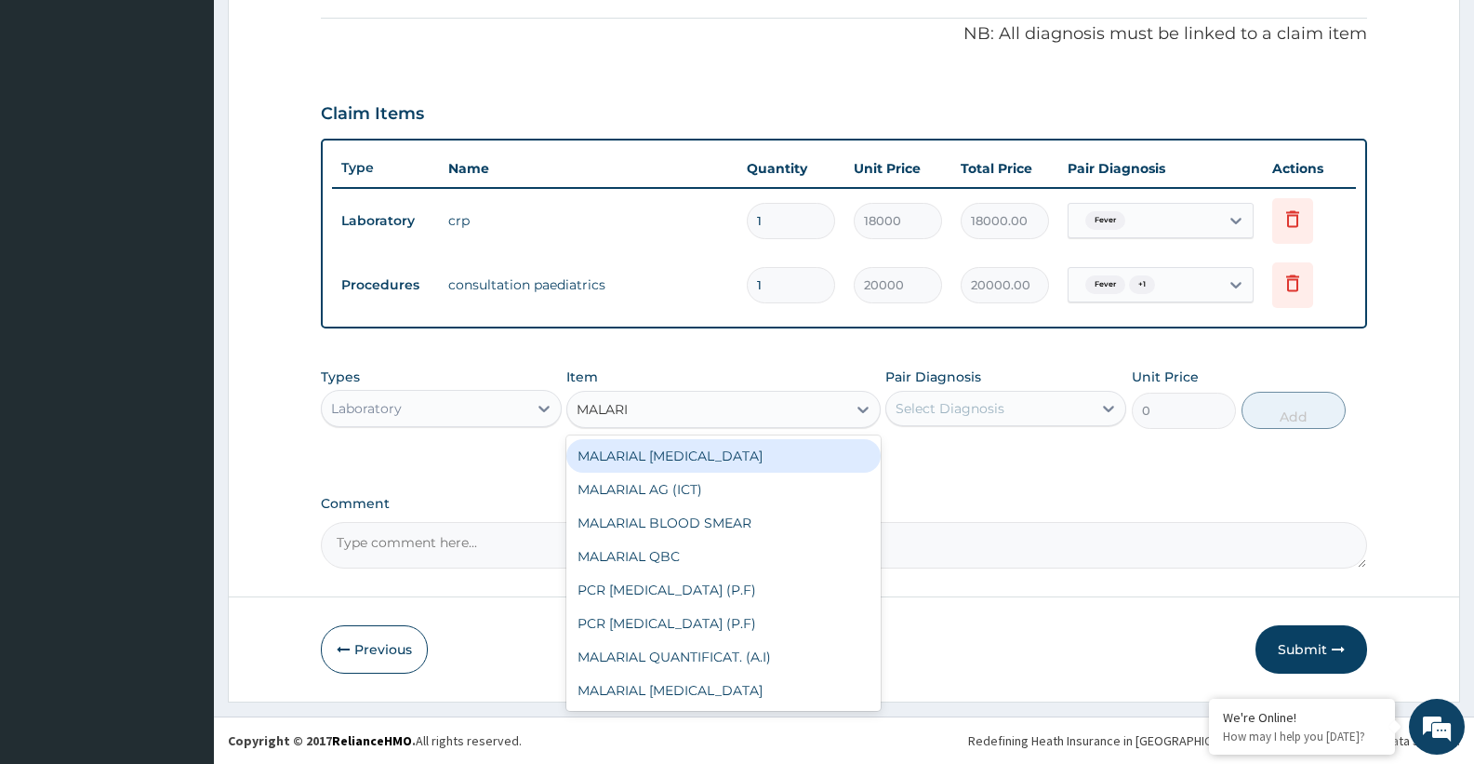
type input "MALARIA"
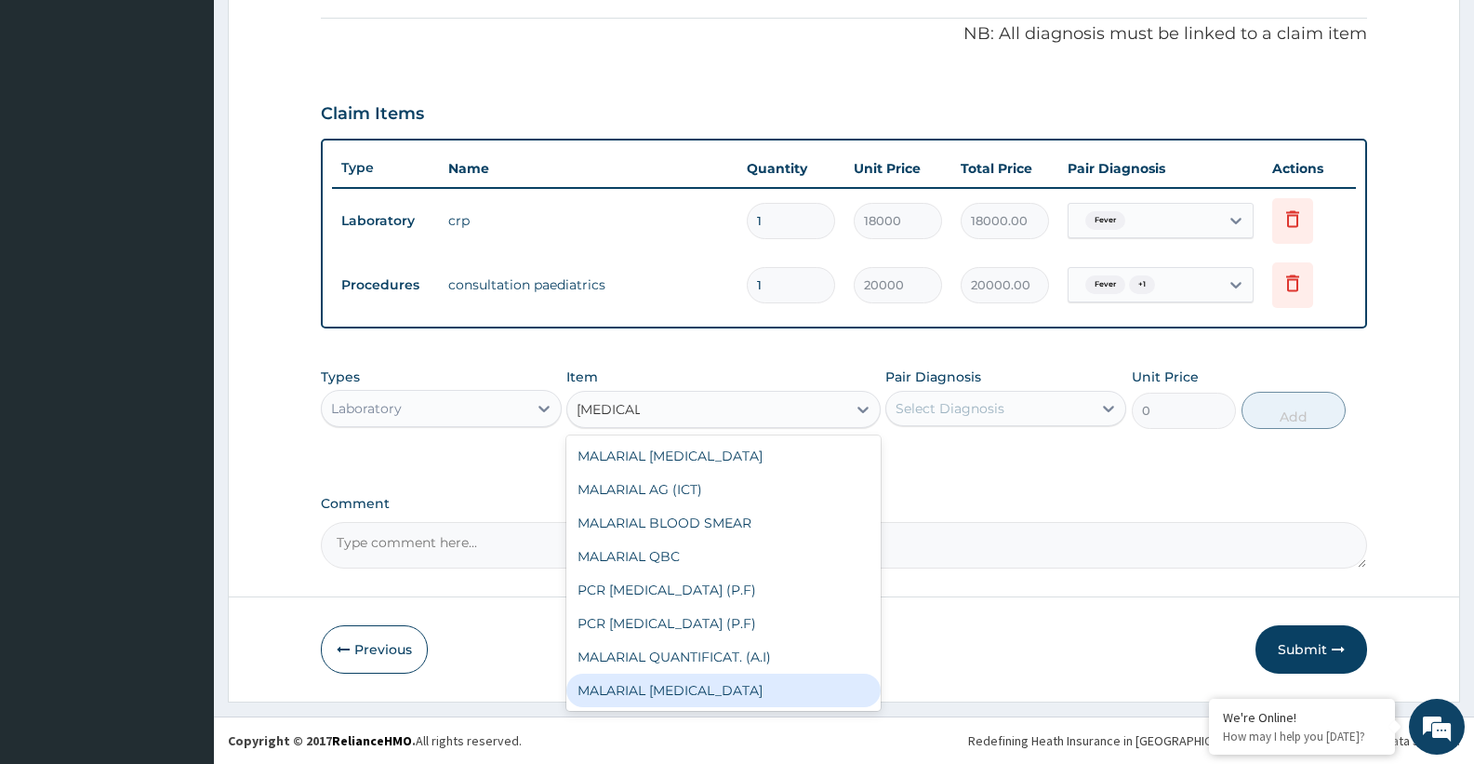
click at [718, 682] on div "MALARIAL PARASITE" at bounding box center [722, 689] width 313 height 33
type input "7000"
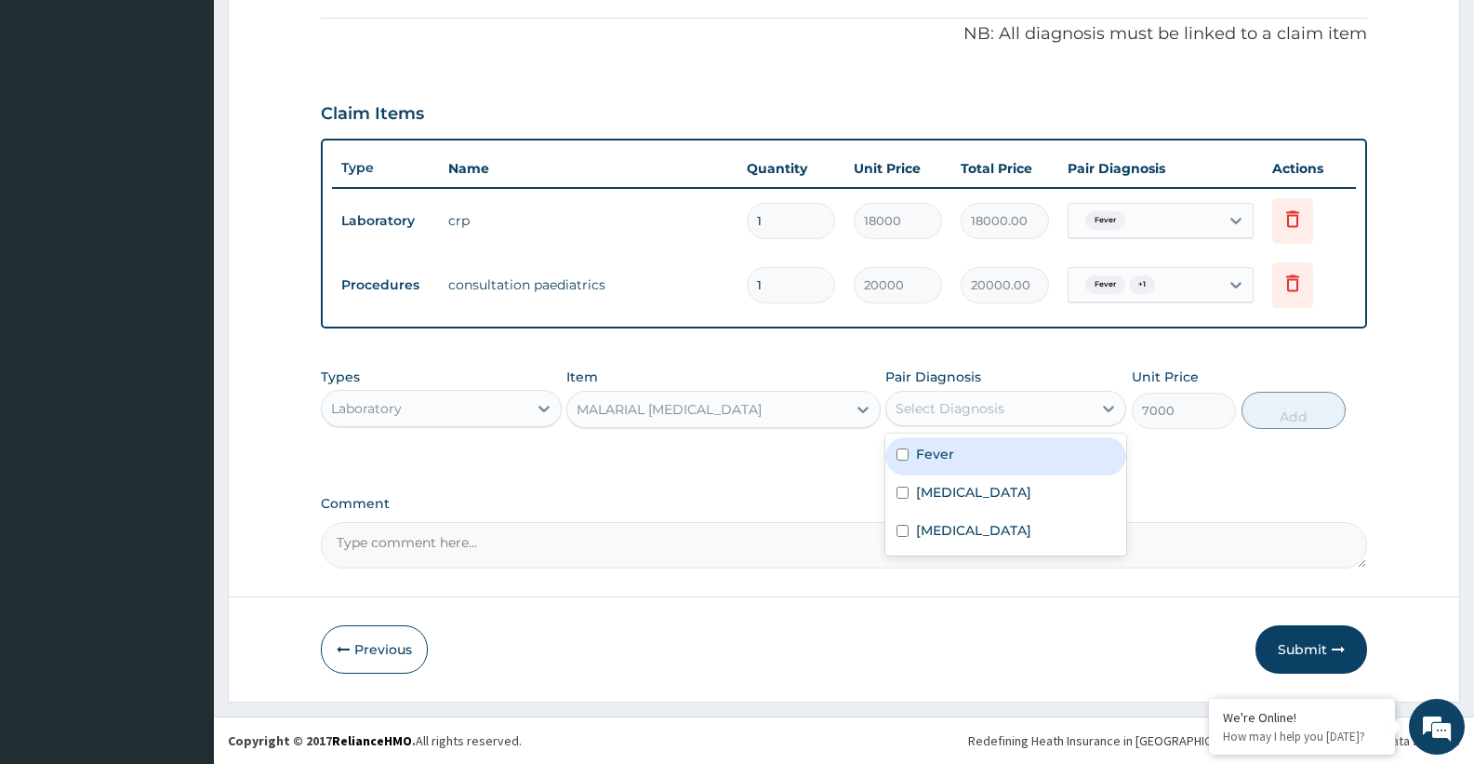
click at [968, 415] on div "Select Diagnosis" at bounding box center [950, 408] width 109 height 19
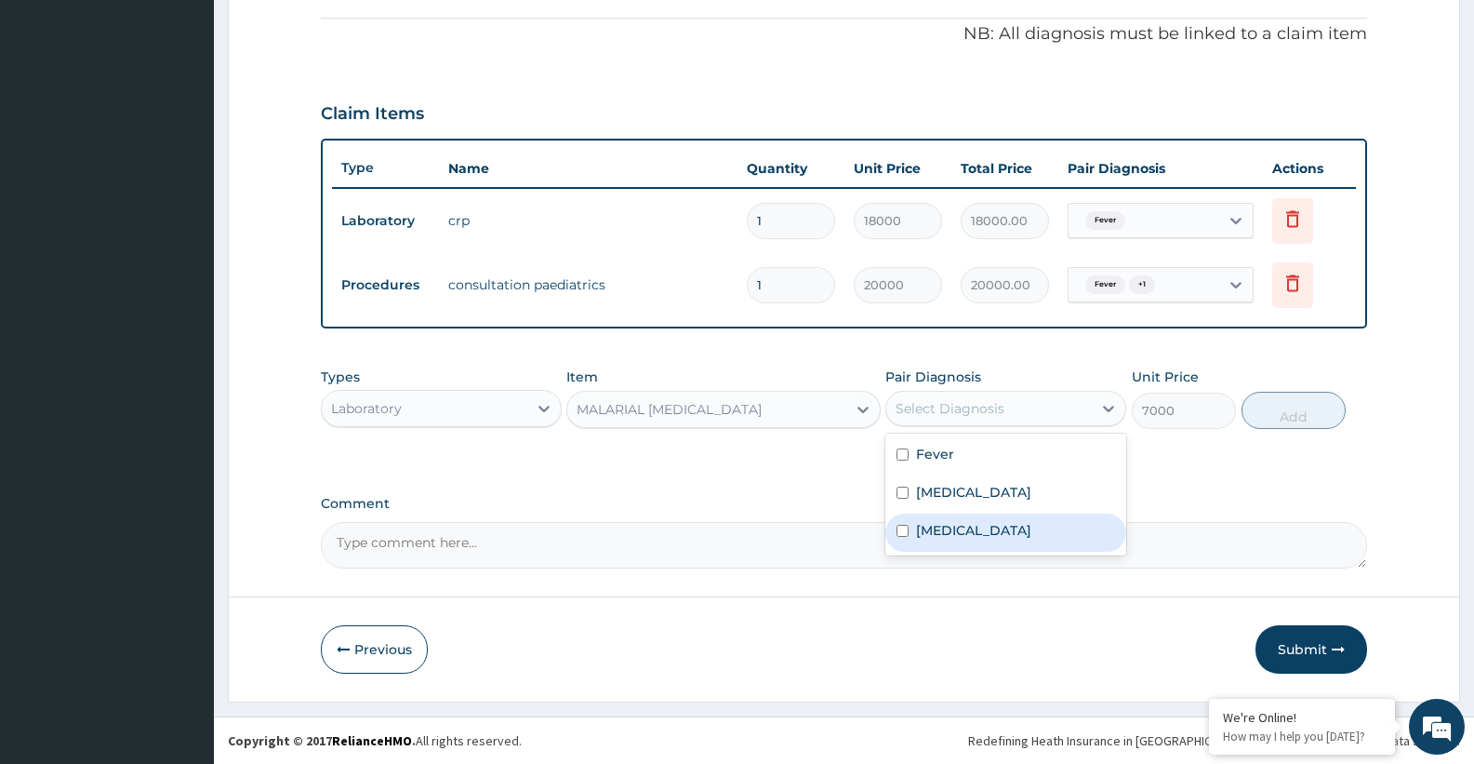
click at [958, 524] on label "Malaria" at bounding box center [973, 530] width 115 height 19
checkbox input "true"
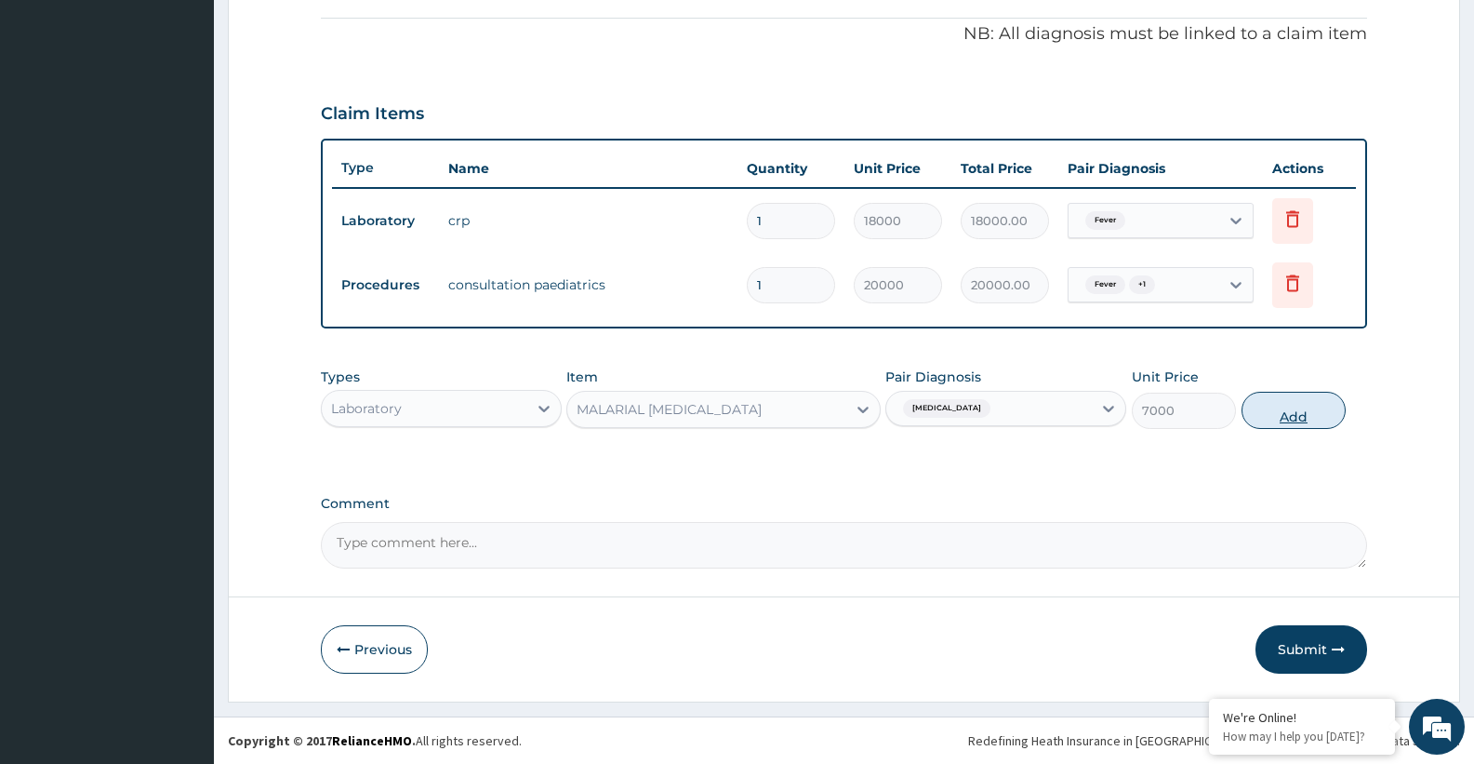
click at [1294, 404] on button "Add" at bounding box center [1294, 410] width 104 height 37
type input "0"
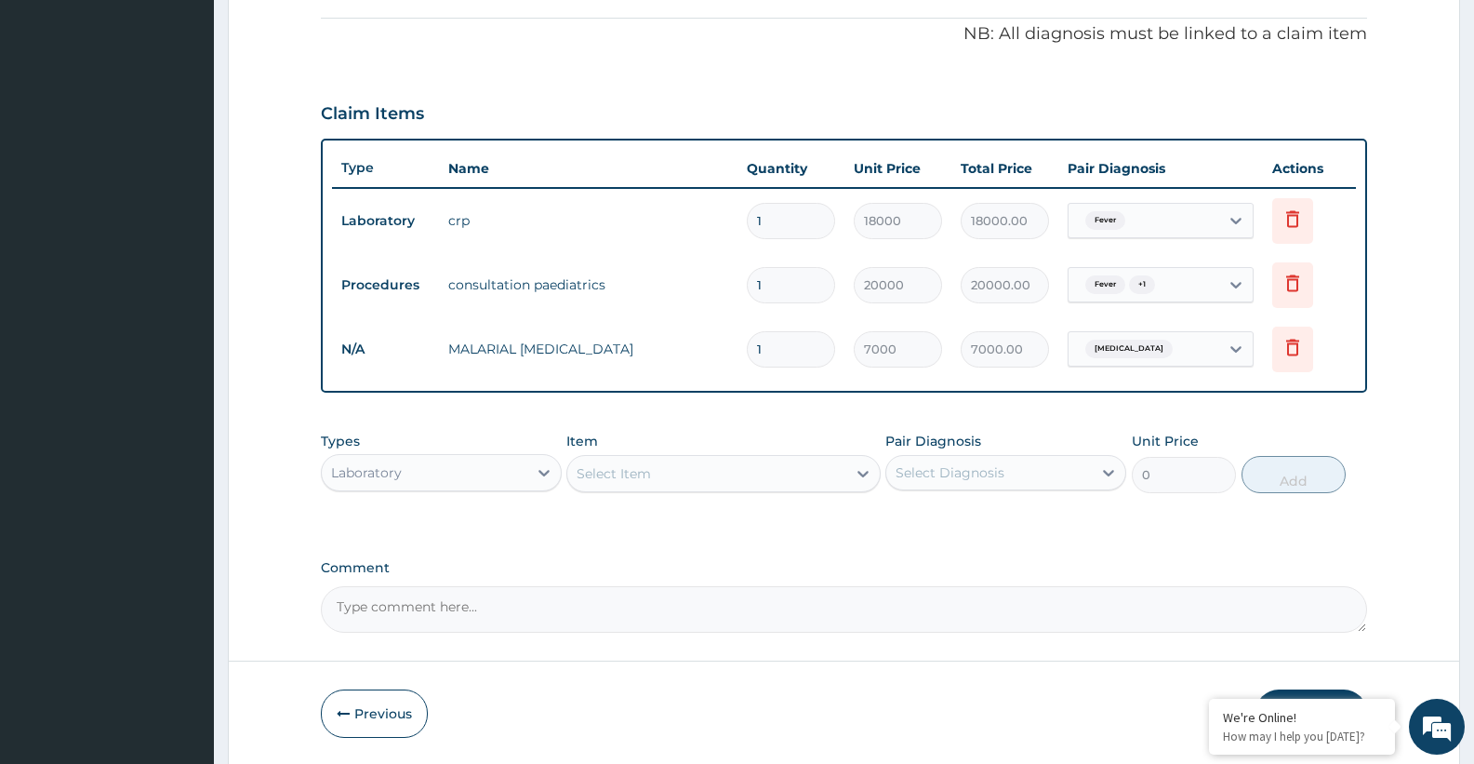
click at [667, 477] on div "Select Item" at bounding box center [706, 473] width 278 height 30
type input "CBC"
click at [721, 531] on div "COMPLETE BLOOD COUNT (CBC/FBC)" at bounding box center [722, 519] width 313 height 33
type input "15000"
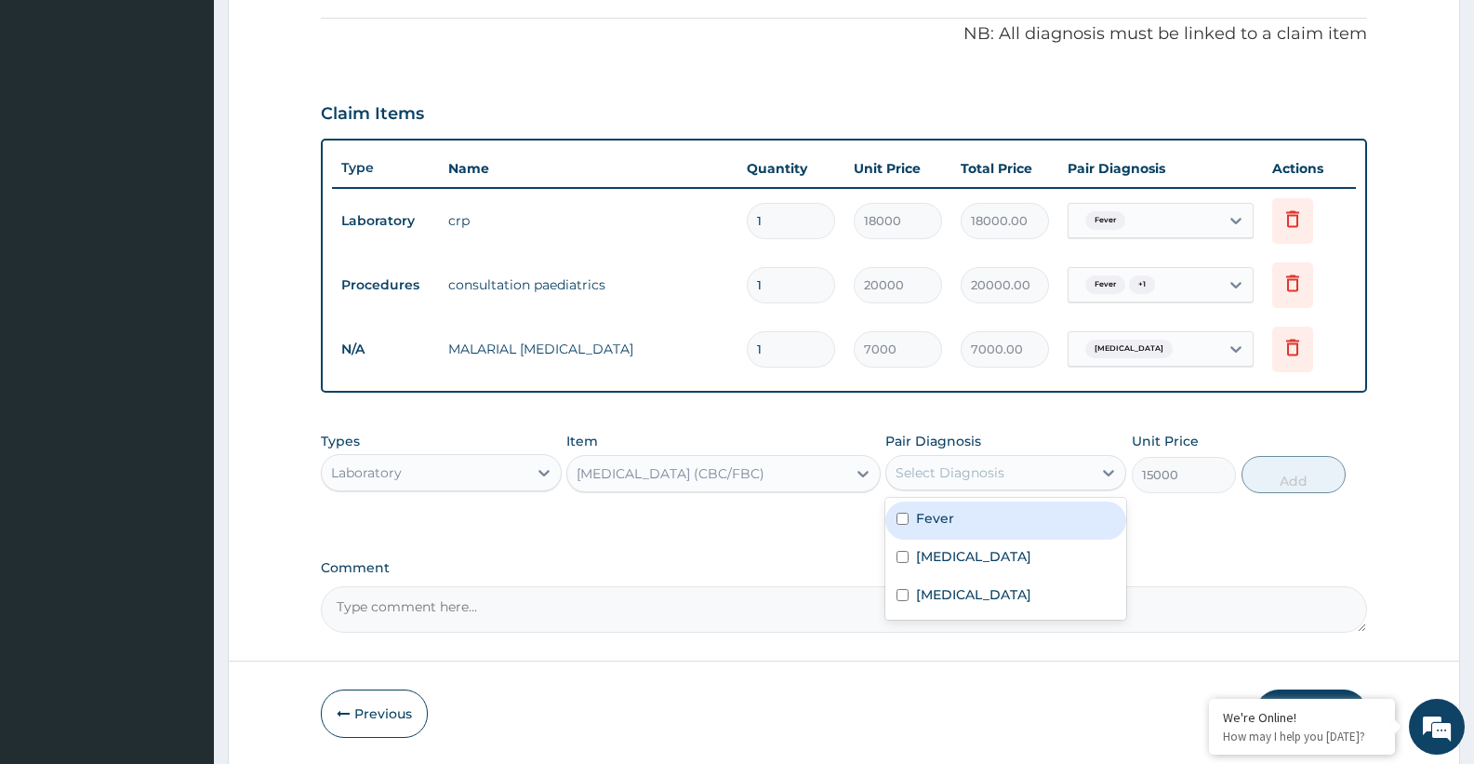
click at [976, 468] on div "Select Diagnosis" at bounding box center [950, 472] width 109 height 19
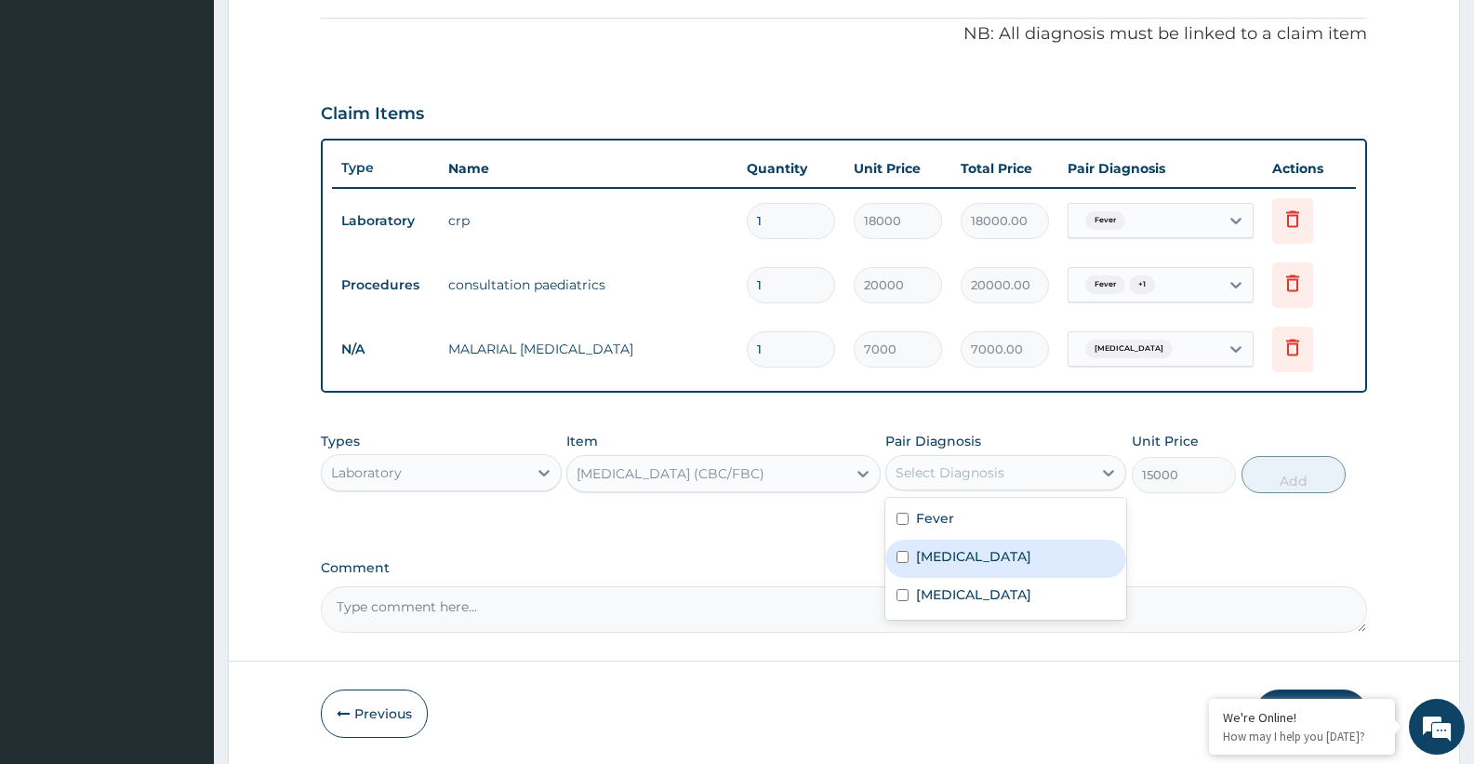
drag, startPoint x: 941, startPoint y: 551, endPoint x: 938, endPoint y: 527, distance: 24.3
click at [940, 545] on div "Upper respiratory infection" at bounding box center [1005, 558] width 241 height 38
checkbox input "true"
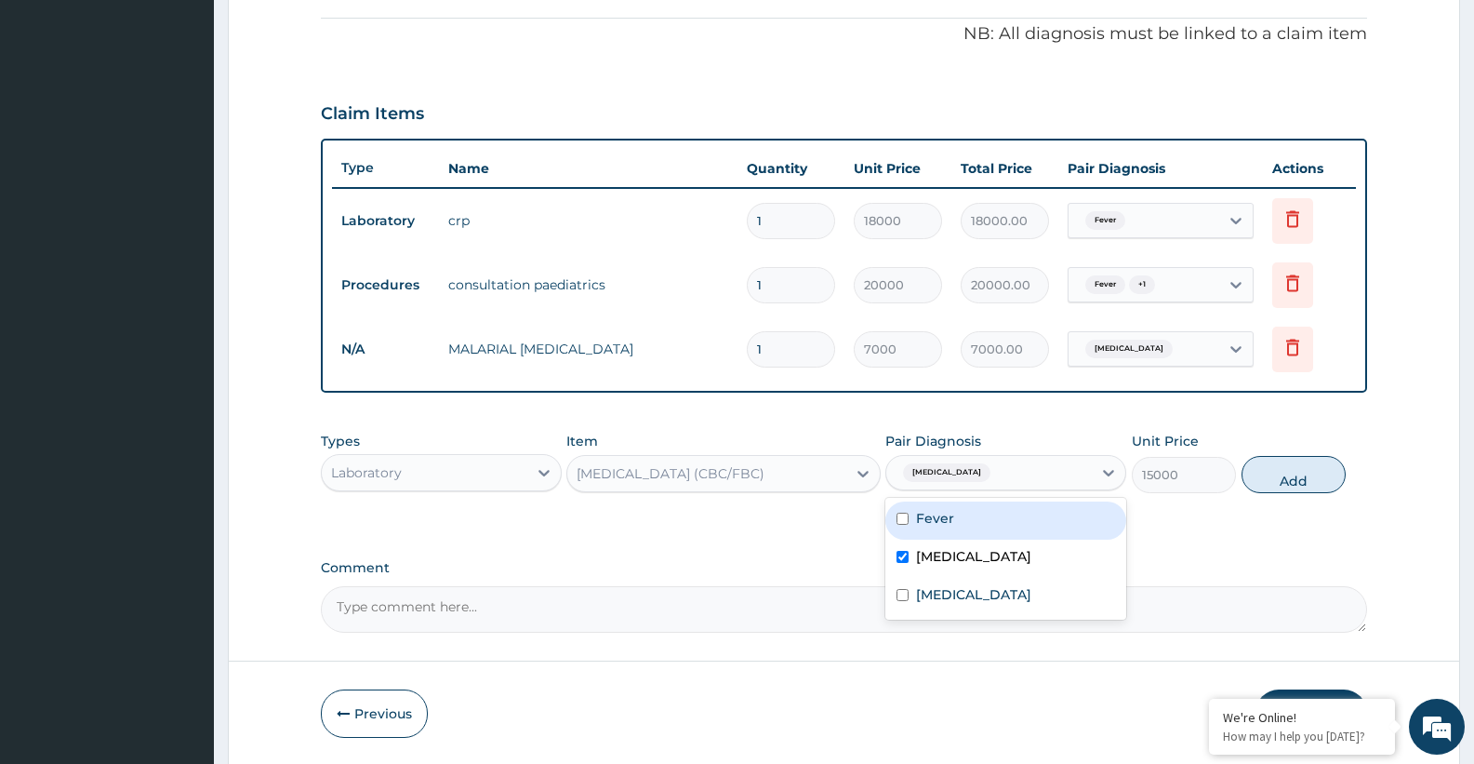
drag, startPoint x: 938, startPoint y: 527, endPoint x: 1158, endPoint y: 502, distance: 220.9
click at [938, 526] on div "Fever" at bounding box center [1005, 520] width 241 height 38
checkbox input "true"
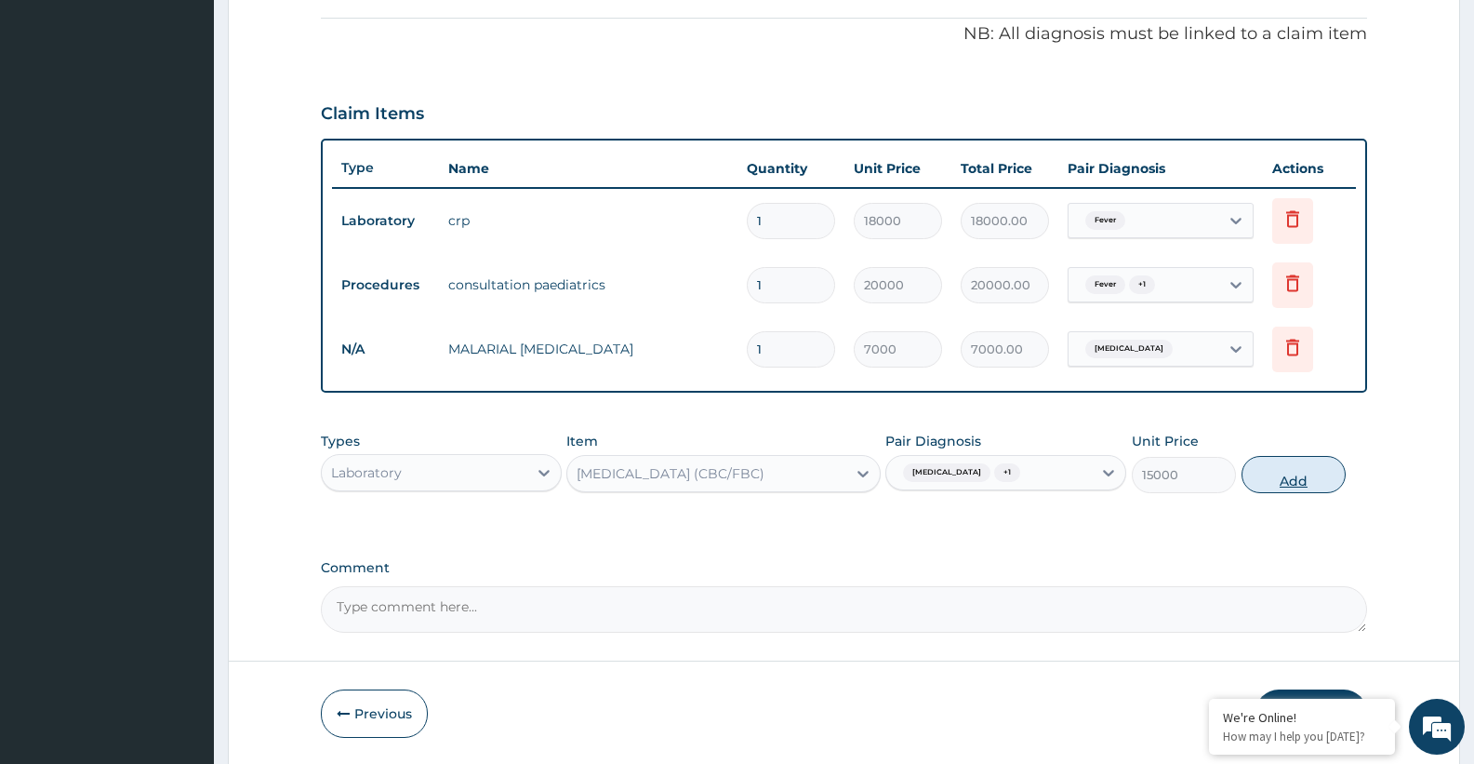
click at [1278, 483] on button "Add" at bounding box center [1294, 474] width 104 height 37
type input "0"
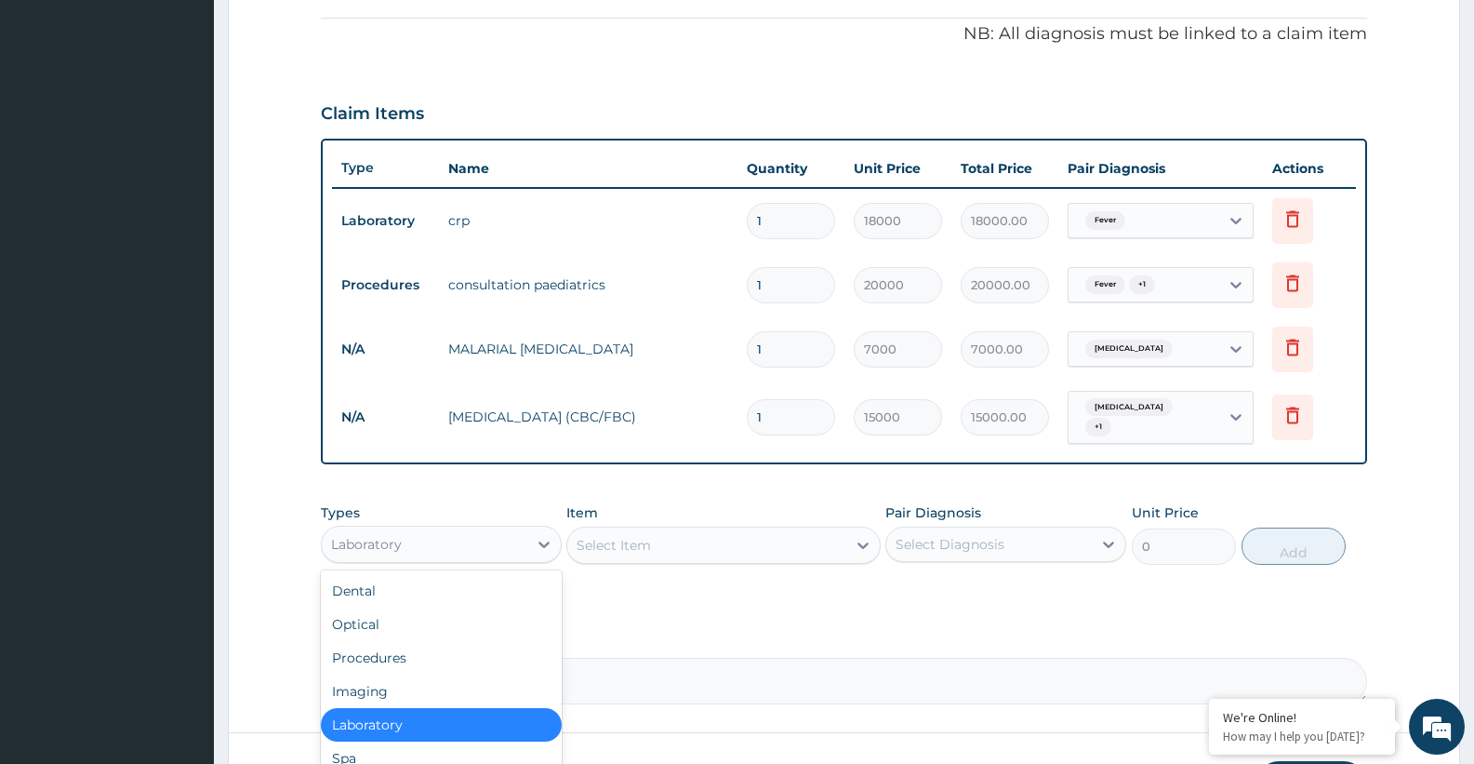
click at [447, 536] on div "Laboratory" at bounding box center [425, 544] width 206 height 30
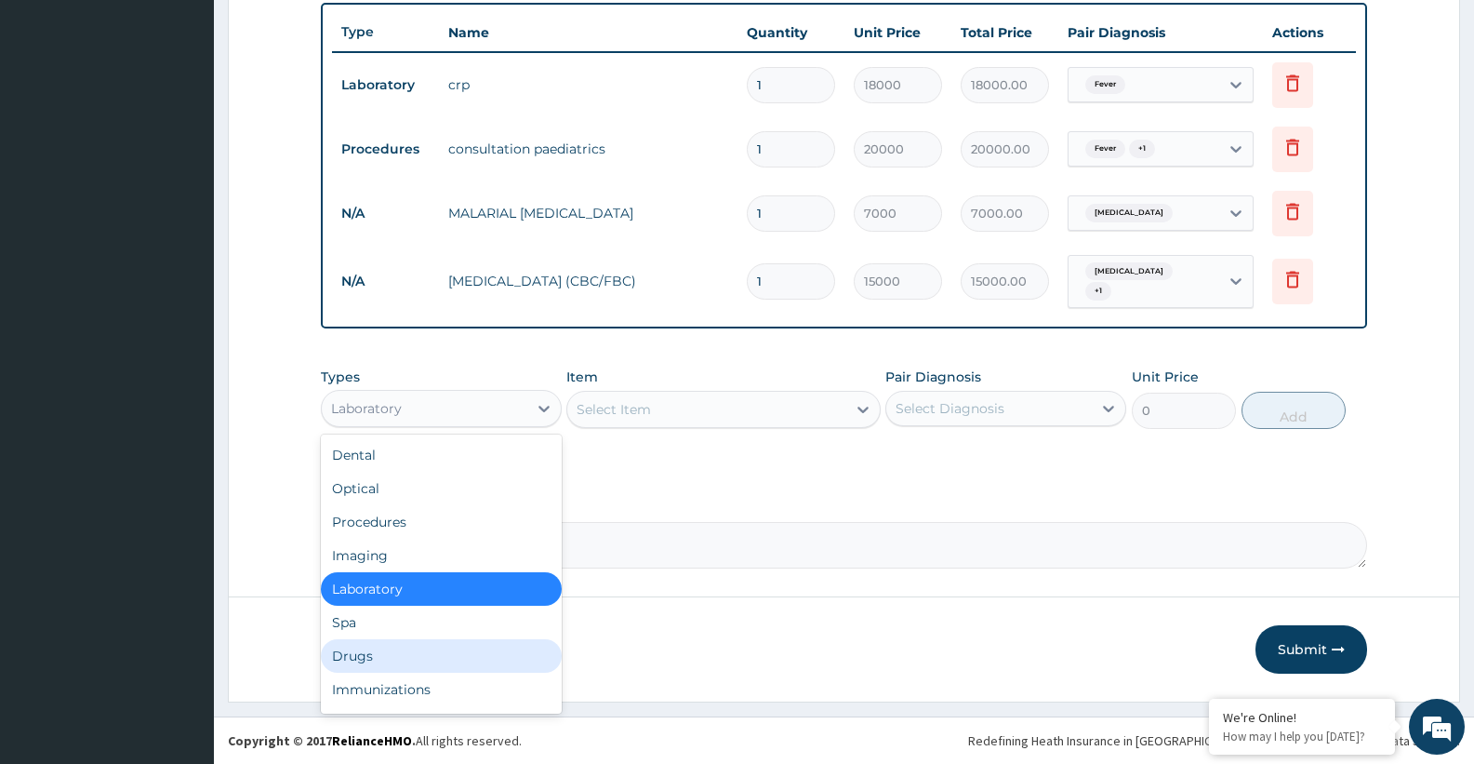
click at [371, 664] on div "Drugs" at bounding box center [441, 655] width 241 height 33
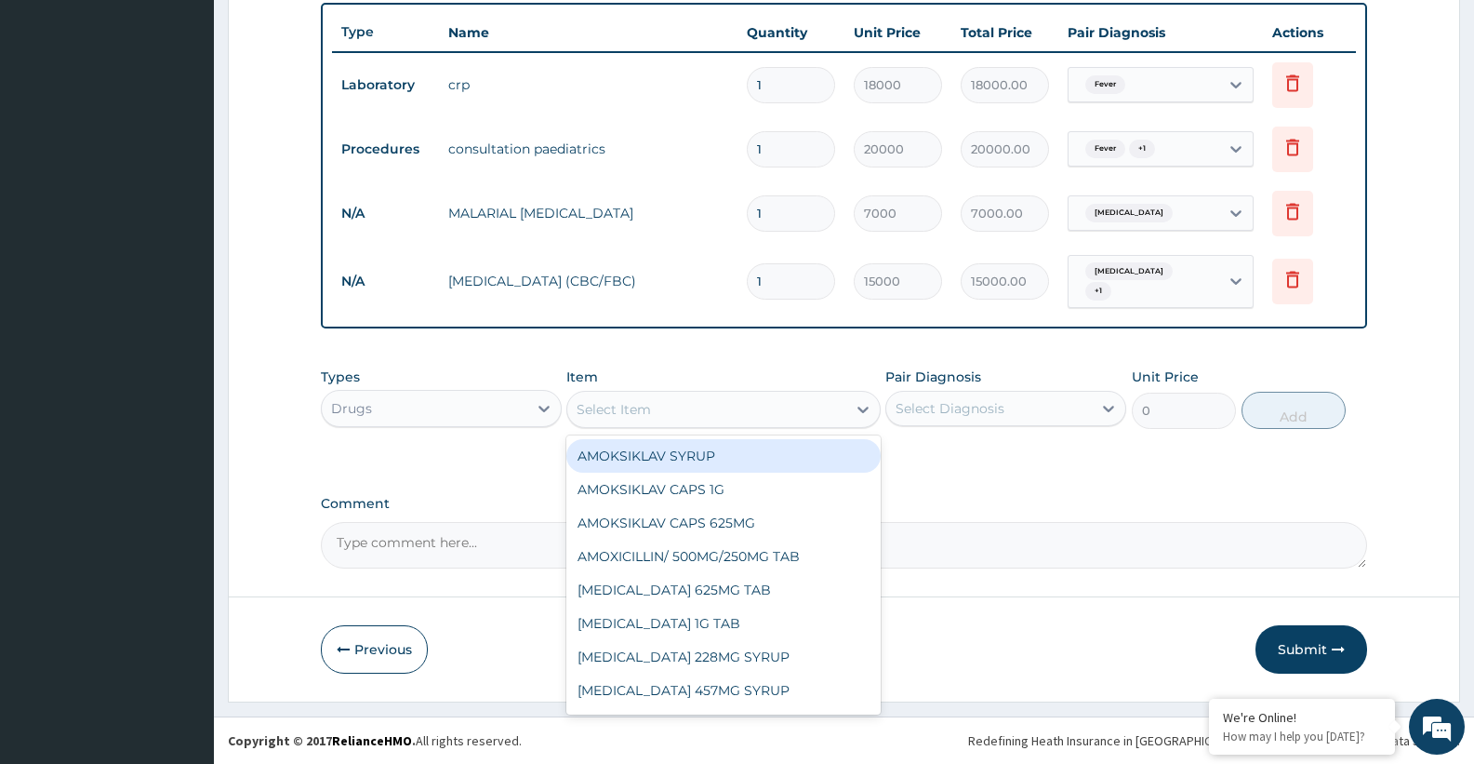
click at [669, 408] on div "Select Item" at bounding box center [706, 409] width 278 height 30
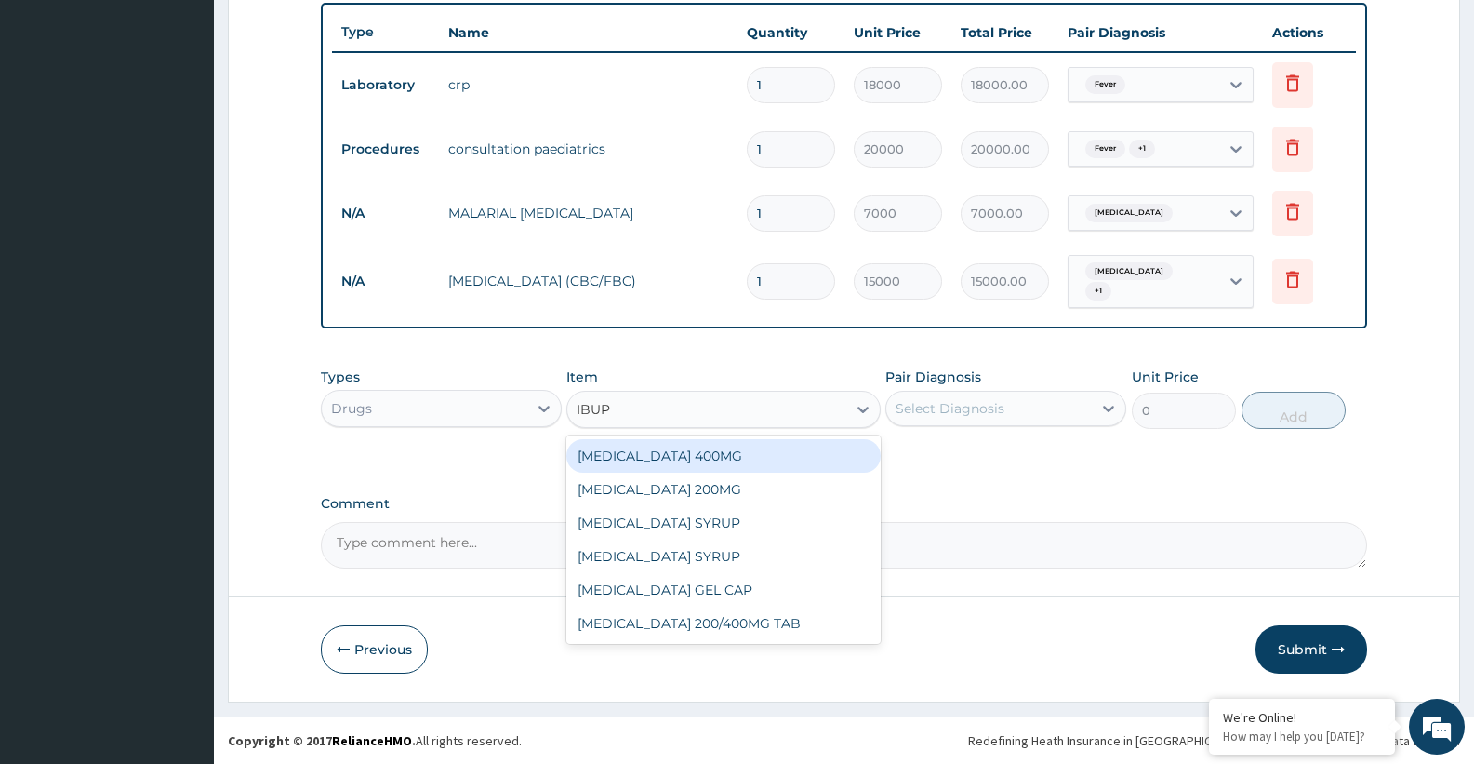
type input "IBUPR"
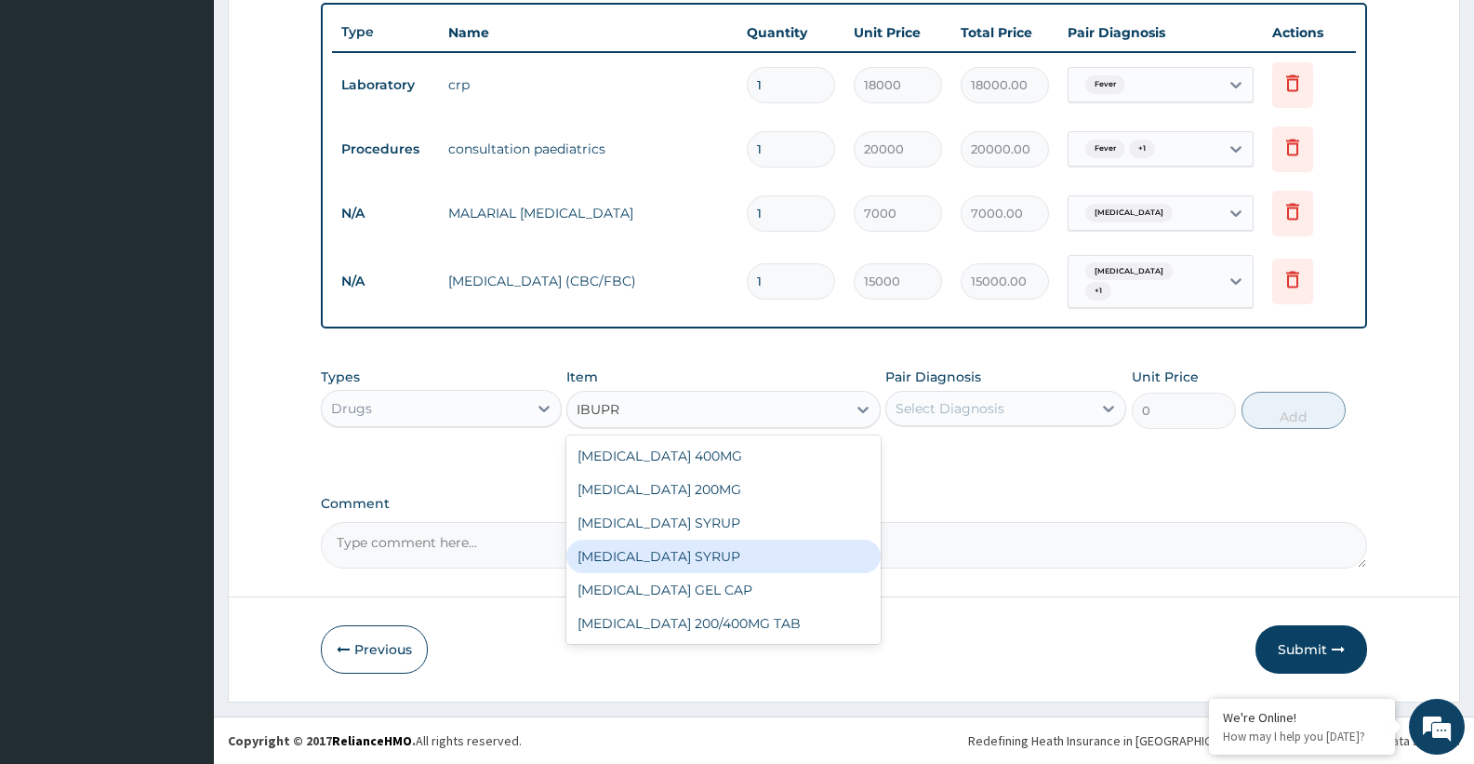
click at [675, 564] on div "IBUPROFEN SYRUP" at bounding box center [722, 555] width 313 height 33
type input "5450"
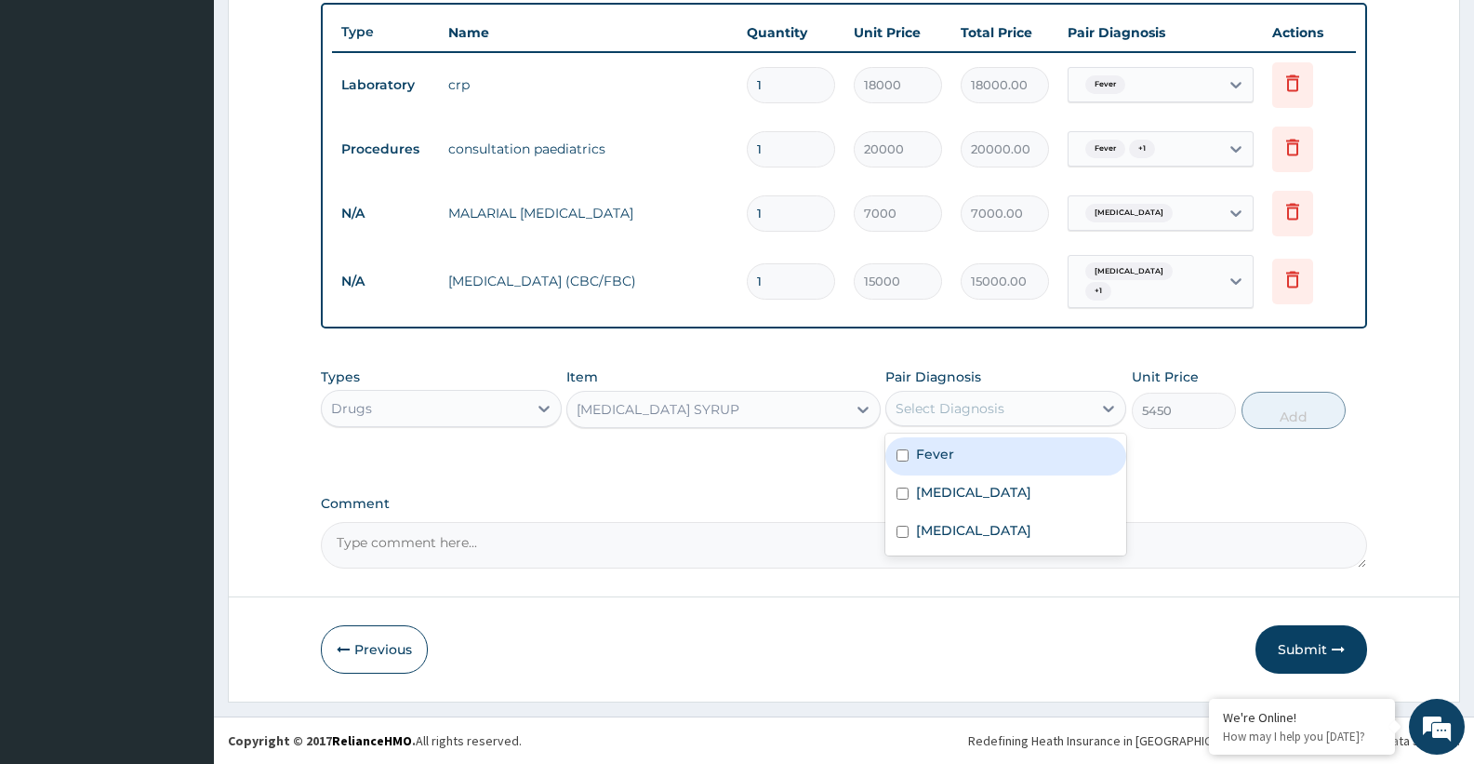
click at [979, 406] on div "Select Diagnosis" at bounding box center [950, 408] width 109 height 19
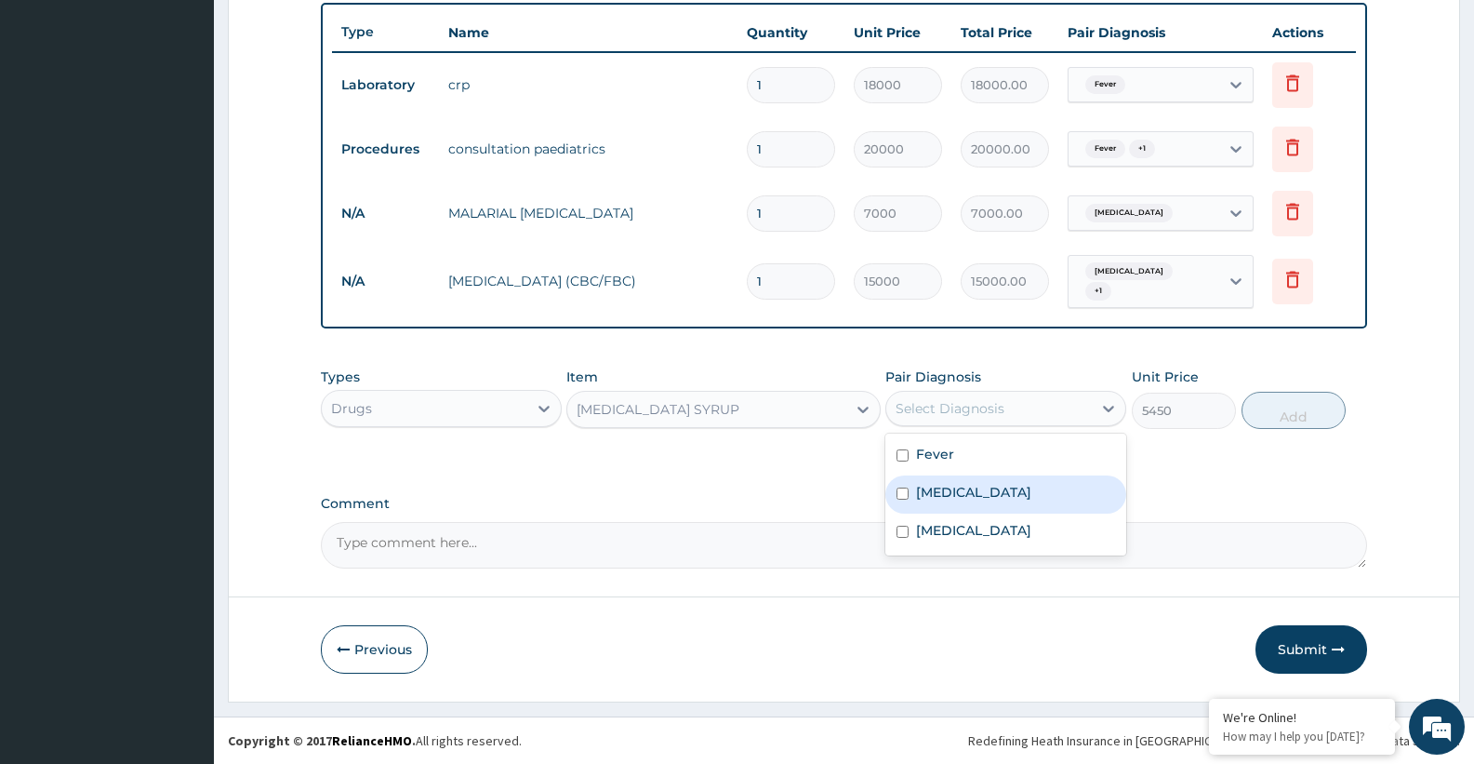
drag, startPoint x: 936, startPoint y: 483, endPoint x: 928, endPoint y: 463, distance: 20.9
click at [935, 483] on label "Upper respiratory infection" at bounding box center [973, 492] width 115 height 19
checkbox input "true"
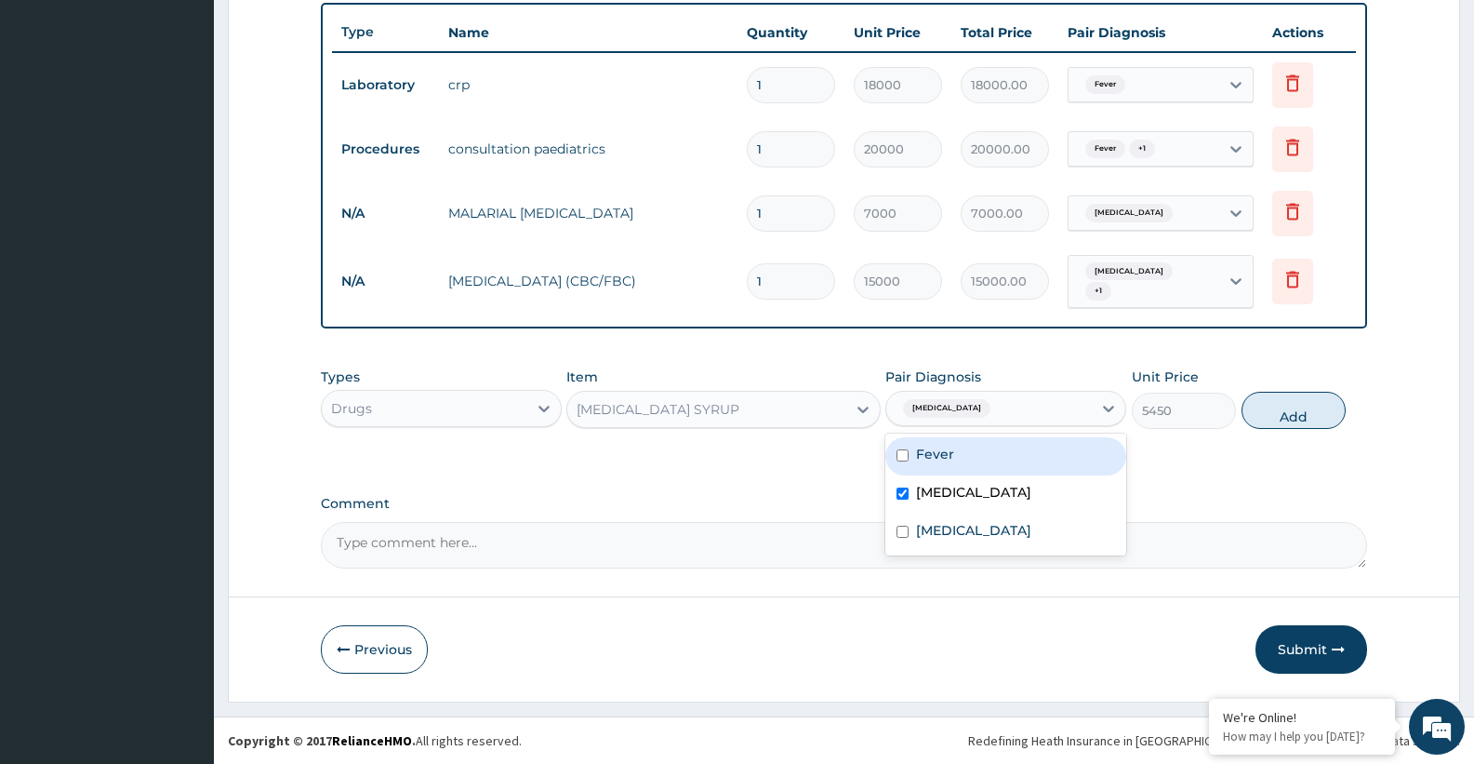
drag, startPoint x: 927, startPoint y: 455, endPoint x: 1184, endPoint y: 417, distance: 259.5
click at [927, 454] on label "Fever" at bounding box center [935, 454] width 38 height 19
checkbox input "true"
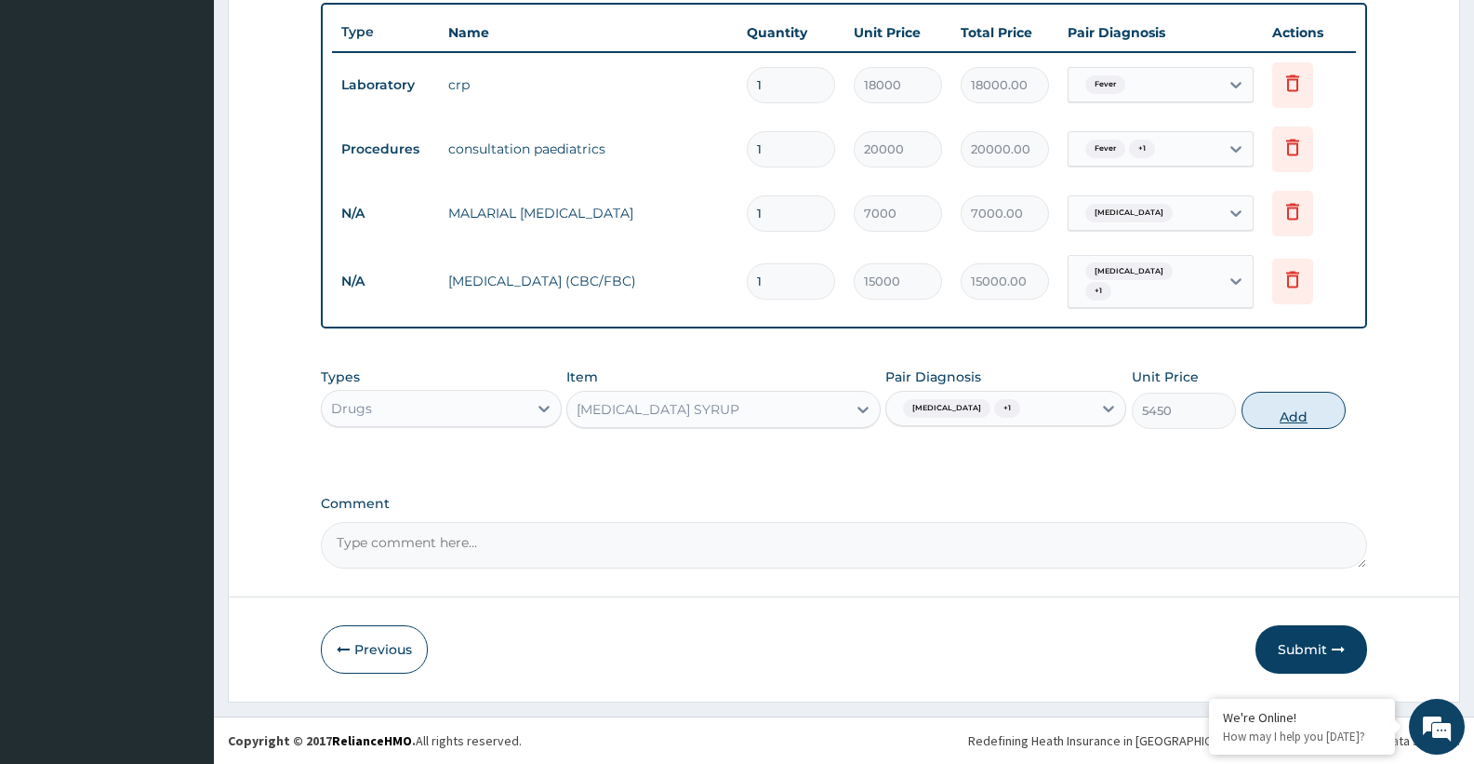
click at [1287, 410] on button "Add" at bounding box center [1294, 410] width 104 height 37
type input "0"
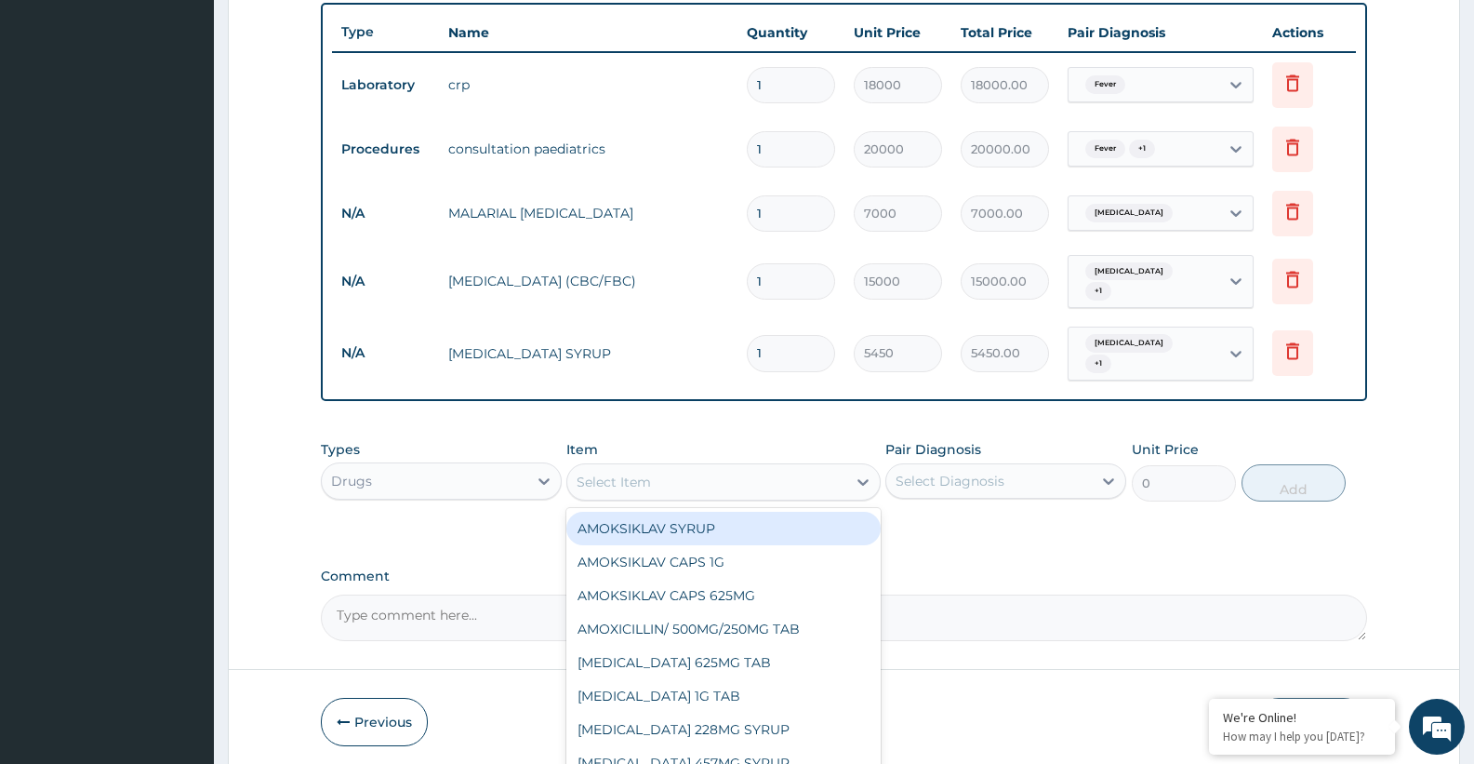
click at [644, 485] on div "Select Item" at bounding box center [614, 481] width 74 height 19
type input "CETIRI"
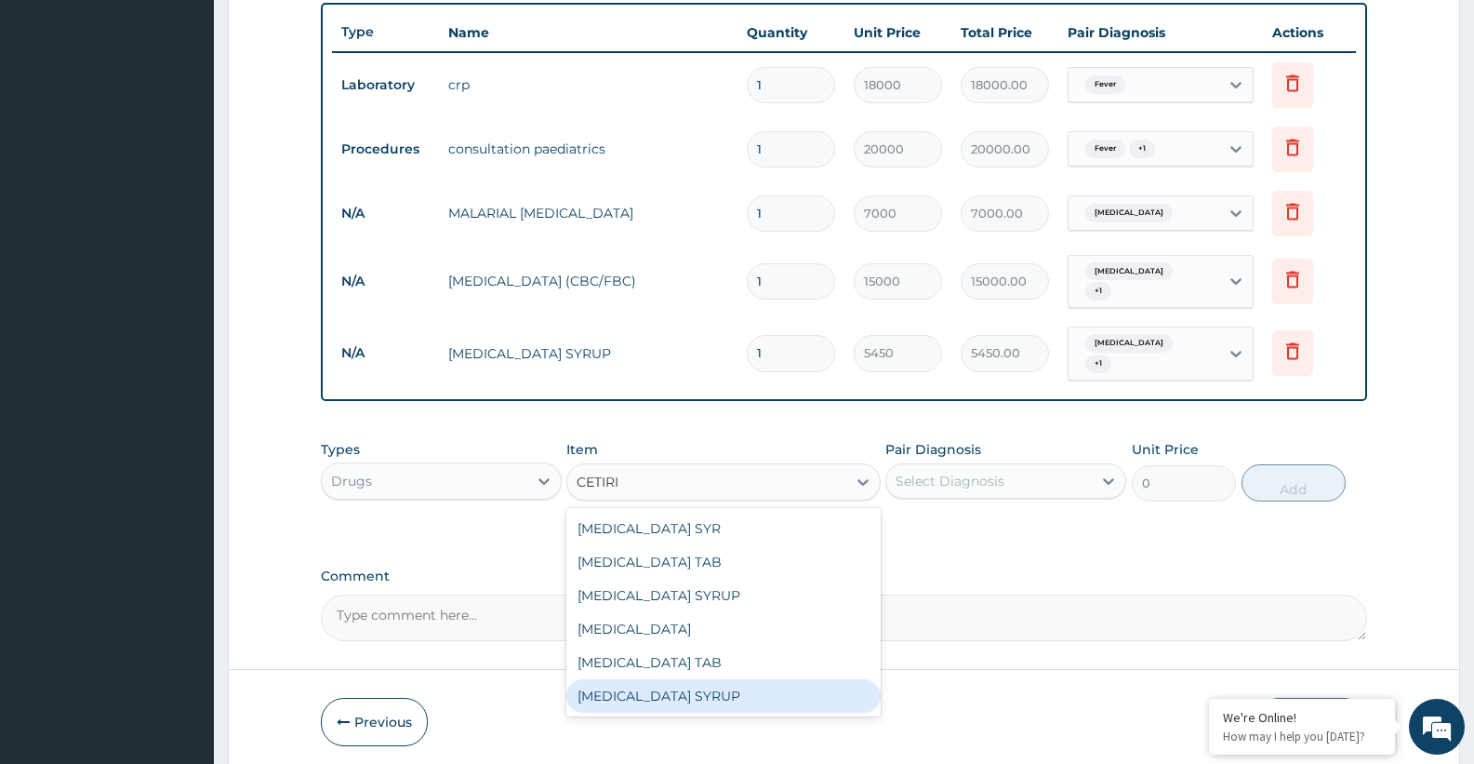
click at [672, 694] on div "CETIRIZINE SYRUP" at bounding box center [722, 695] width 313 height 33
type input "8500"
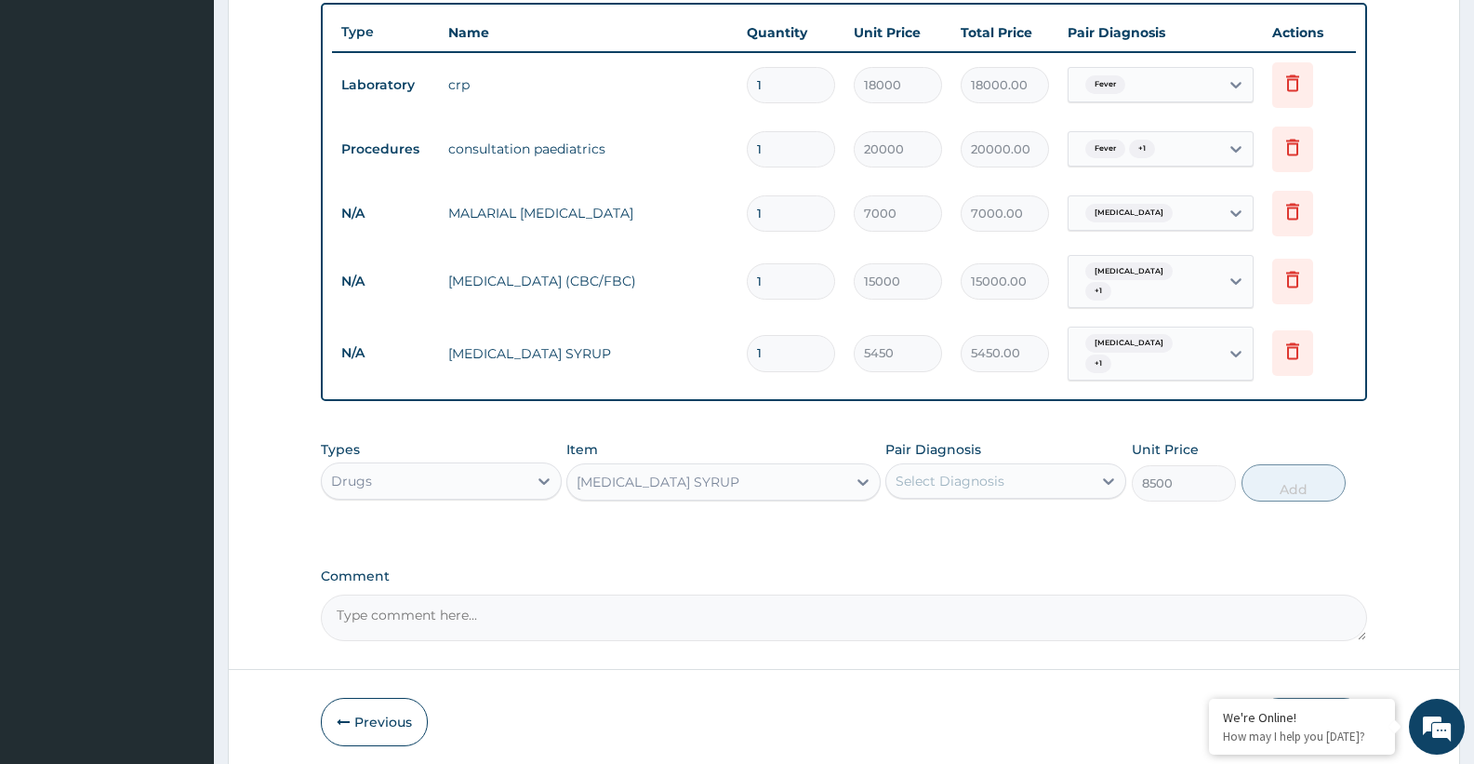
click at [976, 484] on div "Select Diagnosis" at bounding box center [950, 481] width 109 height 19
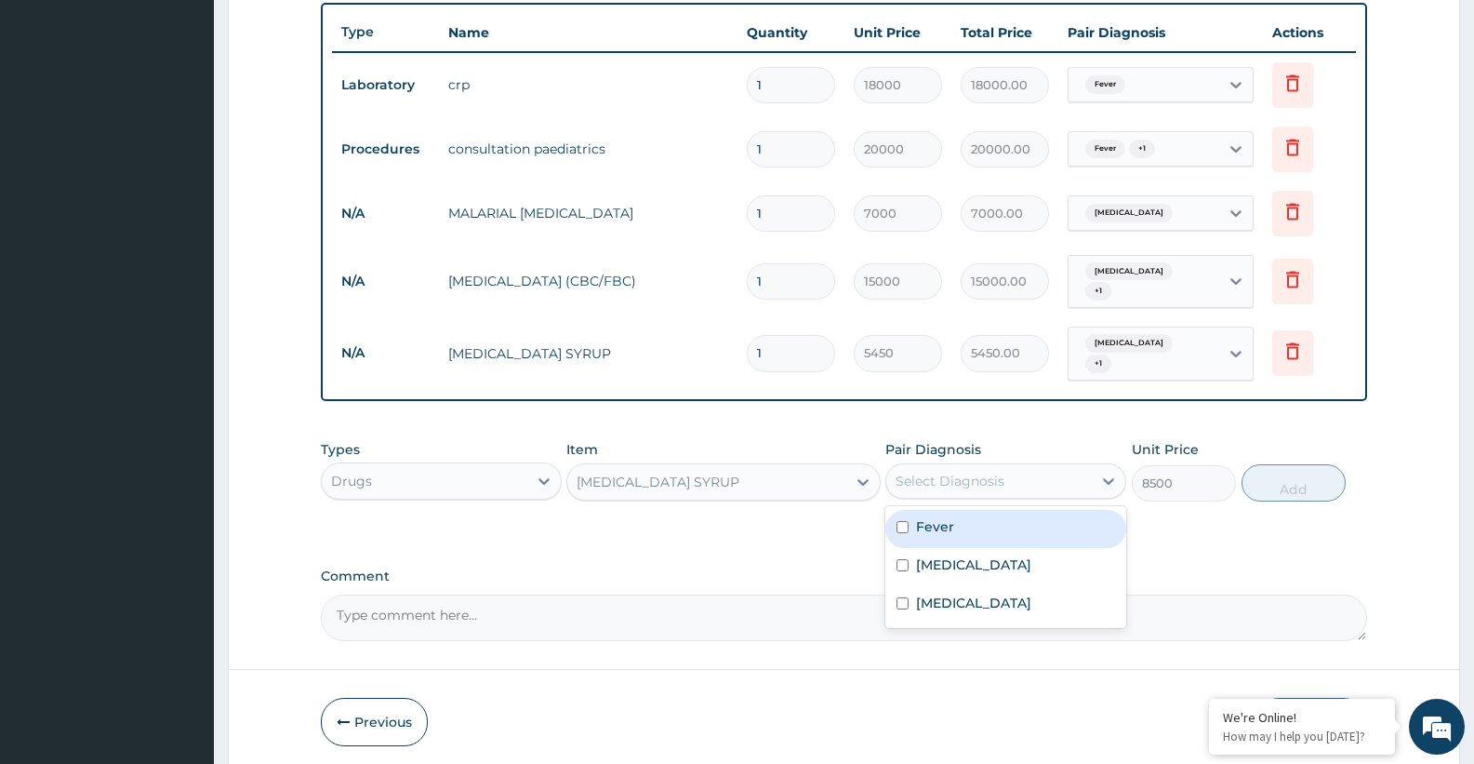
drag, startPoint x: 945, startPoint y: 532, endPoint x: 949, endPoint y: 569, distance: 37.4
click at [944, 533] on label "Fever" at bounding box center [935, 526] width 38 height 19
checkbox input "true"
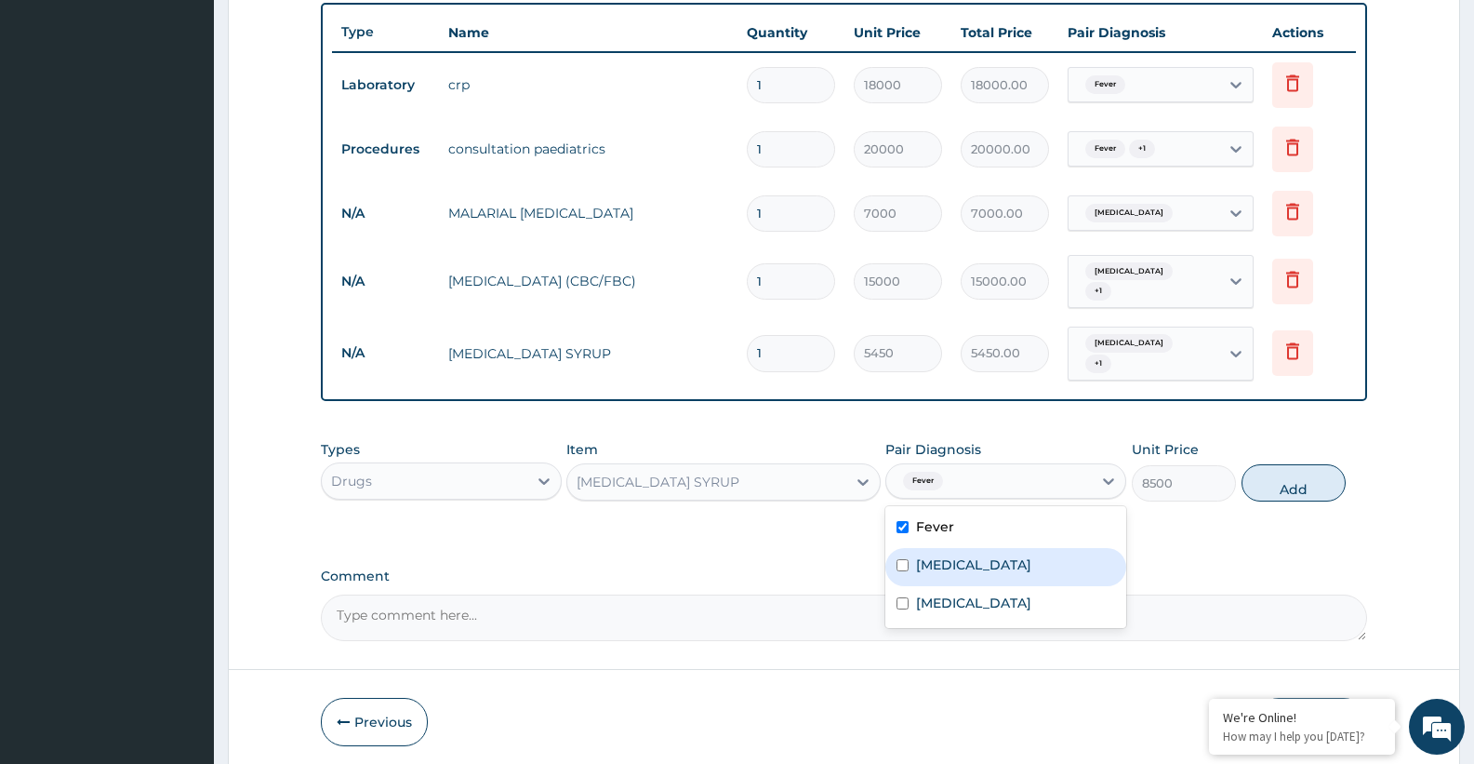
drag, startPoint x: 949, startPoint y: 569, endPoint x: 1229, endPoint y: 533, distance: 283.2
click at [950, 569] on label "Upper respiratory infection" at bounding box center [973, 564] width 115 height 19
checkbox input "true"
drag, startPoint x: 1321, startPoint y: 472, endPoint x: 1204, endPoint y: 517, distance: 124.5
click at [1319, 472] on button "Add" at bounding box center [1294, 482] width 104 height 37
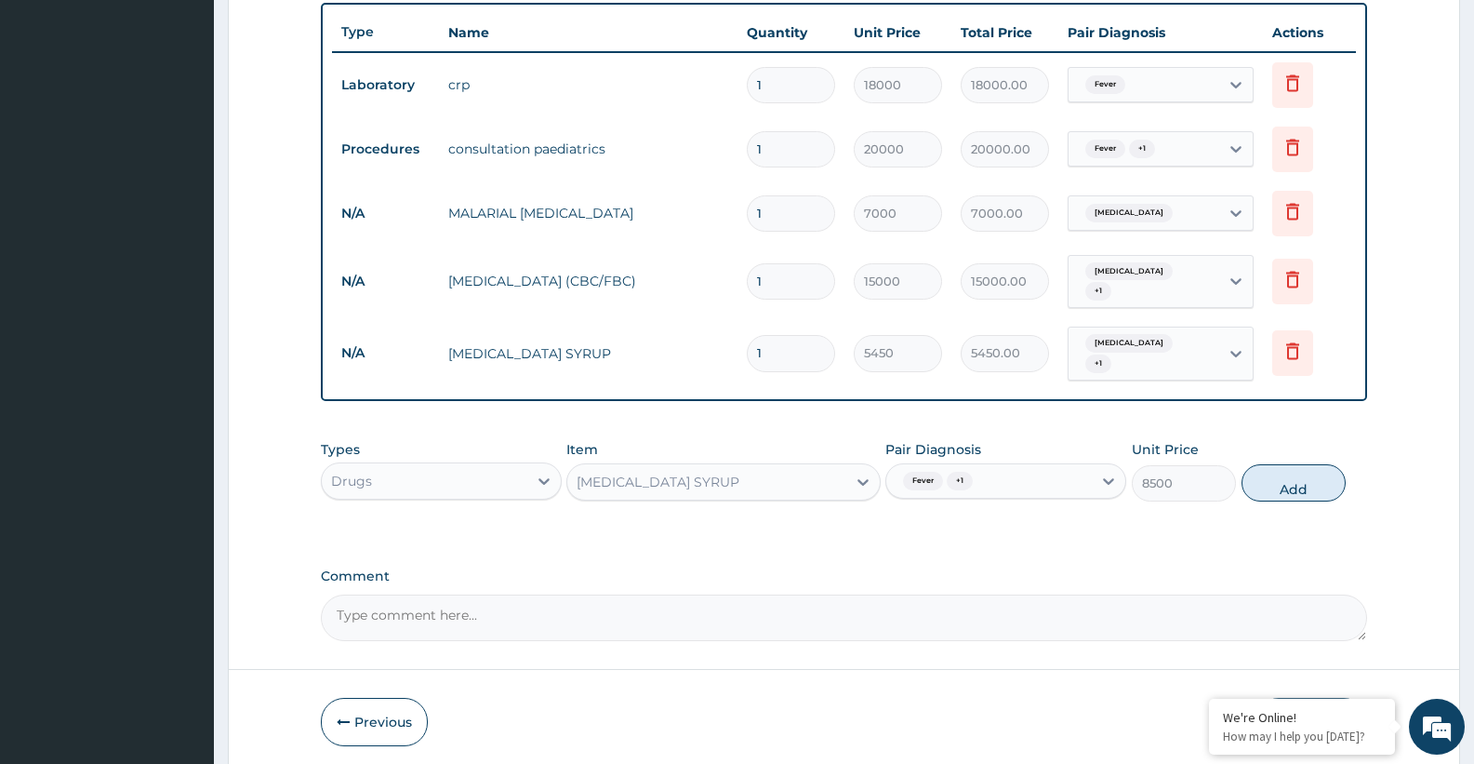
type input "0"
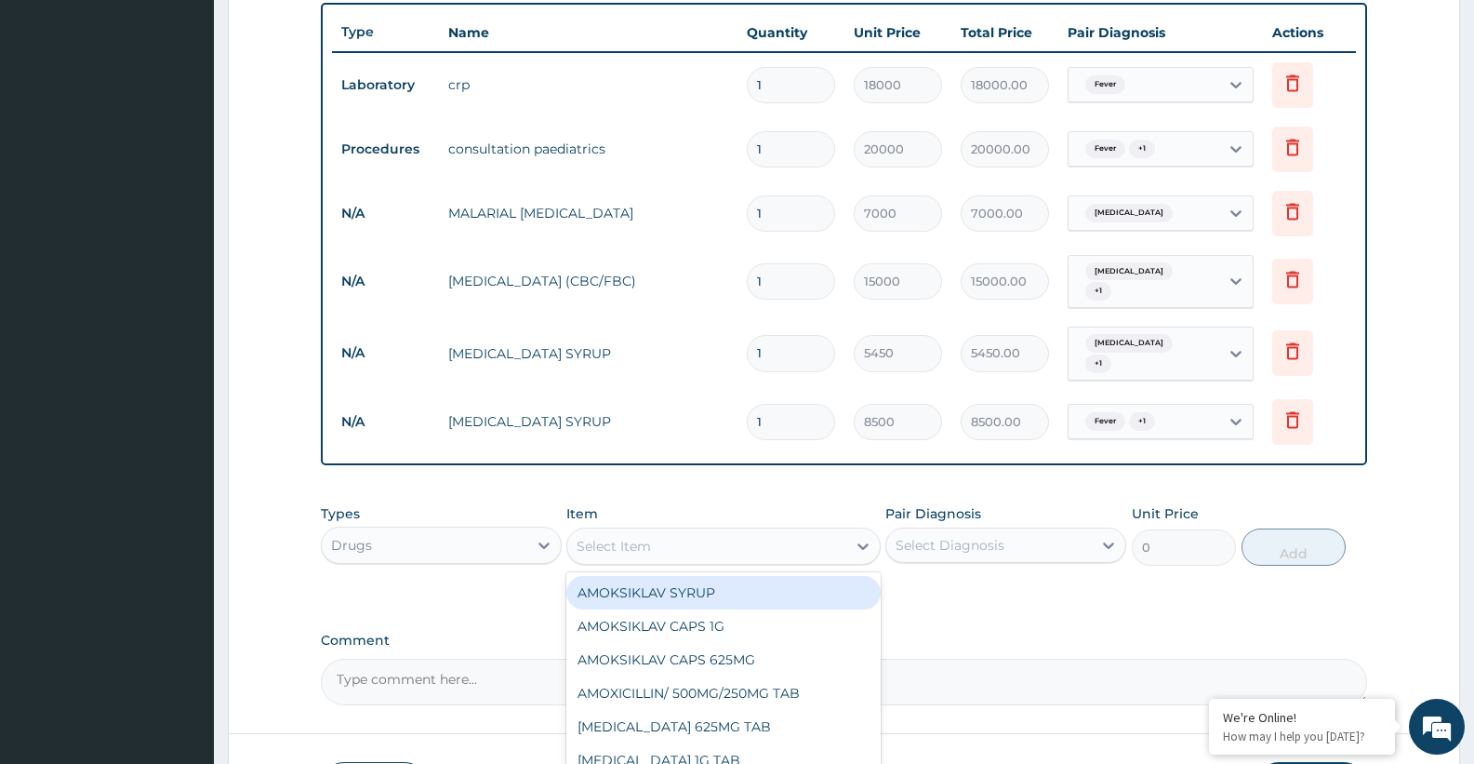
click at [681, 551] on div "Select Item" at bounding box center [706, 546] width 278 height 30
type input "TUX"
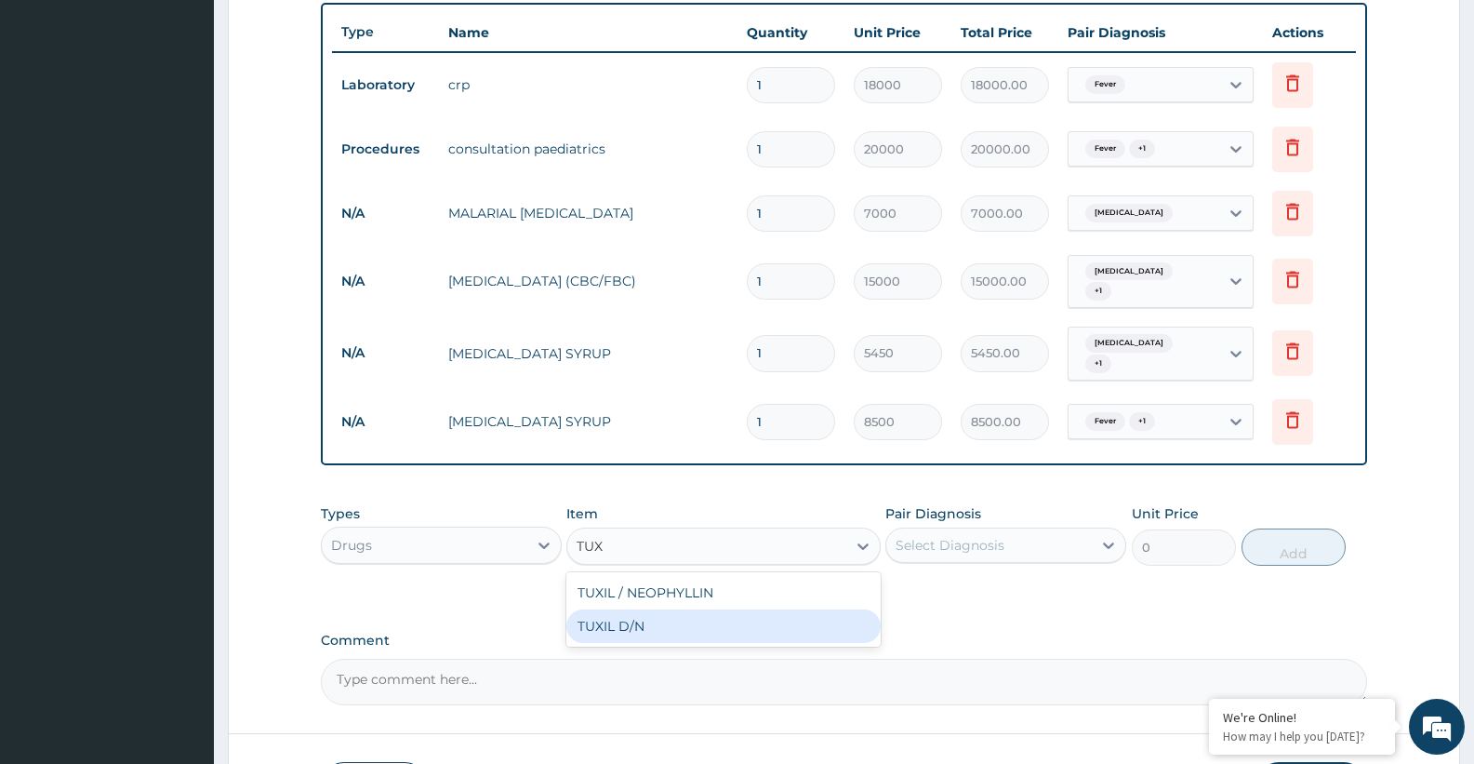
click at [644, 631] on div "TUXIL D/N" at bounding box center [722, 625] width 313 height 33
type input "5500"
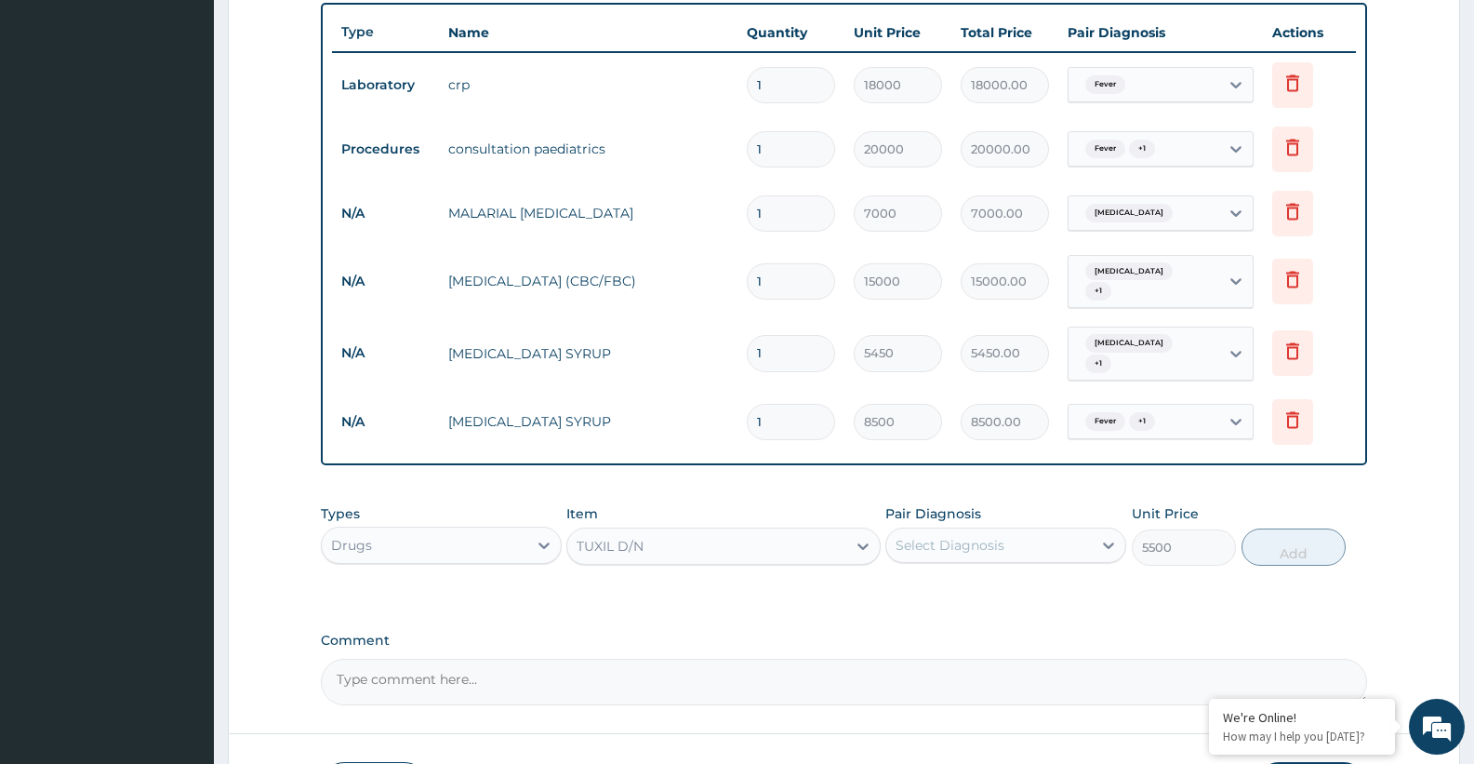
click at [950, 549] on div "Select Diagnosis" at bounding box center [950, 545] width 109 height 19
click at [950, 631] on label "Upper respiratory infection" at bounding box center [973, 628] width 115 height 19
checkbox input "true"
click at [1296, 553] on button "Add" at bounding box center [1294, 546] width 104 height 37
type input "0"
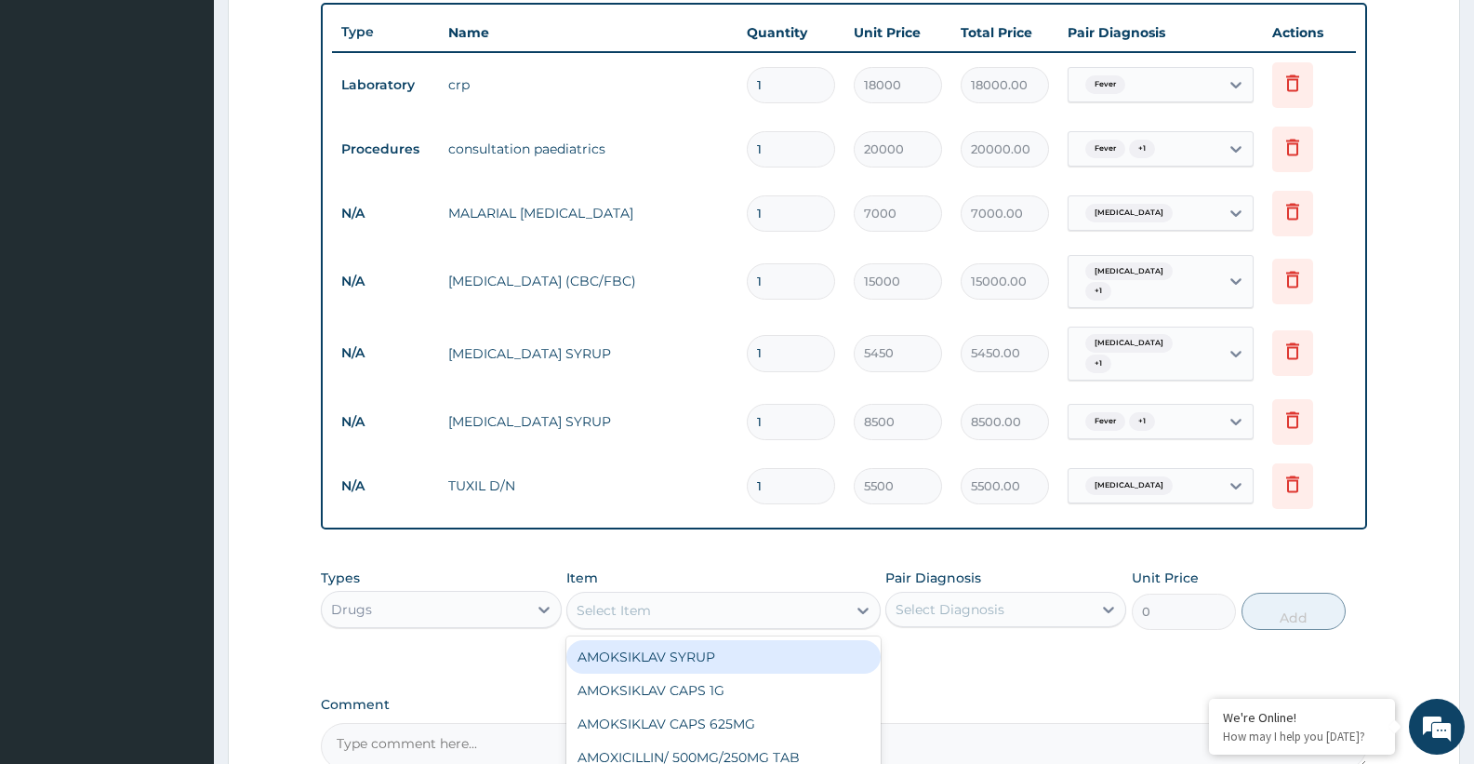
click at [618, 614] on div "Select Item" at bounding box center [614, 610] width 74 height 19
type input "BROMEX"
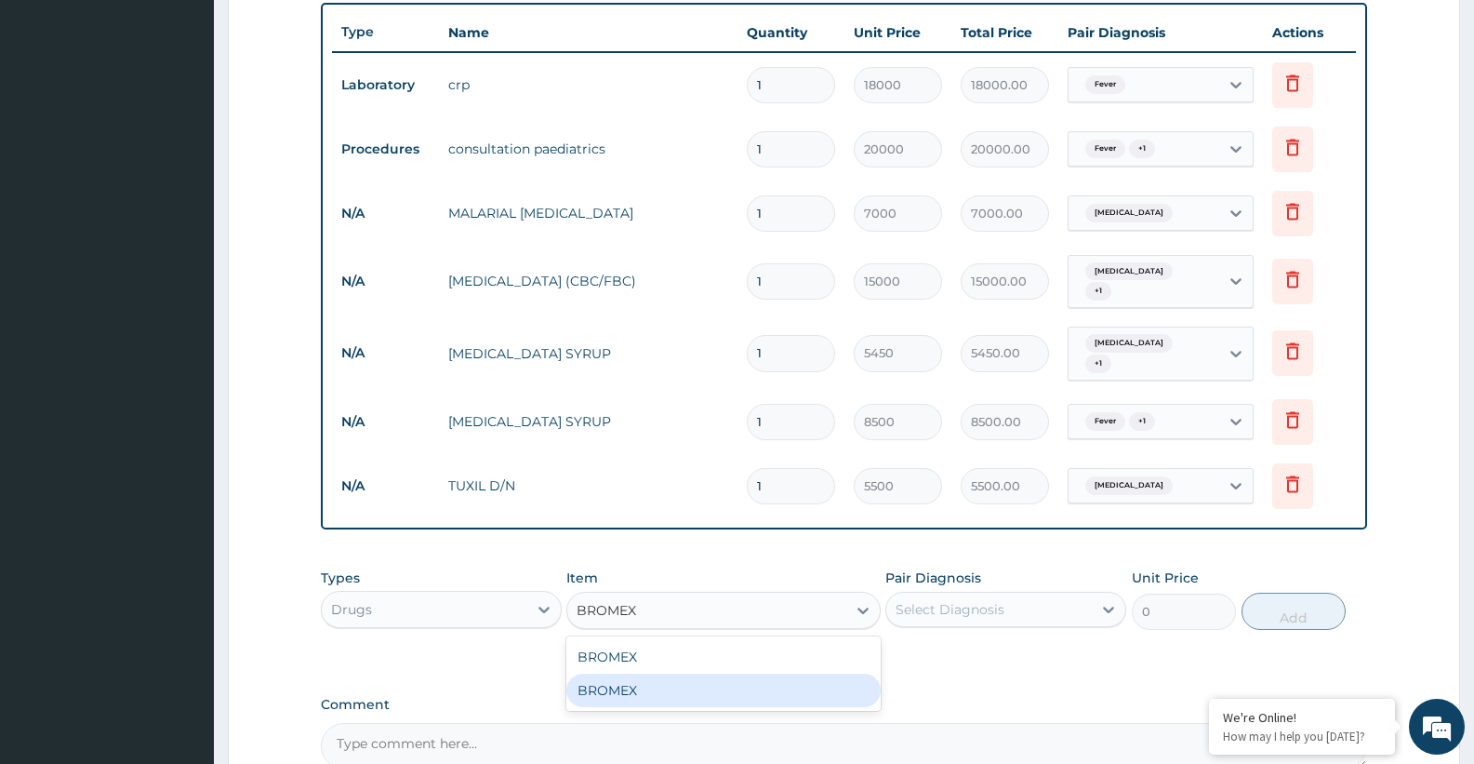
click at [646, 684] on div "BROMEX" at bounding box center [722, 689] width 313 height 33
type input "6000"
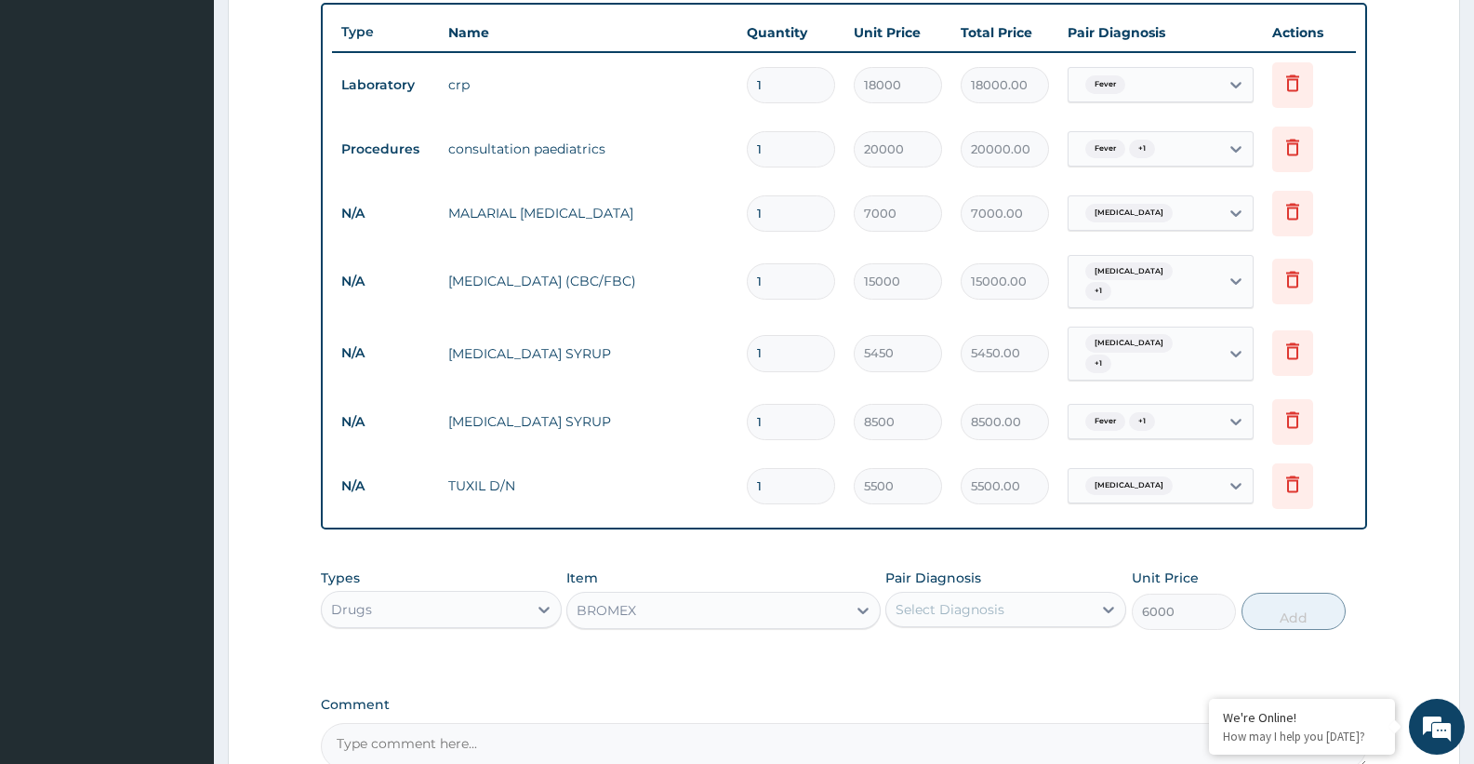
click at [948, 609] on div "Select Diagnosis" at bounding box center [950, 609] width 109 height 19
click at [950, 694] on label "Upper respiratory infection" at bounding box center [973, 693] width 115 height 19
checkbox input "true"
click at [1284, 617] on button "Add" at bounding box center [1294, 610] width 104 height 37
type input "0"
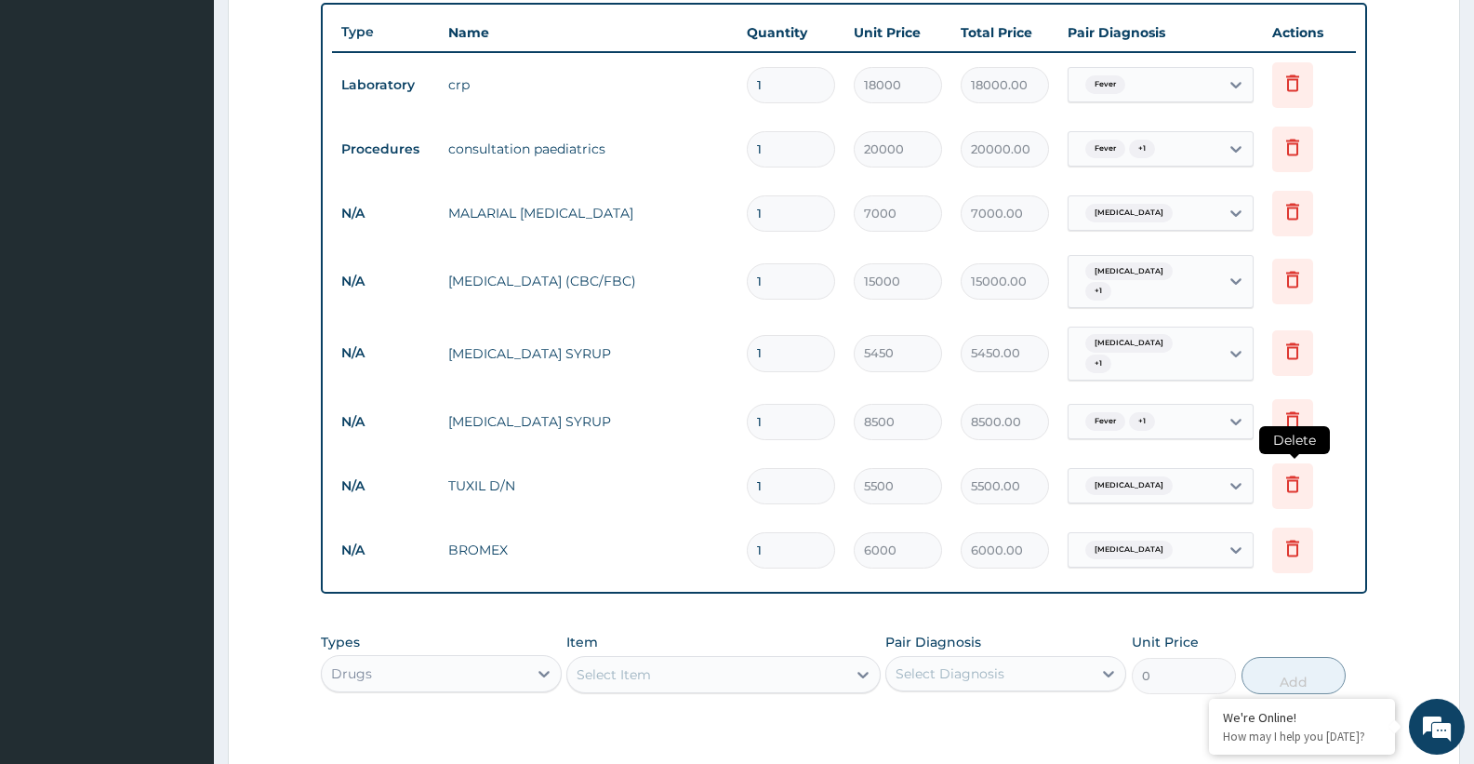
click at [1284, 483] on icon at bounding box center [1293, 483] width 22 height 22
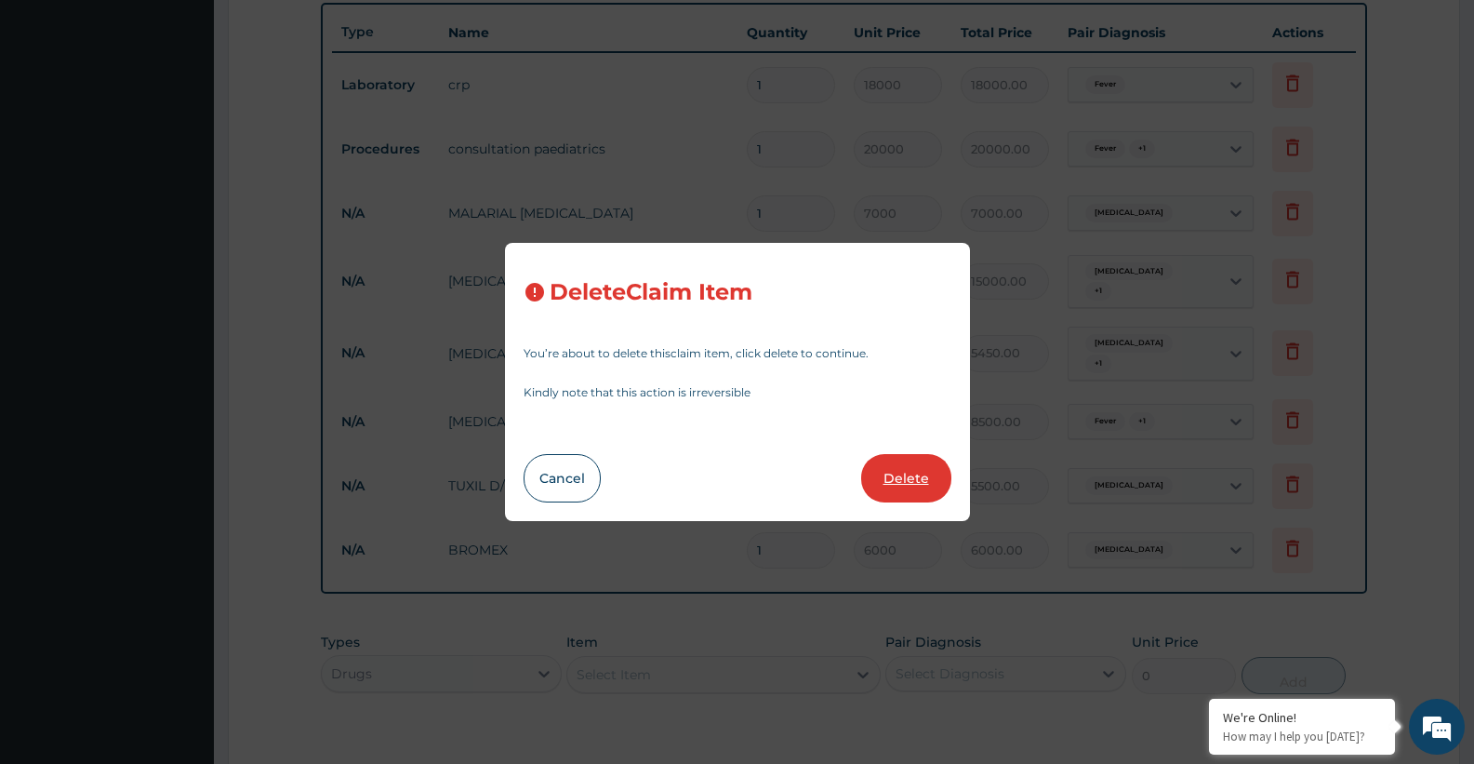
click at [887, 486] on button "Delete" at bounding box center [906, 478] width 90 height 48
type input "6000"
type input "6000.00"
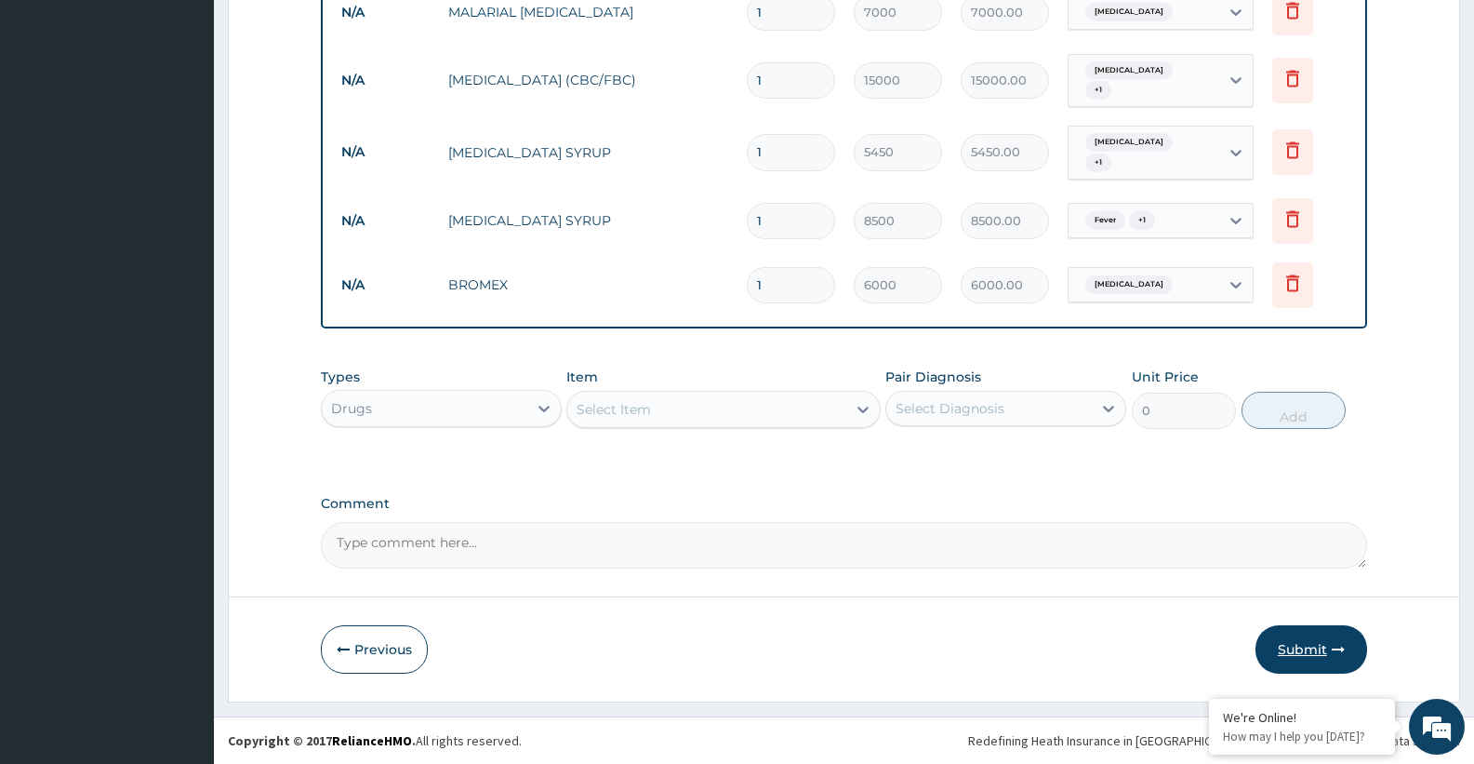
click at [1290, 649] on button "Submit" at bounding box center [1311, 649] width 112 height 48
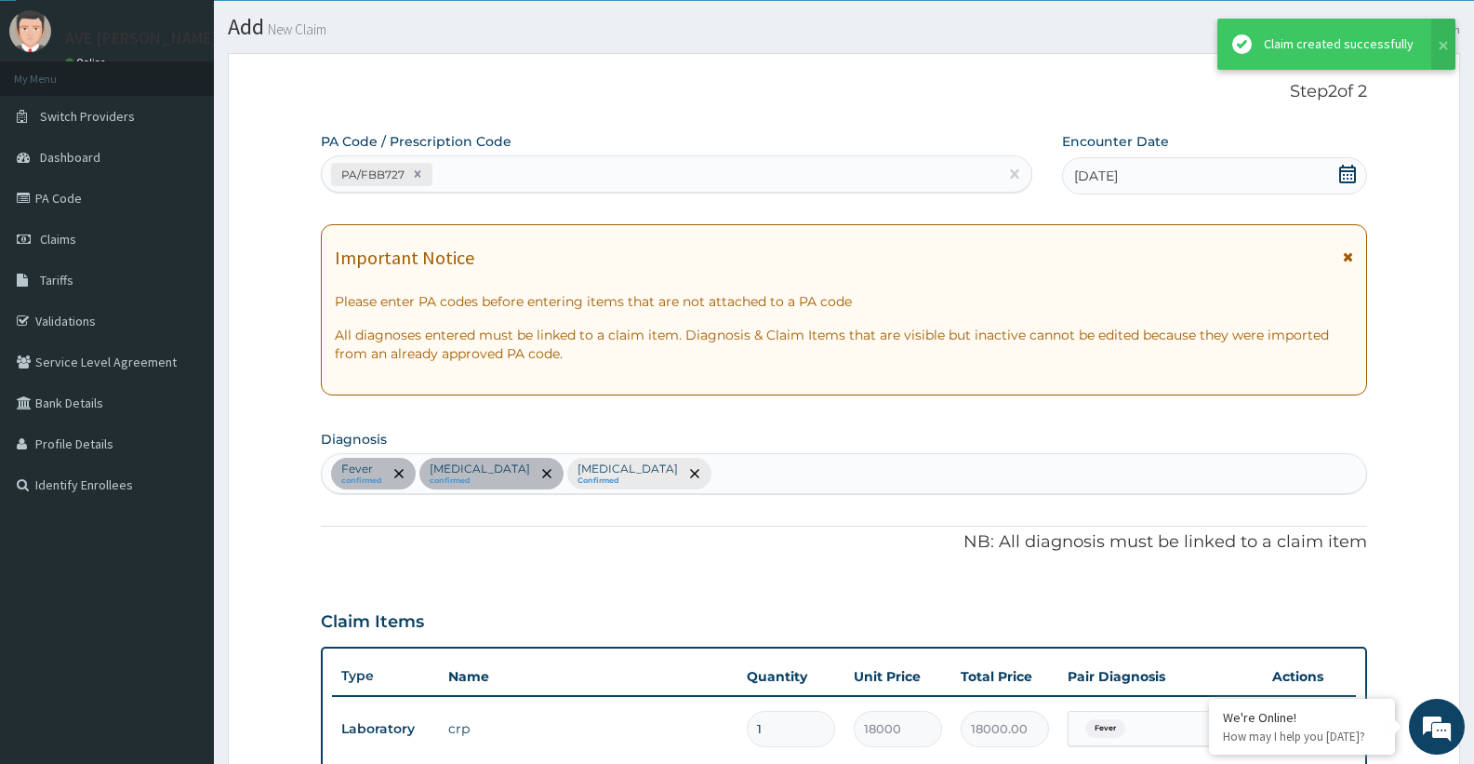
scroll to position [890, 0]
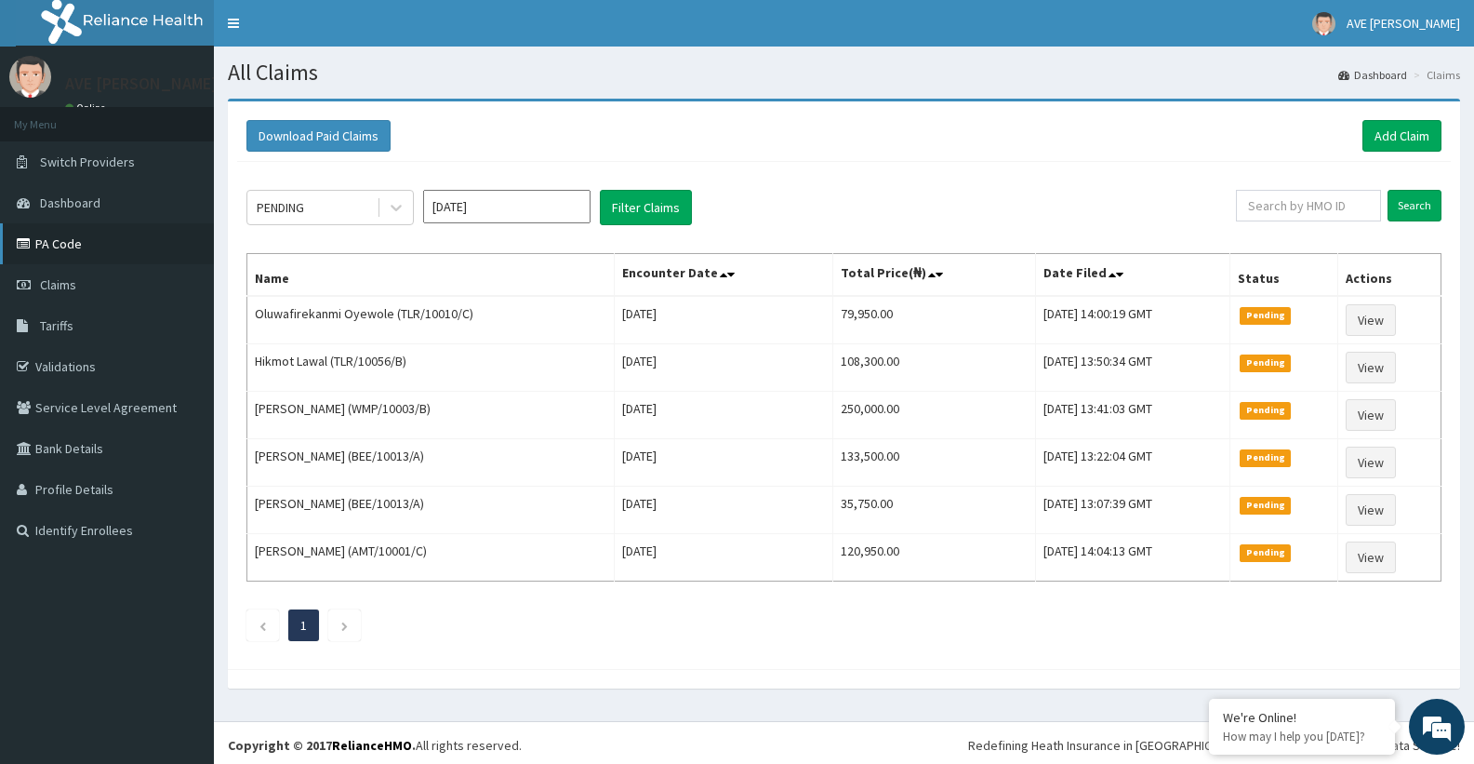
click at [56, 234] on link "PA Code" at bounding box center [107, 243] width 214 height 41
